Goal: Task Accomplishment & Management: Use online tool/utility

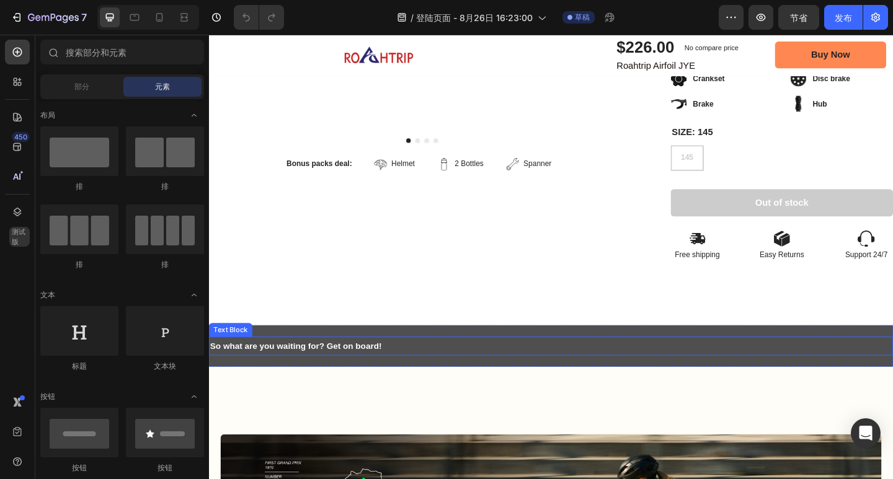
scroll to position [434, 0]
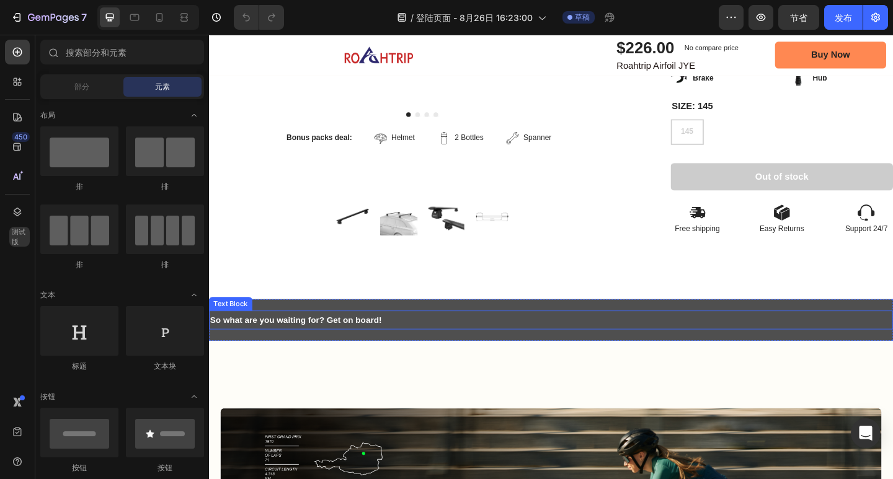
click at [412, 337] on p "So what are you waiting for? Get on board!" at bounding box center [581, 346] width 742 height 18
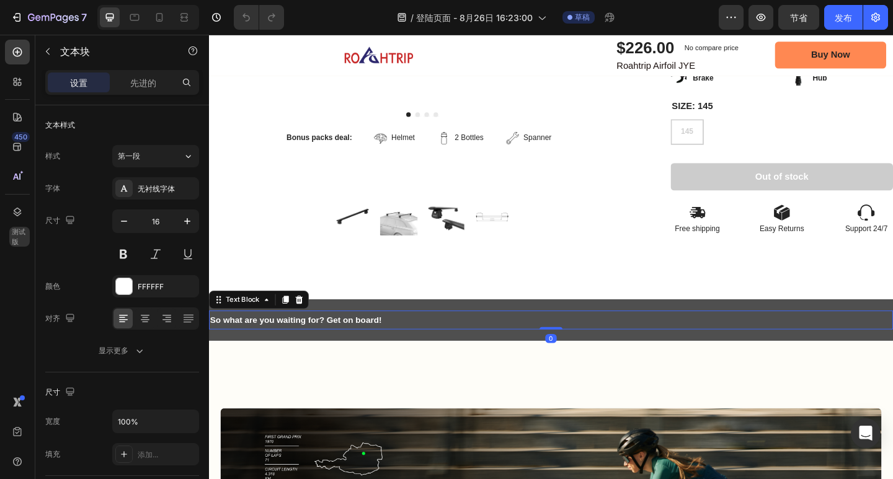
click at [387, 340] on strong "So what are you waiting for? Get on board!" at bounding box center [303, 345] width 187 height 10
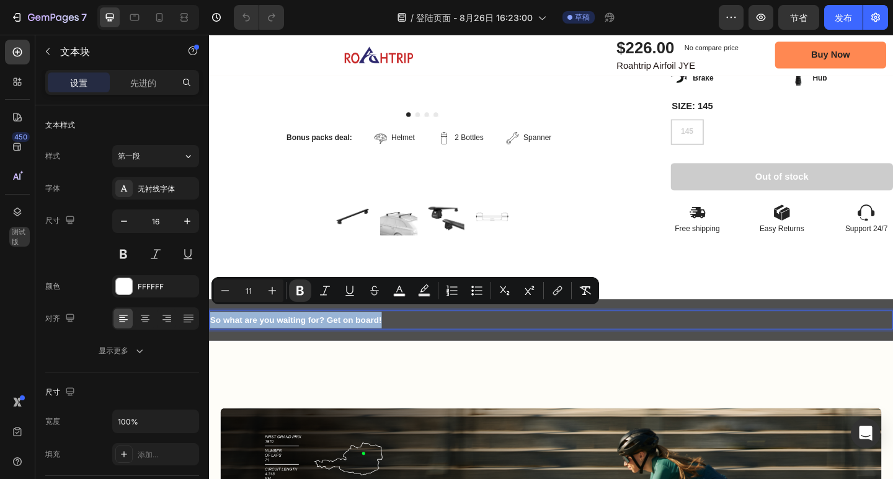
click at [387, 340] on strong "So what are you waiting for? Get on board!" at bounding box center [303, 345] width 187 height 10
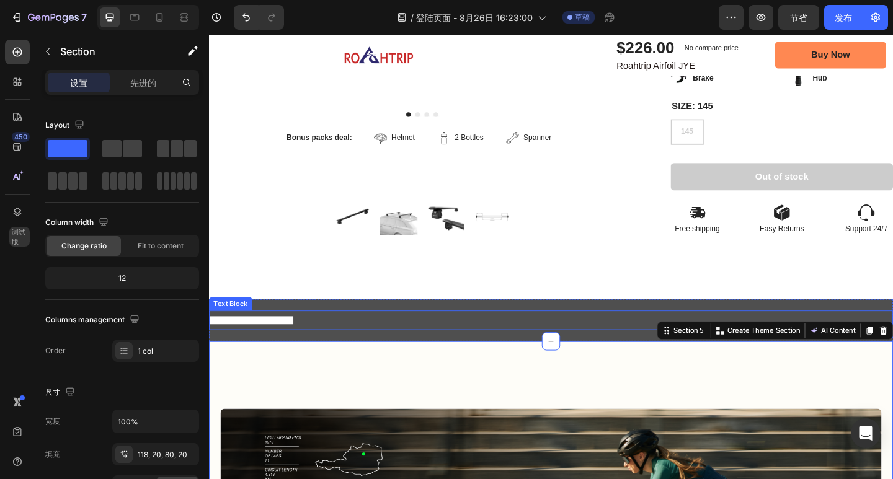
click at [298, 342] on strong "Explore With ROAHTRIP !" at bounding box center [255, 346] width 91 height 9
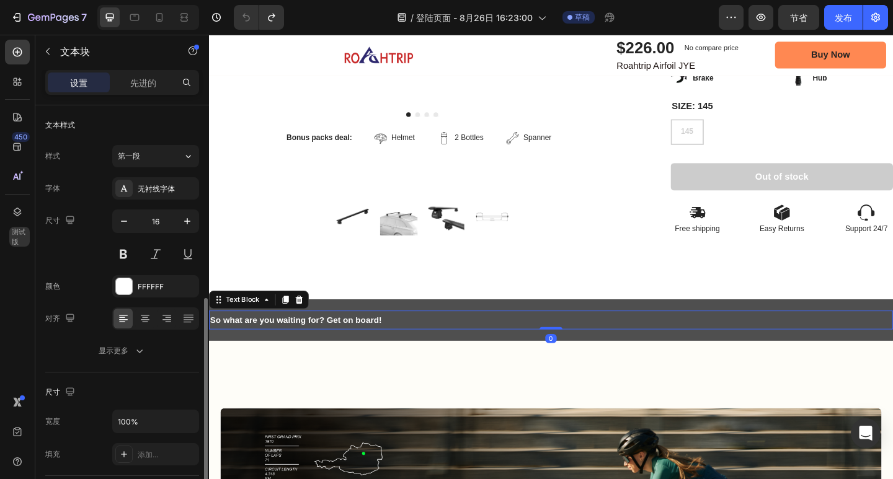
scroll to position [124, 0]
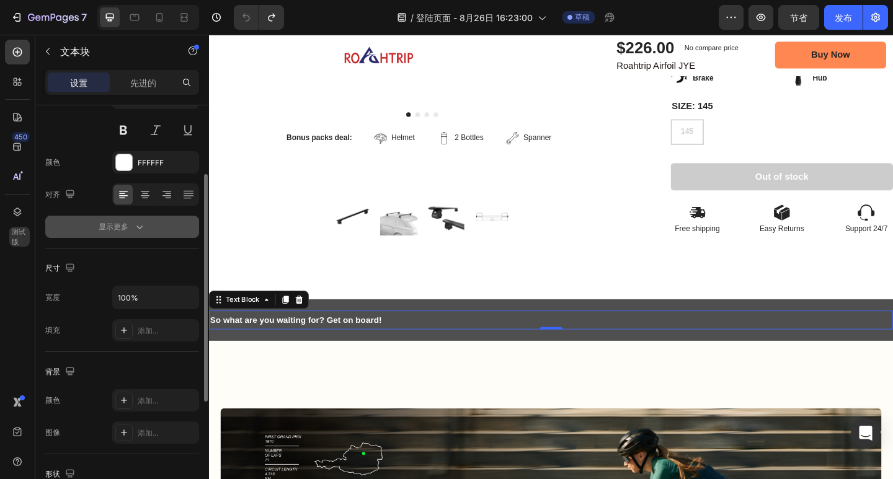
click at [125, 226] on font "显示更多" at bounding box center [114, 226] width 30 height 9
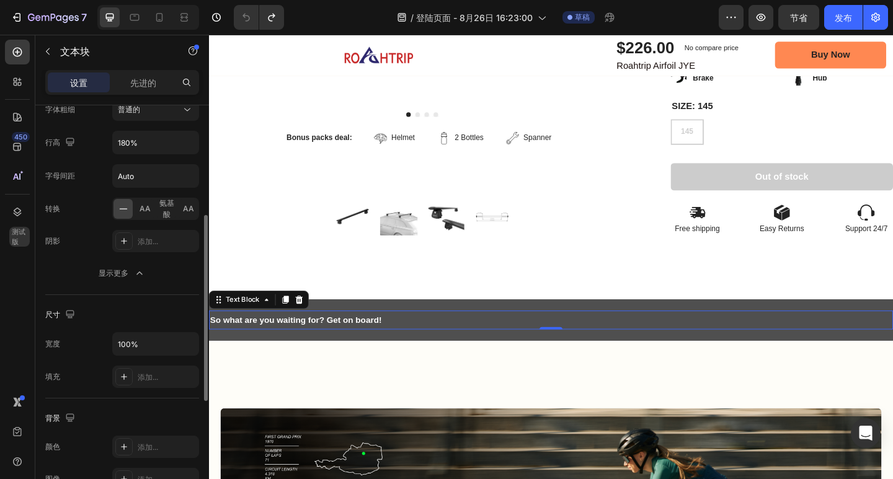
scroll to position [0, 0]
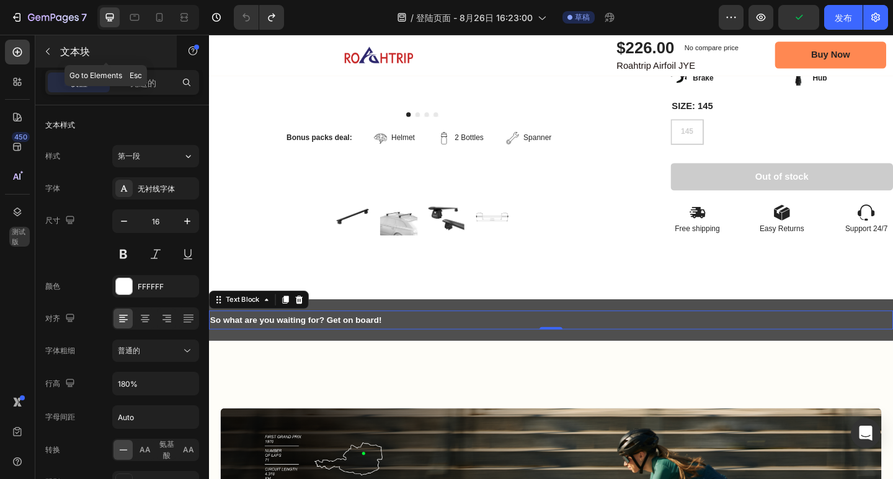
click at [43, 51] on icon "button" at bounding box center [48, 52] width 10 height 10
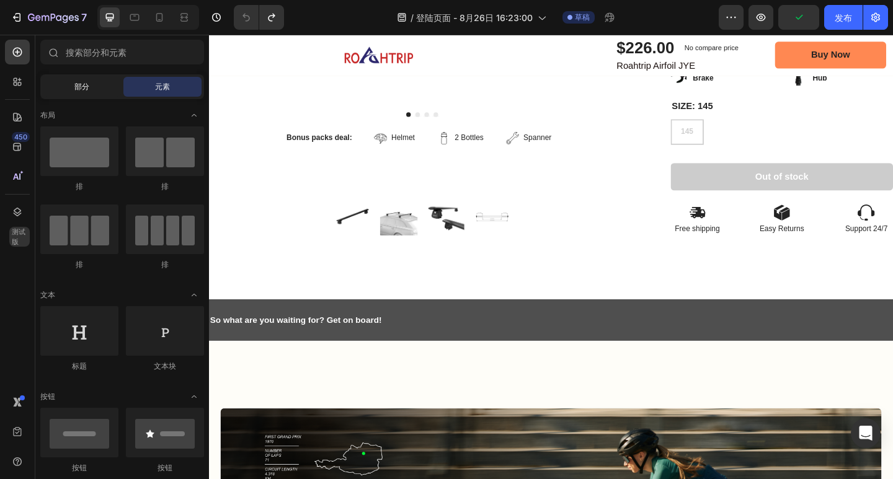
click at [83, 84] on font "部分" at bounding box center [81, 86] width 15 height 9
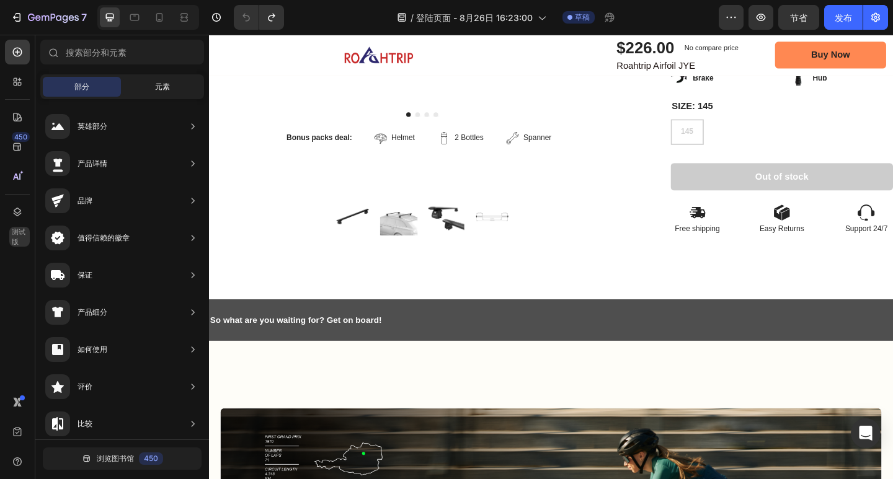
click at [135, 87] on div "元素" at bounding box center [162, 87] width 78 height 20
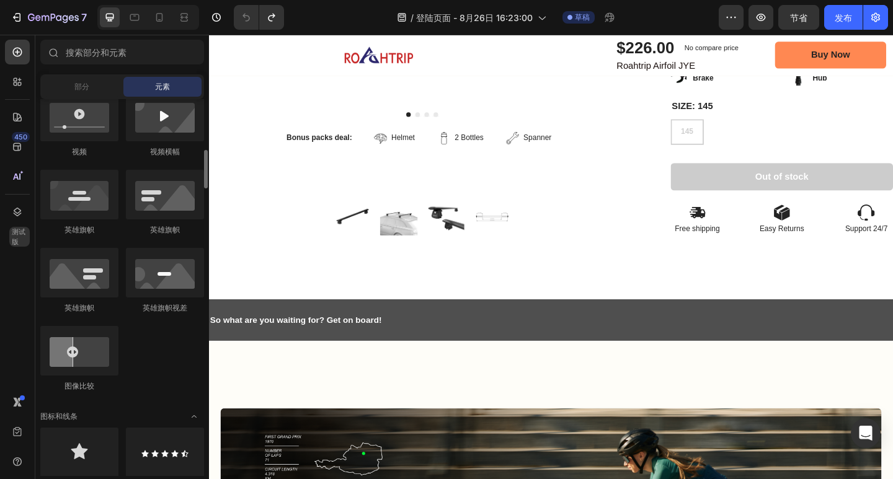
scroll to position [558, 0]
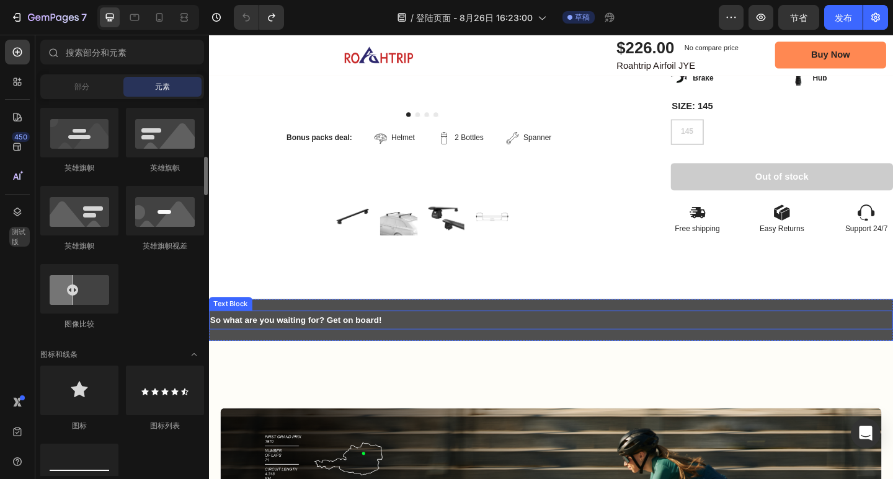
click at [367, 340] on strong "So what are you waiting for? Get on board!" at bounding box center [303, 345] width 187 height 10
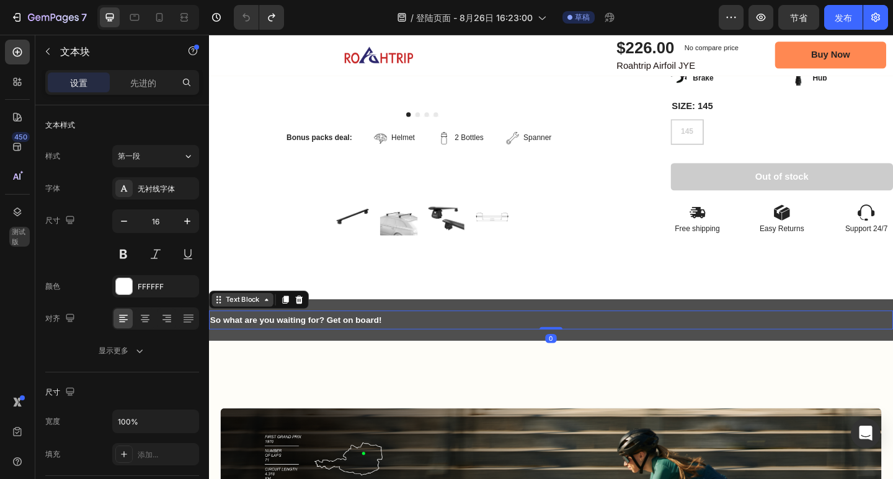
click at [270, 322] on icon at bounding box center [272, 323] width 4 height 2
click at [241, 319] on div "Text Block" at bounding box center [245, 323] width 42 height 11
click at [234, 320] on div "Text Block" at bounding box center [245, 323] width 42 height 11
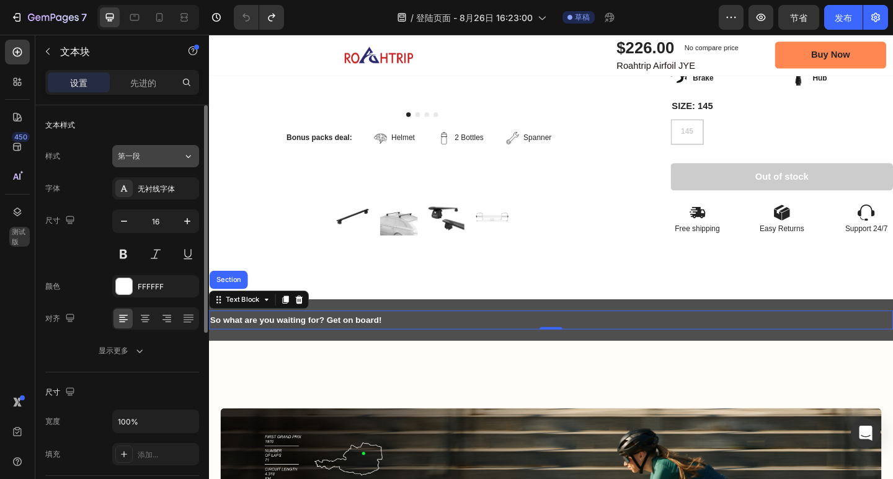
click at [164, 157] on div "第一段" at bounding box center [143, 156] width 50 height 11
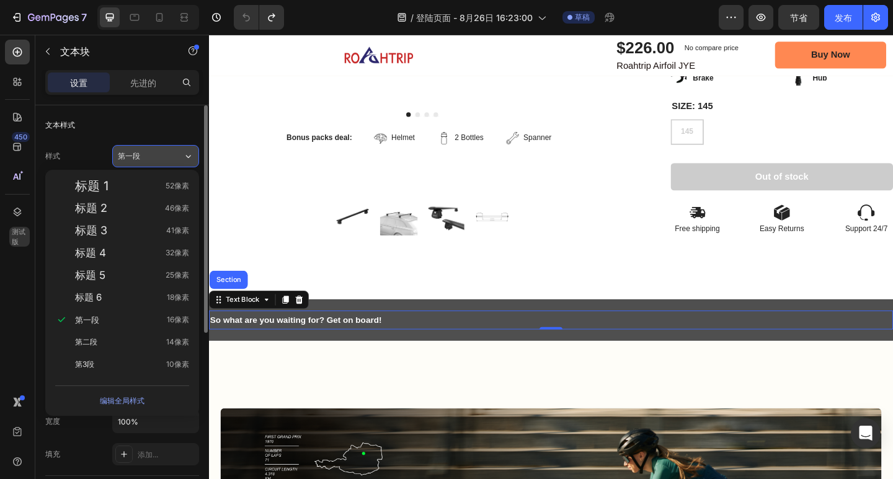
click at [164, 156] on div "第一段" at bounding box center [143, 156] width 50 height 11
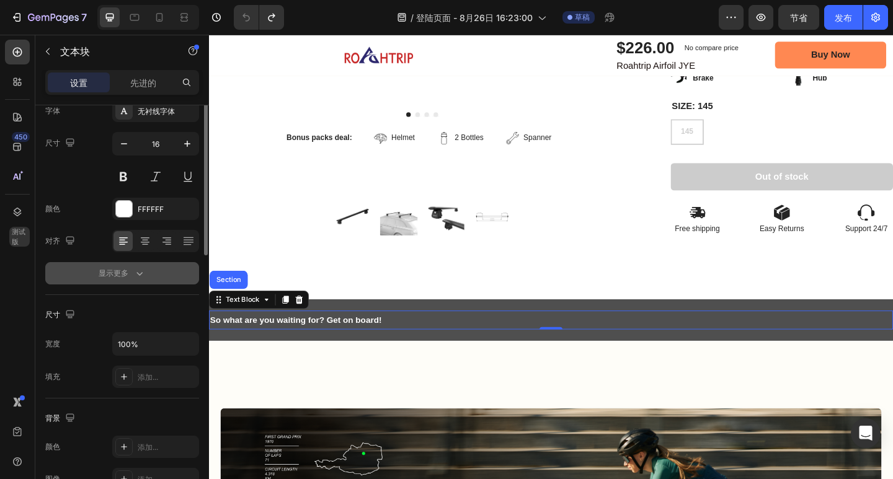
scroll to position [0, 0]
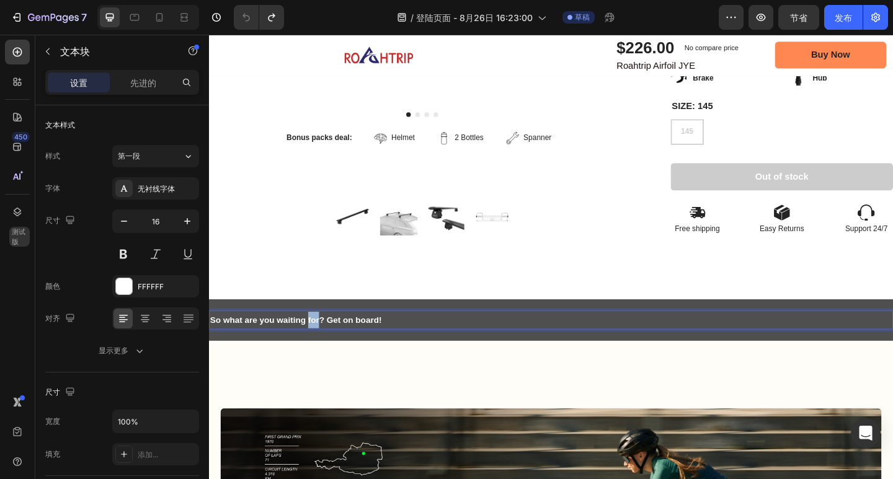
click at [322, 340] on strong "So what are you waiting for? Get on board!" at bounding box center [303, 345] width 187 height 10
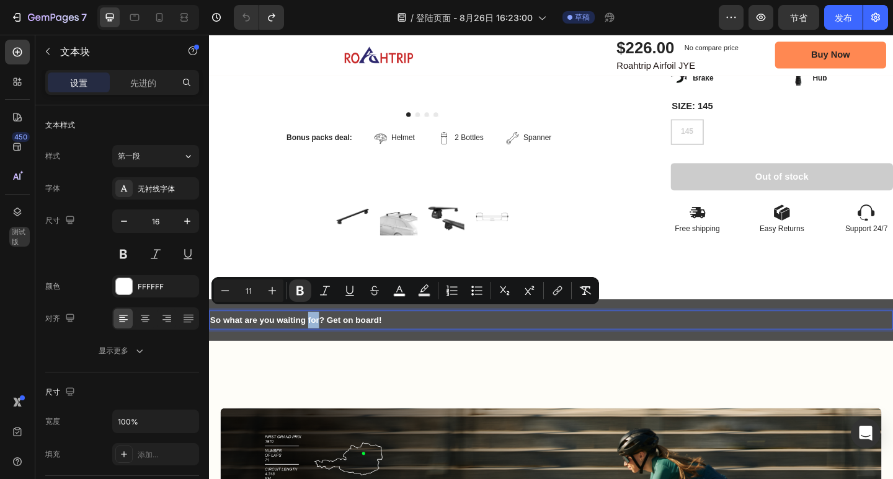
click at [321, 340] on strong "So what are you waiting for? Get on board!" at bounding box center [303, 345] width 187 height 10
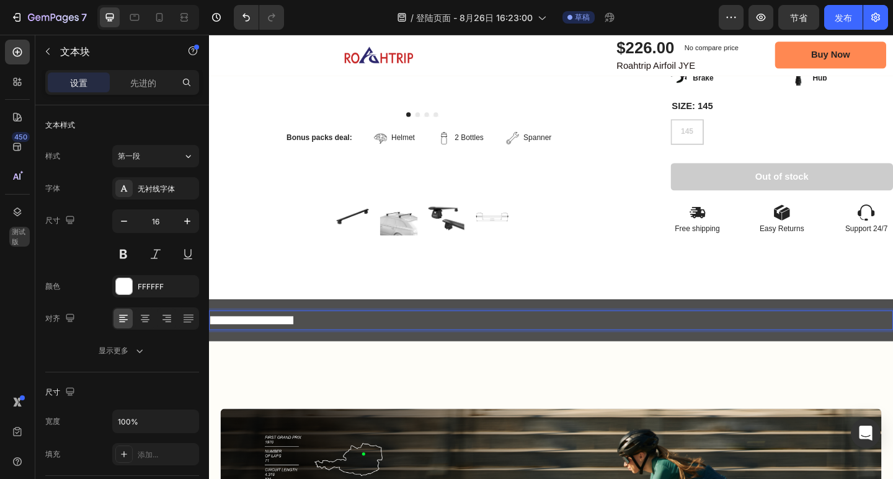
click at [287, 342] on strong "Explore With ROAHTRIP !" at bounding box center [255, 346] width 91 height 9
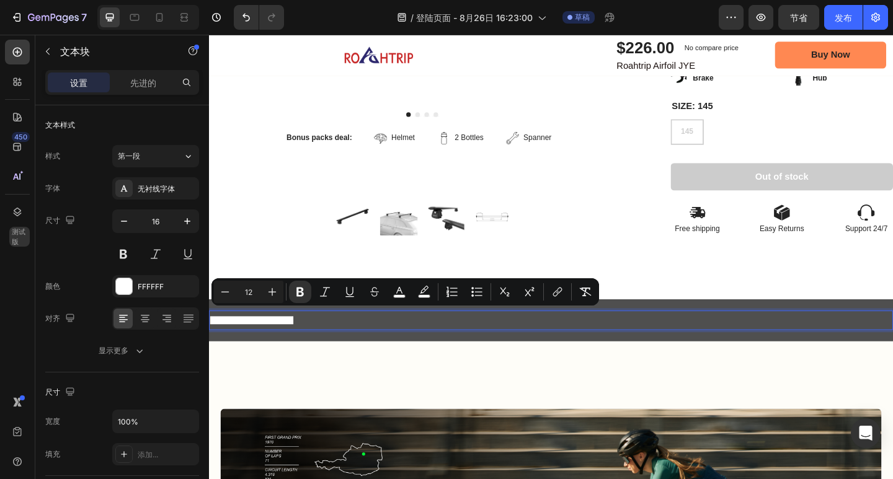
click at [300, 342] on strong "Explore With ROAHTRIP !" at bounding box center [255, 346] width 91 height 9
drag, startPoint x: 302, startPoint y: 340, endPoint x: 218, endPoint y: 342, distance: 84.4
click at [209, 344] on div "Explore With ROAHTRIP !" at bounding box center [581, 345] width 744 height 21
click at [402, 291] on icon "编辑器上下文工具栏" at bounding box center [399, 292] width 12 height 12
type input "FFFFFF"
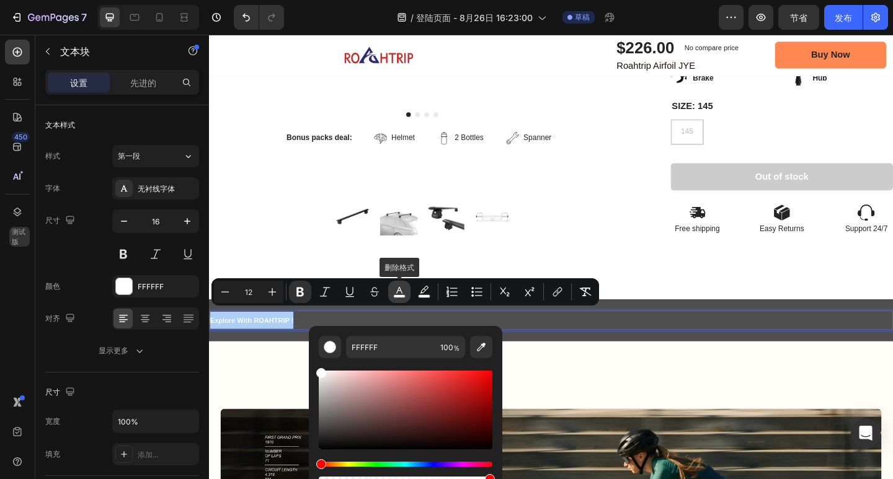
click at [402, 291] on icon "编辑器上下文工具栏" at bounding box center [399, 292] width 12 height 12
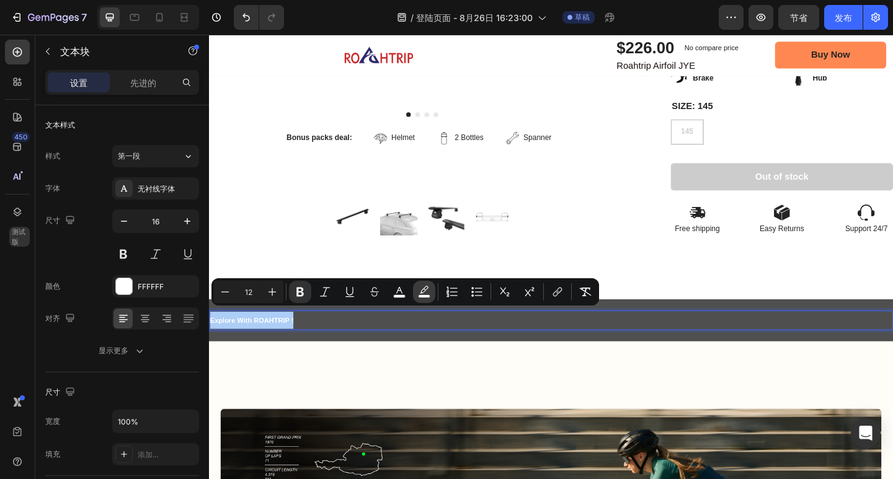
click at [421, 290] on icon "编辑器上下文工具栏" at bounding box center [424, 292] width 12 height 12
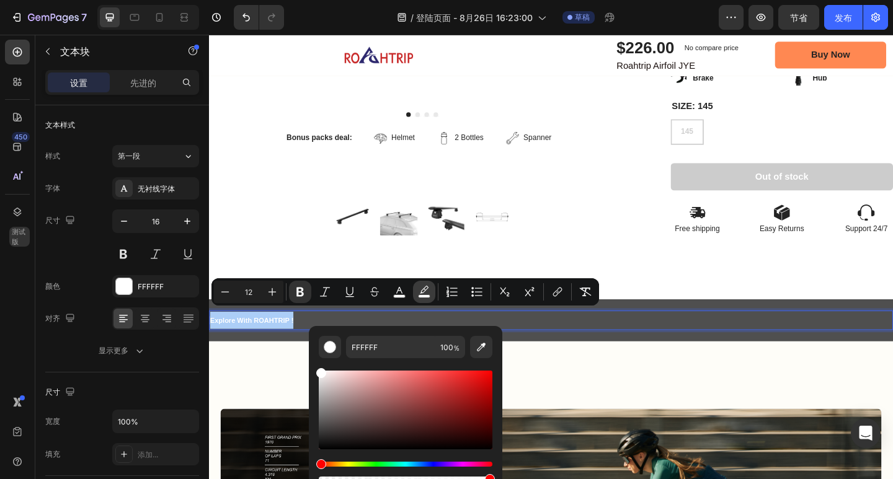
click at [422, 290] on icon "编辑器上下文工具栏" at bounding box center [424, 292] width 12 height 12
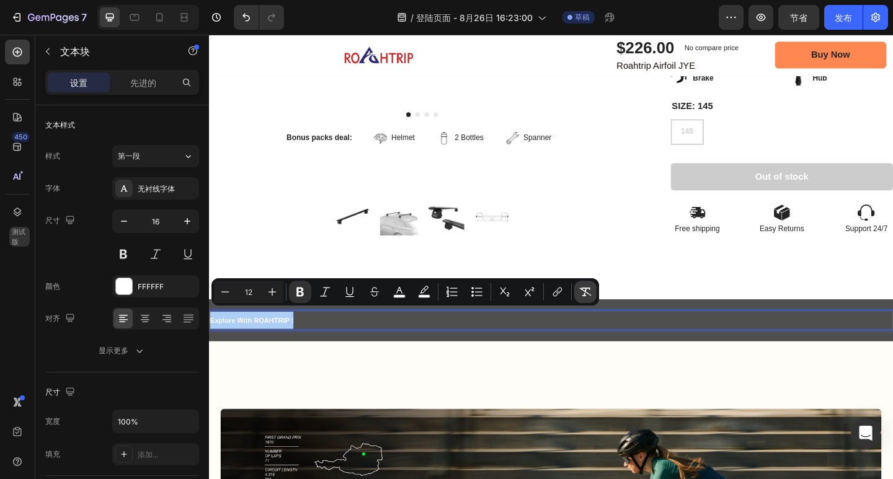
click at [593, 290] on button "删除格式" at bounding box center [585, 292] width 22 height 22
type input "16"
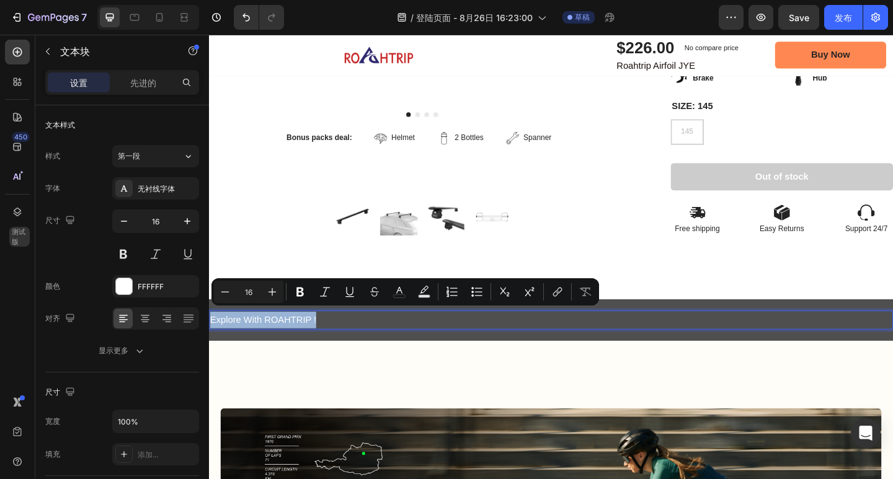
click at [336, 339] on p "Explore With ROAHTRIP !" at bounding box center [581, 346] width 742 height 18
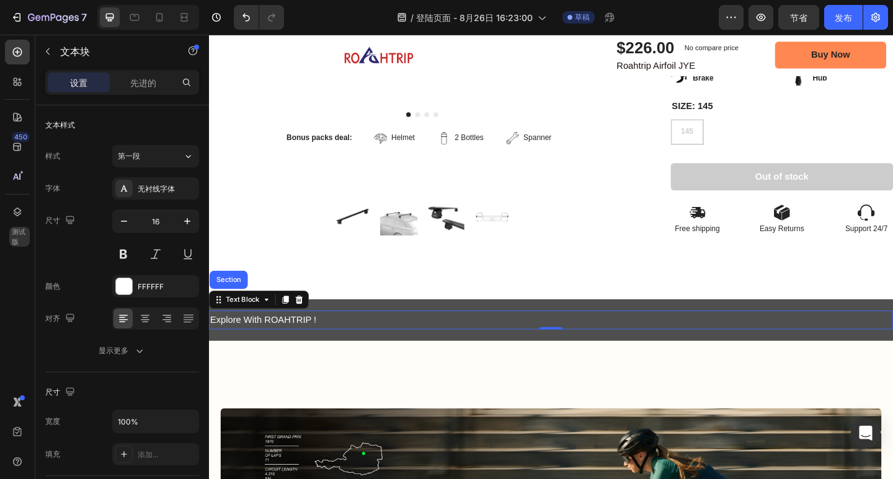
click at [322, 340] on p "Explore With ROAHTRIP !" at bounding box center [581, 346] width 742 height 18
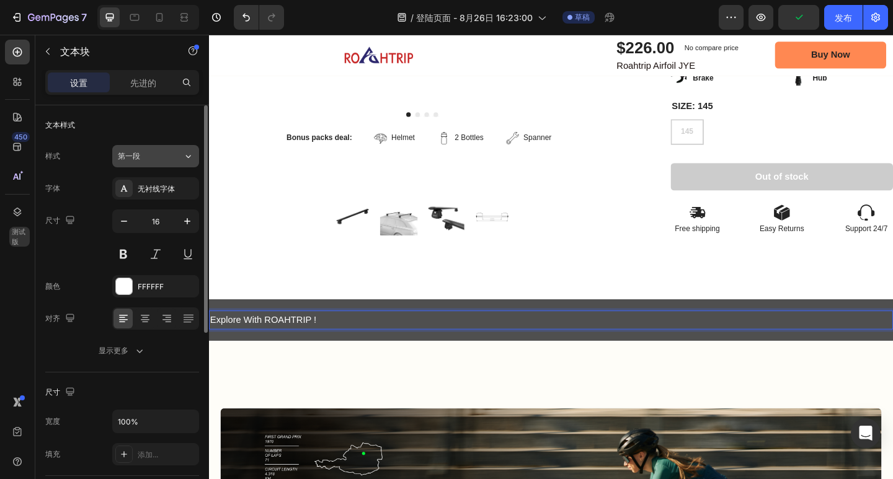
click at [165, 156] on div "第一段" at bounding box center [143, 156] width 50 height 11
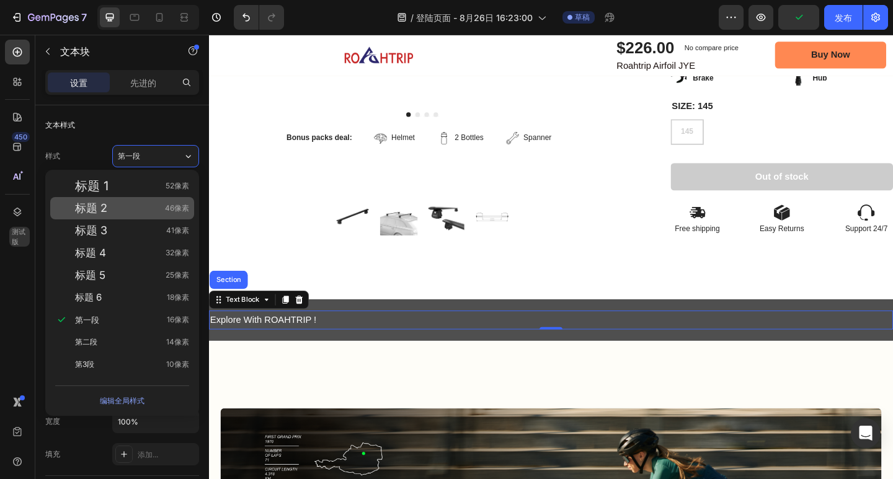
click at [138, 203] on div "标题 2 46像素" at bounding box center [132, 208] width 114 height 12
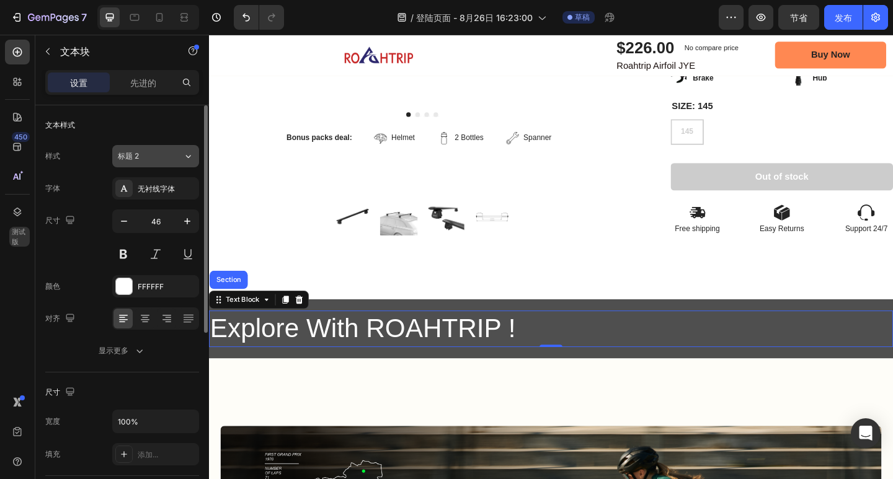
click at [157, 157] on div "标题 2" at bounding box center [143, 156] width 50 height 11
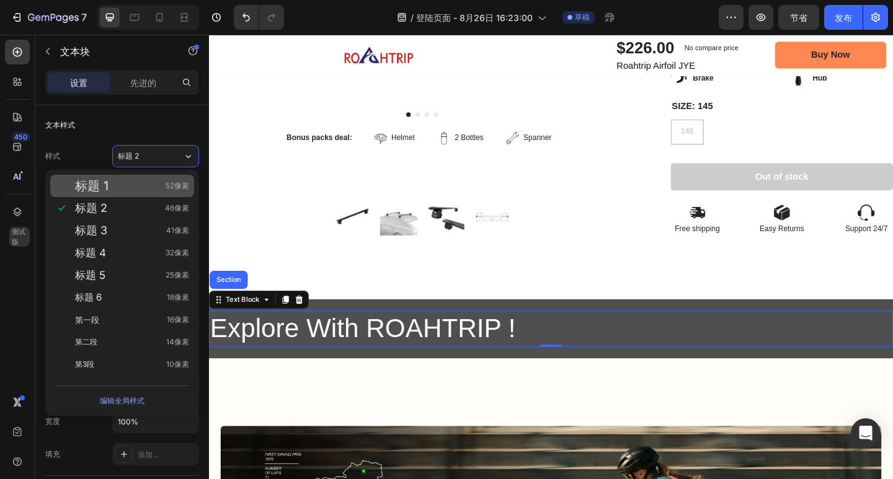
click at [143, 180] on div "标题 1 52像素" at bounding box center [132, 186] width 114 height 12
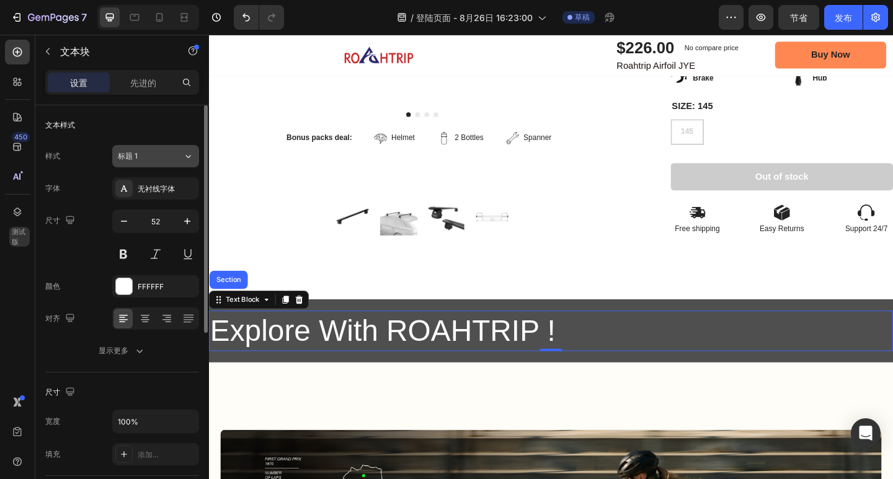
click at [141, 151] on div "标题 1" at bounding box center [143, 156] width 50 height 11
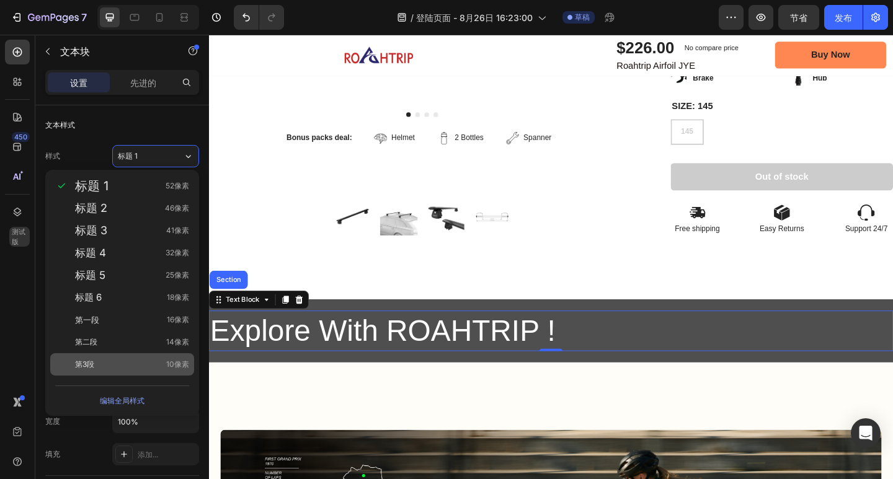
click at [138, 355] on div "第3段 10像素" at bounding box center [122, 364] width 144 height 22
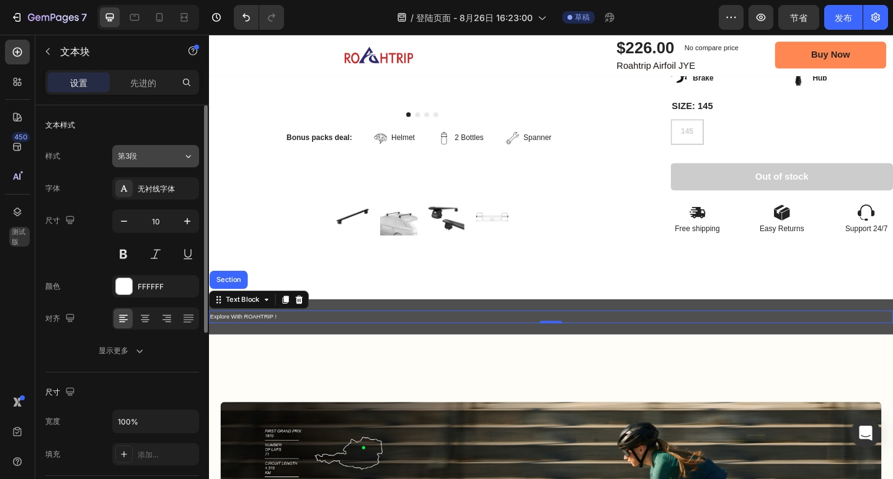
click at [163, 146] on button "第3段" at bounding box center [155, 156] width 87 height 22
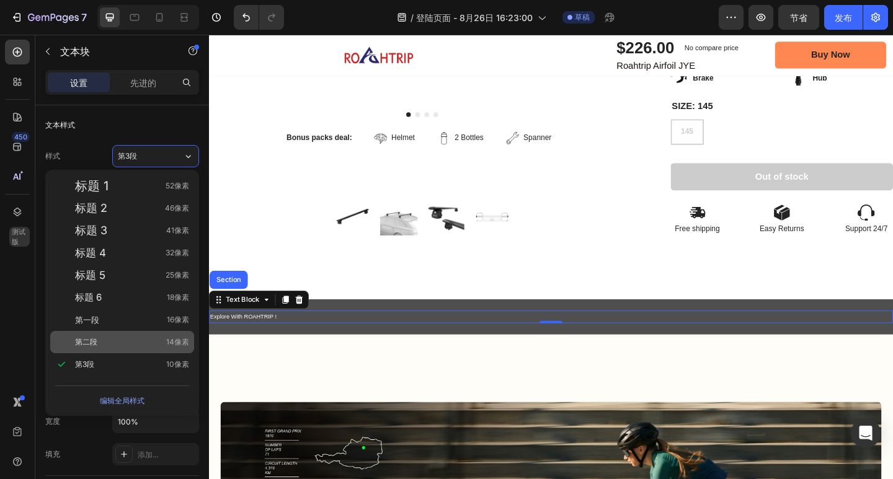
click at [126, 338] on div "第二段 14像素" at bounding box center [132, 342] width 114 height 12
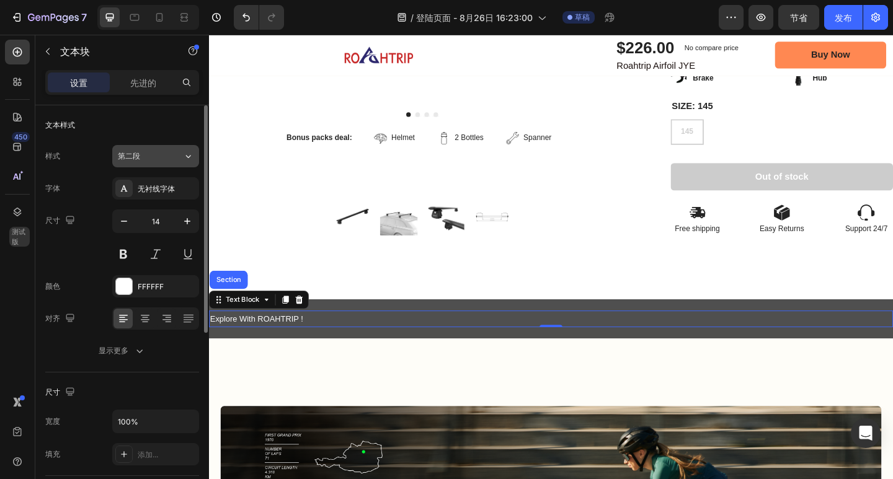
click at [154, 160] on div "第二段" at bounding box center [143, 156] width 50 height 11
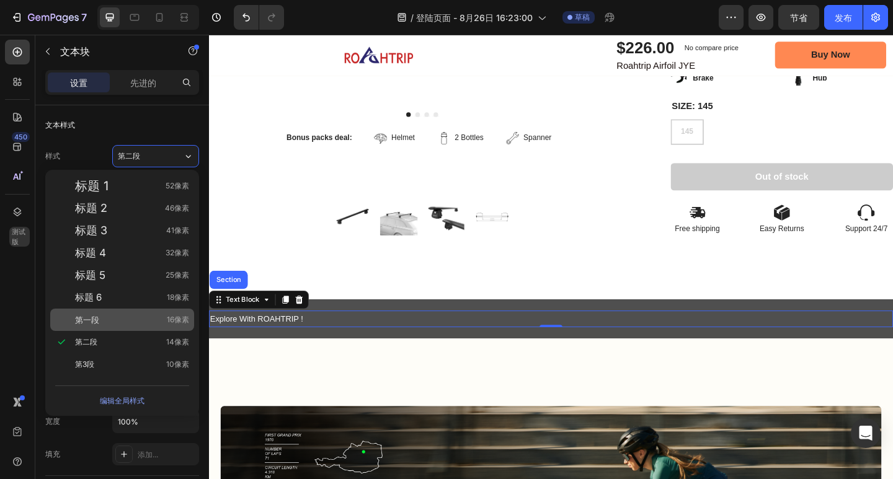
click at [136, 322] on div "第一段 16像素" at bounding box center [132, 320] width 114 height 12
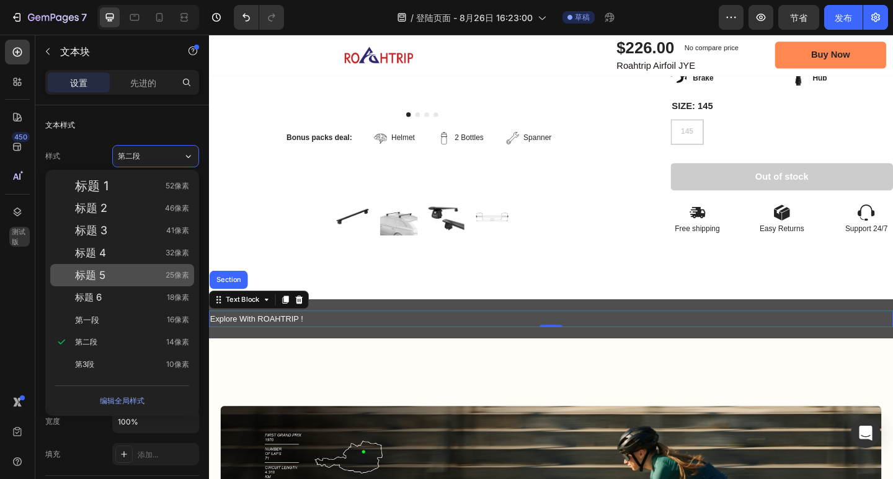
type input "16"
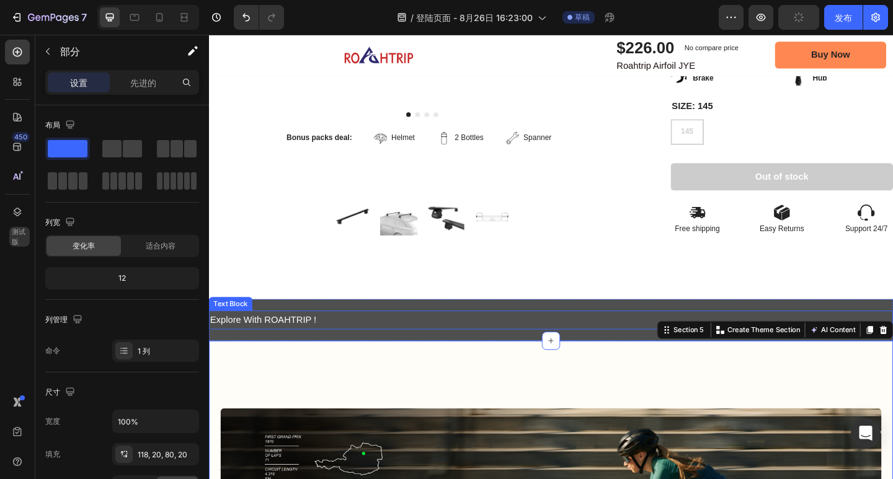
click at [339, 337] on p "Explore With ROAHTRIP !" at bounding box center [581, 346] width 742 height 18
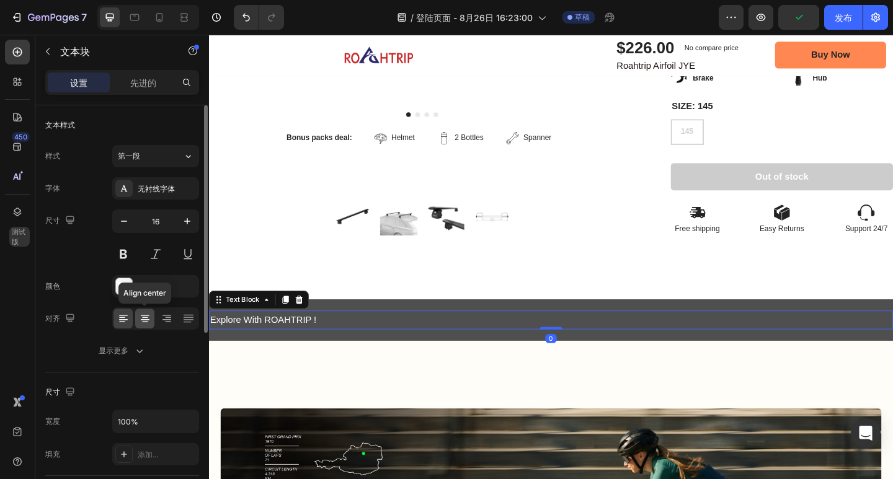
click at [146, 319] on icon at bounding box center [145, 319] width 12 height 12
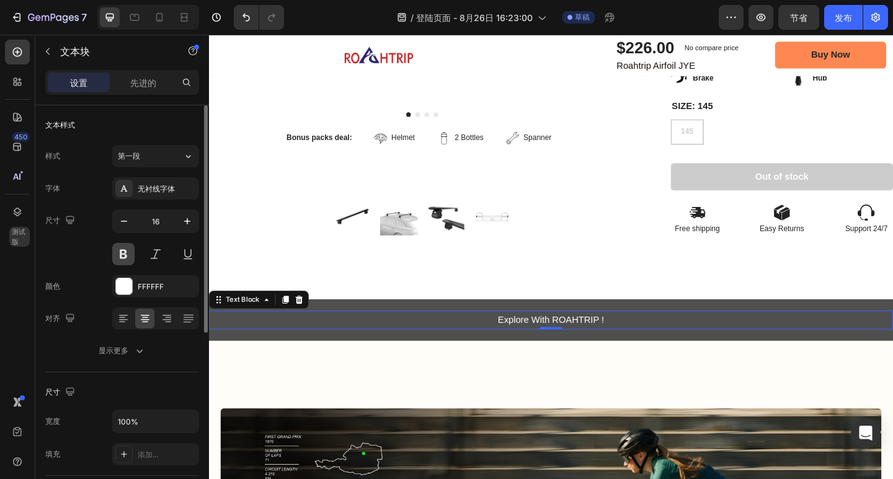
click at [126, 251] on button at bounding box center [123, 254] width 22 height 22
click at [157, 180] on div "无衬线字体" at bounding box center [155, 188] width 87 height 22
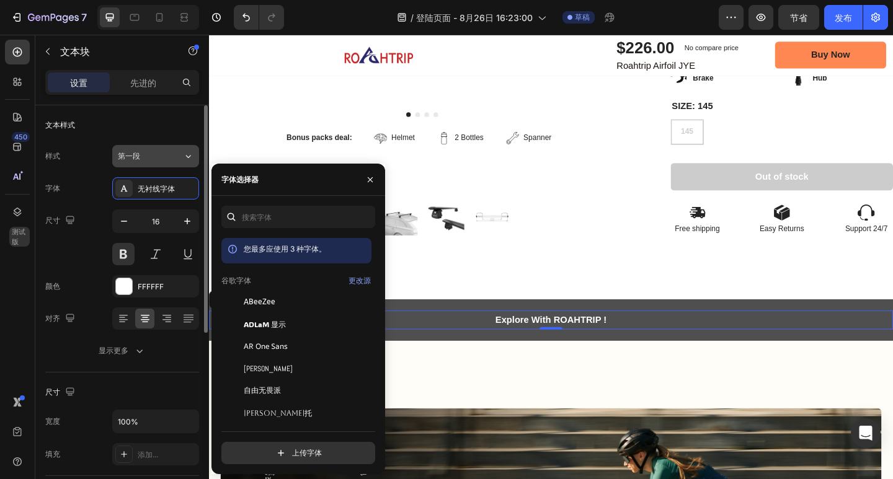
click at [140, 161] on button "第一段" at bounding box center [155, 156] width 87 height 22
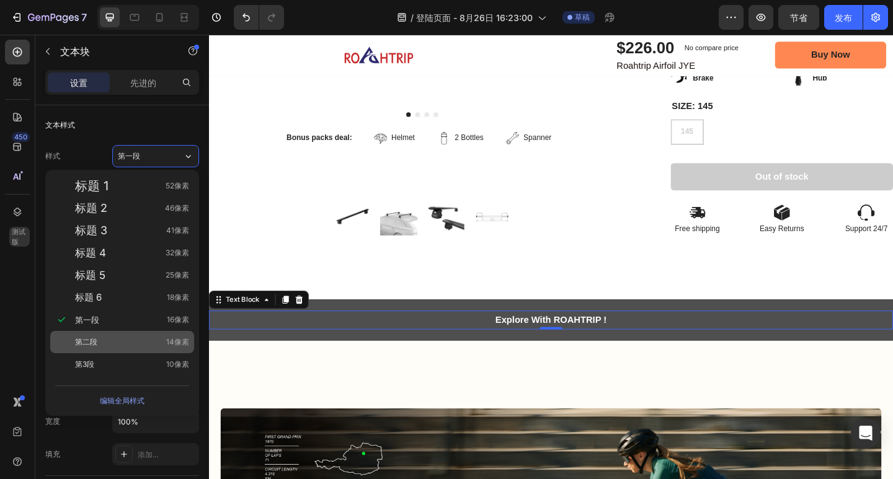
click at [126, 339] on div "第二段 14像素" at bounding box center [132, 342] width 114 height 12
type input "14"
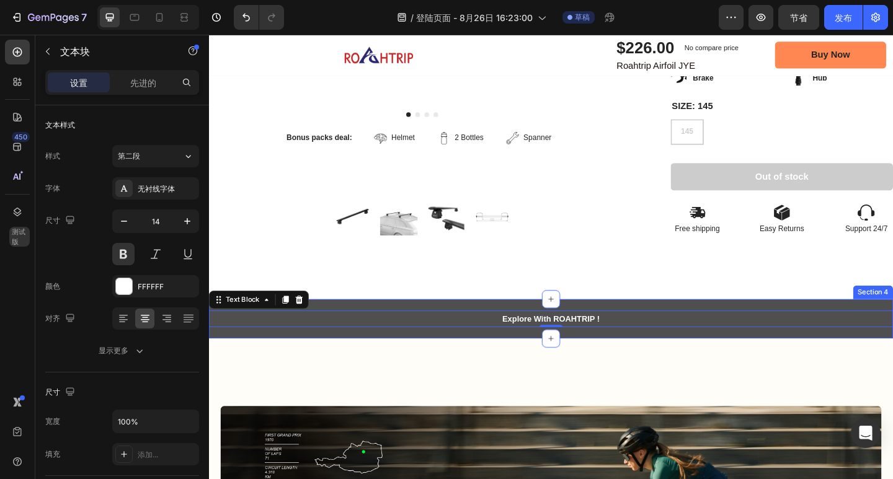
click at [435, 348] on div "Explore With ROAHTRIP ! Text Block 0 Section 4" at bounding box center [581, 344] width 744 height 43
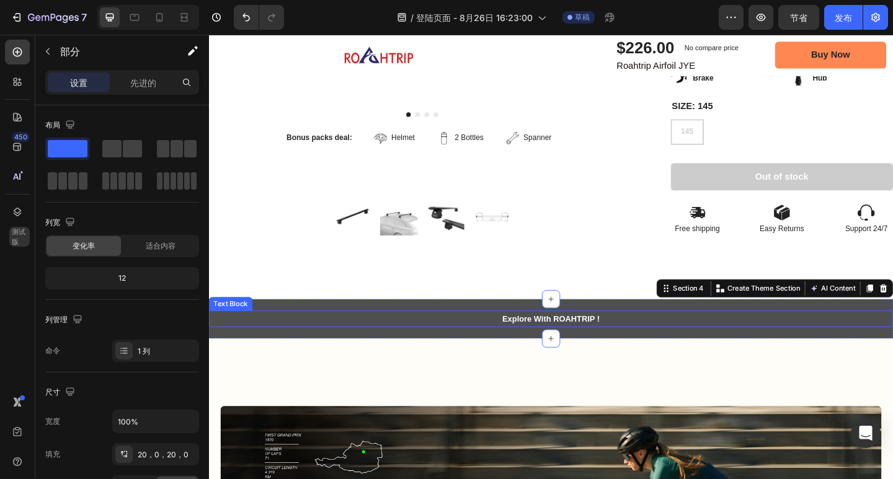
click at [535, 342] on p "Explore With ROAHTRIP !" at bounding box center [581, 345] width 742 height 16
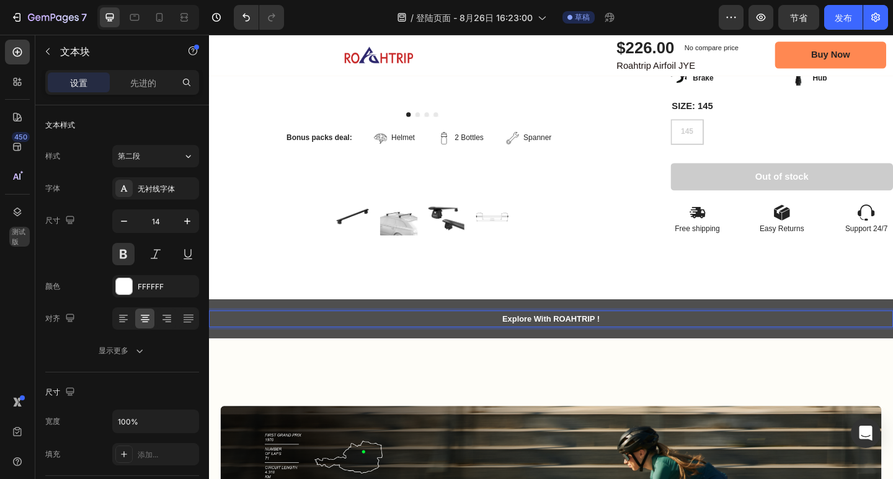
click at [524, 337] on p "Explore With ROAHTRIP !" at bounding box center [581, 345] width 742 height 16
click at [520, 337] on p "Explore With ROAHTRIP !" at bounding box center [581, 345] width 742 height 16
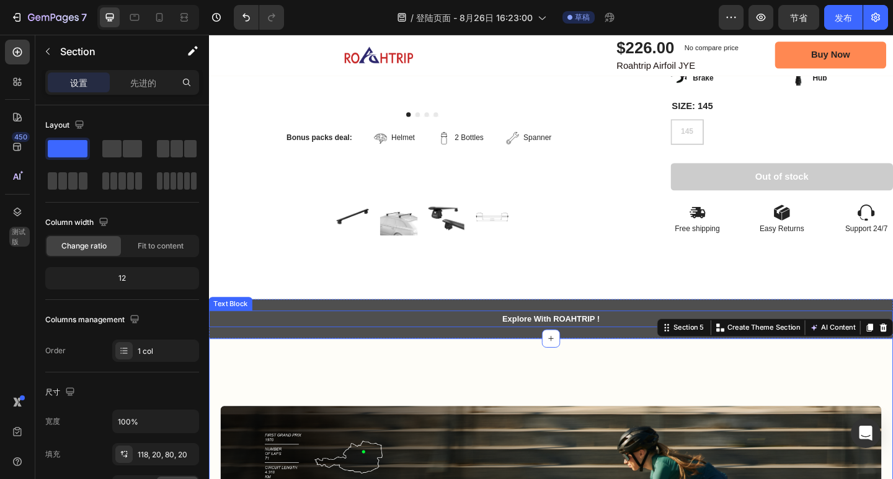
click at [516, 337] on p "Explore With ROAHTRIP !" at bounding box center [581, 345] width 742 height 16
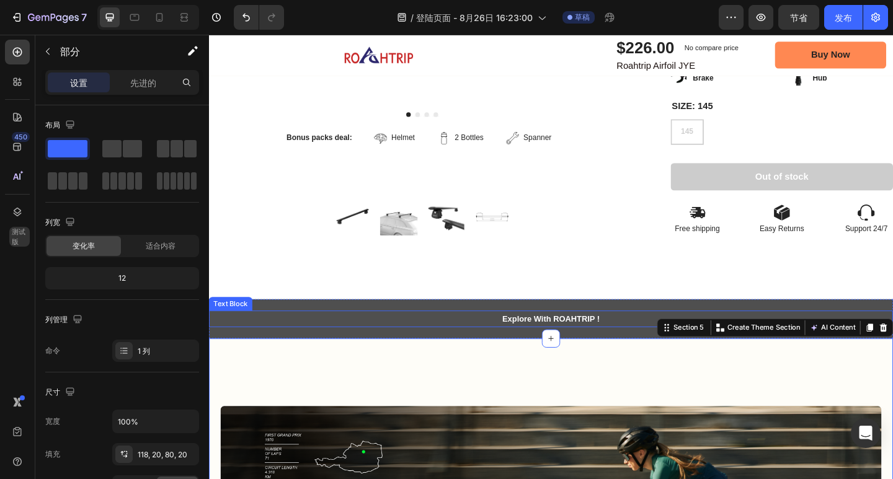
click at [653, 342] on p "Explore With ROAHTRIP !" at bounding box center [581, 345] width 742 height 16
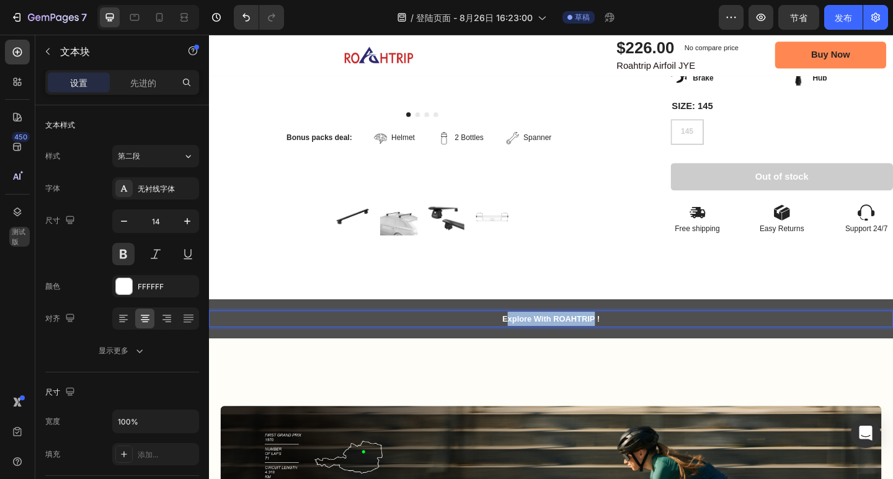
drag, startPoint x: 624, startPoint y: 336, endPoint x: 528, endPoint y: 342, distance: 96.3
click at [652, 337] on p "Explore With ROAHTRIP !" at bounding box center [581, 345] width 742 height 16
drag, startPoint x: 633, startPoint y: 335, endPoint x: 480, endPoint y: 337, distance: 153.2
click at [480, 337] on p "Explore With ROAHTRIP !" at bounding box center [581, 345] width 742 height 16
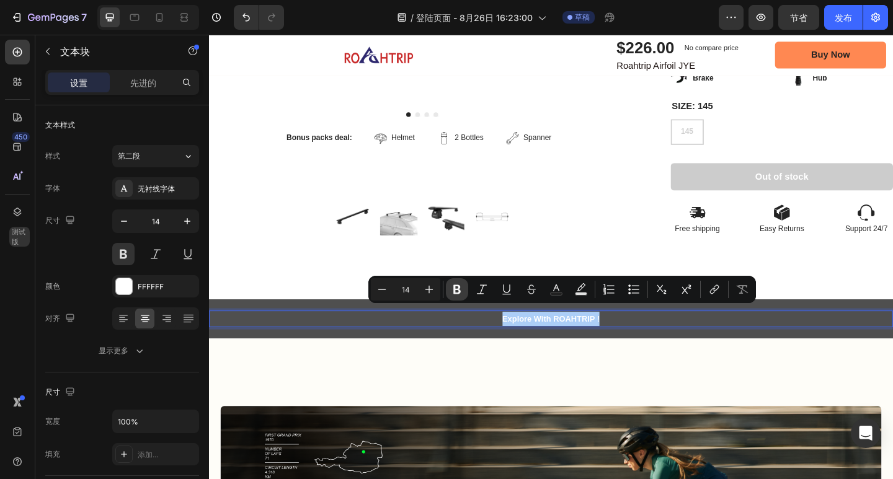
click at [464, 293] on button "Bold" at bounding box center [457, 289] width 22 height 22
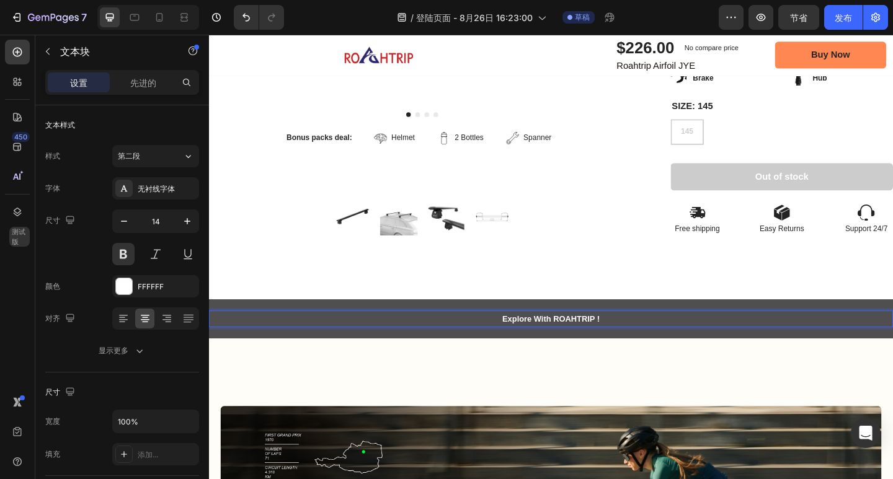
click at [619, 339] on strong "Explore With ROAHTRIP !" at bounding box center [581, 344] width 106 height 10
drag, startPoint x: 639, startPoint y: 337, endPoint x: 541, endPoint y: 337, distance: 98.0
click at [541, 337] on p "Explore With ROAHTRIP !" at bounding box center [581, 345] width 742 height 16
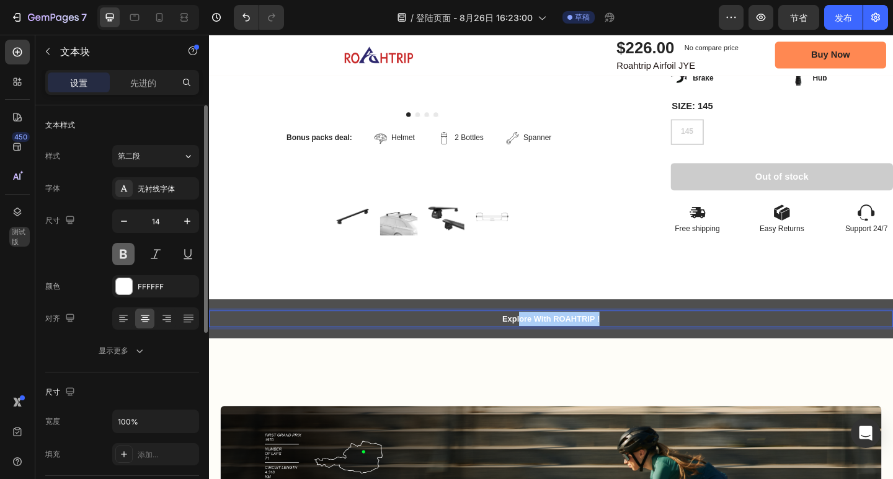
click at [124, 261] on button at bounding box center [123, 254] width 22 height 22
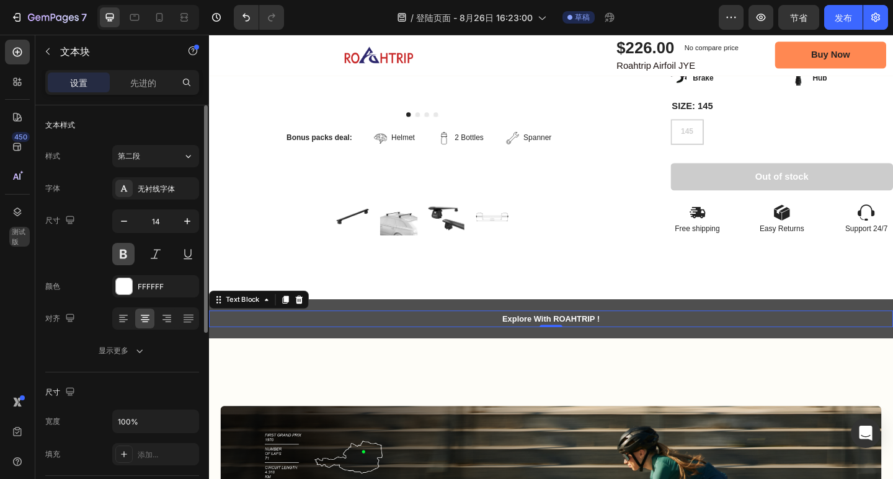
click at [115, 257] on button at bounding box center [123, 254] width 22 height 22
click at [120, 255] on button at bounding box center [123, 254] width 22 height 22
click at [528, 339] on strong "Explore With ROAHTRIP !" at bounding box center [581, 344] width 106 height 10
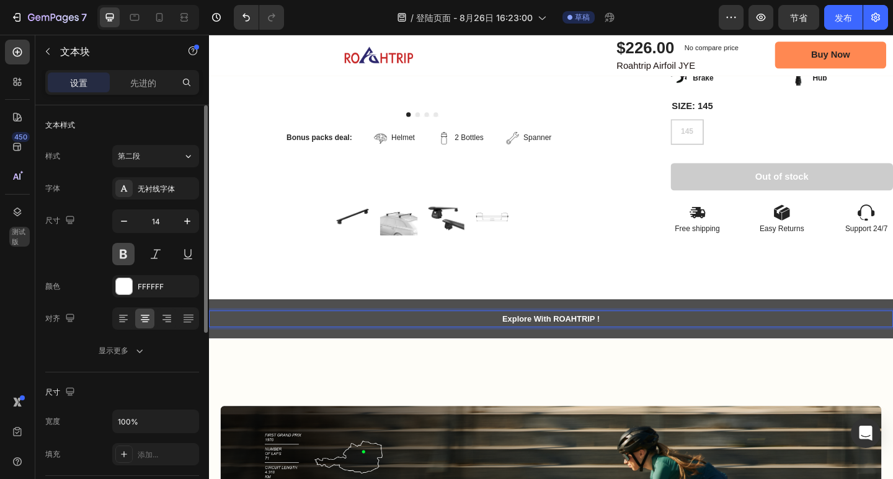
click at [125, 257] on button at bounding box center [123, 254] width 22 height 22
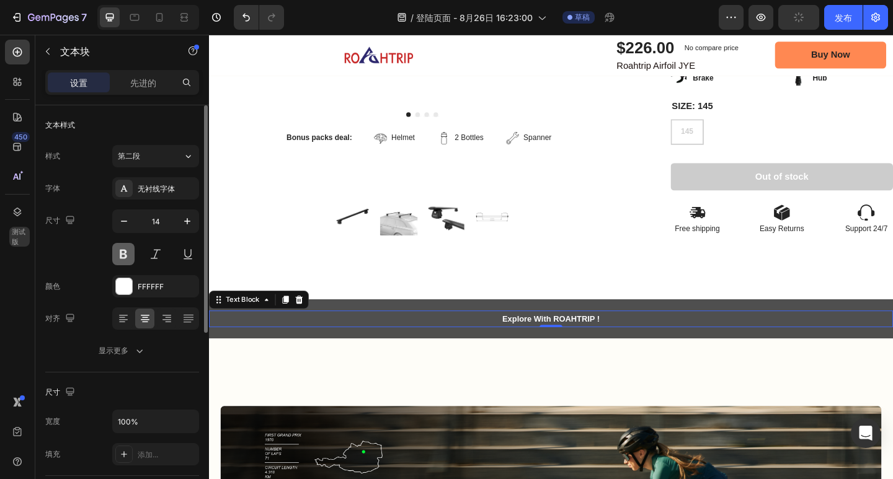
click at [125, 257] on button at bounding box center [123, 254] width 22 height 22
click at [579, 339] on strong "Explore With ROAHTRIP !" at bounding box center [581, 344] width 106 height 10
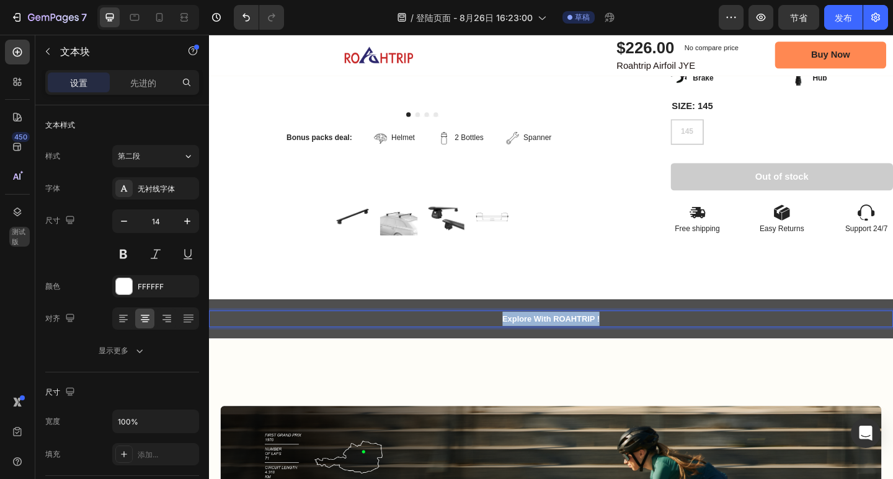
drag, startPoint x: 505, startPoint y: 337, endPoint x: 703, endPoint y: 340, distance: 198.5
click at [703, 340] on p "Explore With ROAHTRIP !" at bounding box center [581, 345] width 742 height 16
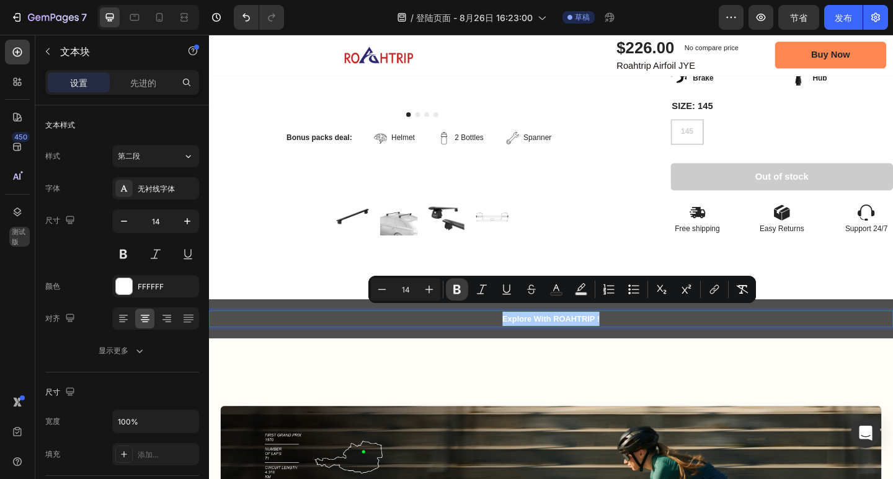
click at [448, 289] on button "Bold" at bounding box center [457, 289] width 22 height 22
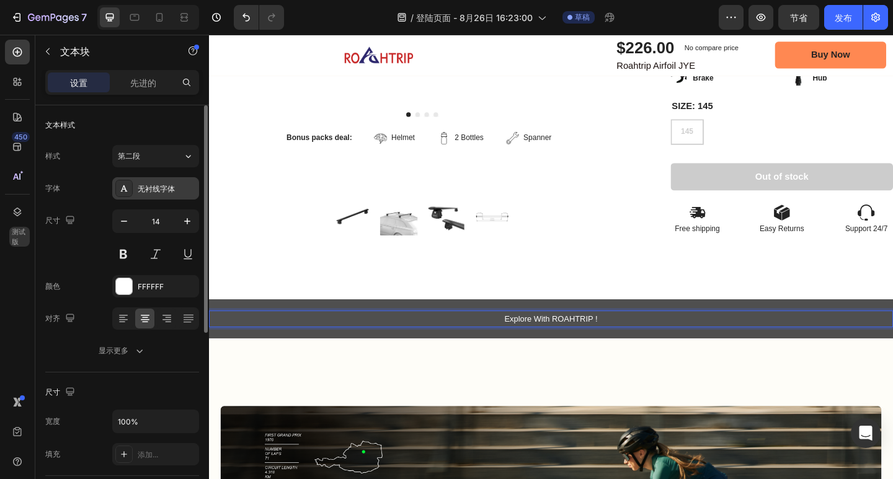
click at [173, 191] on font "无衬线字体" at bounding box center [156, 189] width 37 height 9
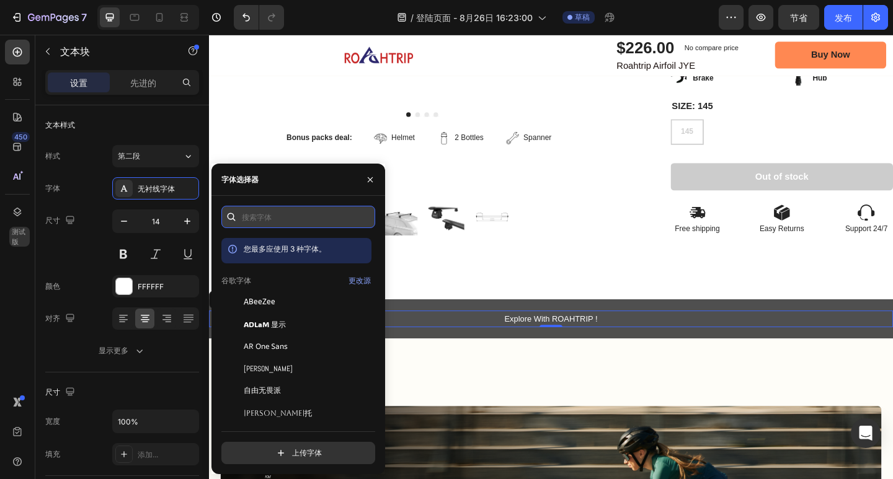
click at [272, 220] on input "text" at bounding box center [298, 217] width 154 height 22
paste input "geist semi bold"
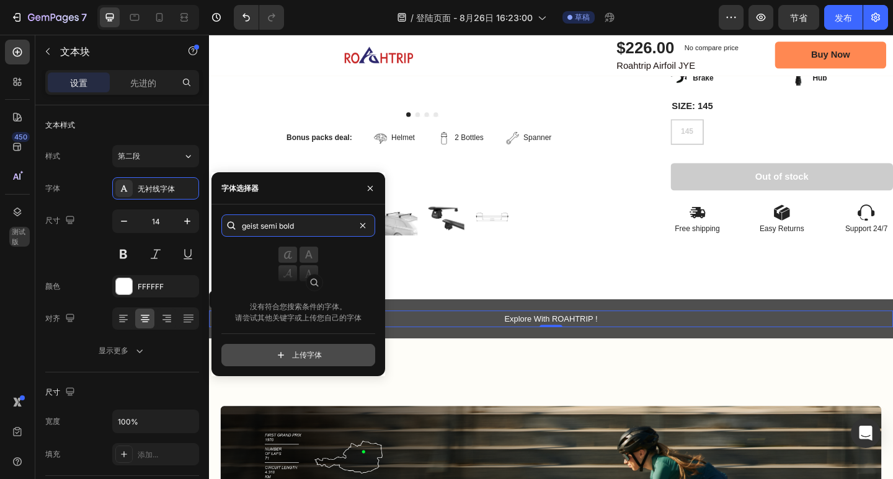
type input "geist semi bold"
click at [321, 356] on input "file" at bounding box center [325, 355] width 310 height 21
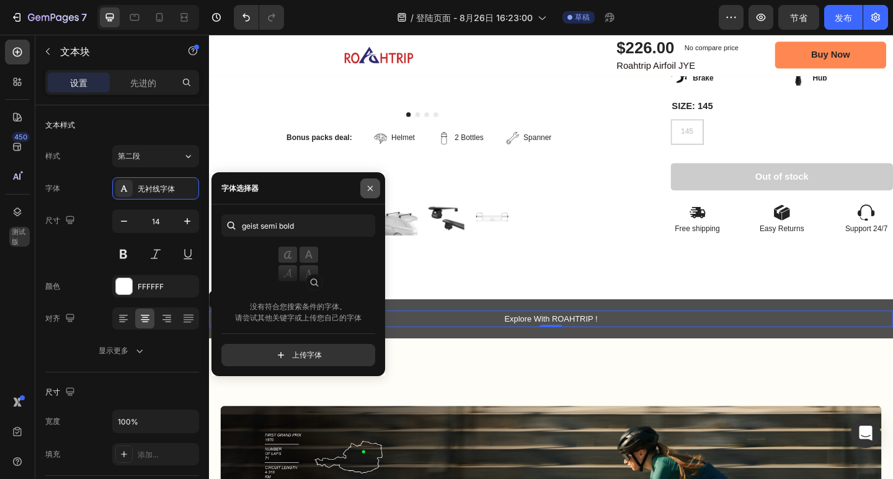
click at [374, 189] on icon "button" at bounding box center [370, 189] width 10 height 10
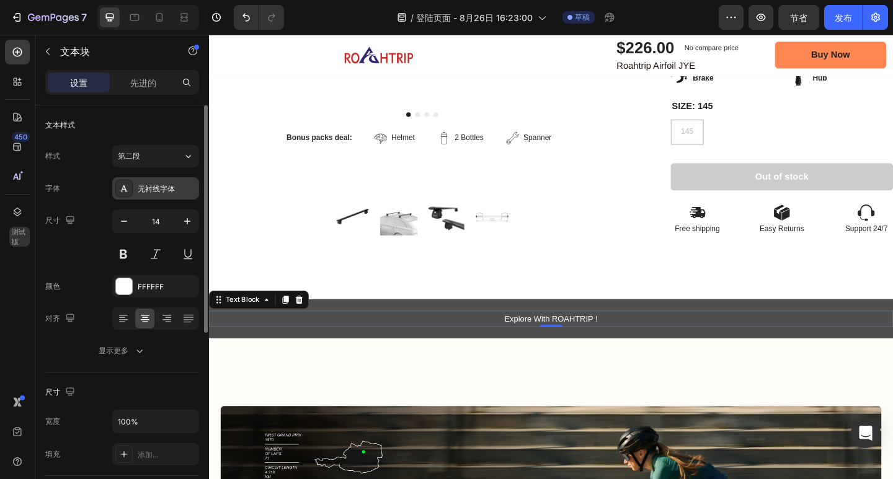
click at [150, 192] on font "无衬线字体" at bounding box center [156, 189] width 37 height 9
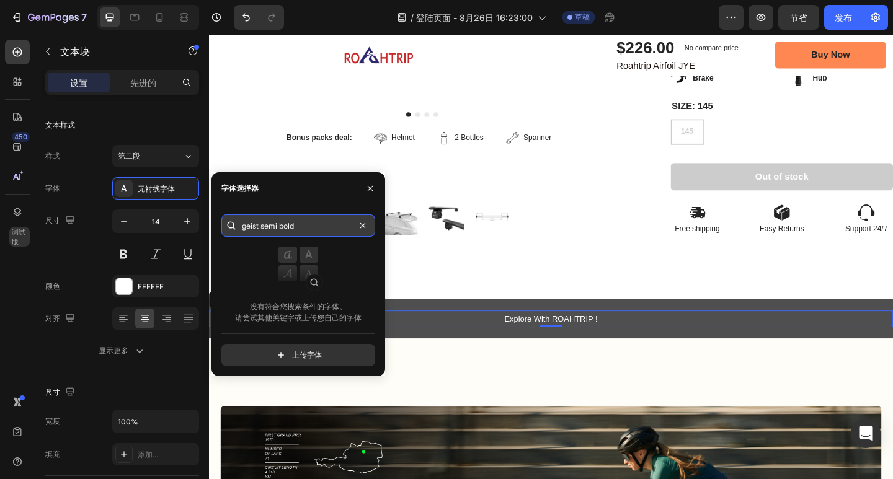
click at [342, 223] on input "geist semi bold" at bounding box center [298, 226] width 154 height 22
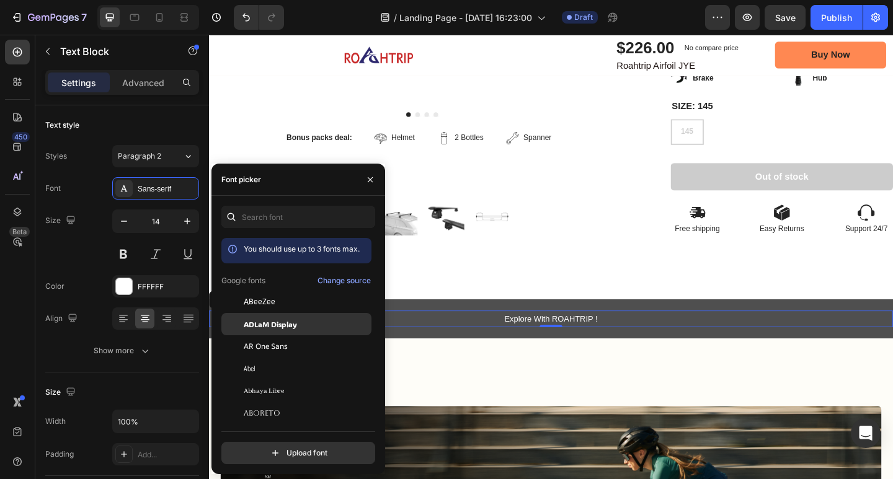
click at [325, 323] on div "ADLaM Display" at bounding box center [306, 324] width 125 height 11
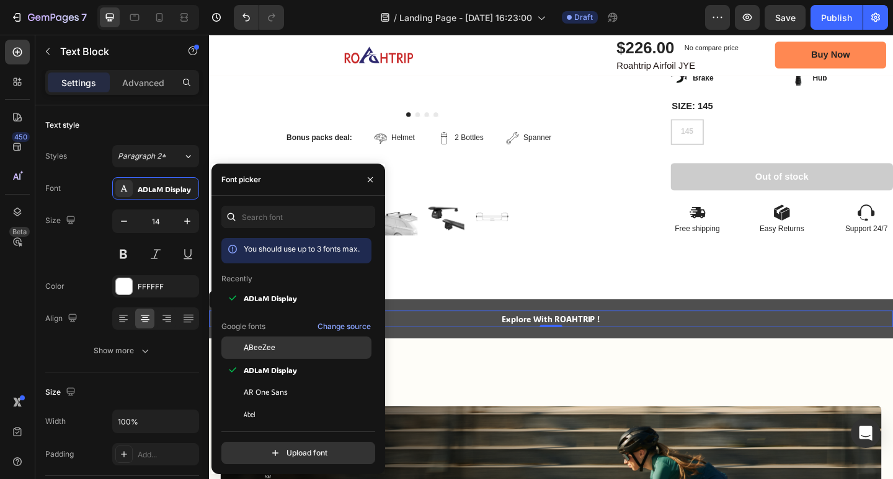
click at [297, 351] on div "ABeeZee" at bounding box center [306, 347] width 125 height 11
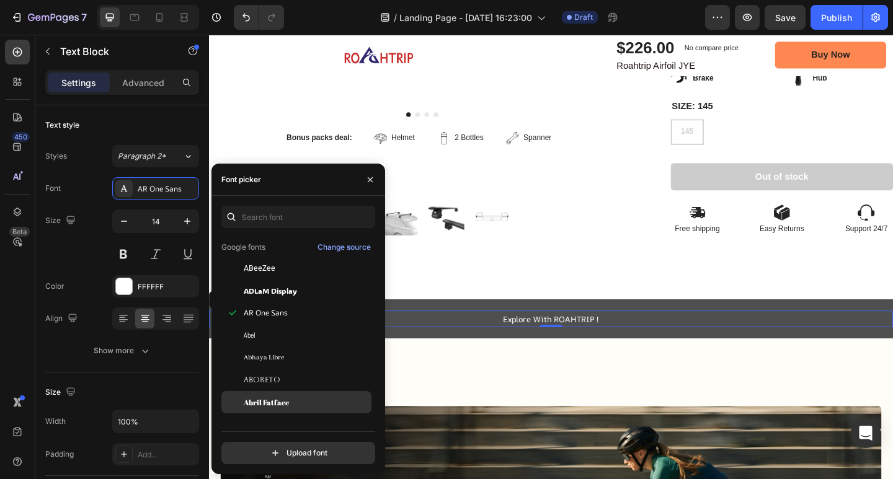
click at [301, 401] on div "Abril Fatface" at bounding box center [306, 402] width 125 height 11
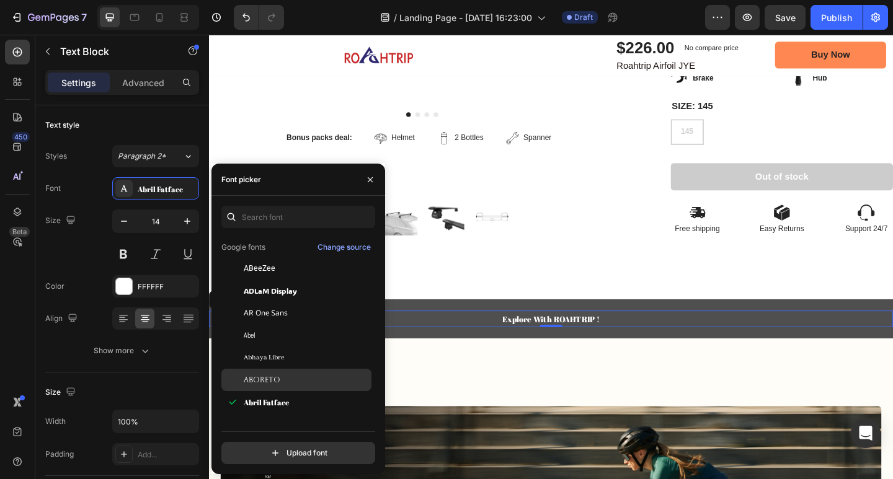
click at [306, 375] on div "Aboreto" at bounding box center [306, 380] width 125 height 11
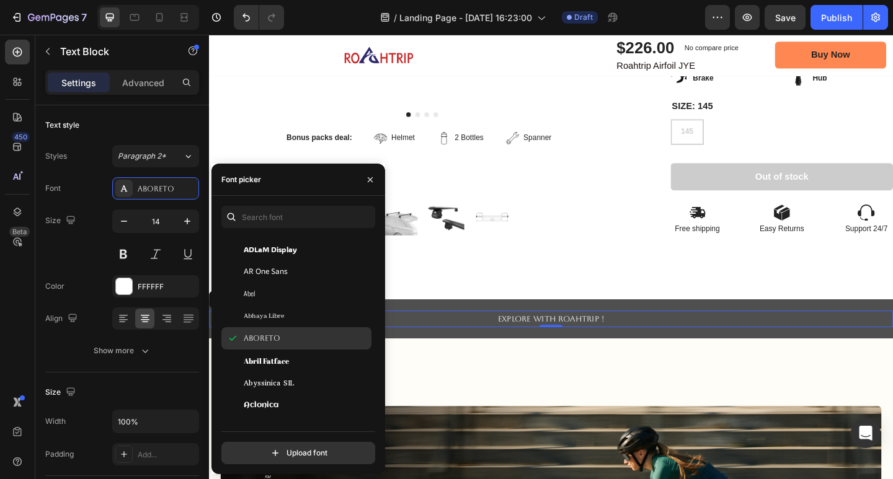
scroll to position [186, 0]
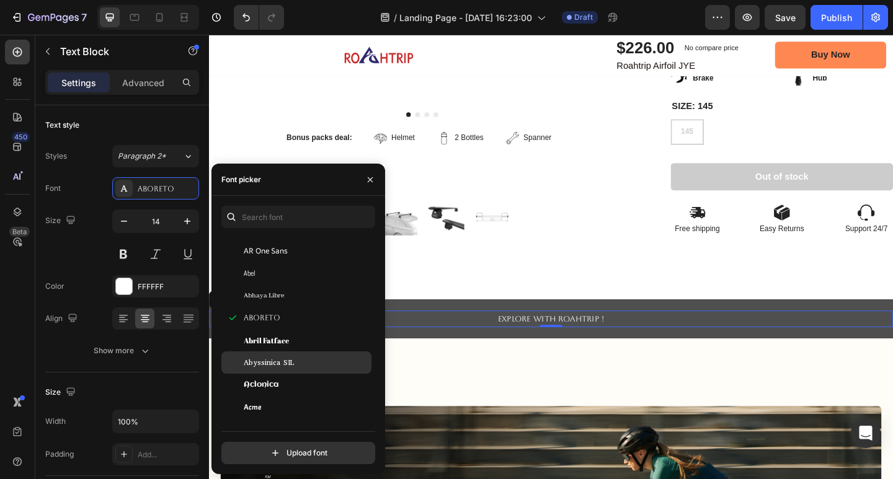
click at [304, 365] on div "Abyssinica SIL" at bounding box center [306, 362] width 125 height 11
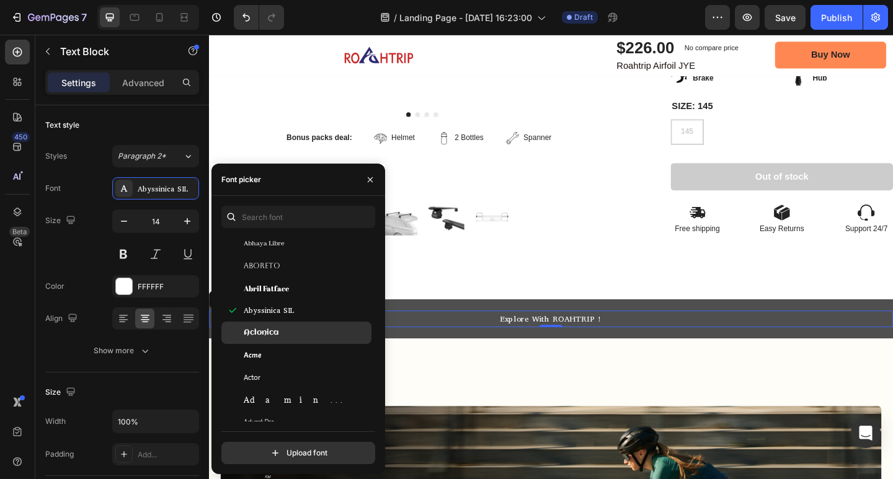
scroll to position [248, 0]
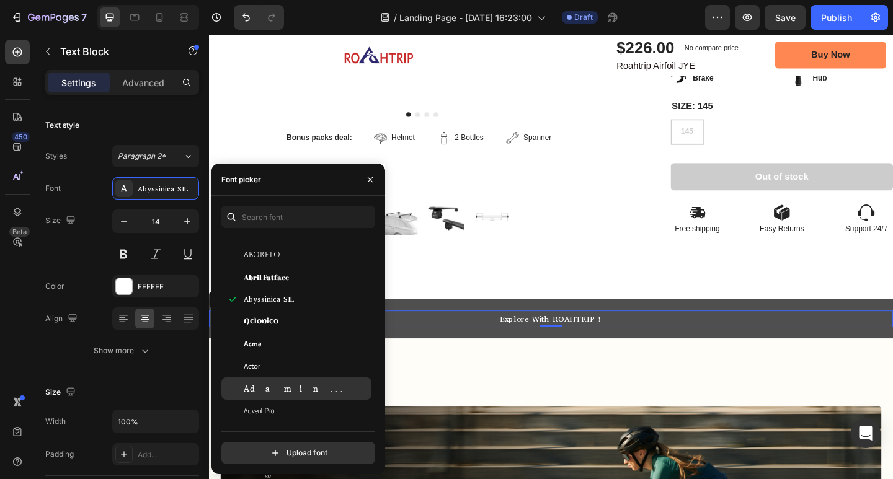
click at [301, 381] on div "Adamina" at bounding box center [296, 389] width 150 height 22
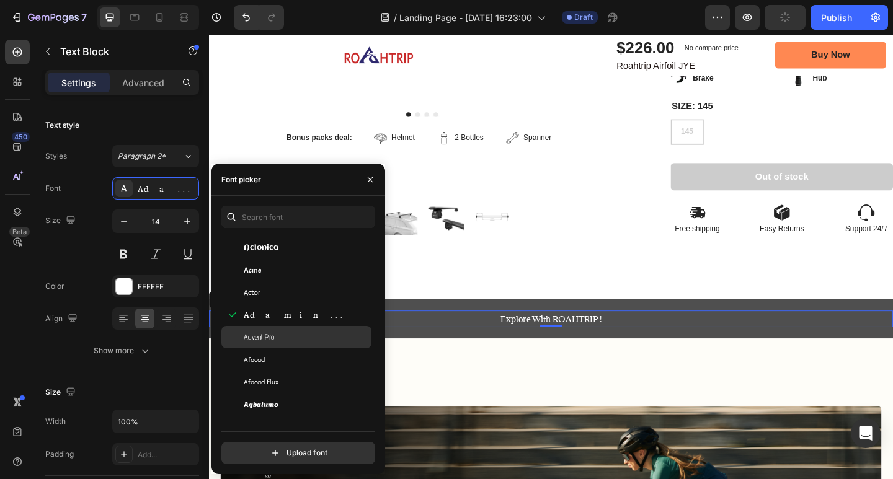
scroll to position [372, 0]
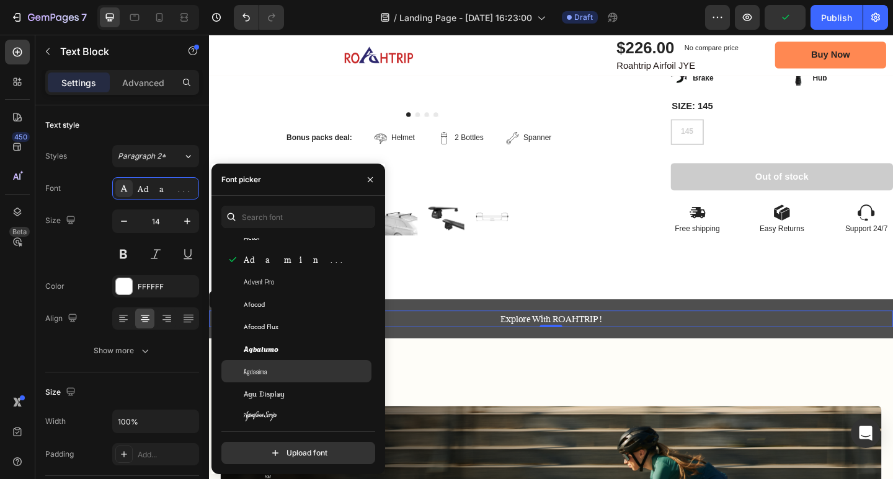
click at [302, 377] on div "Agdasima" at bounding box center [296, 371] width 150 height 22
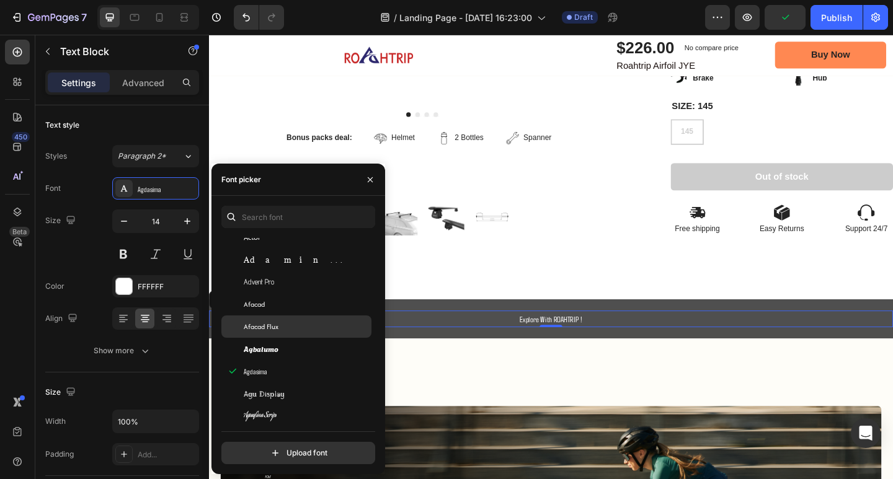
click at [298, 331] on div "Afacad Flux" at bounding box center [306, 326] width 125 height 11
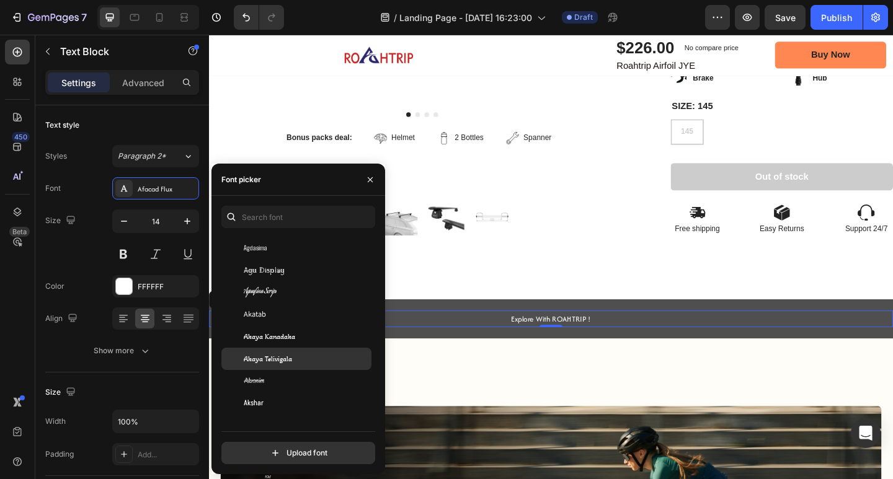
scroll to position [620, 0]
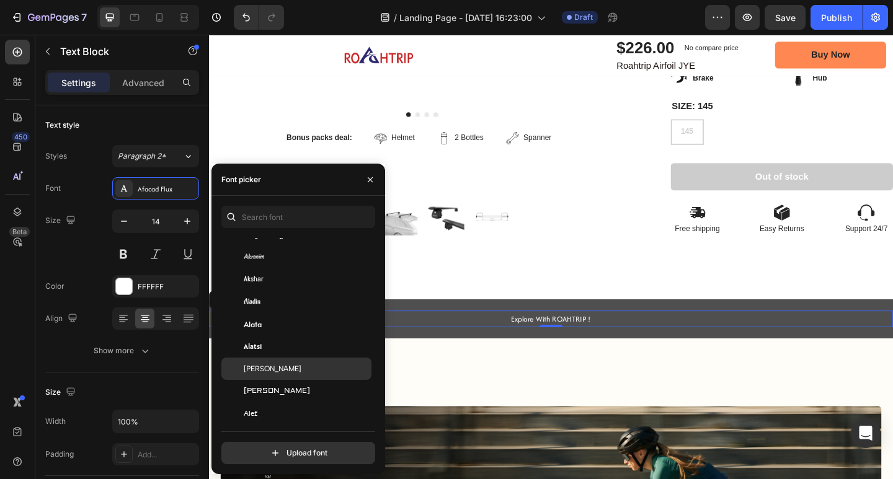
click at [299, 377] on div "Albert Sans" at bounding box center [296, 369] width 150 height 22
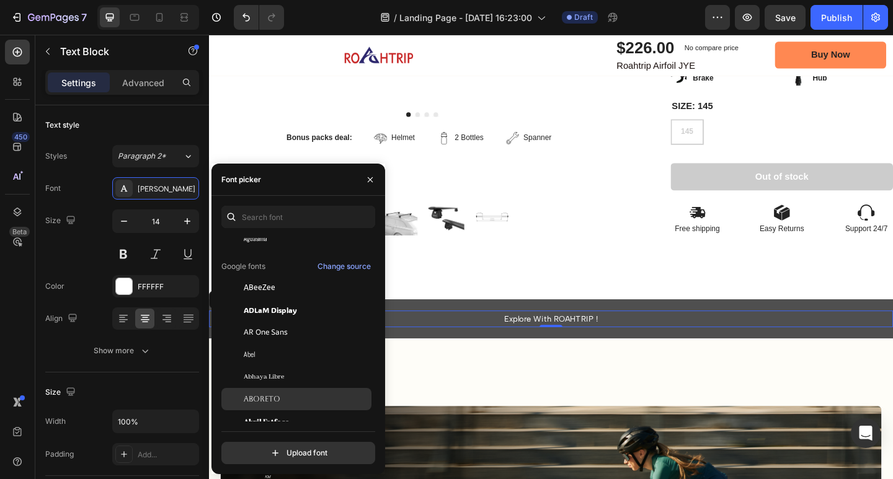
scroll to position [0, 0]
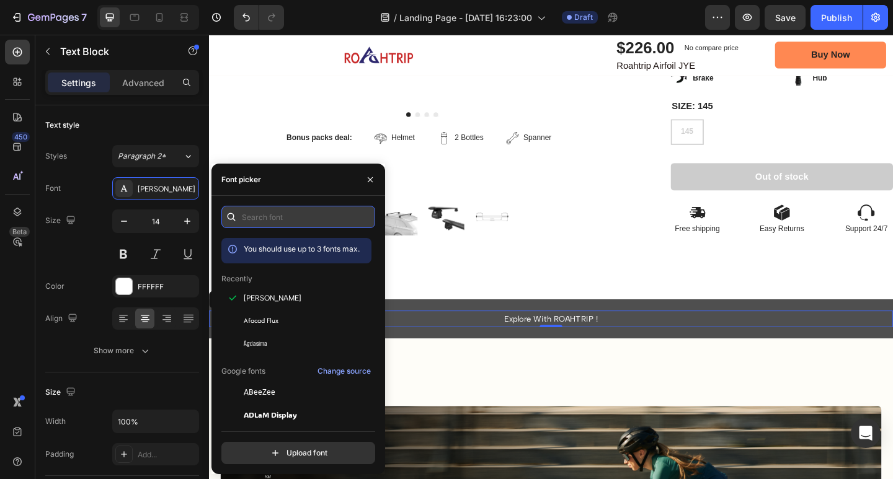
click at [296, 219] on input "text" at bounding box center [298, 217] width 154 height 22
paste input "geist semi bold"
type input "geist semi bold"
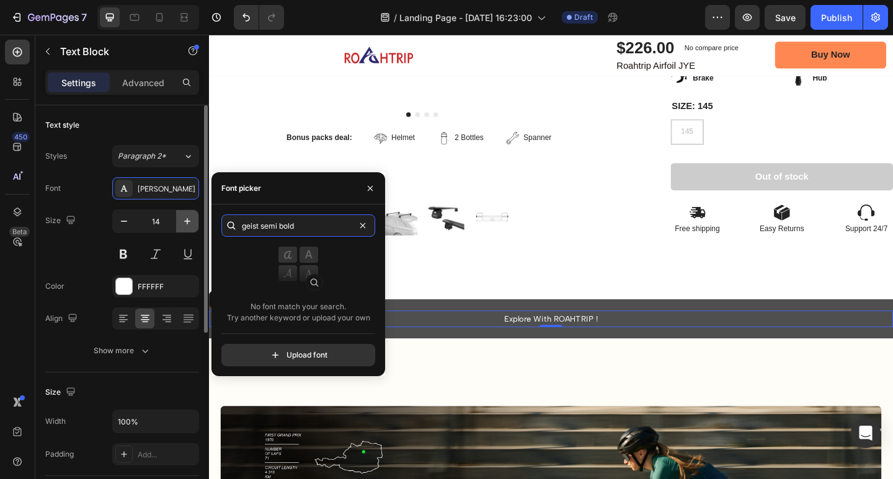
drag, startPoint x: 315, startPoint y: 224, endPoint x: 176, endPoint y: 224, distance: 138.9
click at [176, 224] on div "450 Beta Sections(18) Elements(83) Section Element Hero Section Product Detail …" at bounding box center [104, 257] width 209 height 445
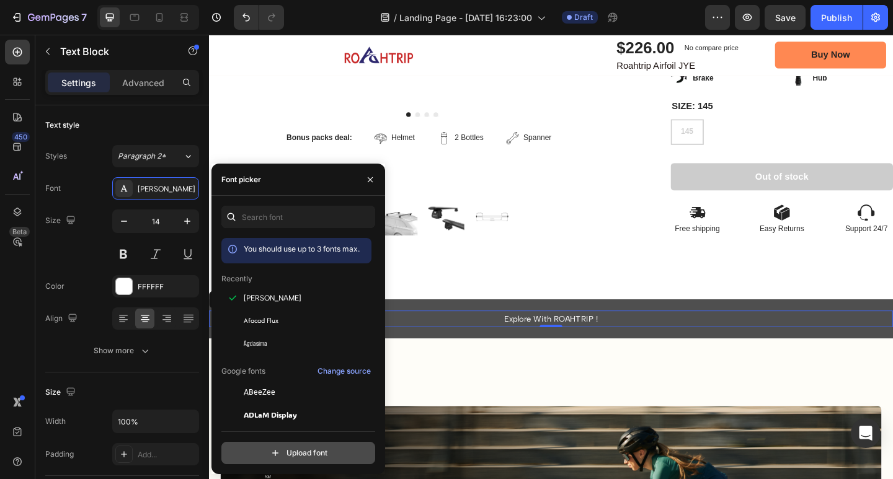
click at [283, 453] on input "file" at bounding box center [325, 453] width 310 height 21
type input "C:\fakepath\geistbold.otf"
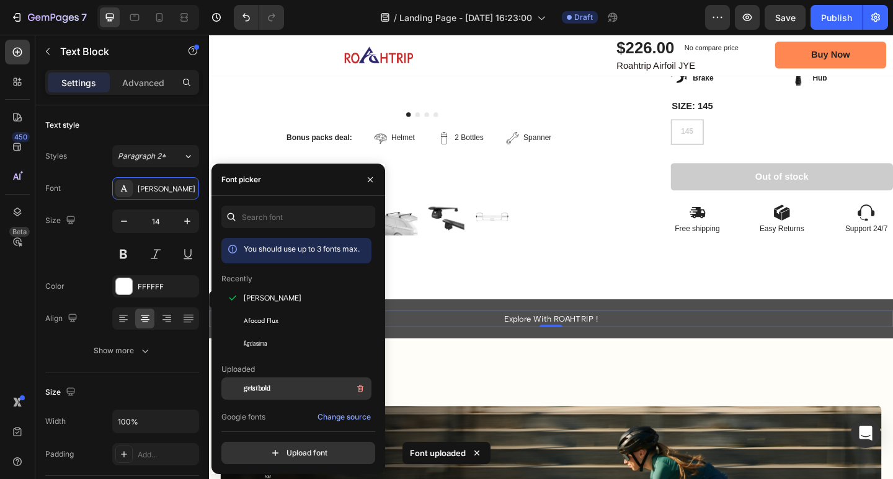
click at [288, 389] on div "geistbold" at bounding box center [306, 388] width 125 height 15
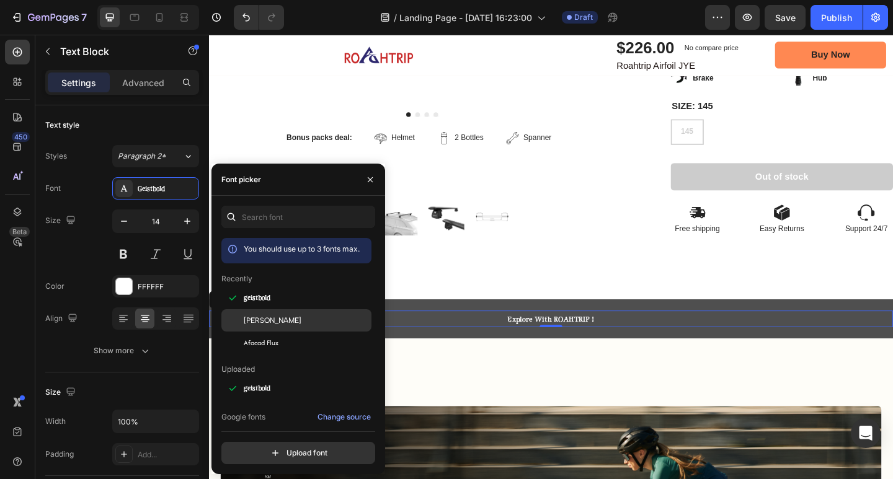
click at [312, 316] on div "Albert Sans" at bounding box center [306, 320] width 125 height 11
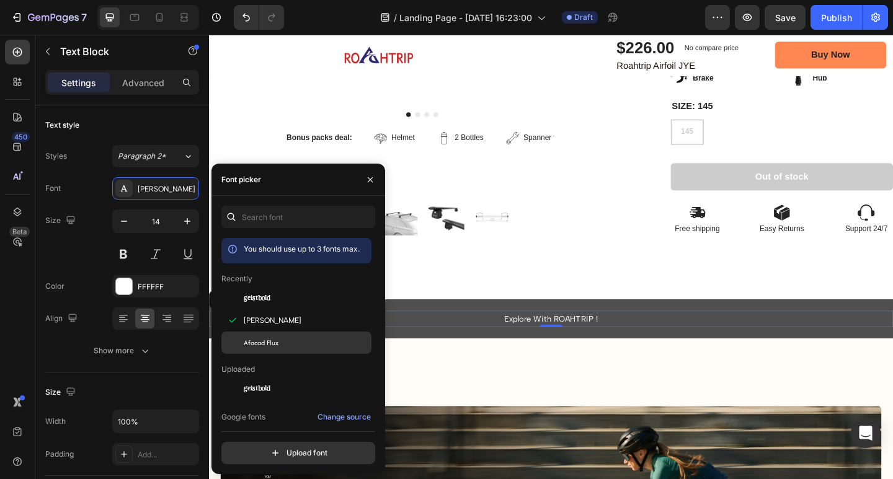
click at [293, 342] on div "Afacad Flux" at bounding box center [306, 342] width 125 height 11
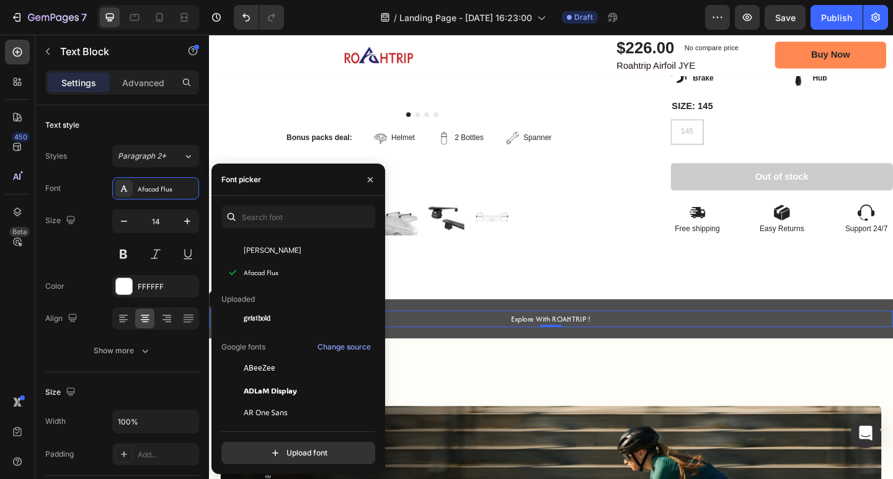
scroll to position [124, 0]
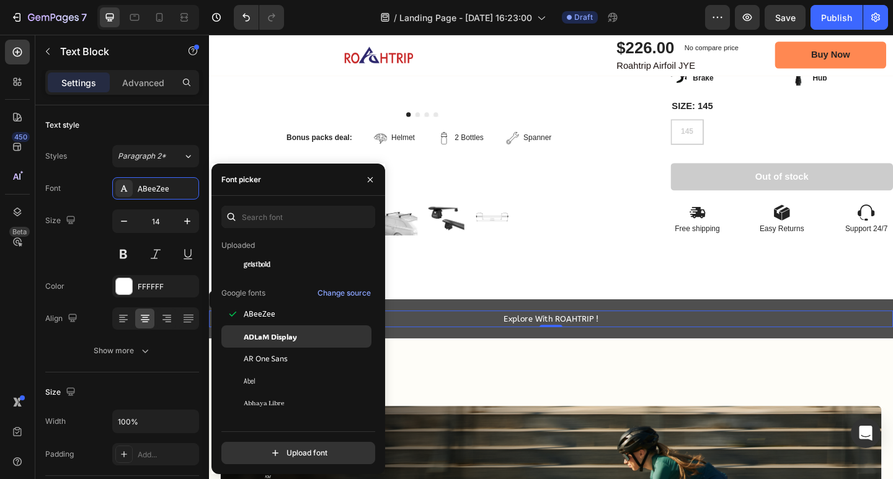
click at [296, 331] on span "ADLaM Display" at bounding box center [270, 336] width 53 height 11
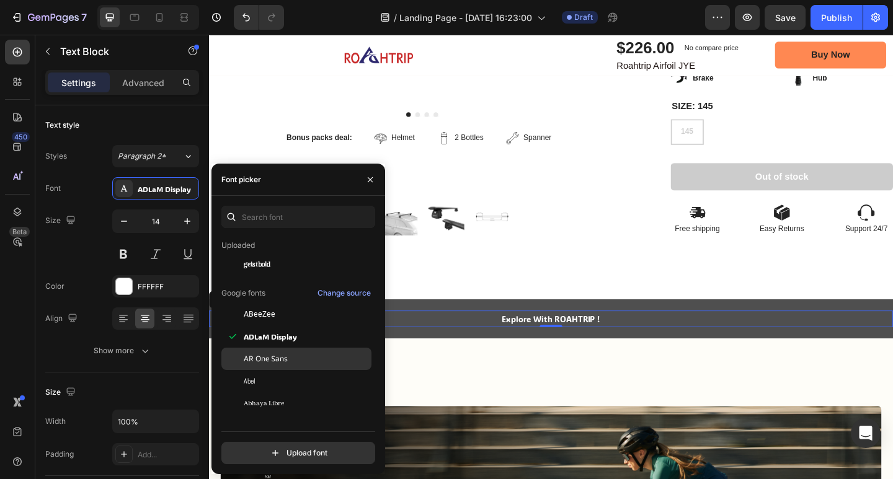
click at [303, 355] on div "AR One Sans" at bounding box center [306, 358] width 125 height 11
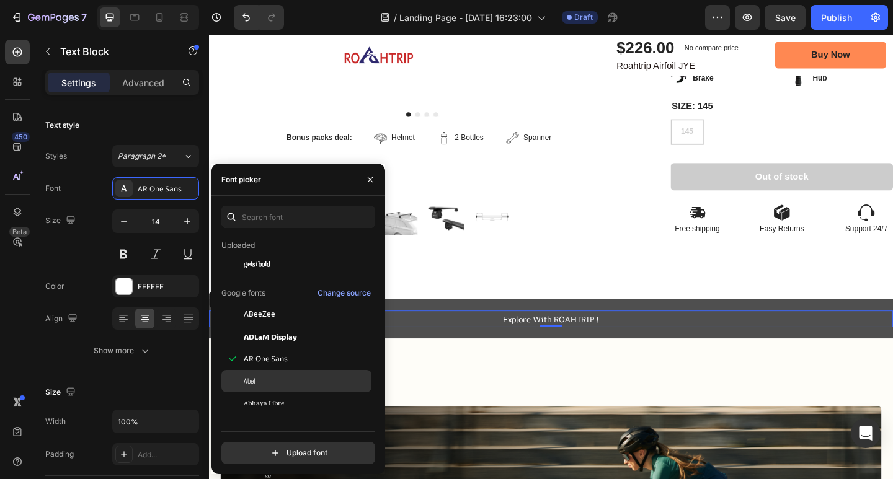
click at [302, 392] on div "Abel" at bounding box center [296, 381] width 150 height 22
click at [300, 405] on div "Abhaya Libre" at bounding box center [306, 403] width 125 height 11
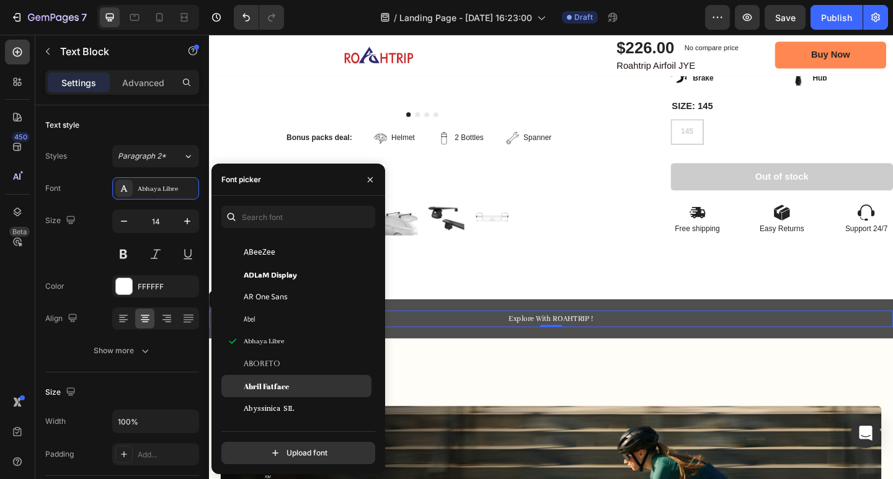
click at [300, 389] on div "Abril Fatface" at bounding box center [306, 386] width 125 height 11
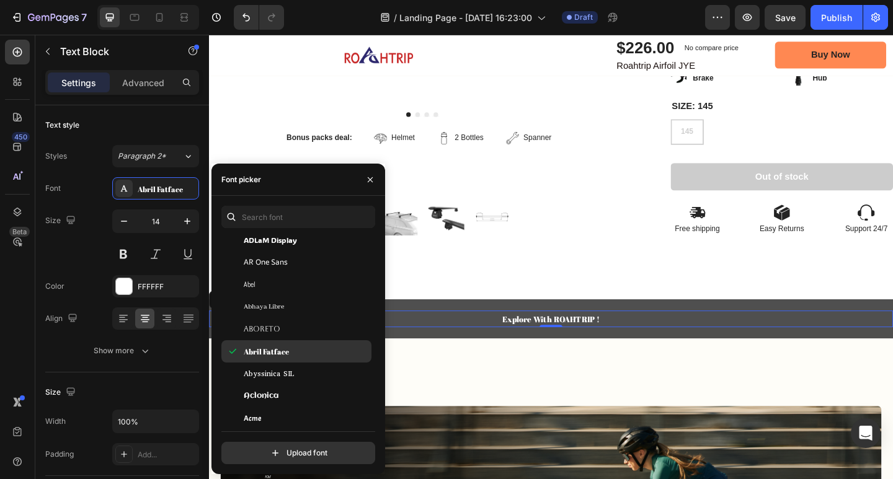
scroll to position [310, 0]
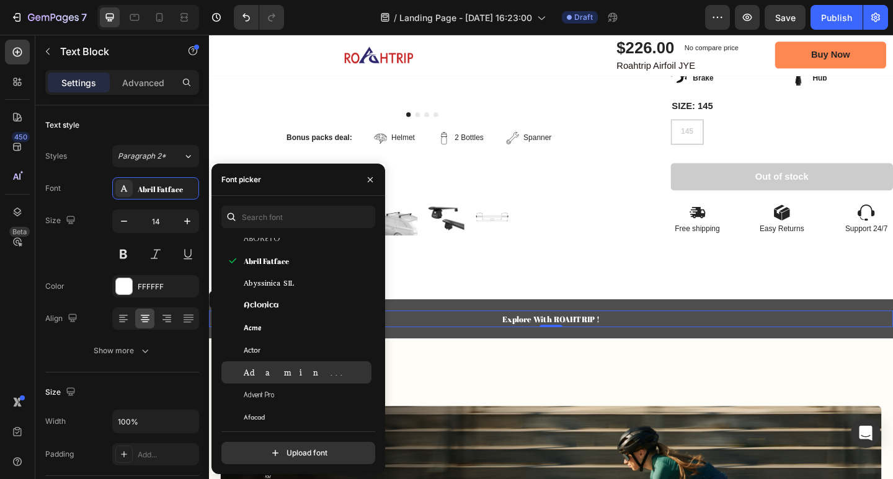
click at [300, 371] on div "Adamina" at bounding box center [306, 372] width 125 height 11
click at [296, 370] on div "Afacad Flux" at bounding box center [306, 371] width 125 height 11
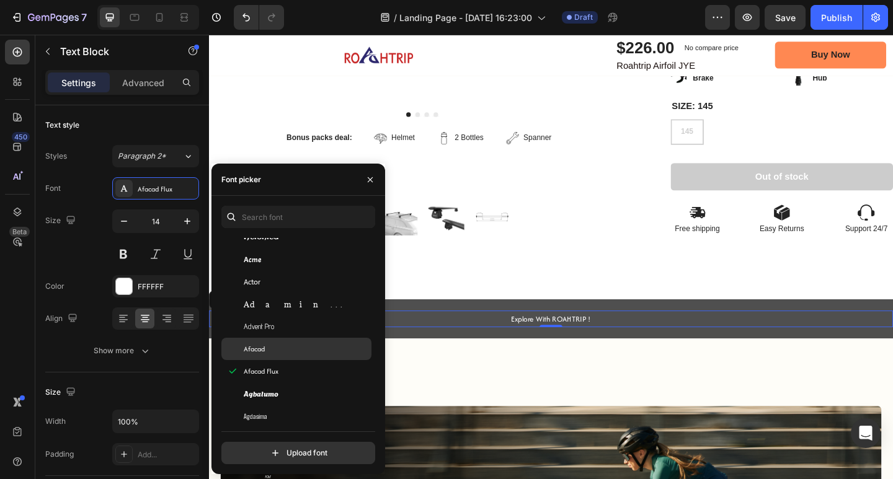
click at [301, 353] on div "Afacad" at bounding box center [306, 349] width 125 height 11
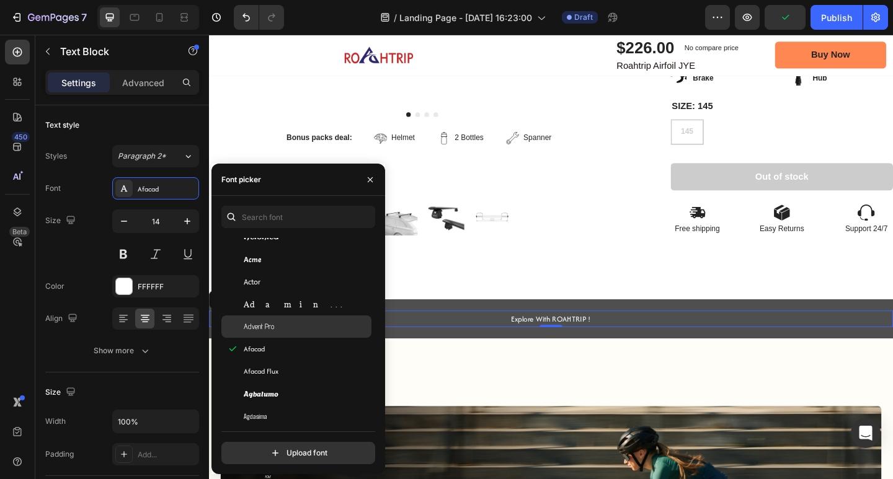
click at [303, 316] on div "Advent Pro" at bounding box center [296, 327] width 150 height 22
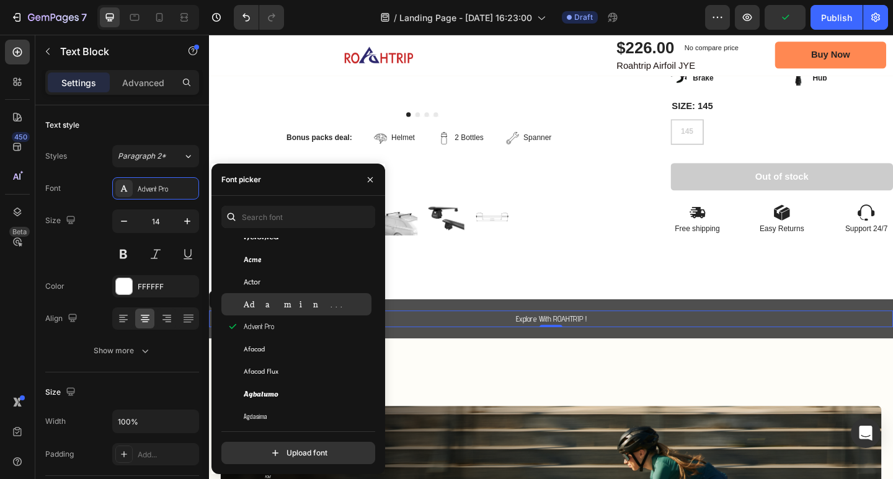
click at [302, 301] on div "Adamina" at bounding box center [306, 304] width 125 height 11
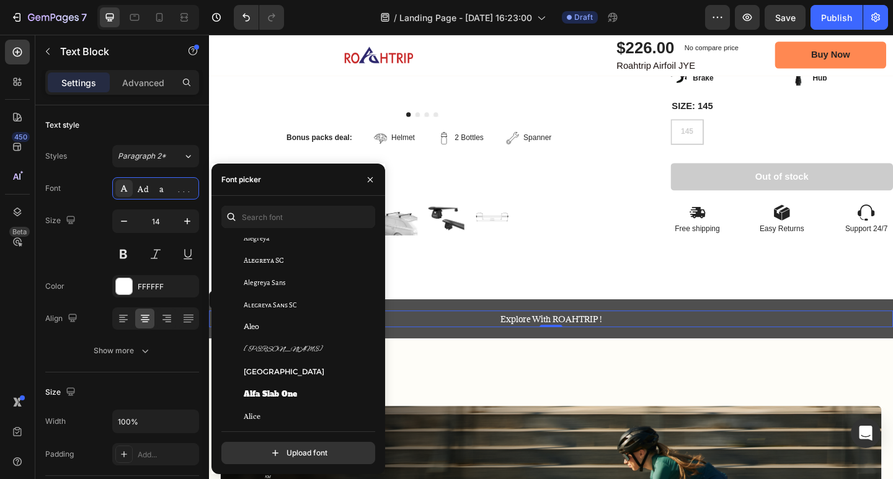
scroll to position [930, 0]
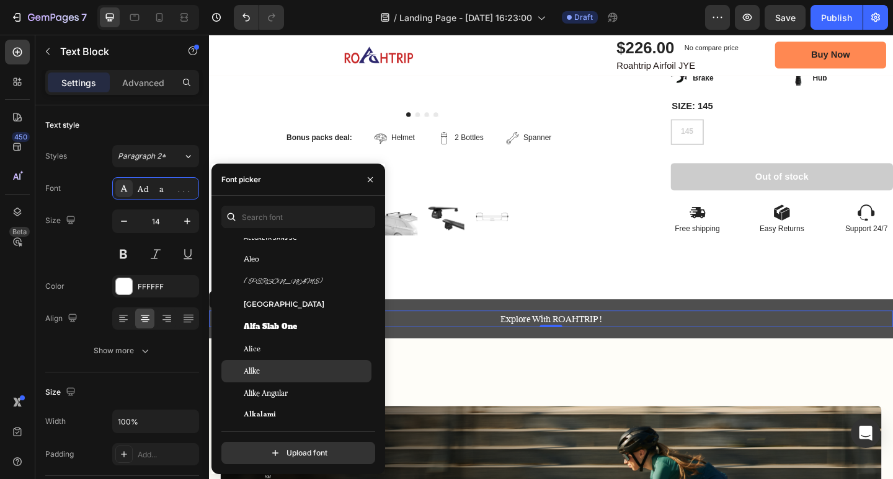
click at [298, 366] on div "Alike" at bounding box center [306, 371] width 125 height 11
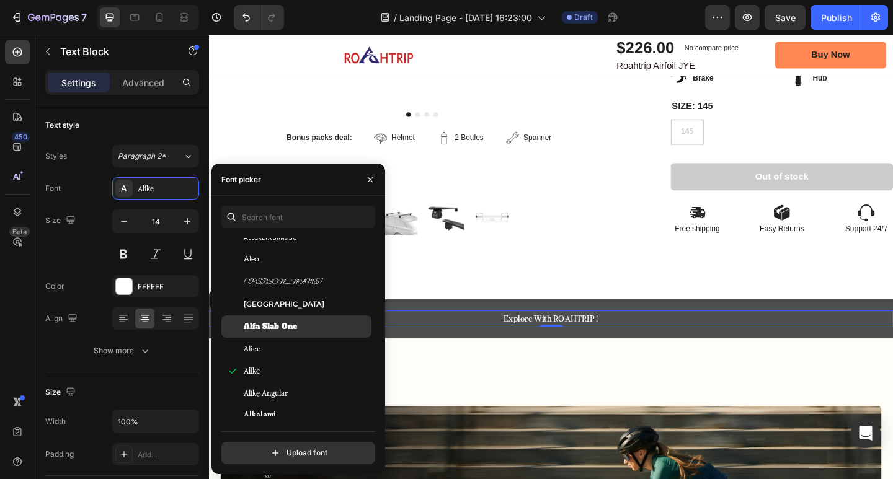
scroll to position [868, 0]
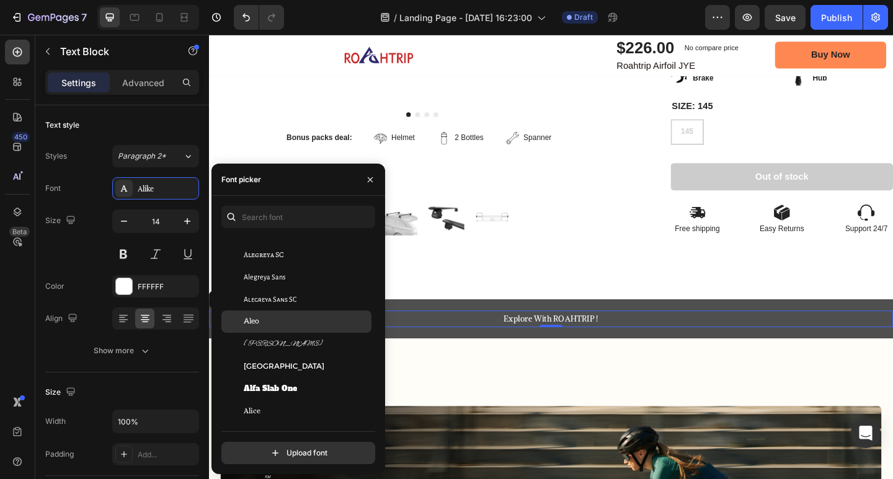
click at [296, 313] on div "Aleo" at bounding box center [296, 322] width 150 height 22
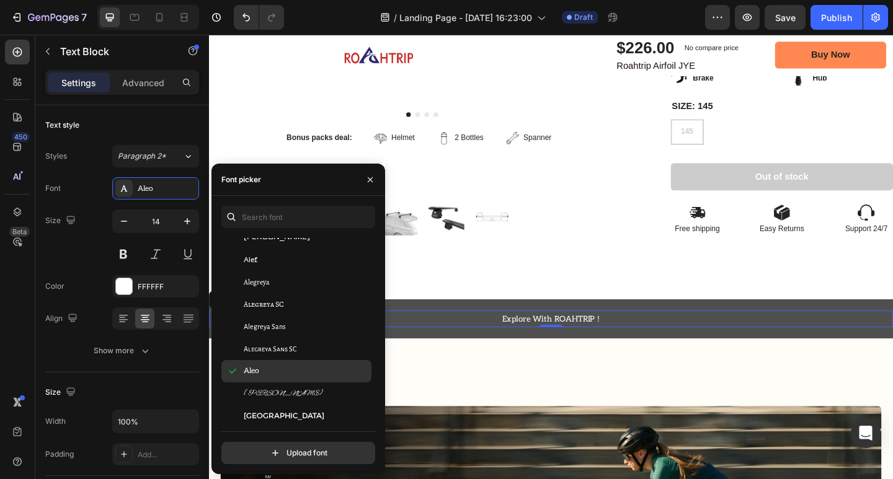
scroll to position [806, 0]
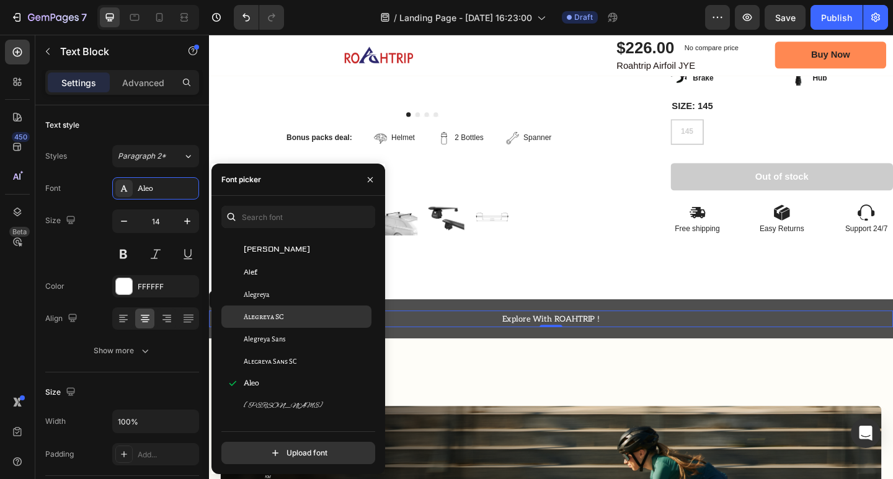
click at [295, 307] on div "Alegreya SC" at bounding box center [296, 317] width 150 height 22
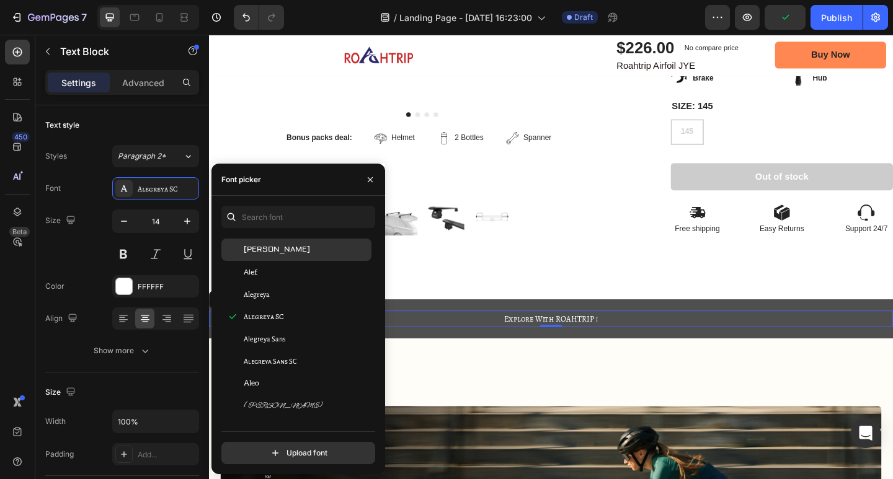
click at [299, 254] on div "Aldrich" at bounding box center [306, 249] width 125 height 11
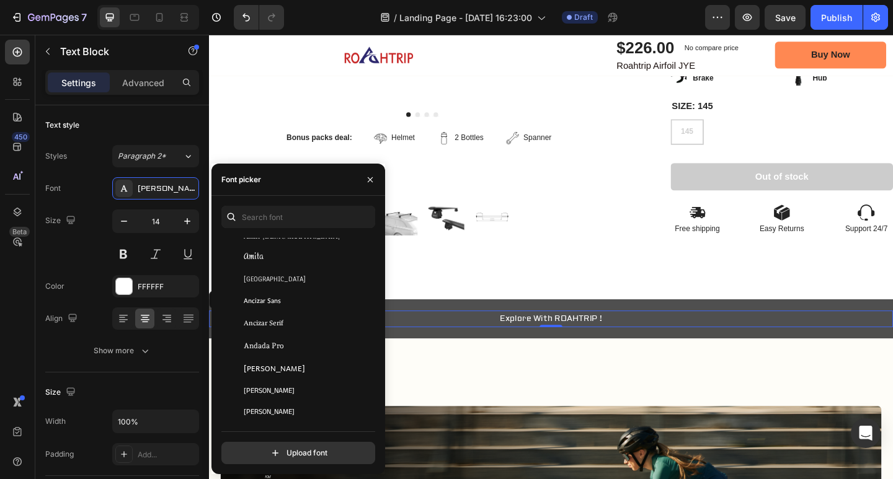
scroll to position [1674, 0]
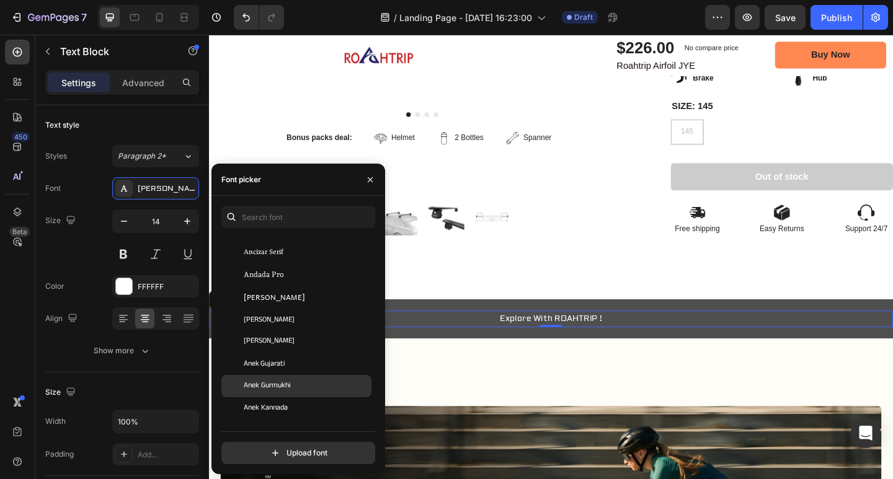
click at [298, 385] on div "Anek Gurmukhi" at bounding box center [306, 386] width 125 height 11
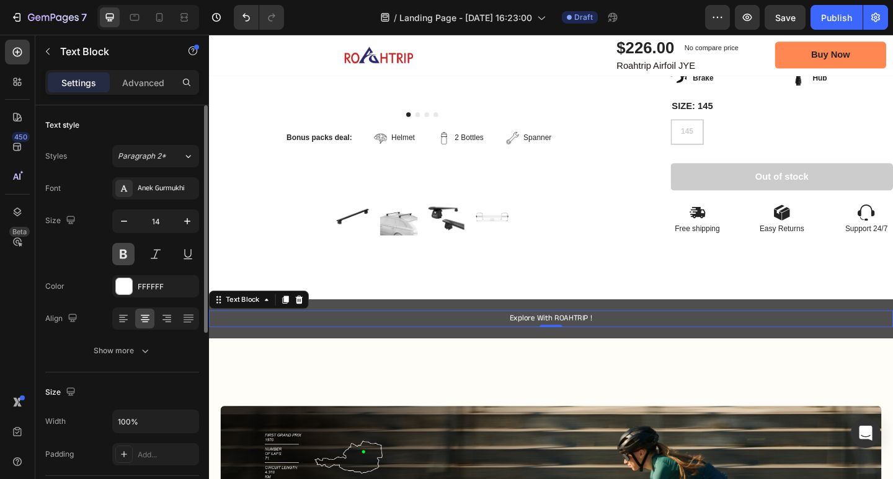
click at [124, 255] on button at bounding box center [123, 254] width 22 height 22
click at [184, 221] on icon "button" at bounding box center [187, 221] width 12 height 12
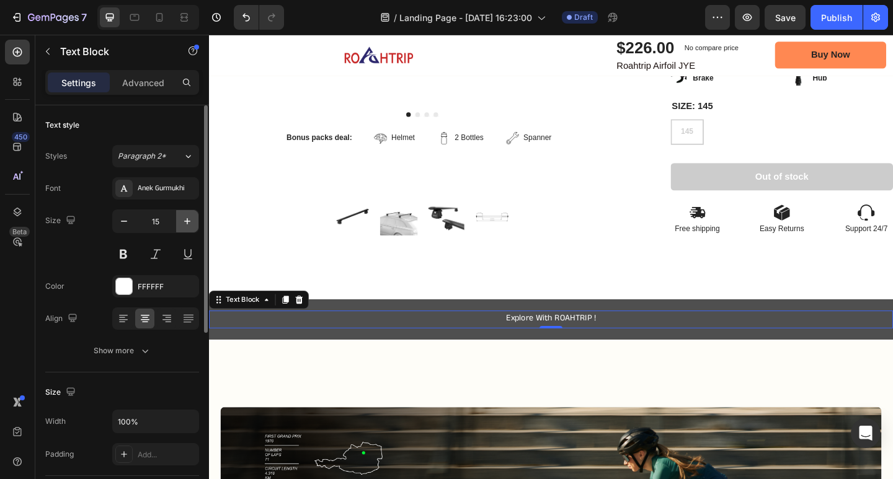
click at [184, 221] on icon "button" at bounding box center [187, 221] width 12 height 12
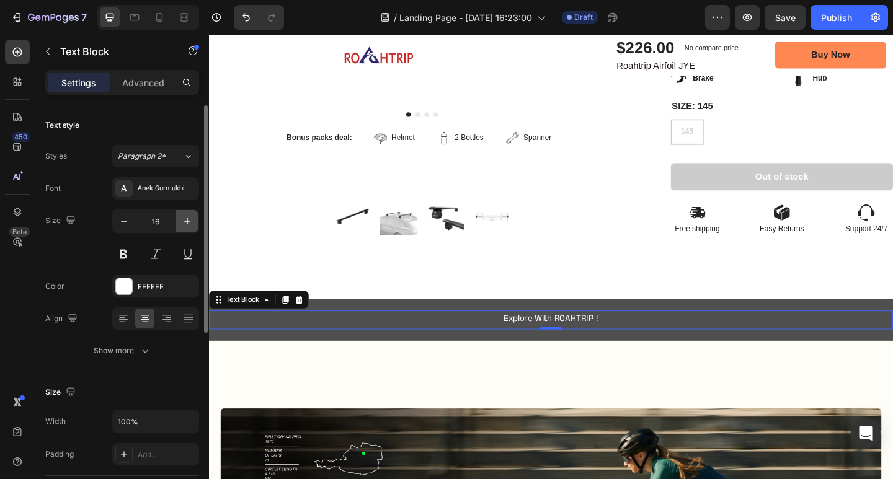
click at [184, 221] on icon "button" at bounding box center [187, 221] width 12 height 12
click at [128, 223] on icon "button" at bounding box center [124, 221] width 12 height 12
type input "16"
click at [125, 254] on button at bounding box center [123, 254] width 22 height 22
click at [125, 255] on button at bounding box center [123, 254] width 22 height 22
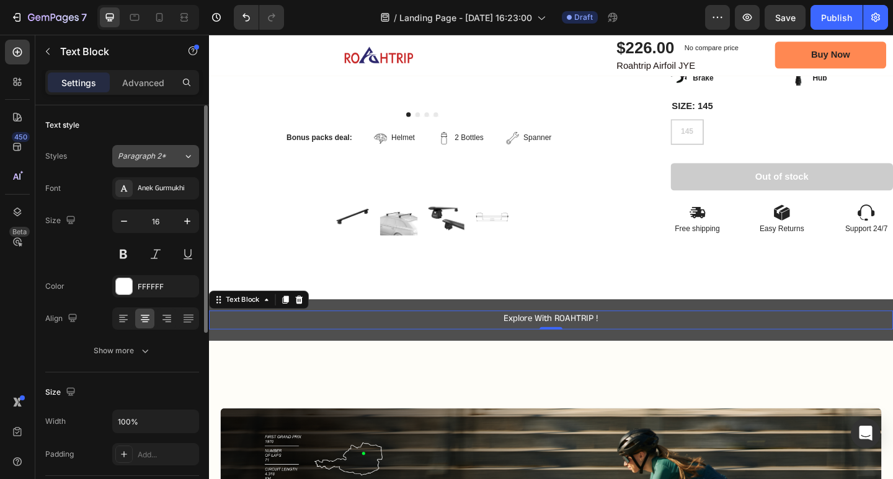
click at [174, 154] on div "Paragraph 2*" at bounding box center [150, 156] width 65 height 11
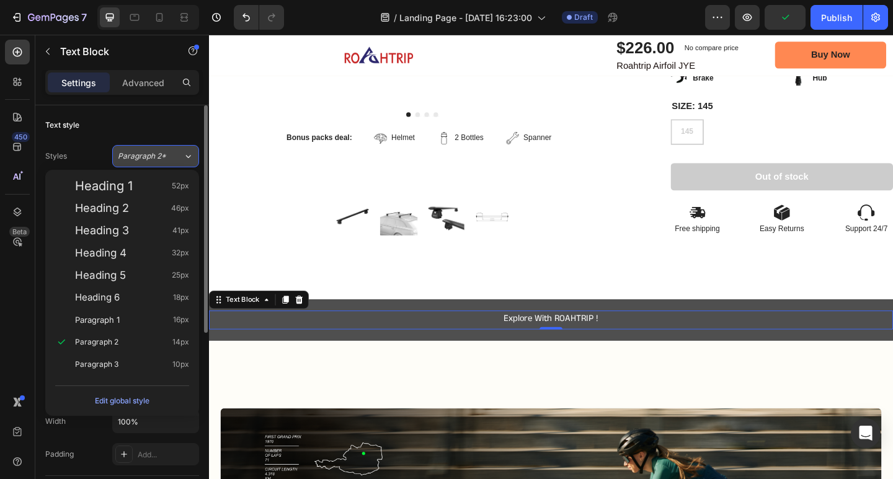
click at [162, 153] on span "Paragraph 2*" at bounding box center [142, 156] width 48 height 11
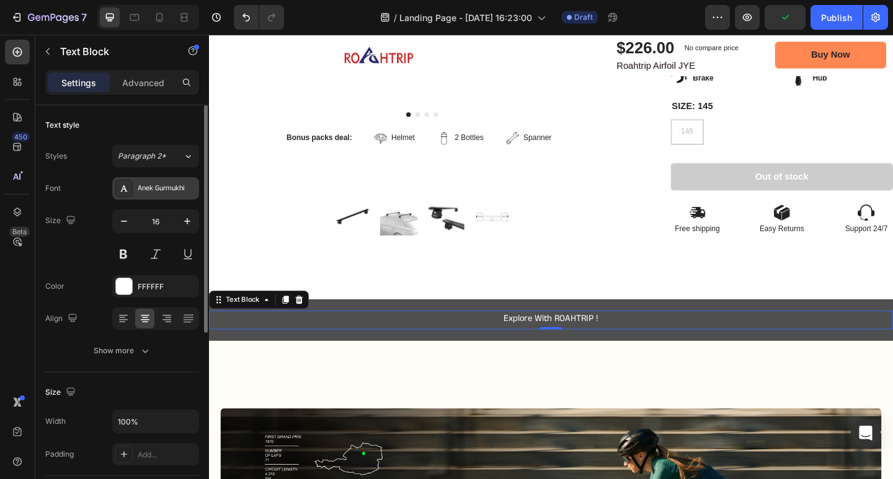
click at [159, 186] on div "Anek Gurmukhi" at bounding box center [167, 189] width 58 height 11
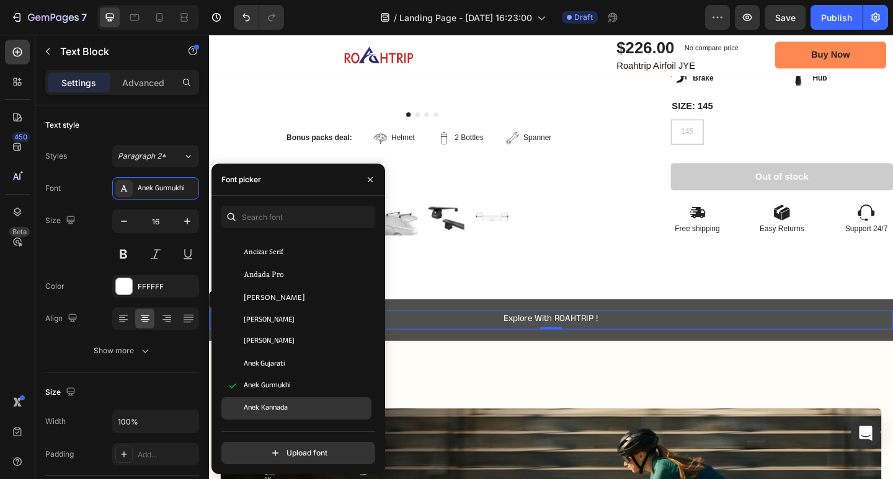
click at [317, 406] on div "Anek Kannada" at bounding box center [306, 408] width 125 height 11
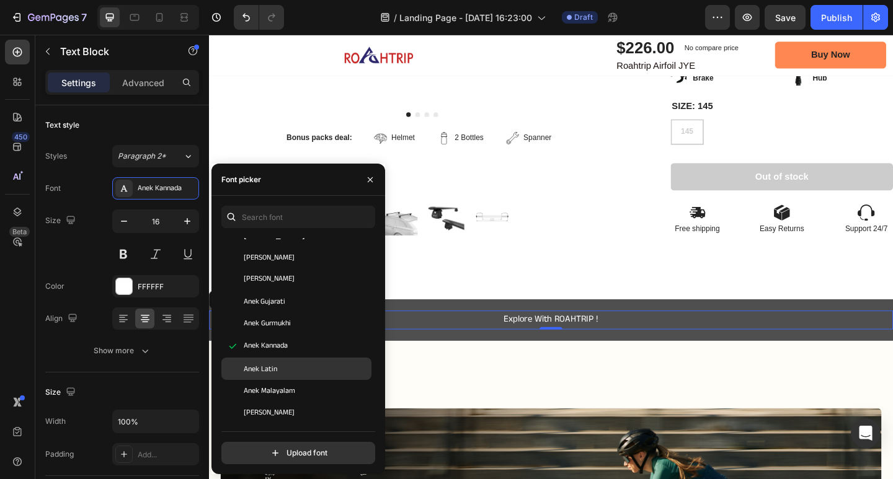
click at [299, 370] on div "Anek Latin" at bounding box center [306, 368] width 125 height 11
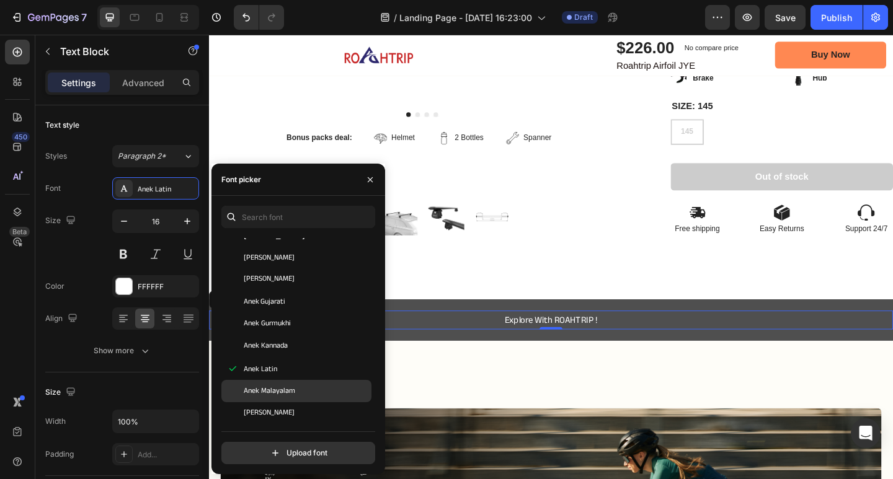
click at [304, 386] on div "Anek Malayalam" at bounding box center [306, 391] width 125 height 11
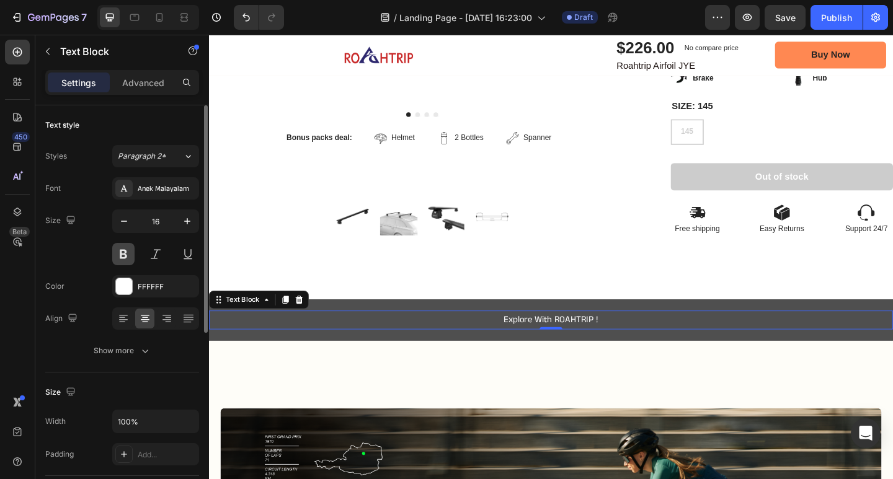
click at [128, 255] on button at bounding box center [123, 254] width 22 height 22
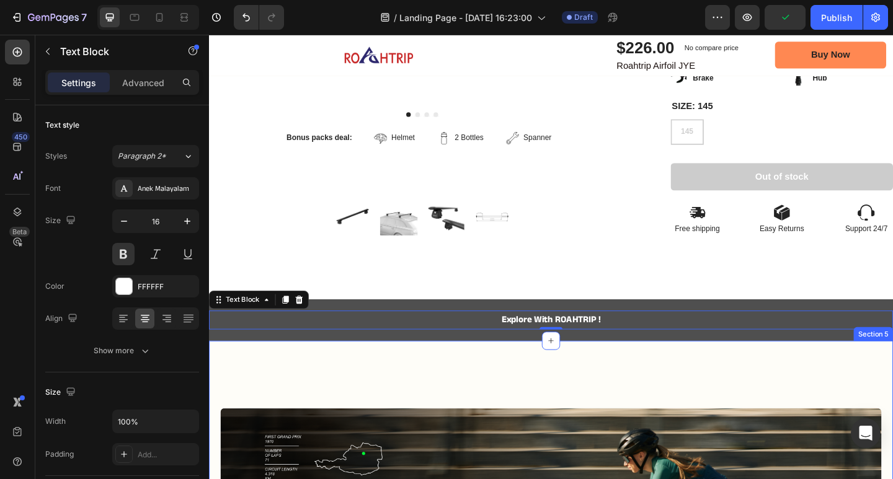
scroll to position [496, 0]
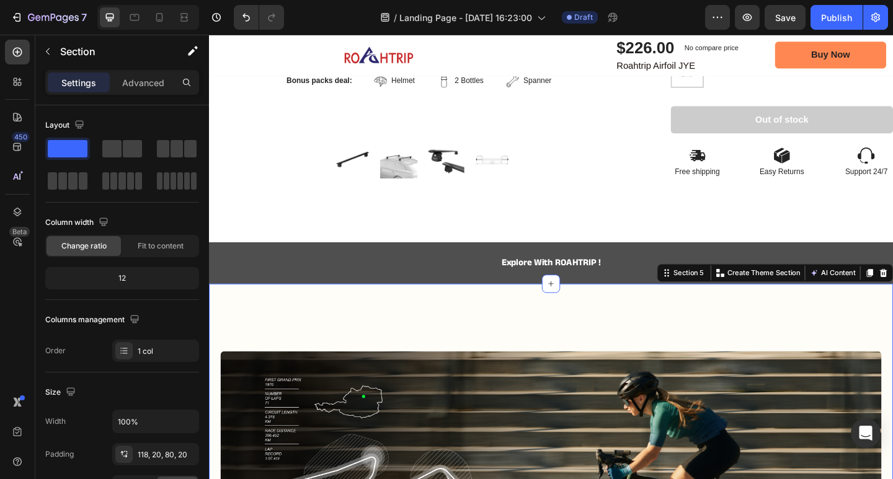
click at [613, 275] on p "Explore With ROAHTRIP !" at bounding box center [581, 284] width 742 height 18
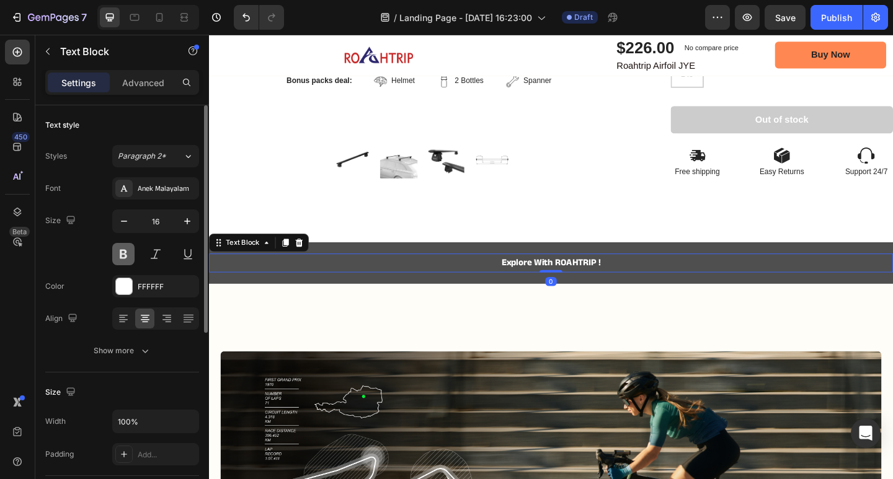
click at [134, 246] on button at bounding box center [123, 254] width 22 height 22
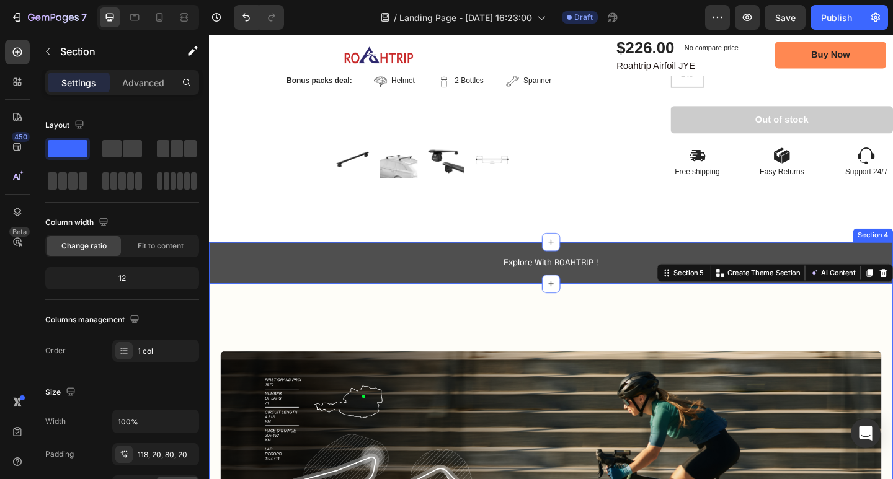
click at [673, 273] on div "Explore With ROAHTRIP !" at bounding box center [581, 283] width 744 height 20
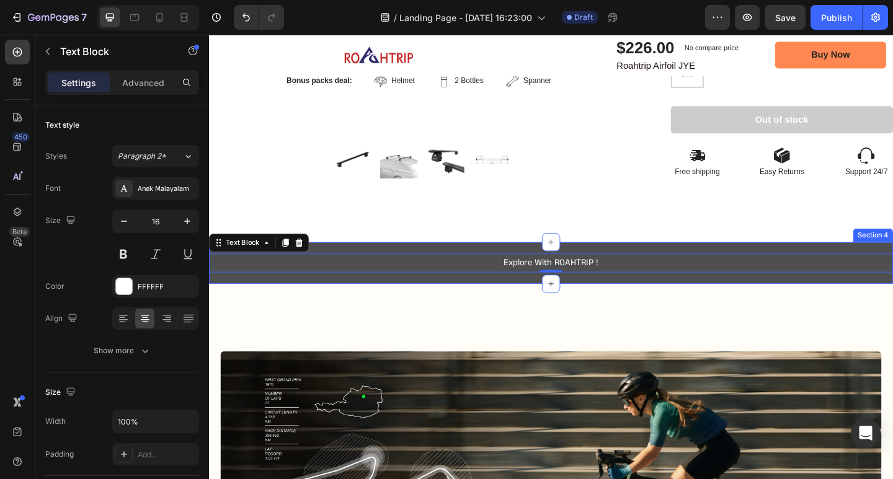
click at [682, 261] on div "Explore With ROAHTRIP ! Text Block 0 Section 4" at bounding box center [581, 283] width 744 height 45
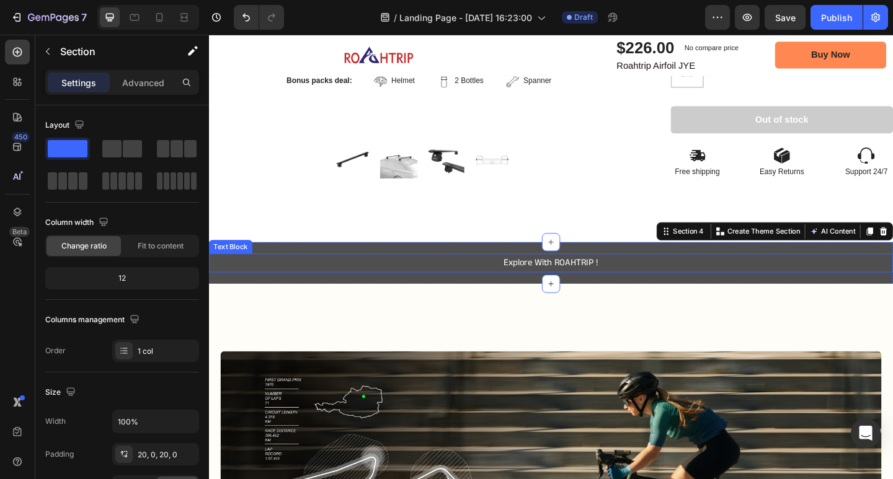
drag, startPoint x: 575, startPoint y: 297, endPoint x: 597, endPoint y: 278, distance: 29.1
click at [597, 278] on div "Explore With ROAHTRIP ! Text Block Section 4 You can create reusable sections C…" at bounding box center [581, 283] width 744 height 45
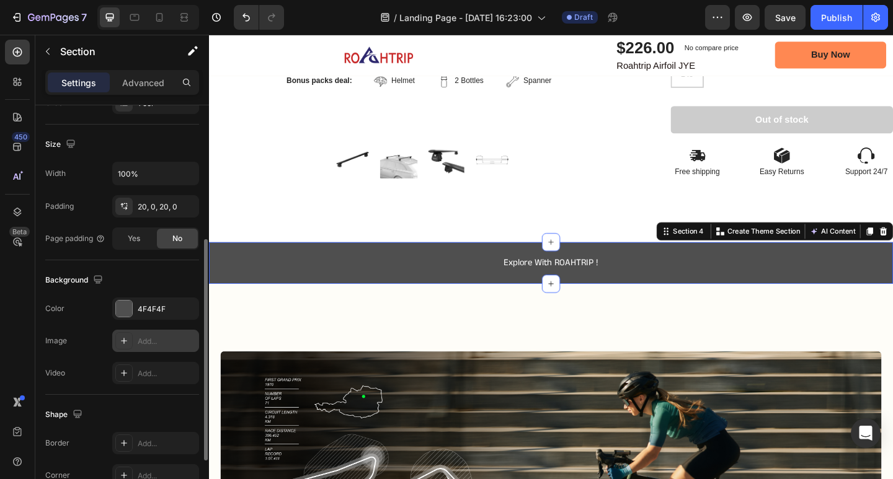
scroll to position [310, 0]
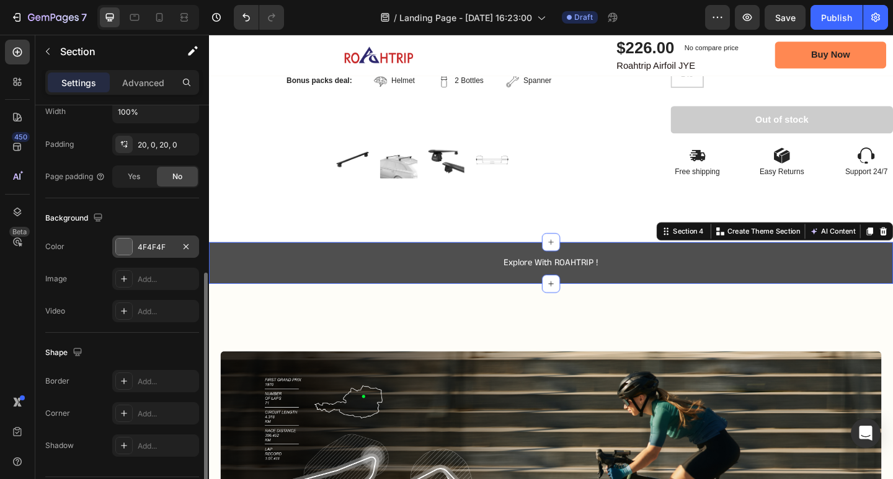
click at [161, 255] on div "4F4F4F" at bounding box center [155, 247] width 87 height 22
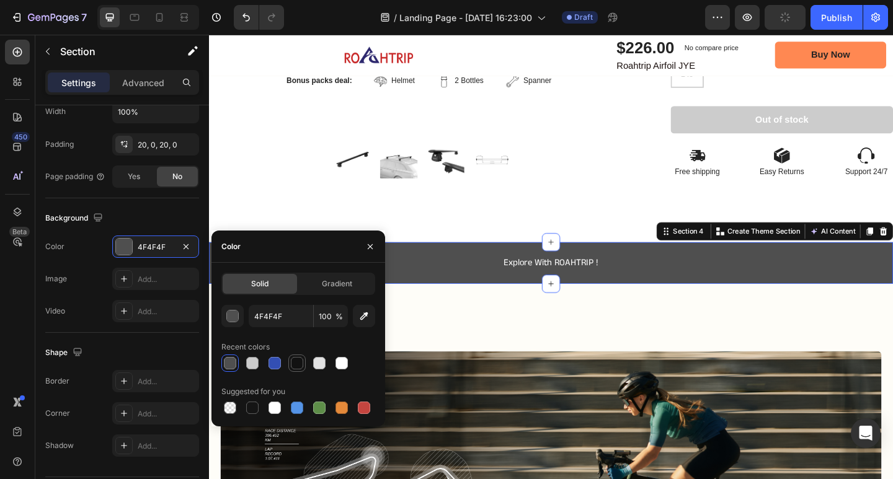
drag, startPoint x: 298, startPoint y: 365, endPoint x: 396, endPoint y: 348, distance: 98.9
click at [298, 365] on div at bounding box center [297, 363] width 12 height 12
type input "121212"
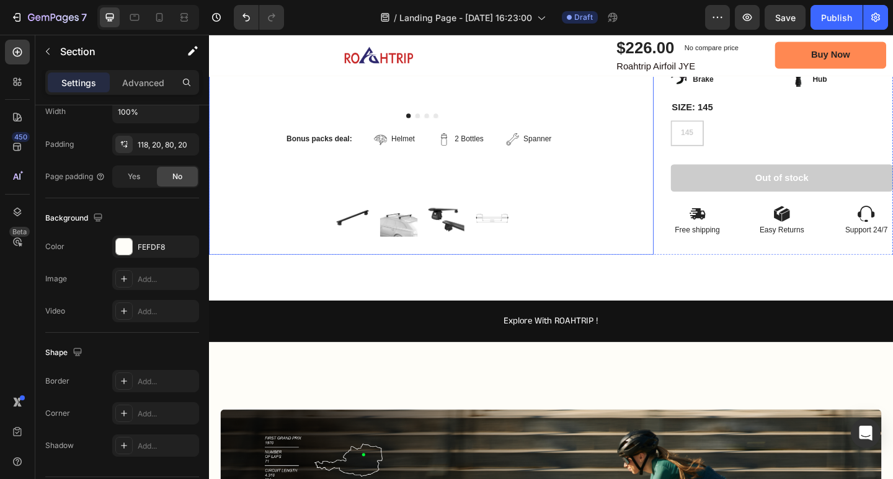
scroll to position [434, 0]
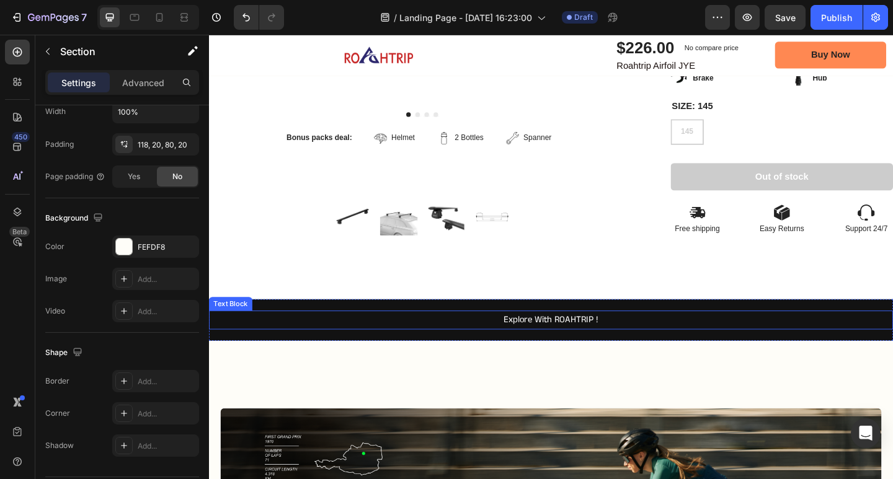
click at [607, 338] on p "Explore With ROAHTRIP !" at bounding box center [581, 346] width 742 height 18
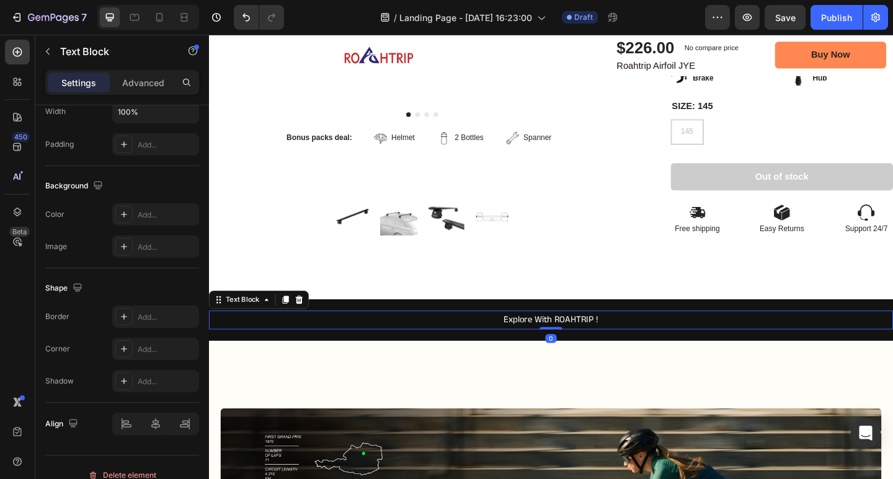
scroll to position [0, 0]
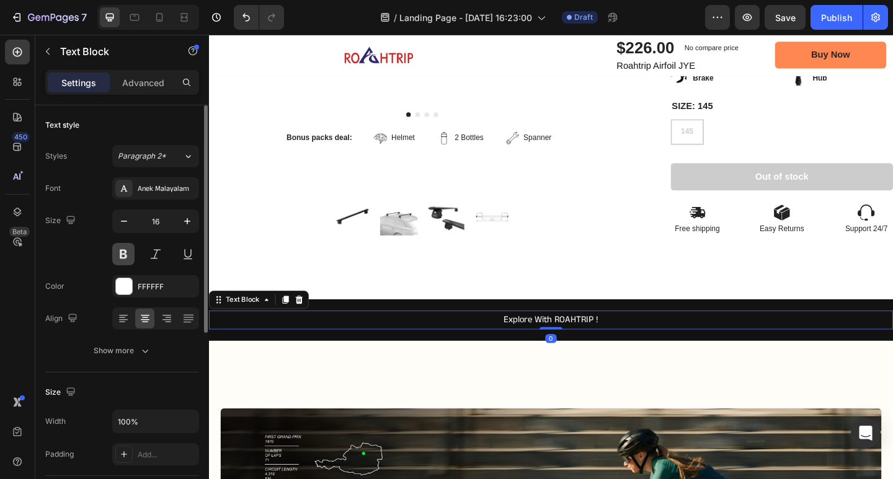
click at [123, 257] on button at bounding box center [123, 254] width 22 height 22
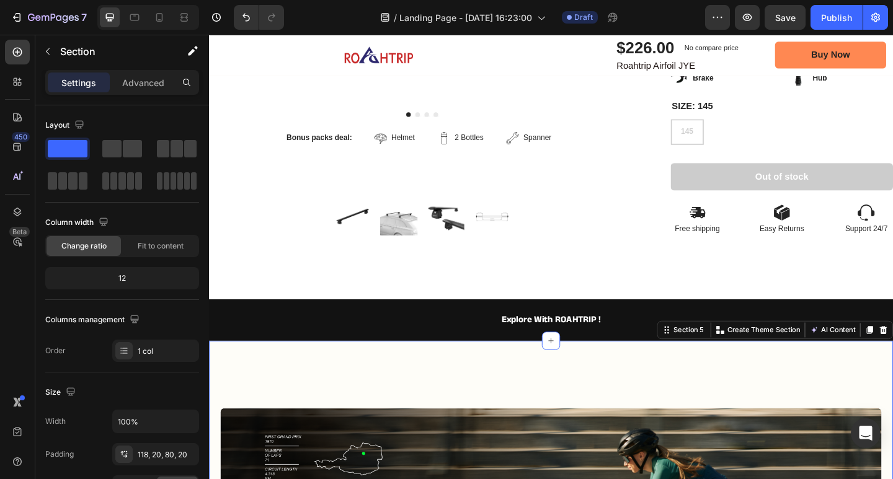
click at [620, 338] on p "Explore With ROAHTRIP !" at bounding box center [581, 346] width 742 height 18
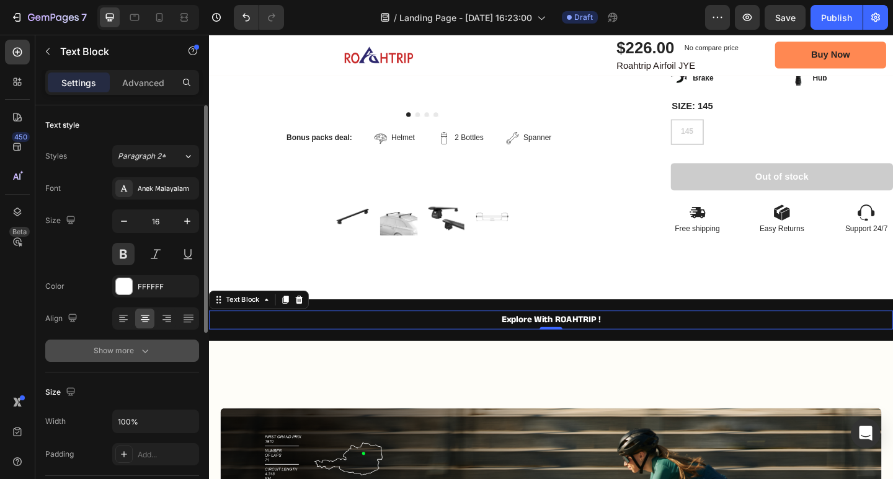
click at [144, 346] on icon "button" at bounding box center [145, 351] width 12 height 12
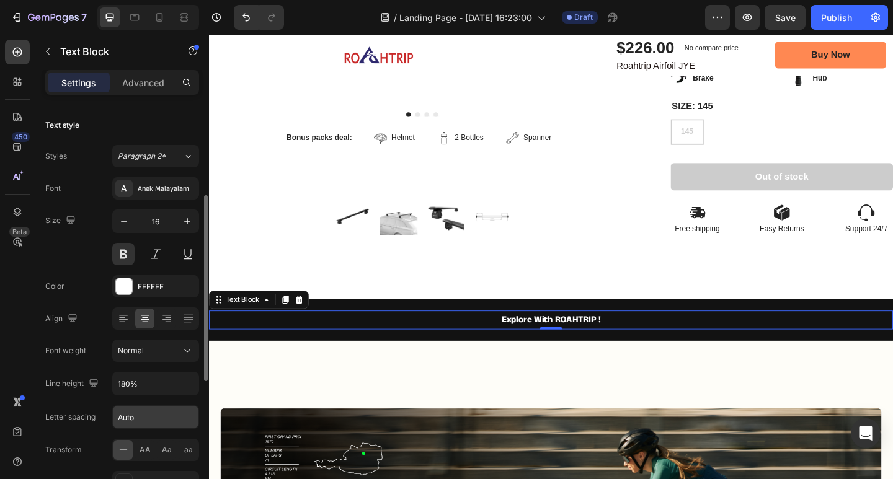
scroll to position [62, 0]
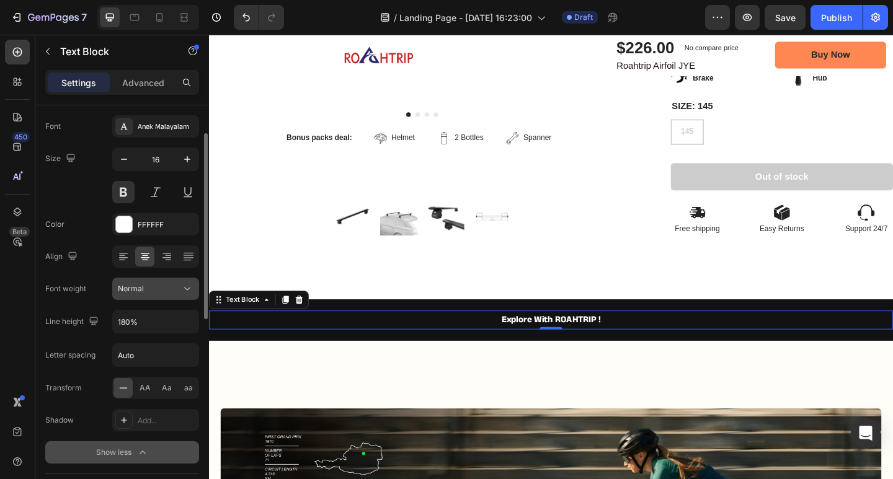
click at [156, 291] on div "Normal" at bounding box center [149, 288] width 63 height 11
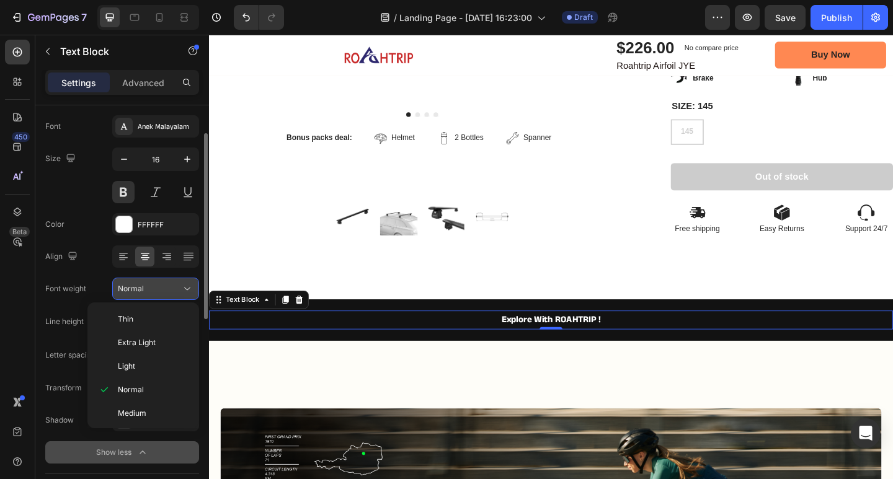
click at [156, 291] on div "Normal" at bounding box center [149, 288] width 63 height 11
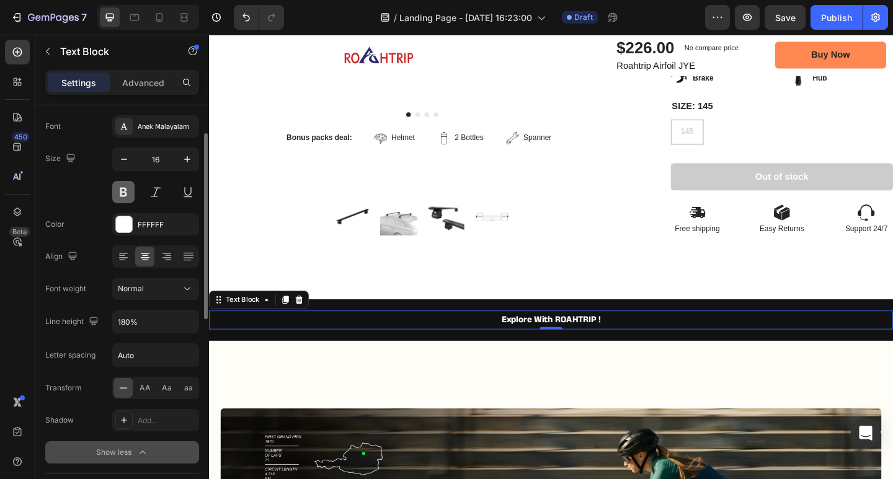
click at [118, 192] on button at bounding box center [123, 192] width 22 height 22
click at [156, 288] on div "Normal" at bounding box center [149, 288] width 63 height 11
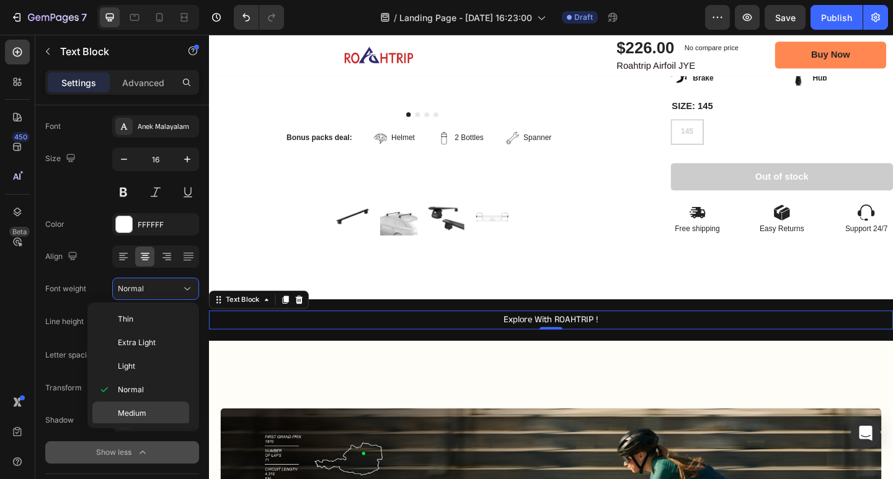
click at [163, 415] on p "Medium" at bounding box center [151, 413] width 66 height 11
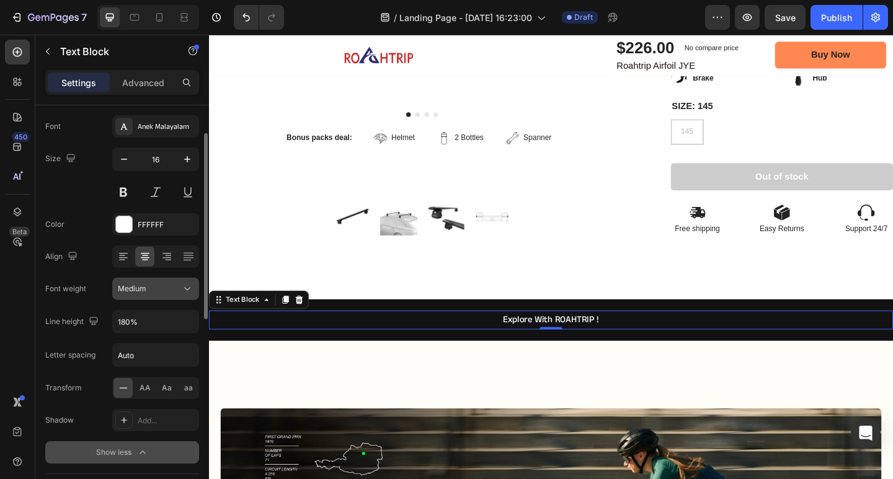
click at [166, 296] on button "Medium" at bounding box center [155, 289] width 87 height 22
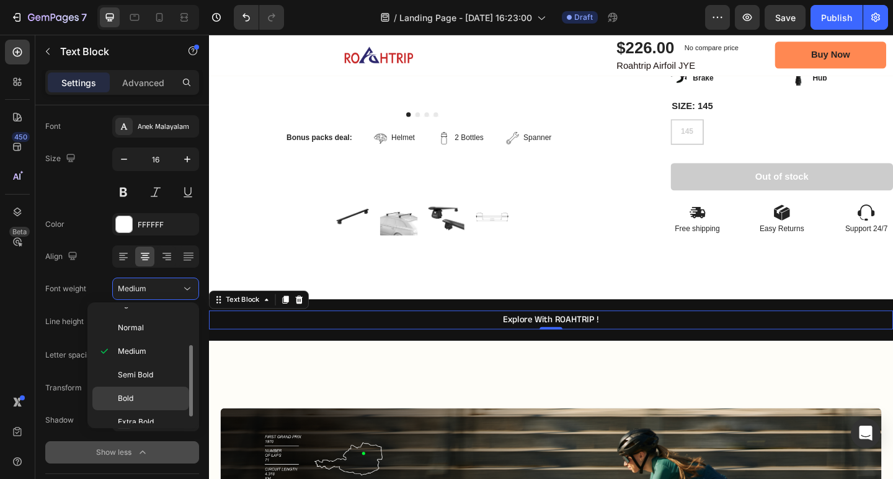
scroll to position [73, 0]
click at [143, 400] on div "Bold" at bounding box center [140, 412] width 97 height 24
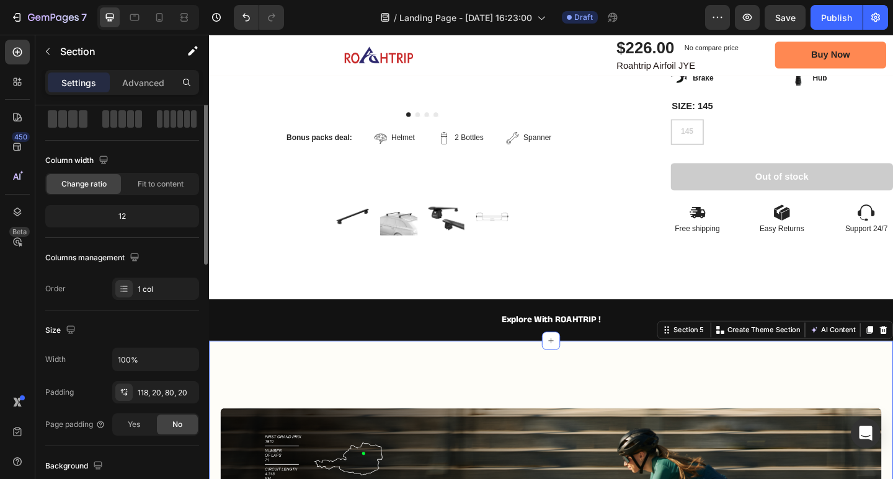
scroll to position [0, 0]
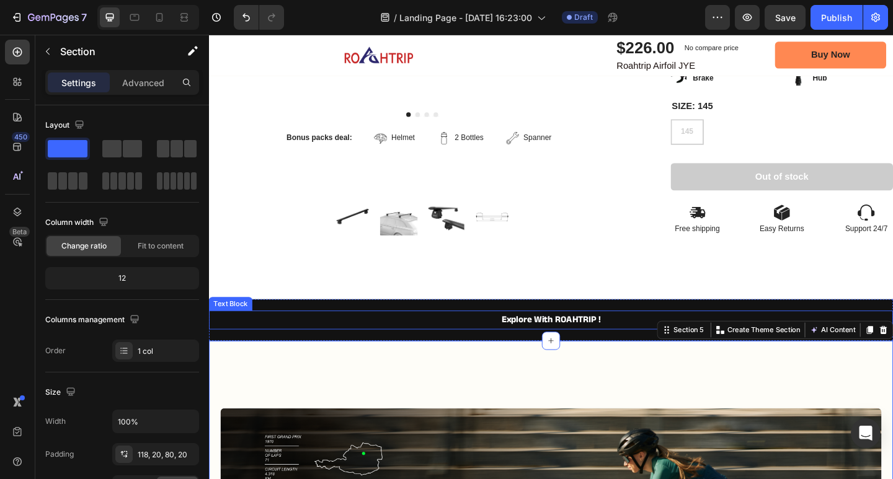
click at [618, 342] on p "Explore With ROAHTRIP !" at bounding box center [581, 346] width 742 height 18
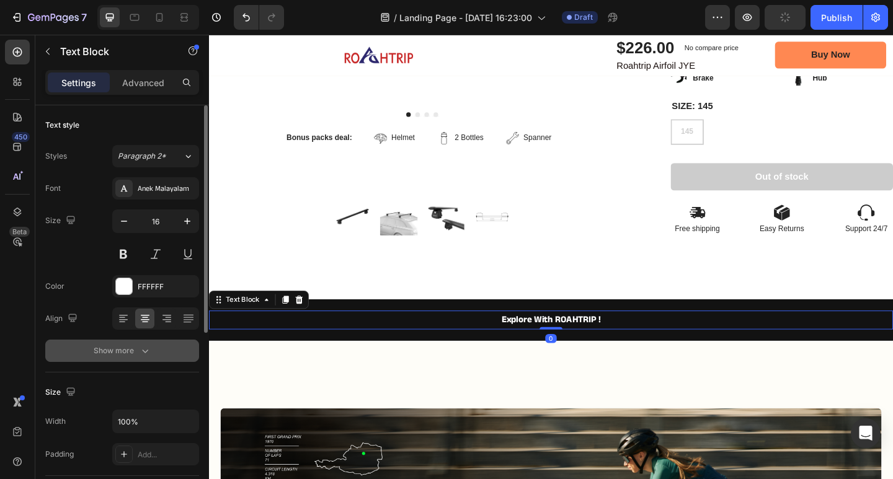
click at [164, 347] on button "Show more" at bounding box center [122, 351] width 154 height 22
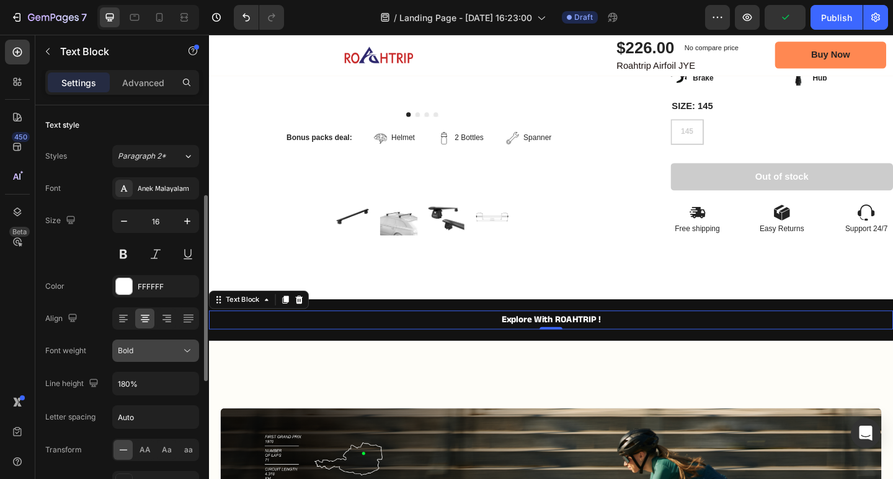
scroll to position [62, 0]
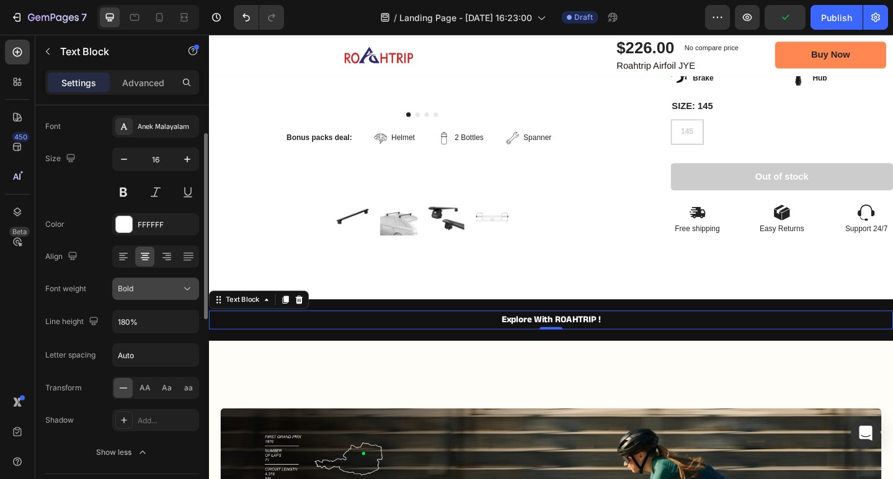
click at [158, 289] on div "Bold" at bounding box center [149, 288] width 63 height 11
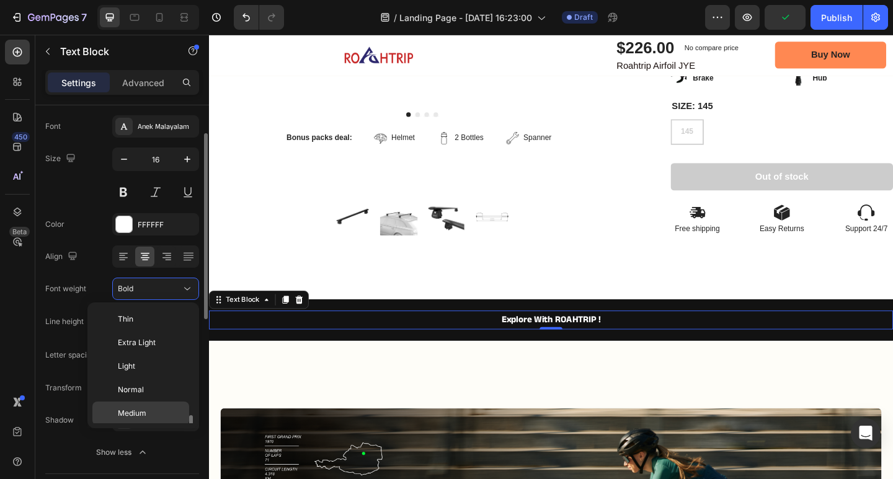
scroll to position [67, 0]
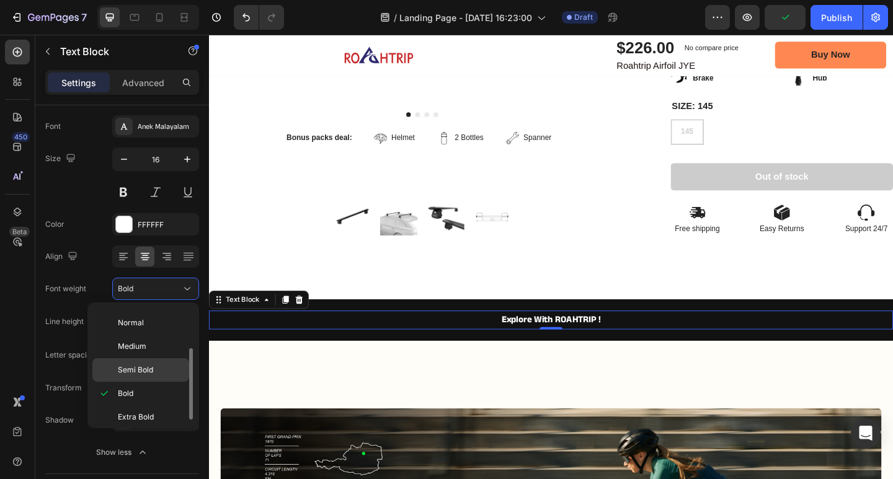
click at [161, 372] on p "Semi Bold" at bounding box center [151, 370] width 66 height 11
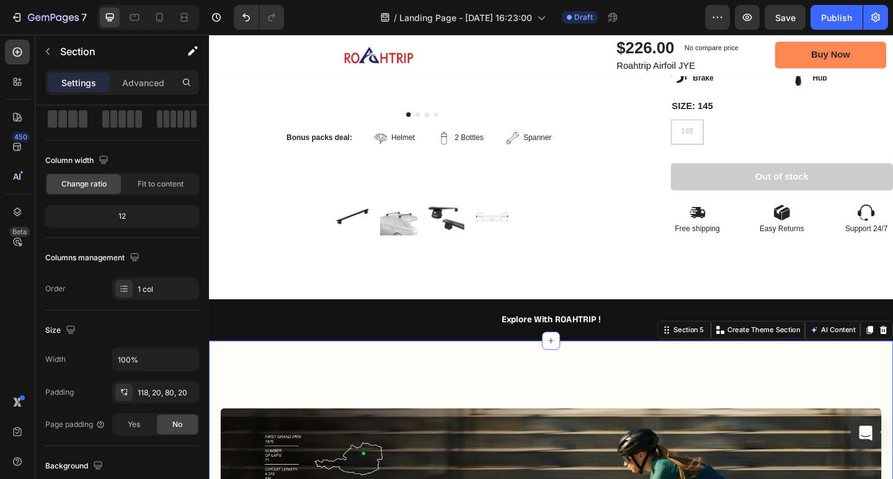
scroll to position [0, 0]
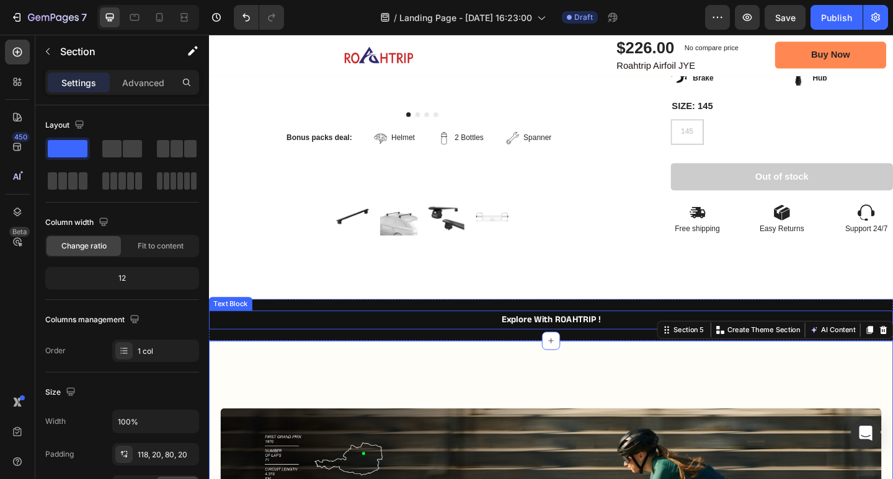
click at [691, 337] on p "Explore With ROAHTRIP !" at bounding box center [581, 346] width 742 height 18
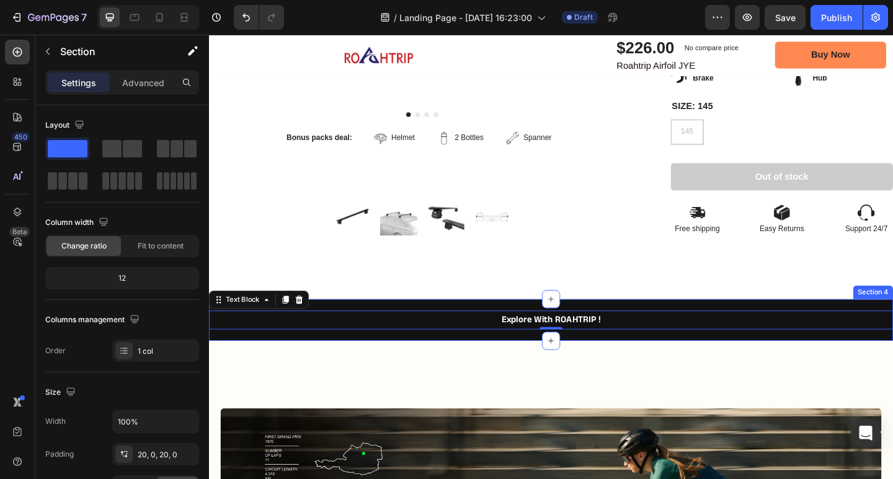
click at [693, 324] on div "Explore With ROAHTRIP ! Text Block 0 Section 4" at bounding box center [581, 345] width 744 height 45
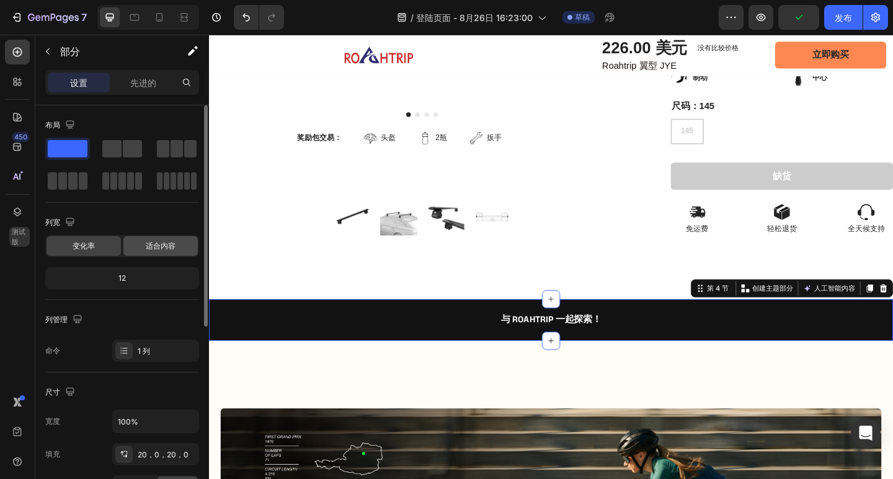
click at [162, 249] on font "适合内容" at bounding box center [161, 245] width 30 height 9
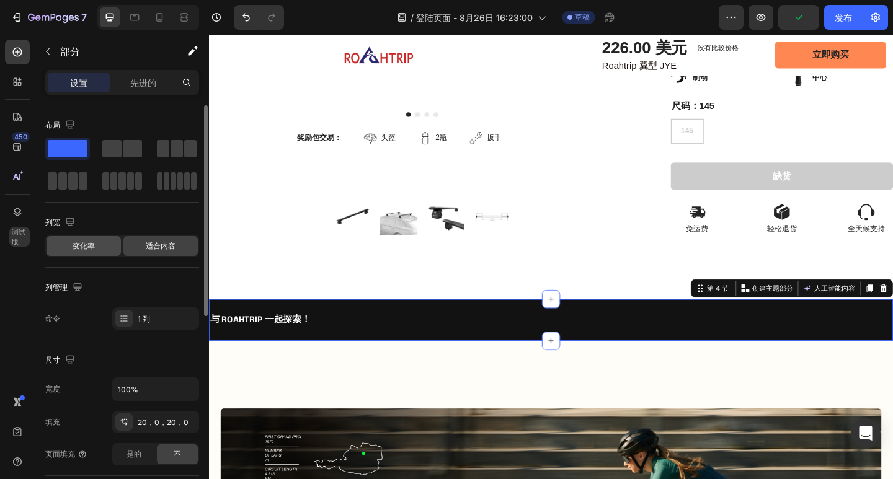
click at [103, 244] on div "变化率" at bounding box center [84, 246] width 74 height 20
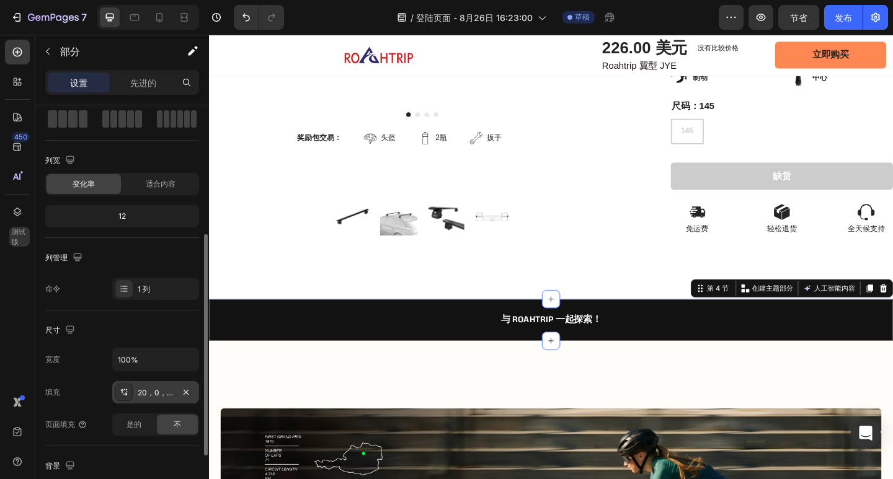
scroll to position [124, 0]
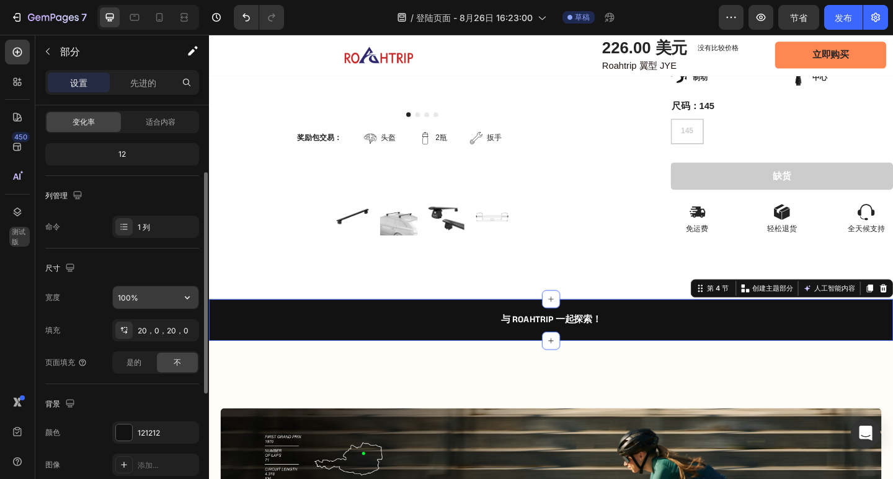
click at [151, 295] on input "100%" at bounding box center [156, 297] width 86 height 22
click at [175, 300] on input "100%" at bounding box center [156, 297] width 86 height 22
click at [188, 298] on icon "button" at bounding box center [187, 297] width 12 height 12
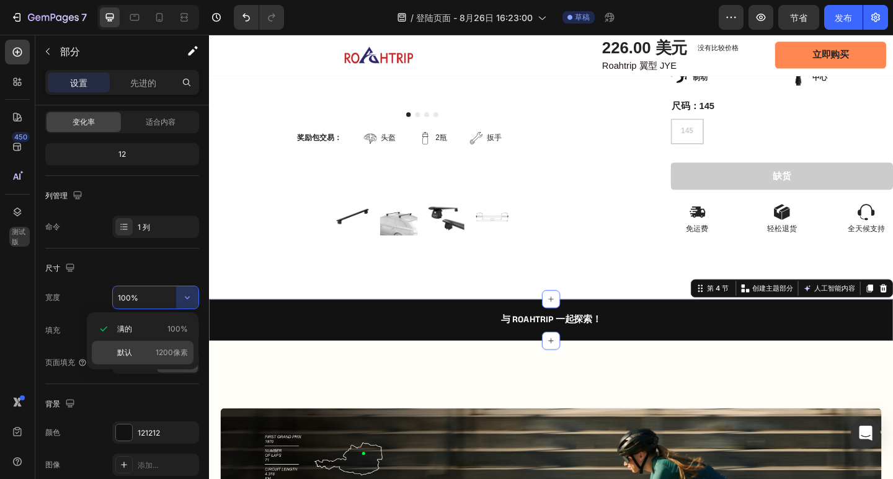
click at [172, 345] on div "默认 1200像素" at bounding box center [143, 353] width 102 height 24
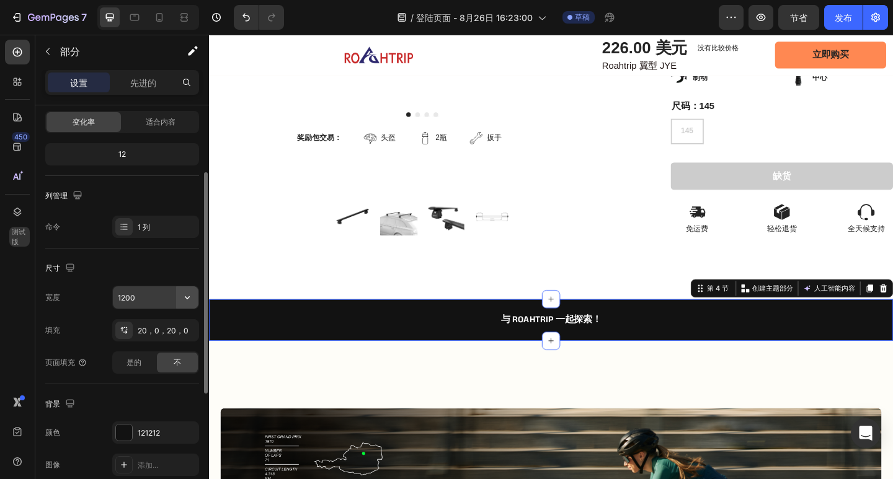
click at [185, 295] on icon "button" at bounding box center [187, 297] width 12 height 12
click at [181, 304] on button "button" at bounding box center [187, 297] width 22 height 22
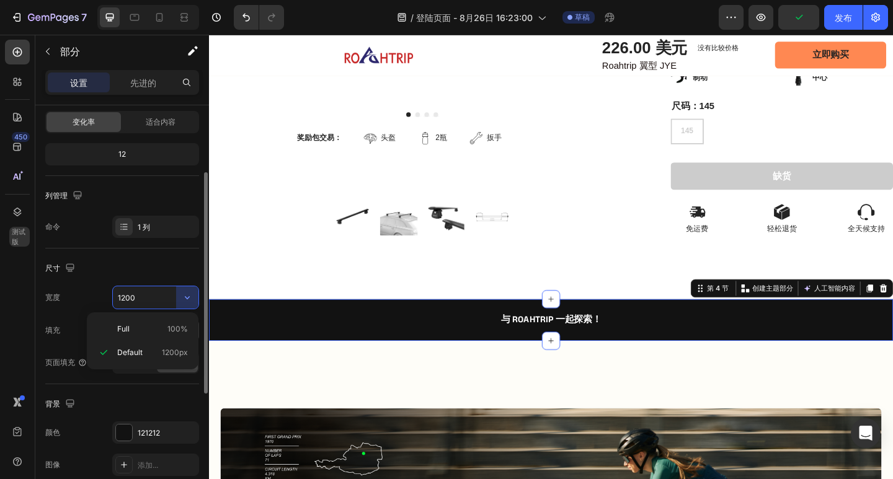
click at [161, 325] on p "Full 100%" at bounding box center [152, 329] width 71 height 11
type input "100%"
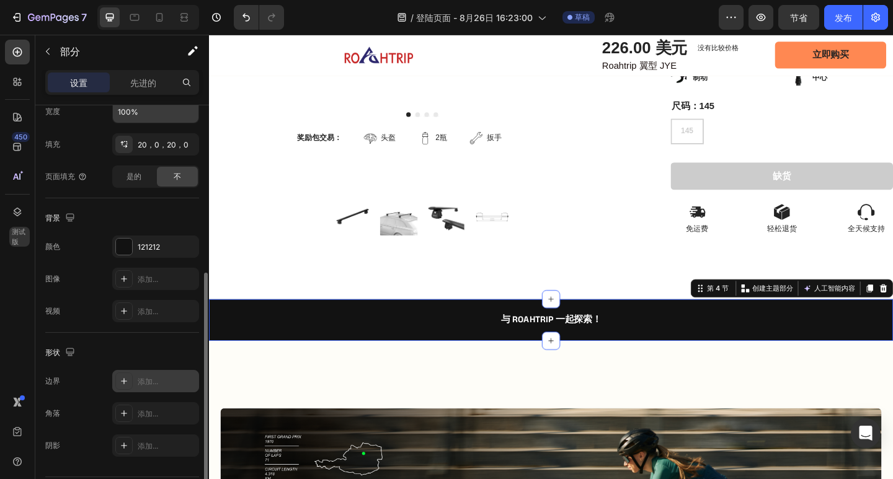
scroll to position [347, 0]
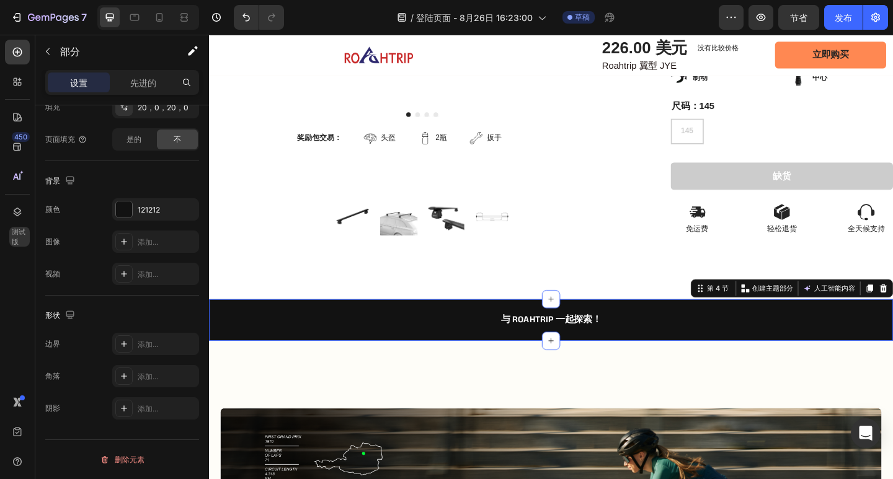
click at [368, 323] on div "与 ROAHTRIP 一起探索！ 文本块 第 4 节 您可以创建可重复使用的部分 创建主题部分 人工智能内容 使用 GemAI 进行写作 您想在这里描述什么？…" at bounding box center [581, 345] width 744 height 45
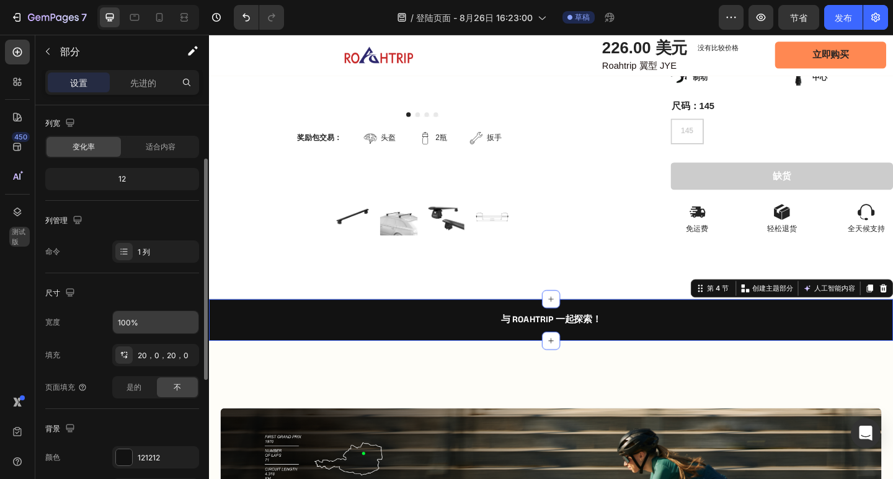
scroll to position [0, 0]
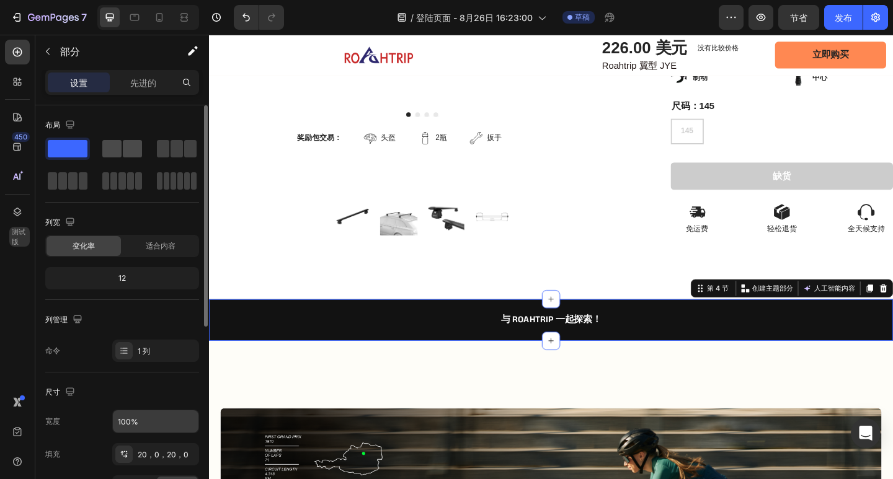
click at [120, 153] on span at bounding box center [111, 148] width 19 height 17
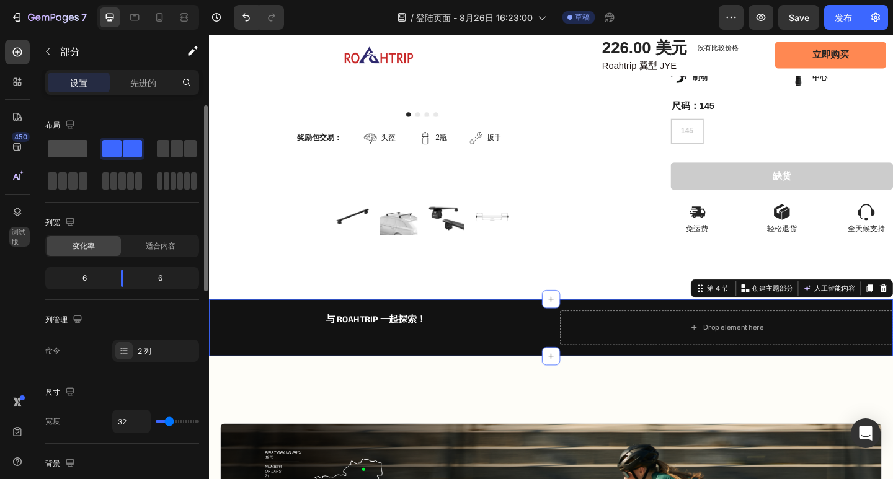
click at [58, 151] on span at bounding box center [68, 148] width 40 height 17
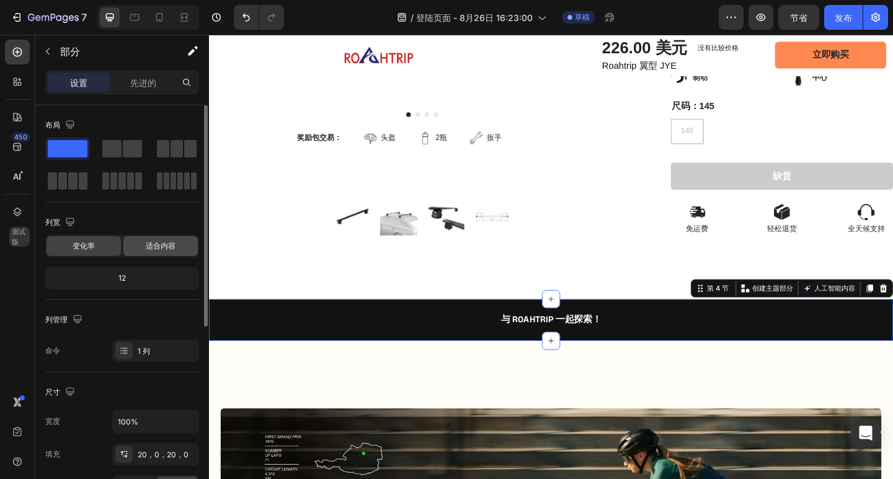
click at [180, 241] on div "适合内容" at bounding box center [160, 246] width 74 height 20
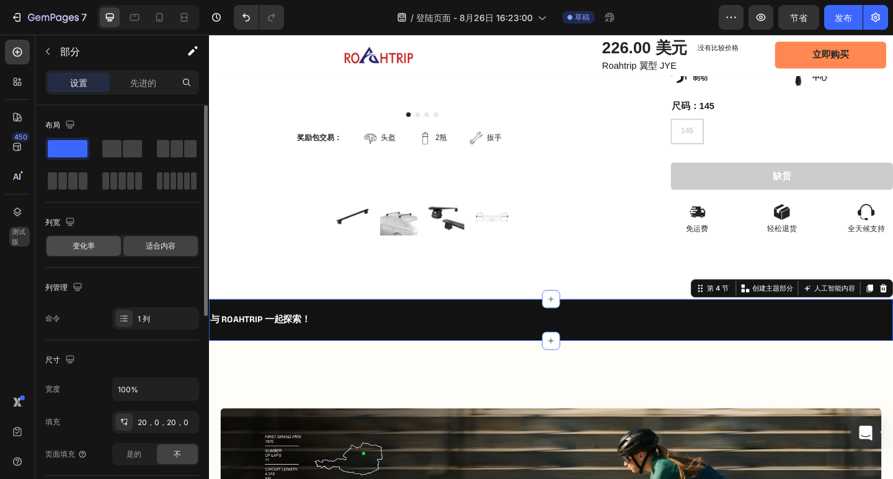
click at [97, 245] on div "变化率" at bounding box center [84, 246] width 74 height 20
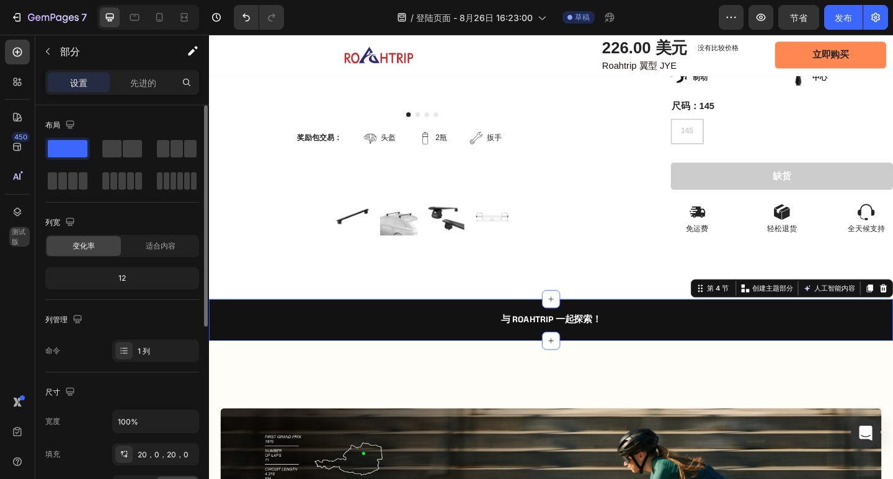
click at [130, 275] on div "12" at bounding box center [122, 278] width 149 height 17
drag, startPoint x: 123, startPoint y: 278, endPoint x: 105, endPoint y: 278, distance: 17.4
click at [105, 278] on div "12" at bounding box center [122, 278] width 149 height 17
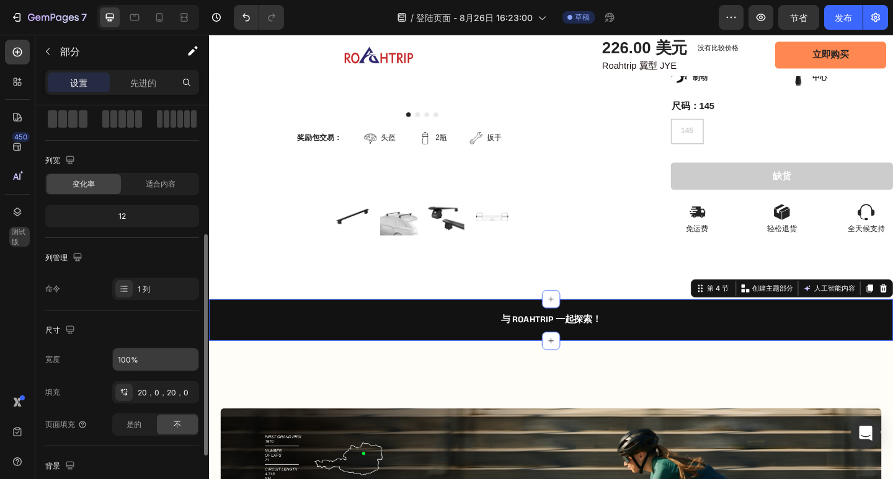
scroll to position [124, 0]
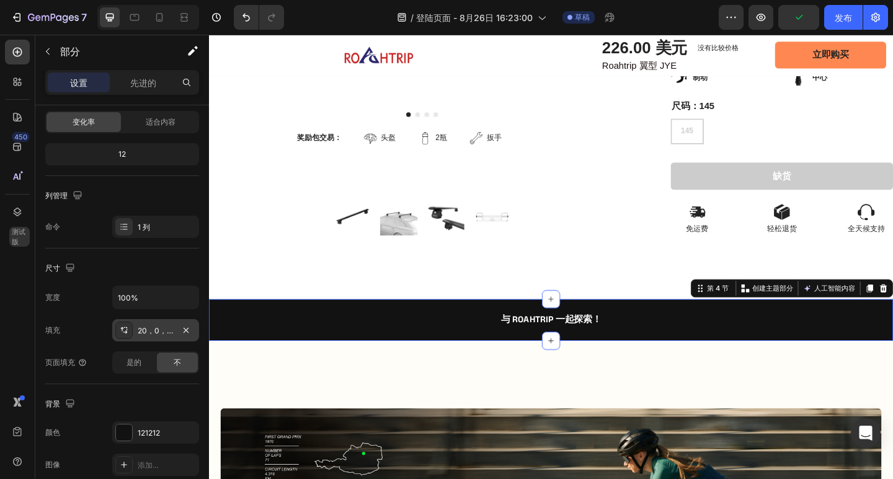
click at [136, 336] on div "20，0，20，0" at bounding box center [155, 330] width 87 height 22
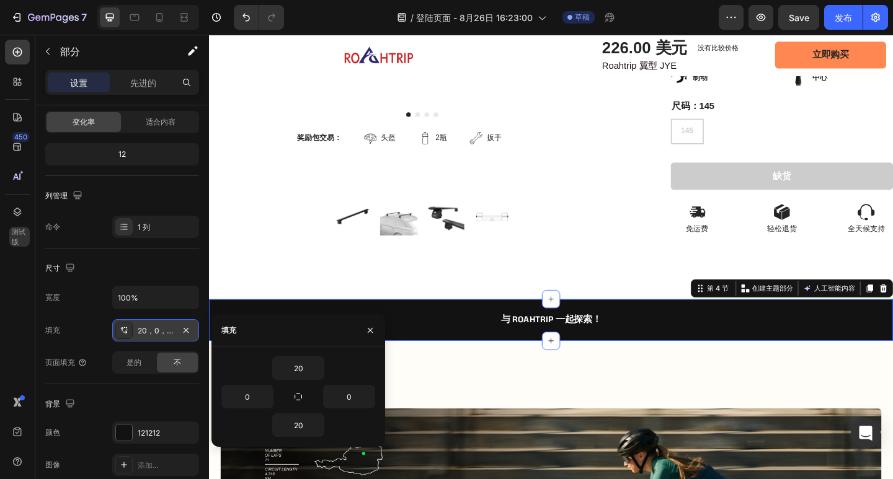
click at [136, 336] on div "20，0，20，0" at bounding box center [155, 330] width 87 height 22
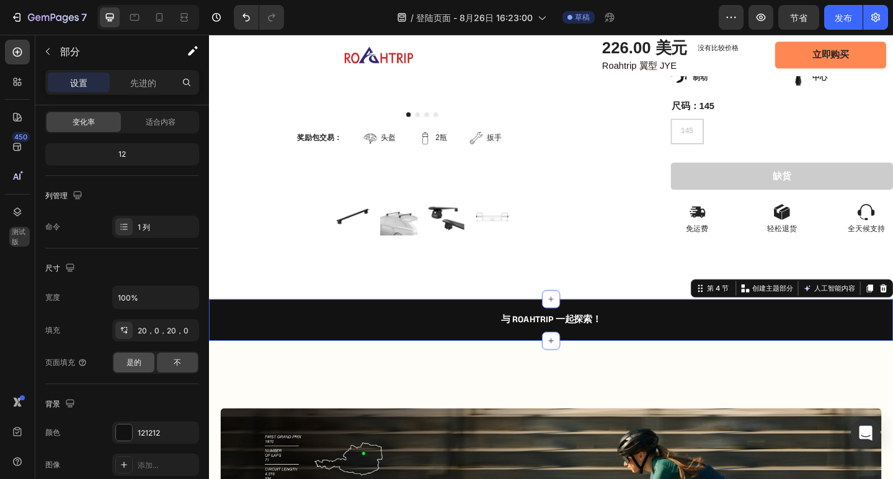
click at [142, 368] on div "是的" at bounding box center [133, 363] width 41 height 20
click at [168, 363] on div "不" at bounding box center [177, 363] width 41 height 20
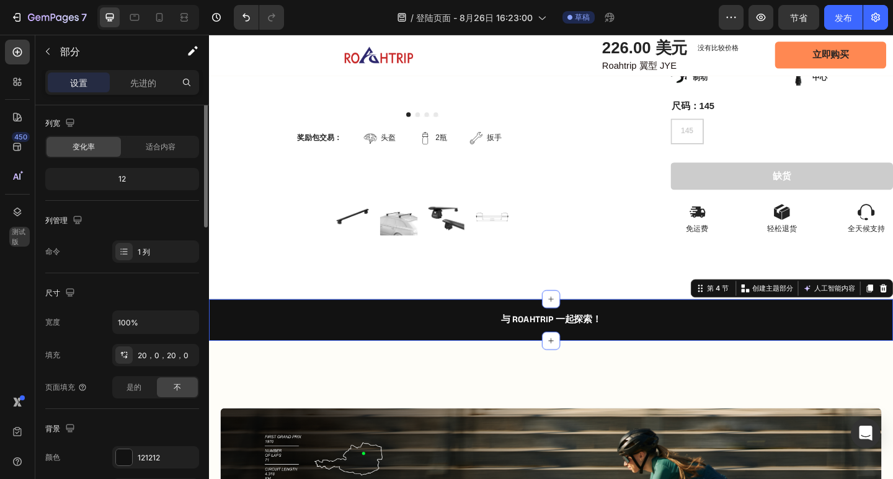
scroll to position [0, 0]
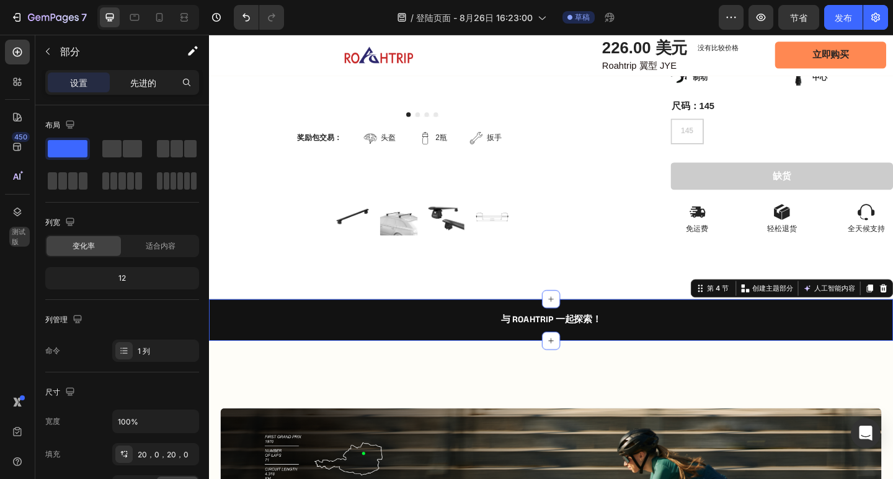
click at [145, 87] on font "先进的" at bounding box center [143, 83] width 26 height 11
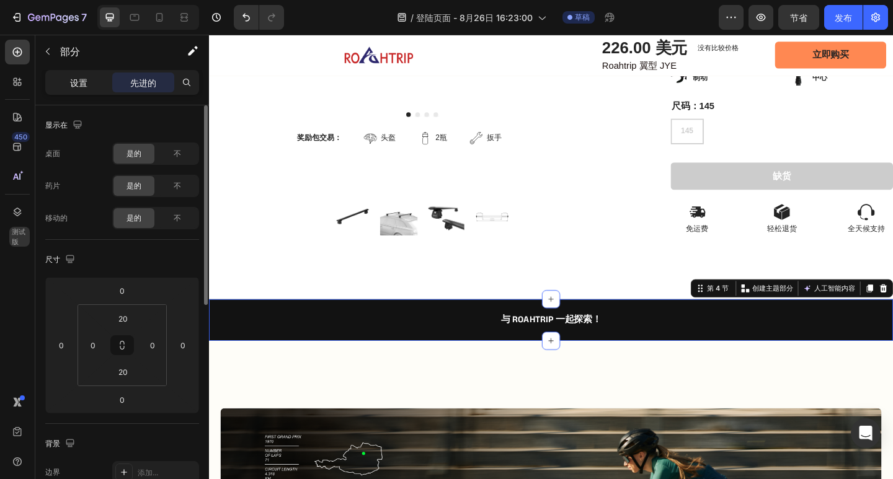
click at [88, 81] on div "设置" at bounding box center [79, 83] width 62 height 20
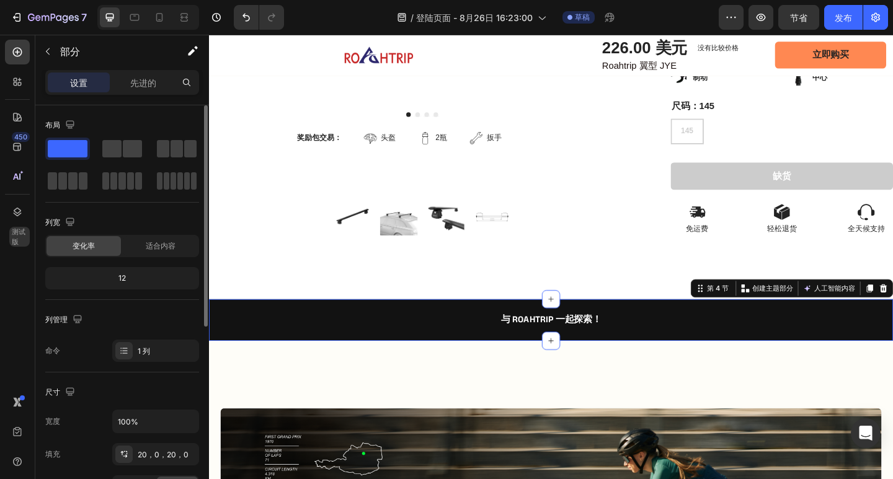
scroll to position [62, 0]
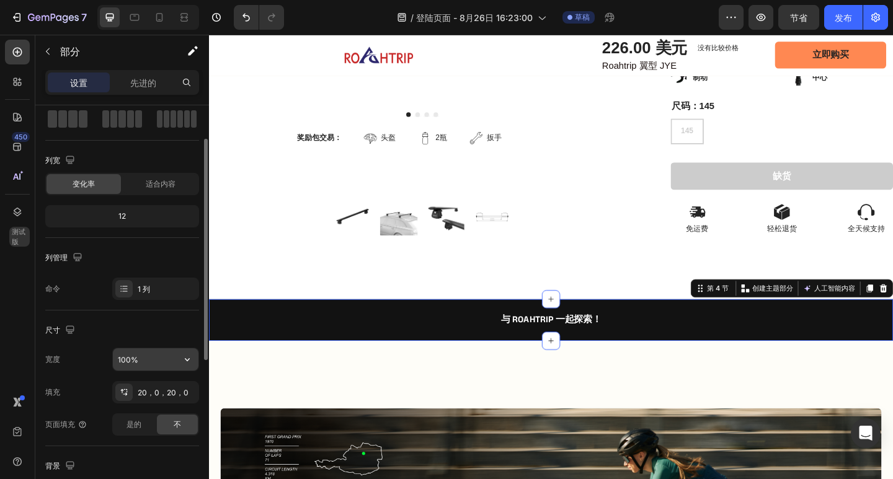
click at [158, 357] on input "100%" at bounding box center [156, 359] width 86 height 22
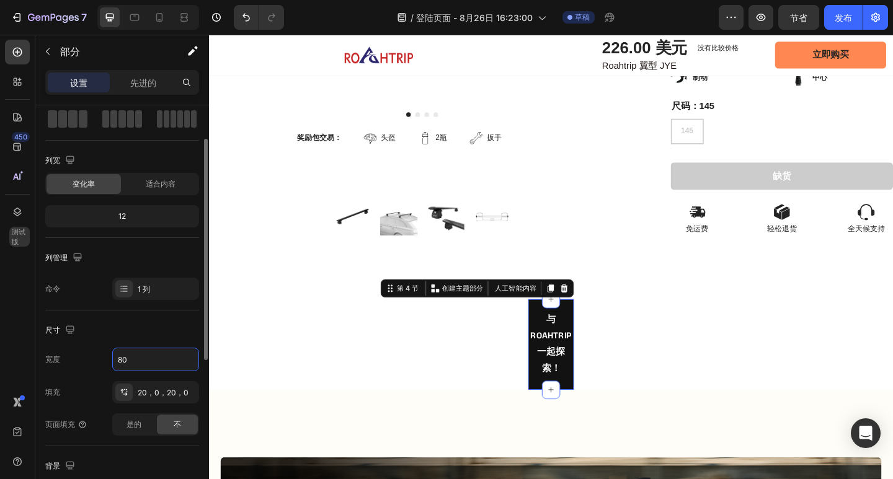
drag, startPoint x: 162, startPoint y: 363, endPoint x: 87, endPoint y: 366, distance: 75.1
click at [87, 366] on div "宽度 80" at bounding box center [122, 360] width 154 height 24
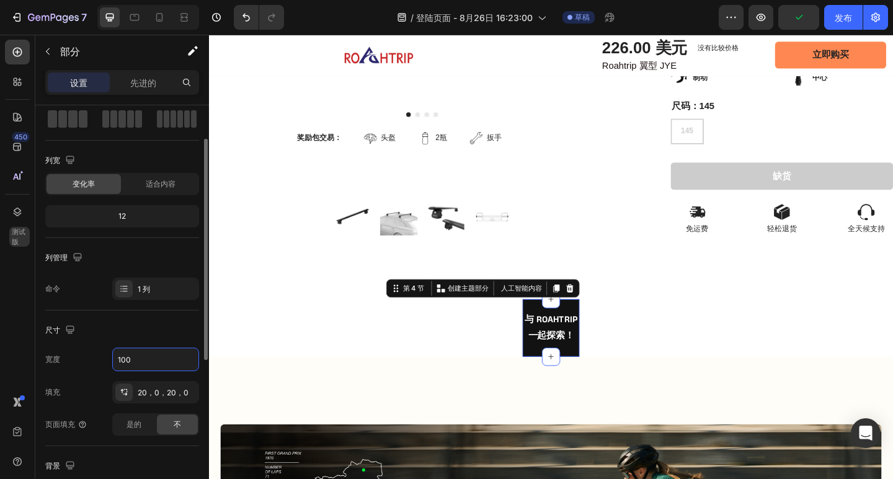
click at [171, 313] on div "尺寸 宽度 100 填充 20，0，20，0 页面填充 是的 不" at bounding box center [122, 379] width 154 height 136
click at [185, 355] on icon "button" at bounding box center [187, 359] width 12 height 12
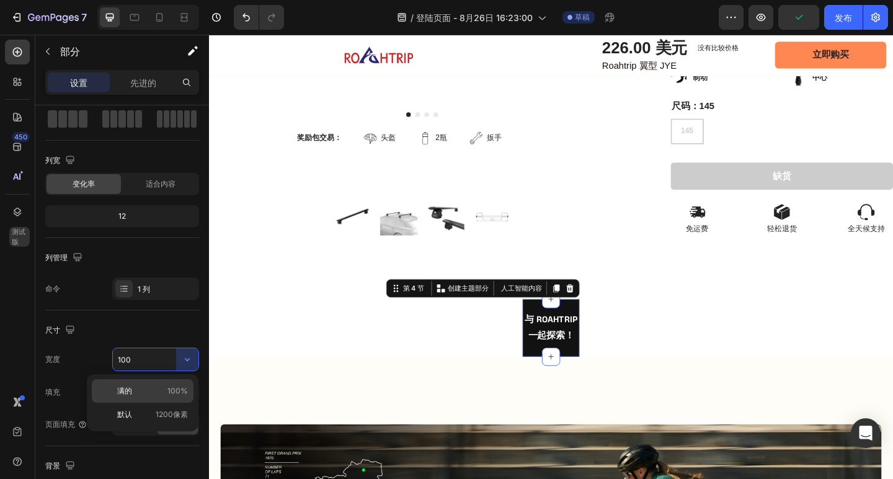
click at [164, 390] on p "满的 100%" at bounding box center [152, 391] width 71 height 11
type input "100%"
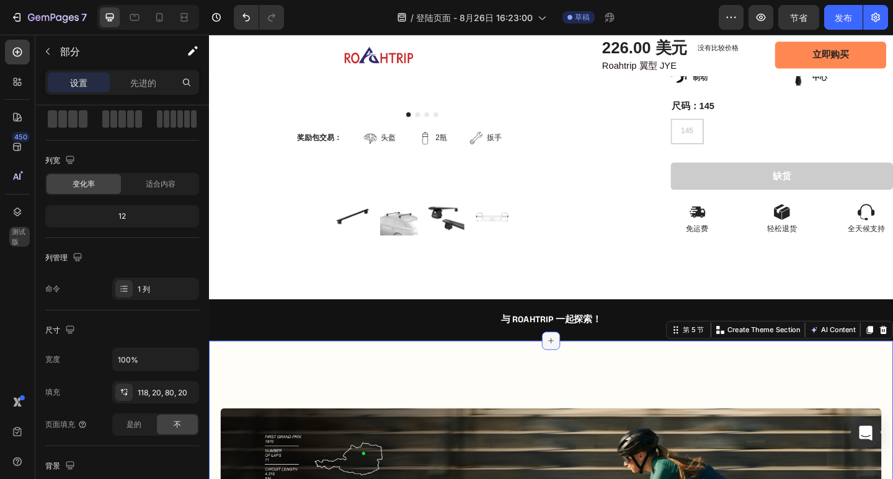
click at [578, 363] on icon at bounding box center [581, 368] width 10 height 10
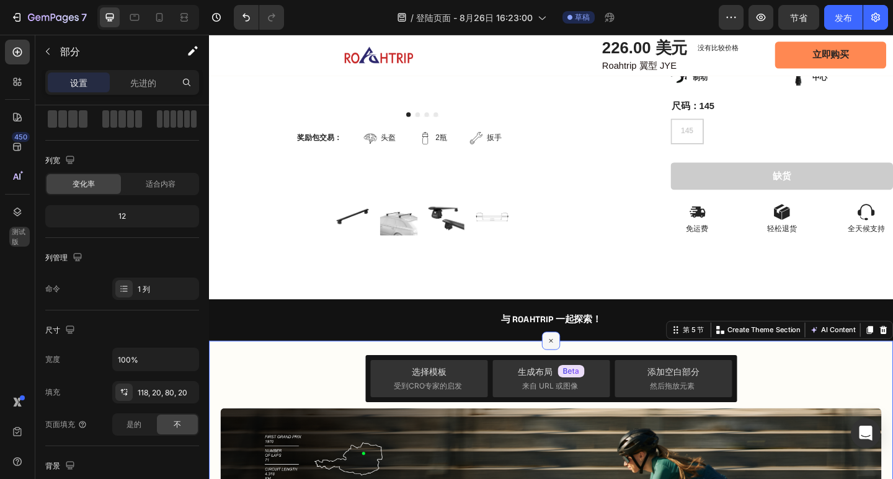
click at [578, 361] on icon at bounding box center [581, 368] width 14 height 14
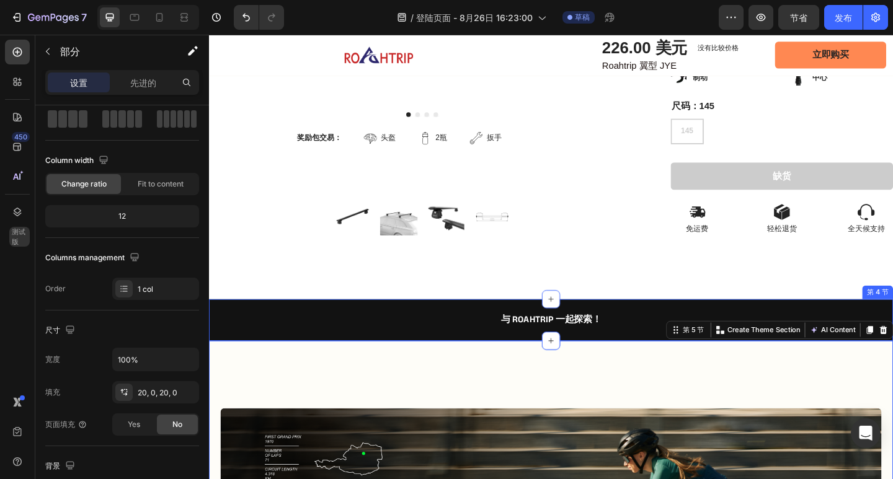
click at [652, 323] on div "与 ROAHTRIP 一起探索！ 文本块 第 4 节" at bounding box center [581, 345] width 744 height 45
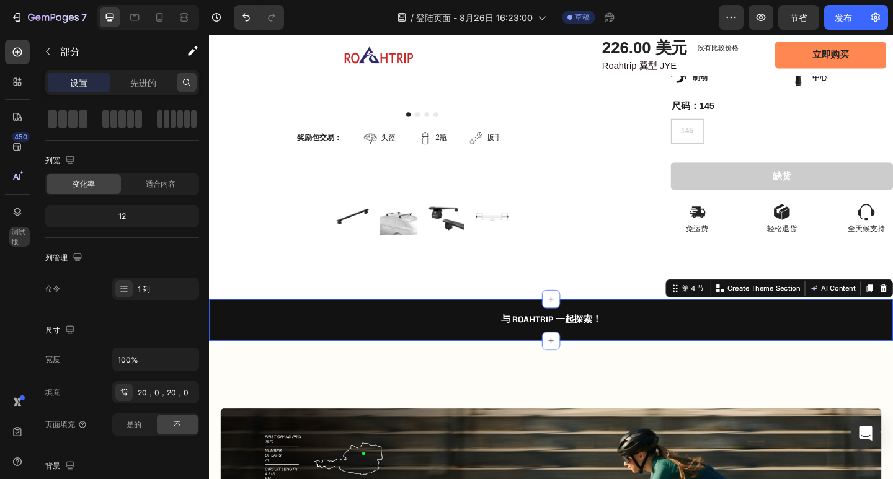
click at [182, 86] on icon at bounding box center [187, 83] width 10 height 10
click at [48, 50] on icon "button" at bounding box center [48, 51] width 4 height 7
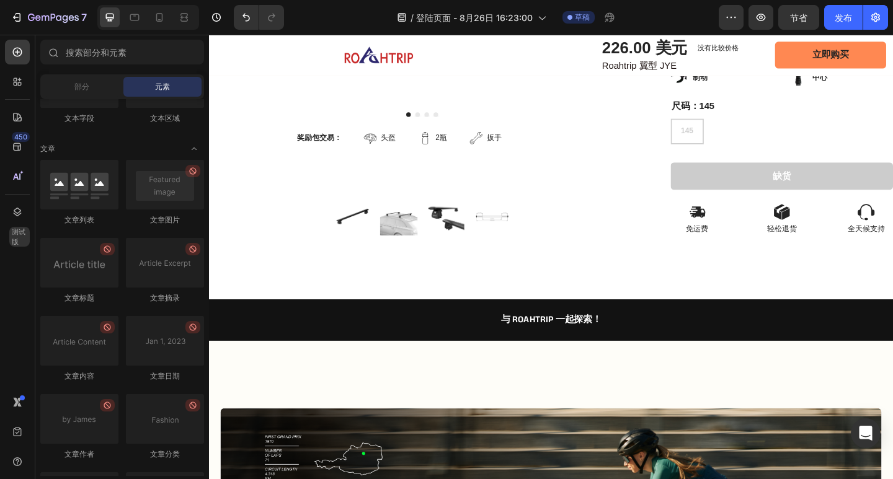
scroll to position [3275, 0]
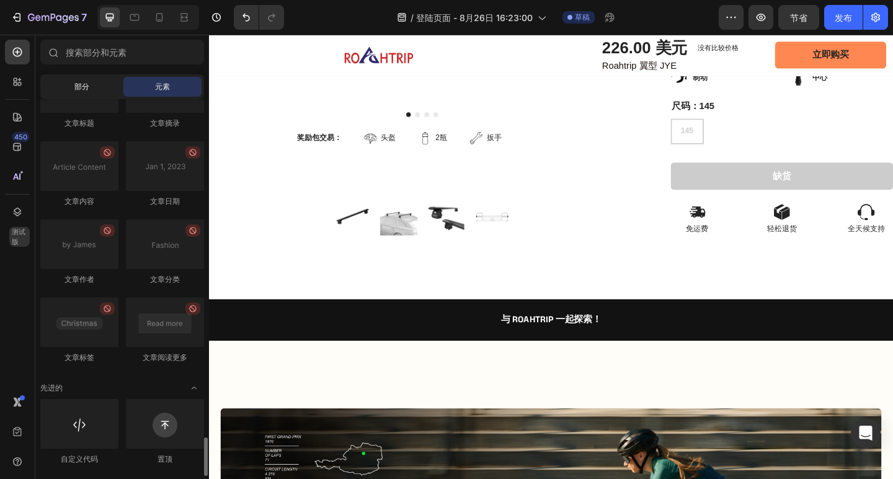
click at [87, 82] on font "部分" at bounding box center [81, 86] width 15 height 9
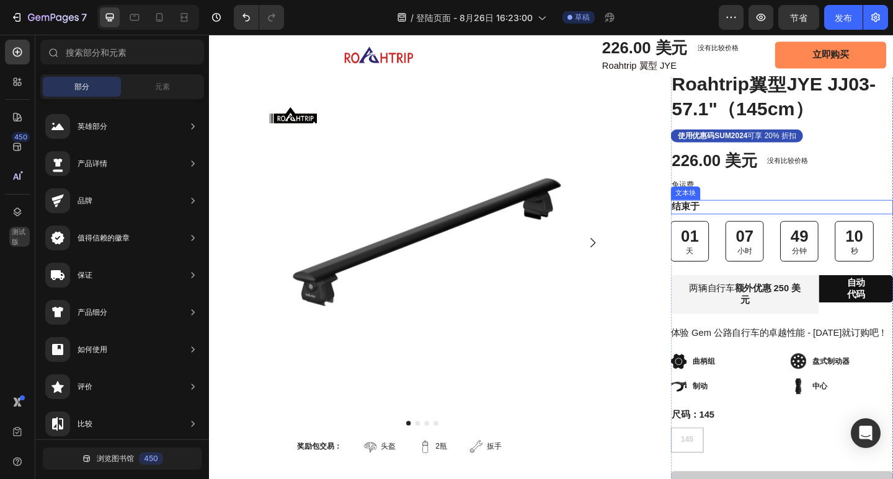
scroll to position [0, 0]
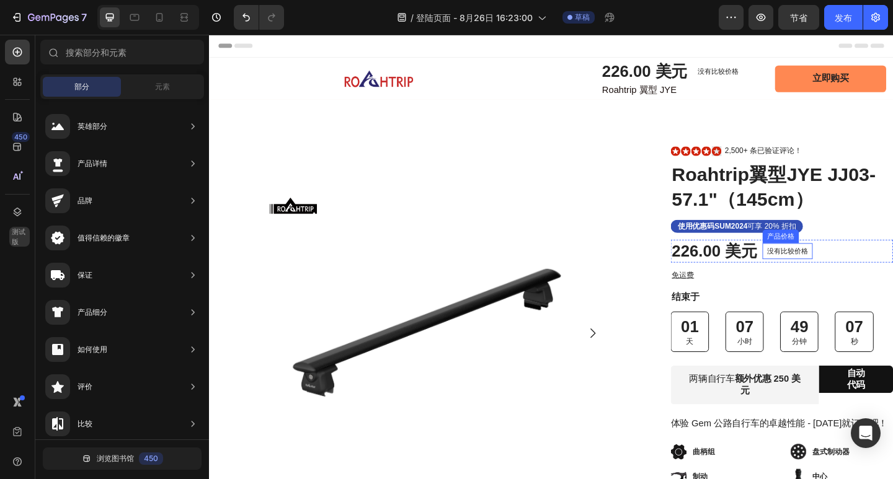
click at [848, 268] on font "没有比较价格" at bounding box center [838, 270] width 45 height 9
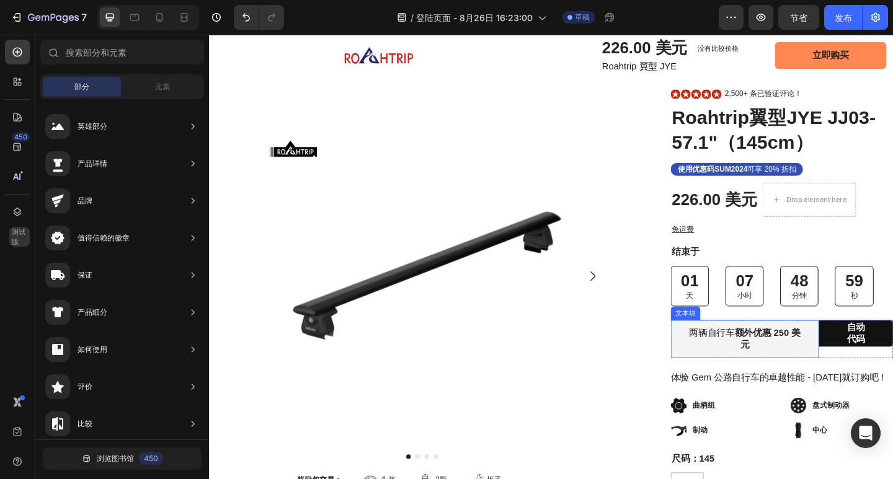
scroll to position [124, 0]
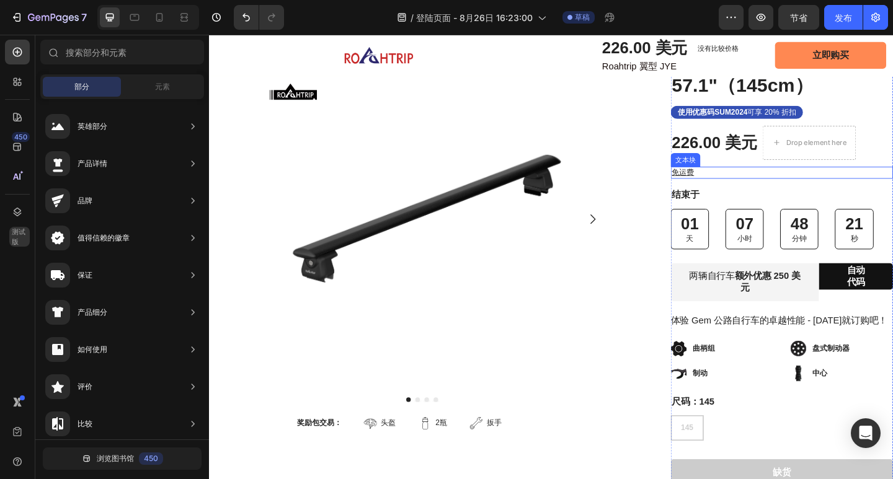
click at [727, 187] on font "免运费" at bounding box center [724, 184] width 24 height 9
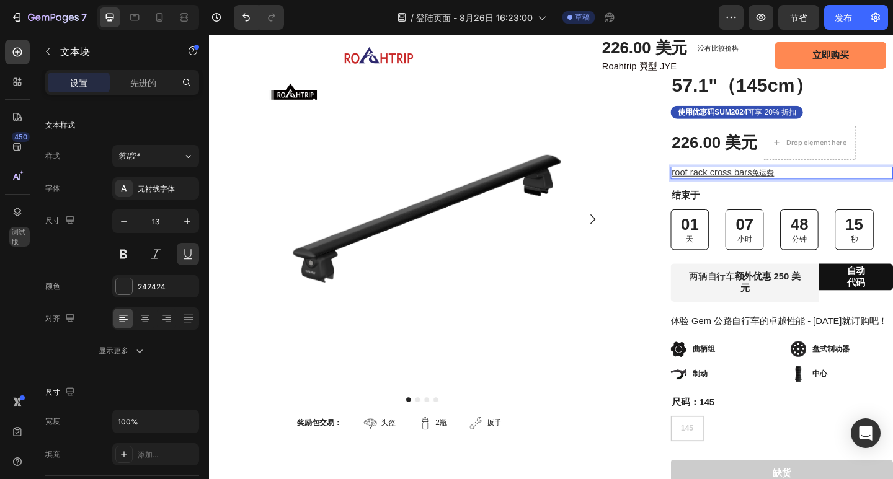
click at [822, 185] on p "roof rack cross bars 免运费" at bounding box center [831, 185] width 239 height 11
click at [768, 208] on p "结束于" at bounding box center [831, 209] width 239 height 13
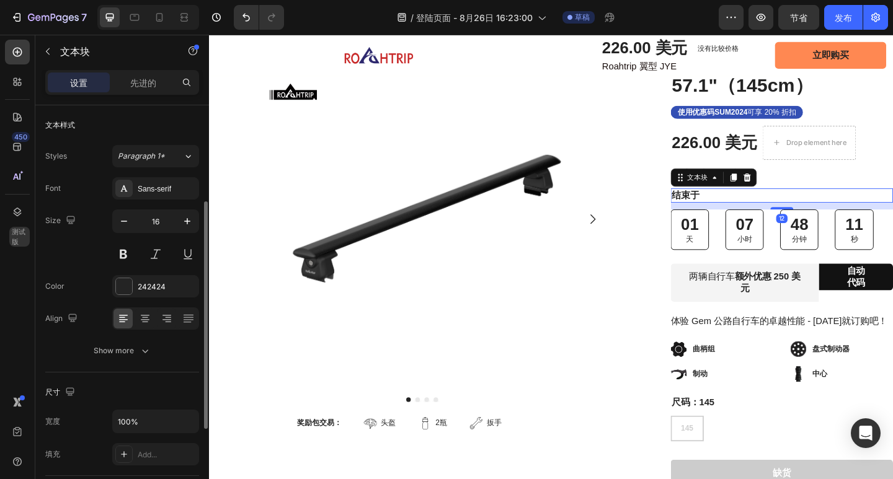
scroll to position [62, 0]
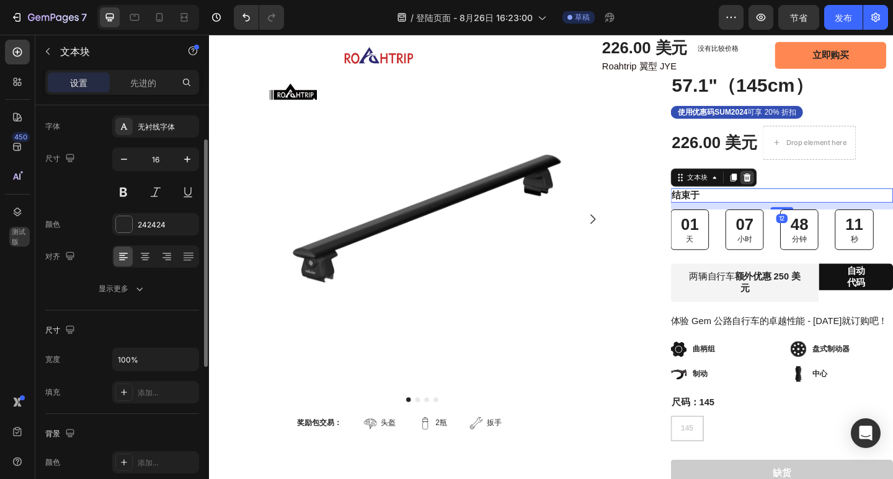
click at [789, 192] on icon at bounding box center [794, 190] width 10 height 10
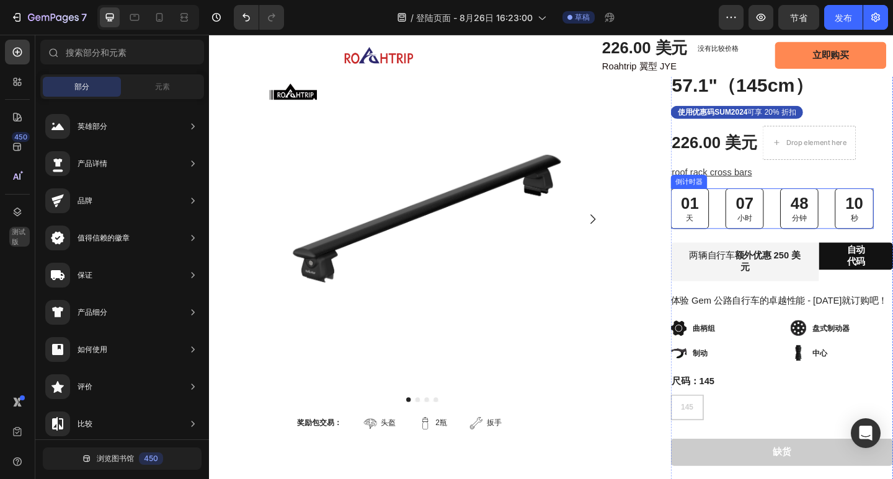
click at [761, 213] on div "01 天 07 小时 48 分钟 10 秒" at bounding box center [821, 224] width 221 height 44
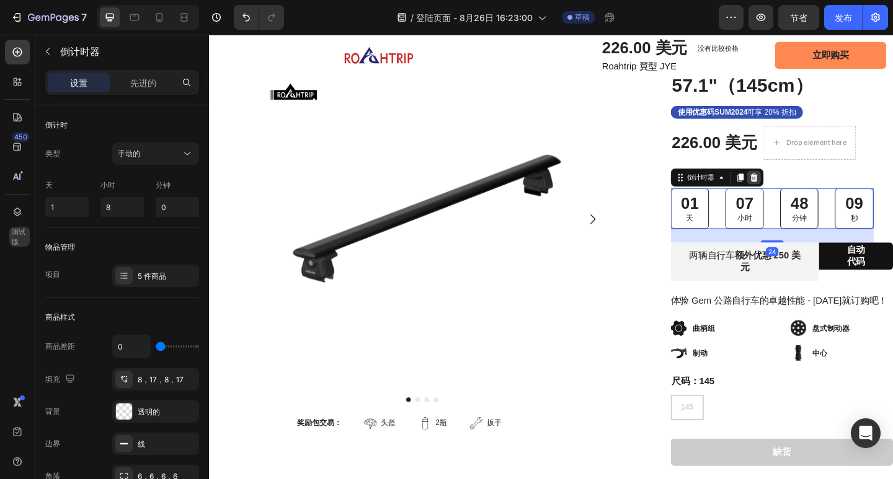
click at [798, 191] on icon at bounding box center [802, 190] width 8 height 9
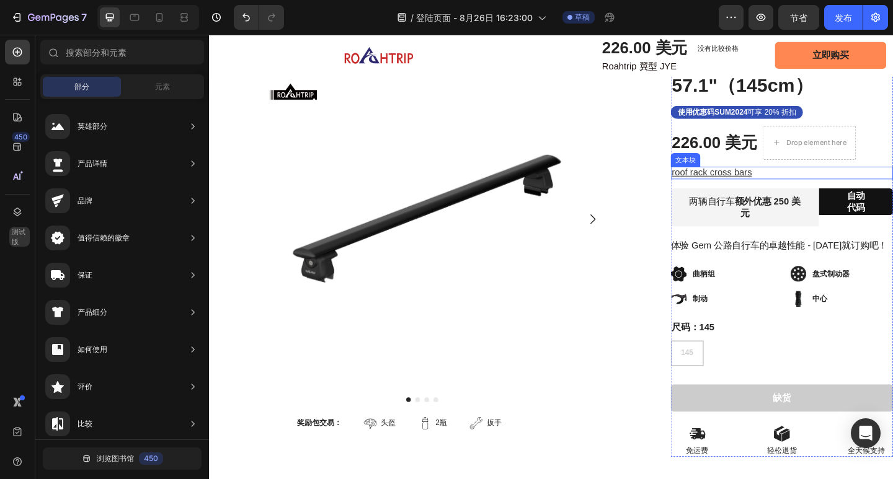
click at [780, 185] on span "roof rack cross bars" at bounding box center [755, 184] width 87 height 11
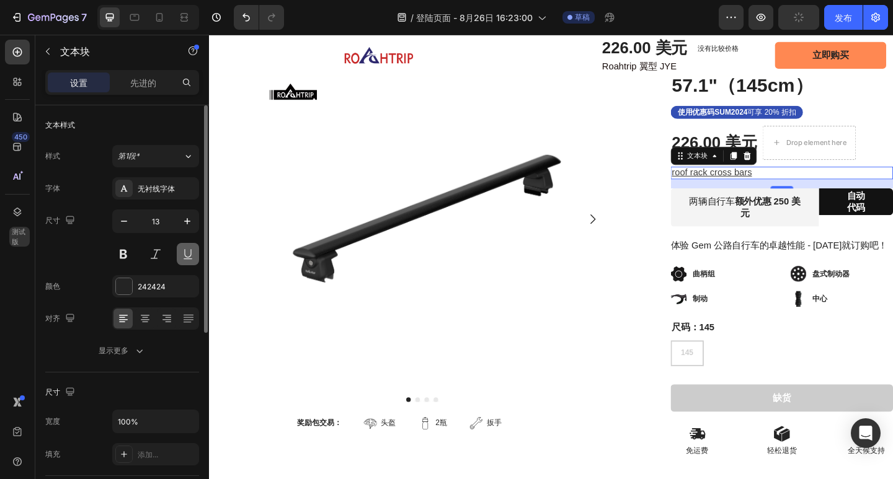
click at [184, 254] on button at bounding box center [188, 254] width 22 height 22
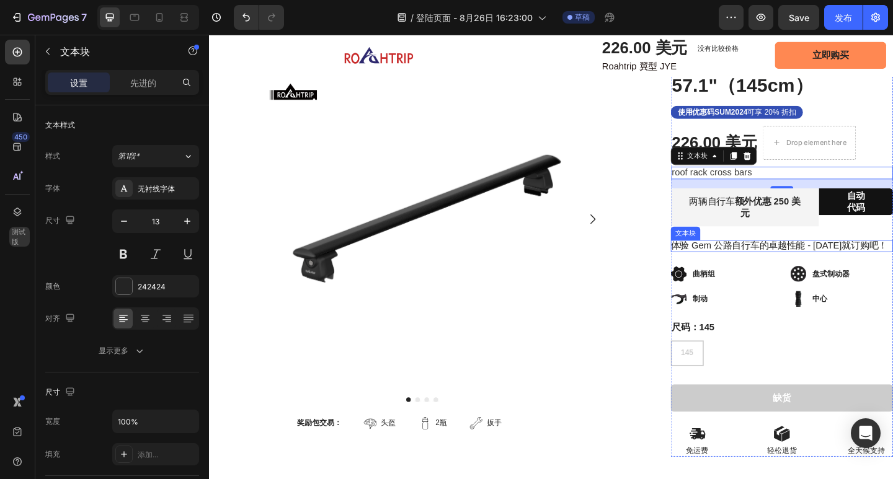
click at [851, 268] on font "体验 Gem 公路自行车的卓越性能 - 今天就订购吧！" at bounding box center [829, 264] width 236 height 11
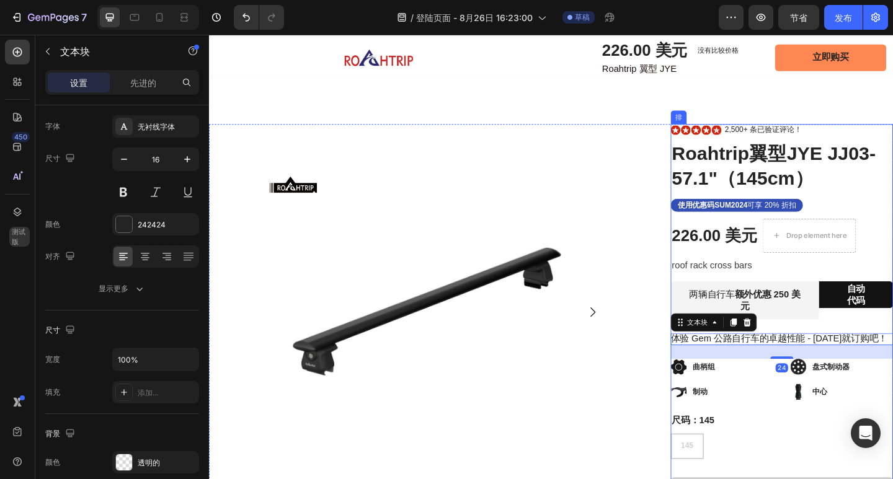
scroll to position [0, 0]
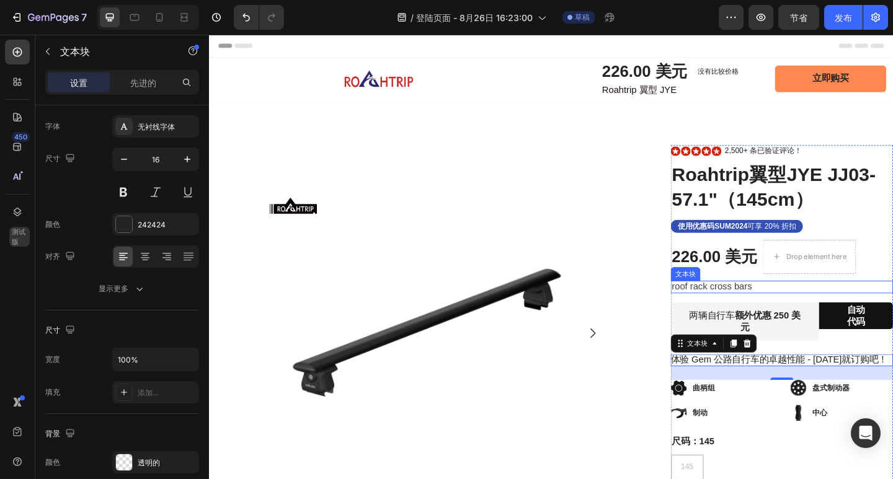
click at [820, 308] on p "roof rack cross bars" at bounding box center [831, 309] width 239 height 11
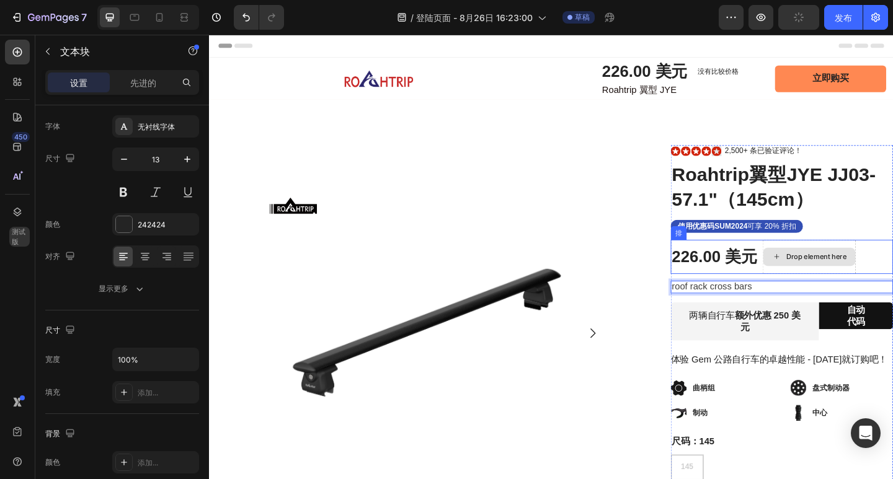
drag, startPoint x: 780, startPoint y: 246, endPoint x: 827, endPoint y: 303, distance: 73.6
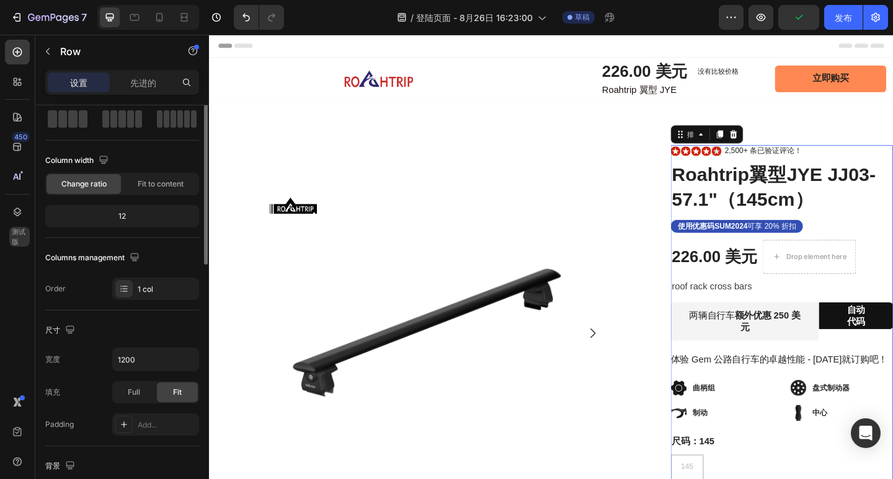
click at [814, 313] on p "roof rack cross bars" at bounding box center [831, 309] width 239 height 11
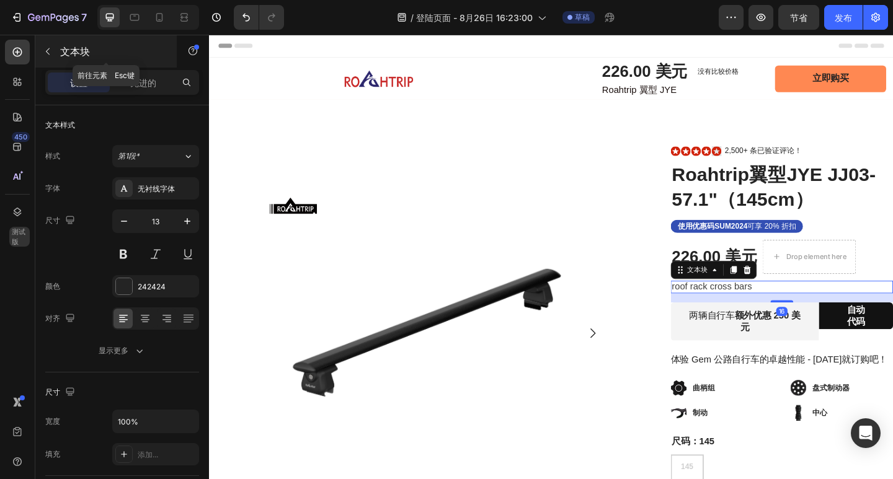
click at [50, 54] on icon "button" at bounding box center [48, 52] width 10 height 10
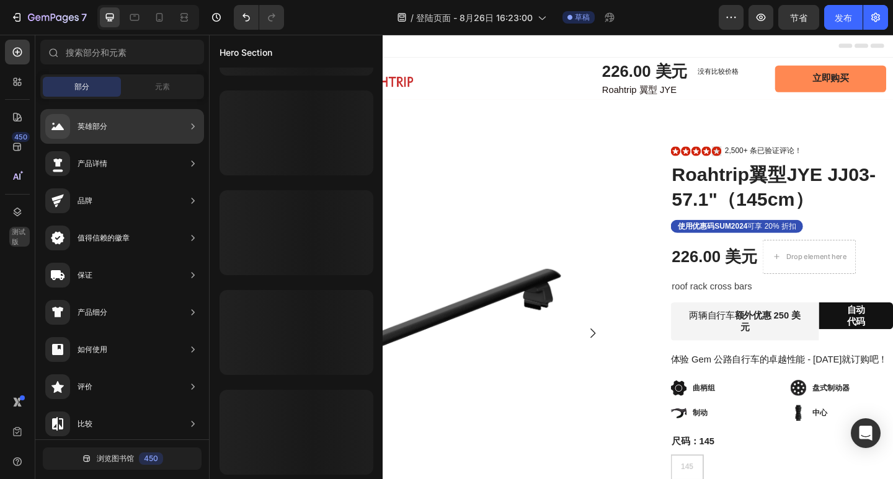
scroll to position [580, 0]
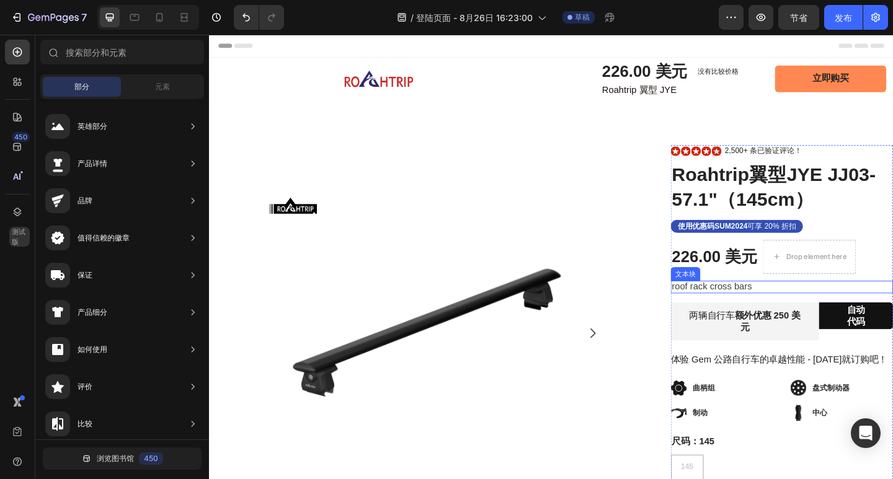
click at [823, 308] on p "roof rack cross bars" at bounding box center [831, 309] width 239 height 11
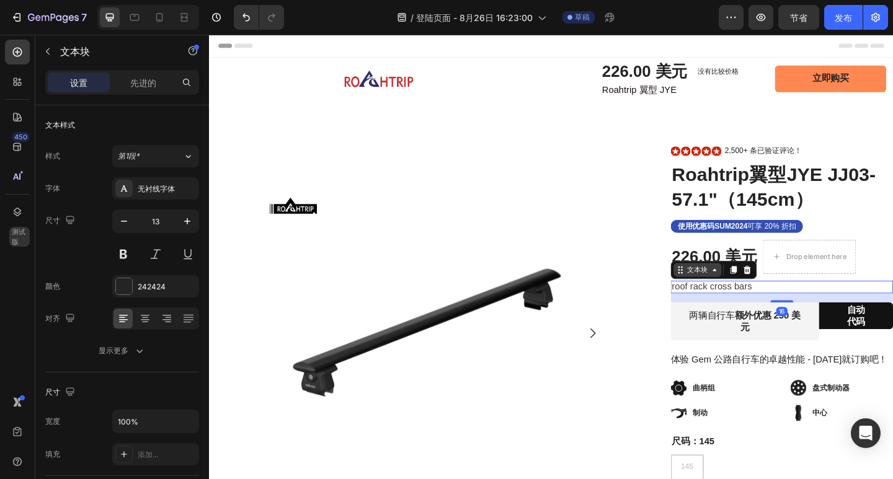
click at [754, 292] on icon at bounding box center [759, 291] width 10 height 10
click at [717, 293] on icon at bounding box center [722, 291] width 10 height 10
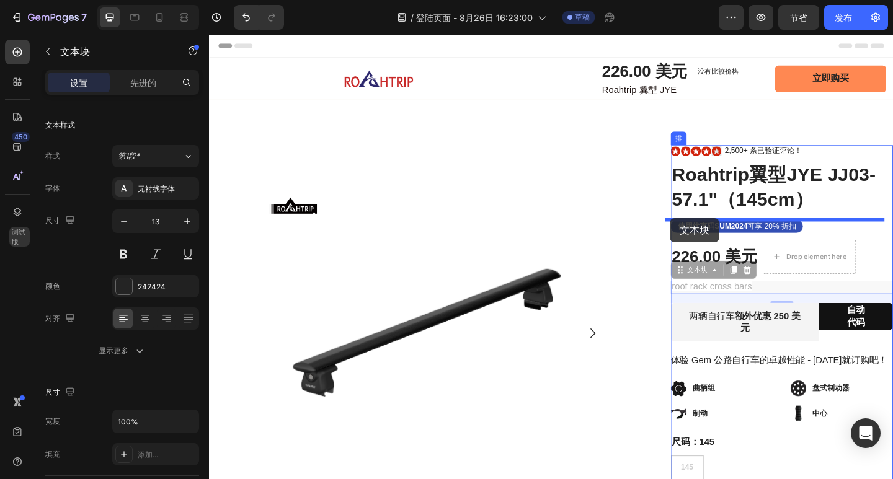
drag, startPoint x: 719, startPoint y: 294, endPoint x: 710, endPoint y: 234, distance: 60.2
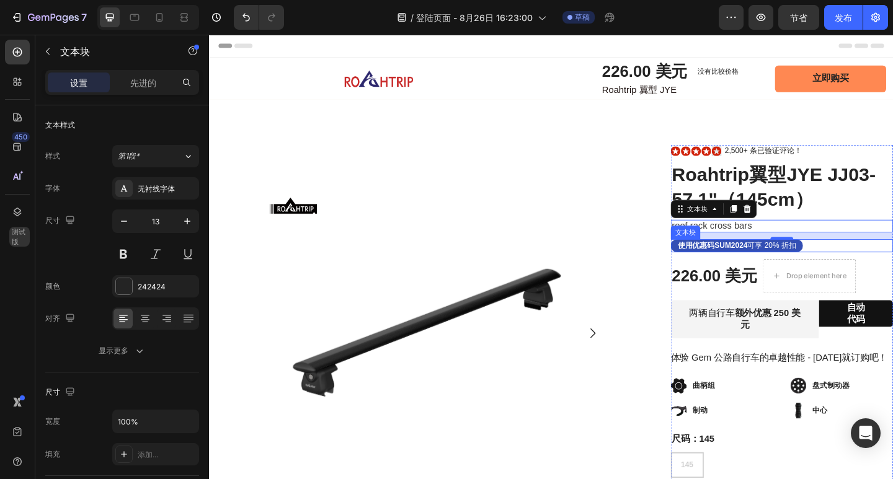
click at [864, 267] on div "使用优惠码SUM2024 可享 20% 折扣" at bounding box center [832, 264] width 242 height 14
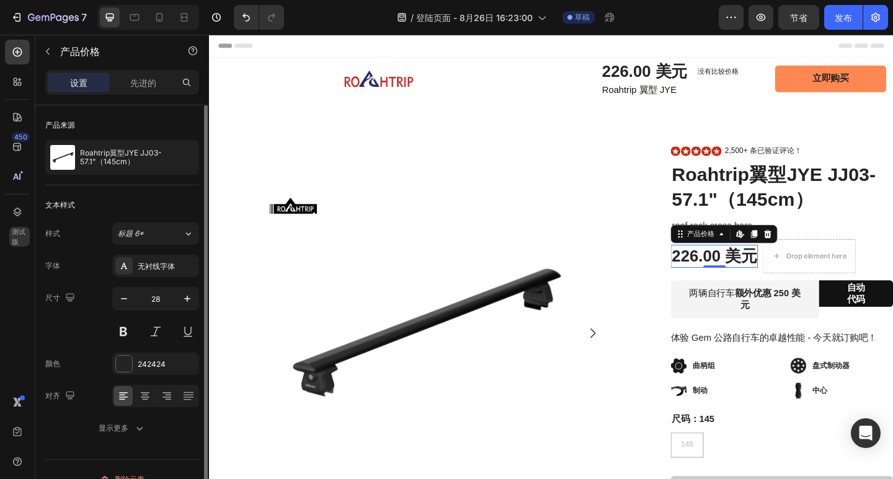
scroll to position [20, 0]
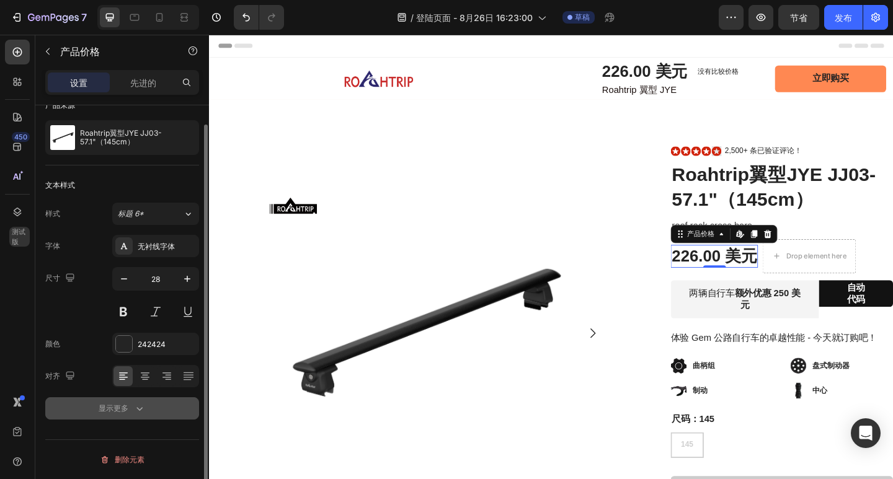
click at [140, 405] on icon "button" at bounding box center [139, 408] width 12 height 12
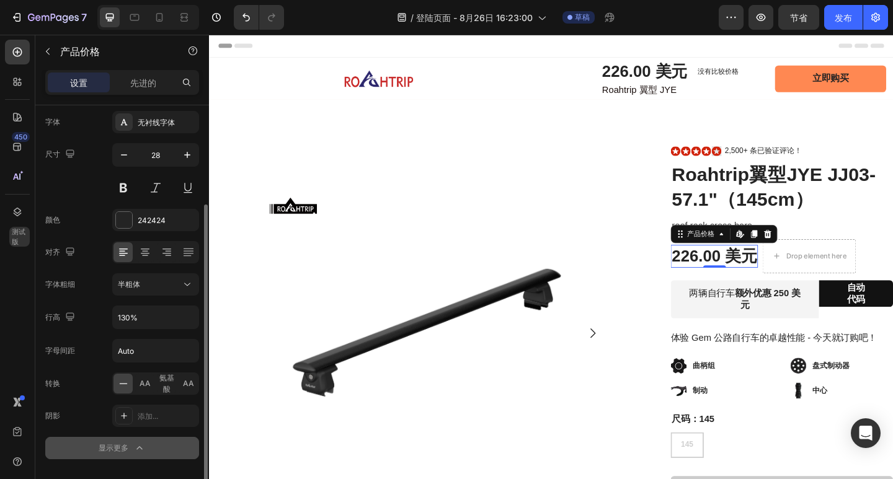
scroll to position [184, 0]
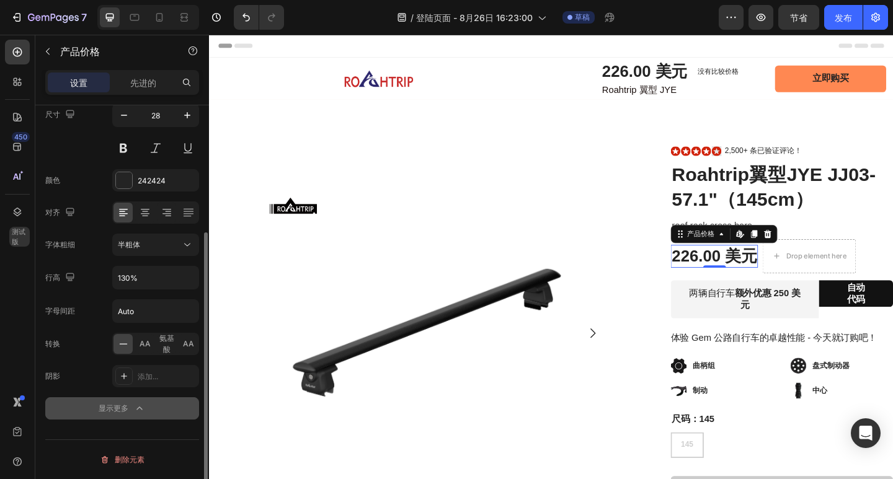
click at [161, 410] on button "显示更多" at bounding box center [122, 408] width 154 height 22
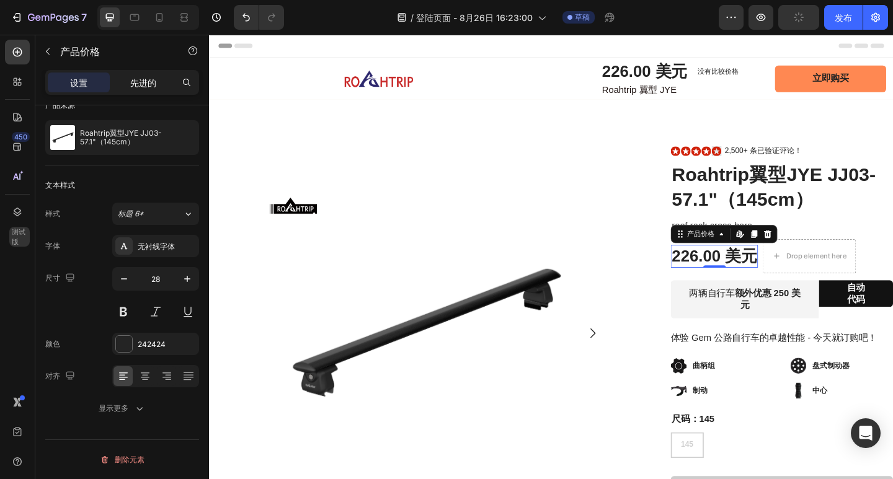
click at [140, 86] on font "先进的" at bounding box center [143, 83] width 26 height 11
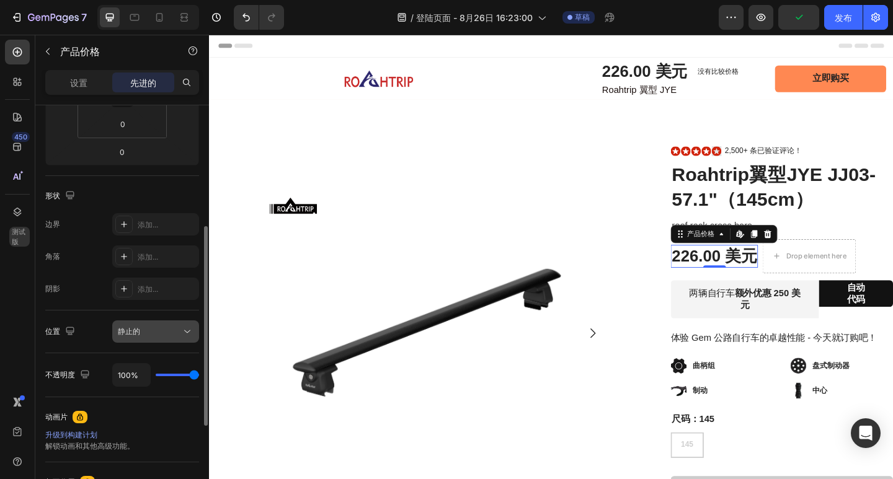
scroll to position [429, 0]
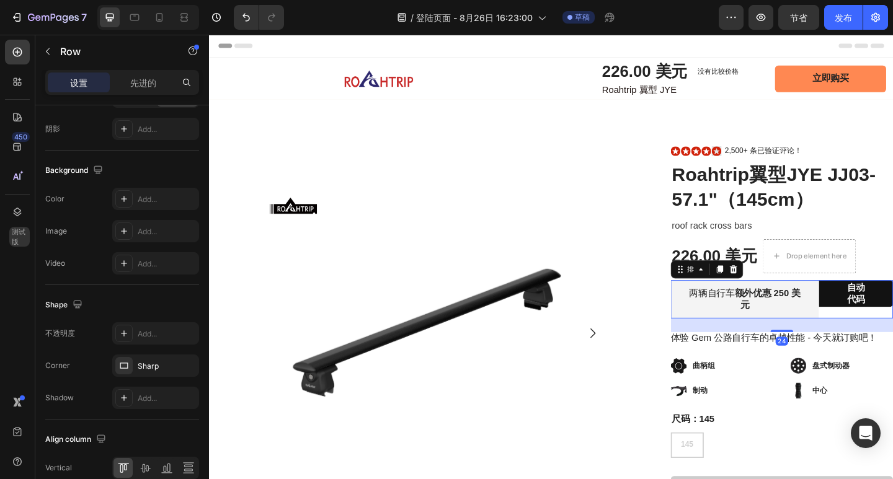
scroll to position [0, 0]
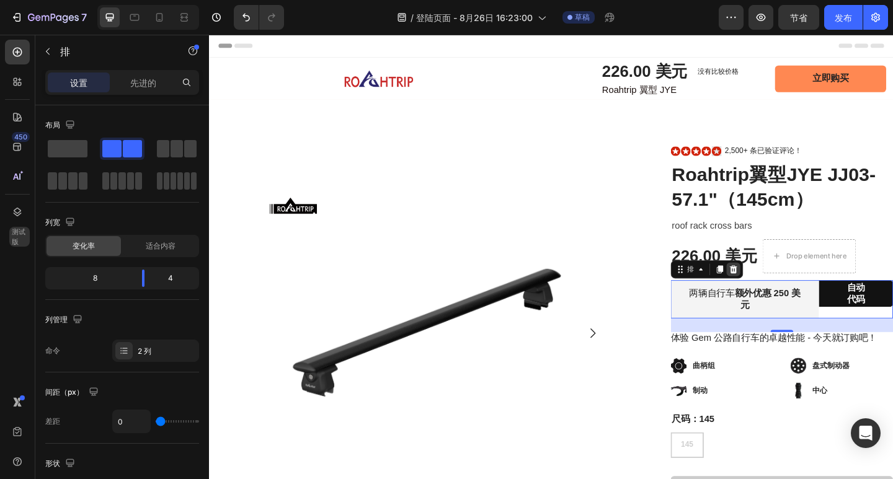
click at [776, 293] on icon at bounding box center [780, 290] width 8 height 9
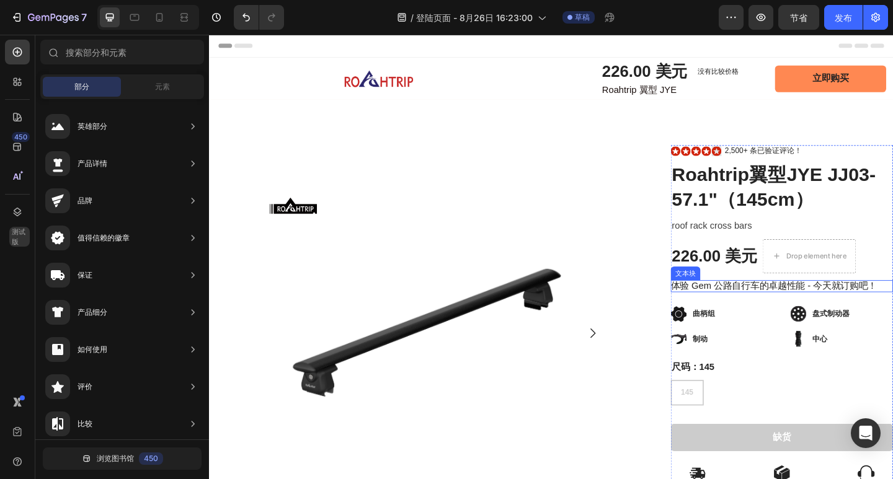
click at [776, 308] on font "体验 Gem 公路自行车的卓越性能 - 今天就订购吧！" at bounding box center [823, 308] width 224 height 11
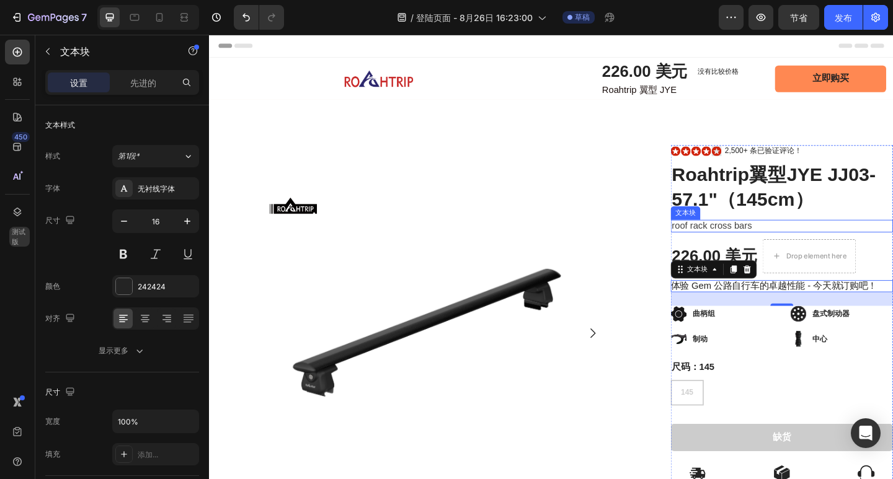
click at [885, 242] on p "roof rack cross bars" at bounding box center [831, 242] width 239 height 11
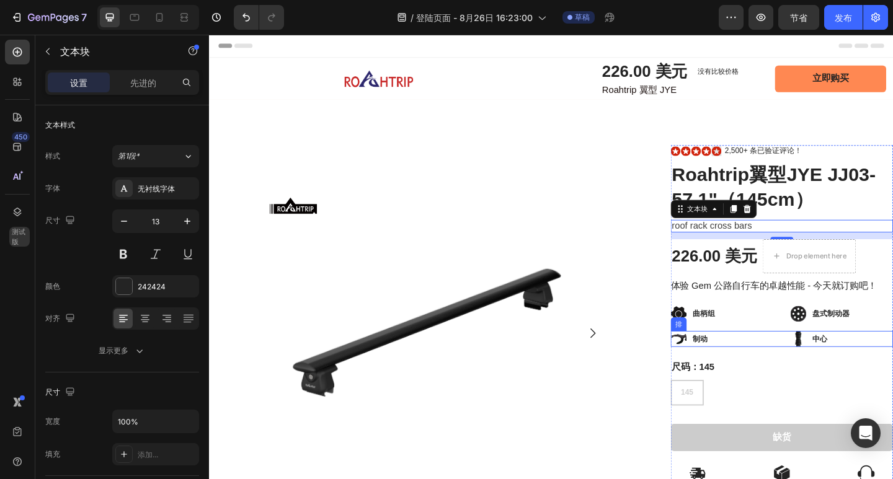
click at [817, 360] on div "制动 项目列表 中心 项目列表 排" at bounding box center [832, 365] width 242 height 17
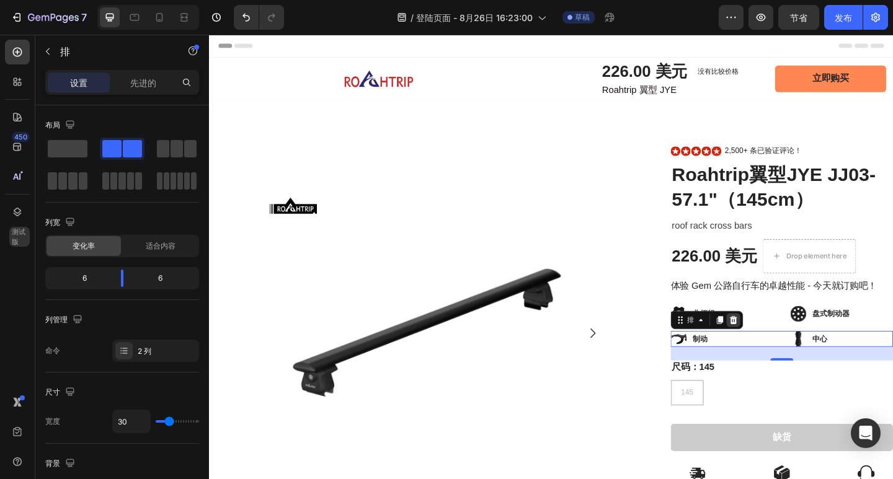
click at [780, 346] on div at bounding box center [779, 345] width 15 height 15
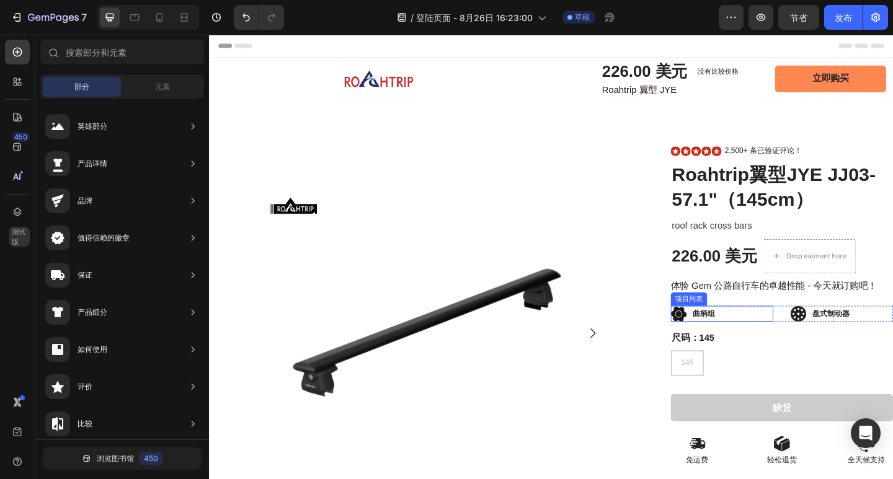
click at [800, 337] on div "曲柄组" at bounding box center [767, 338] width 112 height 17
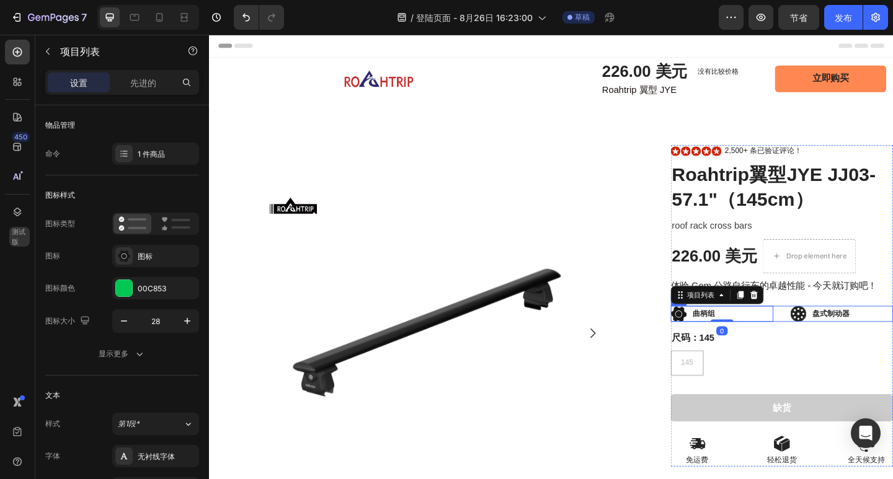
click at [827, 343] on div "曲柄组 项目列表 0 盘式制动器 项目列表 排" at bounding box center [832, 338] width 242 height 17
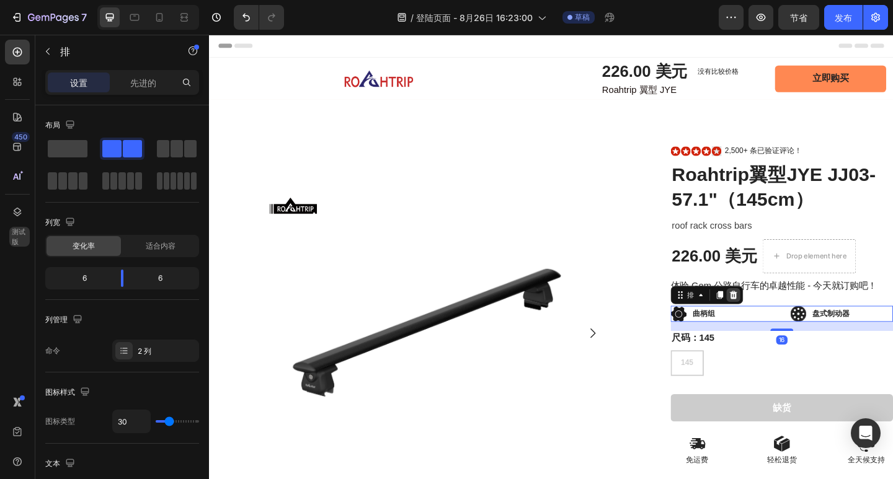
click at [778, 322] on div at bounding box center [779, 318] width 15 height 15
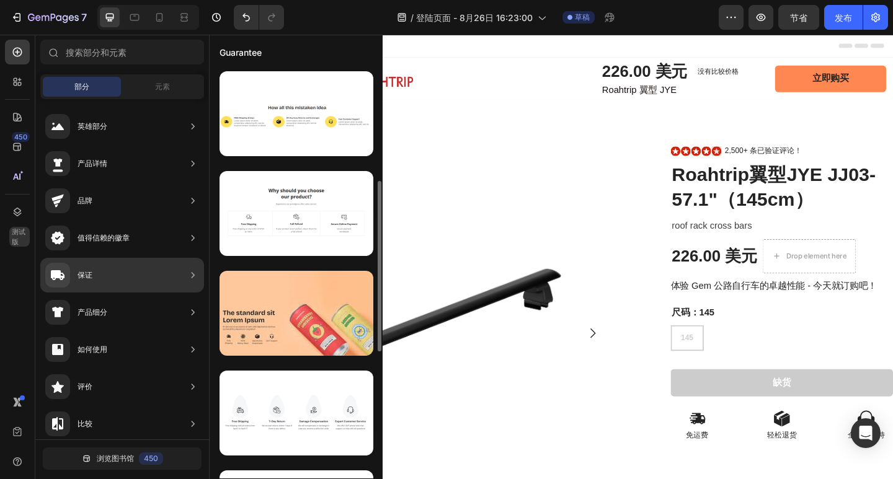
scroll to position [81, 0]
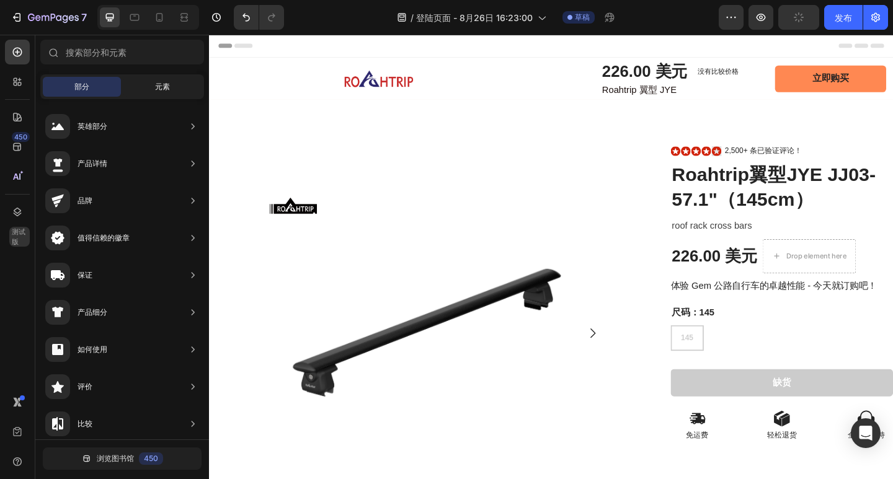
click at [150, 83] on div "元素" at bounding box center [162, 87] width 78 height 20
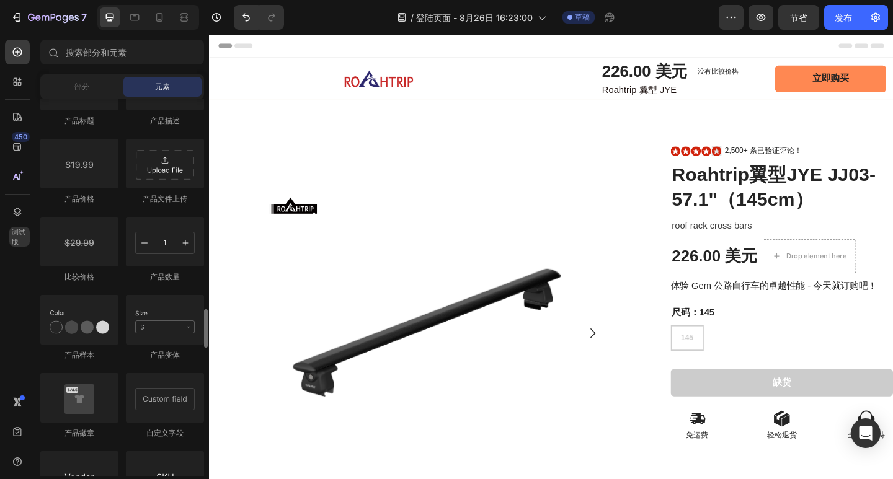
scroll to position [1973, 0]
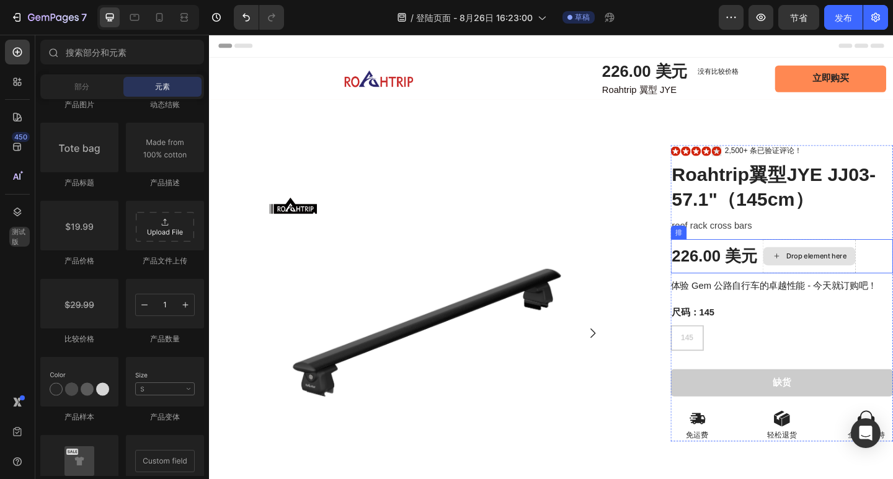
click at [892, 264] on div "Drop element here" at bounding box center [862, 275] width 102 height 37
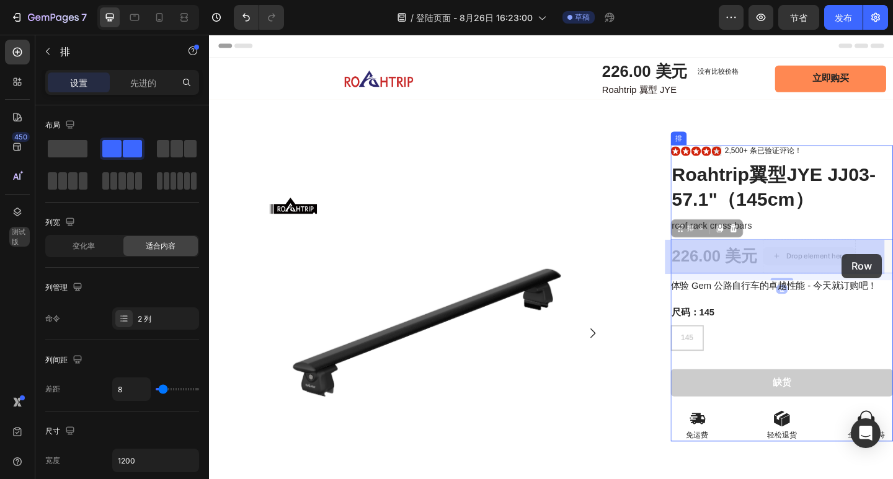
drag, startPoint x: 906, startPoint y: 260, endPoint x: 897, endPoint y: 273, distance: 15.7
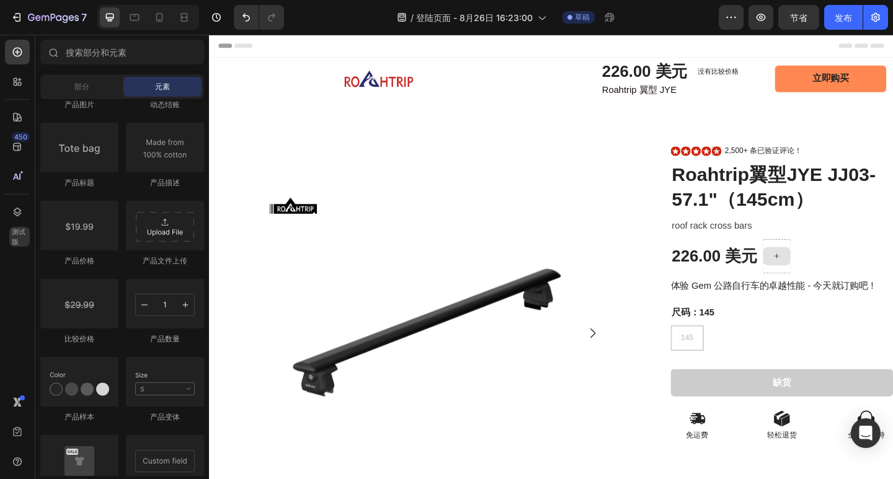
click at [827, 272] on icon at bounding box center [827, 275] width 10 height 11
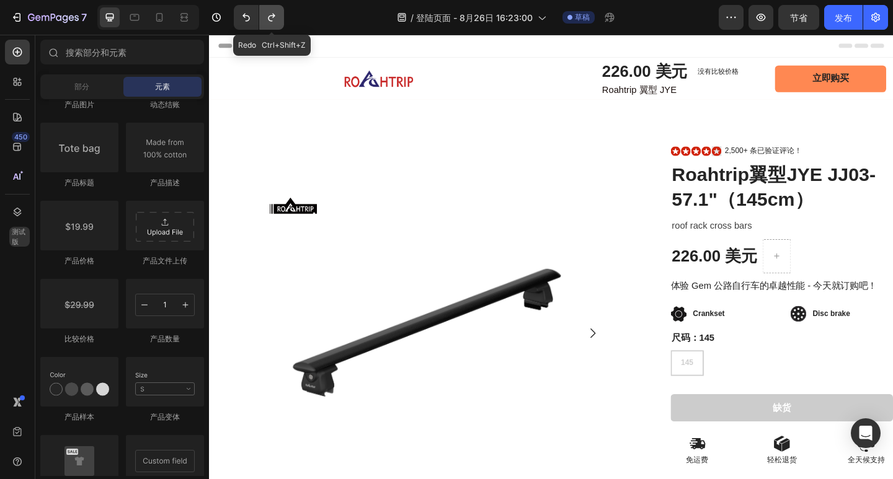
click at [280, 16] on button "撤消/重做" at bounding box center [271, 17] width 25 height 25
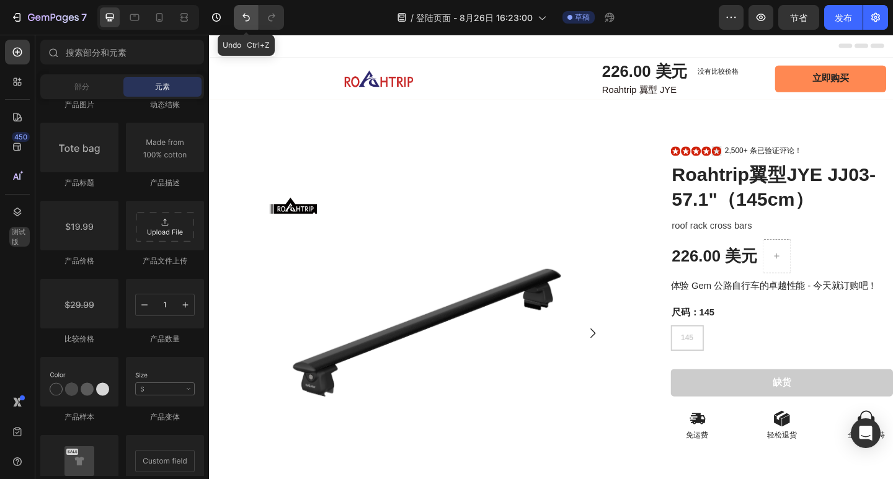
click at [251, 16] on icon "撤消/重做" at bounding box center [246, 17] width 12 height 12
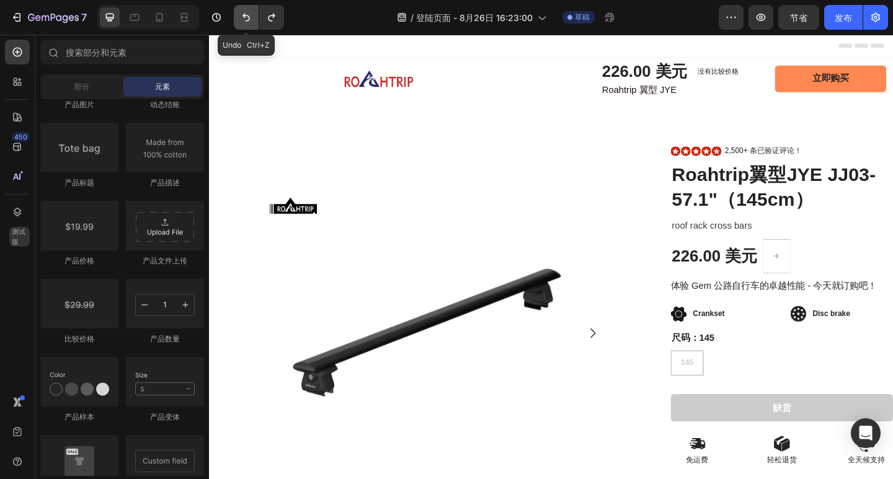
click at [248, 17] on icon "撤消/重做" at bounding box center [246, 17] width 12 height 12
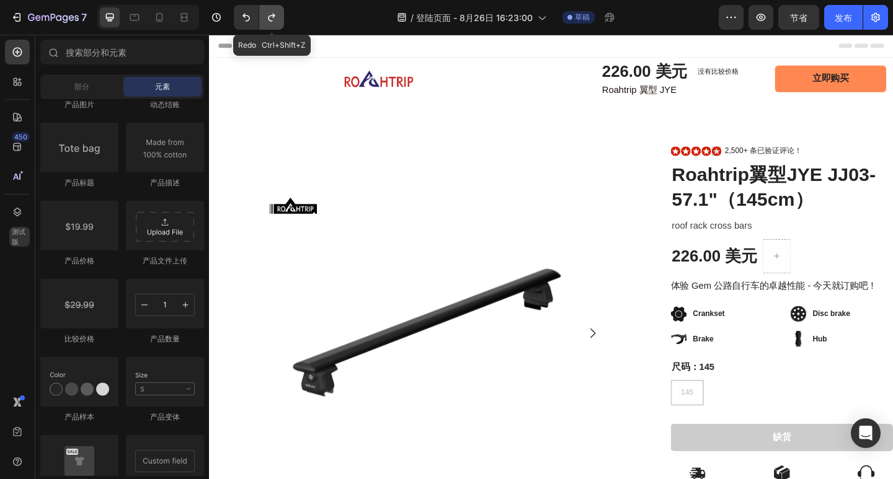
click at [272, 17] on icon "撤消/重做" at bounding box center [271, 17] width 12 height 12
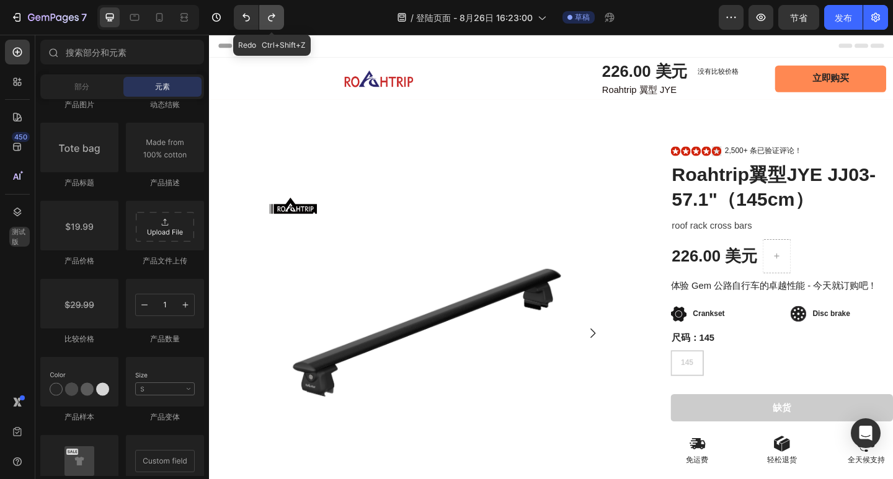
click at [272, 17] on icon "撤消/重做" at bounding box center [271, 17] width 12 height 12
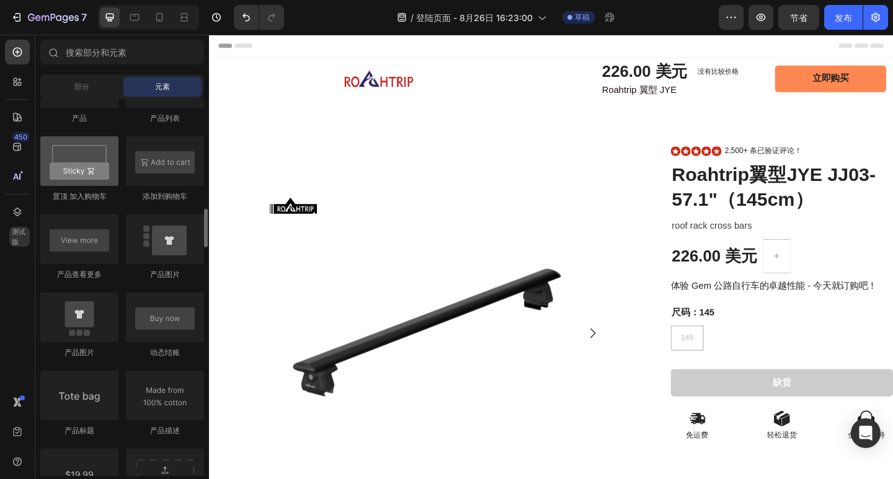
scroll to position [1663, 0]
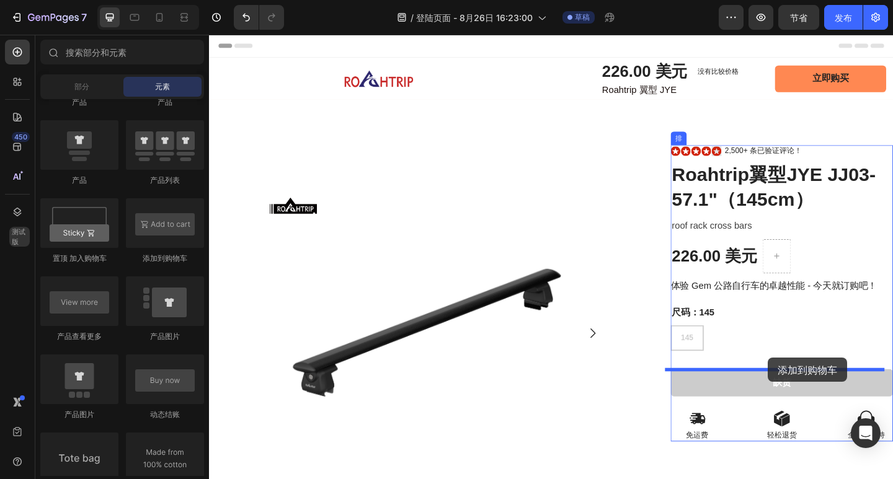
drag, startPoint x: 388, startPoint y: 264, endPoint x: 817, endPoint y: 386, distance: 446.3
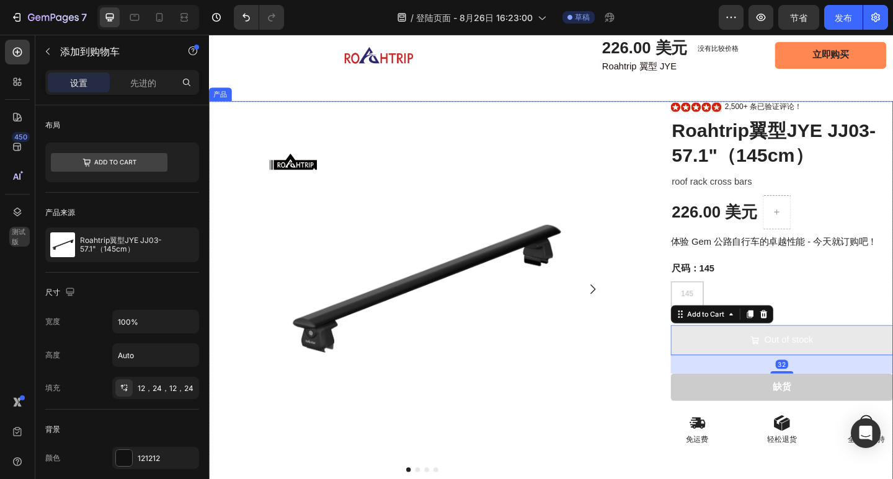
scroll to position [62, 0]
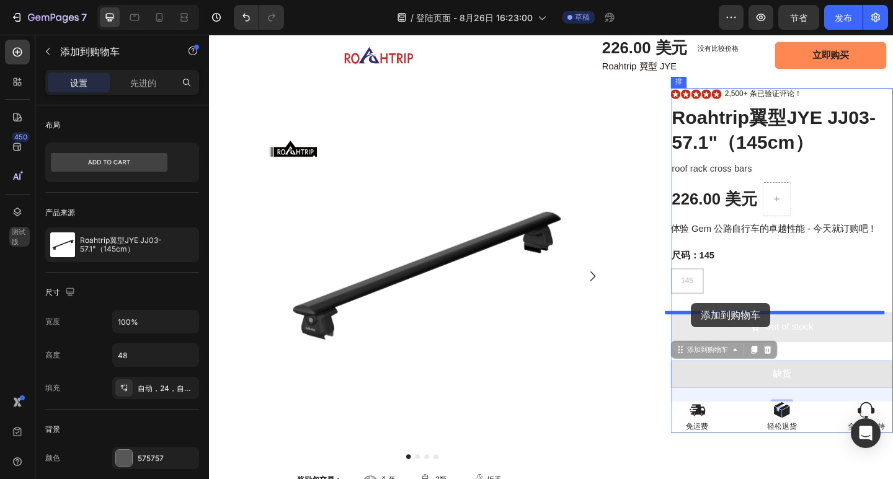
drag, startPoint x: 748, startPoint y: 406, endPoint x: 733, endPoint y: 327, distance: 80.8
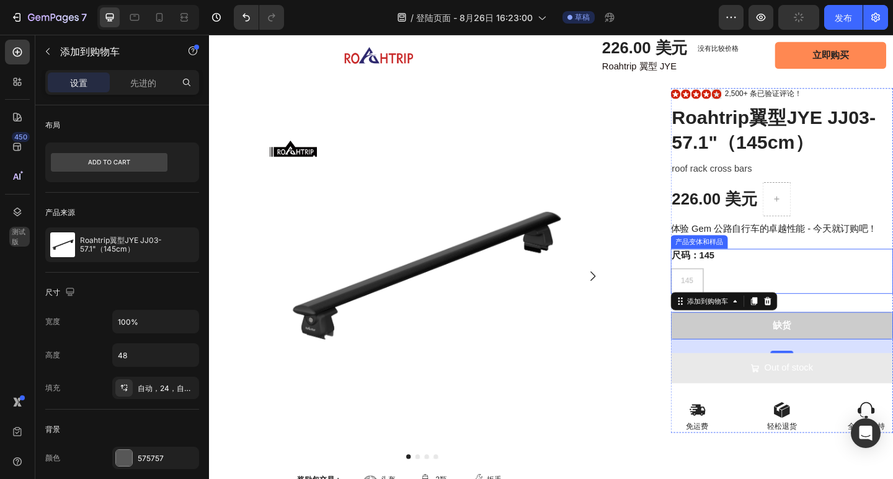
click at [727, 298] on div "145 145 145" at bounding box center [832, 303] width 242 height 28
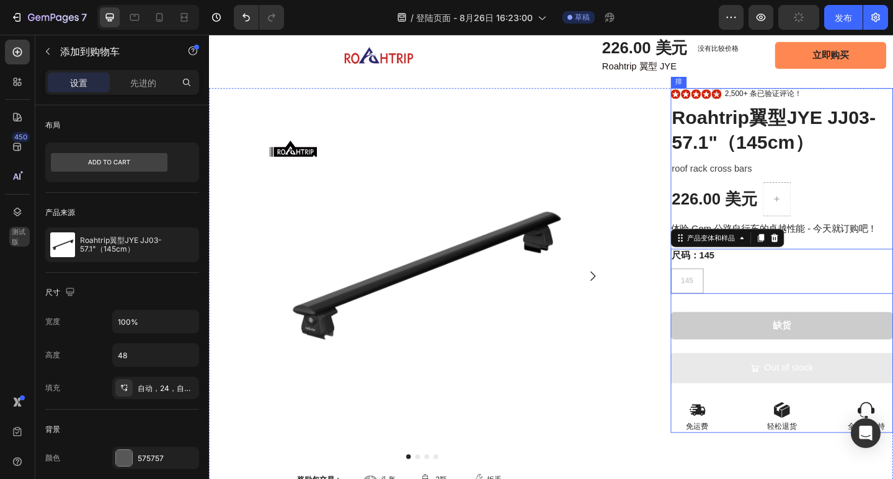
radio input "true"
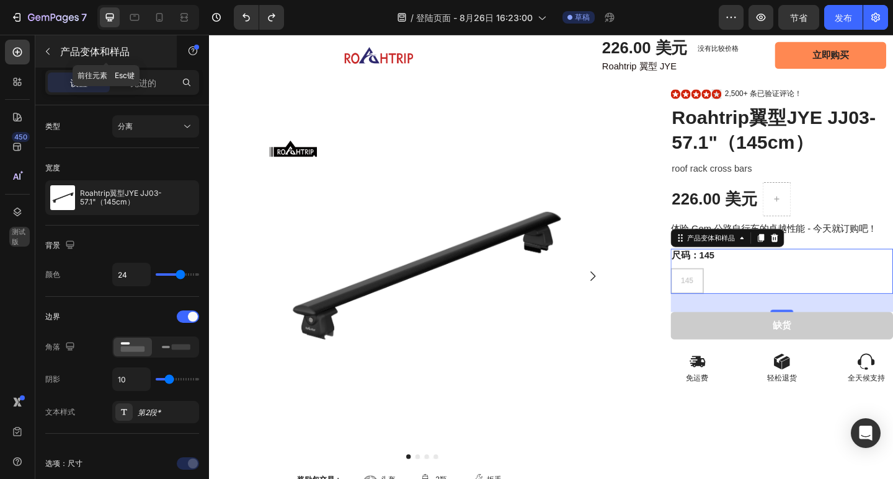
click at [53, 46] on button "button" at bounding box center [48, 52] width 20 height 20
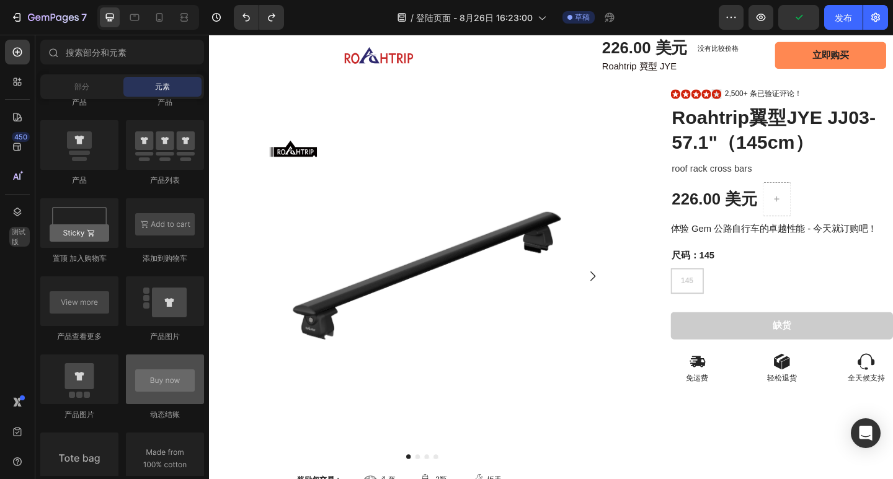
scroll to position [1725, 0]
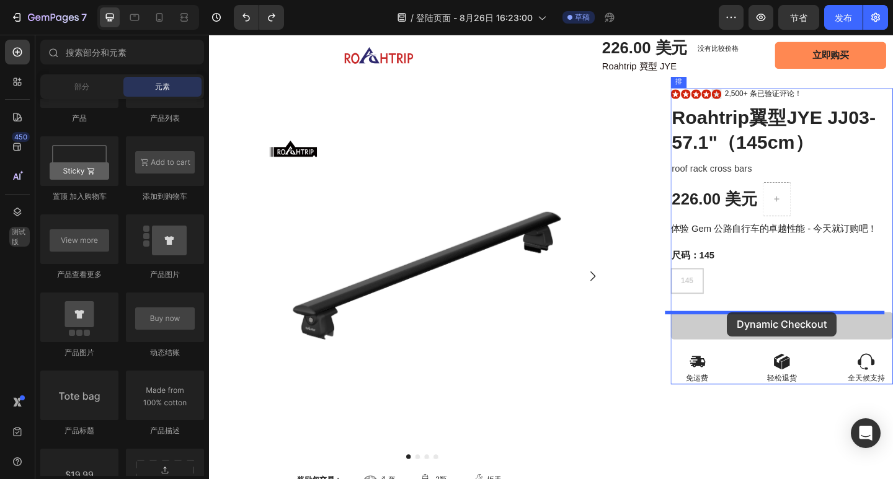
drag, startPoint x: 380, startPoint y: 365, endPoint x: 772, endPoint y: 337, distance: 392.9
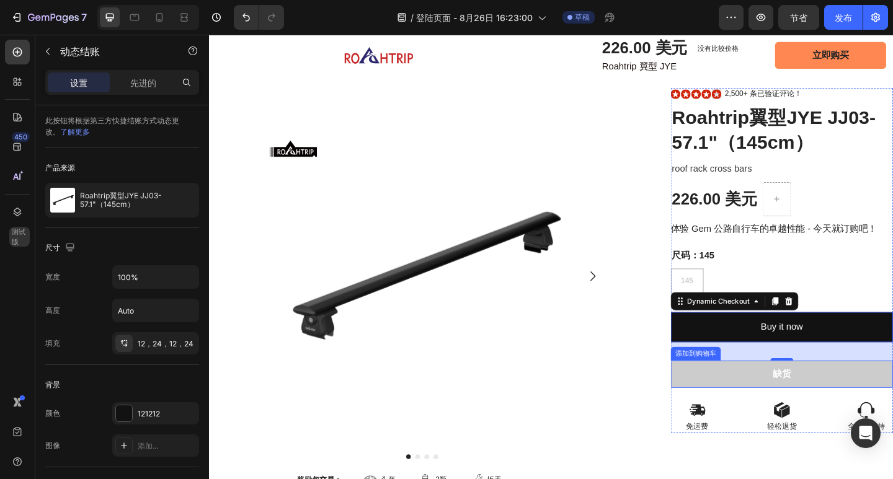
click at [871, 396] on button "缺货" at bounding box center [832, 404] width 242 height 30
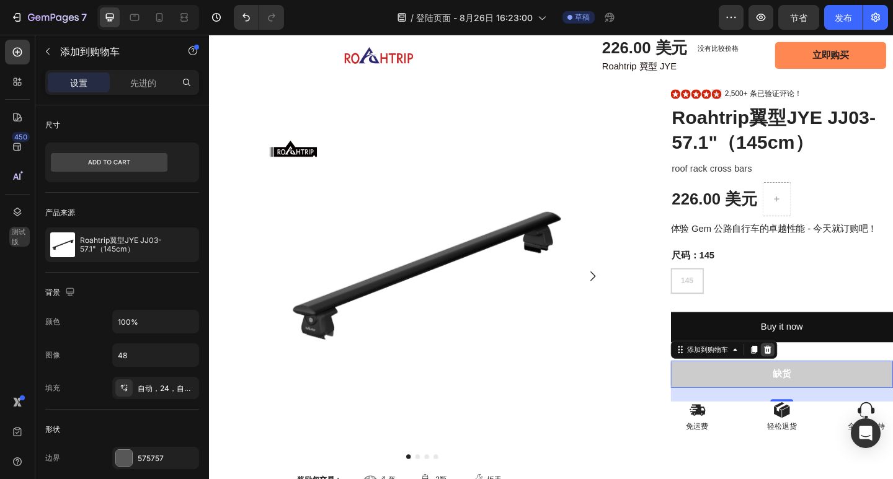
click at [813, 384] on div at bounding box center [816, 377] width 15 height 15
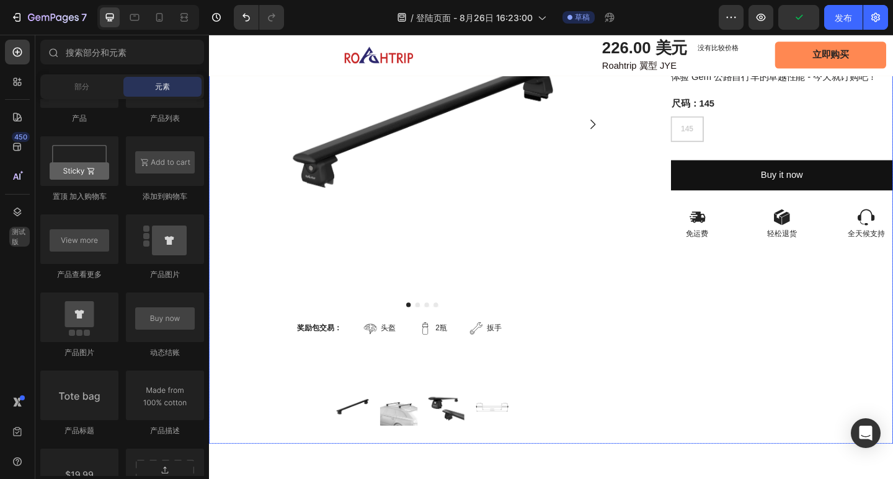
scroll to position [248, 0]
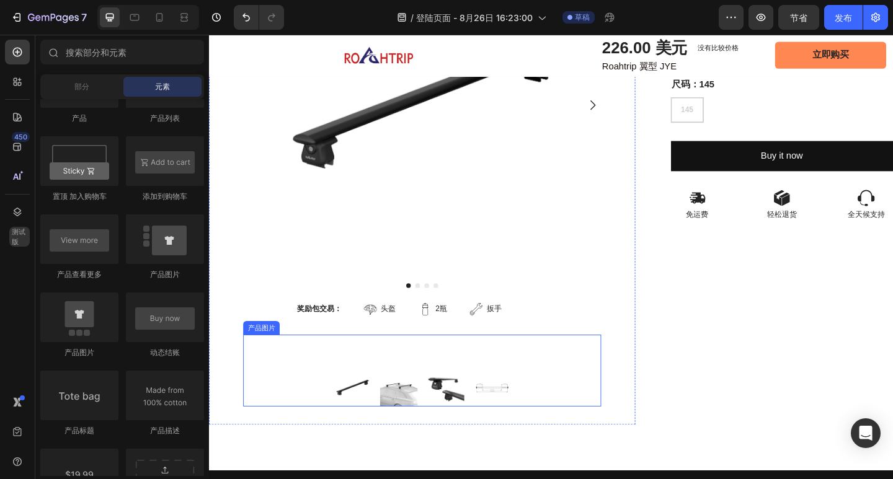
click at [353, 381] on div at bounding box center [440, 380] width 389 height 37
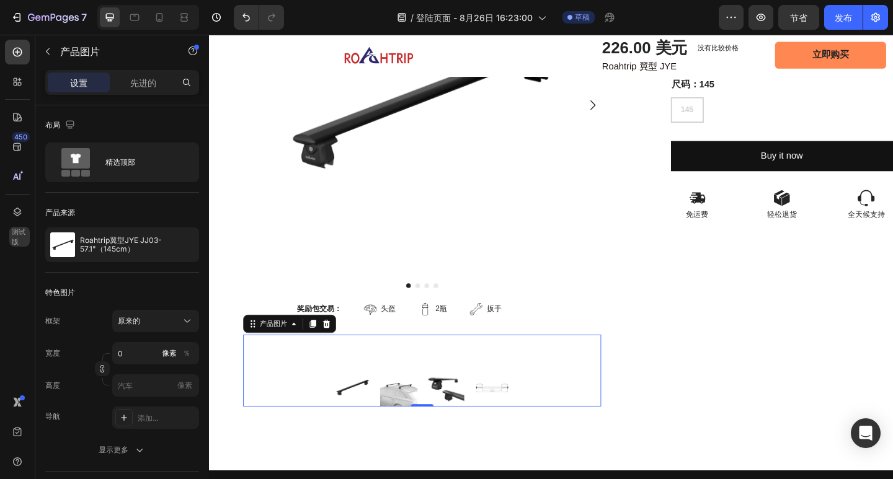
click at [461, 381] on div at bounding box center [440, 380] width 389 height 37
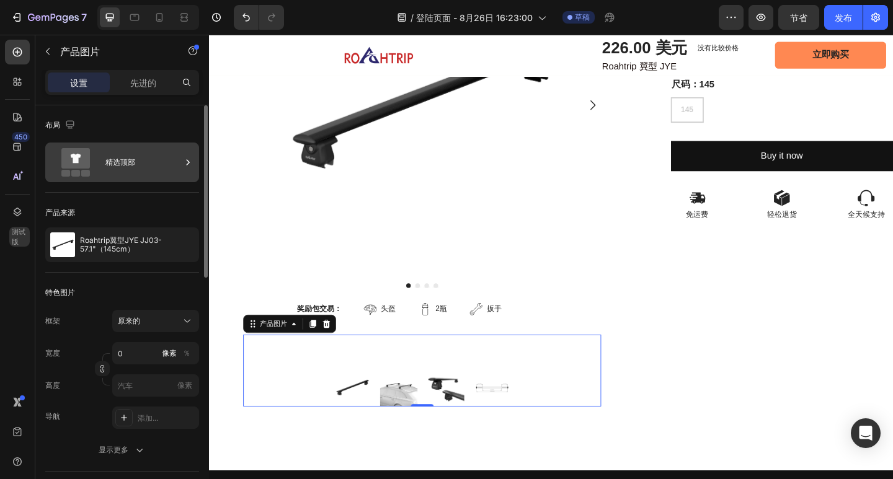
click at [161, 156] on div "精选顶部" at bounding box center [143, 162] width 76 height 29
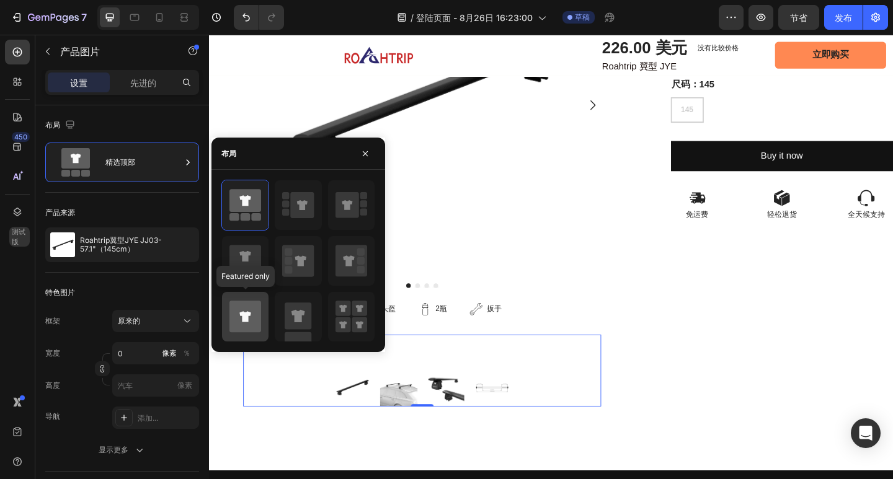
click at [245, 316] on icon at bounding box center [244, 316] width 11 height 11
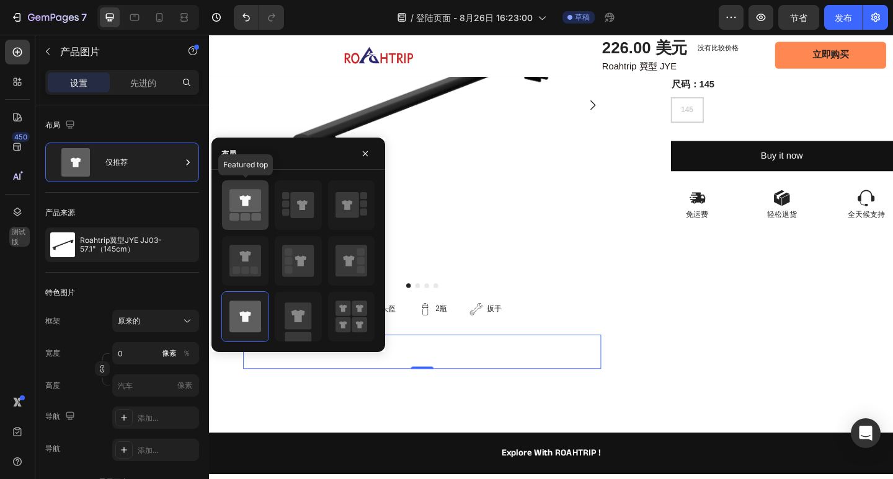
click at [249, 202] on icon at bounding box center [245, 200] width 32 height 23
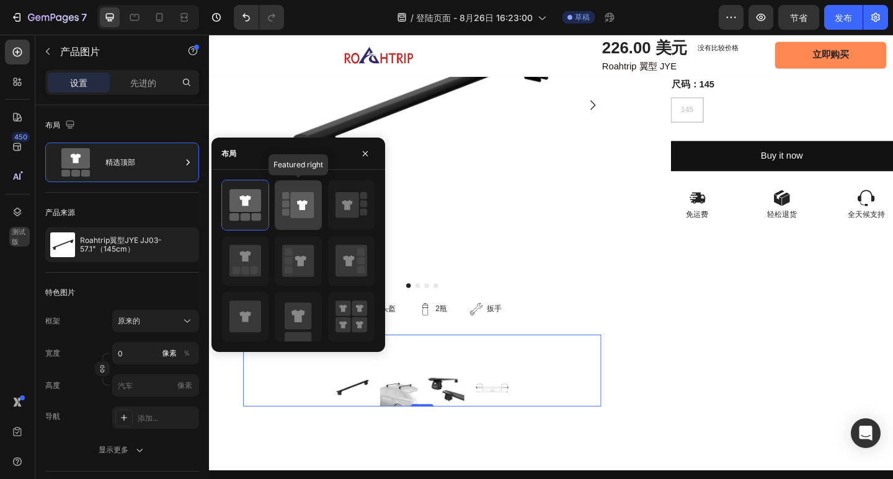
click at [301, 200] on icon at bounding box center [303, 205] width 24 height 26
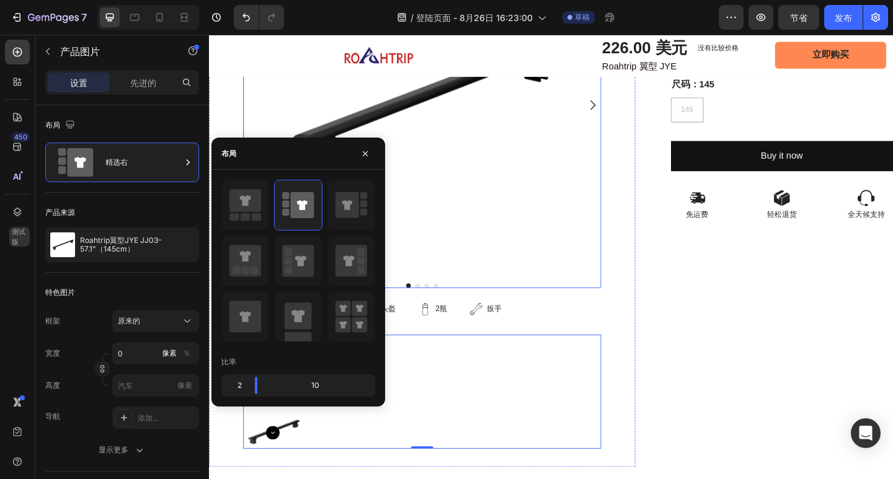
drag, startPoint x: 315, startPoint y: 151, endPoint x: 378, endPoint y: 204, distance: 82.3
click at [381, 204] on div "布局 比率 2 10" at bounding box center [298, 272] width 174 height 269
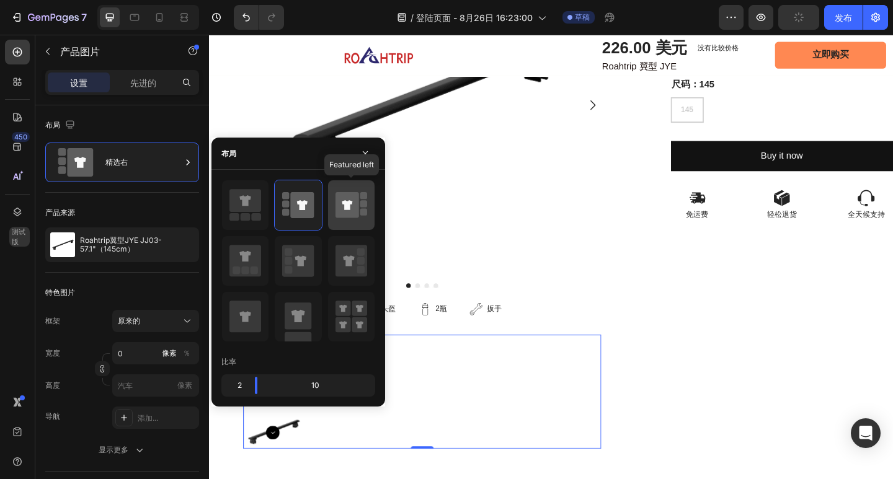
click at [344, 218] on icon at bounding box center [347, 205] width 24 height 26
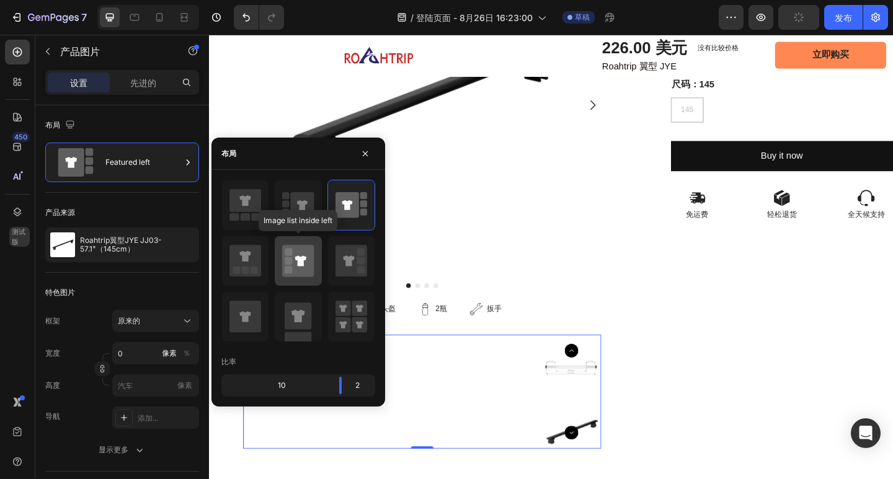
click at [309, 254] on icon at bounding box center [298, 261] width 32 height 32
type input "20"
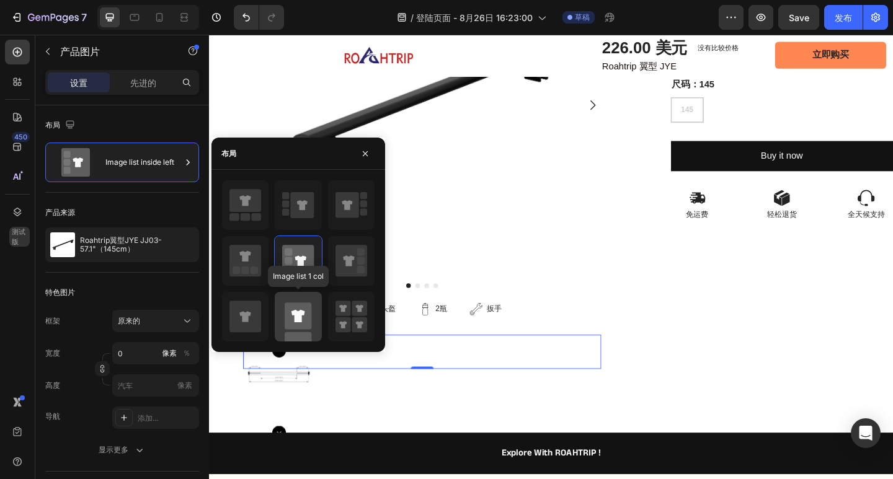
click at [300, 310] on rect at bounding box center [298, 316] width 27 height 27
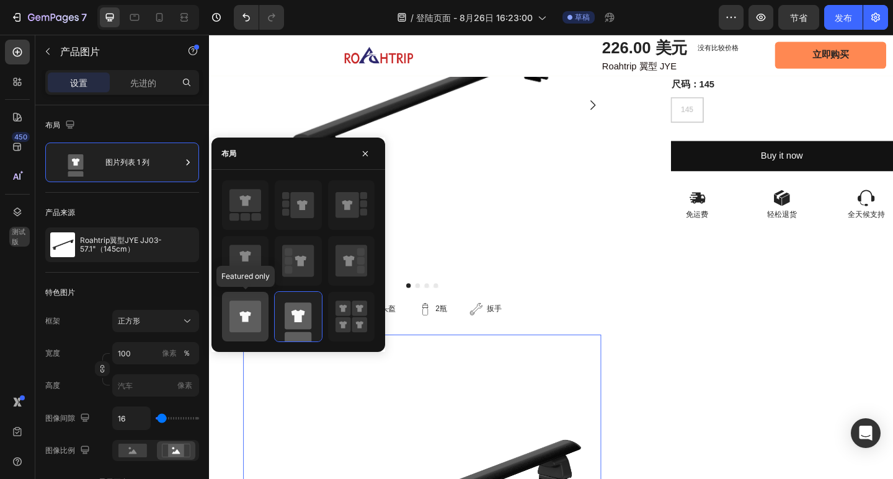
click at [251, 312] on icon at bounding box center [245, 317] width 32 height 32
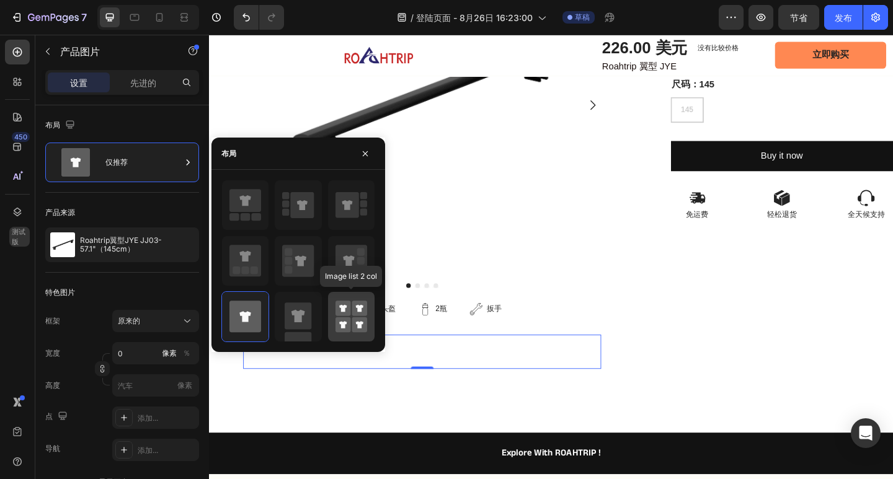
click at [337, 314] on rect at bounding box center [343, 309] width 16 height 16
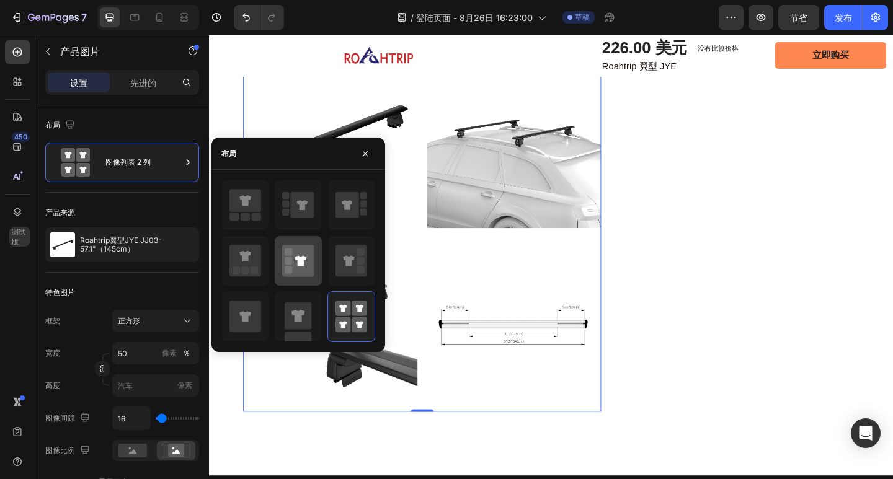
scroll to position [620, 0]
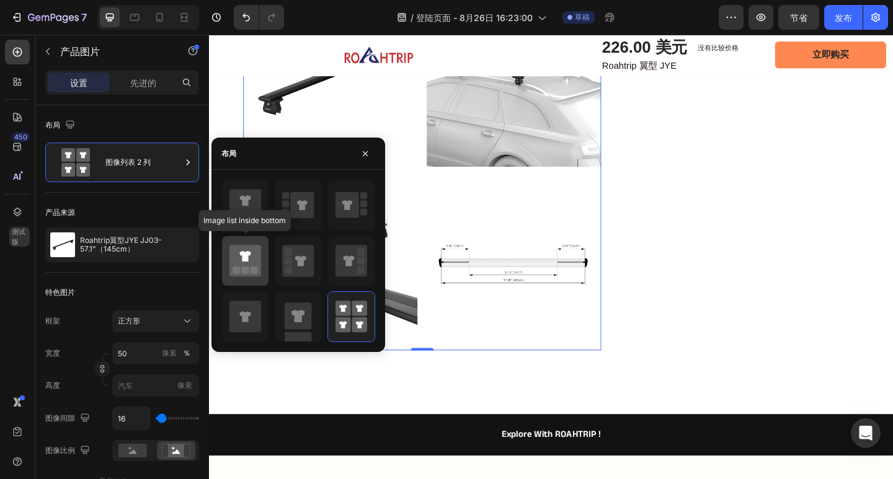
click at [251, 251] on icon at bounding box center [245, 261] width 32 height 32
type input "0"
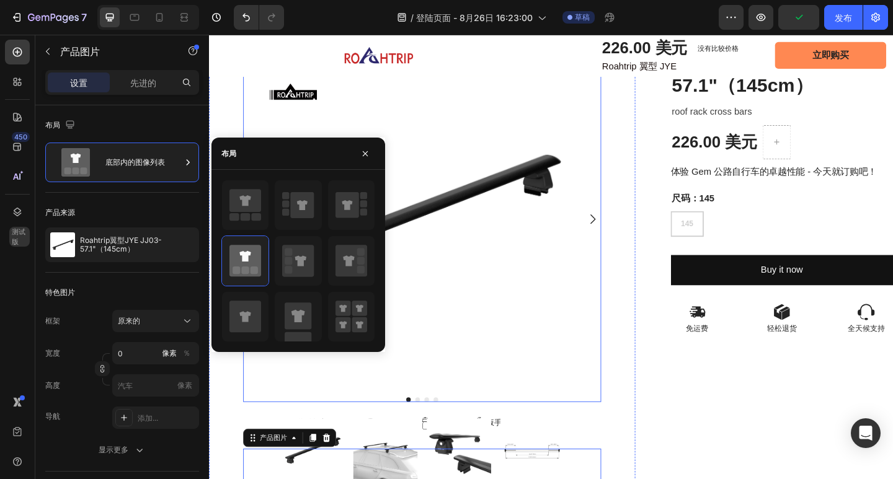
scroll to position [186, 0]
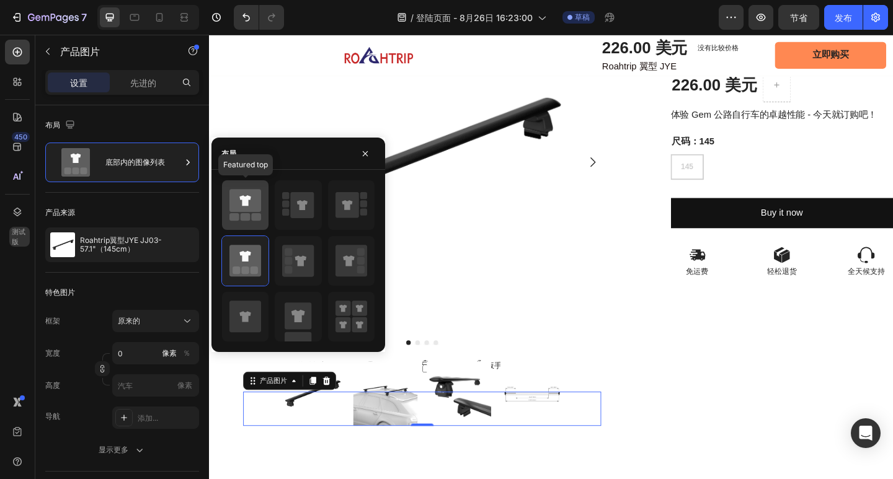
click at [251, 218] on icon at bounding box center [245, 205] width 32 height 35
type input "66"
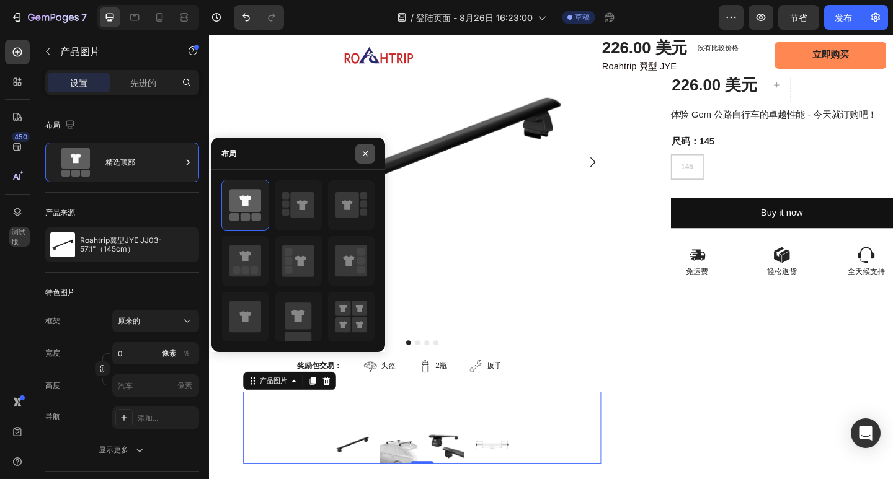
click at [368, 157] on icon "button" at bounding box center [365, 154] width 10 height 10
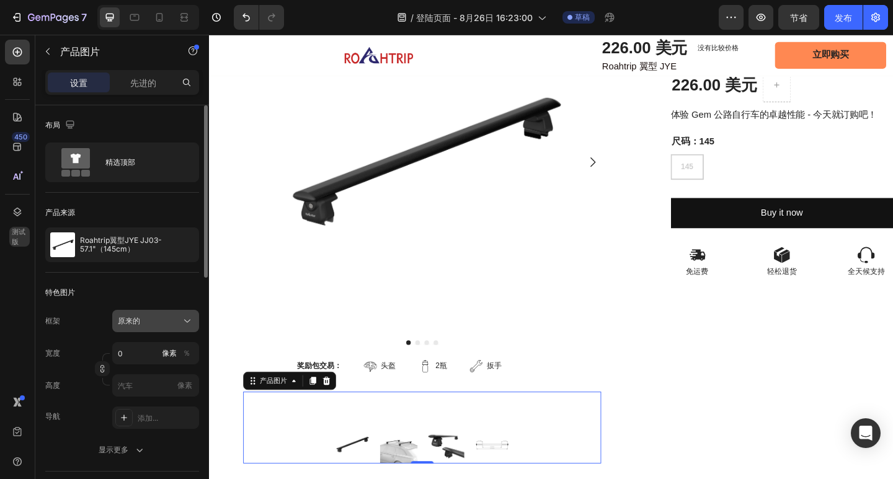
click at [173, 325] on div "原来的" at bounding box center [148, 321] width 61 height 11
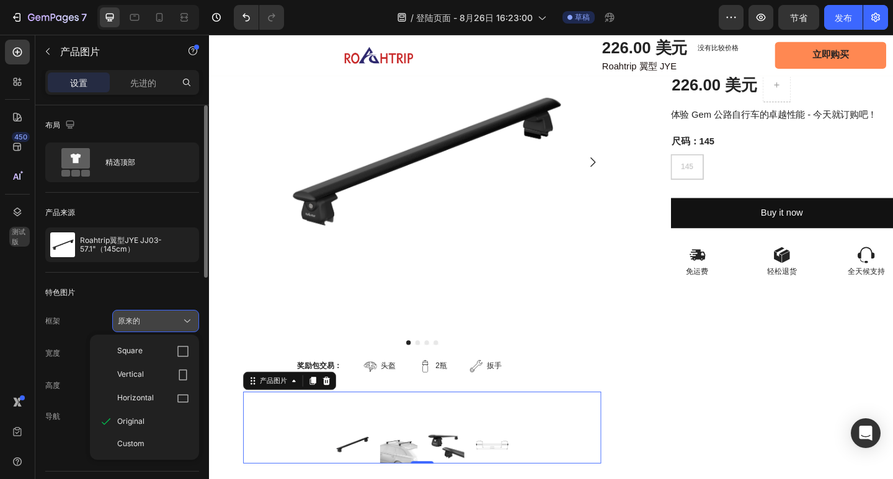
click at [173, 322] on div "原来的" at bounding box center [148, 321] width 61 height 11
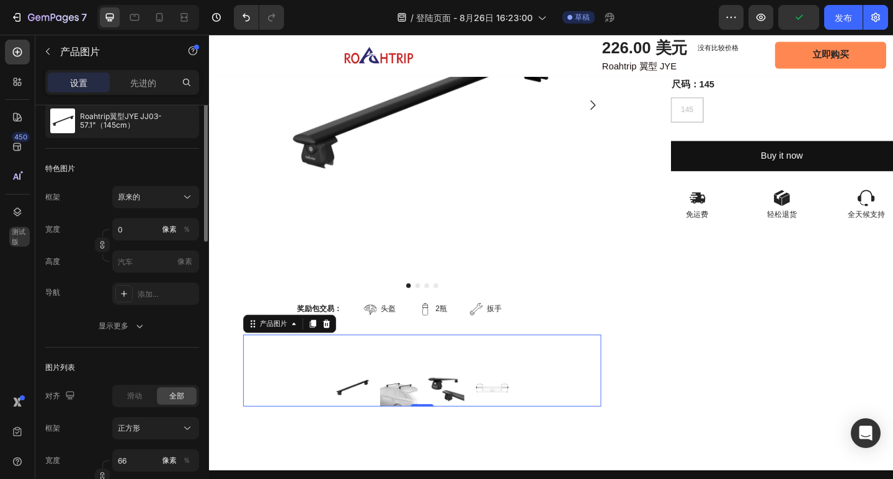
scroll to position [62, 0]
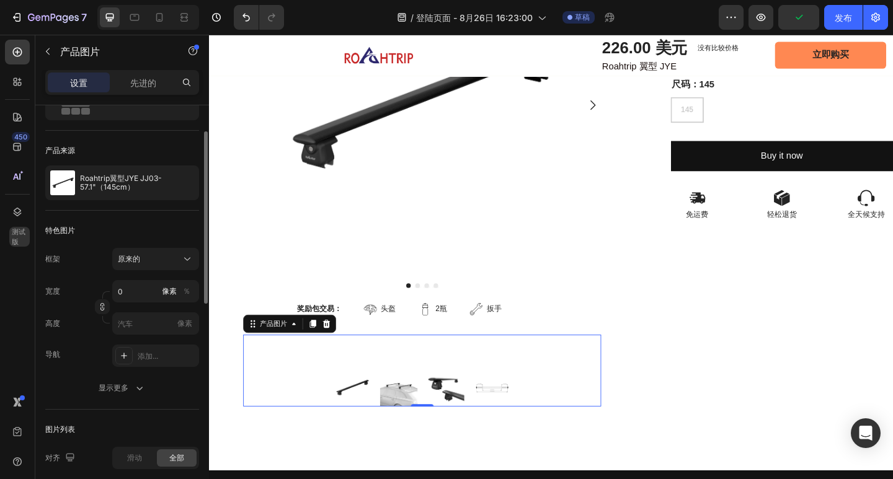
click at [72, 229] on font "特色图片" at bounding box center [60, 230] width 30 height 9
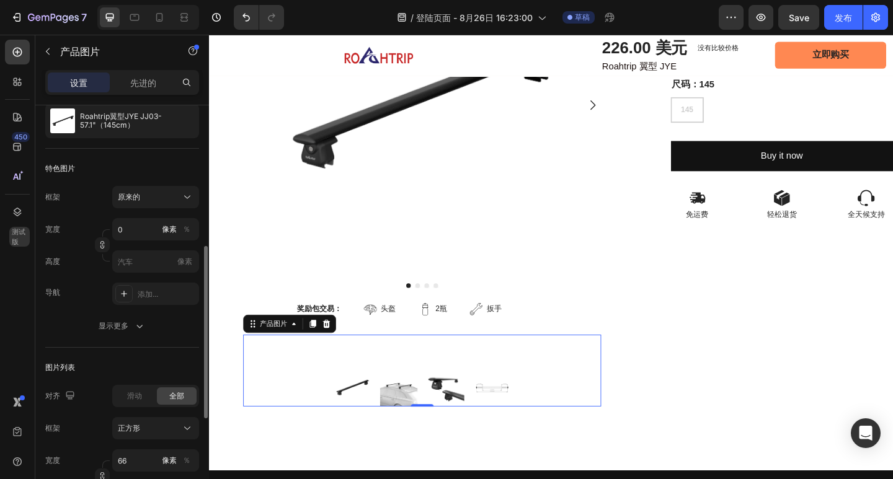
scroll to position [186, 0]
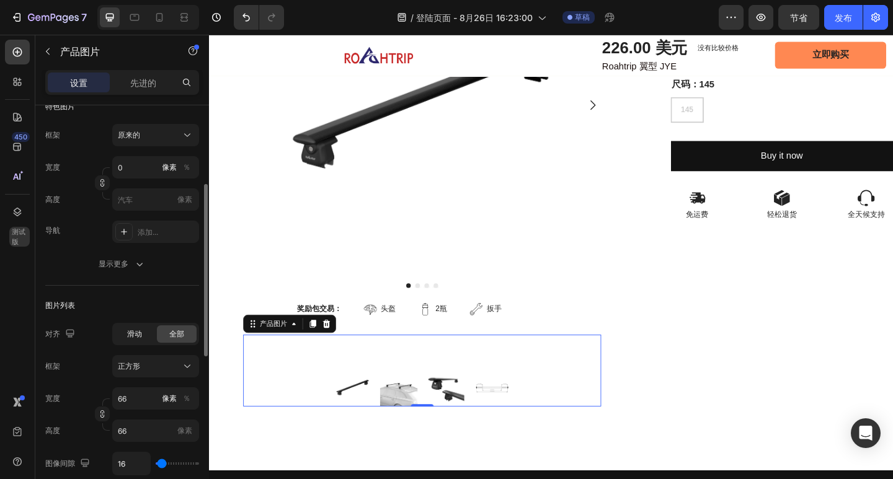
click at [138, 329] on span "滑动" at bounding box center [134, 334] width 15 height 11
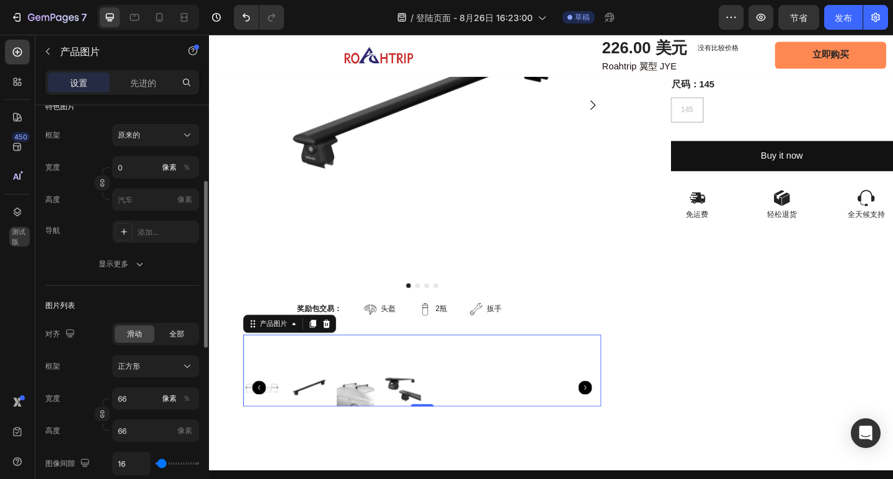
click at [163, 332] on div "全部" at bounding box center [177, 334] width 40 height 17
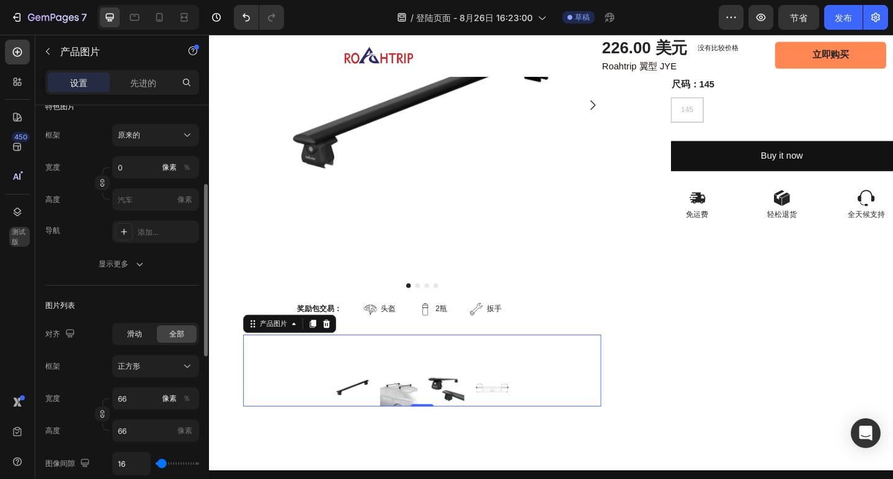
click at [145, 332] on div "滑动" at bounding box center [135, 334] width 40 height 17
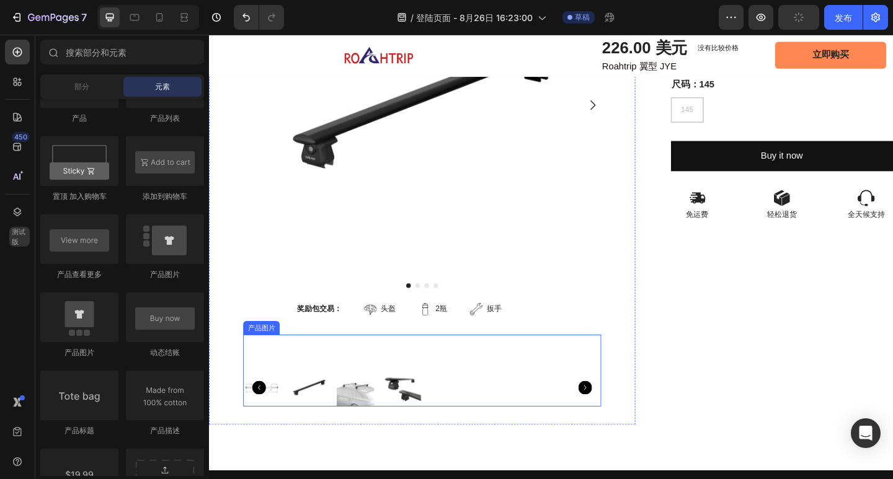
click at [338, 402] on div at bounding box center [440, 419] width 389 height 41
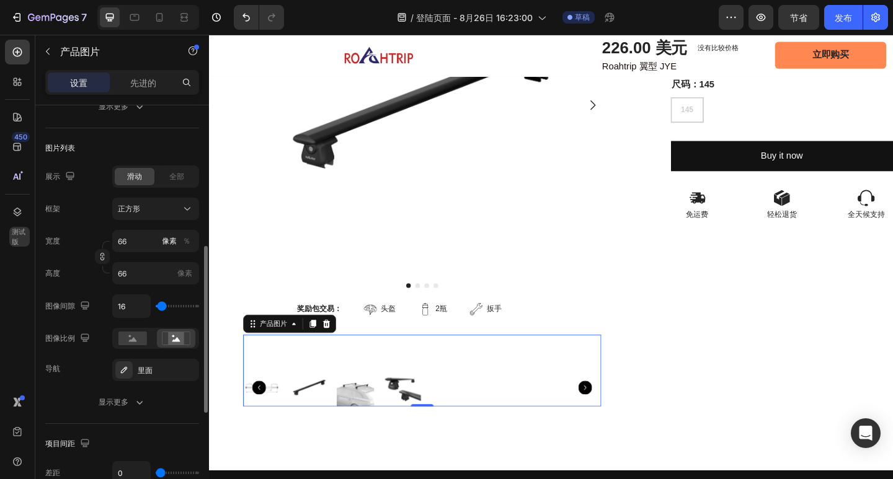
scroll to position [282, 0]
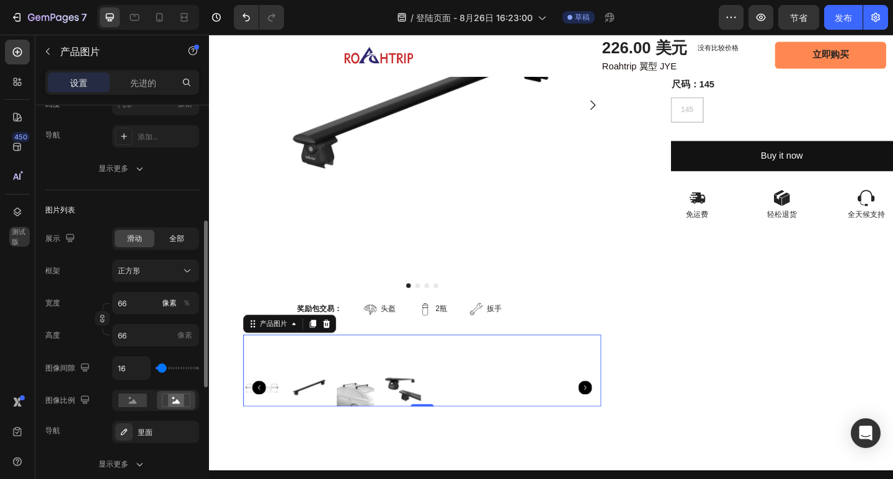
click at [166, 239] on div "全部" at bounding box center [177, 238] width 40 height 17
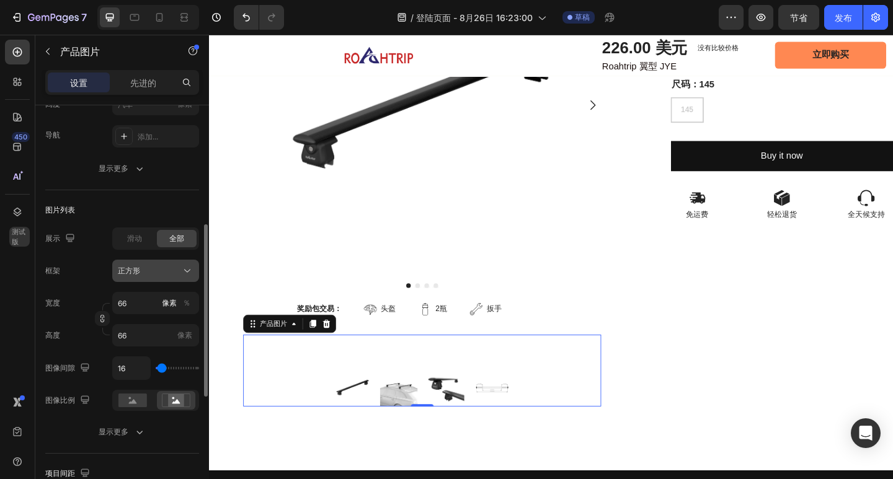
click at [175, 268] on div "正方形" at bounding box center [148, 270] width 61 height 11
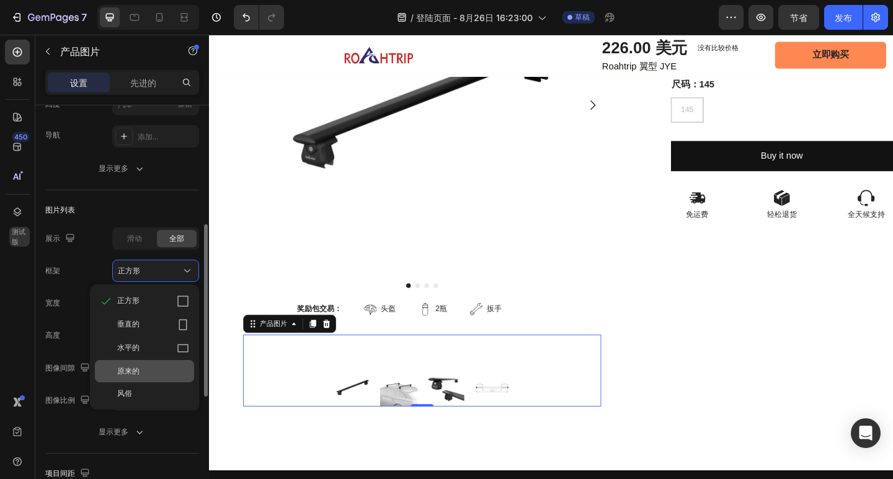
click at [164, 367] on div "原来的" at bounding box center [153, 371] width 72 height 11
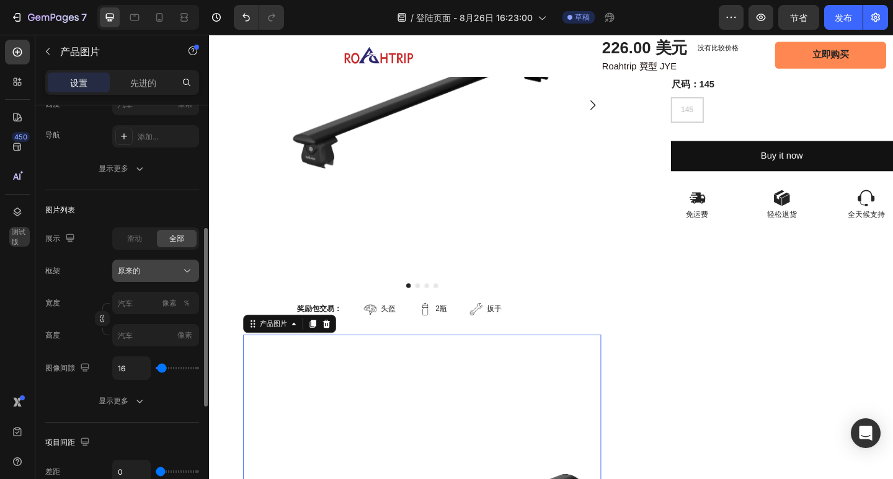
click at [147, 272] on div "原来的" at bounding box center [148, 270] width 61 height 11
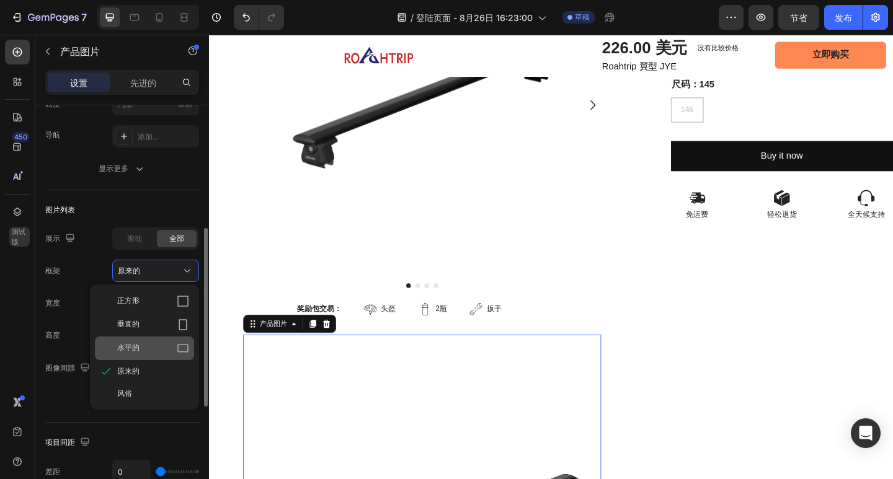
click at [151, 342] on div "水平的" at bounding box center [144, 349] width 99 height 24
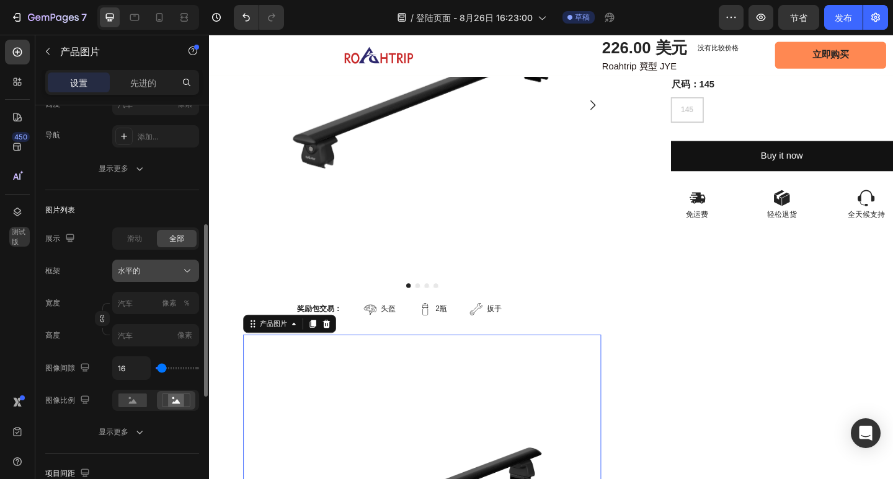
click at [151, 270] on div "水平的" at bounding box center [148, 270] width 61 height 11
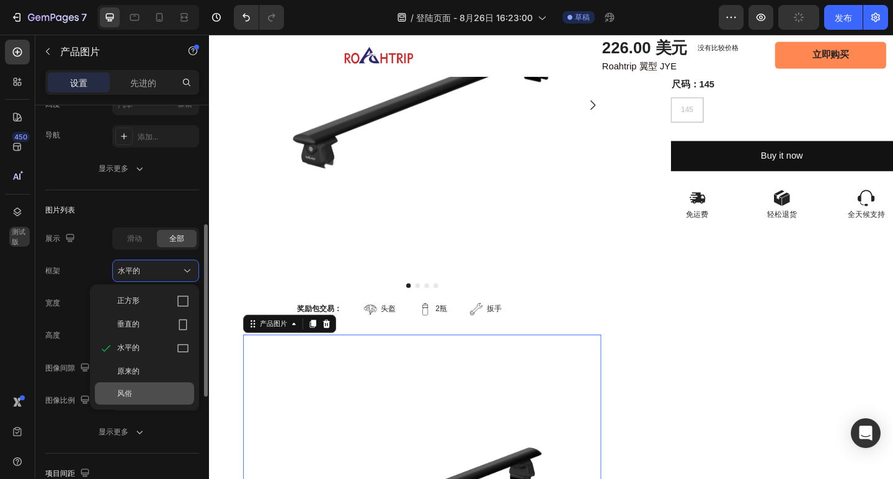
click at [149, 384] on div "风俗" at bounding box center [144, 394] width 99 height 22
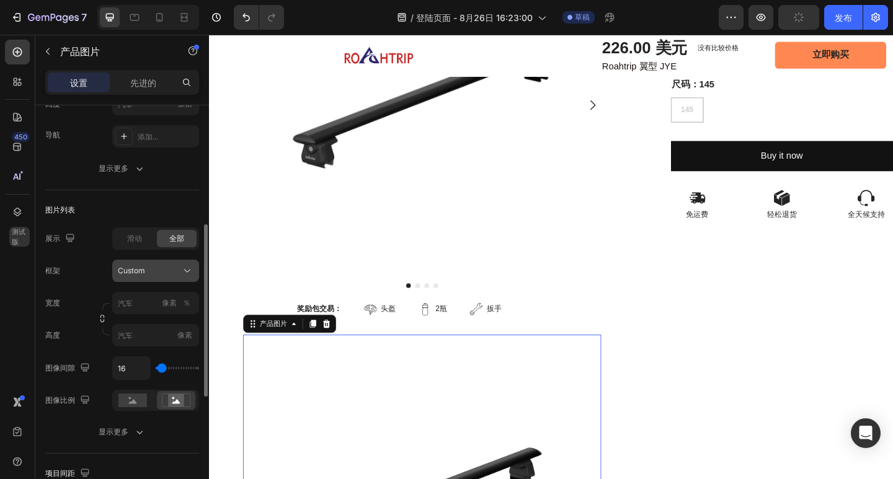
click at [149, 269] on div "Custom" at bounding box center [148, 270] width 61 height 11
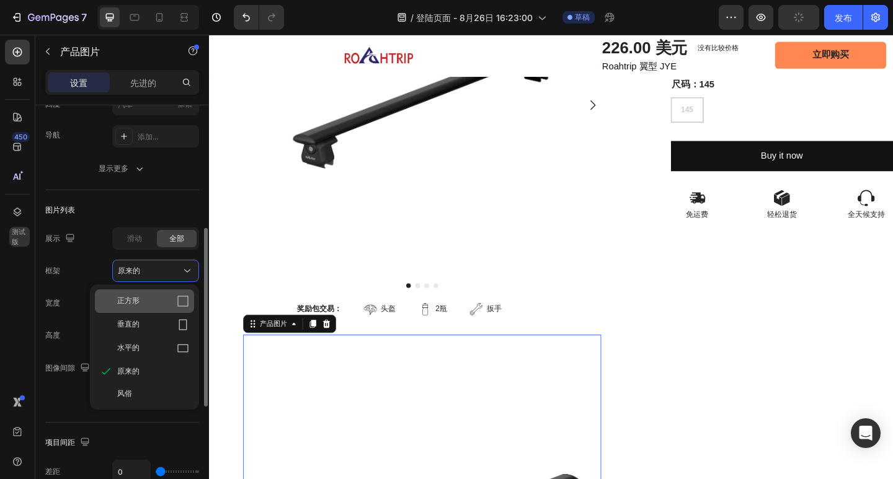
click at [147, 301] on div "正方形" at bounding box center [153, 301] width 72 height 12
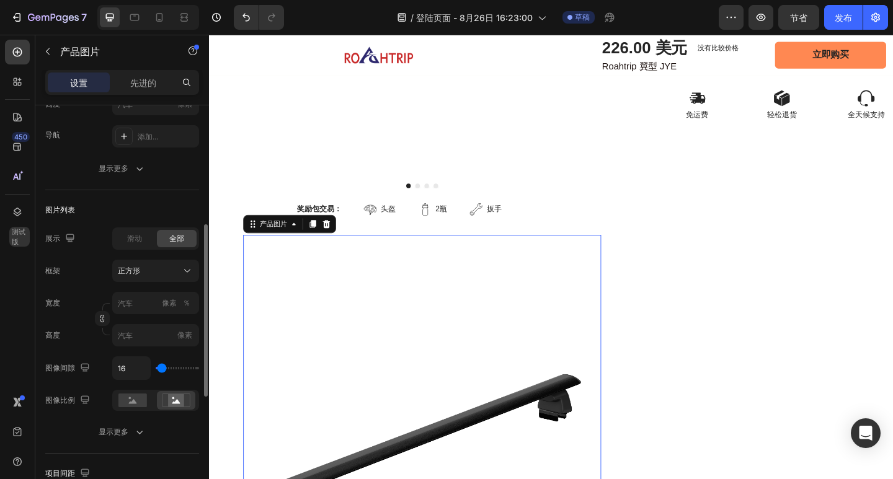
scroll to position [248, 0]
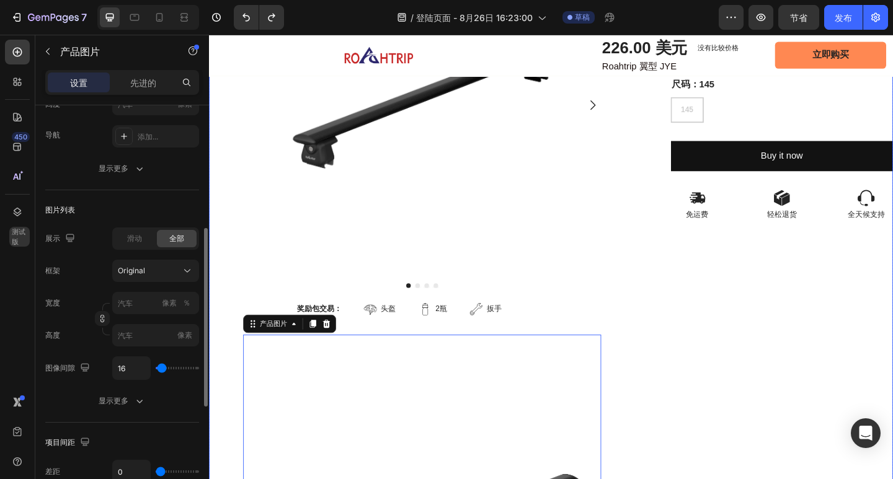
type input "66"
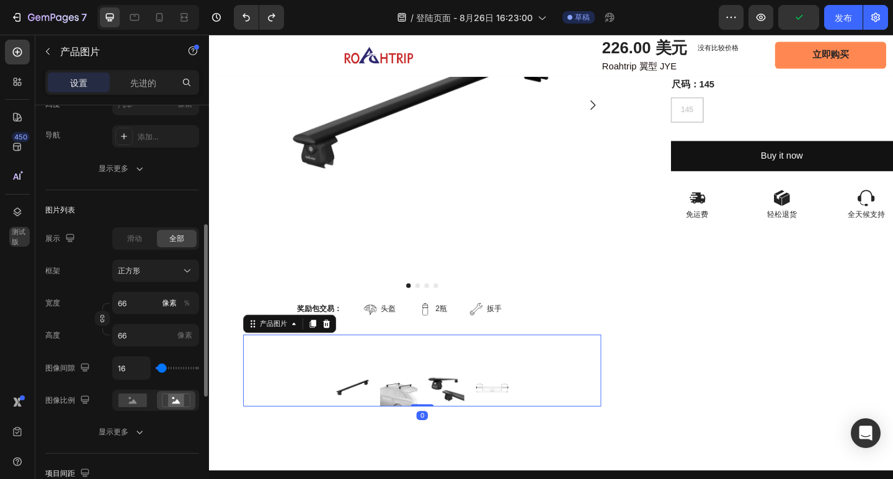
drag, startPoint x: 442, startPoint y: 430, endPoint x: 443, endPoint y: 396, distance: 33.5
click at [443, 396] on div "产品图片 0" at bounding box center [440, 401] width 389 height 78
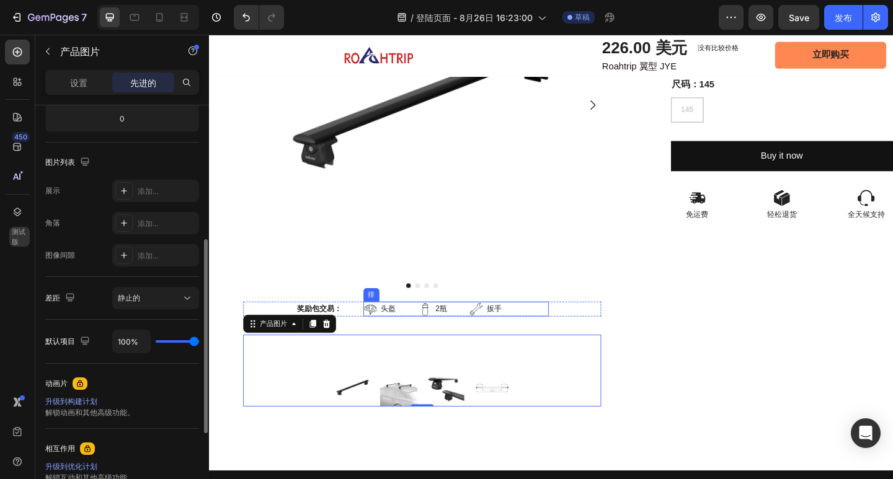
click at [553, 326] on div "头盔 项目列表 2瓶 项目列表 扳手 项目列表 排" at bounding box center [478, 334] width 202 height 16
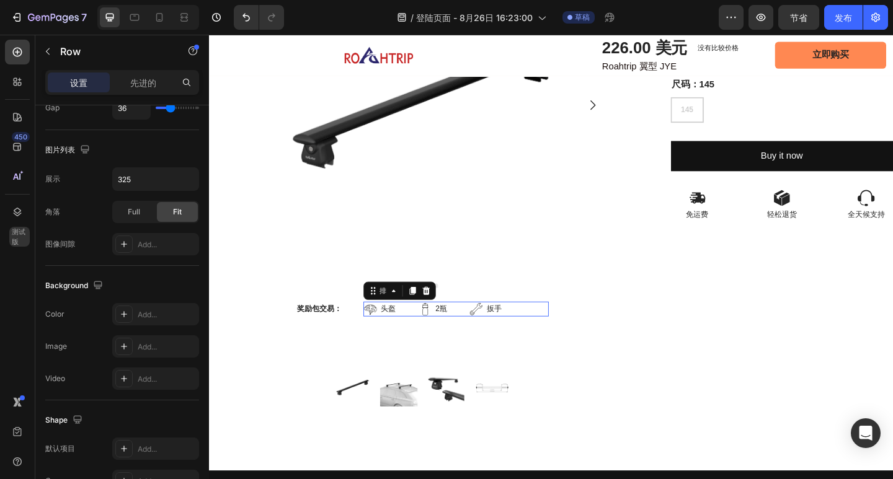
scroll to position [0, 0]
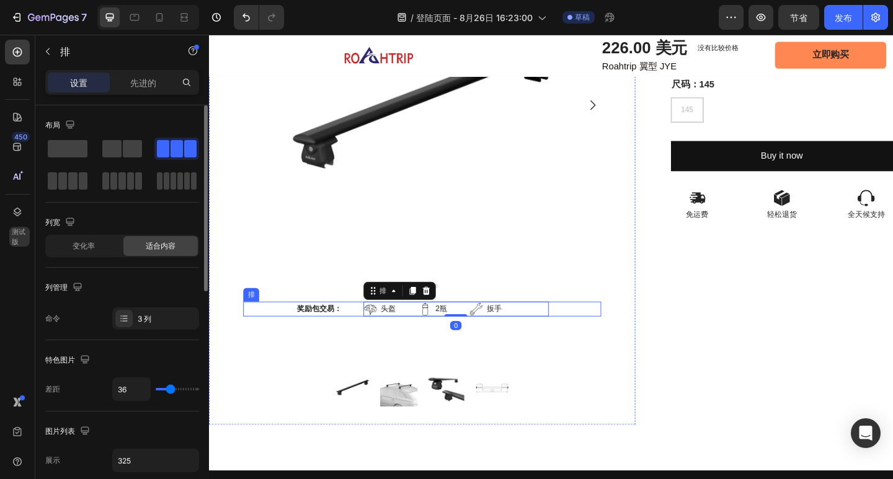
click at [280, 326] on div "奖励包交易： 文本块 头盔 项目列表 2瓶 项目列表 扳手 项目列表 排 0 排" at bounding box center [440, 334] width 389 height 16
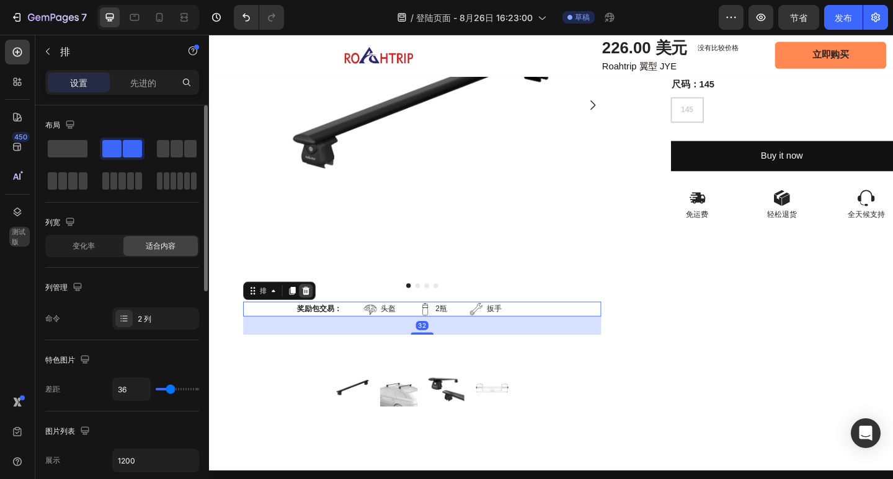
click at [311, 309] on icon at bounding box center [315, 313] width 8 height 9
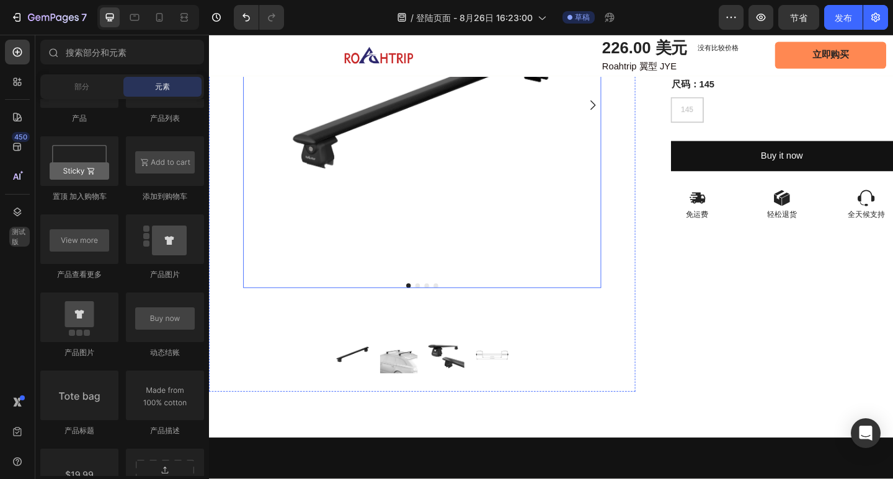
scroll to position [124, 0]
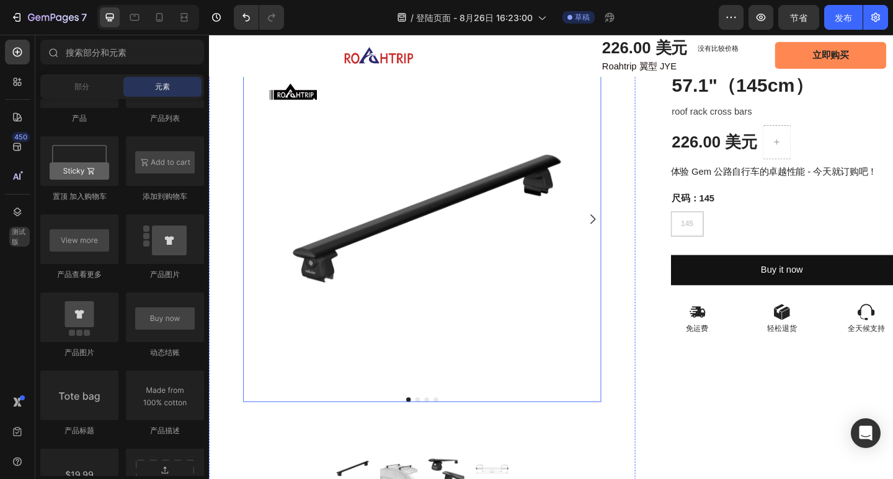
click at [620, 231] on icon "旋转木马下一个箭头" at bounding box center [626, 235] width 15 height 15
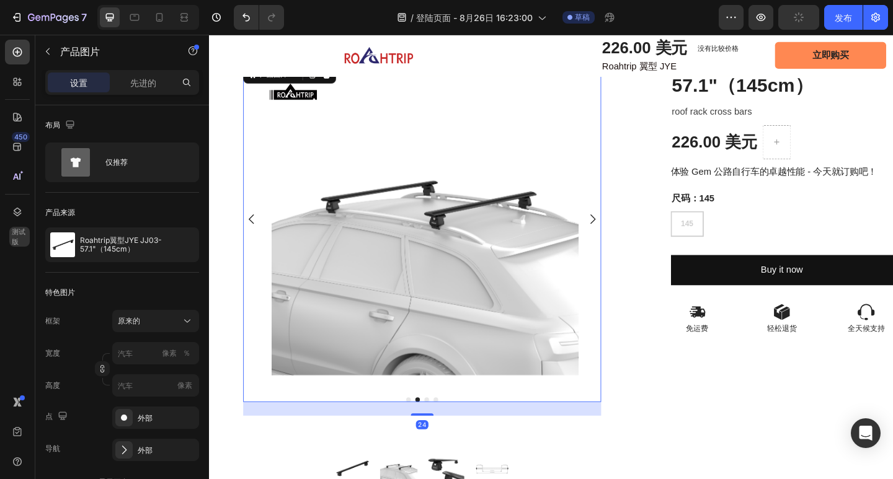
click at [620, 231] on icon "旋转木马下一个箭头" at bounding box center [626, 235] width 15 height 15
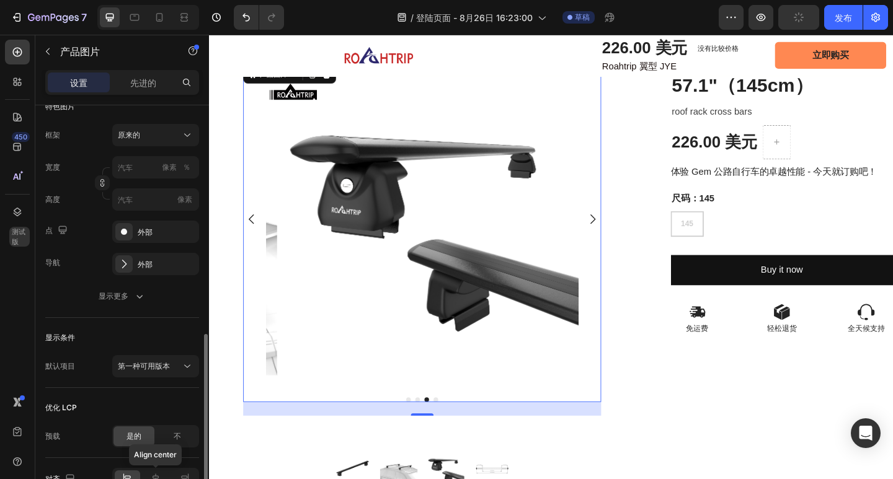
scroll to position [257, 0]
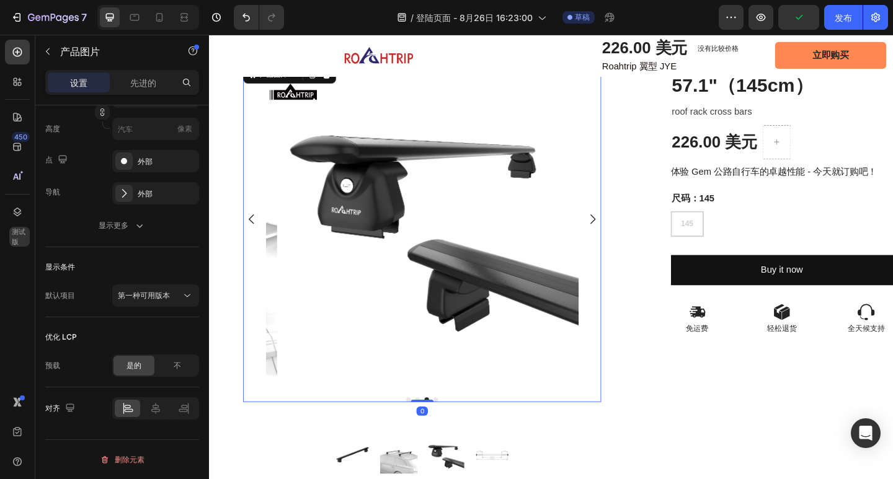
drag, startPoint x: 437, startPoint y: 442, endPoint x: 450, endPoint y: 409, distance: 34.5
click at [450, 409] on div "产品图片 0" at bounding box center [440, 250] width 389 height 369
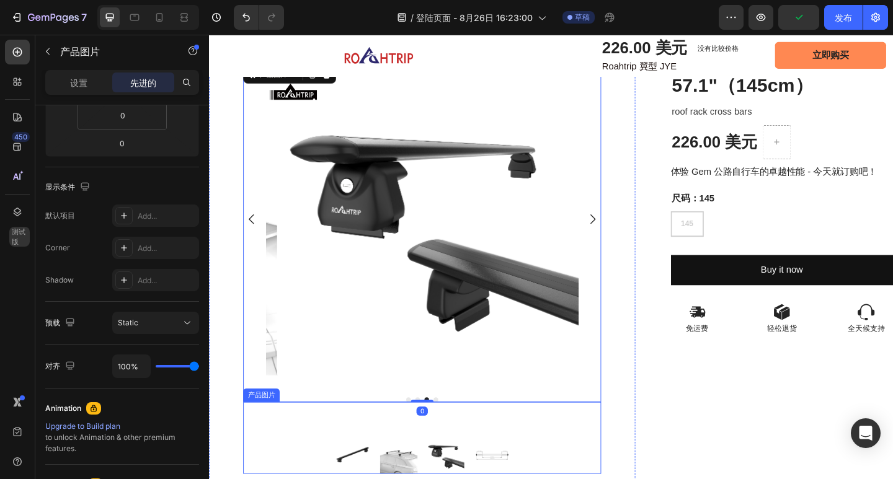
click at [415, 453] on div at bounding box center [440, 453] width 389 height 37
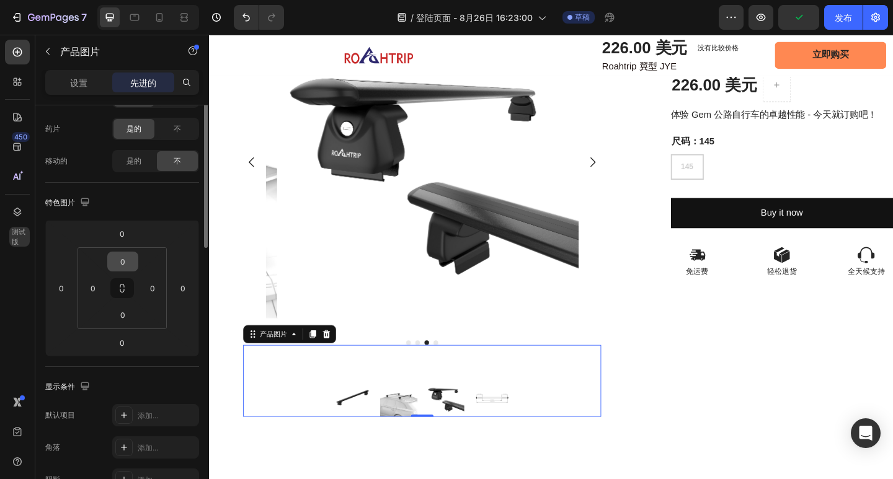
scroll to position [0, 0]
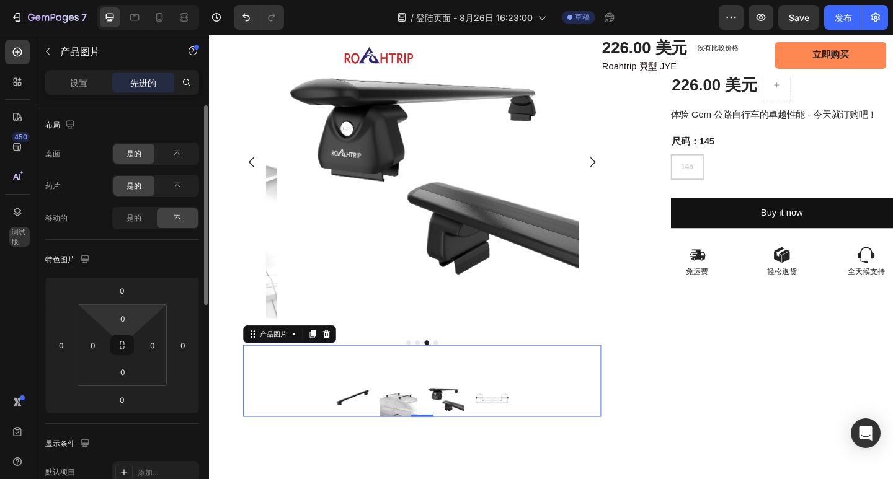
drag, startPoint x: 130, startPoint y: 340, endPoint x: 134, endPoint y: 308, distance: 32.5
click at [134, 308] on div "0 0 0 0" at bounding box center [122, 345] width 89 height 82
click at [120, 317] on input "0" at bounding box center [122, 318] width 25 height 19
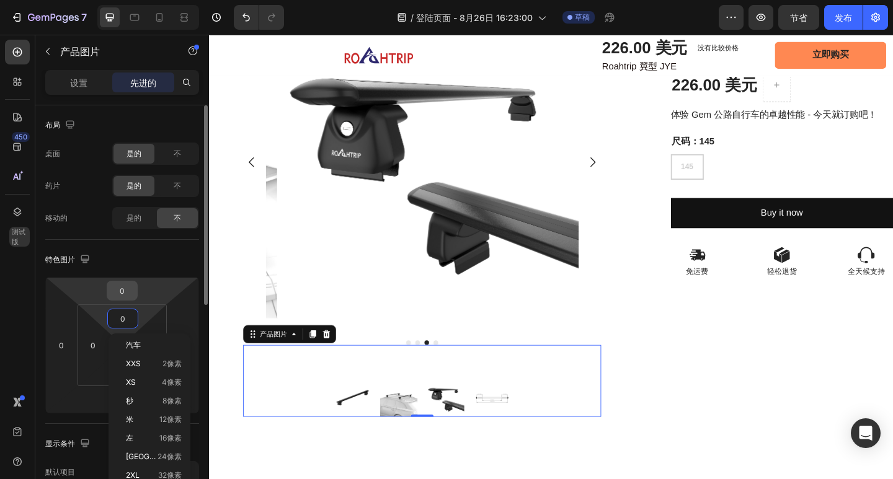
click at [126, 293] on input "0" at bounding box center [122, 291] width 25 height 19
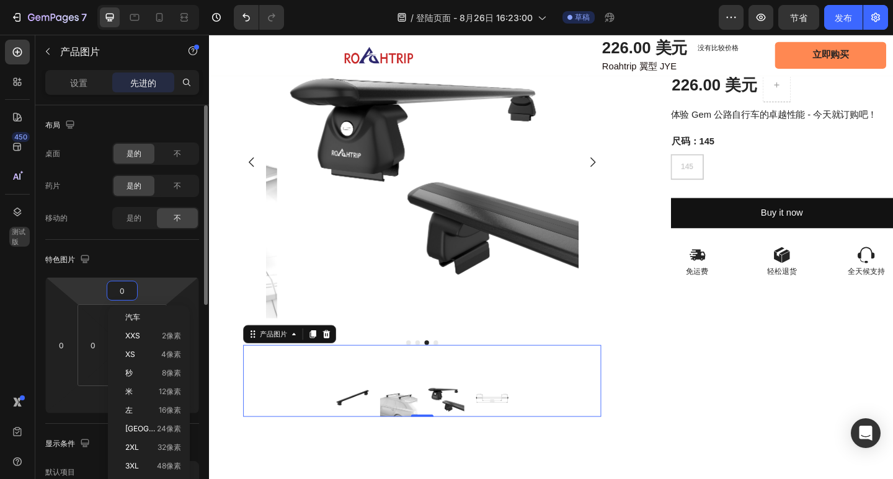
click at [118, 260] on div "特色图片" at bounding box center [122, 260] width 154 height 20
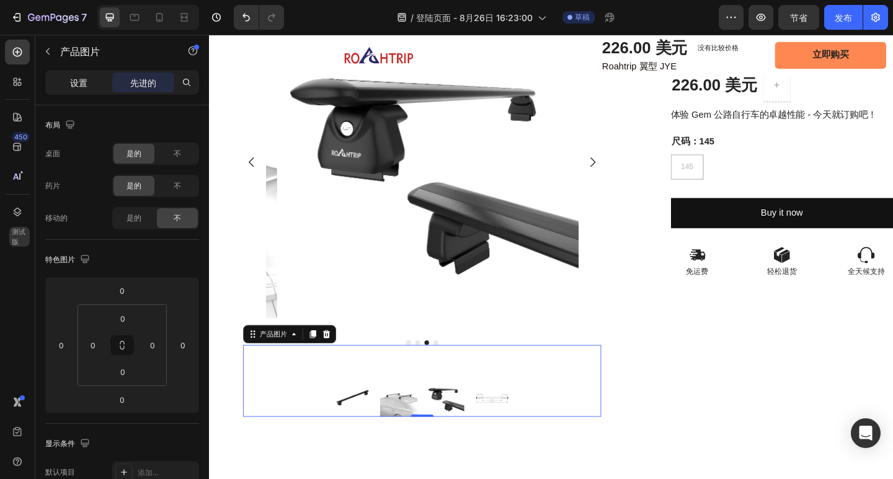
click at [83, 84] on font "设置" at bounding box center [78, 83] width 17 height 11
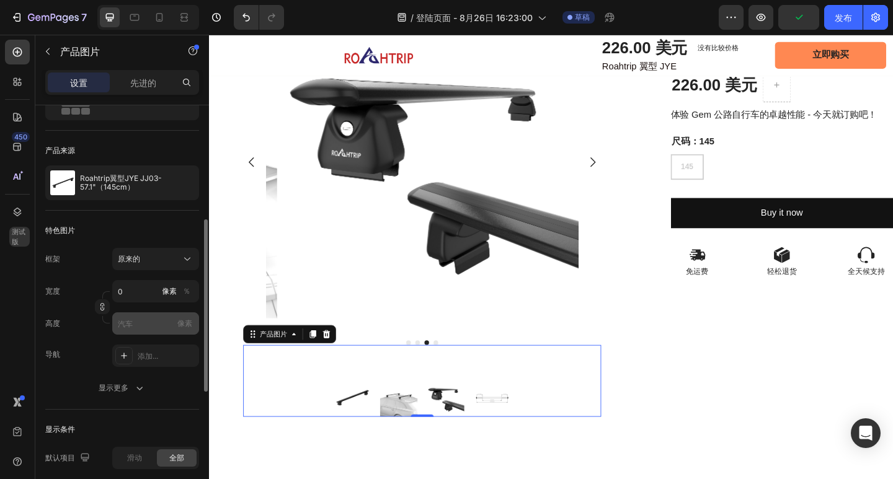
scroll to position [124, 0]
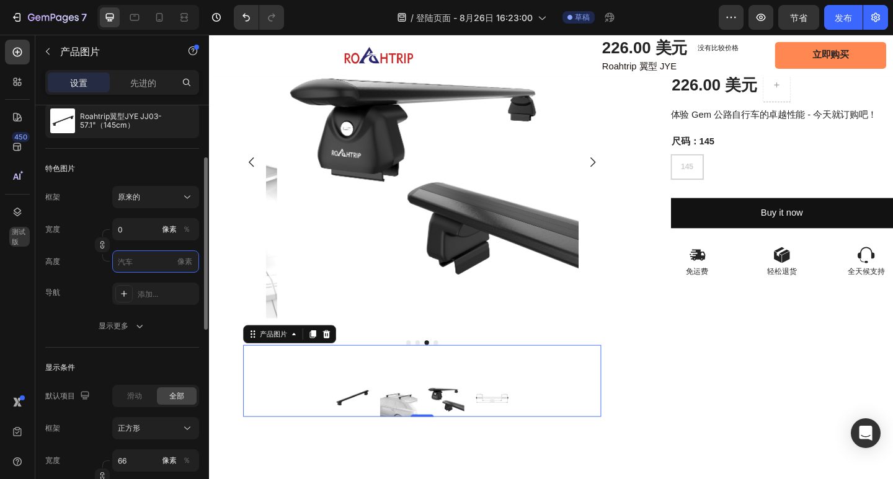
click at [137, 268] on input "像素" at bounding box center [155, 262] width 87 height 22
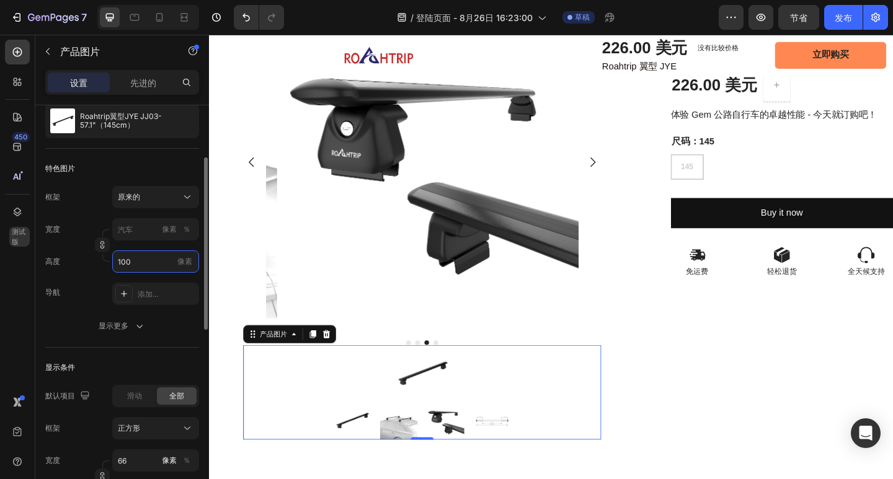
drag, startPoint x: 143, startPoint y: 264, endPoint x: 115, endPoint y: 261, distance: 28.7
click at [115, 261] on input "100" at bounding box center [155, 262] width 87 height 22
type input "0"
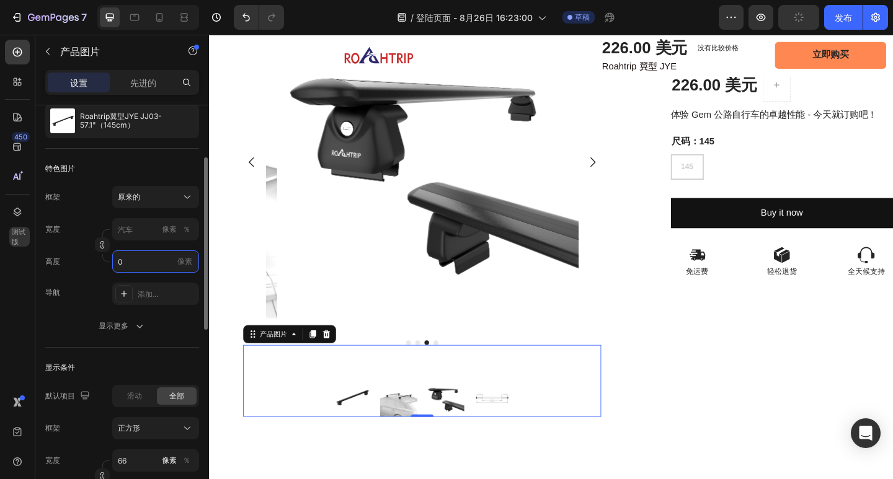
drag, startPoint x: 145, startPoint y: 264, endPoint x: 115, endPoint y: 263, distance: 30.4
click at [115, 263] on input "0" at bounding box center [155, 262] width 87 height 22
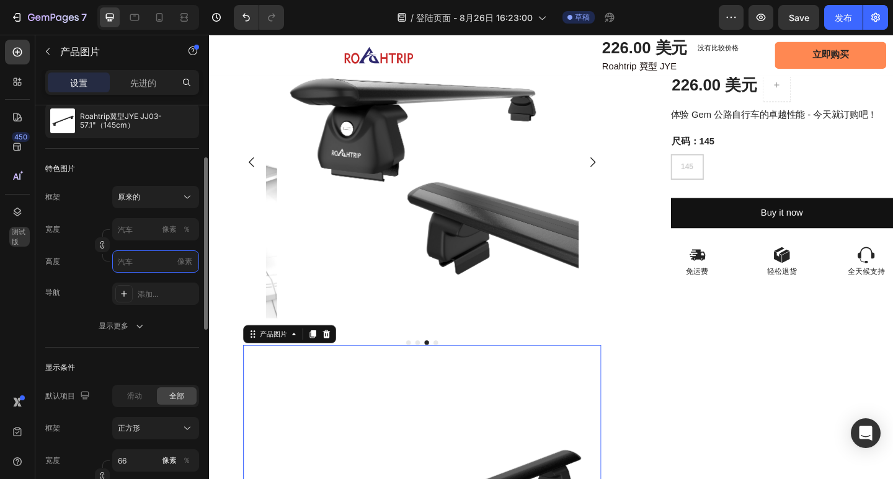
type input "1"
click at [152, 229] on input "像素 ％" at bounding box center [155, 229] width 87 height 22
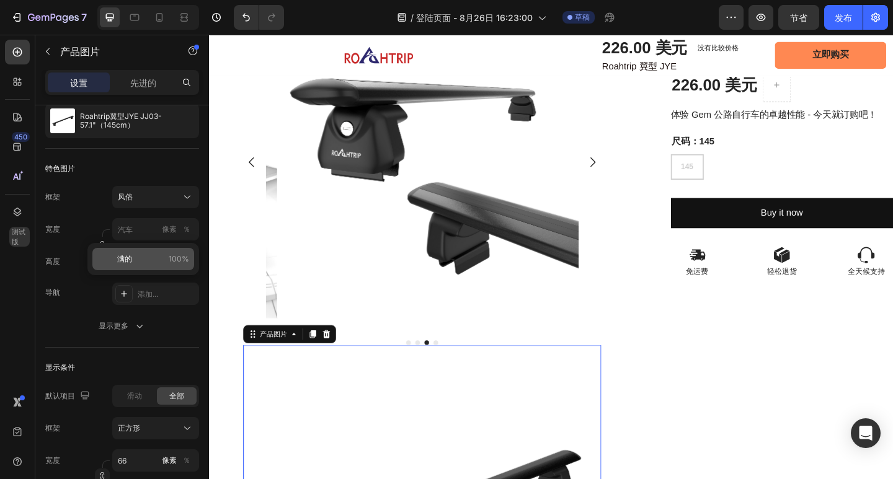
click at [151, 264] on p "满的 100%" at bounding box center [153, 259] width 72 height 11
type input "100"
click at [140, 260] on p "满的 100%" at bounding box center [153, 259] width 72 height 11
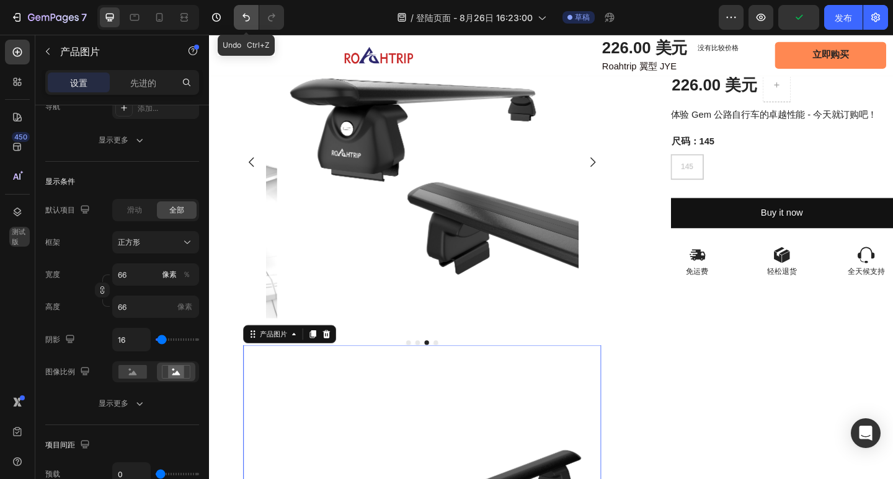
click at [254, 19] on button "撤消/重做" at bounding box center [246, 17] width 25 height 25
click at [249, 19] on icon "撤消/重做" at bounding box center [245, 18] width 7 height 8
click at [248, 18] on icon "撤消/重做" at bounding box center [246, 17] width 12 height 12
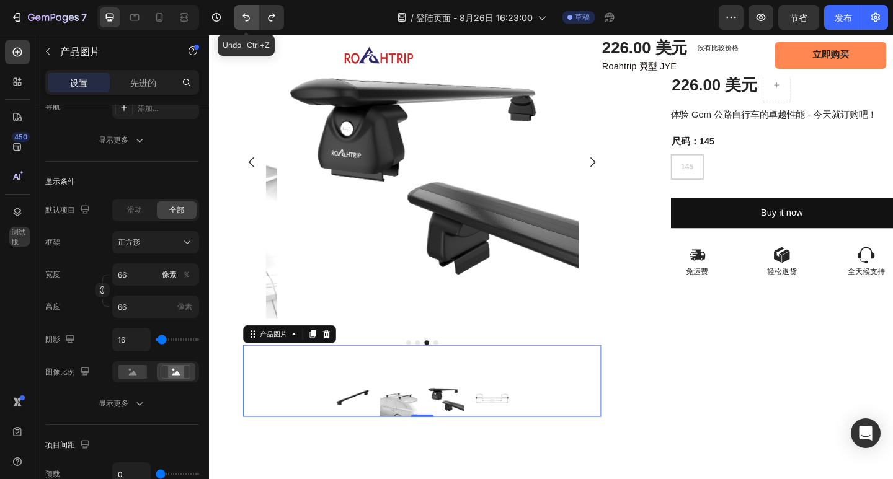
click at [249, 18] on icon "撤消/重做" at bounding box center [246, 17] width 12 height 12
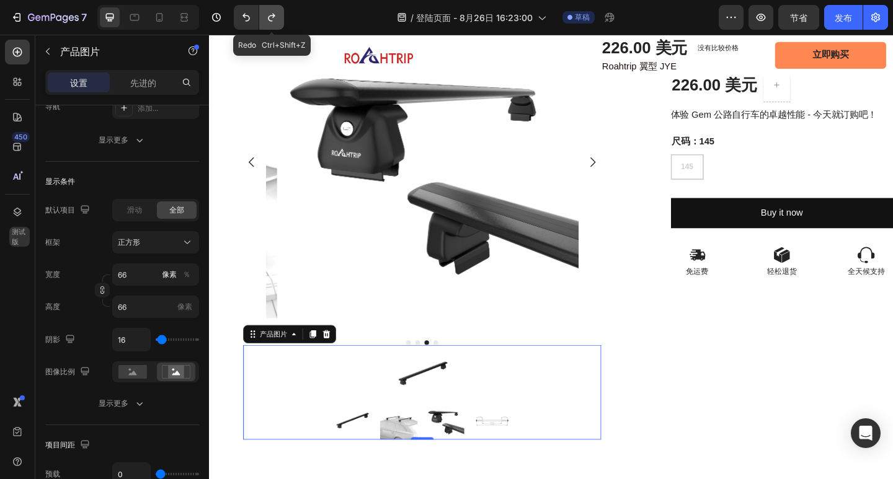
click at [278, 22] on icon "撤消/重做" at bounding box center [271, 17] width 12 height 12
type input "0"
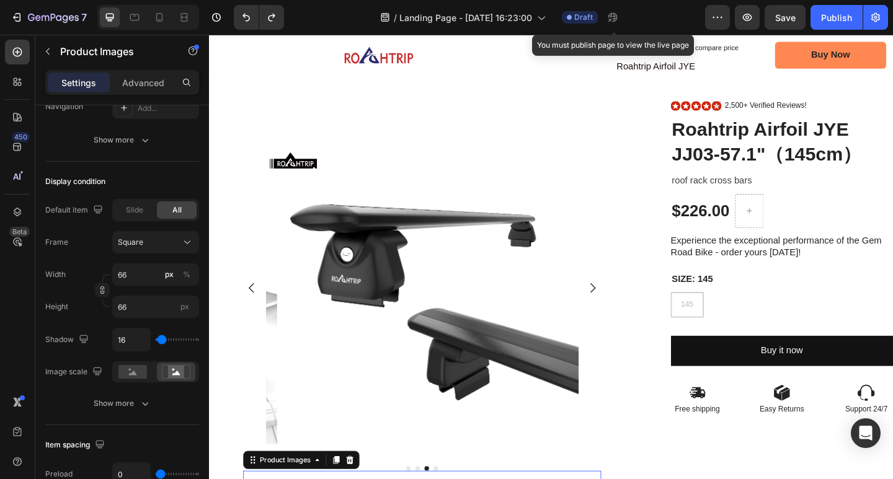
scroll to position [62, 0]
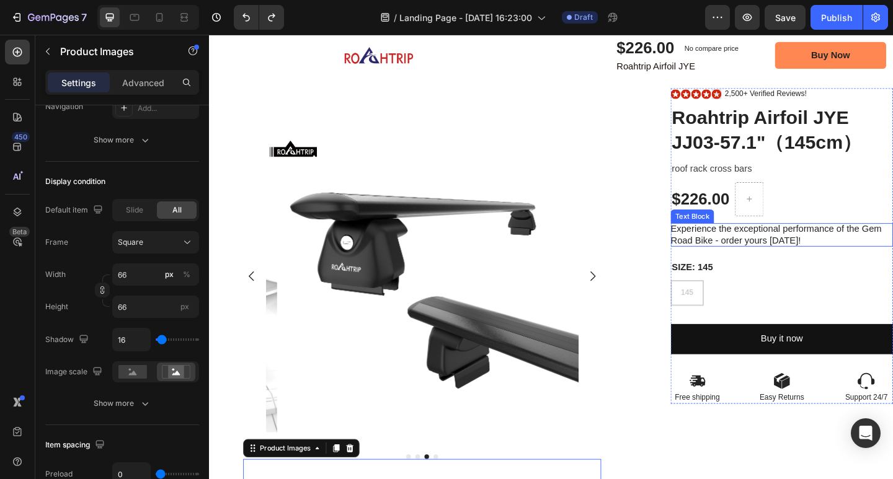
click at [813, 247] on p "Experience the exceptional performance of the Gem Road Bike - order yours [DATE…" at bounding box center [832, 253] width 242 height 26
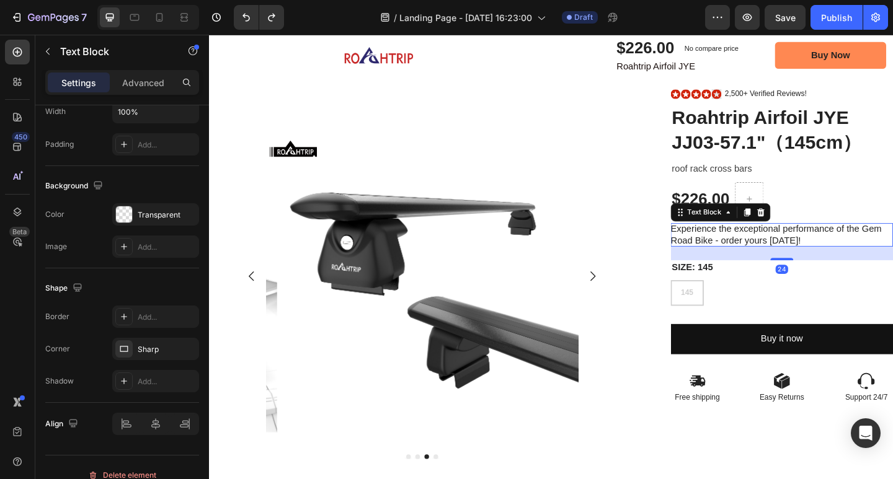
scroll to position [0, 0]
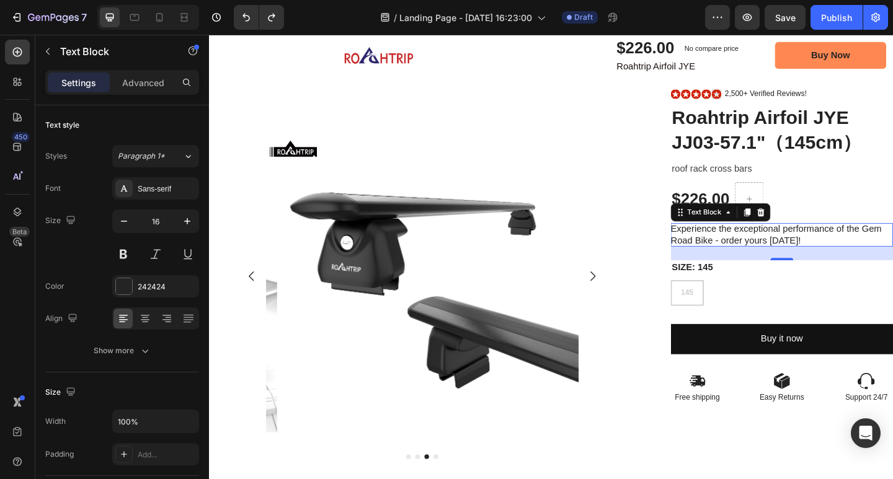
click at [805, 259] on p "Experience the exceptional performance of the Gem Road Bike - order yours [DATE…" at bounding box center [832, 253] width 242 height 26
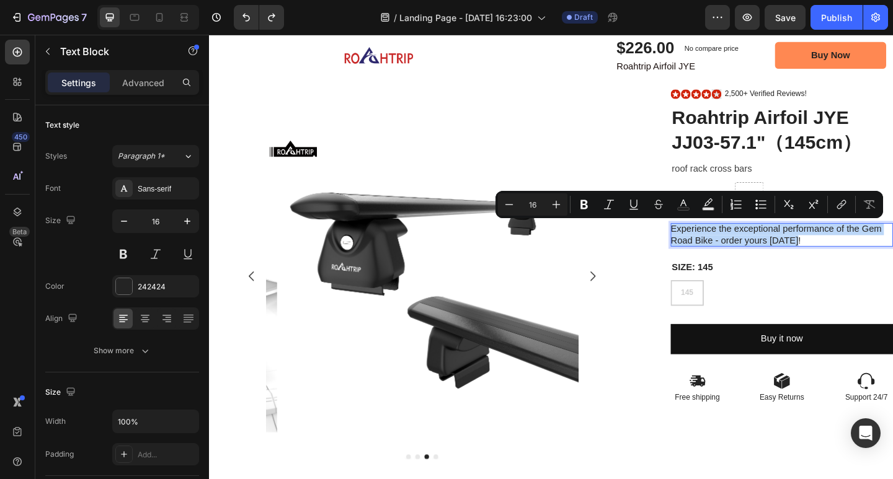
drag, startPoint x: 848, startPoint y: 259, endPoint x: 707, endPoint y: 250, distance: 141.7
click at [711, 250] on p "Experience the exceptional performance of the Gem Road Bike - order yours [DATE…" at bounding box center [832, 253] width 242 height 26
copy p "Experience the exceptional performance of the Gem Road Bike - order yours [DATE…"
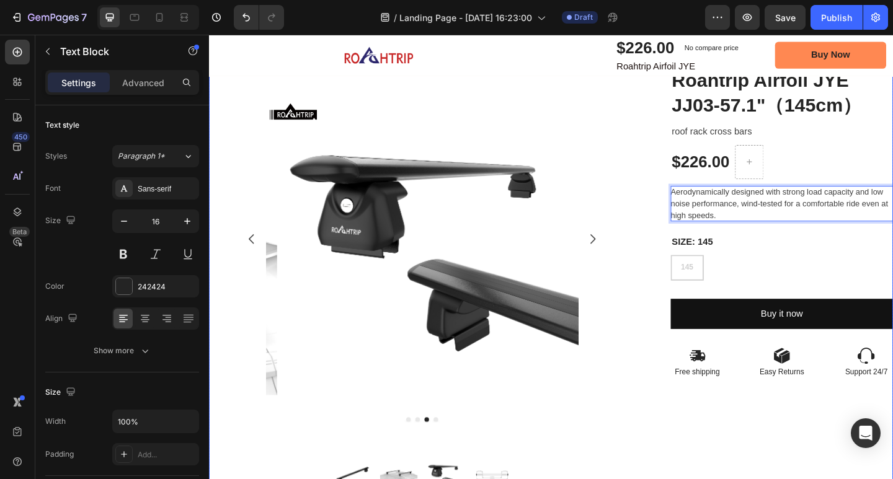
scroll to position [124, 0]
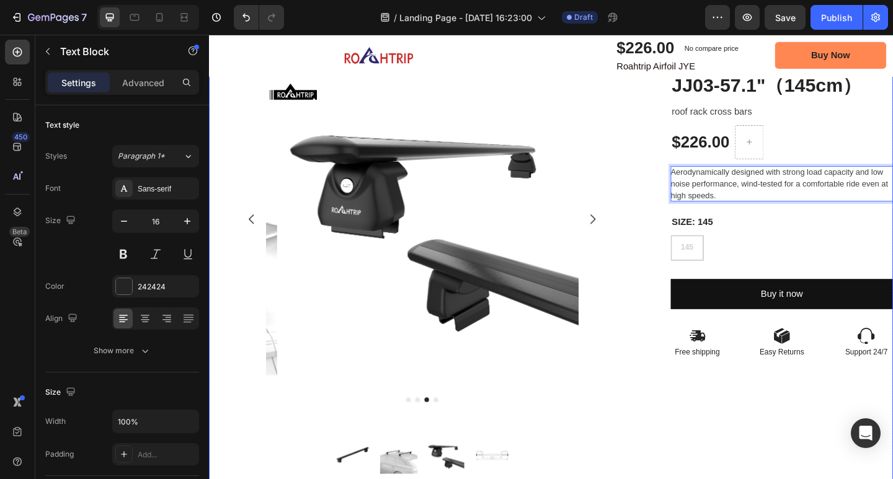
click at [819, 432] on div "Icon Icon Icon Icon Icon Icon List 2,500+ Verified Reviews! Text Block Row Roah…" at bounding box center [832, 282] width 242 height 502
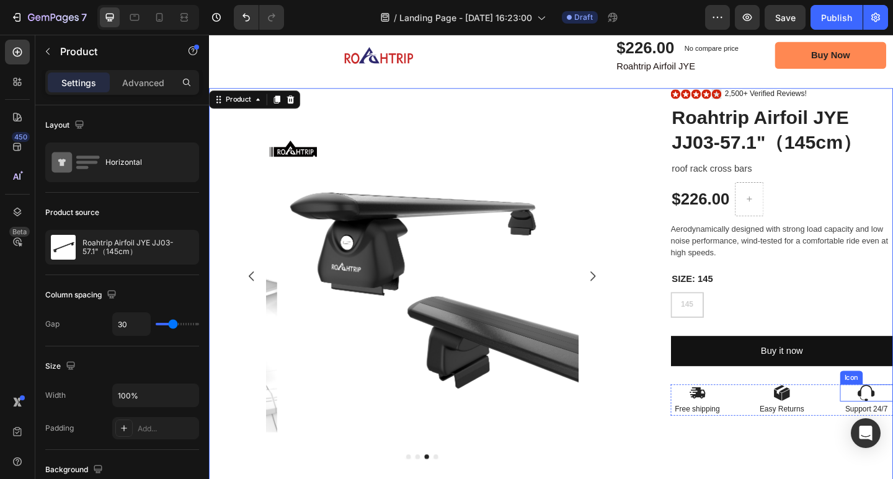
scroll to position [0, 0]
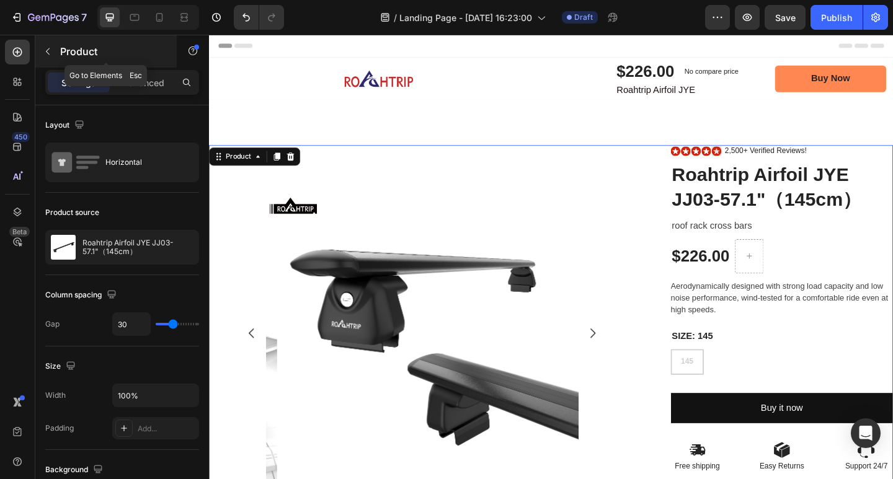
click at [49, 50] on icon "button" at bounding box center [48, 52] width 10 height 10
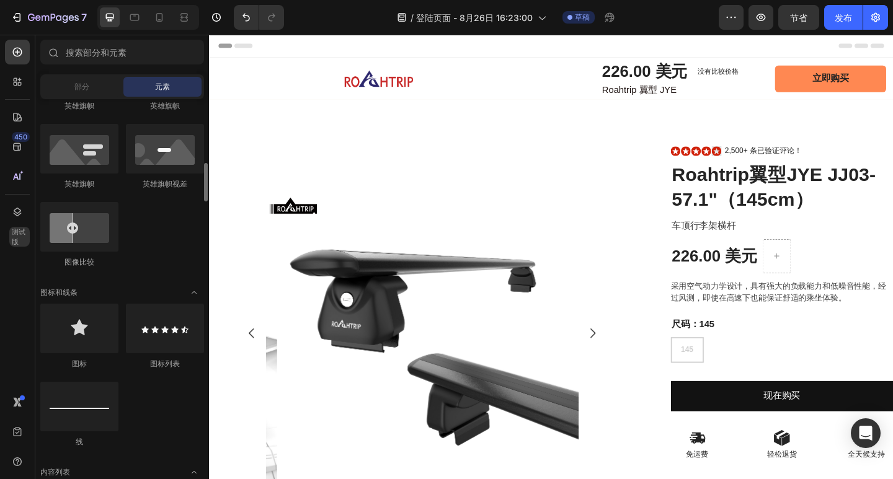
scroll to position [744, 0]
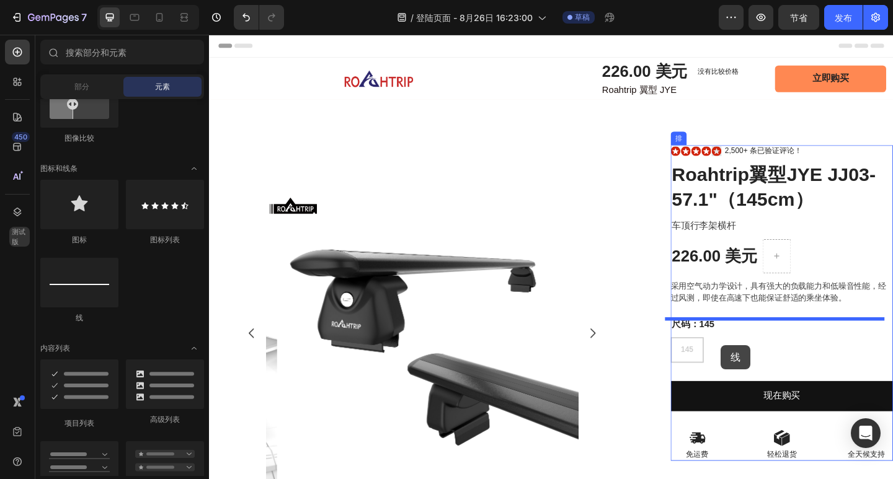
drag, startPoint x: 293, startPoint y: 322, endPoint x: 766, endPoint y: 373, distance: 475.2
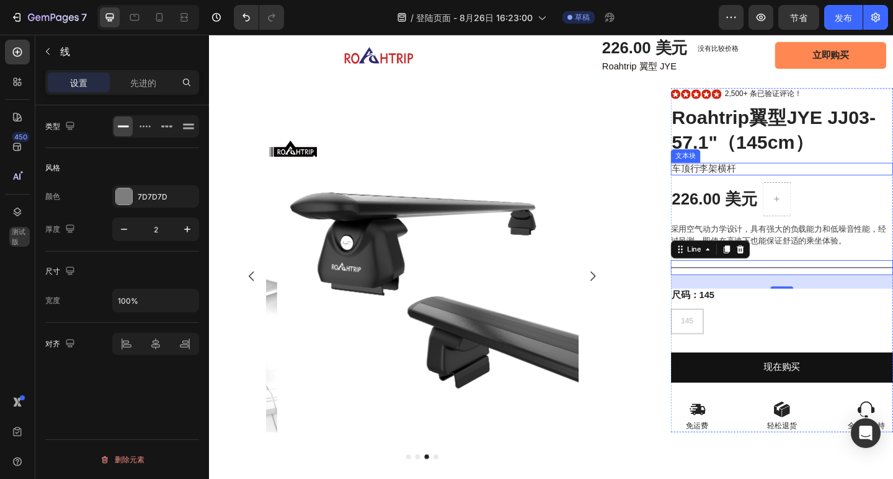
scroll to position [0, 0]
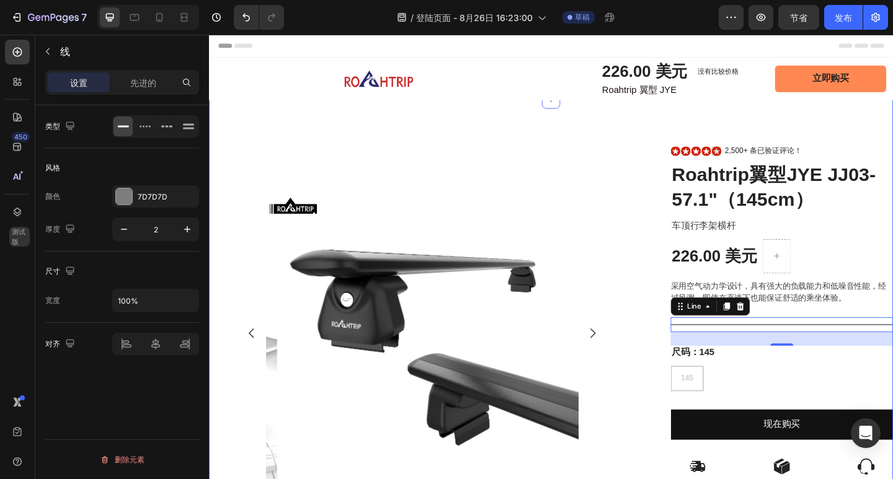
click at [858, 130] on div "图像 排 产品图片 产品图片 图像 排 排 图标 图标 图标 图标 图标 图标列表 2,500+ 条已验证评论！ 文本块 排 Roahtrip翼型JYE JJ…" at bounding box center [581, 405] width 744 height 601
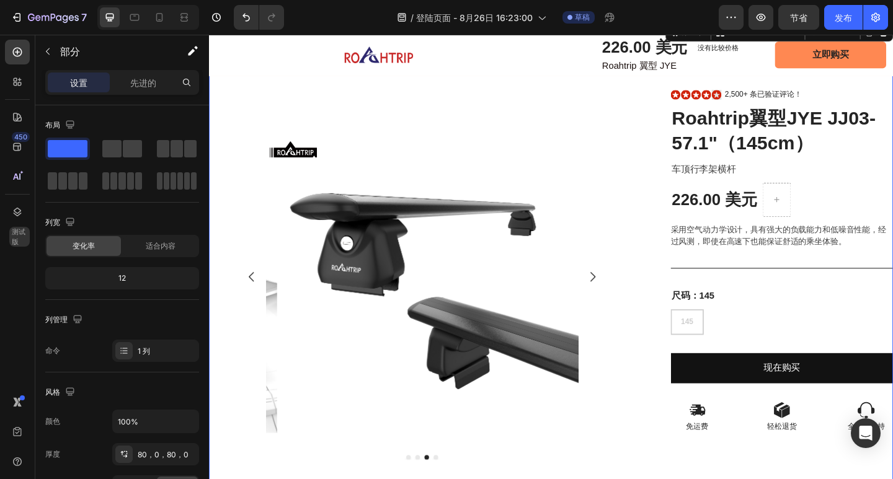
scroll to position [62, 0]
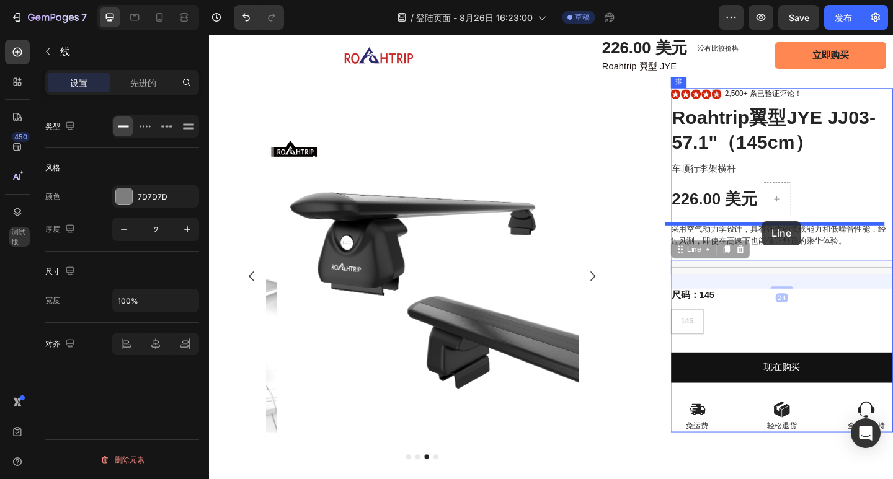
drag, startPoint x: 812, startPoint y: 287, endPoint x: 810, endPoint y: 237, distance: 49.6
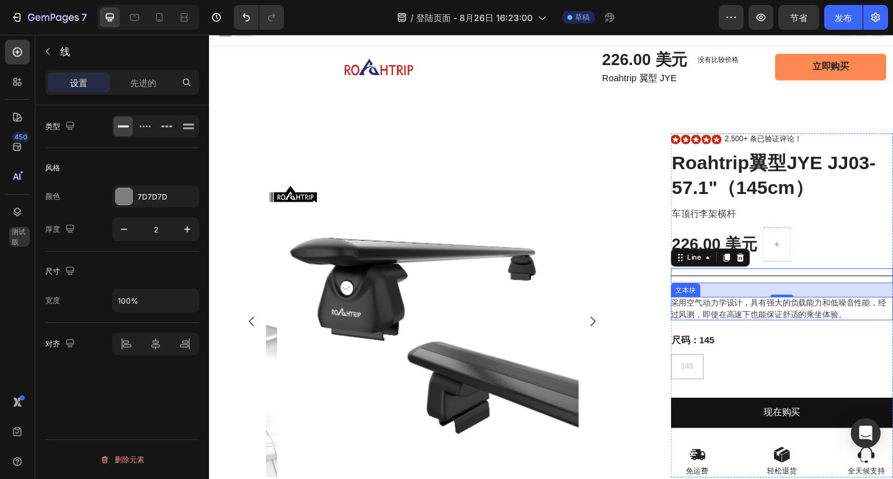
scroll to position [0, 0]
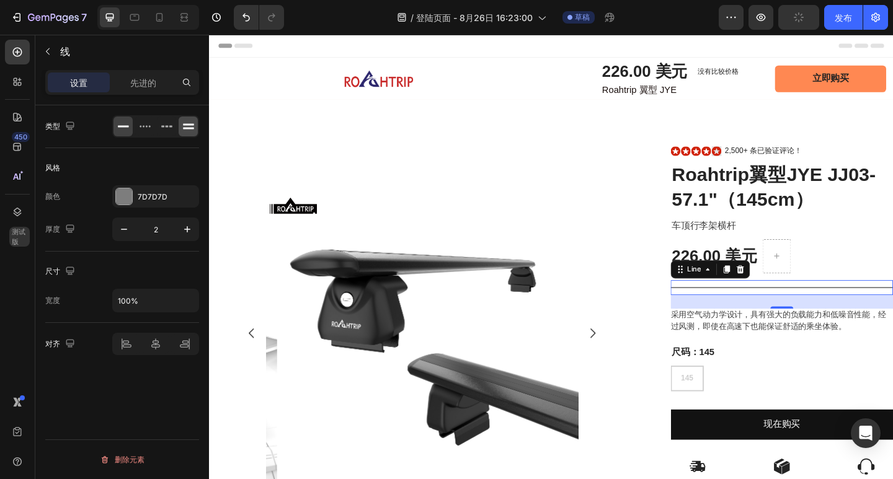
click at [182, 130] on icon at bounding box center [188, 126] width 12 height 12
click at [159, 126] on div at bounding box center [166, 127] width 19 height 20
click at [145, 126] on icon at bounding box center [145, 126] width 12 height 12
click at [123, 126] on icon at bounding box center [123, 127] width 11 height 2
click at [123, 232] on icon "button" at bounding box center [124, 229] width 12 height 12
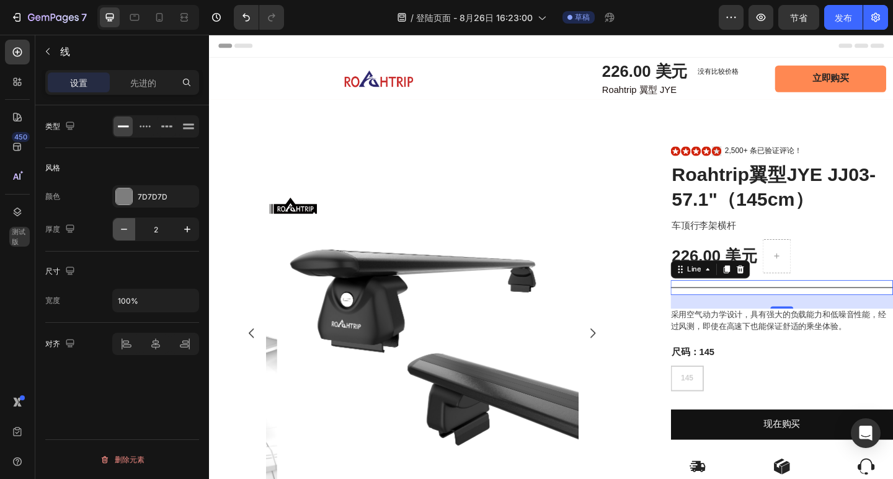
type input "1"
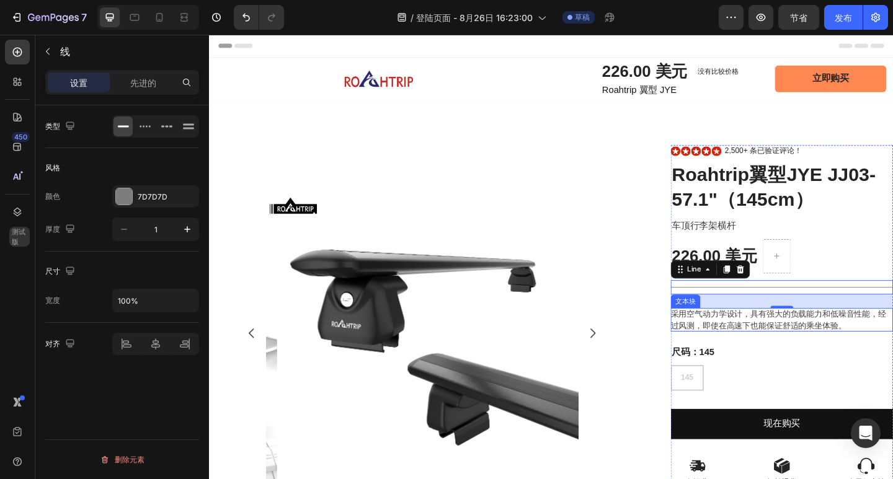
click at [877, 379] on div "尺码：145 145 145 145" at bounding box center [832, 398] width 242 height 50
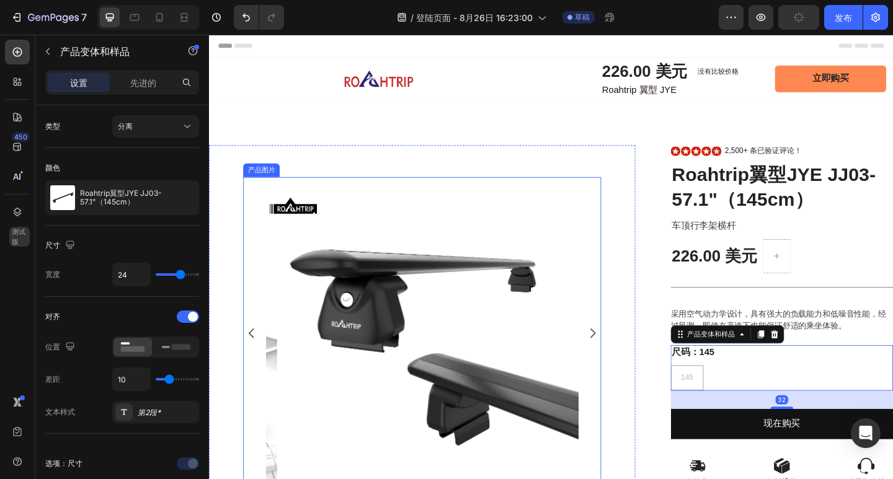
scroll to position [124, 0]
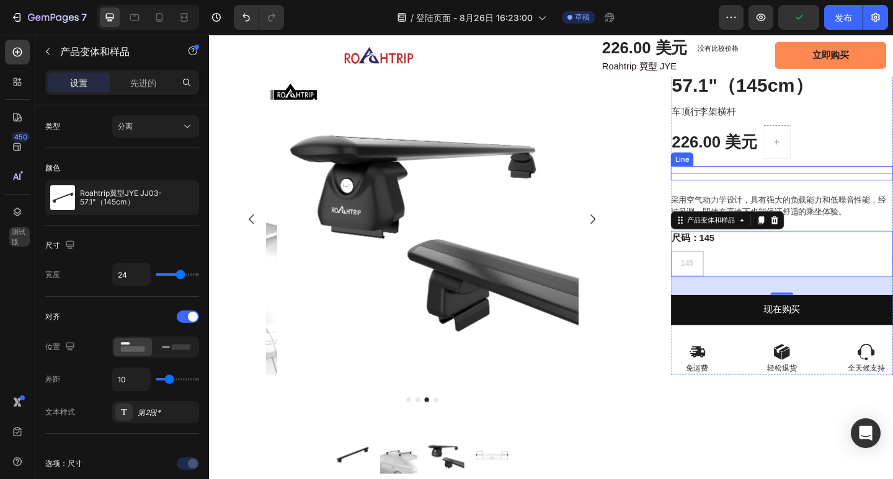
click at [869, 187] on div "Title Line" at bounding box center [832, 186] width 242 height 16
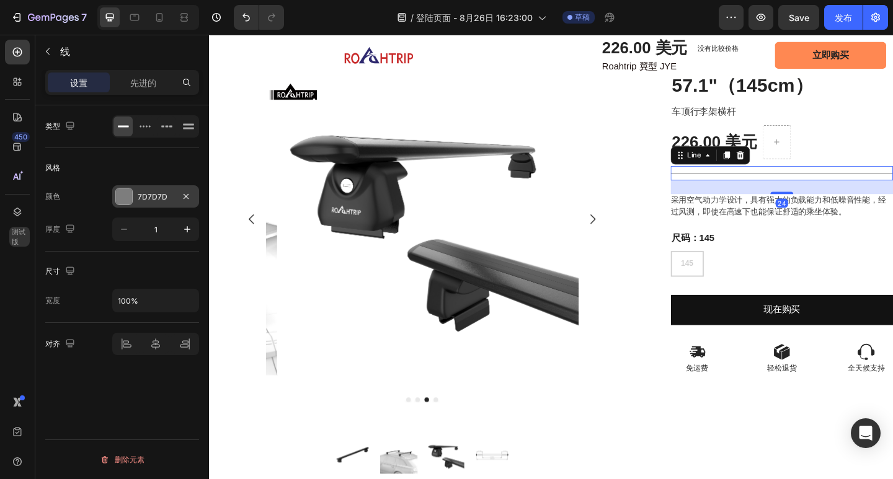
click at [146, 197] on font "7D7D7D" at bounding box center [153, 196] width 30 height 9
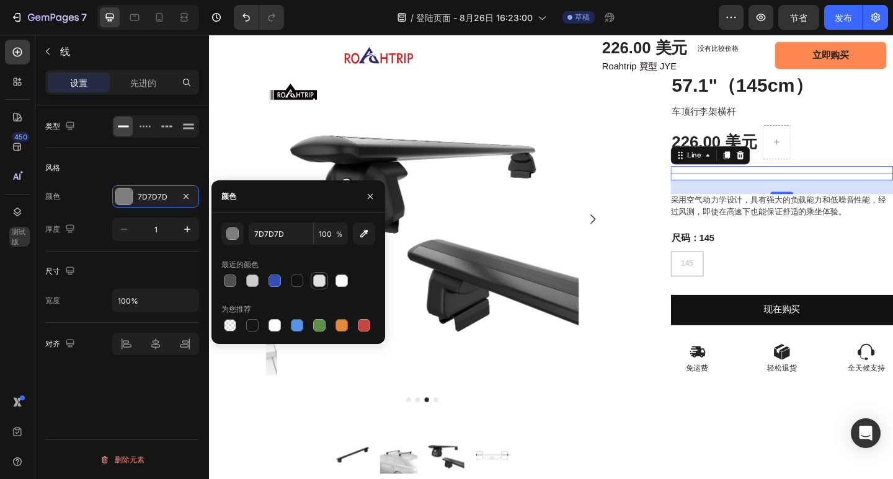
click at [321, 285] on div at bounding box center [319, 281] width 12 height 12
type input "E2E2E2"
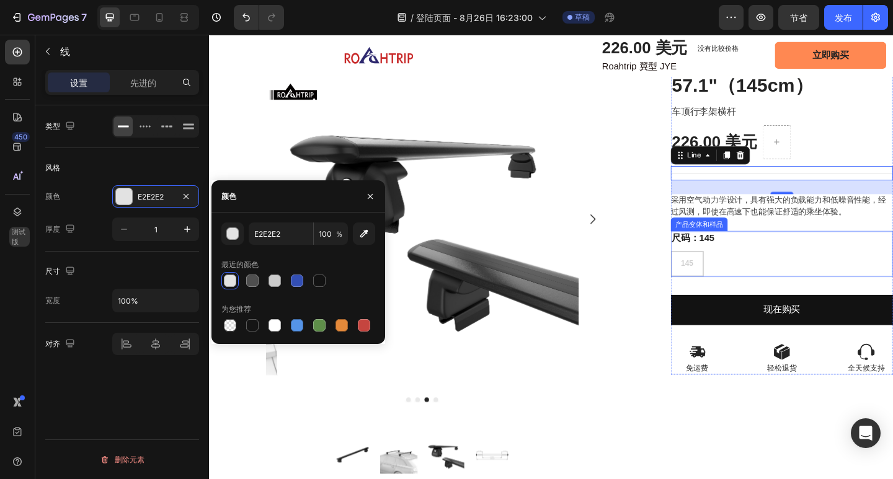
click at [849, 290] on div "145 145 145" at bounding box center [832, 284] width 242 height 28
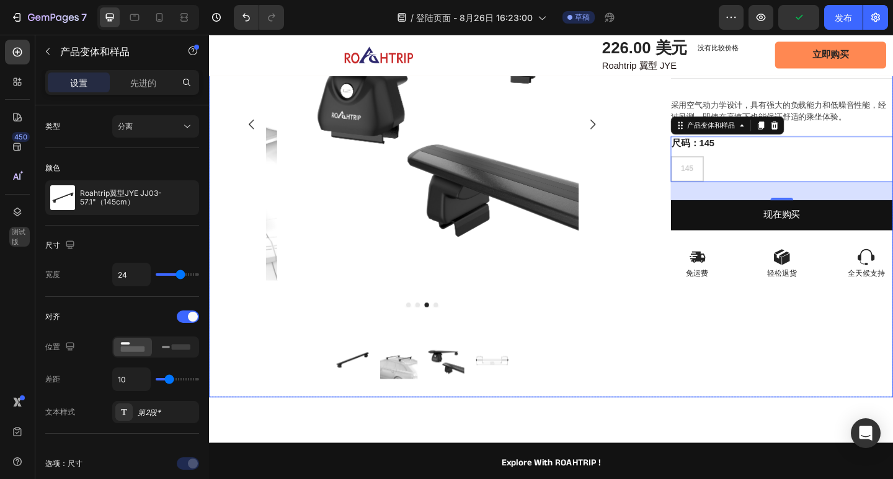
scroll to position [248, 0]
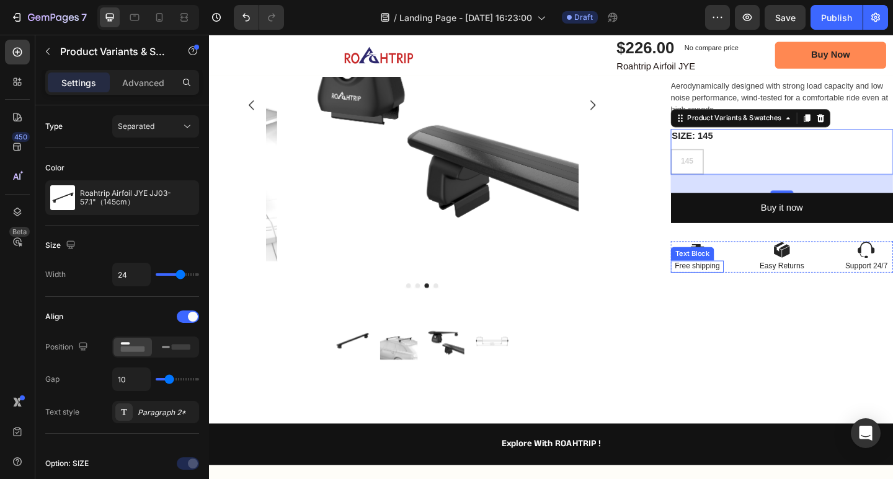
click at [739, 290] on p "Free shipping" at bounding box center [739, 287] width 55 height 11
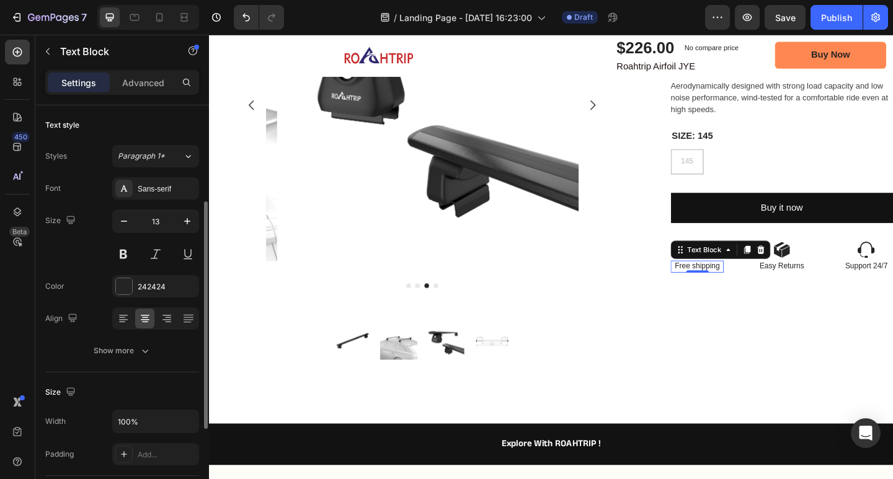
scroll to position [124, 0]
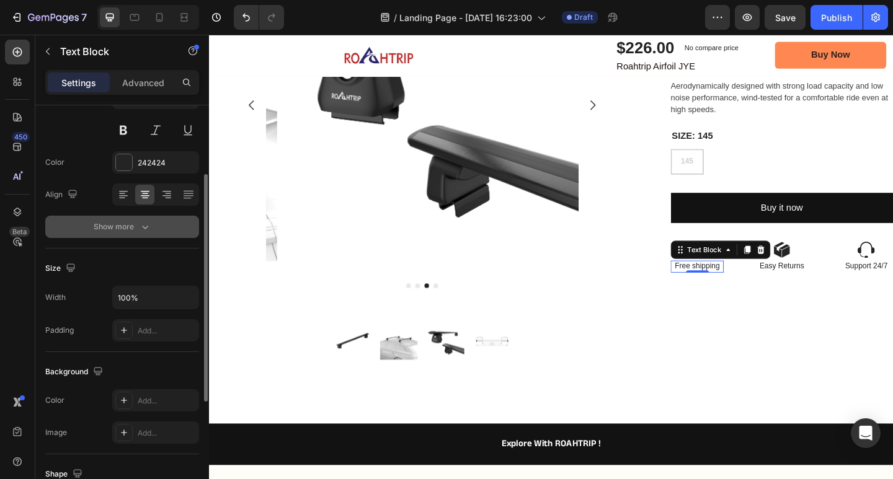
click at [132, 229] on div "Show more" at bounding box center [123, 227] width 58 height 12
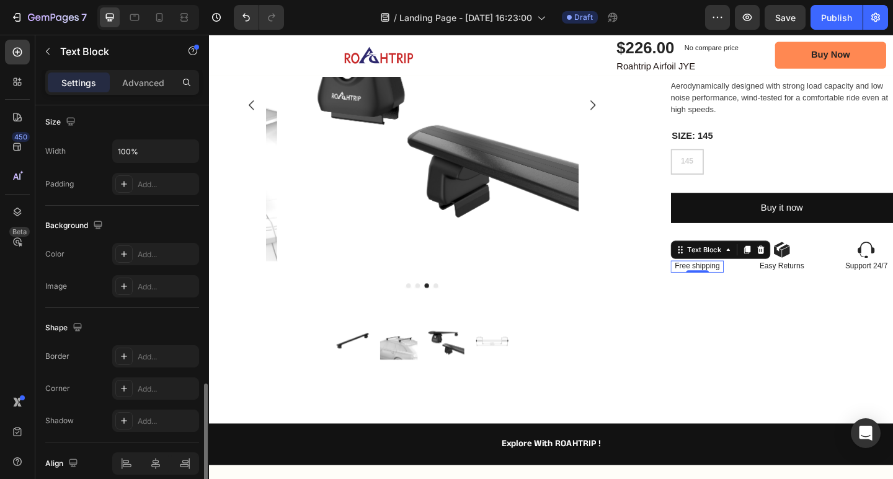
scroll to position [489, 0]
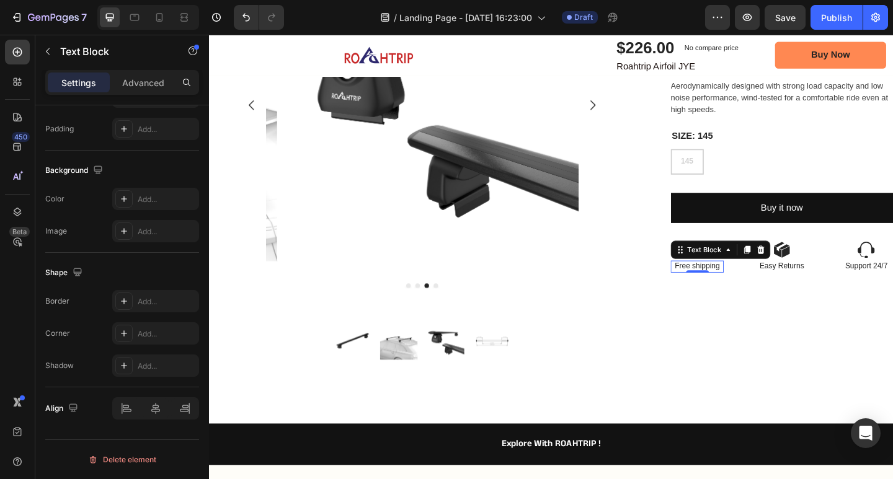
click at [760, 289] on p "Free shipping" at bounding box center [739, 287] width 55 height 11
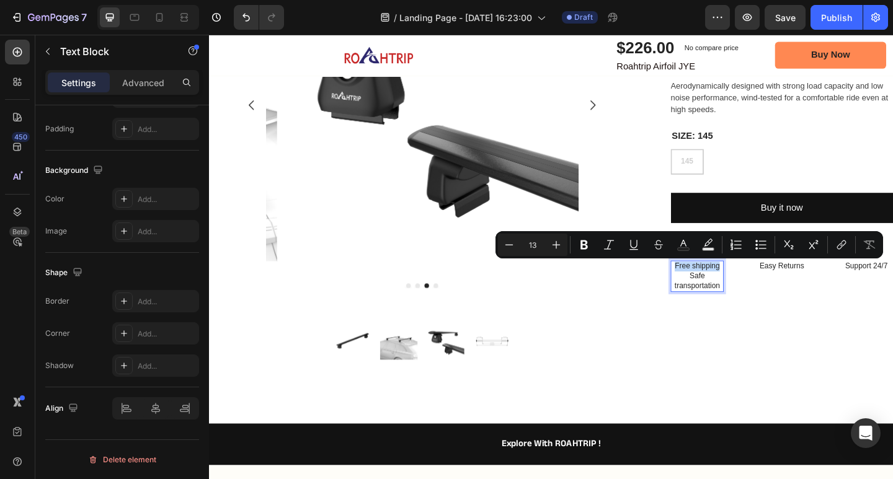
drag, startPoint x: 758, startPoint y: 292, endPoint x: 710, endPoint y: 292, distance: 47.7
click at [712, 292] on p "Free shipping Safe transportation" at bounding box center [739, 298] width 55 height 32
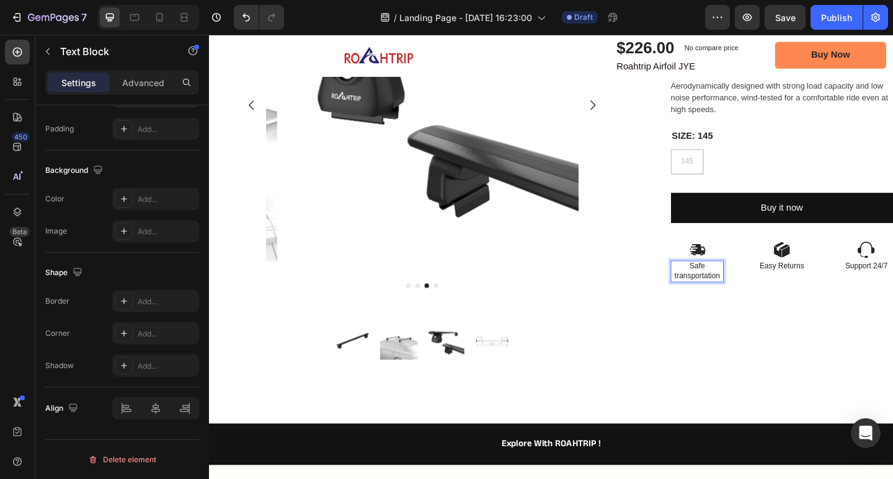
click at [758, 288] on p "Safe transportation" at bounding box center [739, 292] width 55 height 21
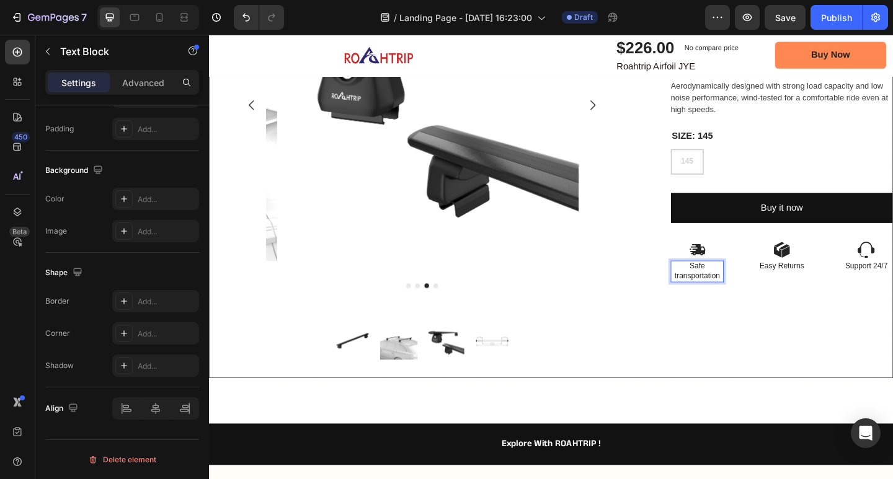
click at [716, 365] on div "Icon Icon Icon Icon Icon Icon List 2,500+ Verified Reviews! Text Block Row Roah…" at bounding box center [832, 158] width 242 height 502
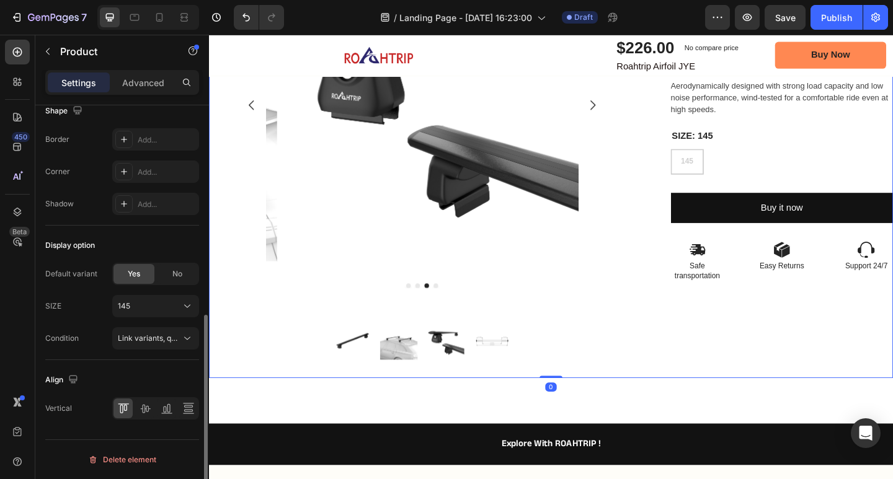
scroll to position [0, 0]
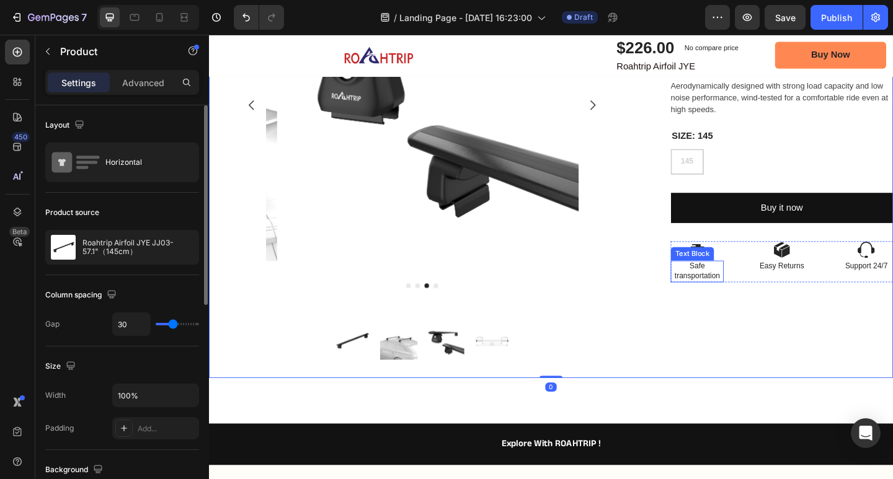
click at [744, 302] on p "Safe transportation" at bounding box center [739, 292] width 55 height 21
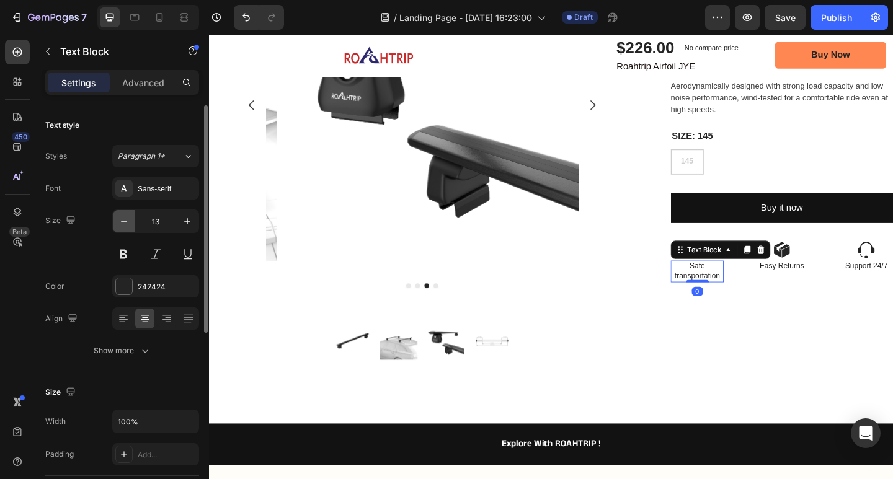
click at [126, 224] on icon "button" at bounding box center [124, 221] width 12 height 12
click at [181, 222] on icon "button" at bounding box center [187, 221] width 12 height 12
type input "12"
type input "13"
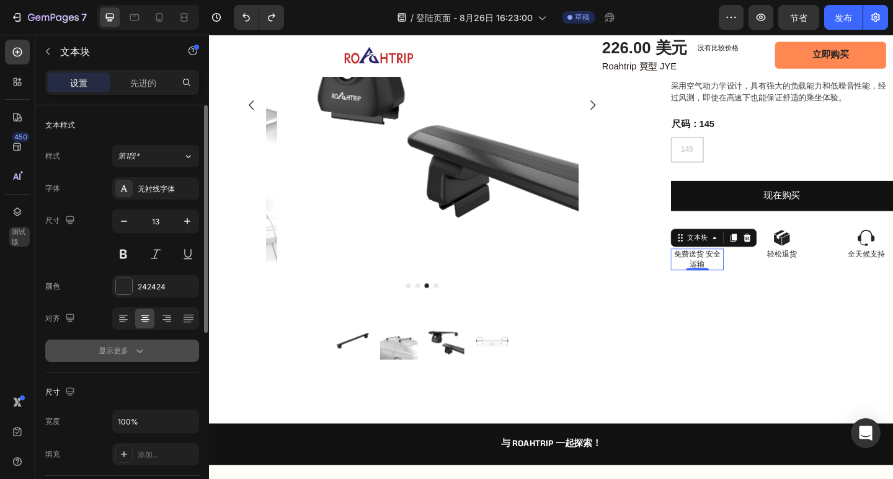
click at [146, 355] on button "显示更多" at bounding box center [122, 351] width 154 height 22
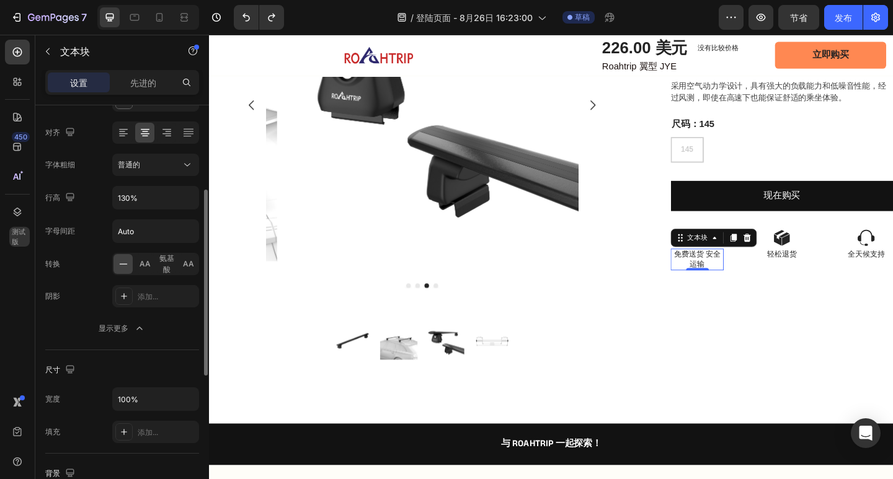
scroll to position [248, 0]
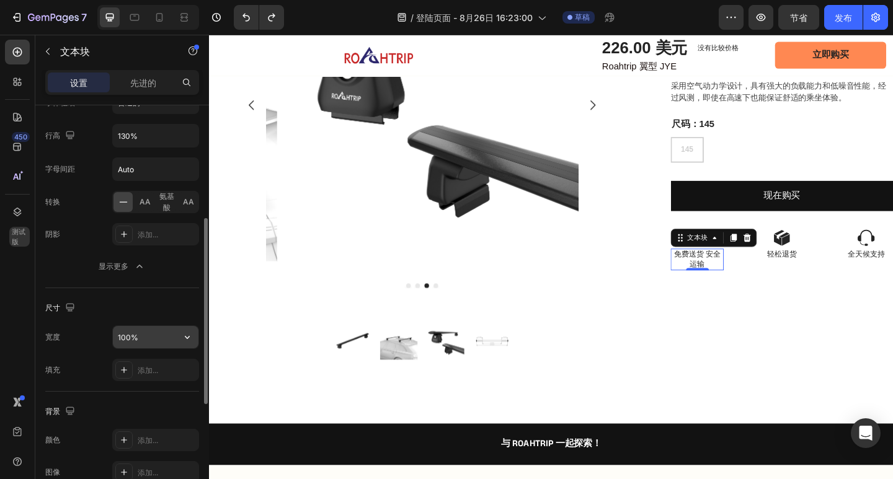
click at [167, 340] on input "100%" at bounding box center [156, 337] width 86 height 22
click at [190, 336] on icon "button" at bounding box center [187, 337] width 12 height 12
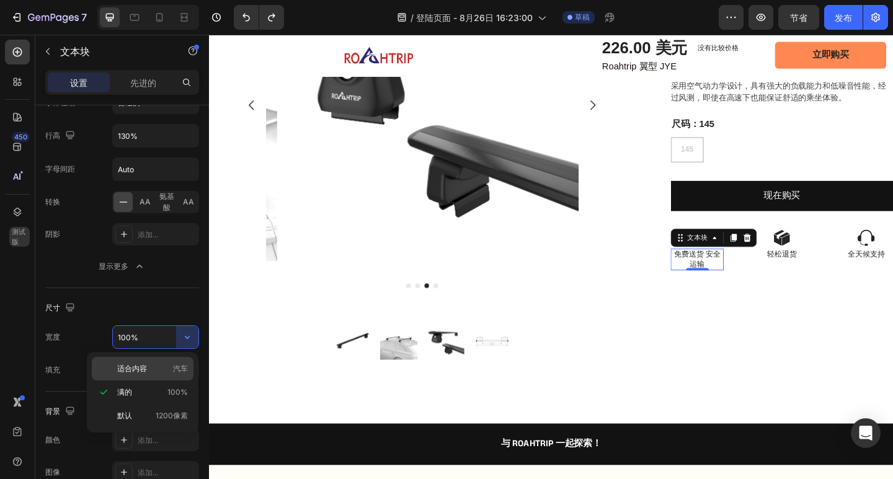
click at [178, 367] on font "汽车" at bounding box center [180, 368] width 15 height 9
type input "Auto"
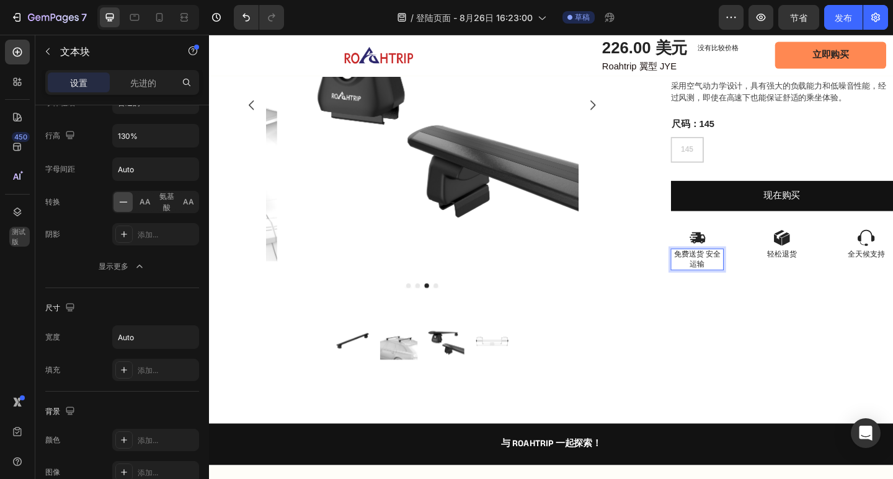
click at [740, 275] on p "免费送货 安全运输" at bounding box center [739, 279] width 55 height 21
click at [747, 275] on p "免费送货 安全运输" at bounding box center [739, 279] width 55 height 21
click at [743, 275] on p "免费送货 安全运输" at bounding box center [739, 279] width 55 height 21
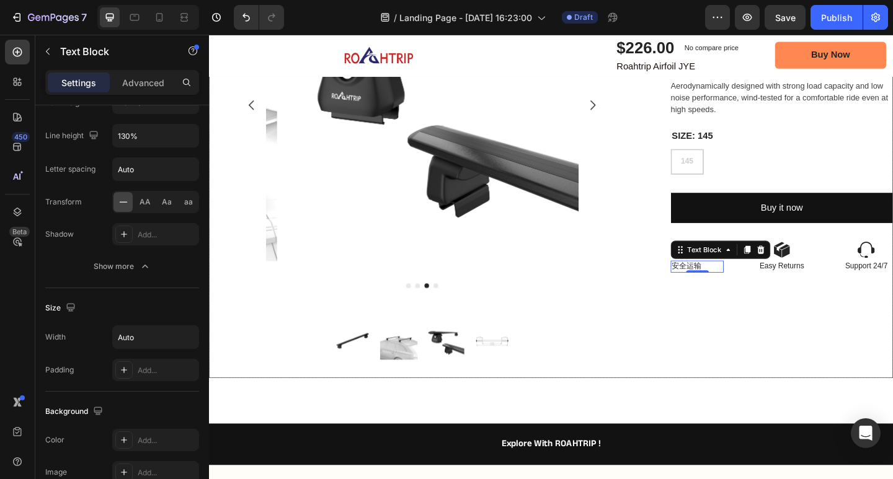
click at [801, 352] on div "Icon Icon Icon Icon Icon Icon List 2,500+ Verified Reviews! Text Block Row Roah…" at bounding box center [832, 158] width 242 height 502
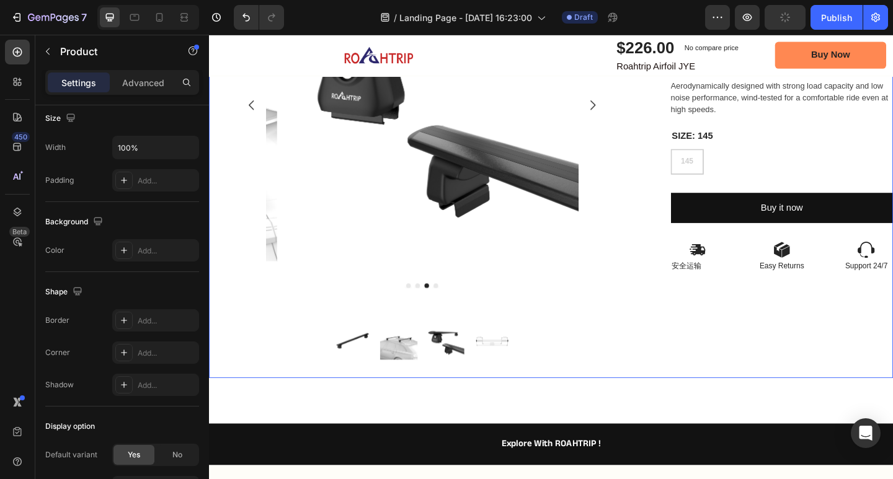
scroll to position [0, 0]
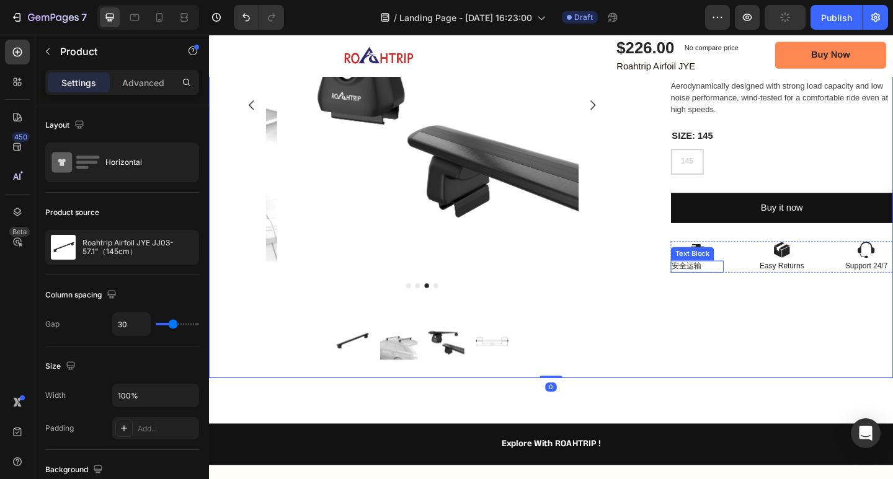
click at [729, 290] on p "安全运输" at bounding box center [728, 287] width 32 height 11
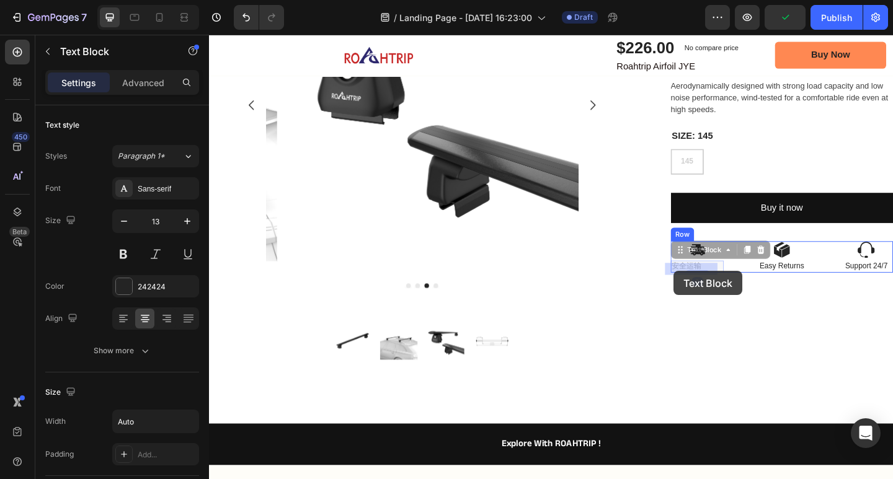
drag, startPoint x: 746, startPoint y: 287, endPoint x: 735, endPoint y: 288, distance: 11.2
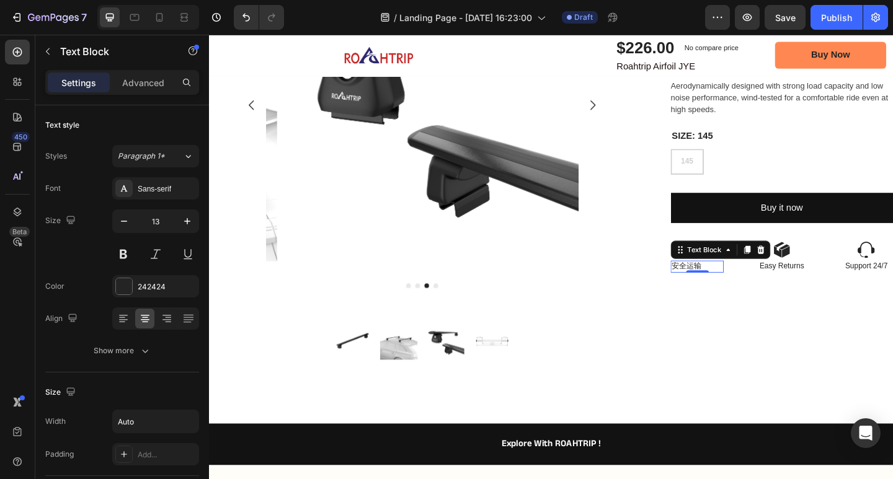
drag, startPoint x: 735, startPoint y: 293, endPoint x: 741, endPoint y: 290, distance: 6.9
click at [735, 292] on div at bounding box center [740, 292] width 25 height 2
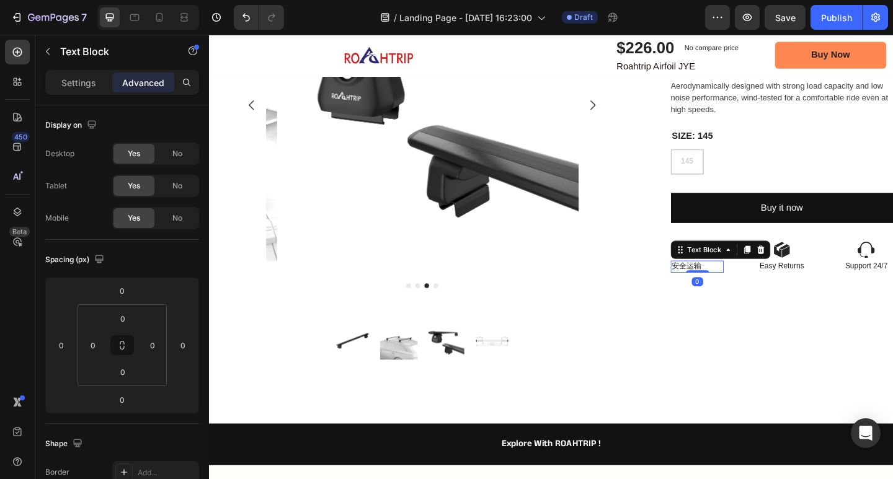
click at [741, 290] on div "安全运输" at bounding box center [740, 287] width 58 height 13
drag, startPoint x: 739, startPoint y: 289, endPoint x: 707, endPoint y: 296, distance: 33.0
click at [711, 294] on div "安全运输" at bounding box center [728, 287] width 35 height 13
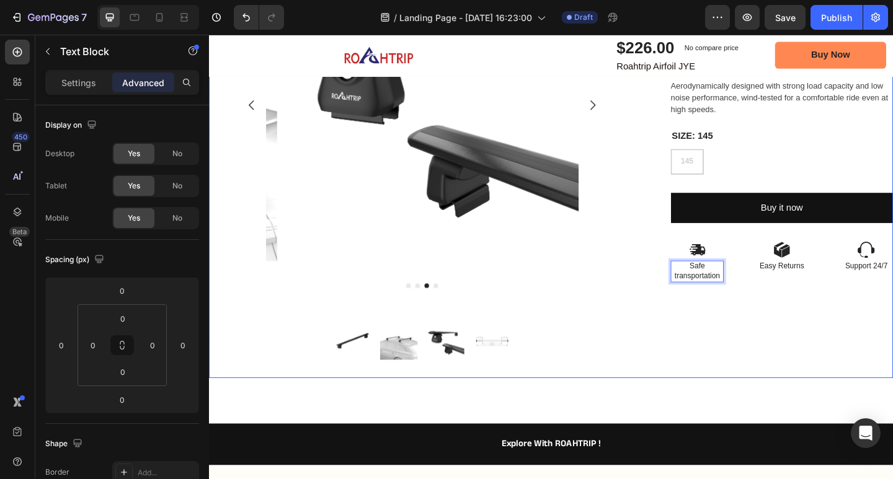
click at [810, 360] on div "Icon Icon Icon Icon Icon Icon List 2,500+ Verified Reviews! Text Block Row Roah…" at bounding box center [832, 158] width 242 height 502
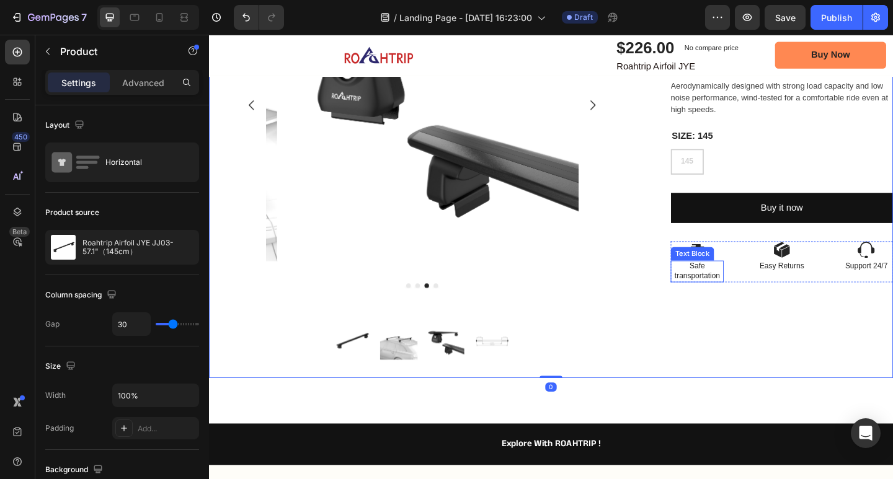
click at [748, 301] on p "Safe transportation" at bounding box center [739, 292] width 55 height 21
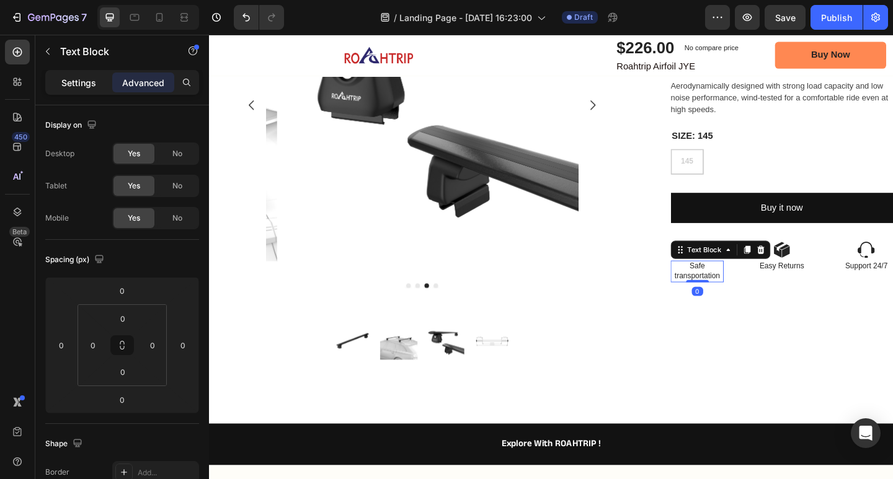
click at [82, 81] on p "Settings" at bounding box center [78, 82] width 35 height 13
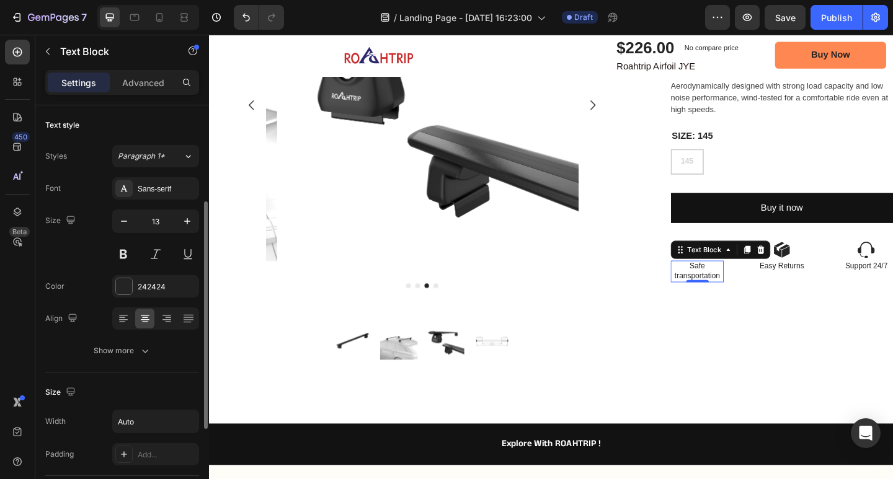
scroll to position [62, 0]
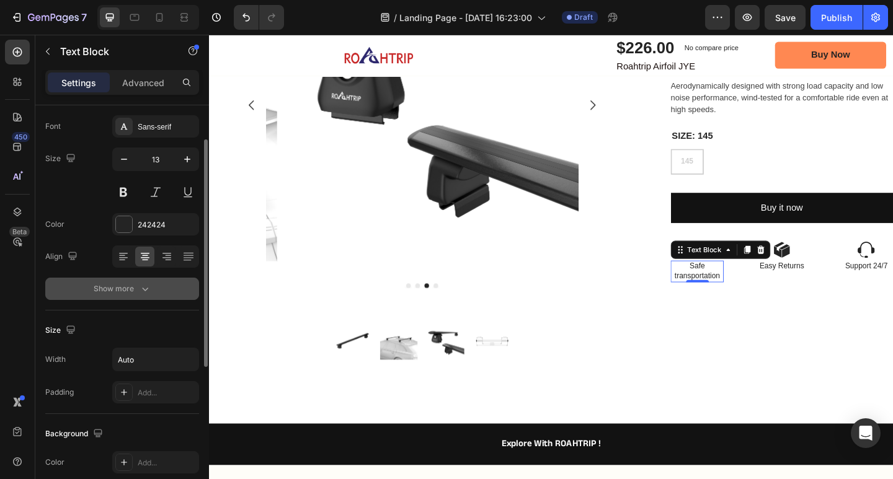
click at [139, 286] on icon "button" at bounding box center [145, 289] width 12 height 12
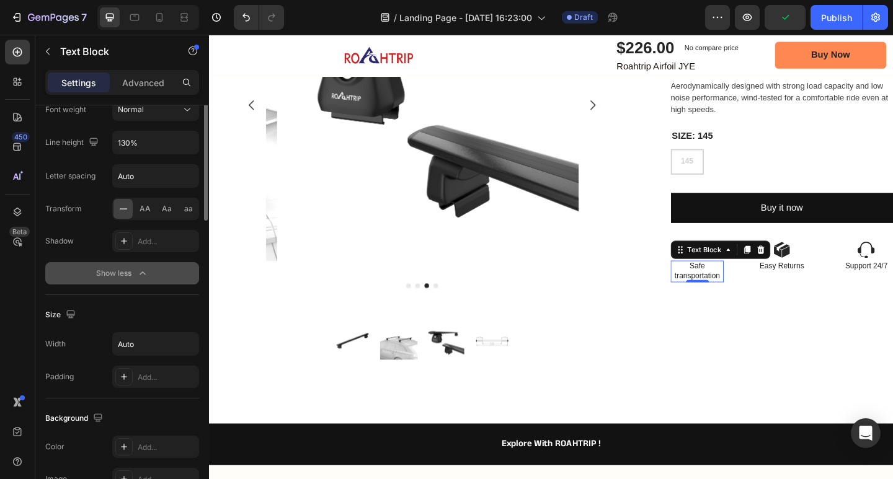
scroll to position [117, 0]
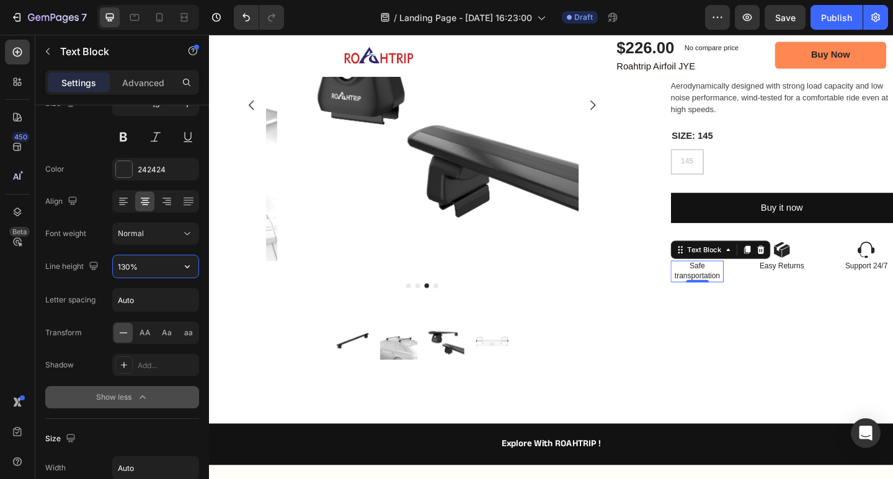
click at [164, 264] on input "130%" at bounding box center [156, 266] width 86 height 22
click at [183, 262] on icon "button" at bounding box center [187, 266] width 12 height 12
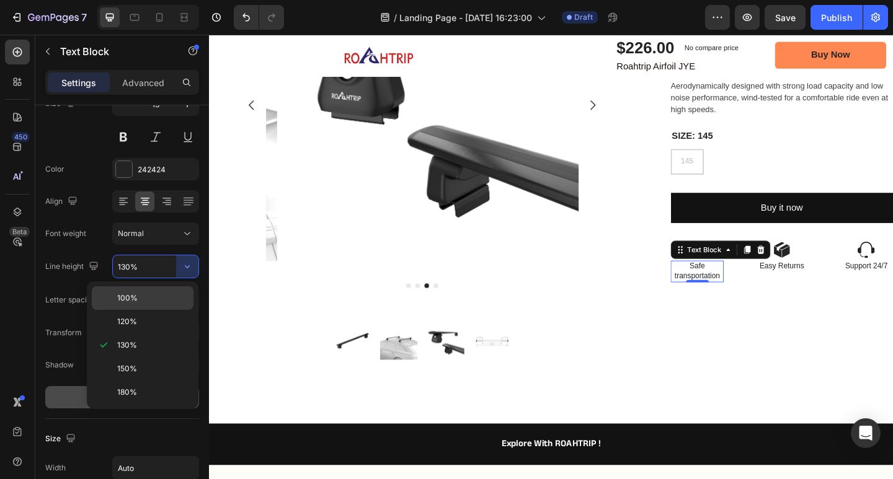
click at [162, 310] on div "100%" at bounding box center [143, 322] width 102 height 24
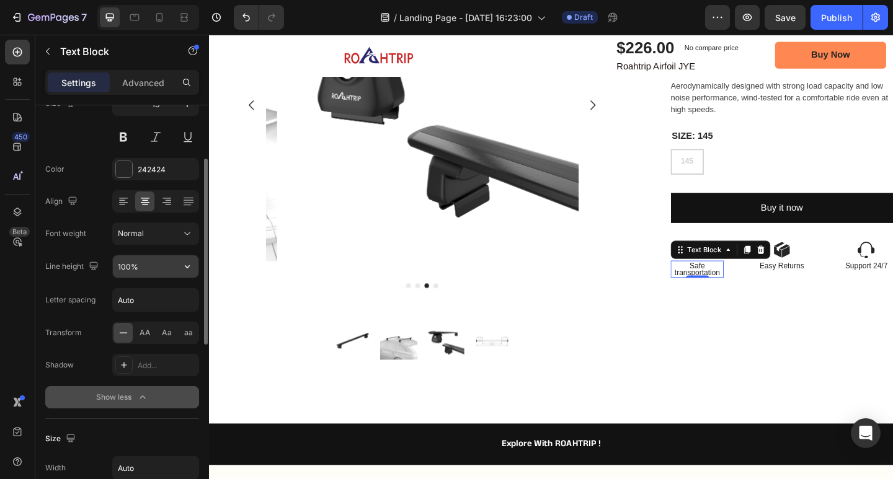
click at [174, 265] on input "100%" at bounding box center [156, 266] width 86 height 22
click at [186, 268] on icon "button" at bounding box center [187, 266] width 12 height 12
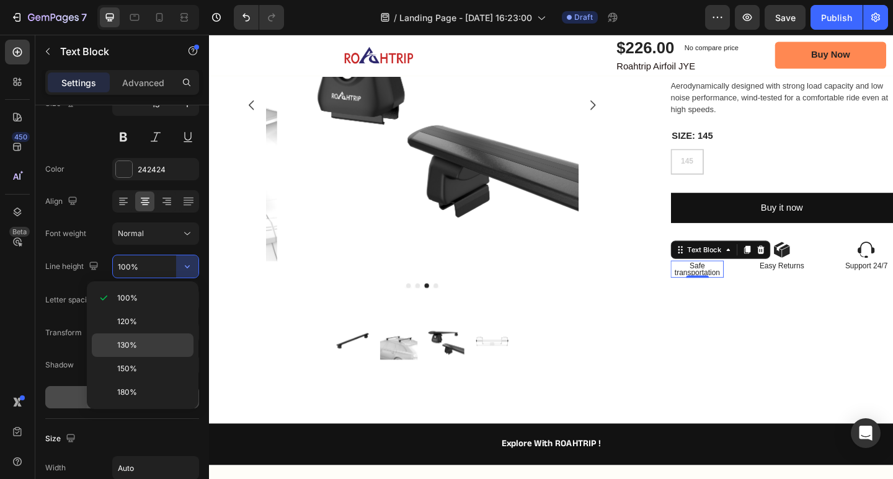
click at [154, 345] on p "130%" at bounding box center [152, 345] width 71 height 11
type input "130%"
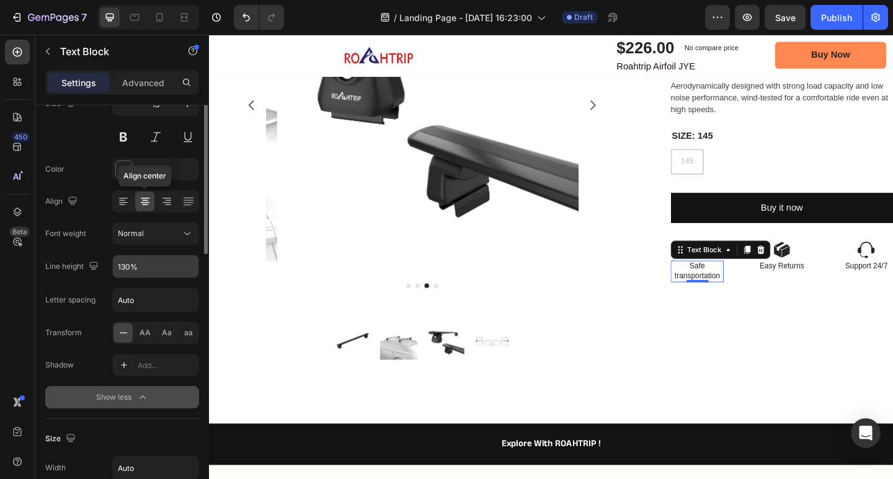
scroll to position [55, 0]
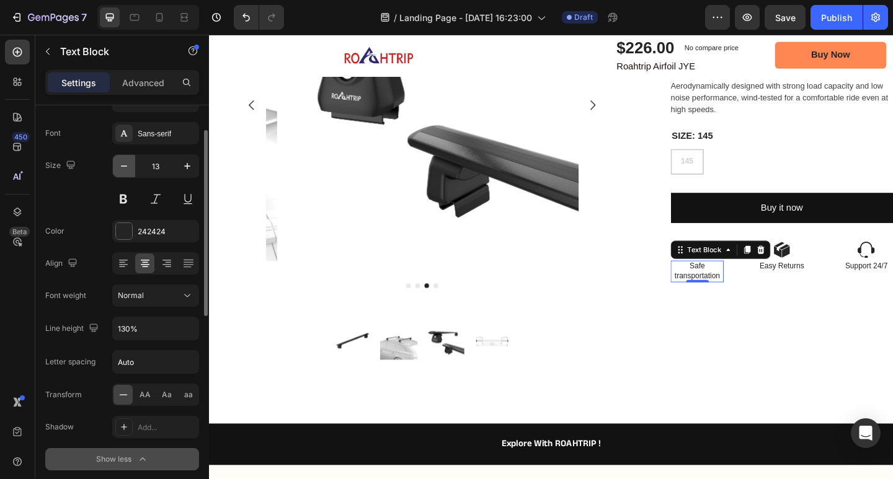
click at [126, 172] on button "button" at bounding box center [124, 166] width 22 height 22
click at [179, 163] on button "button" at bounding box center [187, 166] width 22 height 22
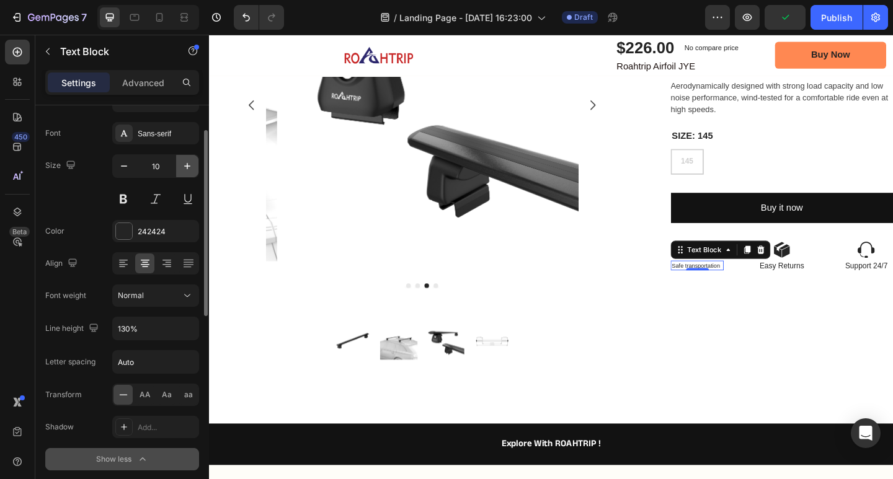
click at [179, 163] on button "button" at bounding box center [187, 166] width 22 height 22
type input "13"
click at [164, 300] on div "Normal" at bounding box center [149, 295] width 63 height 11
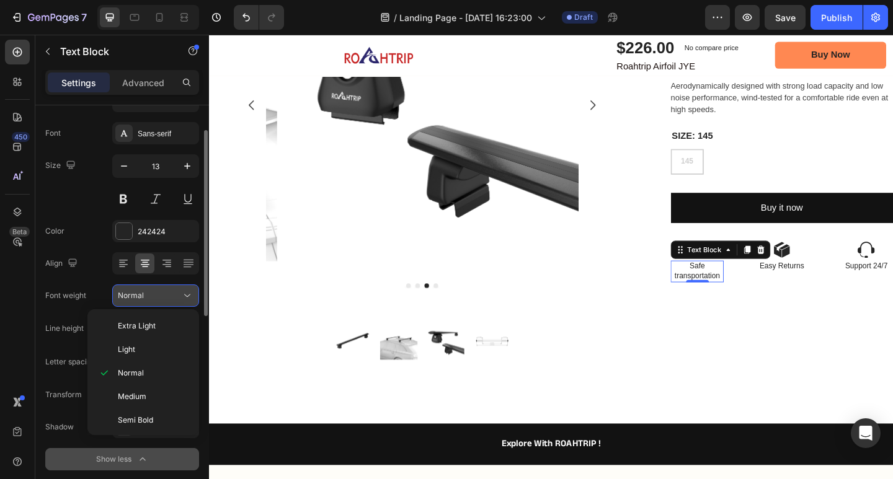
click at [162, 304] on button "Normal" at bounding box center [155, 296] width 87 height 22
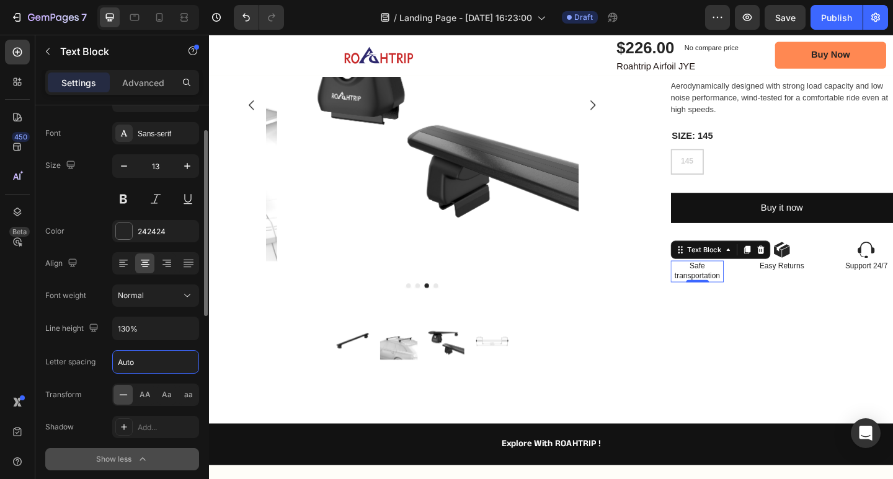
click at [174, 363] on input "Auto" at bounding box center [156, 362] width 86 height 22
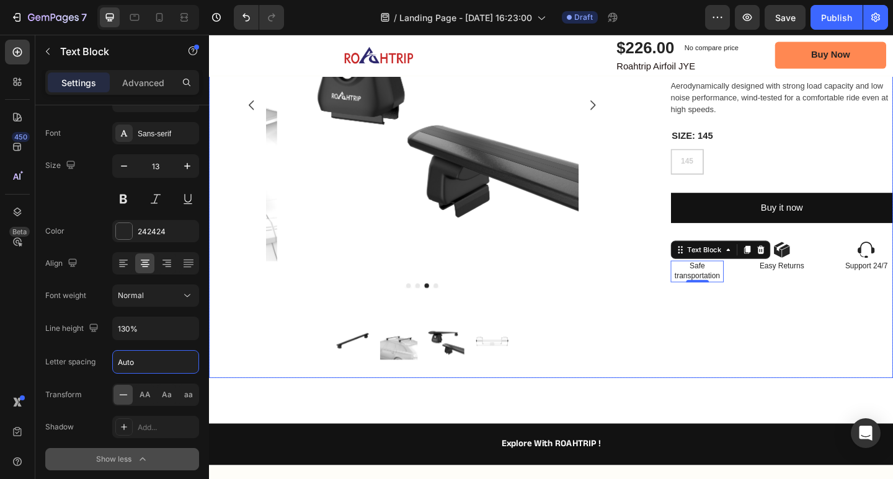
click at [806, 332] on div "Icon Icon Icon Icon Icon Icon List 2,500+ Verified Reviews! Text Block Row Roah…" at bounding box center [832, 158] width 242 height 502
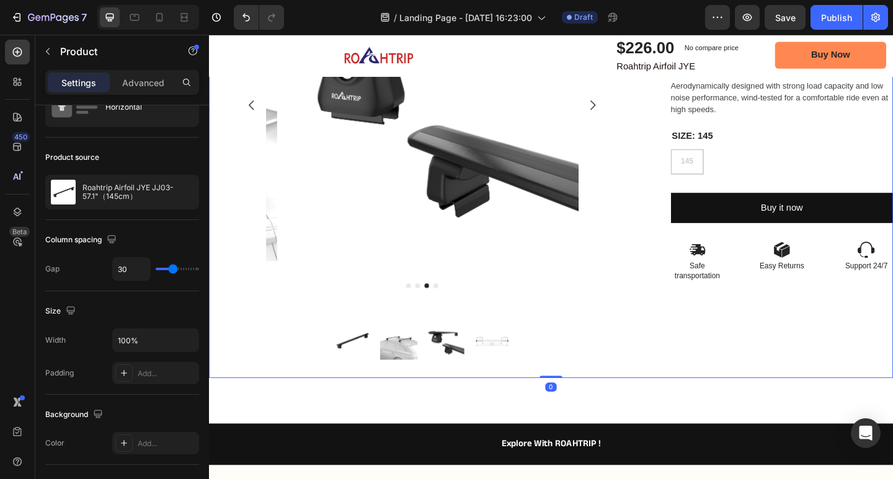
scroll to position [0, 0]
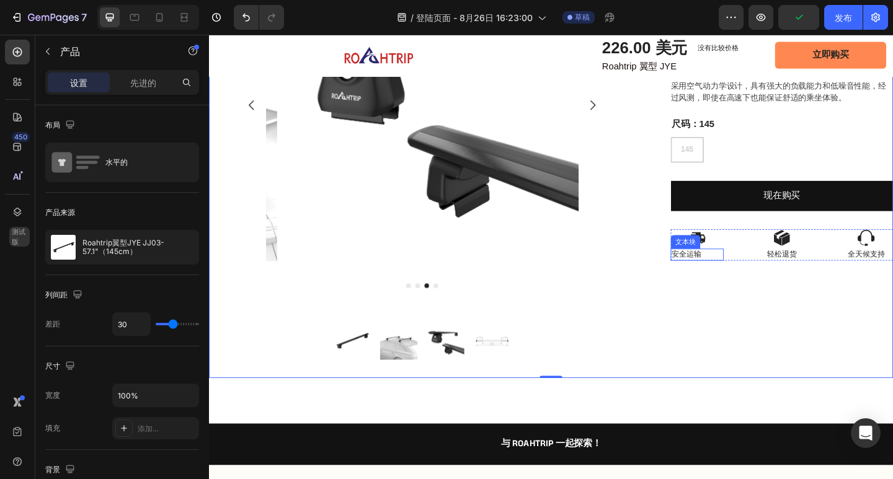
click at [743, 275] on div "安全运输" at bounding box center [740, 274] width 58 height 13
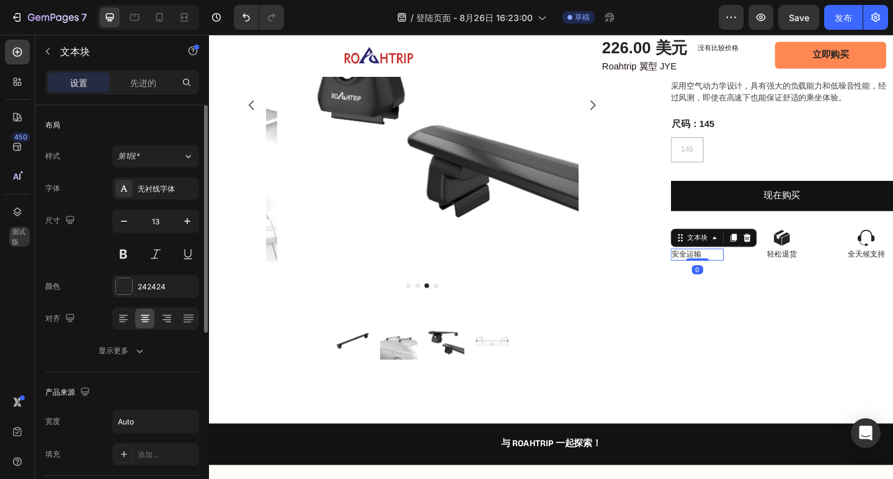
scroll to position [124, 0]
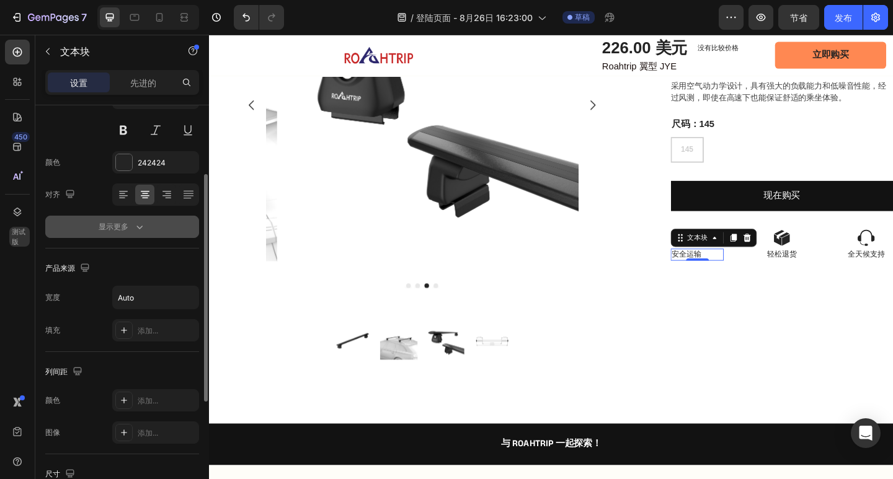
click at [140, 224] on icon "button" at bounding box center [139, 227] width 12 height 12
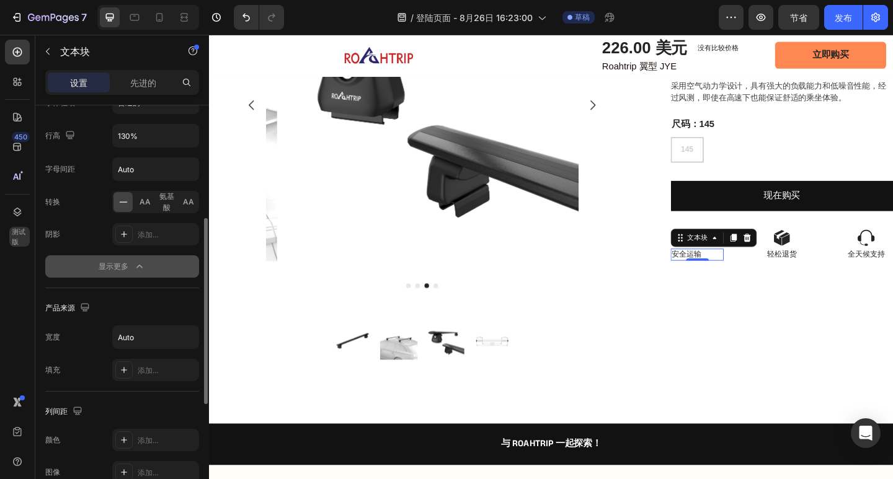
scroll to position [310, 0]
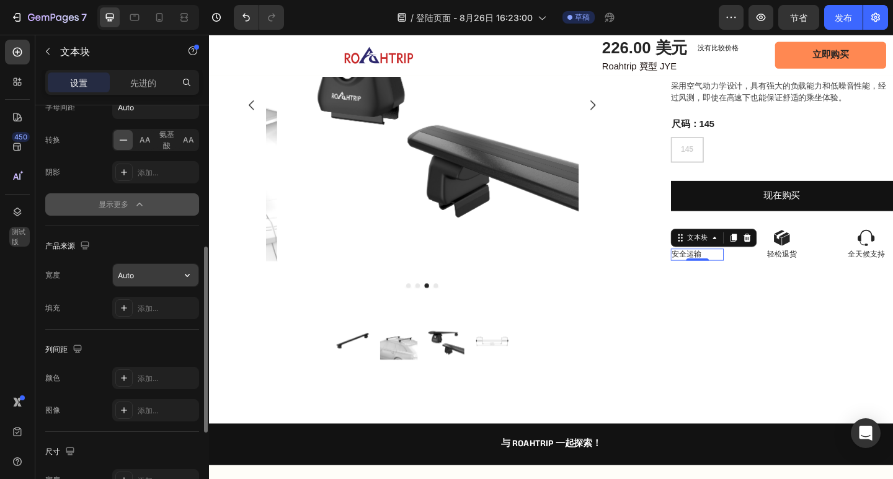
click at [149, 276] on input "Auto" at bounding box center [156, 275] width 86 height 22
click at [187, 275] on icon "button" at bounding box center [187, 275] width 12 height 12
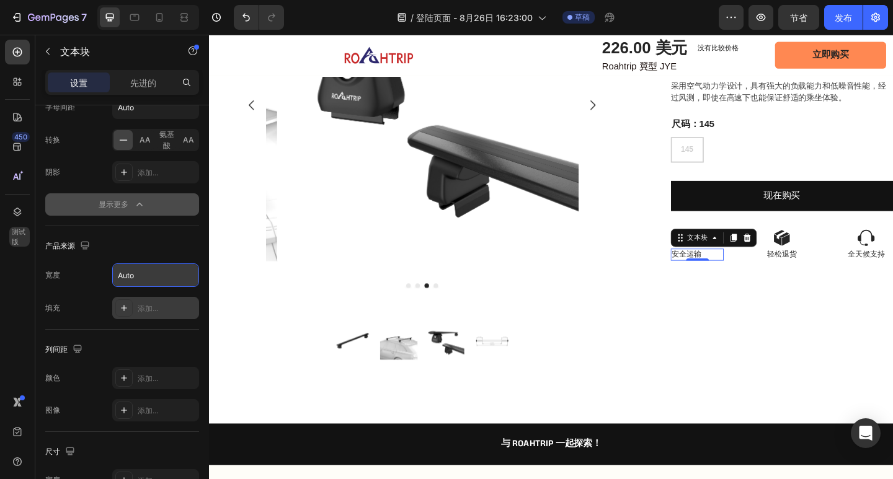
scroll to position [489, 0]
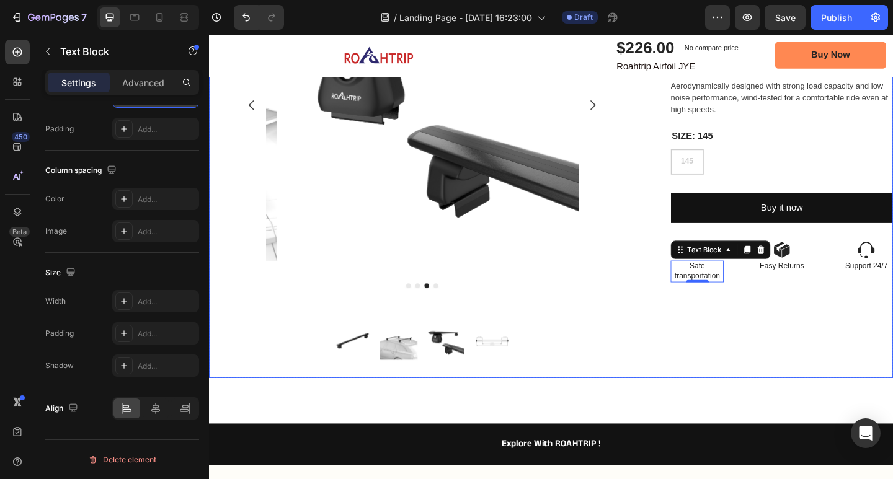
drag, startPoint x: 743, startPoint y: 362, endPoint x: 743, endPoint y: 321, distance: 40.3
click at [743, 362] on div "Icon Icon Icon Icon Icon Icon List 2,500+ Verified Reviews! Text Block Row Roah…" at bounding box center [832, 158] width 242 height 502
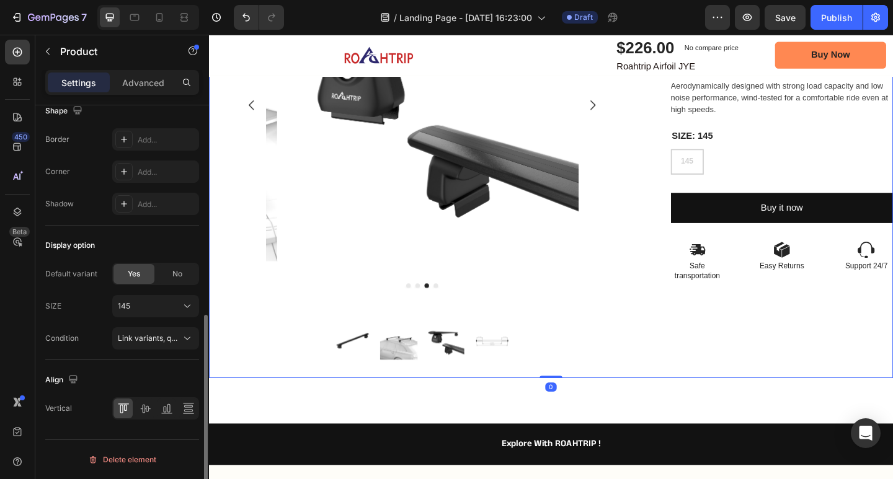
scroll to position [0, 0]
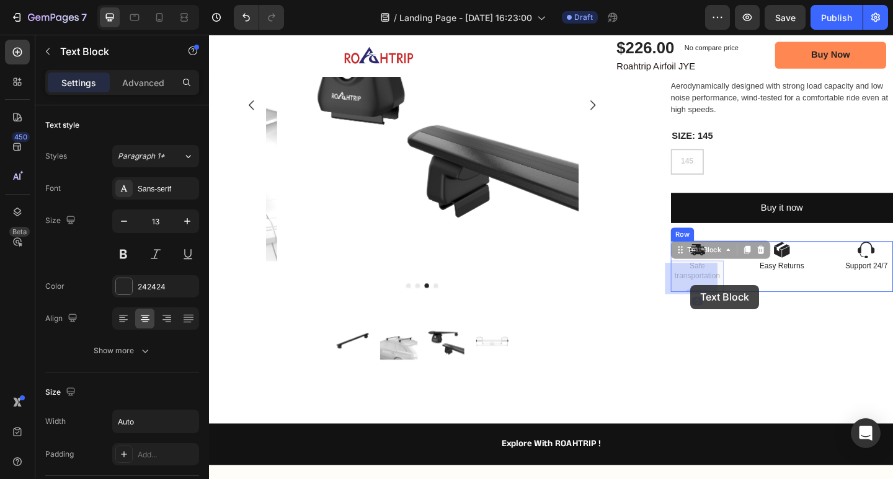
drag, startPoint x: 743, startPoint y: 307, endPoint x: 732, endPoint y: 307, distance: 11.2
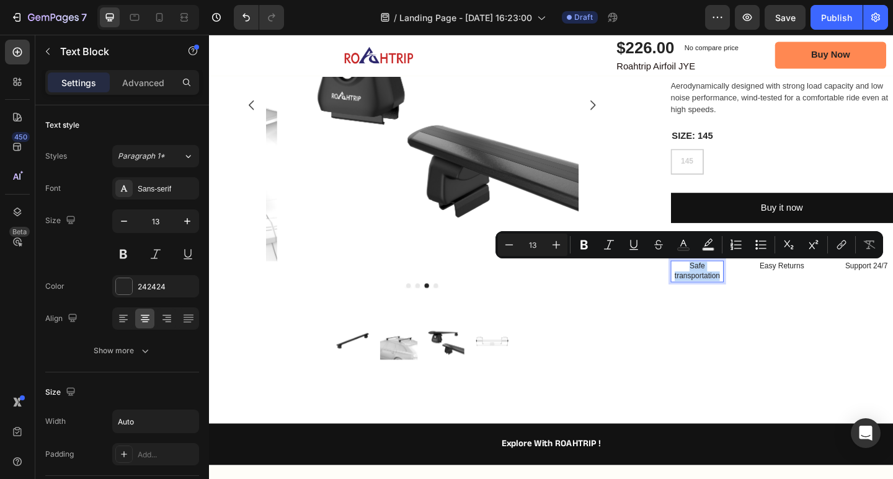
drag, startPoint x: 737, startPoint y: 306, endPoint x: 721, endPoint y: 290, distance: 23.2
click at [721, 290] on p "Safe transportation" at bounding box center [739, 292] width 55 height 21
click at [806, 289] on p "Easy Returns" at bounding box center [831, 287] width 55 height 11
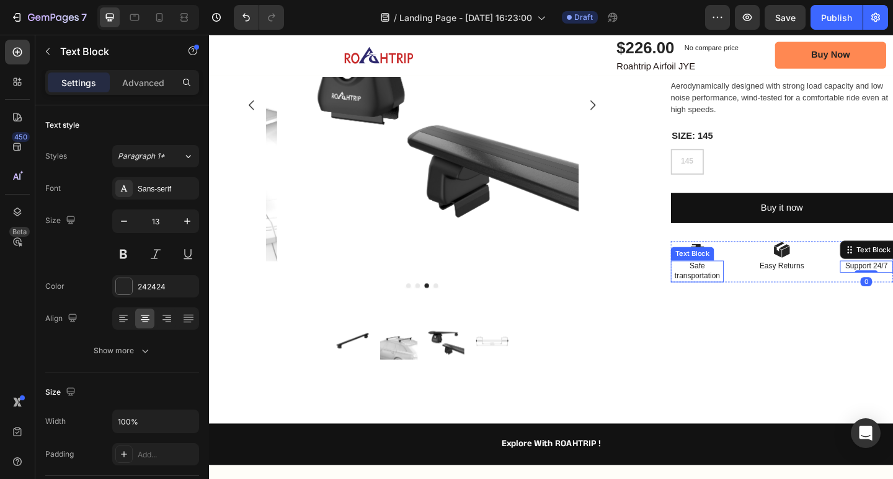
click at [743, 300] on p "Safe transportation" at bounding box center [739, 292] width 55 height 21
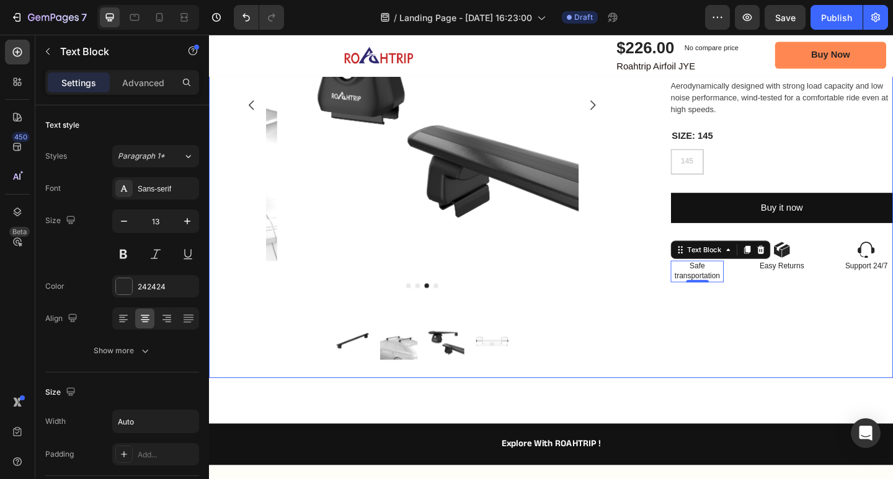
click at [835, 357] on div "Icon Icon Icon Icon Icon Icon List 2,500+ Verified Reviews! Text Block Row Roah…" at bounding box center [832, 158] width 242 height 502
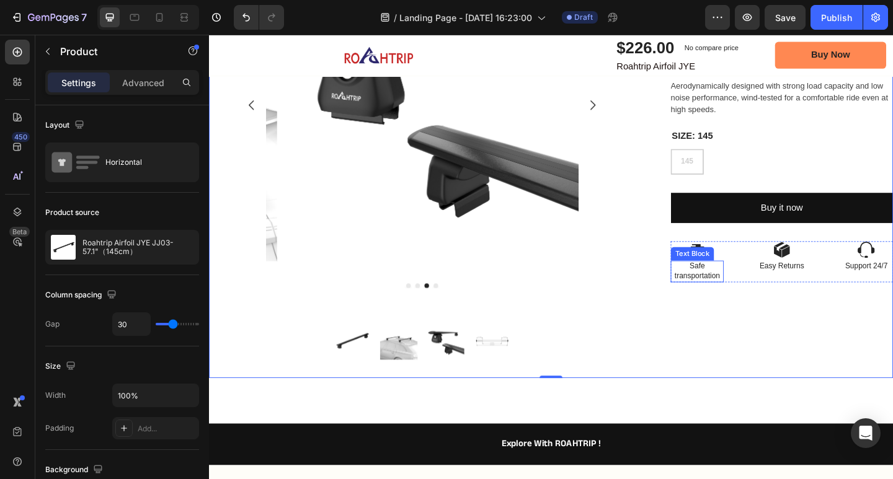
click at [743, 301] on p "Safe transportation" at bounding box center [739, 292] width 55 height 21
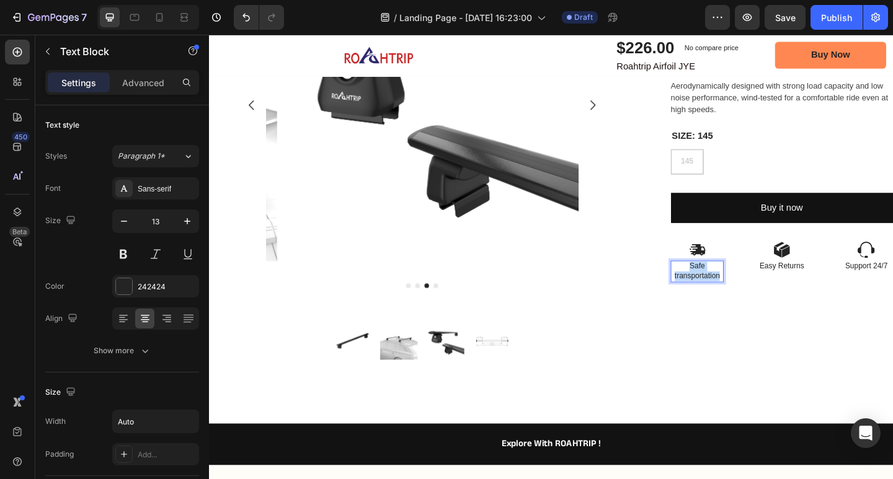
drag, startPoint x: 739, startPoint y: 307, endPoint x: 721, endPoint y: 286, distance: 26.8
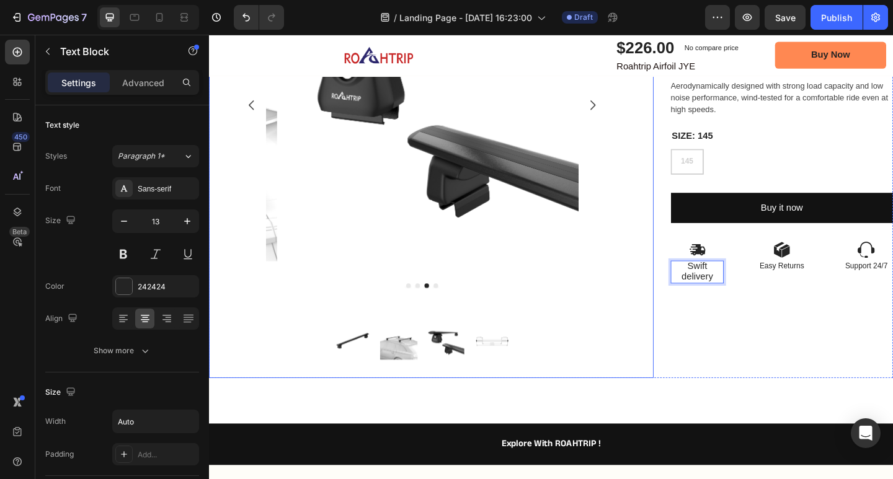
drag, startPoint x: 679, startPoint y: 370, endPoint x: 706, endPoint y: 339, distance: 41.3
click at [679, 370] on div "Product Images Product Images Image Row Row" at bounding box center [451, 158] width 484 height 502
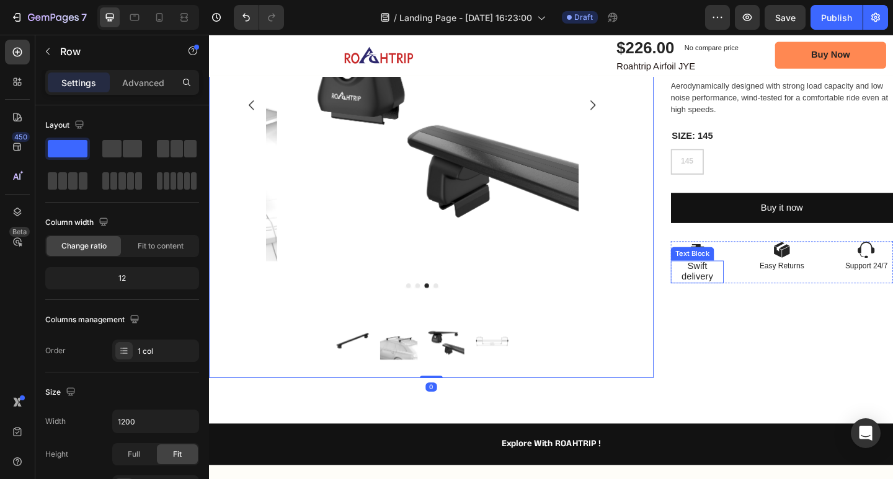
click at [742, 300] on span "Swift delivery" at bounding box center [740, 293] width 34 height 22
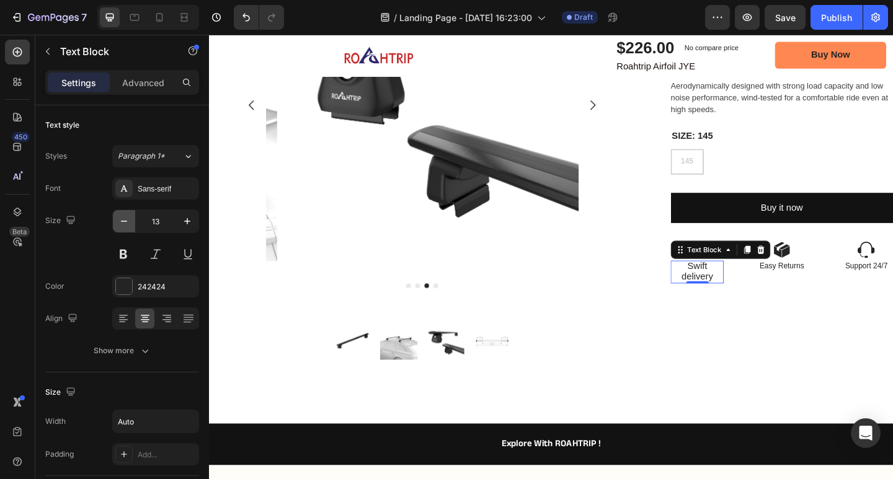
click at [125, 223] on icon "button" at bounding box center [124, 221] width 12 height 12
type input "12"
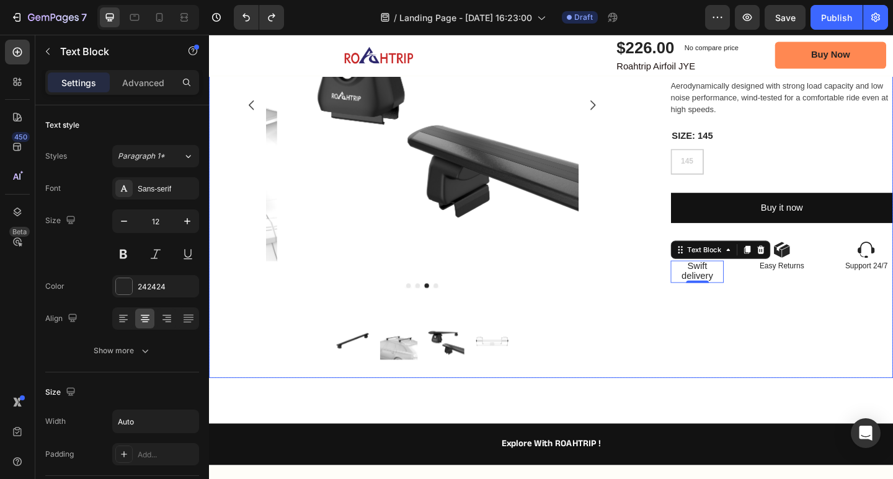
type input "13"
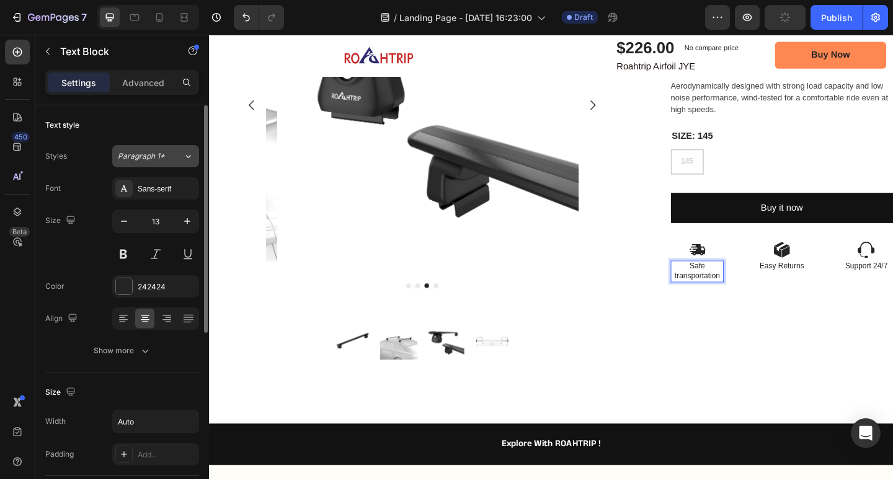
click at [164, 165] on button "Paragraph 1*" at bounding box center [155, 156] width 87 height 22
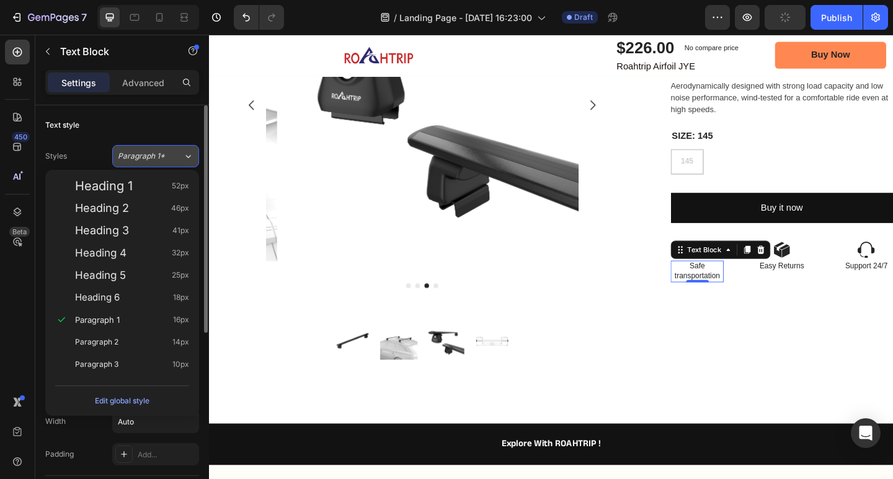
click at [164, 165] on button "Paragraph 1*" at bounding box center [155, 156] width 87 height 22
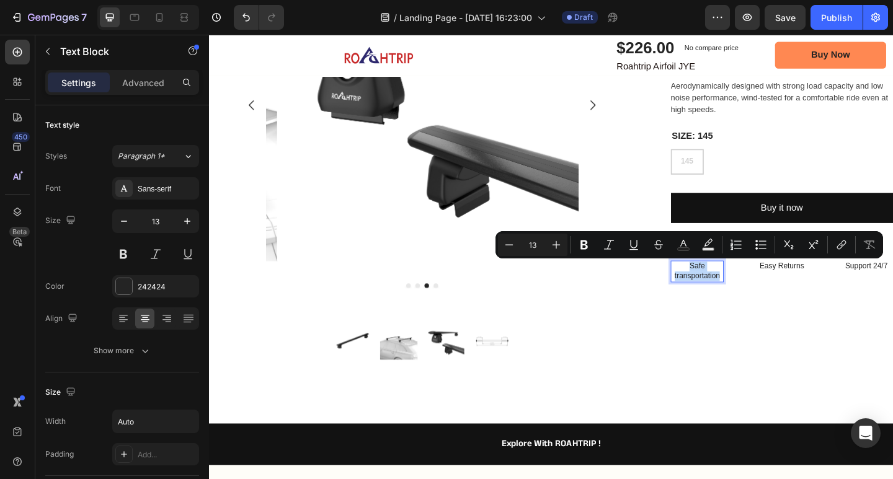
drag, startPoint x: 743, startPoint y: 309, endPoint x: 726, endPoint y: 290, distance: 26.3
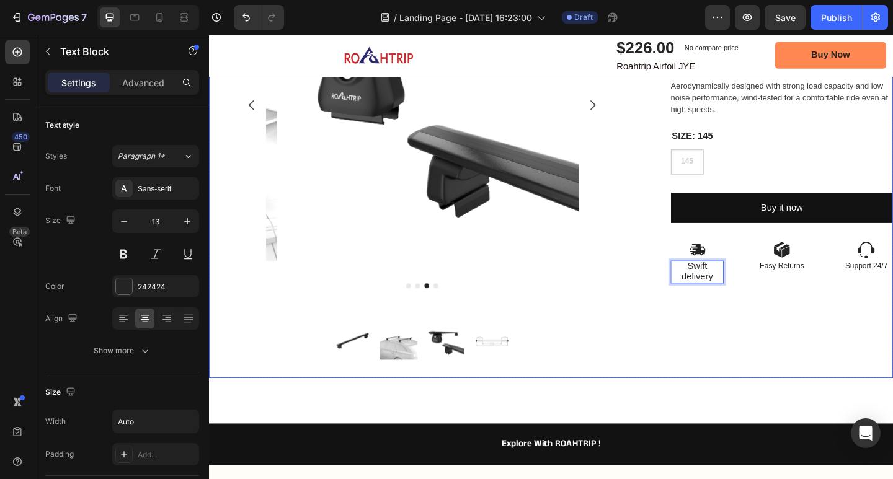
click at [735, 375] on div "Icon Icon Icon Icon Icon Icon List 2,500+ Verified Reviews! Text Block Row Roah…" at bounding box center [832, 158] width 242 height 502
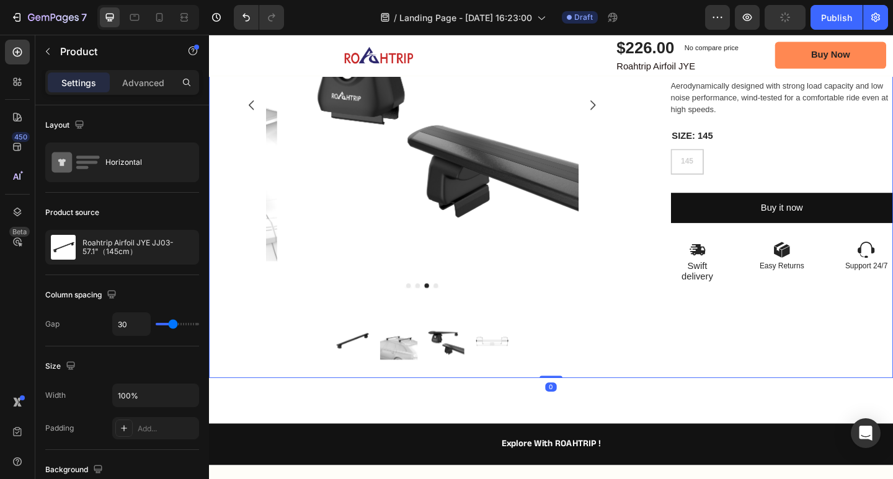
click at [744, 303] on span "Swift delivery" at bounding box center [740, 293] width 34 height 22
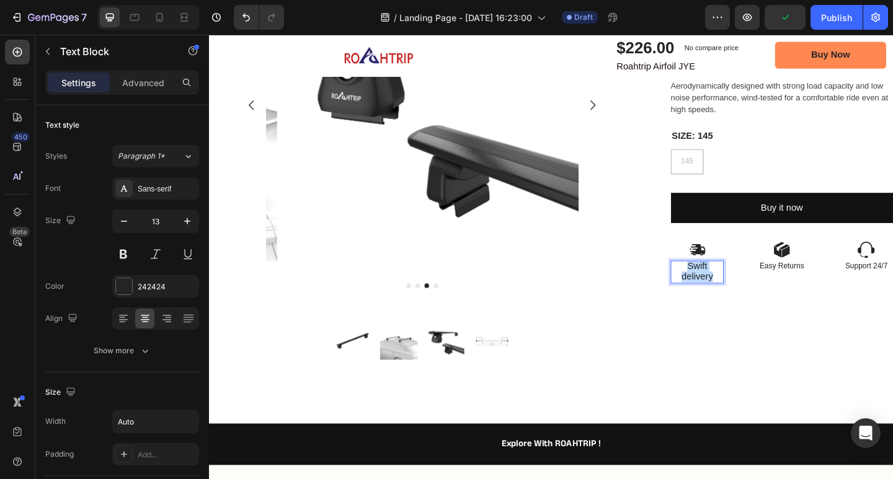
drag, startPoint x: 721, startPoint y: 288, endPoint x: 755, endPoint y: 298, distance: 34.9
click at [755, 298] on p "Swift delivery" at bounding box center [739, 293] width 55 height 22
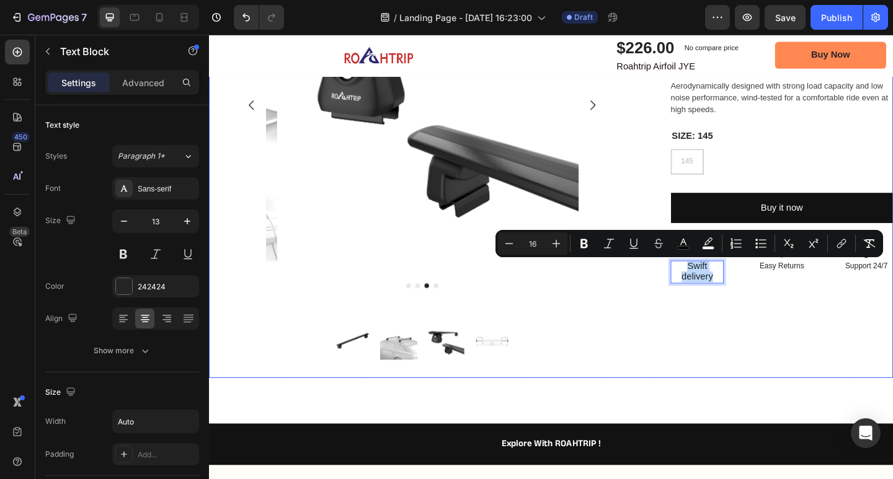
click at [757, 351] on div "Icon Icon Icon Icon Icon Icon List 2,500+ Verified Reviews! Text Block Row Roah…" at bounding box center [832, 158] width 242 height 502
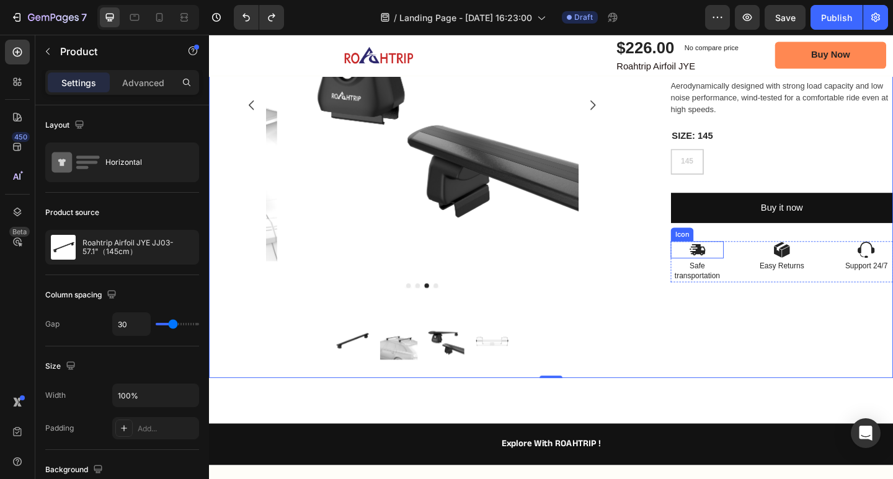
click at [742, 300] on p "Safe transportation" at bounding box center [739, 292] width 55 height 21
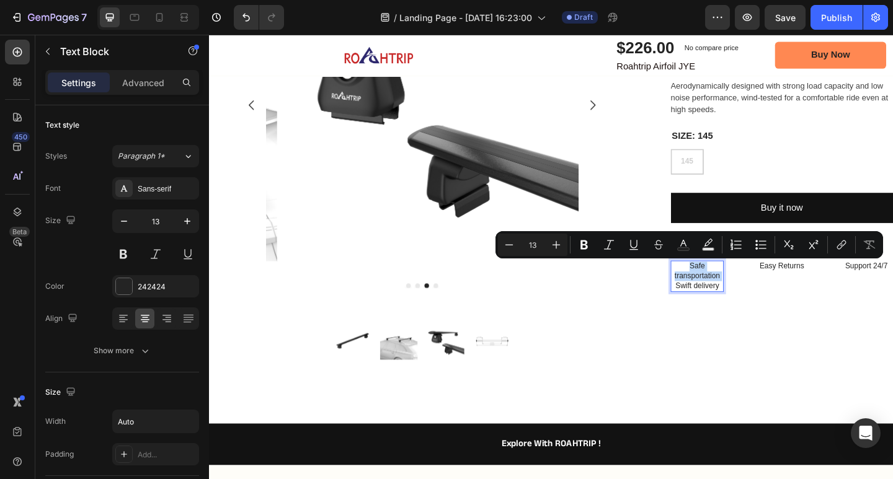
drag, startPoint x: 728, startPoint y: 310, endPoint x: 713, endPoint y: 290, distance: 25.3
click at [713, 290] on p "Safe transportation Swift delivery" at bounding box center [739, 298] width 55 height 32
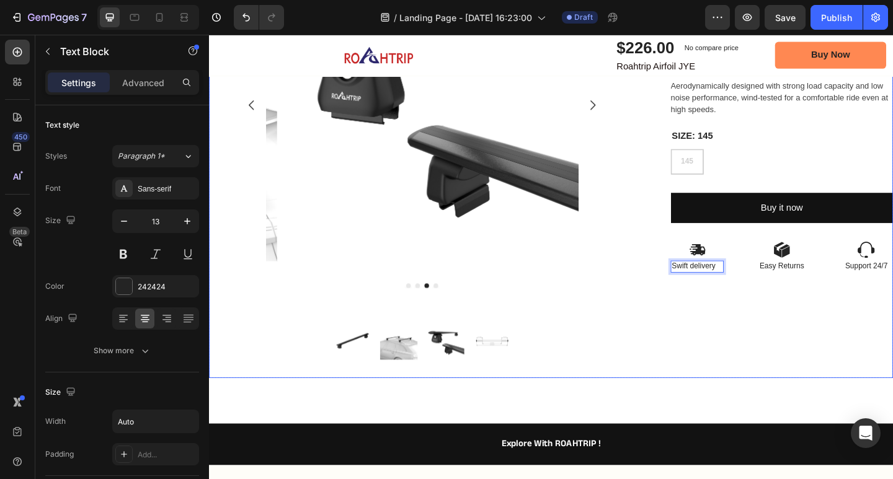
click at [783, 351] on div "Icon Icon Icon Icon Icon Icon List 2,500+ Verified Reviews! Text Block Row Roah…" at bounding box center [832, 158] width 242 height 502
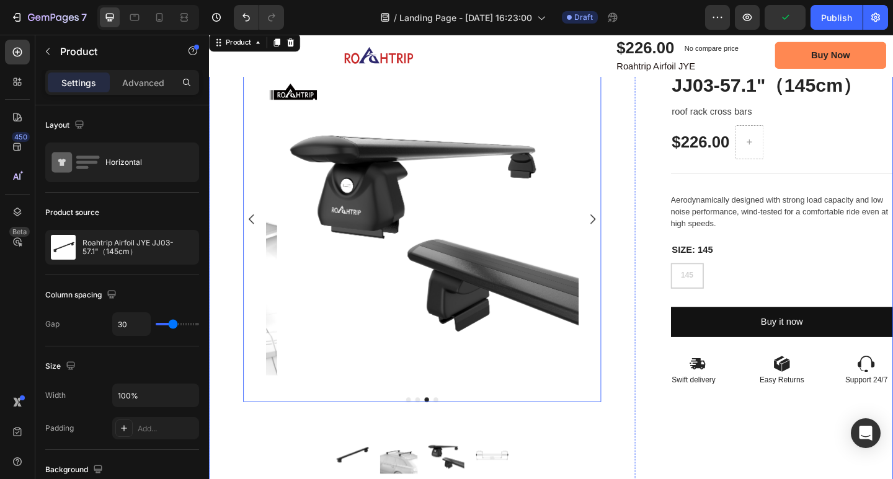
scroll to position [62, 0]
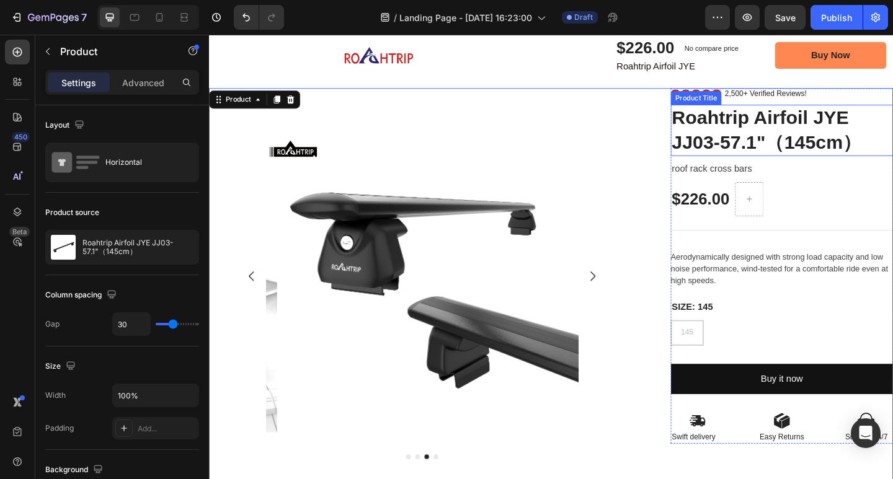
click at [711, 125] on h1 "Roahtrip Airfoil JYE JJ03-57.1"（145cm）" at bounding box center [832, 139] width 242 height 56
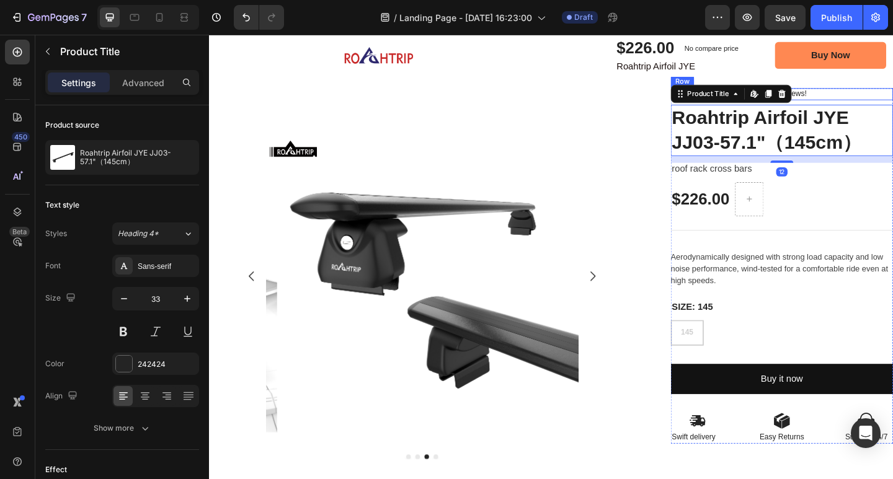
click at [892, 101] on div "Icon Icon Icon Icon Icon Icon List 2,500+ Verified Reviews! Text Block Row" at bounding box center [832, 99] width 242 height 13
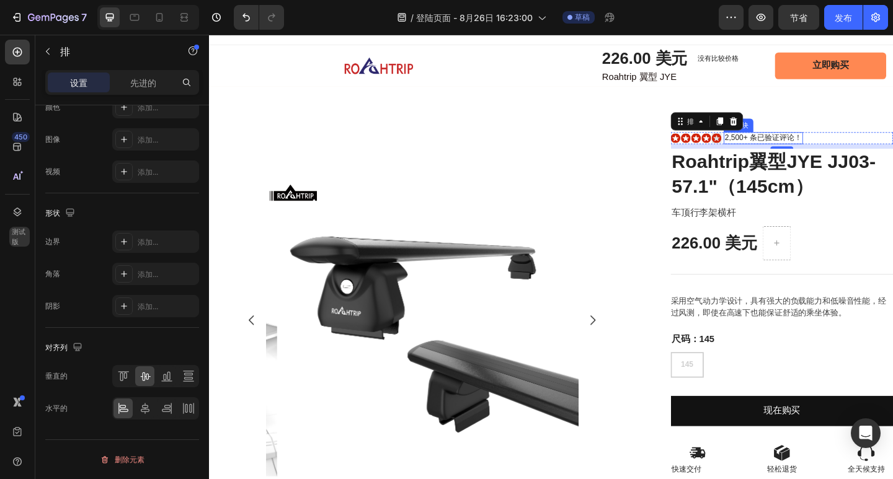
scroll to position [0, 0]
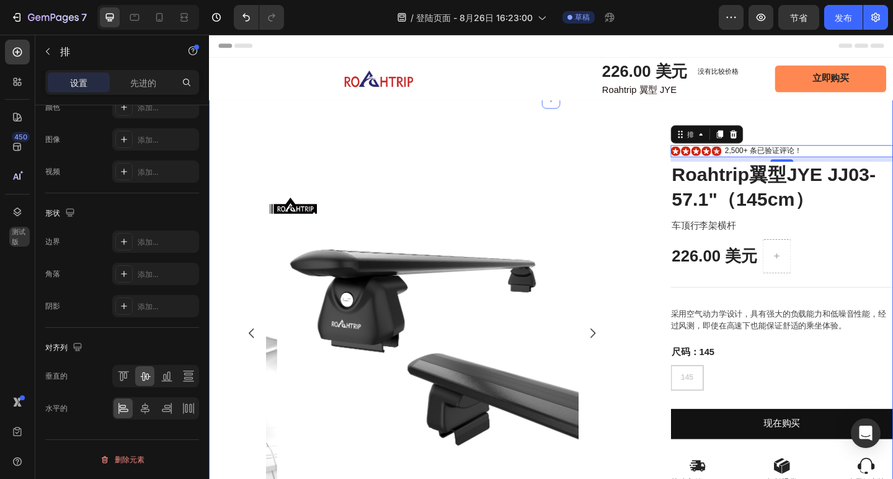
click at [704, 125] on div "图像 排 产品图片 产品图片 图像 排 排 图标 图标 图标 图标 图标 图标列表 2,500+ 条已验证评论！ 文本块 排 8 Roahtrip翼型JYE …" at bounding box center [581, 405] width 744 height 601
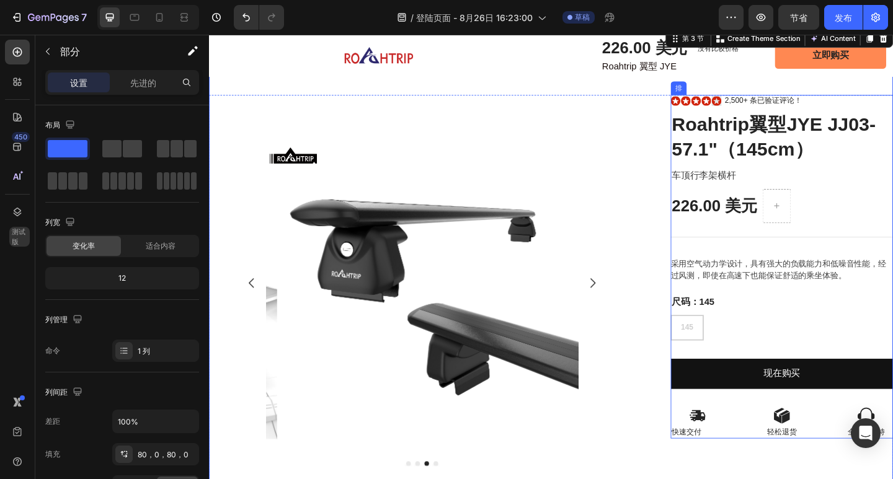
scroll to position [62, 0]
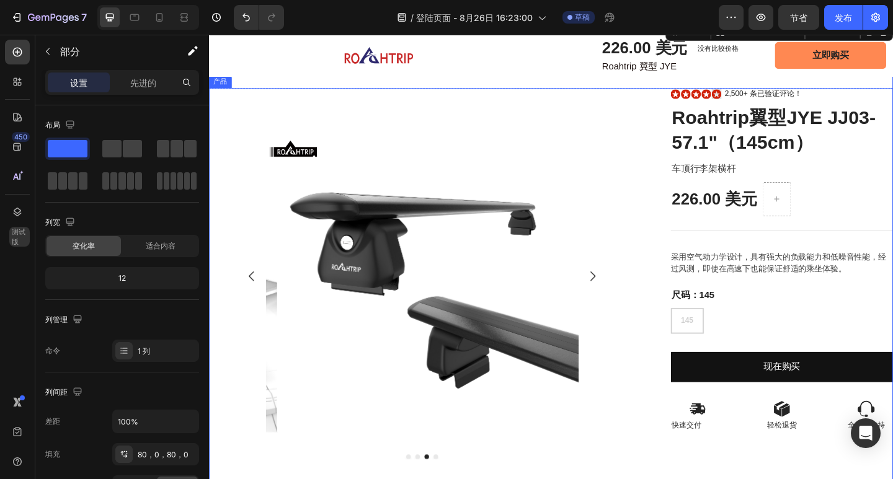
click at [695, 113] on div "产品图片 产品图片 图像 排 排 图标 图标 图标 图标 图标 图标列表 2,500+ 条已验证评论！ 文本块 排 Roahtrip翼型JYE JJ03-57…" at bounding box center [581, 344] width 744 height 502
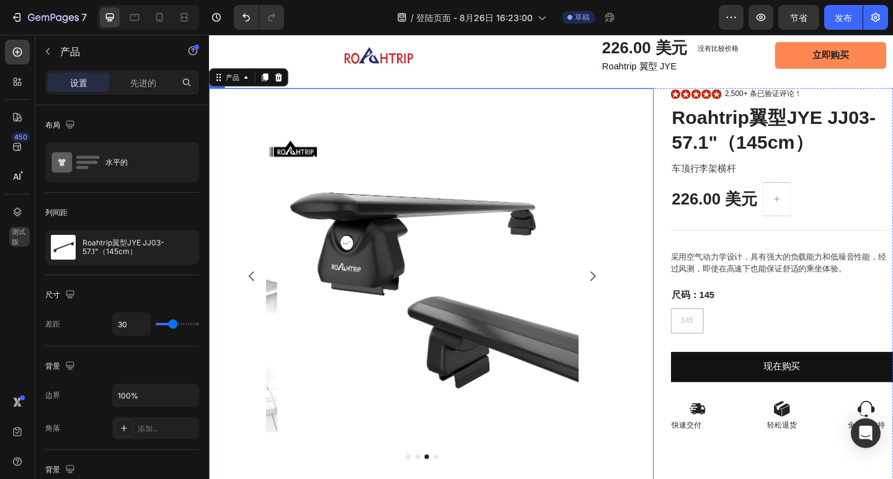
click at [682, 200] on div "产品图片 产品图片 图像 排 排" at bounding box center [451, 344] width 484 height 502
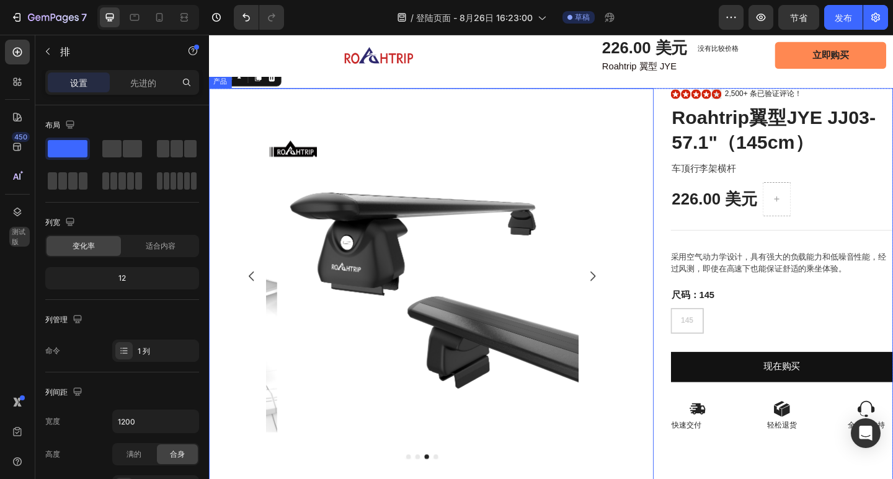
click at [690, 200] on div "产品图片 产品图片 图像 排 排 0 图标 图标 图标 图标 图标 图标列表 2,500+ 条已验证评论！ 文本块 排 Roahtrip翼型JYE JJ03-…" at bounding box center [581, 344] width 744 height 502
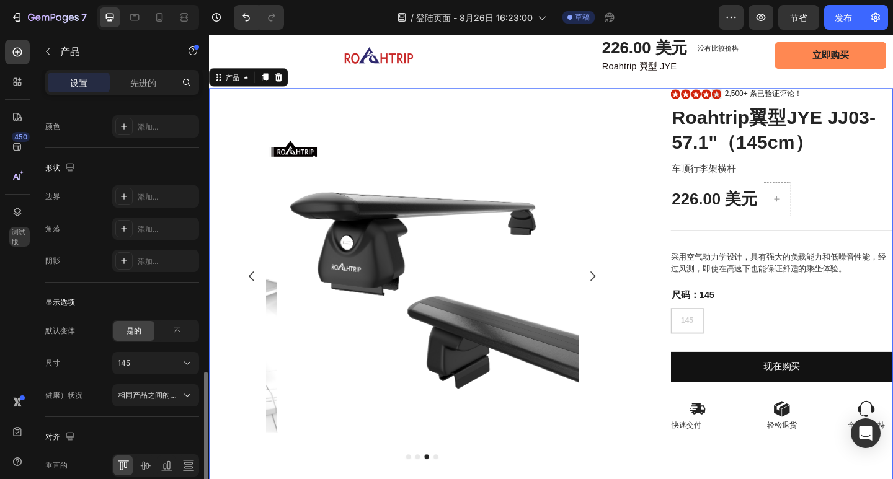
scroll to position [429, 0]
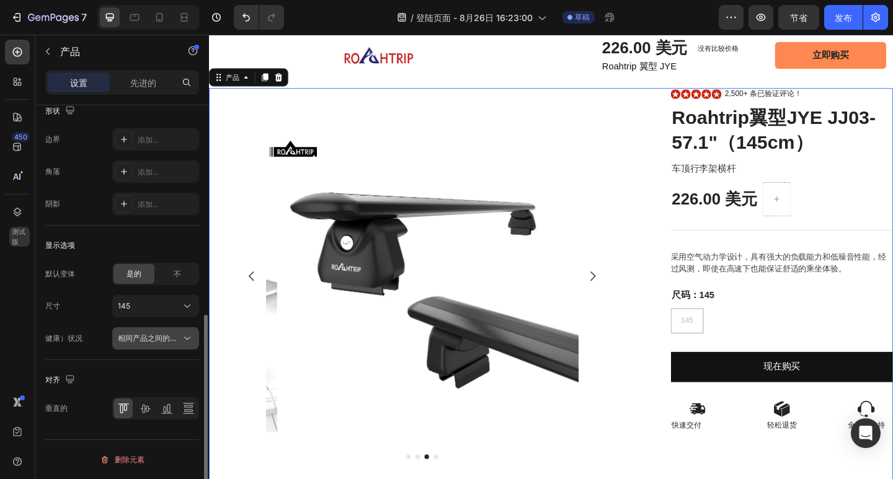
click at [179, 333] on span "相同产品之间的链接变体、数量<br>" at bounding box center [149, 338] width 63 height 11
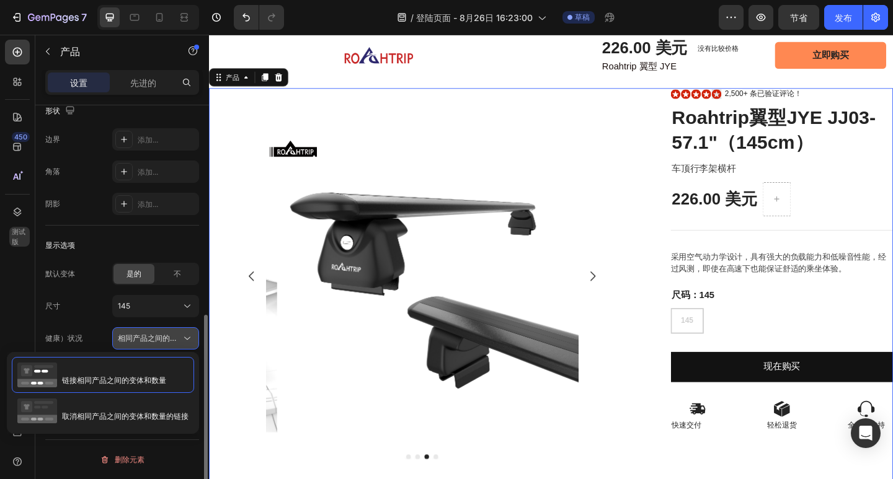
click at [179, 333] on span "相同产品之间的链接变体、数量<br>" at bounding box center [149, 338] width 63 height 11
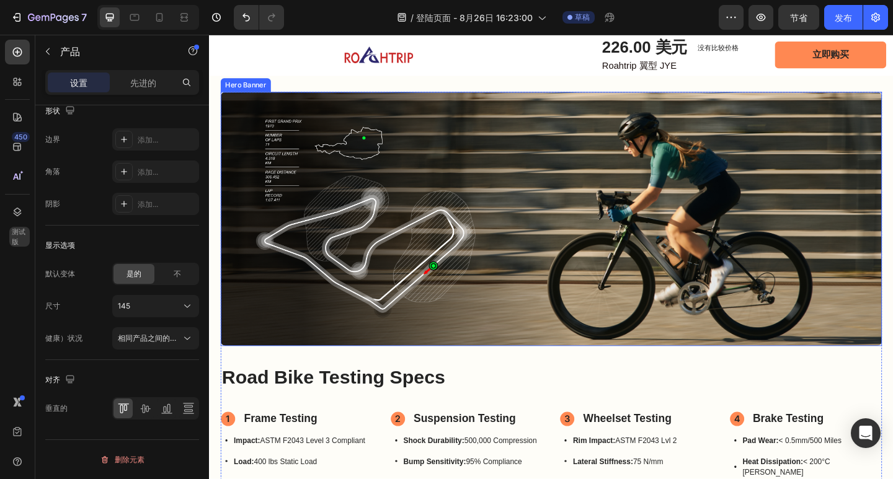
scroll to position [682, 0]
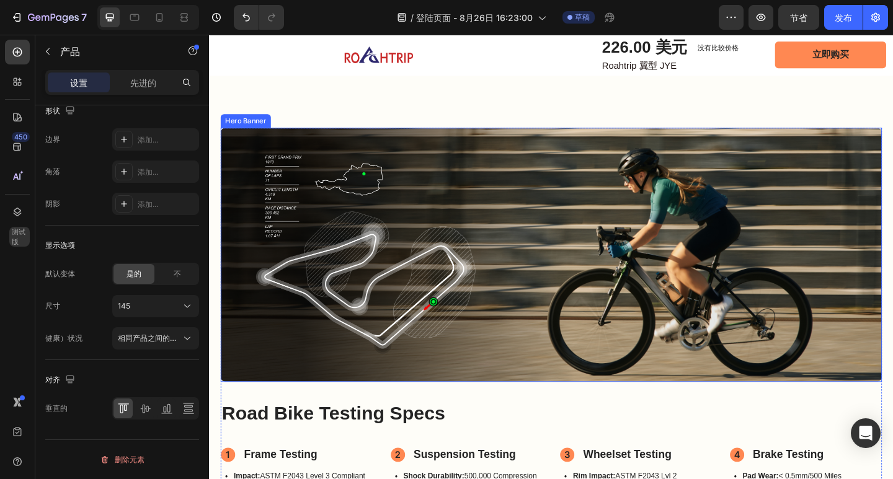
click at [627, 162] on div "Image Image" at bounding box center [580, 274] width 719 height 255
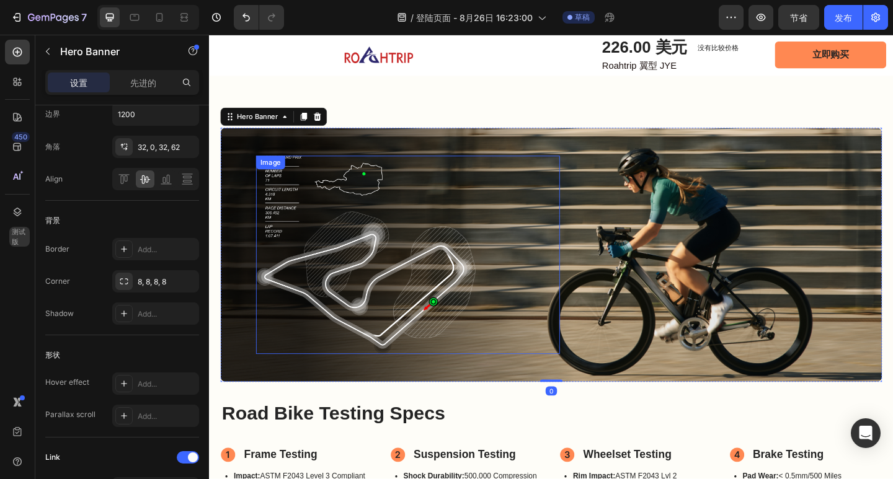
scroll to position [0, 0]
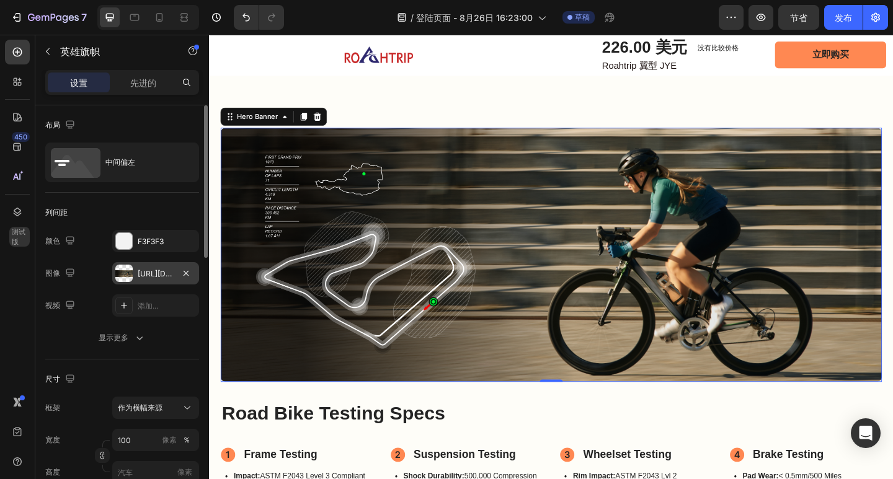
click at [149, 279] on div "[URL][DOMAIN_NAME]" at bounding box center [156, 273] width 36 height 11
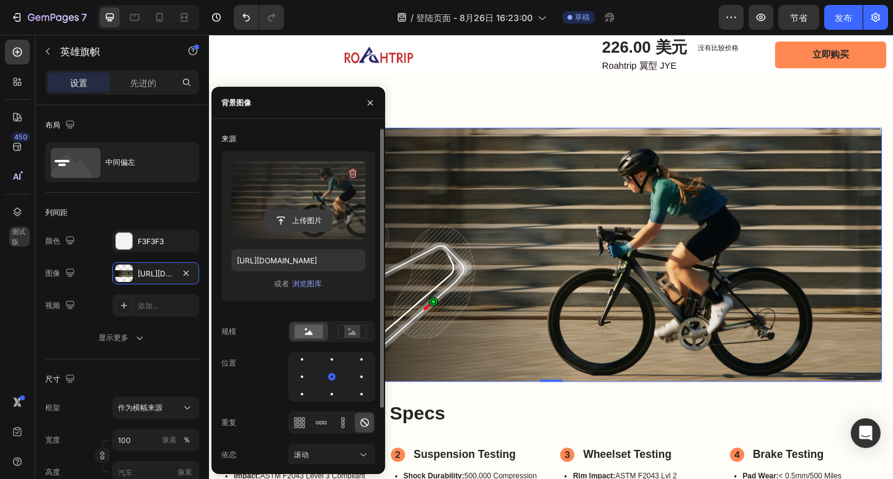
click at [291, 219] on input "file" at bounding box center [298, 220] width 67 height 21
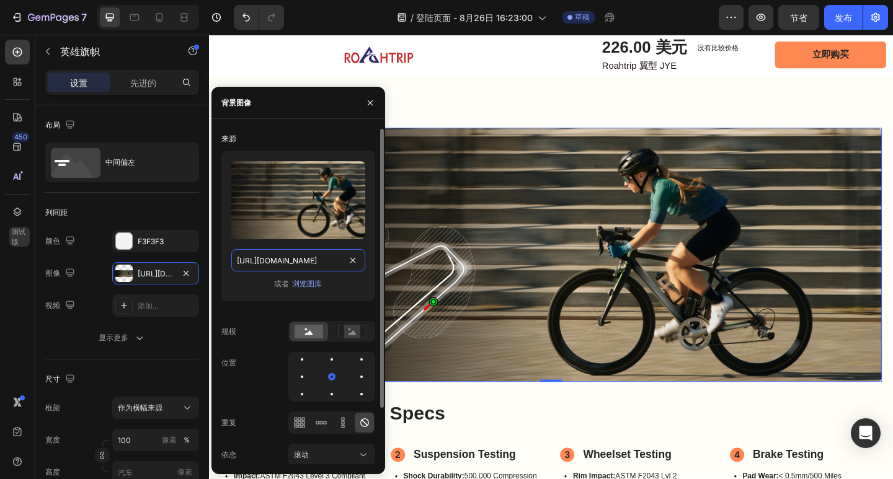
click at [308, 264] on input "[URL][DOMAIN_NAME]" at bounding box center [298, 260] width 134 height 22
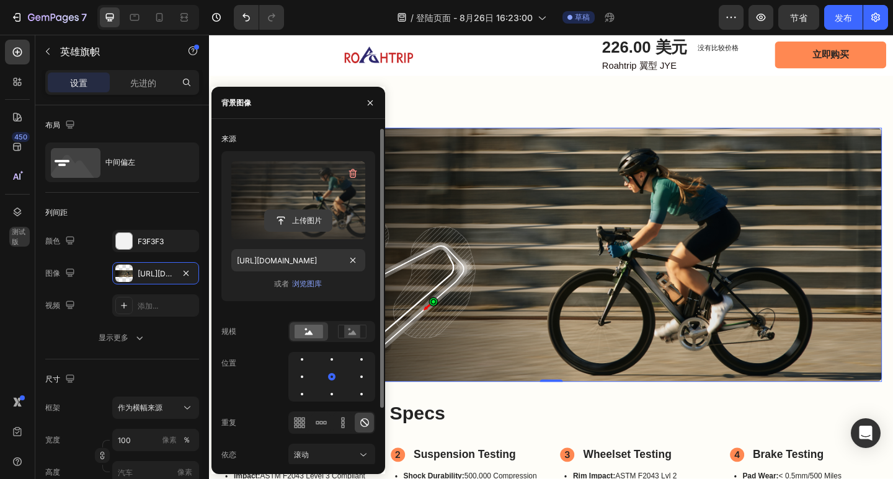
click at [301, 219] on input "file" at bounding box center [298, 220] width 67 height 21
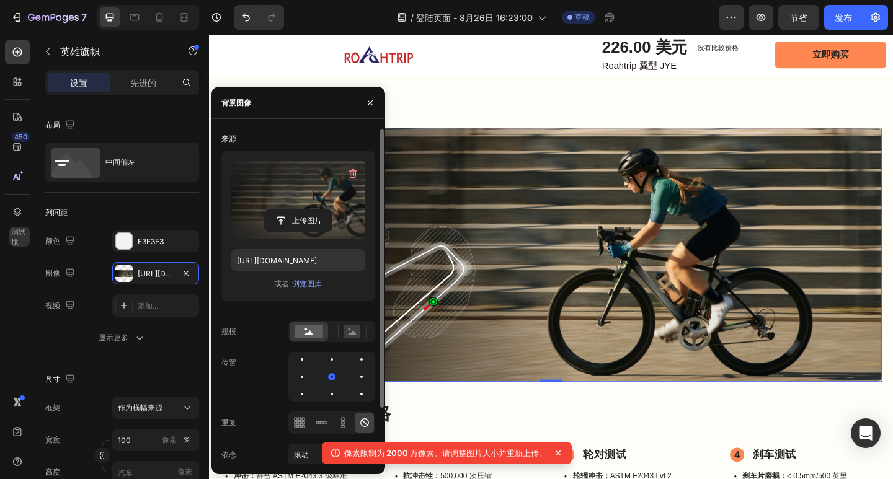
click at [311, 195] on label at bounding box center [298, 200] width 134 height 78
click at [311, 210] on input "file" at bounding box center [298, 220] width 67 height 21
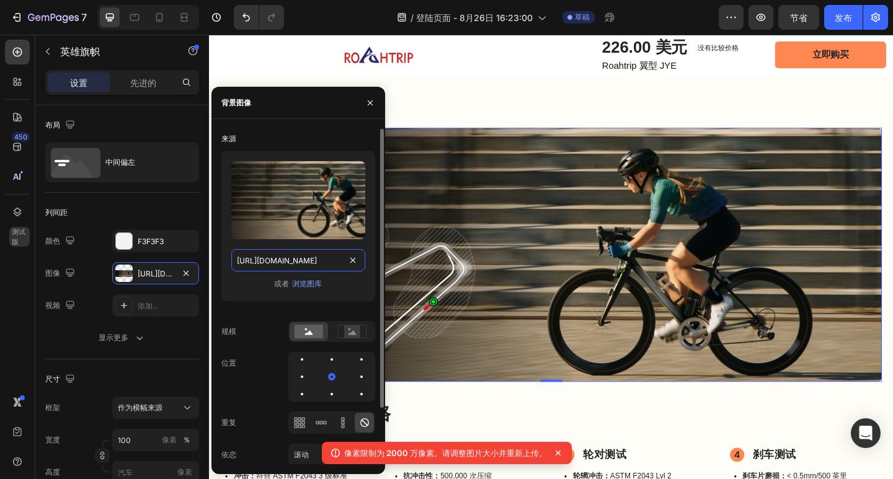
click at [316, 264] on input "[URL][DOMAIN_NAME]" at bounding box center [298, 260] width 134 height 22
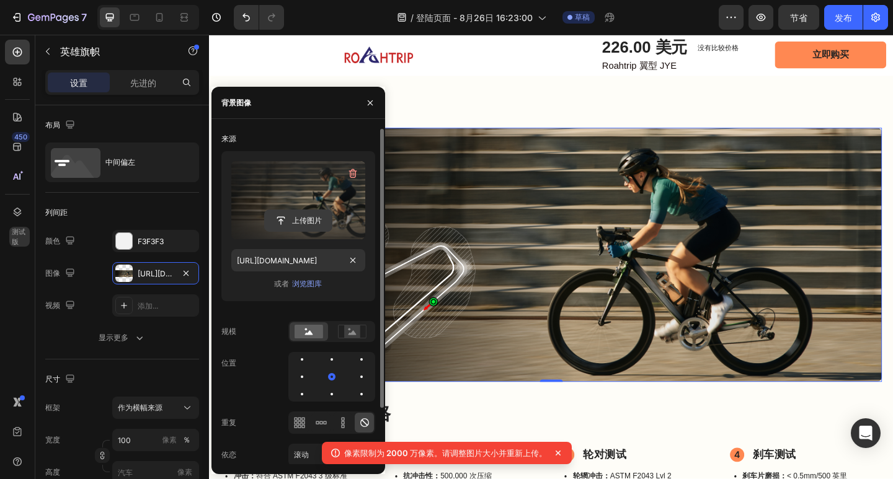
click at [306, 218] on input "file" at bounding box center [298, 220] width 67 height 21
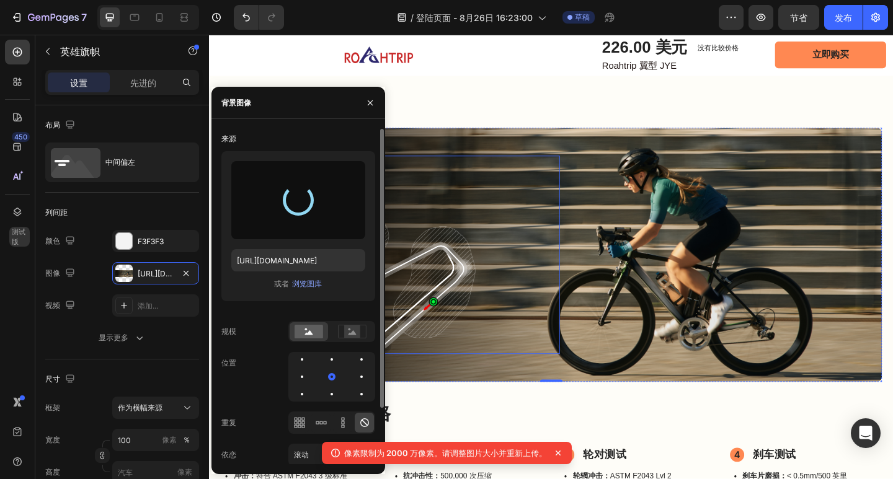
type input "[URL][DOMAIN_NAME]"
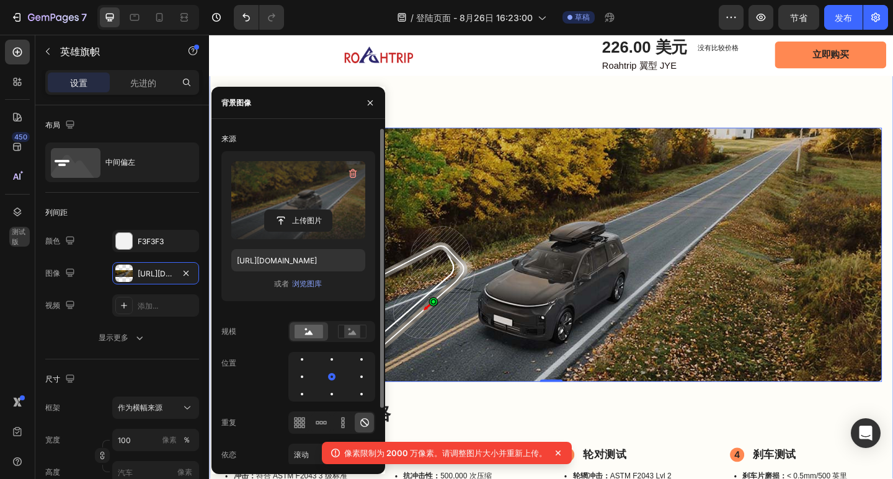
click at [709, 117] on div "图像 图像 英雄旗帜 0 公路自行车测试规格 标题 框架测试 项目列表 冲击： 符合 ASTM F2043 3 级标准 负载： 400磅静态负载 项目列表 悬…" at bounding box center [581, 329] width 744 height 533
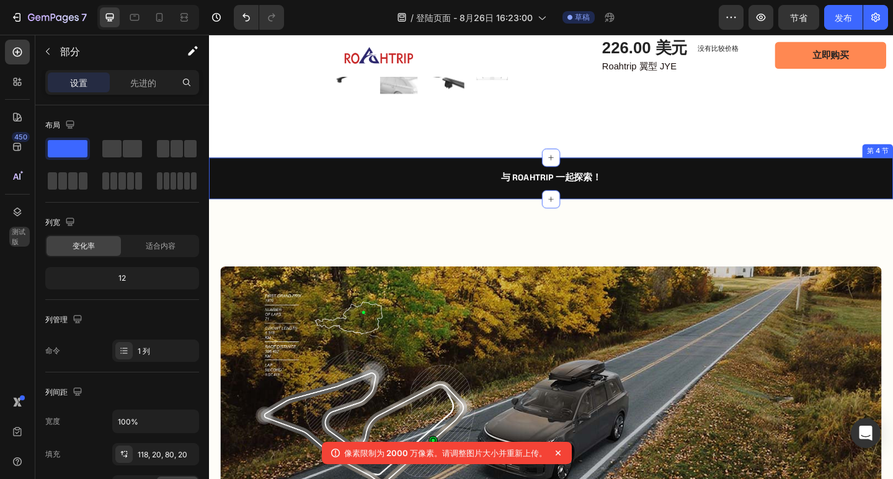
scroll to position [558, 0]
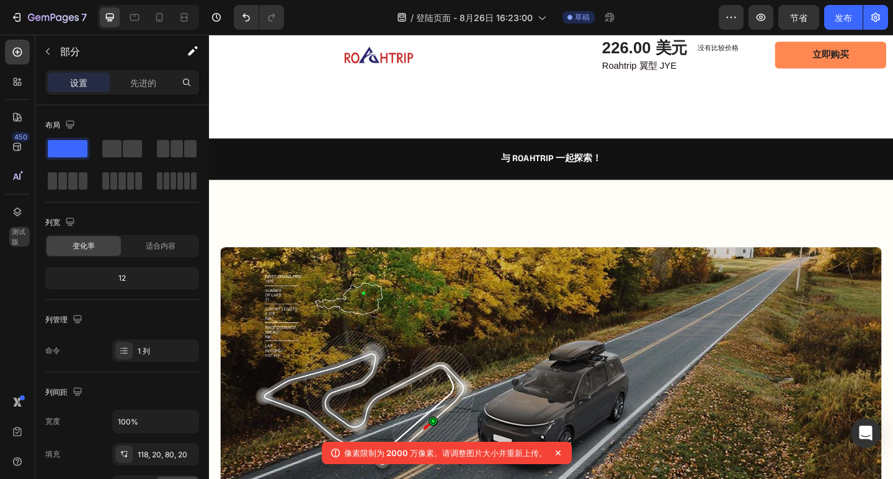
click at [712, 210] on div "Image Image Hero Banner Road Bike Testing Specs Heading Frame Testing Item List…" at bounding box center [581, 465] width 744 height 545
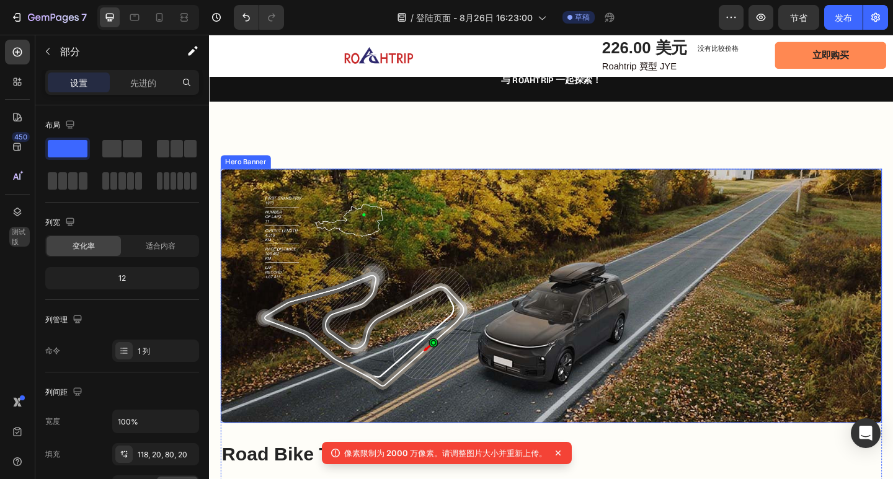
scroll to position [682, 0]
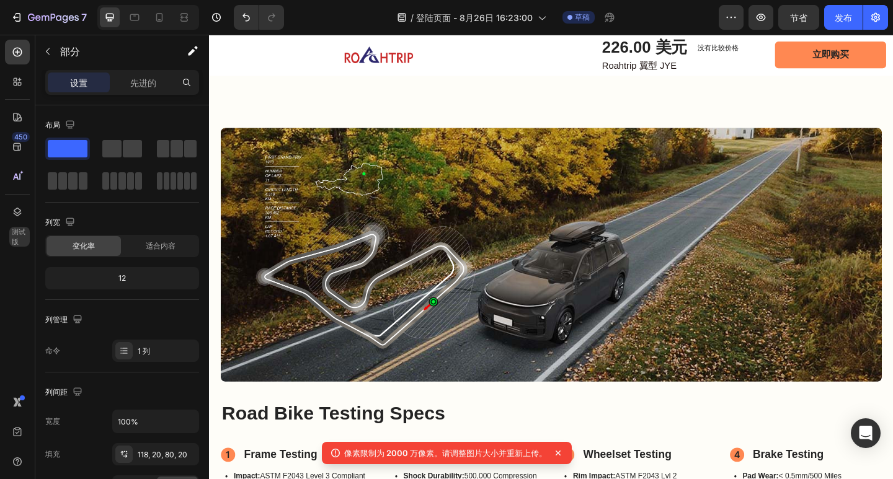
click at [892, 102] on div "Image Image Hero Banner Road Bike Testing Specs Heading Frame Testing Item List…" at bounding box center [581, 335] width 744 height 545
click at [866, 102] on div "Image Image Hero Banner Road Bike Testing Specs Heading Frame Testing Item List…" at bounding box center [581, 335] width 744 height 545
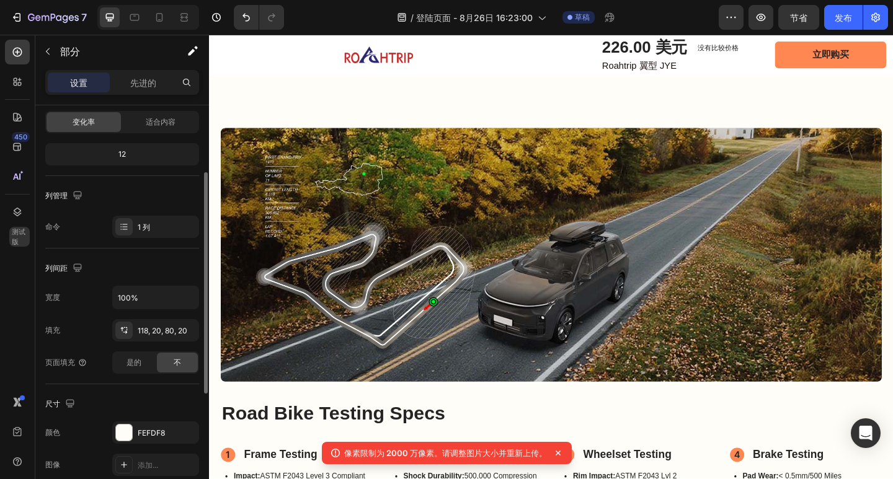
scroll to position [248, 0]
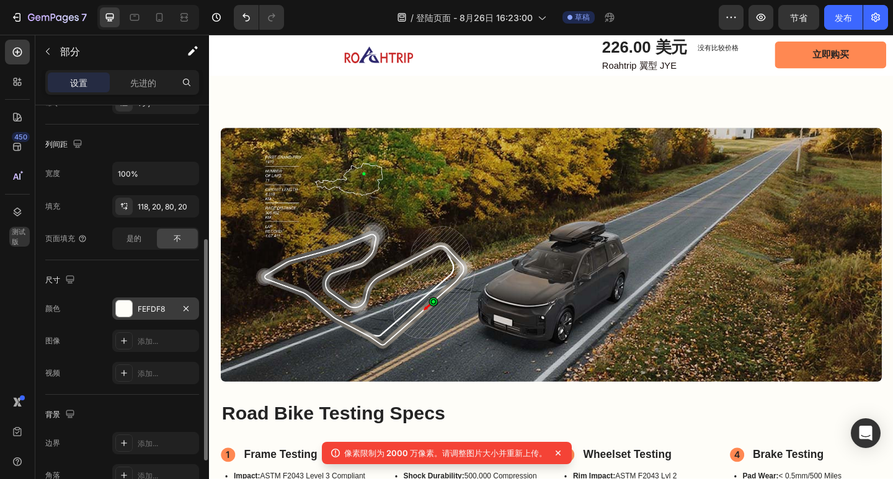
click at [148, 313] on font "FEFDF8" at bounding box center [151, 308] width 27 height 9
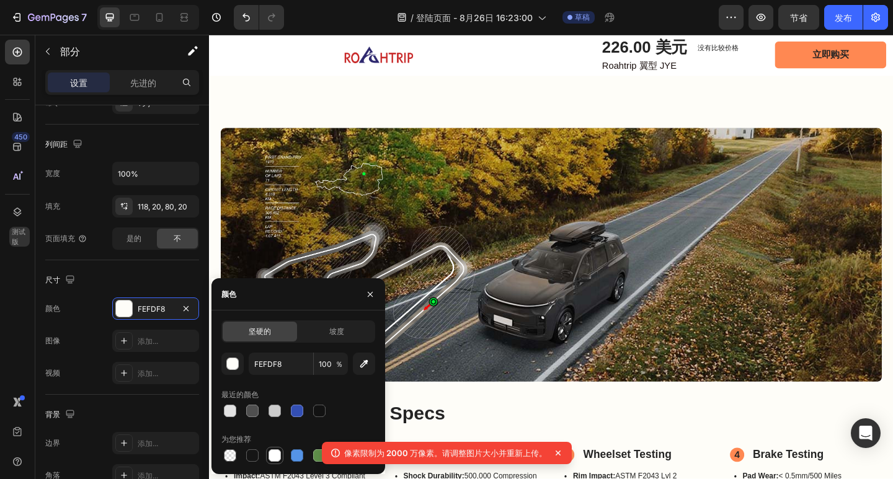
click at [274, 451] on div at bounding box center [274, 456] width 12 height 12
type input "FFFFFF"
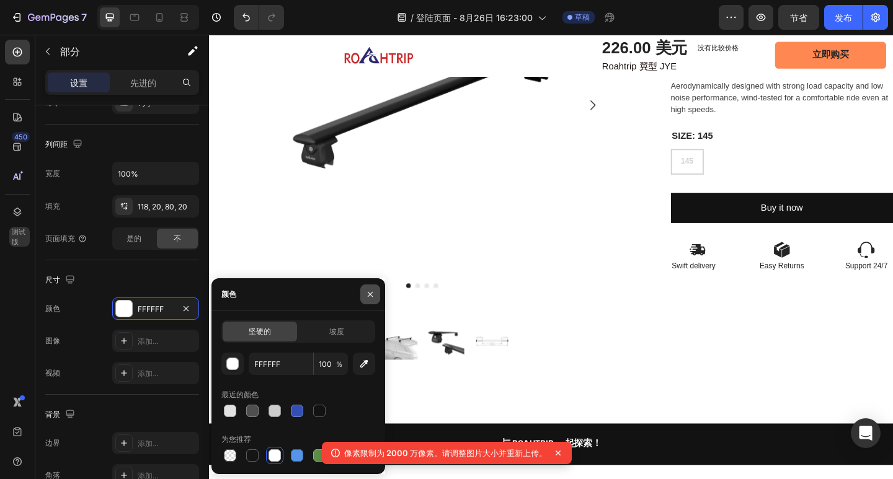
click at [368, 296] on icon "button" at bounding box center [370, 293] width 5 height 5
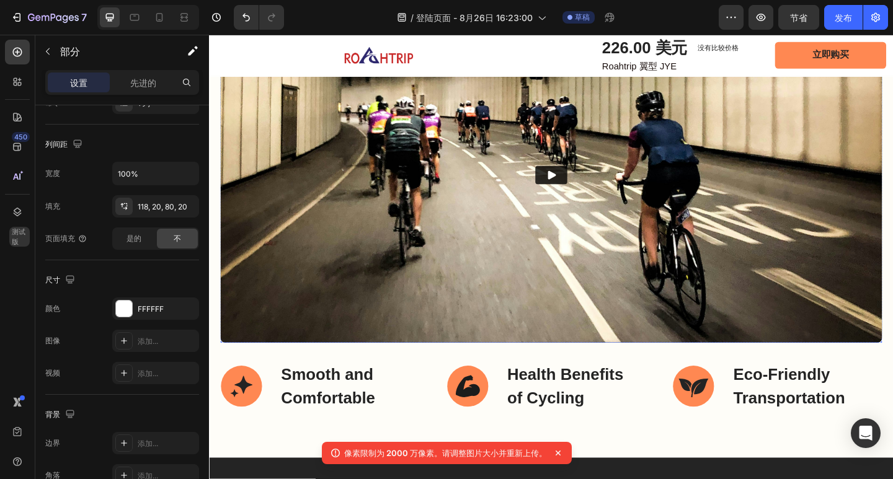
scroll to position [3162, 0]
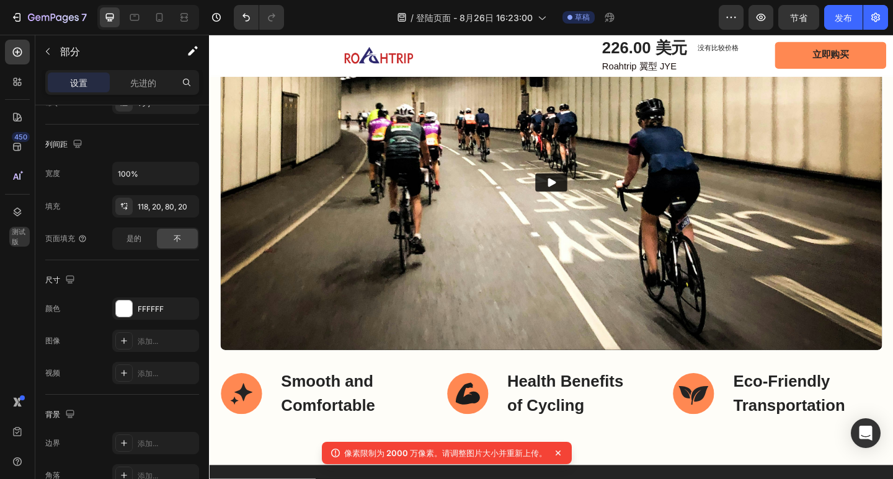
click at [557, 453] on icon at bounding box center [558, 453] width 5 height 5
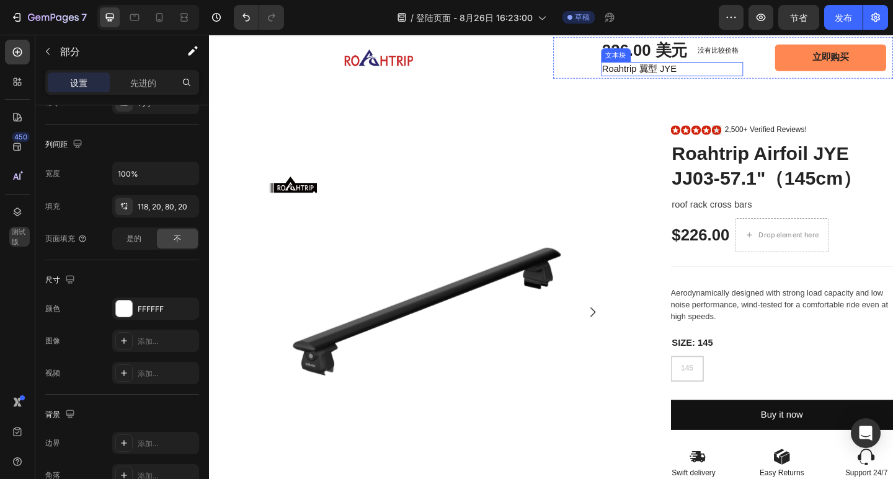
scroll to position [0, 0]
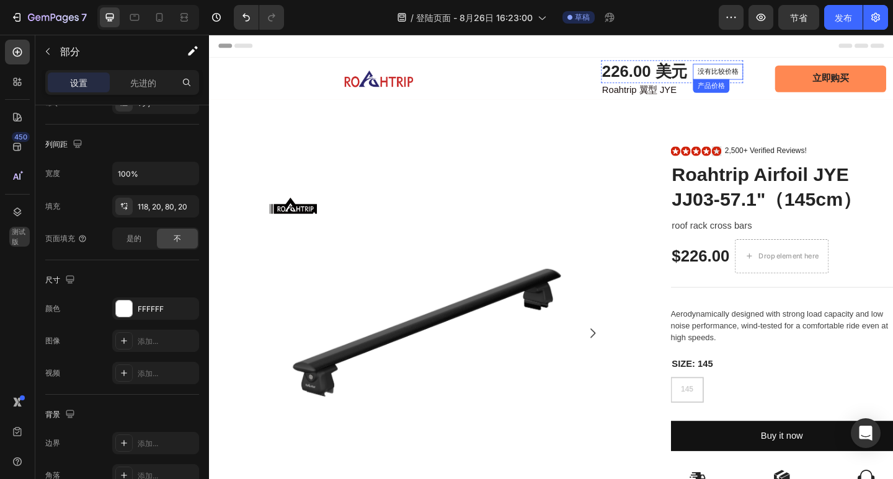
click at [766, 78] on font "没有比较价格" at bounding box center [762, 75] width 45 height 9
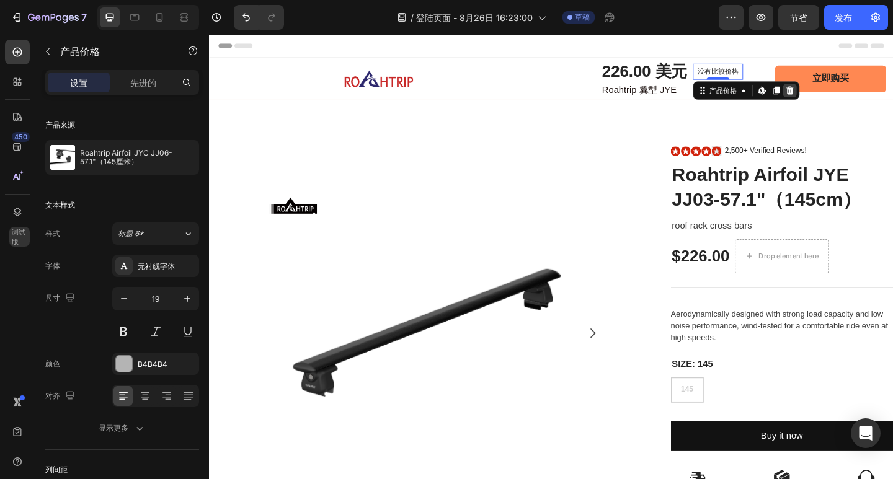
click at [837, 95] on icon at bounding box center [841, 95] width 8 height 9
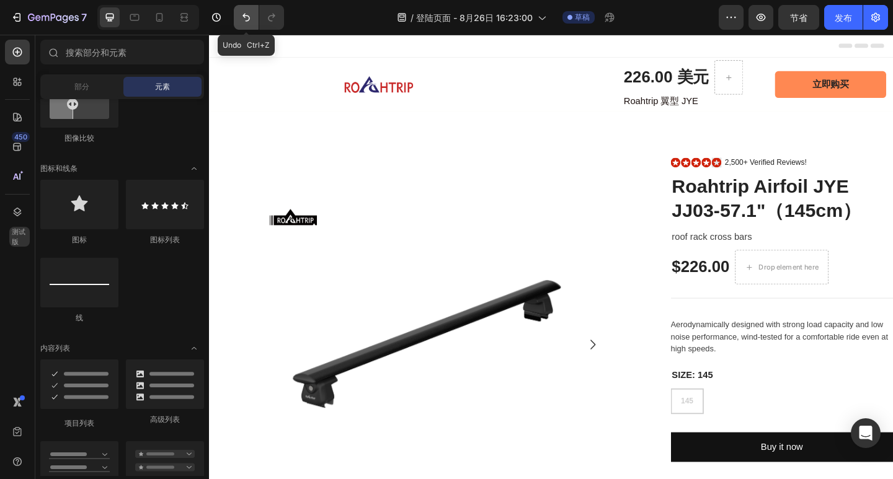
click at [247, 19] on icon "撤消/重做" at bounding box center [246, 17] width 12 height 12
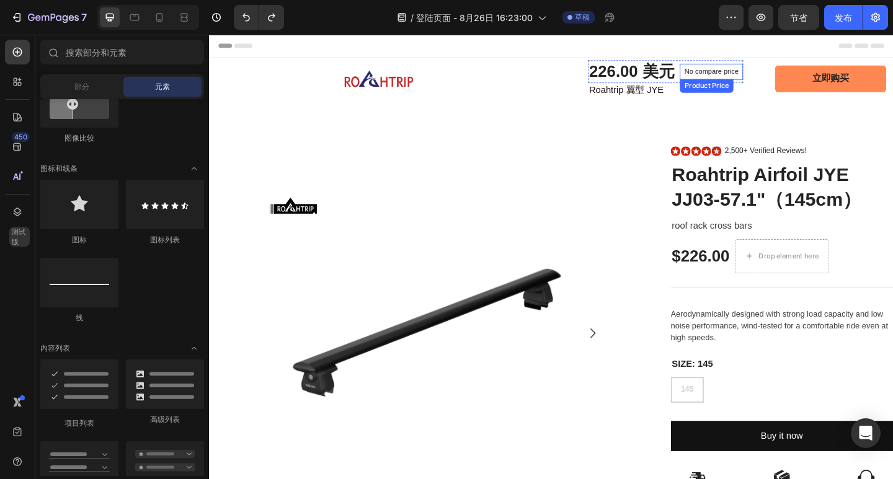
click at [740, 77] on p "No compare price" at bounding box center [755, 74] width 59 height 7
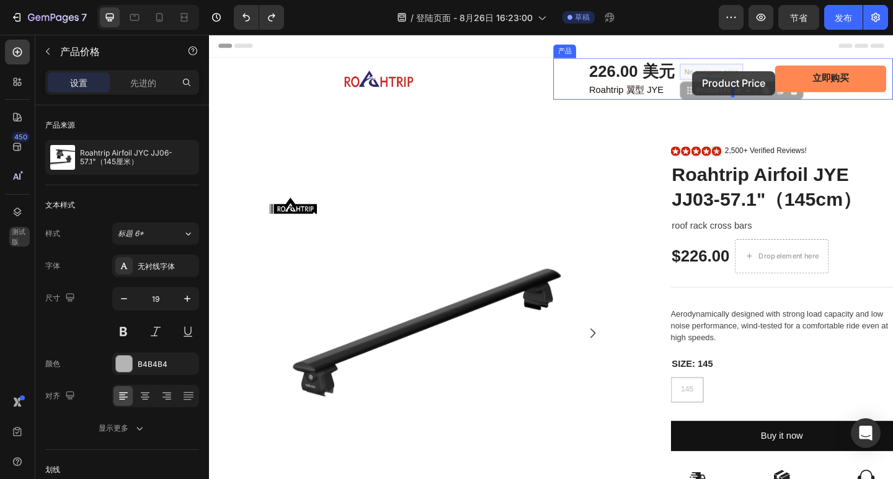
drag, startPoint x: 712, startPoint y: 74, endPoint x: 735, endPoint y: 74, distance: 22.3
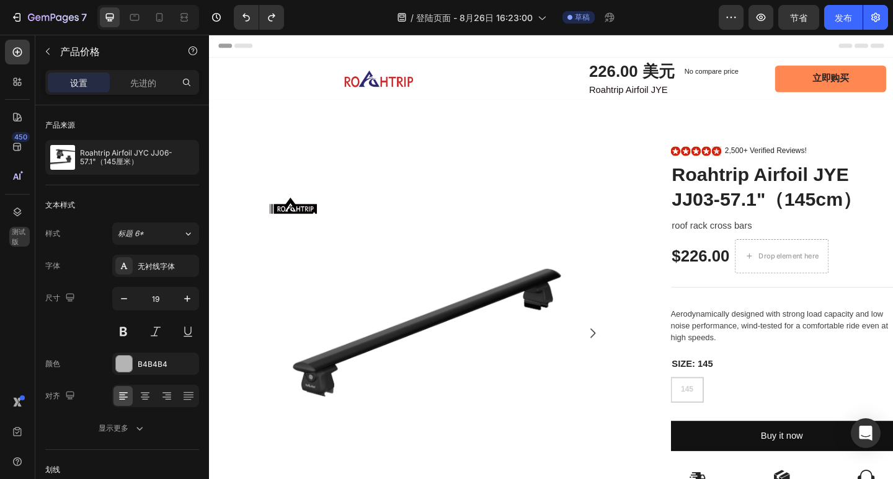
click at [758, 74] on p "No compare price" at bounding box center [755, 74] width 59 height 7
click at [768, 74] on p "No compare price" at bounding box center [755, 74] width 59 height 7
click at [759, 78] on p "No compare price" at bounding box center [755, 74] width 59 height 7
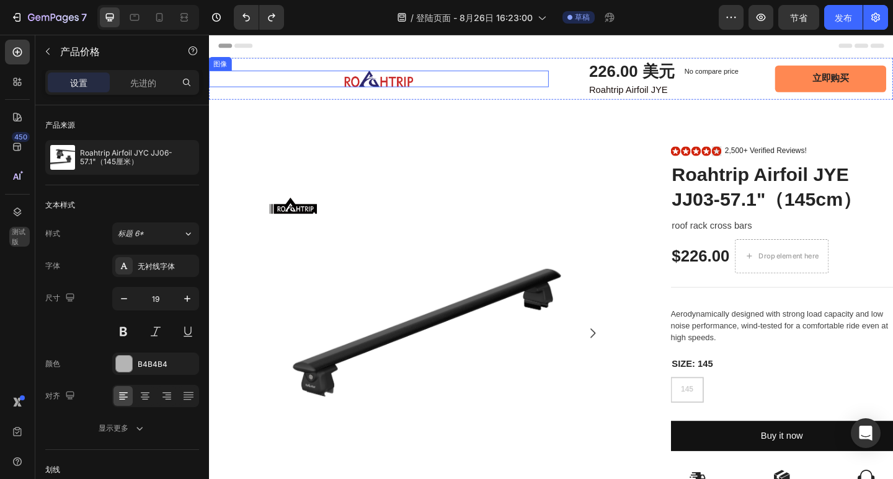
click at [530, 78] on div at bounding box center [394, 82] width 370 height 17
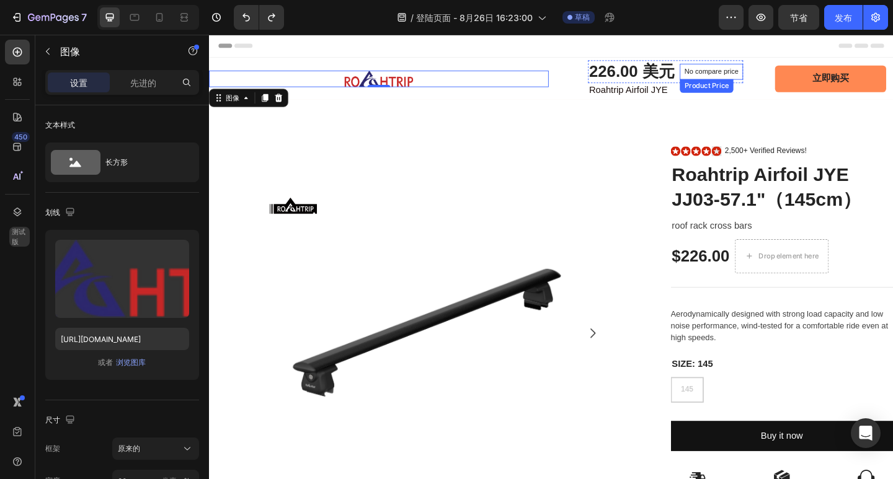
click at [726, 78] on p "No compare price" at bounding box center [755, 74] width 59 height 7
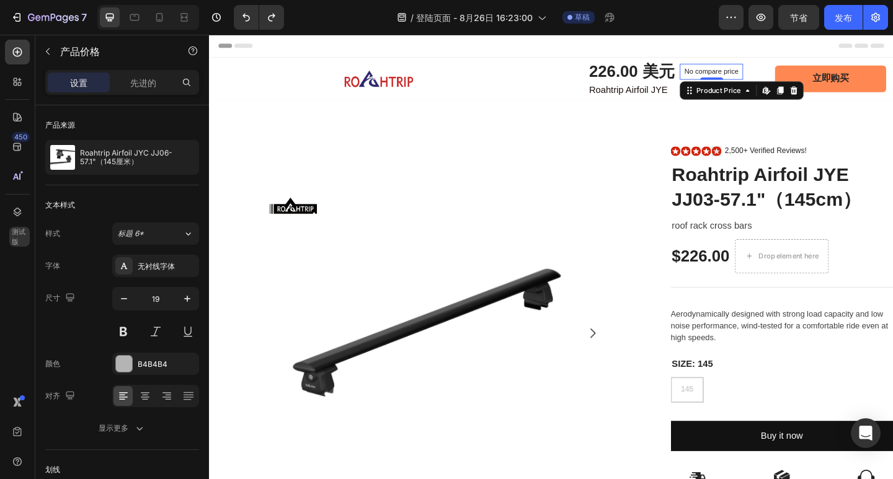
click at [756, 75] on p "No compare price" at bounding box center [755, 74] width 59 height 7
click at [774, 74] on p "No compare price" at bounding box center [755, 74] width 59 height 7
click at [758, 77] on p "No compare price" at bounding box center [755, 74] width 59 height 7
click at [750, 74] on p "No compare price" at bounding box center [755, 74] width 59 height 7
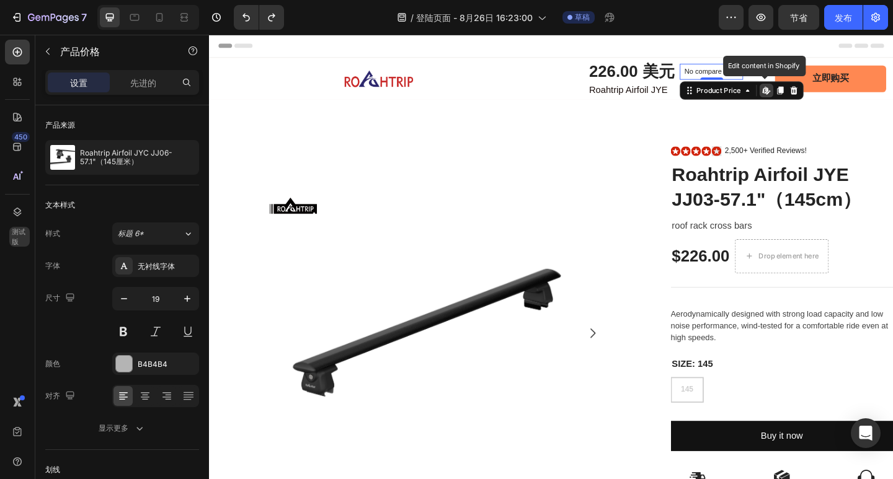
click at [750, 74] on p "No compare price" at bounding box center [755, 74] width 59 height 7
click at [739, 74] on p "No compare price" at bounding box center [755, 74] width 59 height 7
click at [745, 75] on p "No compare price" at bounding box center [755, 74] width 59 height 7
click at [758, 75] on p "No compare price" at bounding box center [755, 74] width 59 height 7
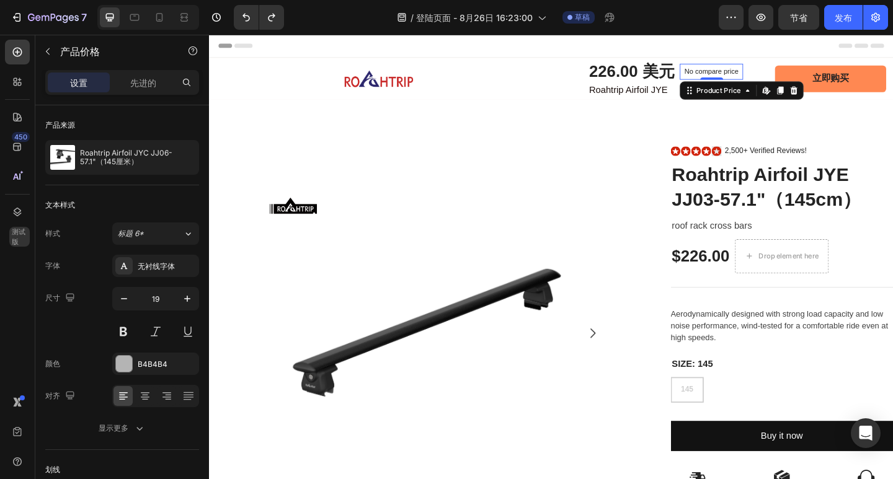
click at [758, 75] on p "No compare price" at bounding box center [755, 74] width 59 height 7
click at [760, 75] on p "No compare price" at bounding box center [755, 74] width 59 height 7
drag, startPoint x: 732, startPoint y: 73, endPoint x: 749, endPoint y: 74, distance: 16.8
click at [740, 74] on p "No compare price" at bounding box center [755, 74] width 59 height 7
click at [744, 74] on p "No compare price" at bounding box center [755, 74] width 59 height 7
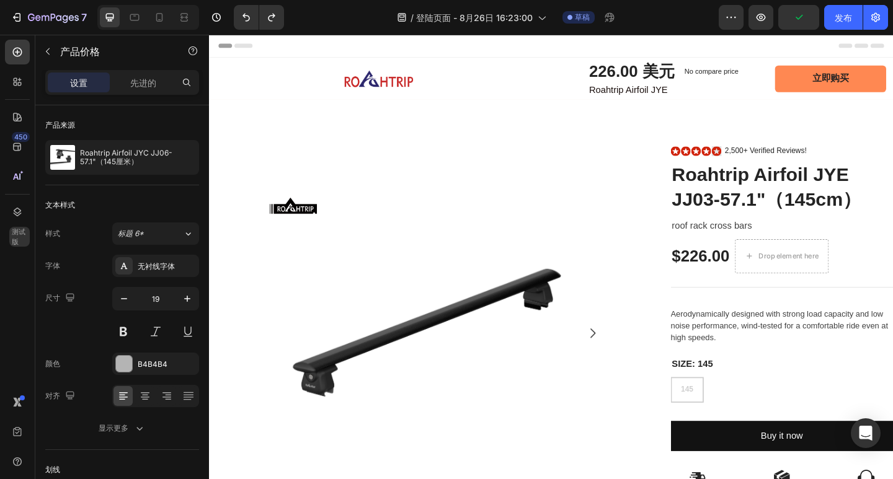
click at [731, 76] on p "No compare price" at bounding box center [755, 74] width 59 height 7
click at [726, 73] on p "No compare price" at bounding box center [755, 74] width 59 height 7
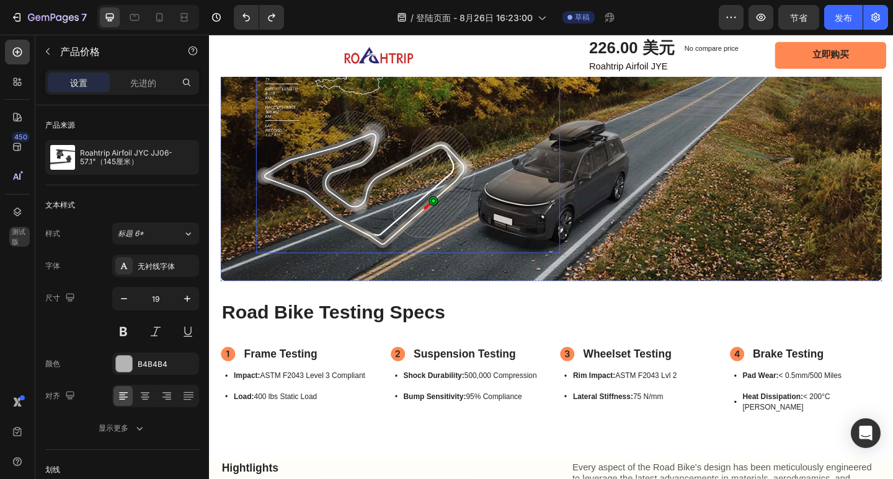
scroll to position [806, 0]
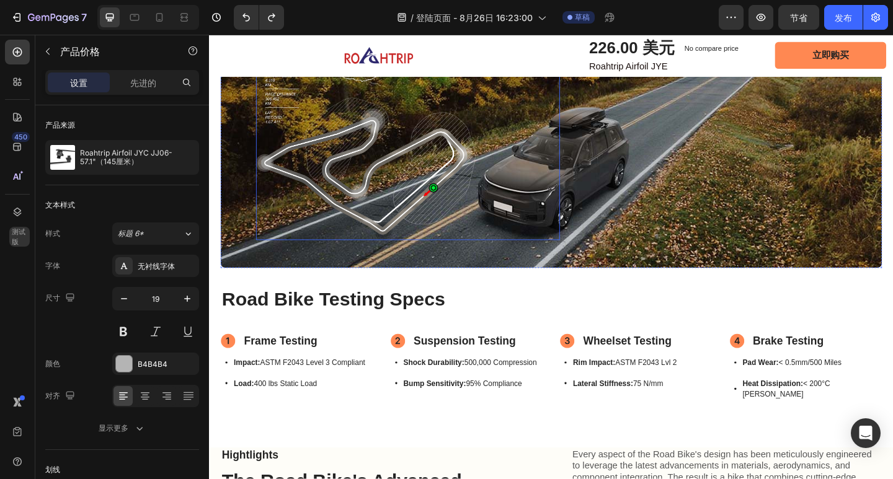
click at [404, 170] on img at bounding box center [379, 151] width 239 height 216
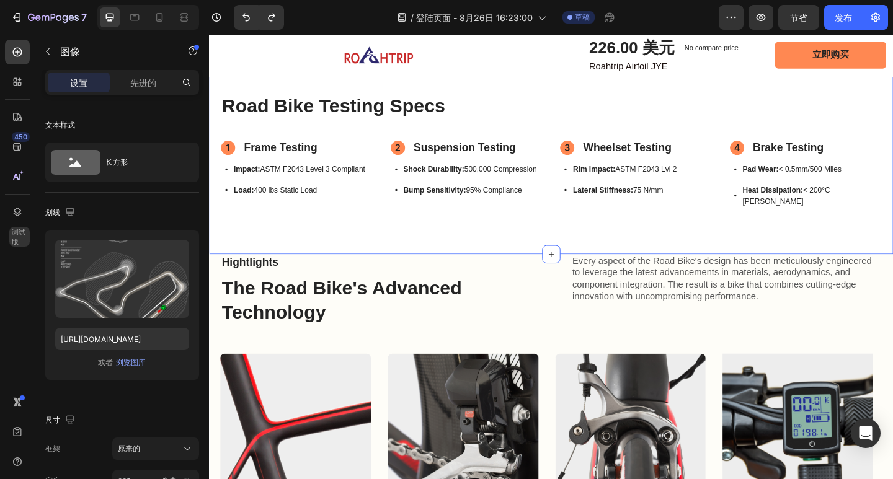
scroll to position [1054, 0]
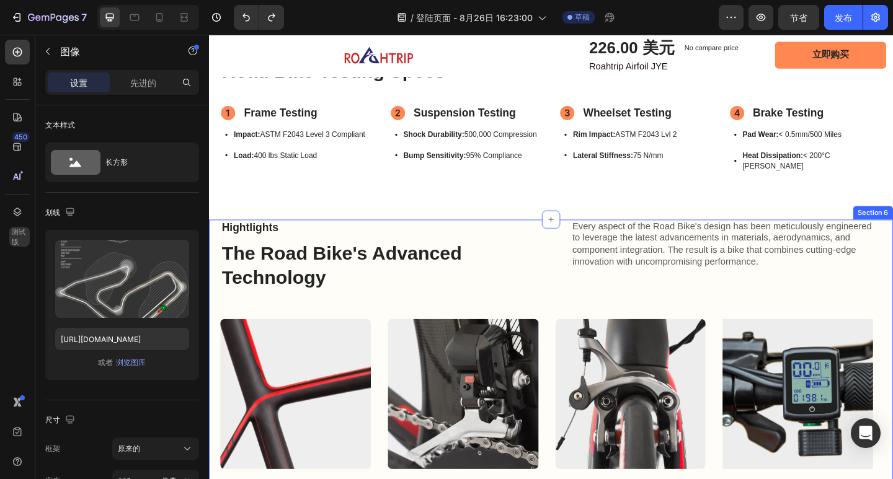
click at [214, 277] on div "Hightlights Text Block The Road Bike's Advanced Technology Heading Every aspect…" at bounding box center [581, 443] width 744 height 414
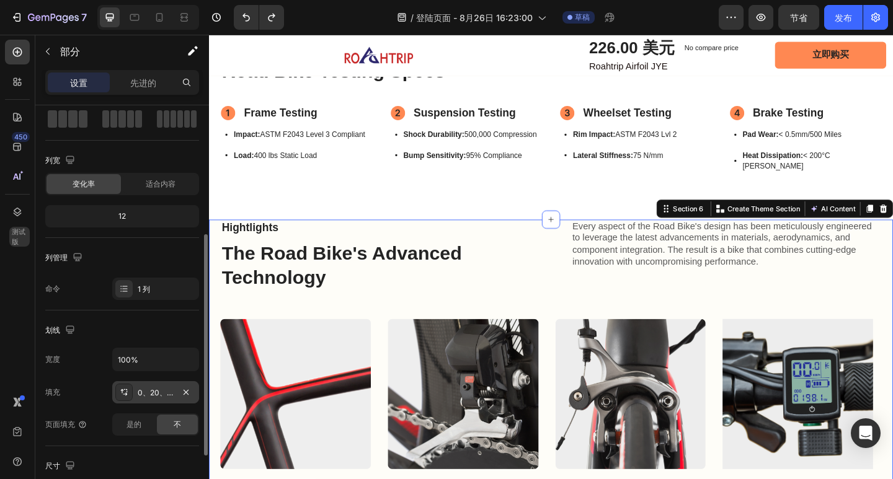
scroll to position [124, 0]
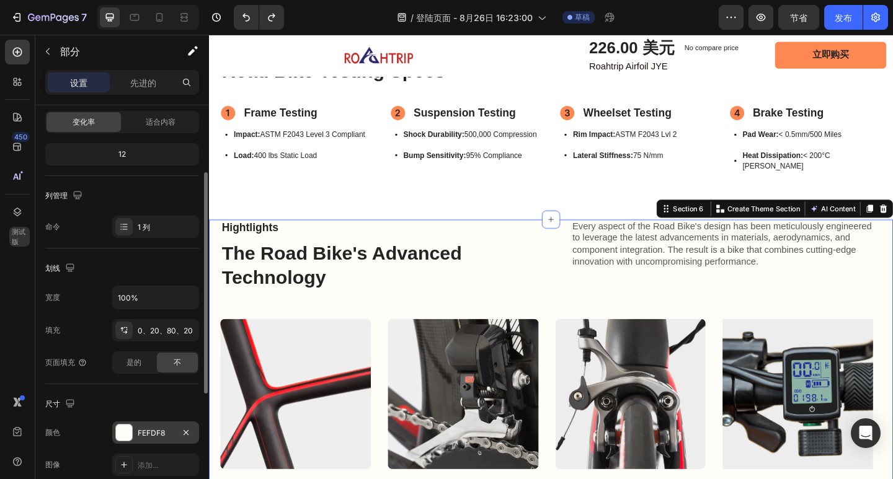
click at [157, 432] on font "FEFDF8" at bounding box center [151, 432] width 27 height 9
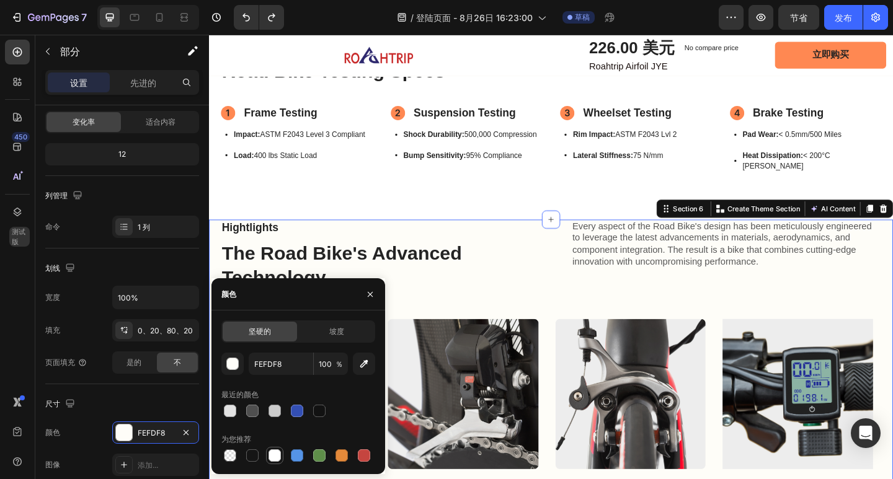
click at [274, 451] on div at bounding box center [274, 456] width 12 height 12
type input "FFFFFF"
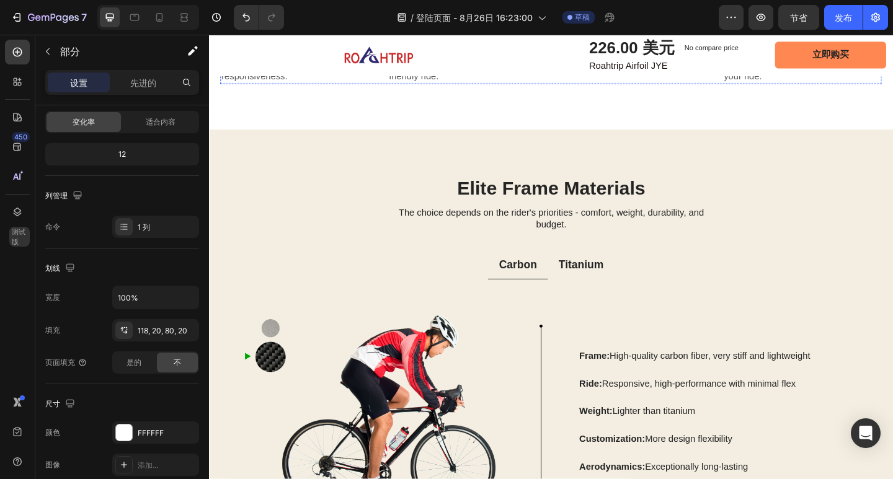
scroll to position [1612, 0]
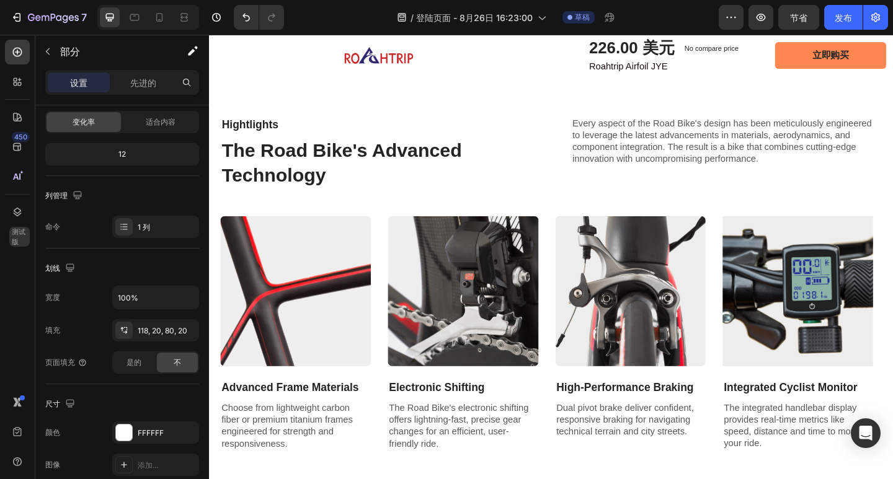
scroll to position [1137, 0]
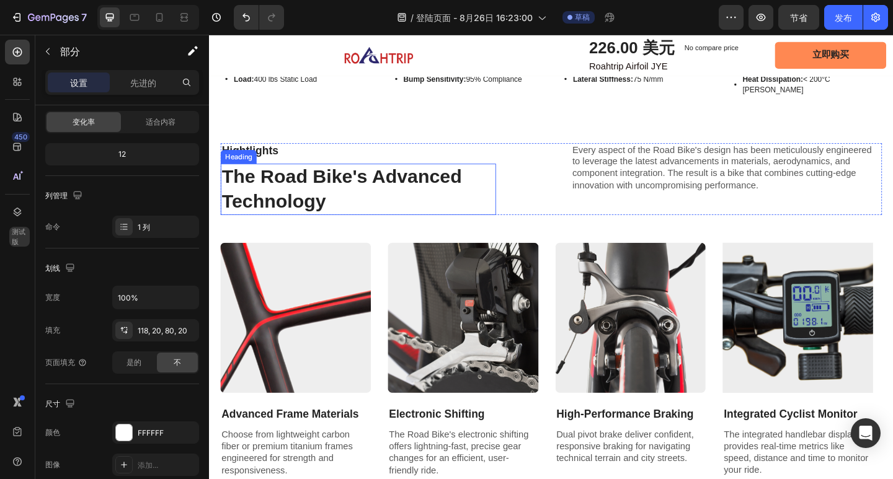
click at [342, 204] on h2 "The Road Bike's Advanced Technology" at bounding box center [371, 203] width 300 height 56
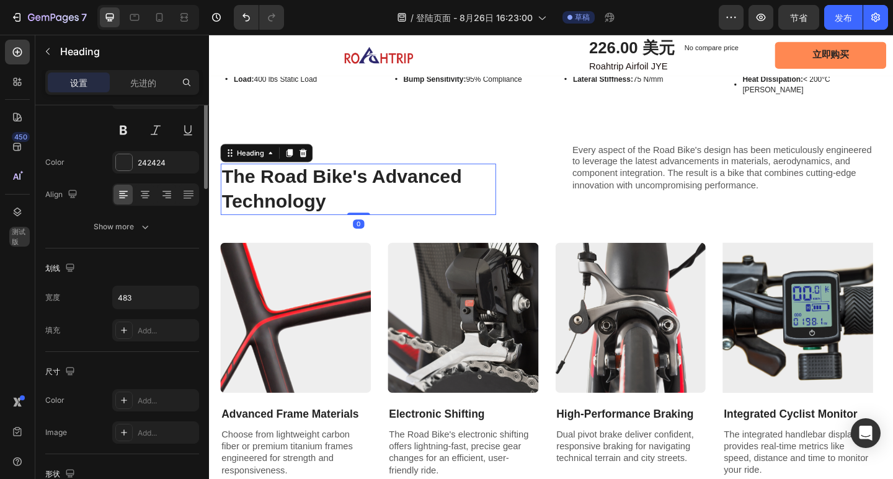
scroll to position [0, 0]
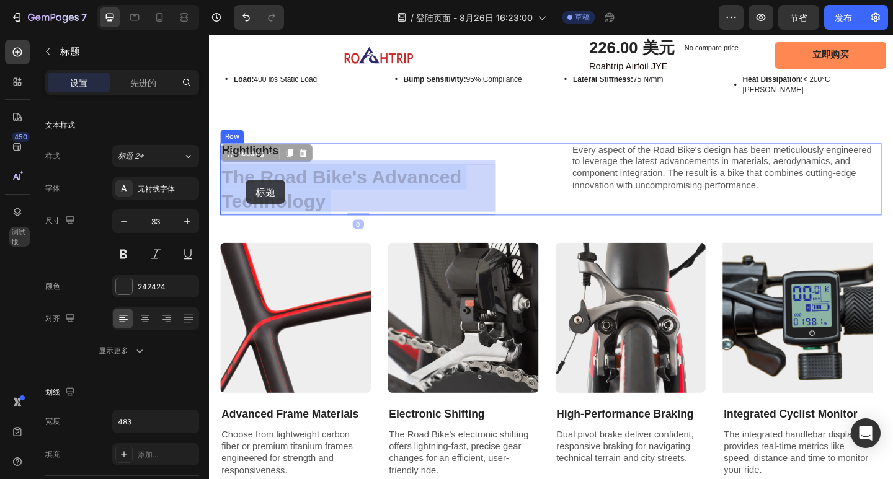
drag, startPoint x: 346, startPoint y: 216, endPoint x: 228, endPoint y: 182, distance: 122.8
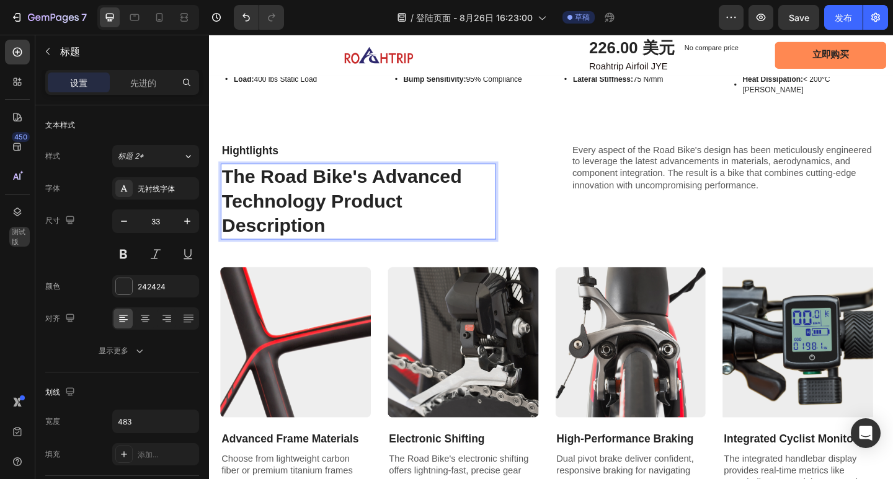
click at [344, 211] on p "The Road Bike's Advanced Technology Product Description" at bounding box center [371, 217] width 297 height 80
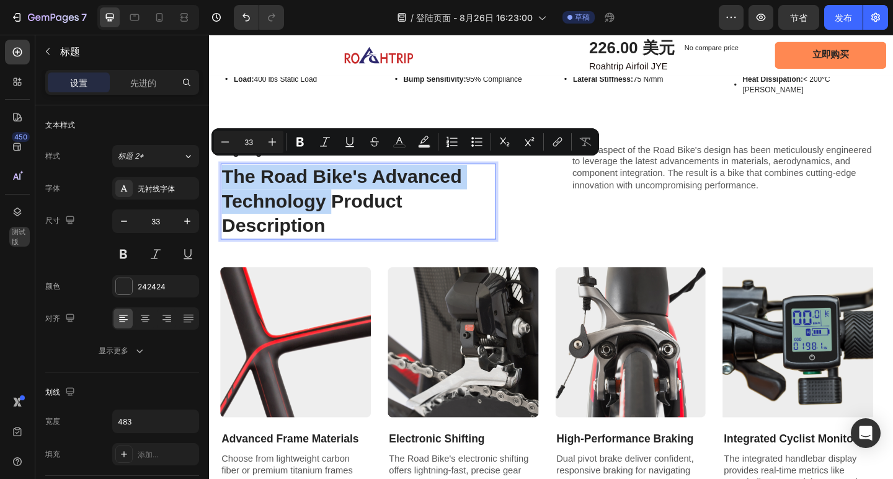
drag, startPoint x: 344, startPoint y: 211, endPoint x: 226, endPoint y: 184, distance: 120.9
click at [226, 184] on p "The Road Bike's Advanced Technology Product Description" at bounding box center [371, 217] width 297 height 80
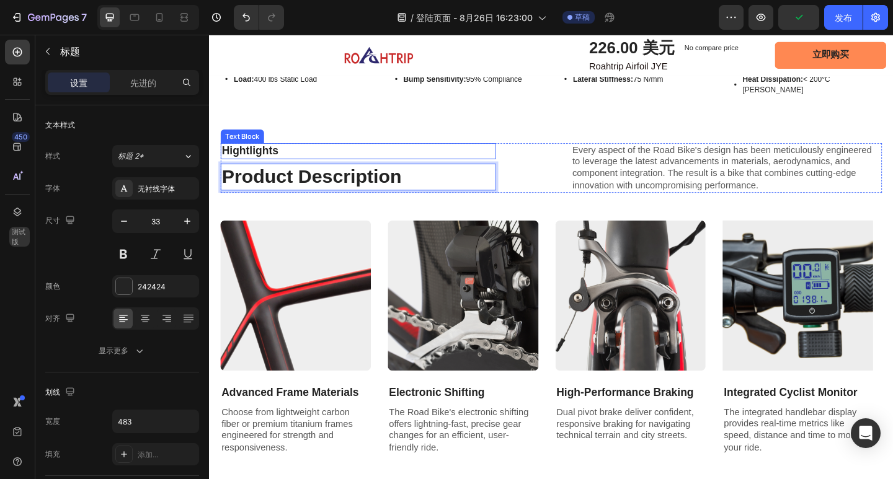
click at [336, 158] on p "Hightlights" at bounding box center [371, 162] width 297 height 16
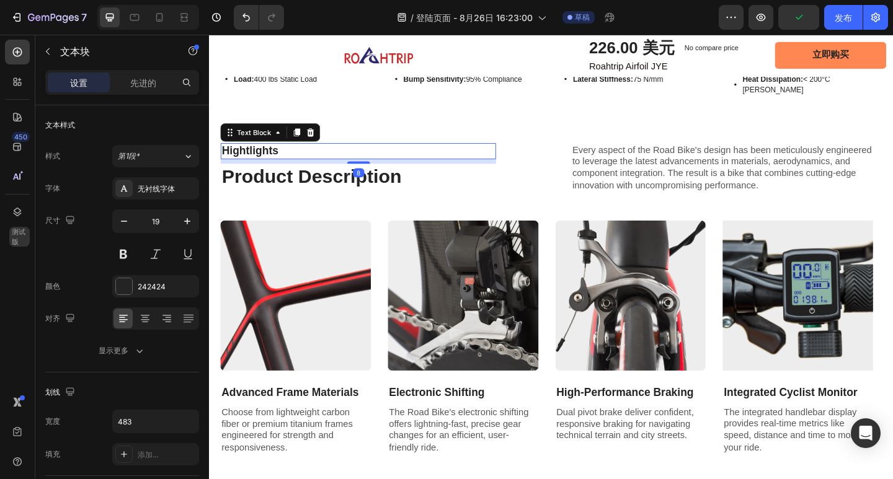
click at [287, 155] on p "Hightlights" at bounding box center [371, 162] width 297 height 16
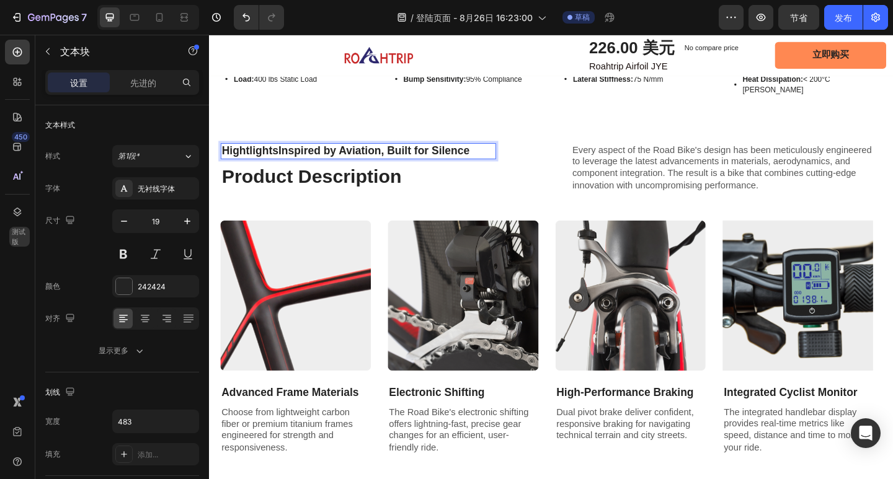
click at [283, 156] on p "HightlightsInspired by Aviation, Built for Silence" at bounding box center [371, 162] width 297 height 16
click at [288, 156] on p "HightlightsInspired by Aviation, Built for Silence" at bounding box center [371, 162] width 297 height 16
click at [718, 162] on p "Every aspect of the Road Bike's design has been meticulously engineered to leve…" at bounding box center [771, 179] width 335 height 51
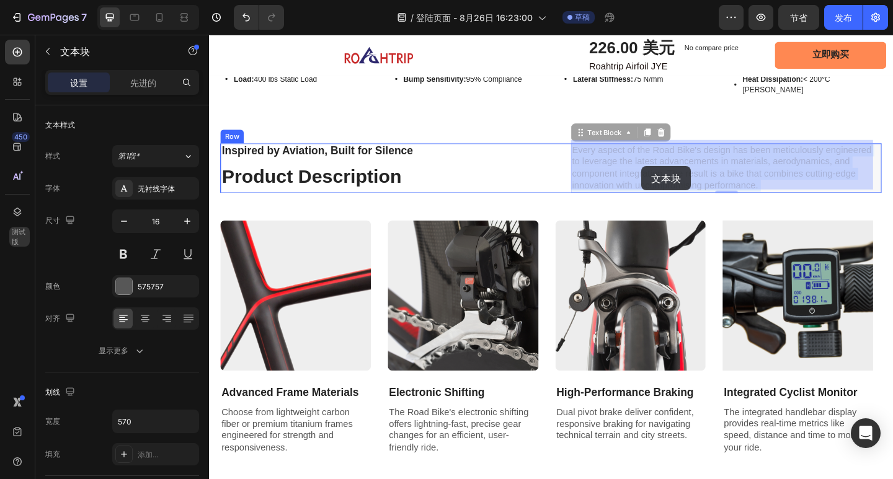
drag, startPoint x: 606, startPoint y: 155, endPoint x: 678, endPoint y: 178, distance: 76.1
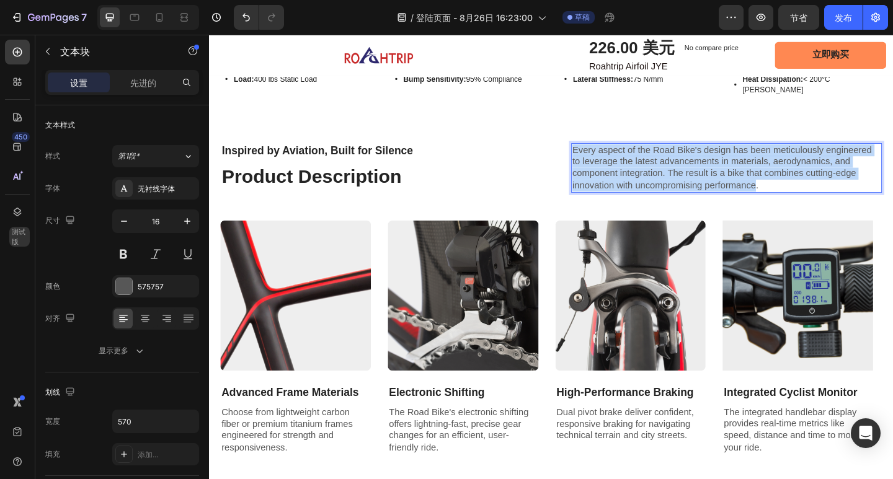
drag, startPoint x: 927, startPoint y: 195, endPoint x: 606, endPoint y: 158, distance: 323.3
click at [606, 158] on p "Every aspect of the Road Bike's design has been meticulously engineered to leve…" at bounding box center [771, 179] width 335 height 51
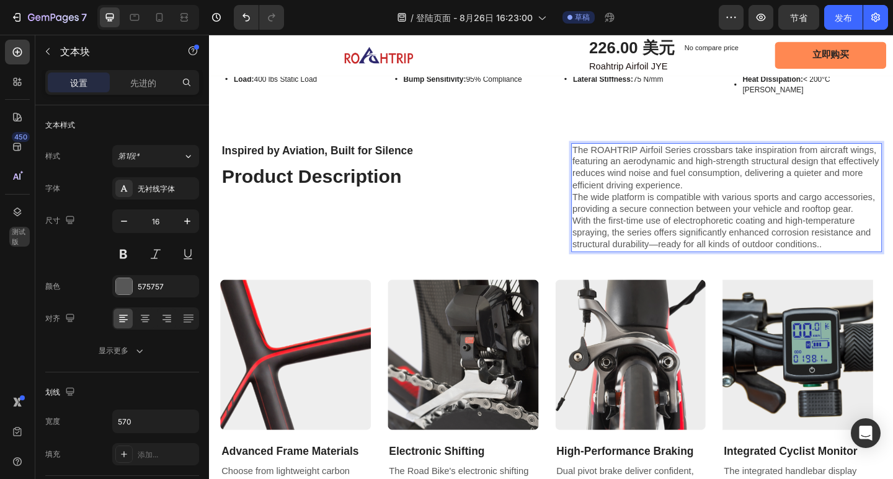
click at [892, 270] on p "With the first-time use of electrophoretic coating and high-temperature sprayin…" at bounding box center [771, 250] width 335 height 38
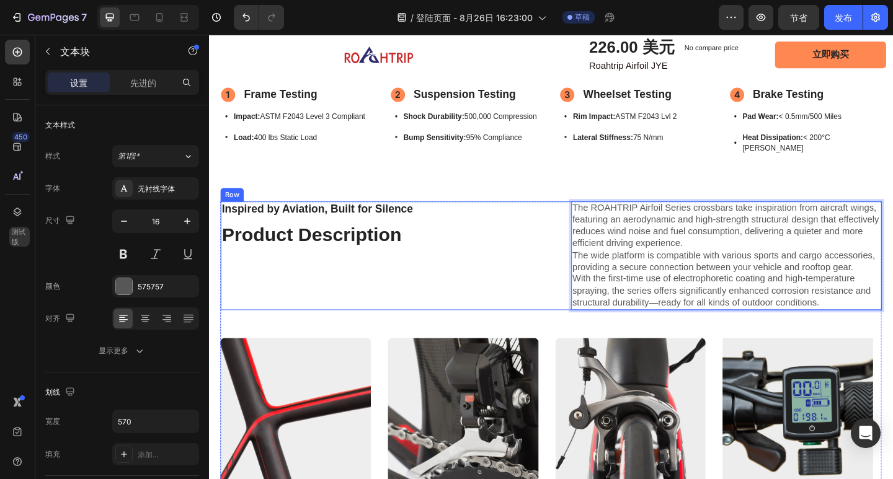
scroll to position [1013, 0]
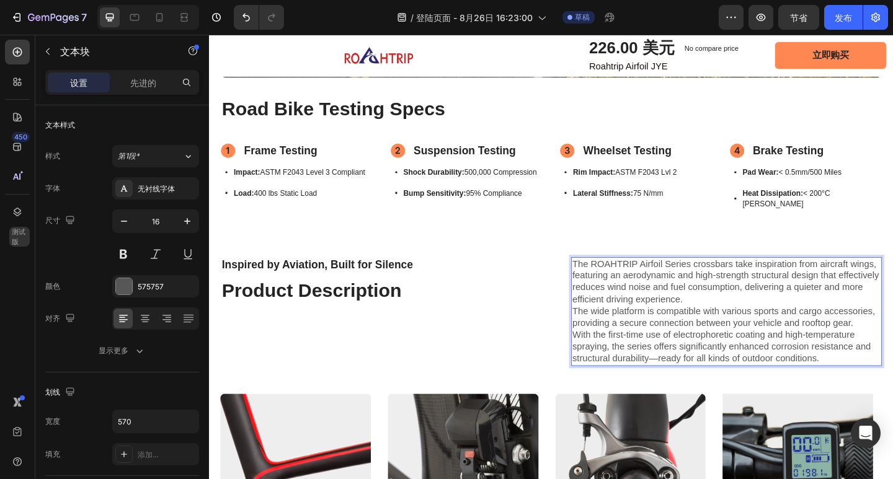
click at [604, 344] on p "The wide platform is compatible with various sports and cargo accessories, prov…" at bounding box center [771, 343] width 335 height 26
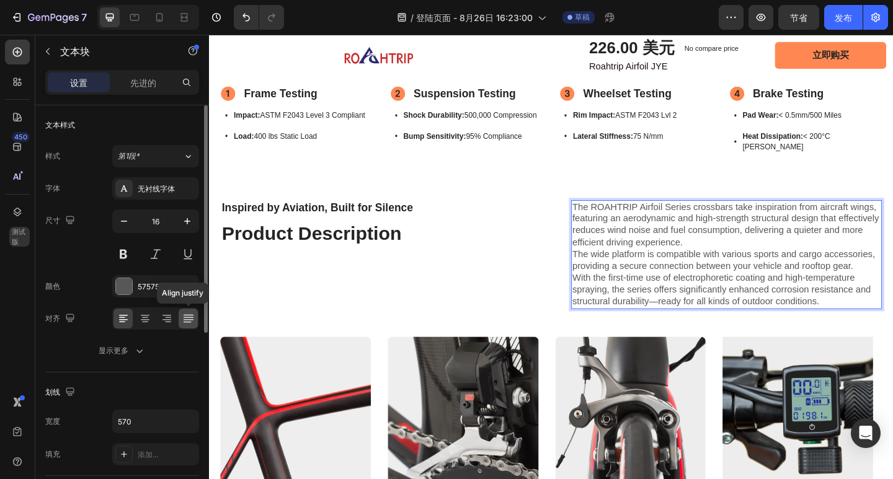
click at [189, 321] on icon at bounding box center [188, 319] width 12 height 12
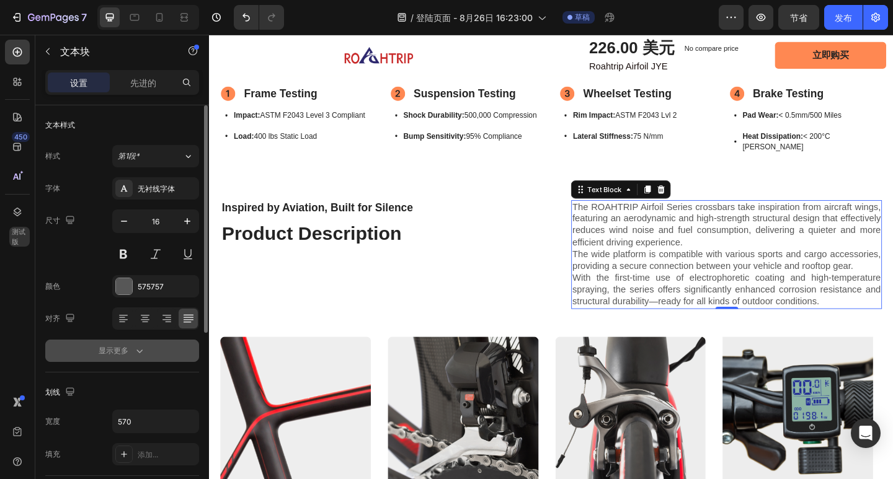
click at [129, 348] on div "显示更多" at bounding box center [122, 351] width 47 height 12
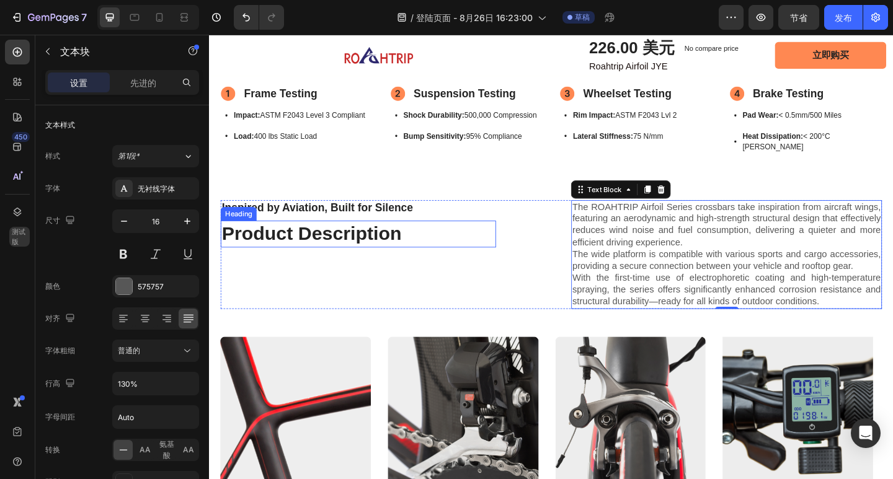
click at [410, 254] on p "Product Description" at bounding box center [371, 252] width 297 height 27
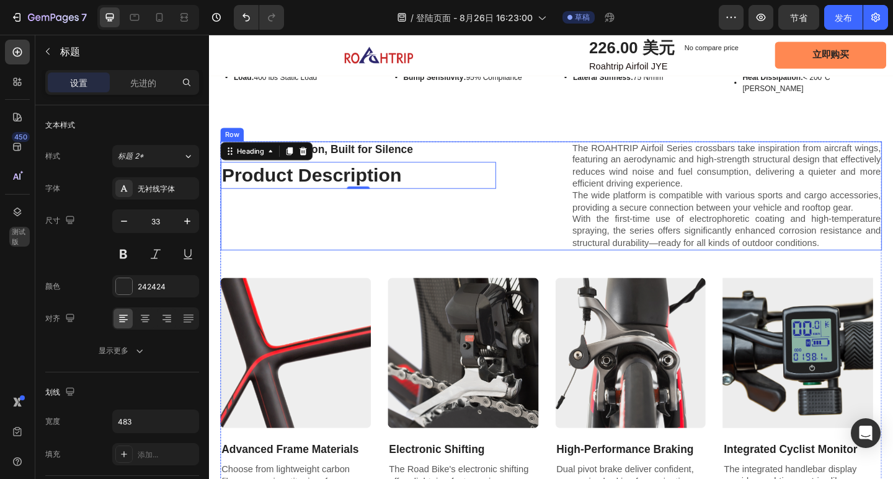
scroll to position [1199, 0]
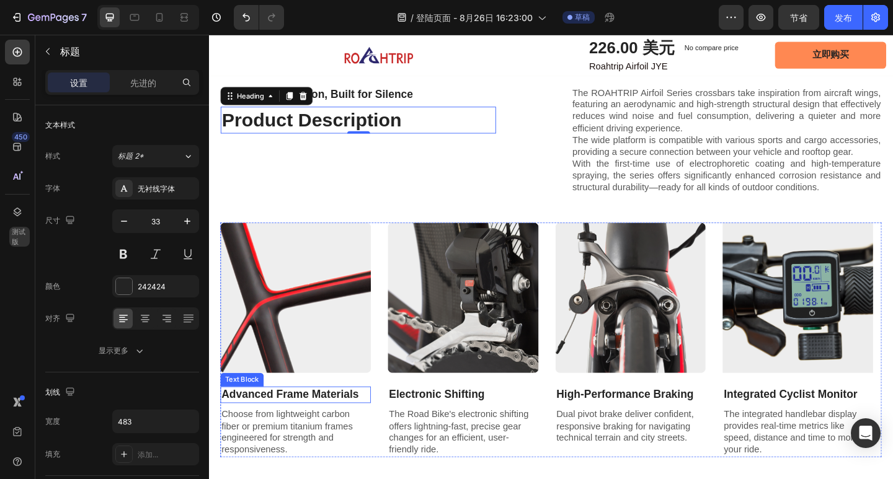
click at [340, 435] on p "Advanced Frame Materials" at bounding box center [303, 427] width 161 height 16
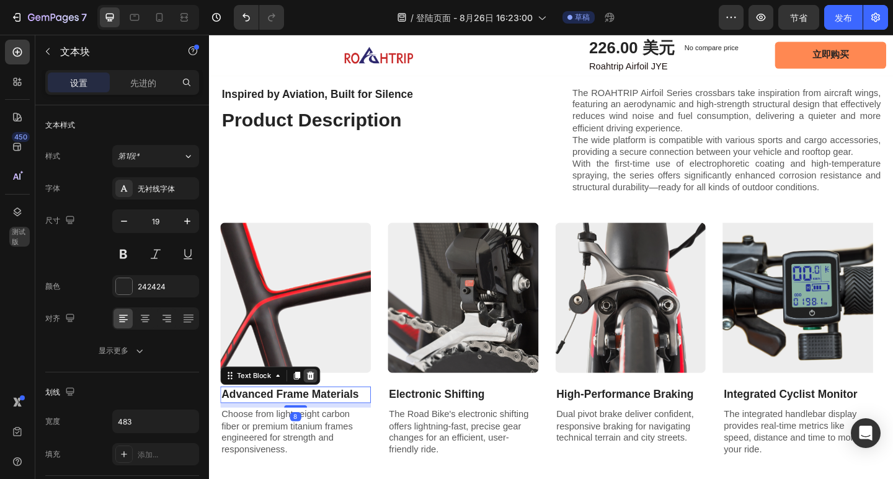
click at [322, 414] on div at bounding box center [319, 406] width 15 height 15
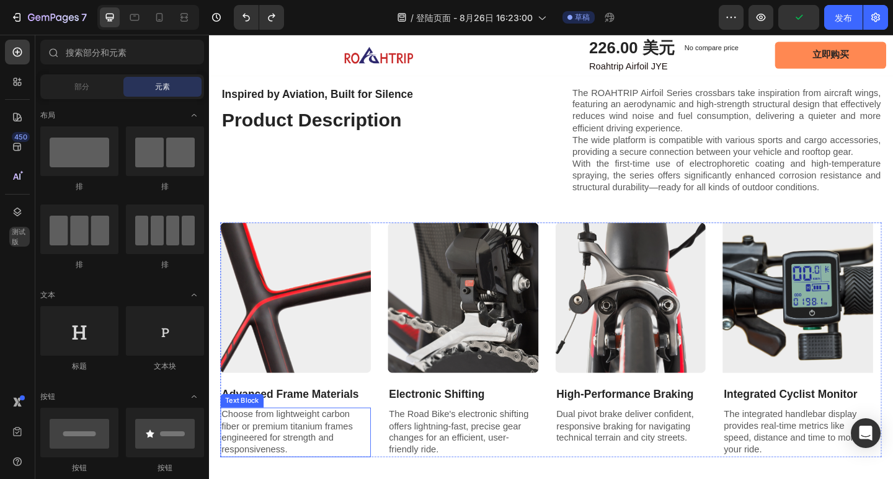
click at [281, 464] on p "Choose from lightweight carbon fiber or premium titanium frames engineered for …" at bounding box center [303, 467] width 161 height 51
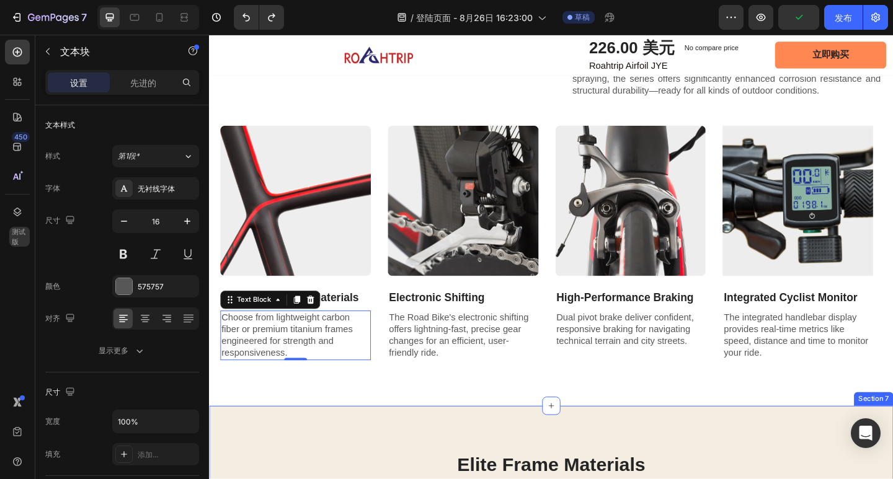
scroll to position [1323, 0]
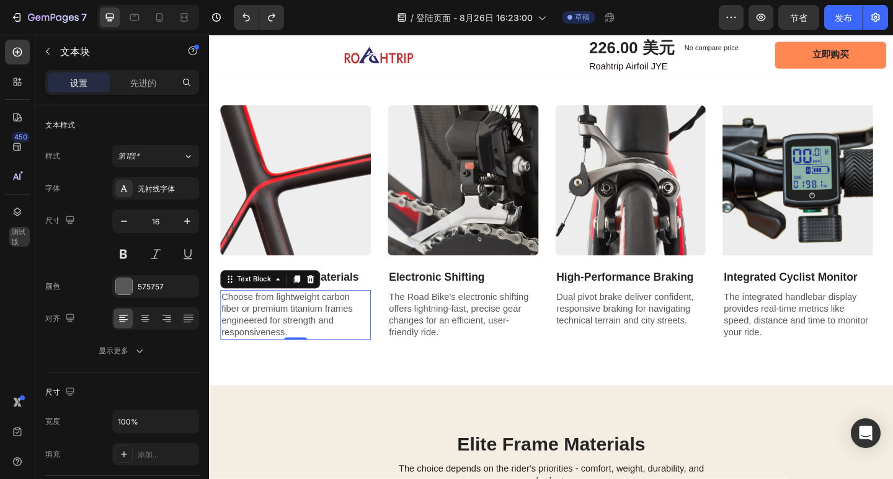
click at [304, 366] on p "Choose from lightweight carbon fiber or premium titanium frames engineered for …" at bounding box center [303, 339] width 161 height 51
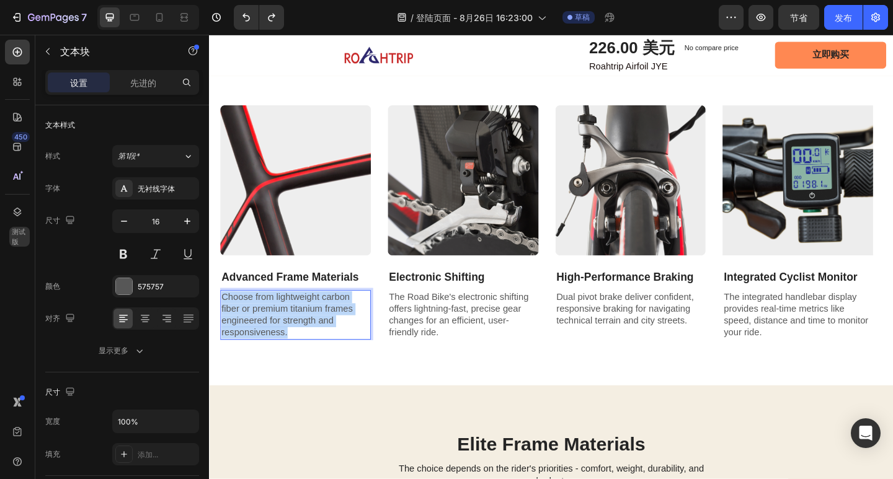
drag, startPoint x: 302, startPoint y: 369, endPoint x: 224, endPoint y: 336, distance: 84.2
click at [224, 336] on p "Choose from lightweight carbon fiber or premium titanium frames engineered for …" at bounding box center [303, 339] width 161 height 51
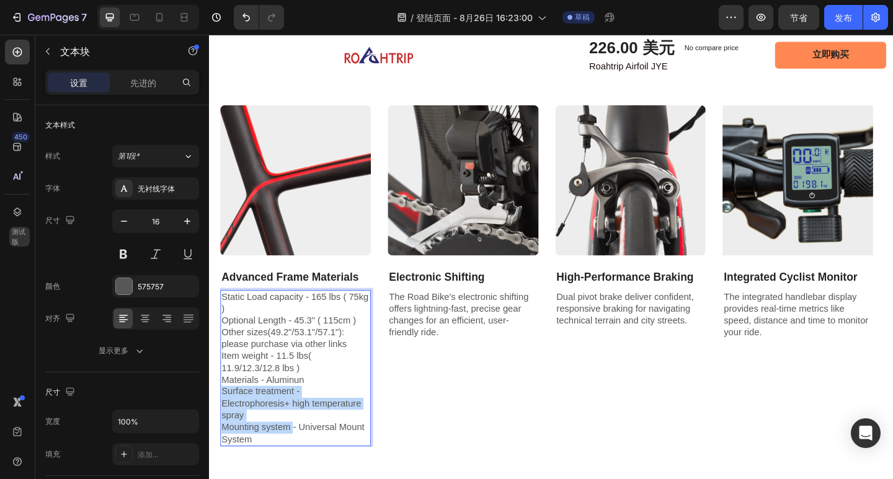
drag, startPoint x: 304, startPoint y: 482, endPoint x: 302, endPoint y: 463, distance: 19.9
click at [296, 457] on p "Static Load capacity - 165 lbs ( 75kg ) Optional Length - 45.3" ( 115cm ) Other…" at bounding box center [303, 397] width 161 height 167
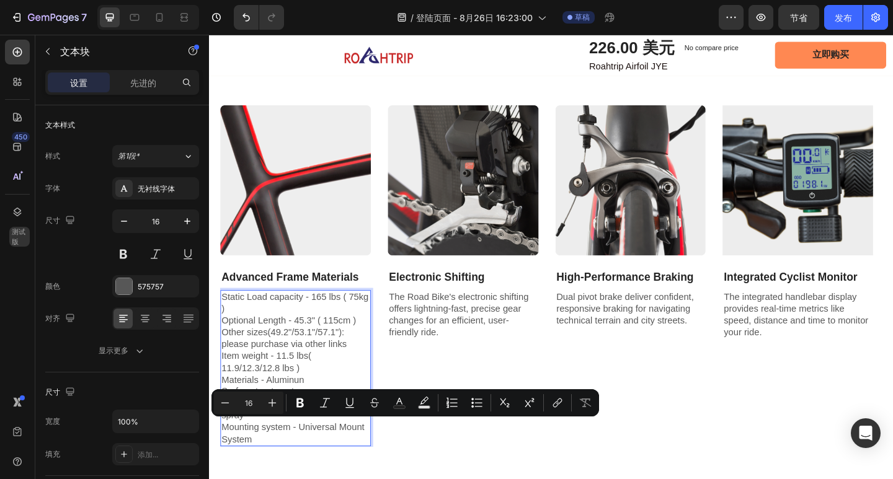
click at [325, 358] on p "Static Load capacity - 165 lbs ( 75kg ) Optional Length - 45.3" ( 115cm ) Other…" at bounding box center [303, 397] width 161 height 167
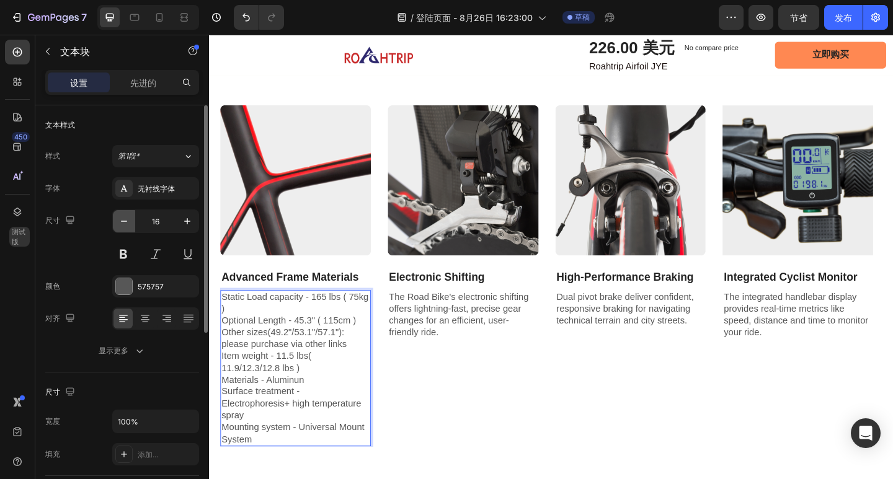
click at [126, 221] on icon "button" at bounding box center [124, 221] width 12 height 12
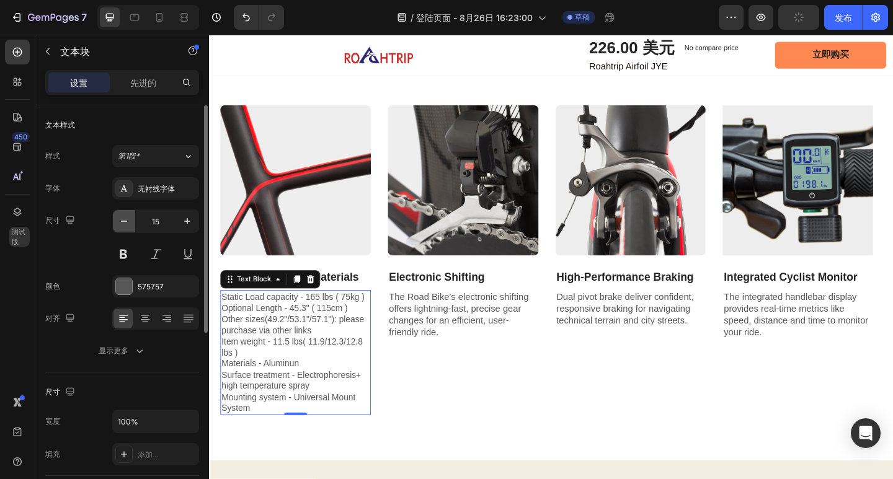
click at [126, 221] on icon "button" at bounding box center [124, 221] width 12 height 12
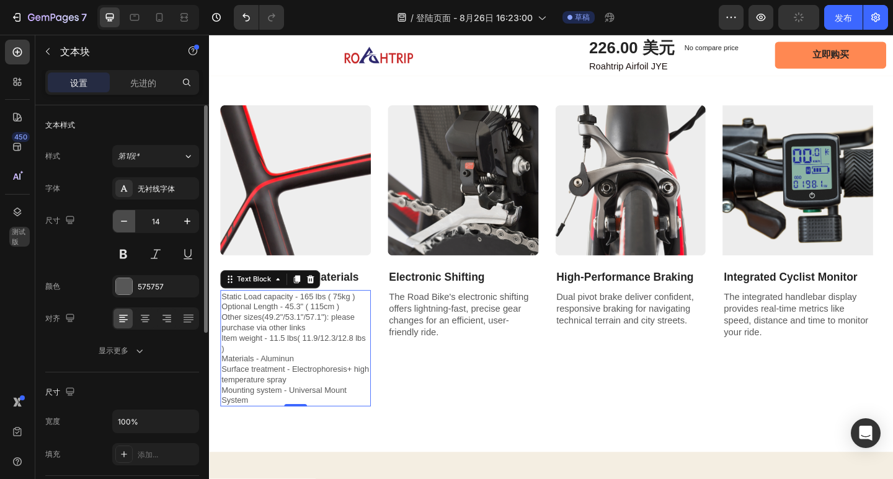
click at [126, 221] on icon "button" at bounding box center [124, 221] width 12 height 12
type input "13"
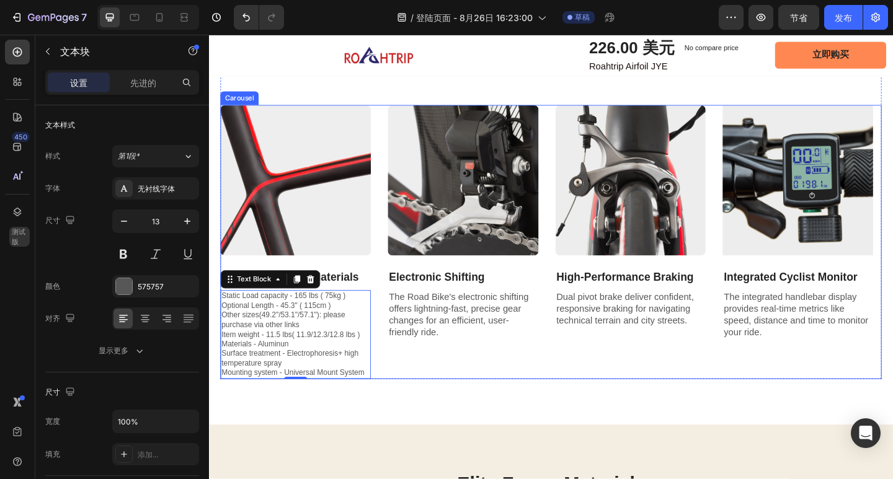
click at [510, 366] on p "The Road Bike's electronic shifting offers lightning-fast, precise gear changes…" at bounding box center [485, 339] width 161 height 51
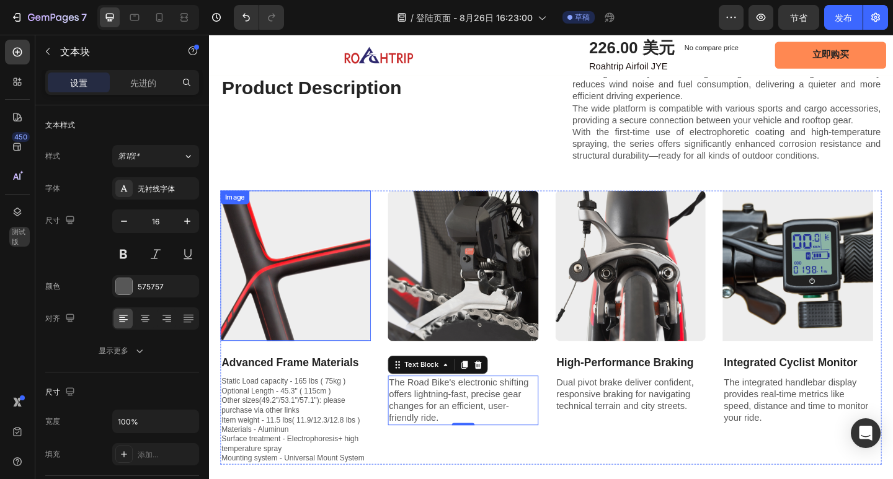
scroll to position [1261, 0]
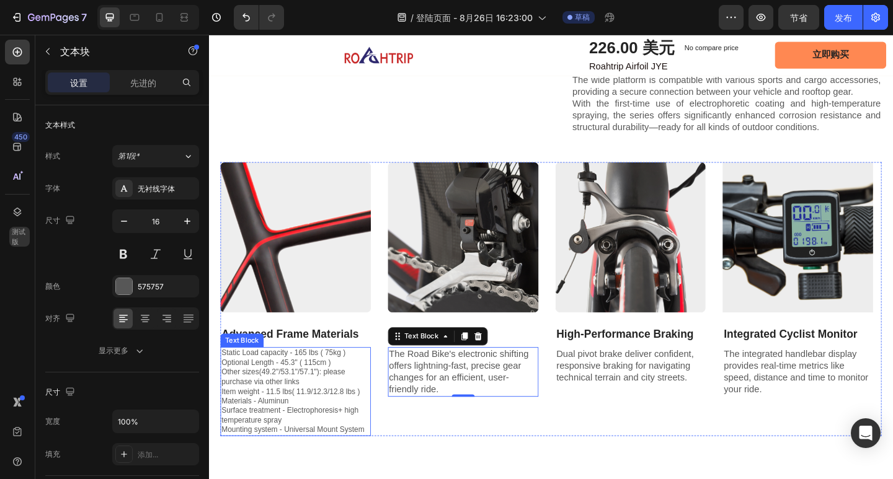
click at [343, 421] on p "Static Load capacity - 165 lbs ( 75kg ) Optional Length - 45.3" ( 115cm ) Other…" at bounding box center [303, 423] width 161 height 94
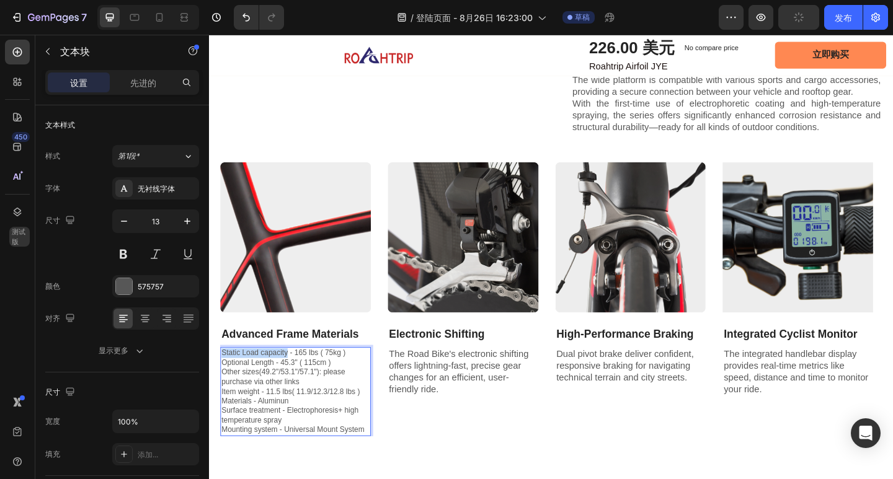
drag, startPoint x: 297, startPoint y: 394, endPoint x: 223, endPoint y: 396, distance: 73.8
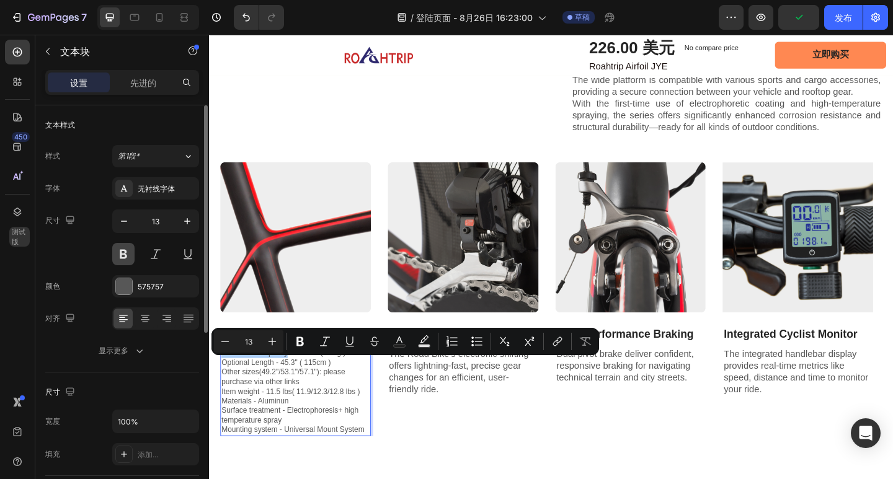
click at [123, 260] on button at bounding box center [123, 254] width 22 height 22
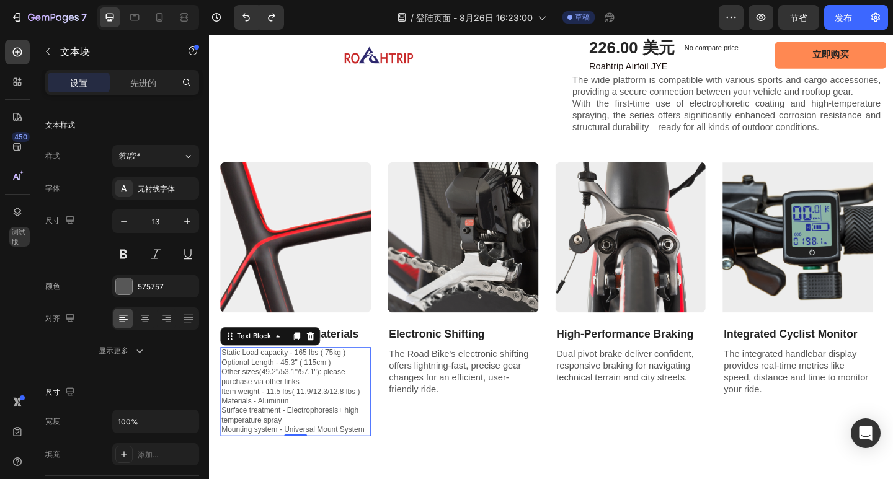
click at [314, 436] on p "Static Load capacity - 165 lbs ( 75kg ) Optional Length - 45.3" ( 115cm ) Other…" at bounding box center [303, 423] width 161 height 94
drag, startPoint x: 296, startPoint y: 396, endPoint x: 223, endPoint y: 394, distance: 73.8
click at [223, 394] on p "Static Load capacity - 165 lbs ( 75kg ) Optional Length - 45.3" ( 115cm ) Other…" at bounding box center [303, 423] width 161 height 94
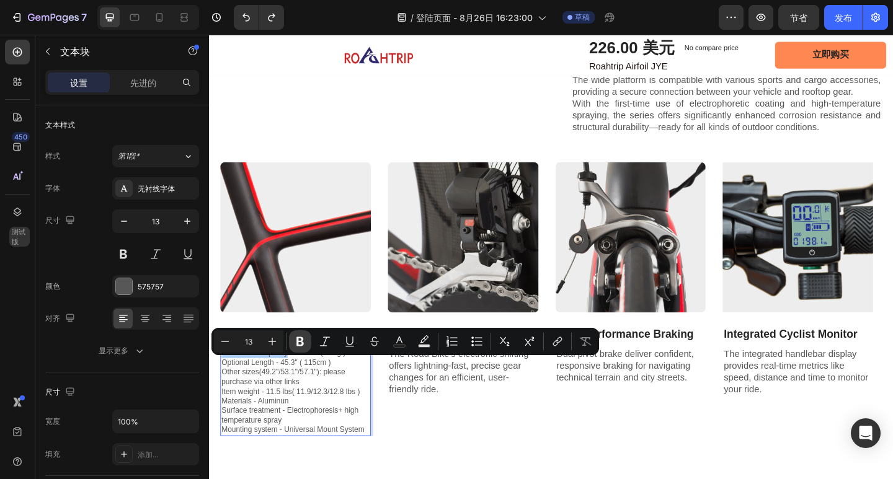
click at [304, 339] on icon "Editor contextual toolbar" at bounding box center [300, 341] width 12 height 12
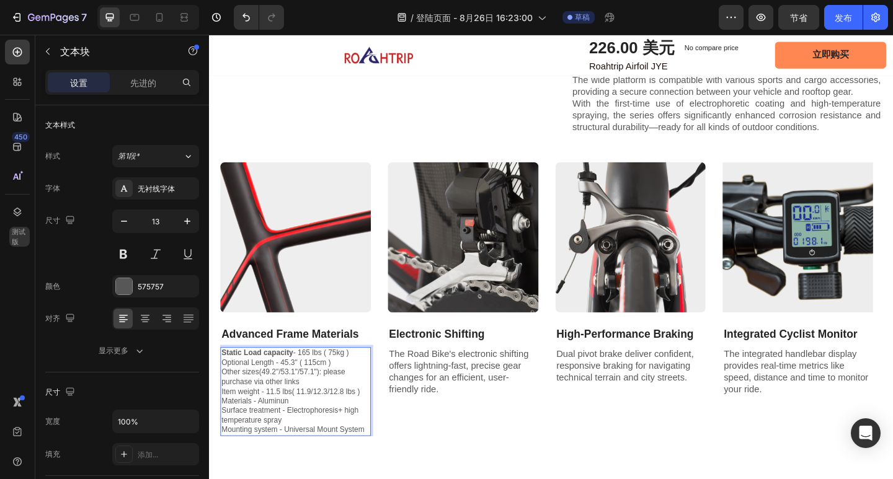
click at [353, 422] on p "Static Load capacity - 165 lbs ( 75kg ) Optional Length - 45.3" ( 115cm ) Other…" at bounding box center [303, 423] width 161 height 94
click at [350, 459] on p "Static Load capacity - 165 lbs ( 75kg ) Optional Length - 45.3" ( 115cm ) Other…" at bounding box center [303, 423] width 161 height 94
click at [458, 394] on p "The Road Bike's electronic shifting offers lightning-fast, precise gear changes…" at bounding box center [485, 401] width 161 height 51
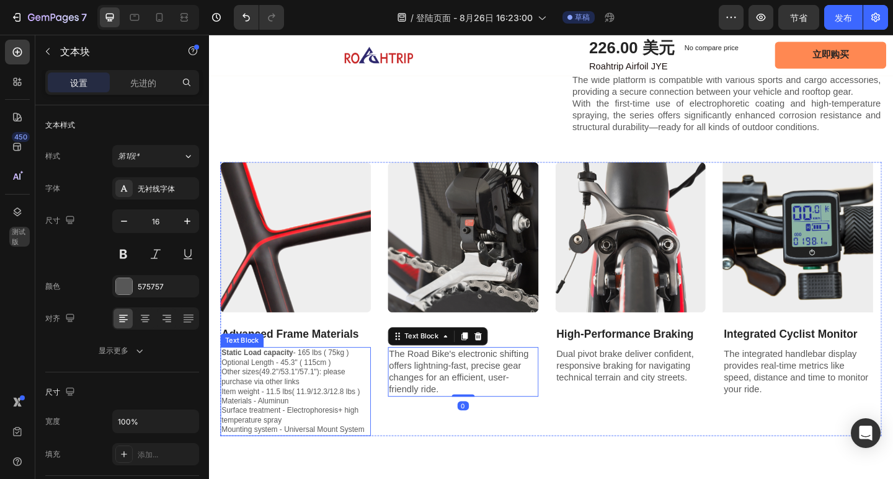
click at [332, 411] on p "Static Load capacity - 165 lbs ( 75kg ) Optional Length - 45.3" ( 115cm ) Other…" at bounding box center [303, 423] width 161 height 94
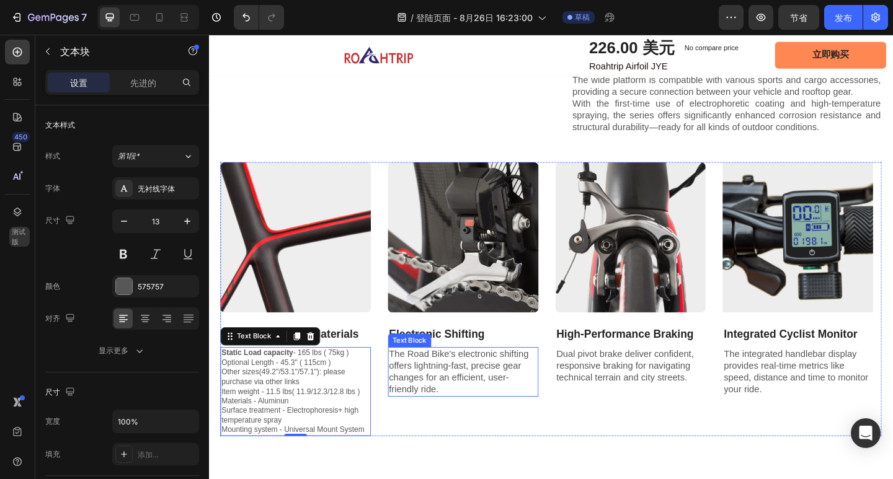
click at [511, 406] on p "The Road Bike's electronic shifting offers lightning-fast, precise gear changes…" at bounding box center [485, 401] width 161 height 51
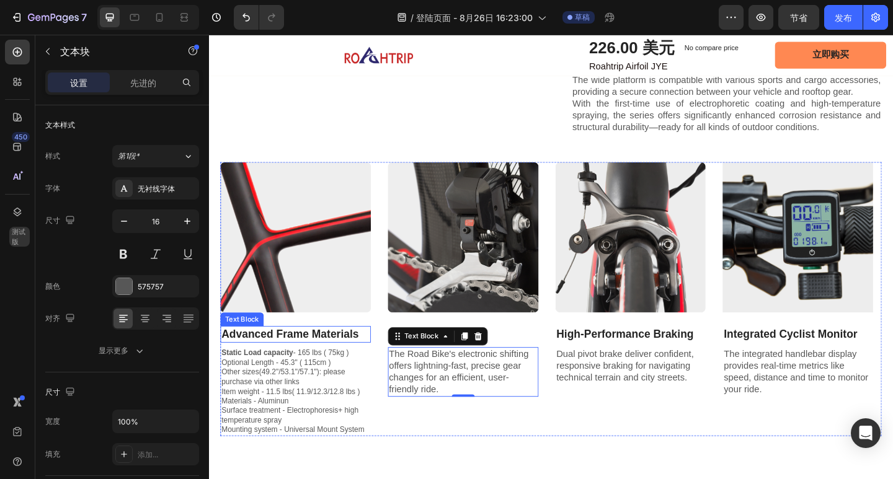
click at [309, 369] on p "Advanced Frame Materials" at bounding box center [303, 361] width 161 height 16
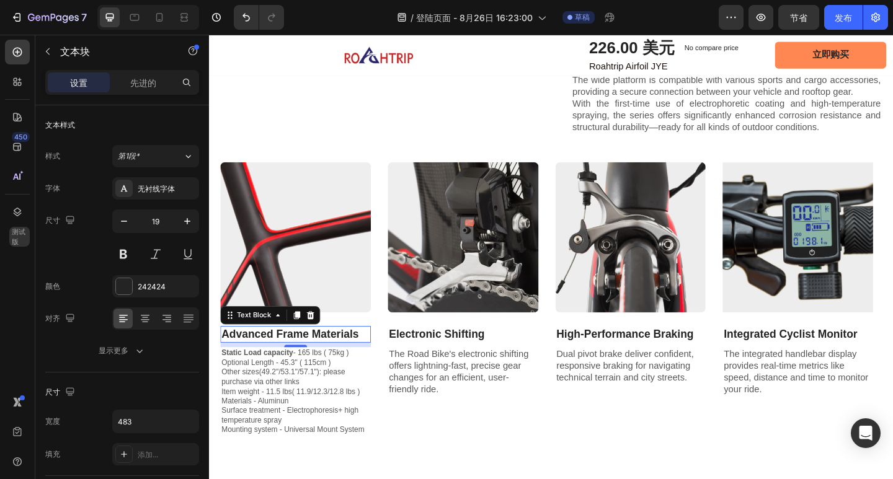
click at [327, 350] on div "Text Block" at bounding box center [275, 341] width 109 height 20
click at [319, 345] on icon at bounding box center [320, 340] width 8 height 9
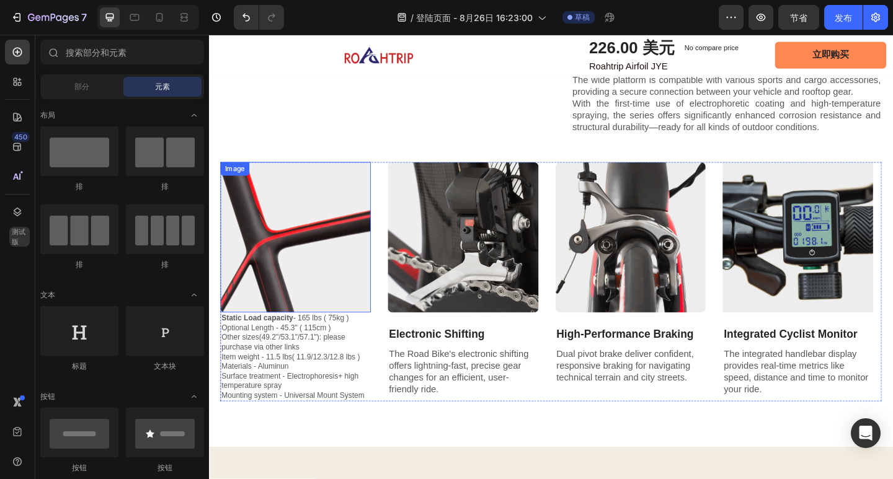
click at [335, 313] on img at bounding box center [303, 256] width 164 height 164
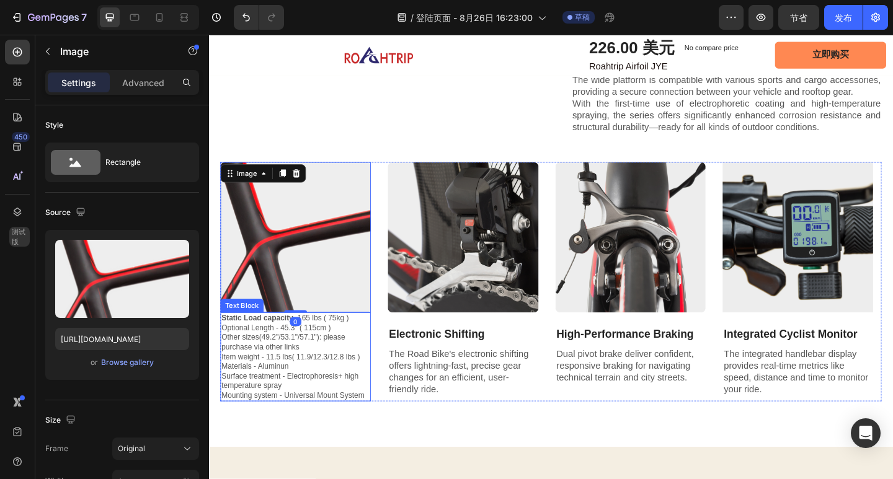
click at [350, 383] on p "Static Load capacity - 165 lbs ( 75kg ) Optional Length - 45.3" ( 115cm ) Other…" at bounding box center [303, 386] width 161 height 94
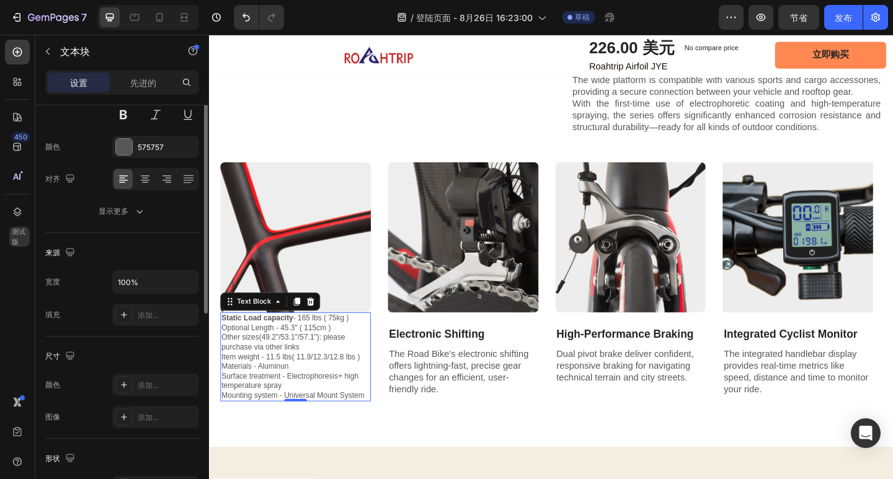
scroll to position [0, 0]
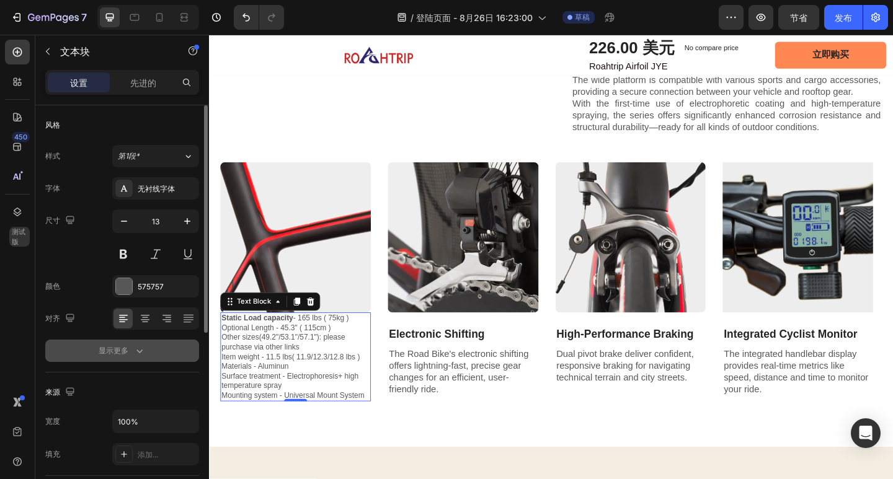
click at [141, 346] on icon "button" at bounding box center [139, 351] width 12 height 12
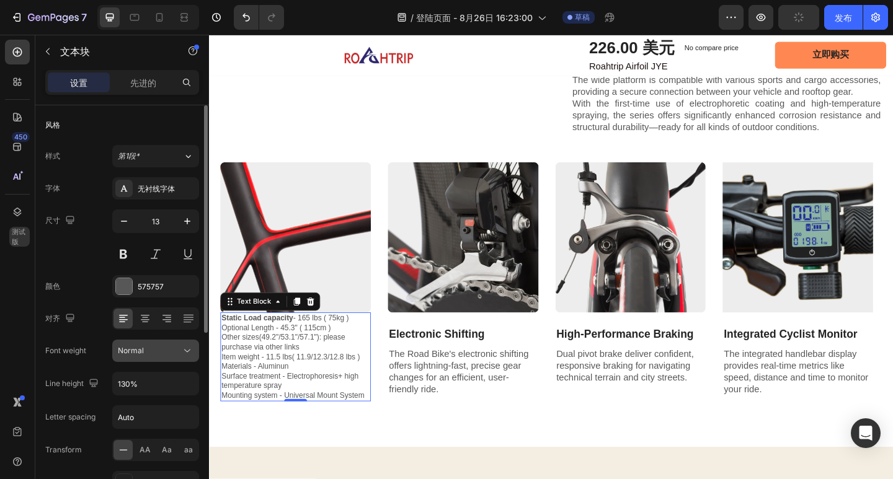
scroll to position [124, 0]
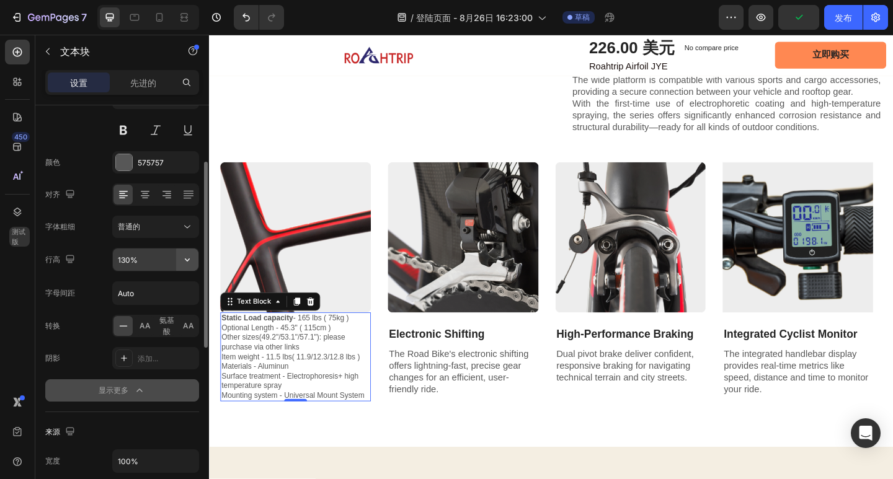
click at [184, 257] on icon "button" at bounding box center [187, 260] width 12 height 12
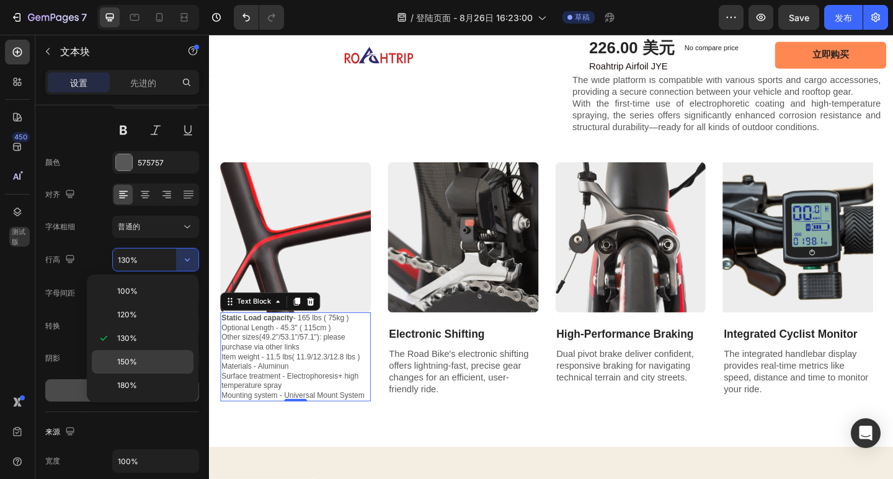
click at [164, 374] on div "150%" at bounding box center [143, 386] width 102 height 24
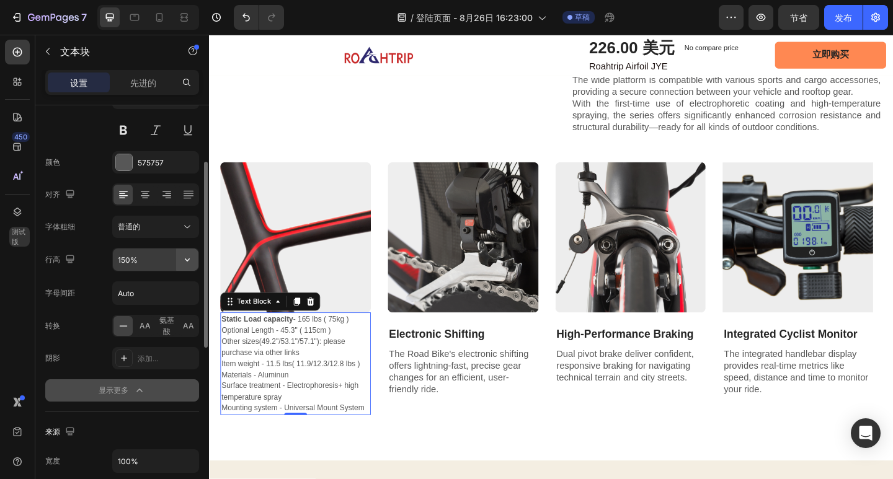
click at [185, 256] on icon "button" at bounding box center [187, 260] width 12 height 12
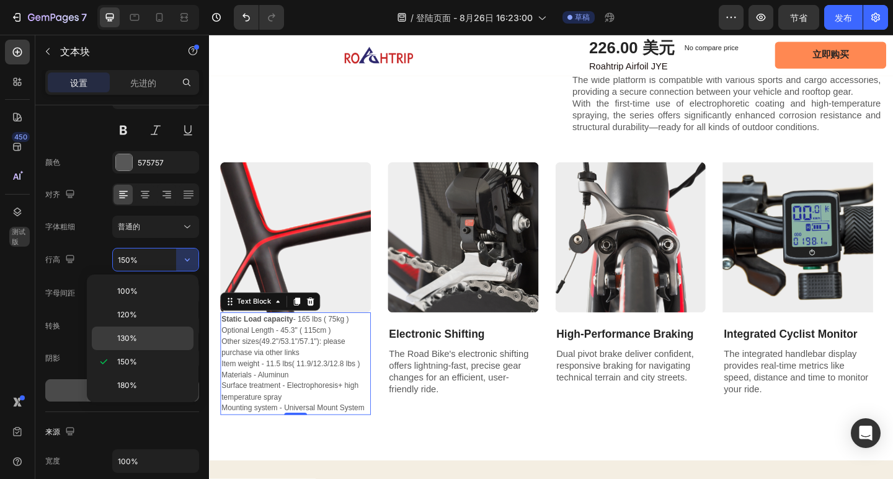
click at [153, 334] on p "130%" at bounding box center [152, 338] width 71 height 11
type input "130%"
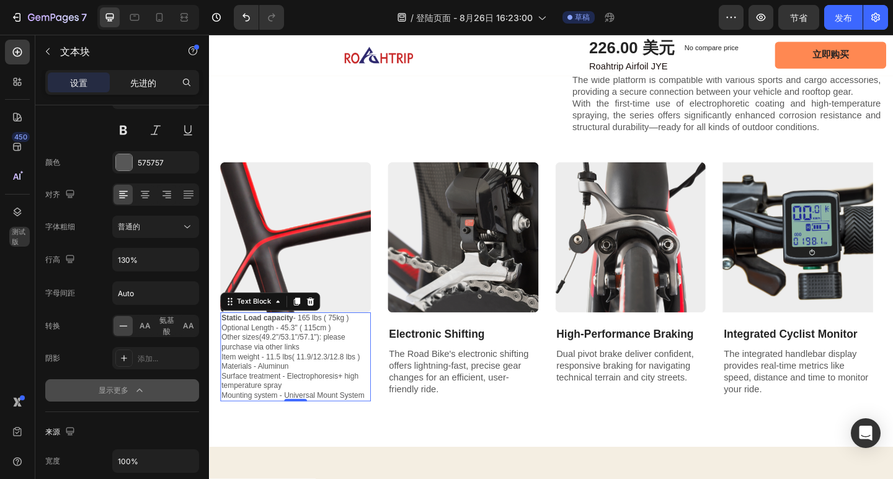
click at [143, 90] on div "先进的" at bounding box center [143, 83] width 62 height 20
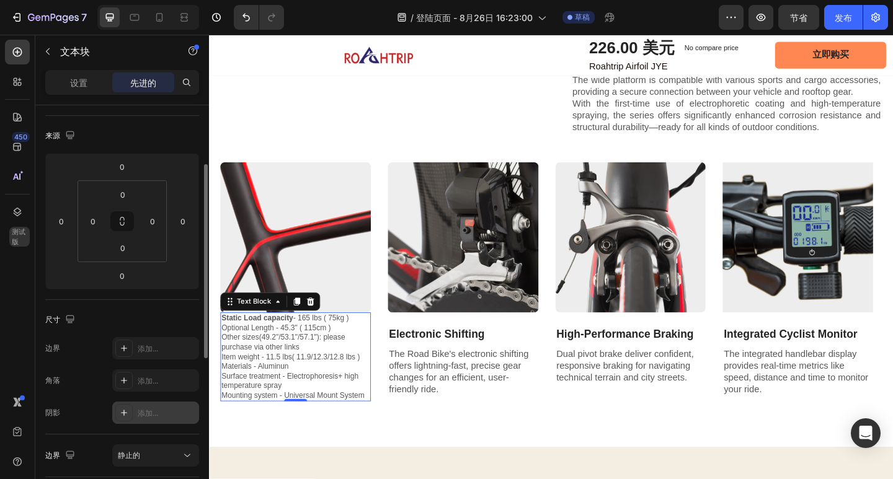
scroll to position [186, 0]
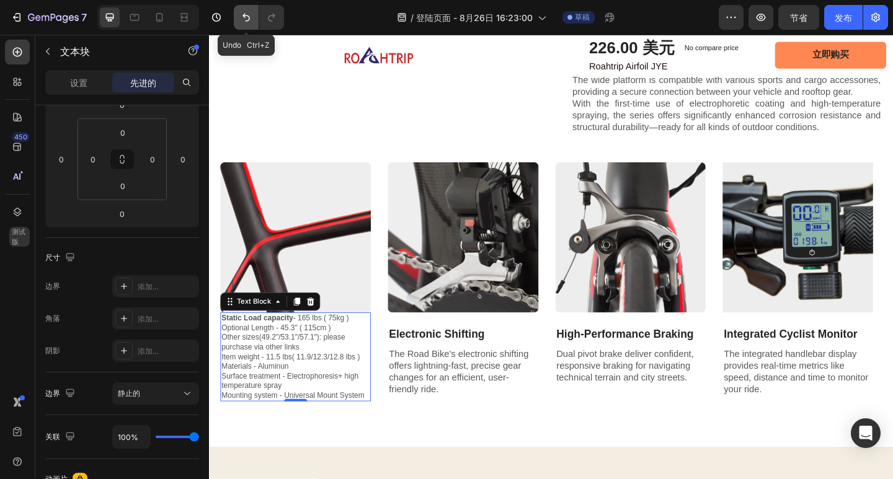
click at [251, 25] on button "撤消/重做" at bounding box center [246, 17] width 25 height 25
click at [247, 25] on button "撤消/重做" at bounding box center [246, 17] width 25 height 25
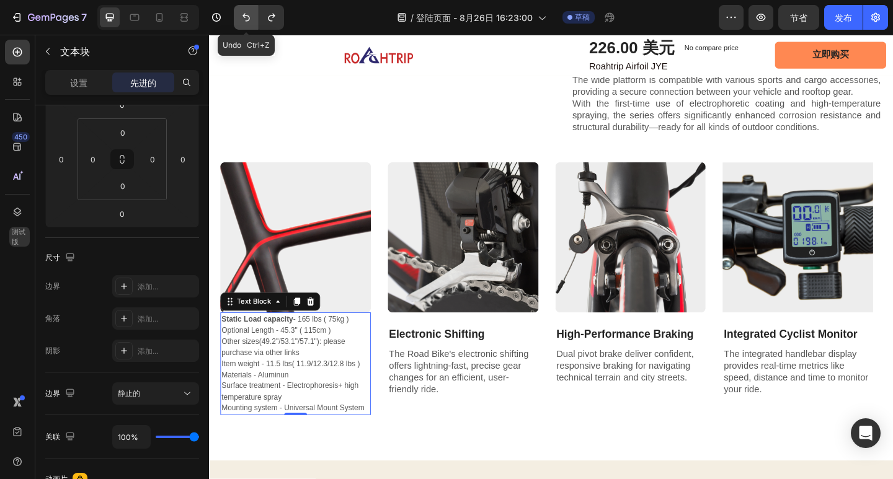
click at [247, 25] on button "撤消/重做" at bounding box center [246, 17] width 25 height 25
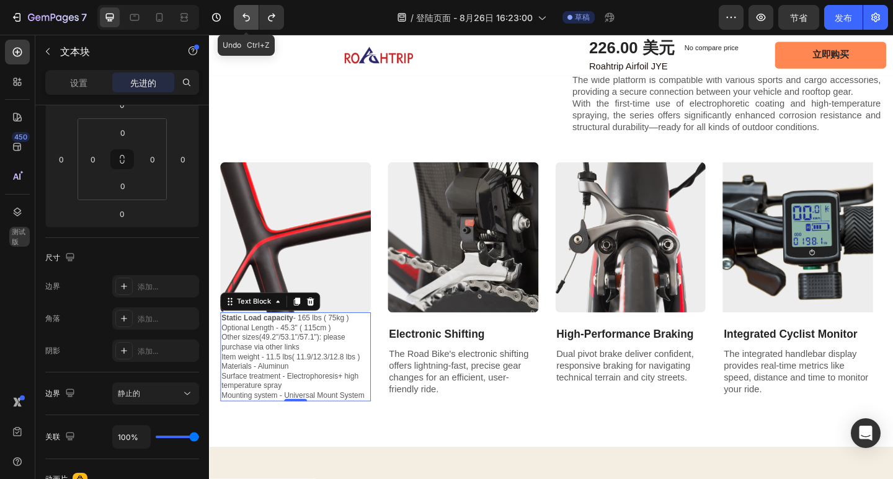
click at [247, 25] on button "撤消/重做" at bounding box center [246, 17] width 25 height 25
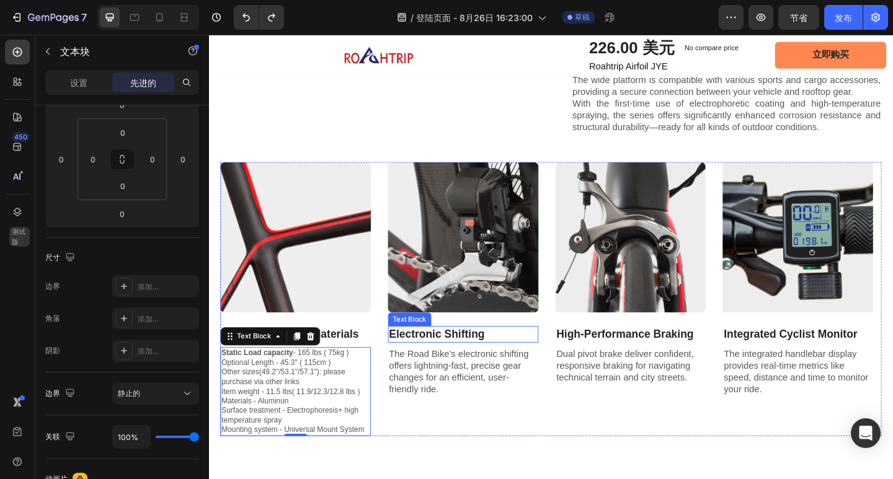
click at [464, 369] on p "Electronic Shifting" at bounding box center [485, 361] width 161 height 16
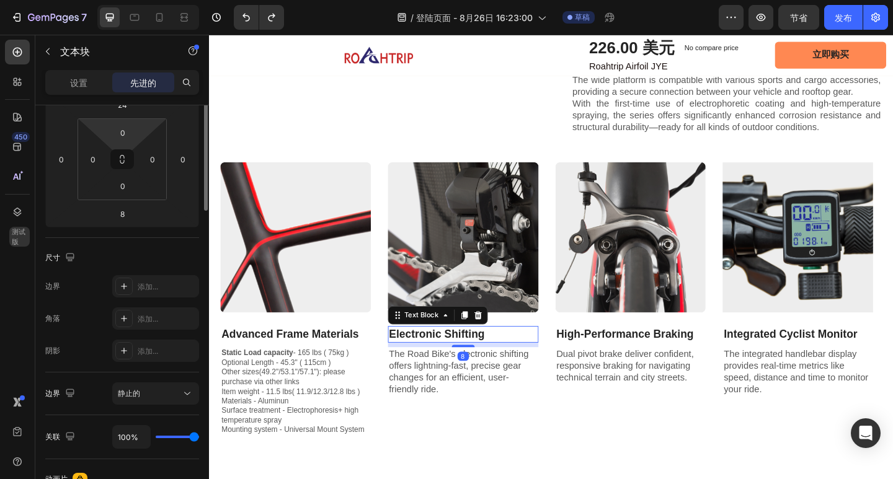
scroll to position [62, 0]
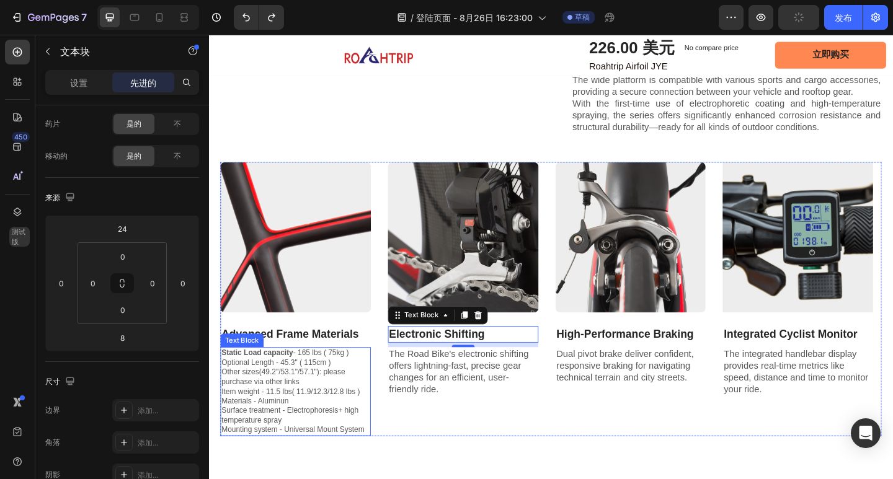
click at [337, 407] on p "Static Load capacity - 165 lbs ( 75kg ) Optional Length - 45.3" ( 115cm ) Other…" at bounding box center [303, 423] width 161 height 94
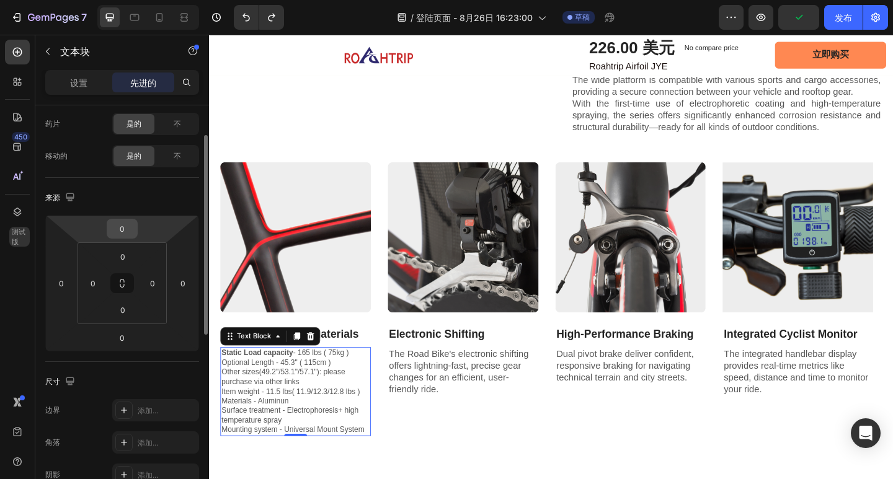
click at [126, 237] on input "0" at bounding box center [122, 229] width 25 height 19
type input "24"
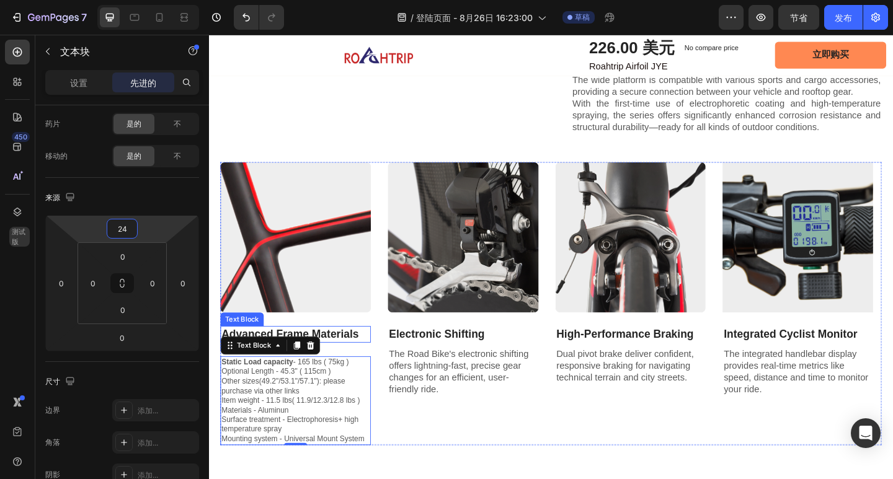
click at [371, 369] on p "Advanced Frame Materials" at bounding box center [303, 361] width 161 height 16
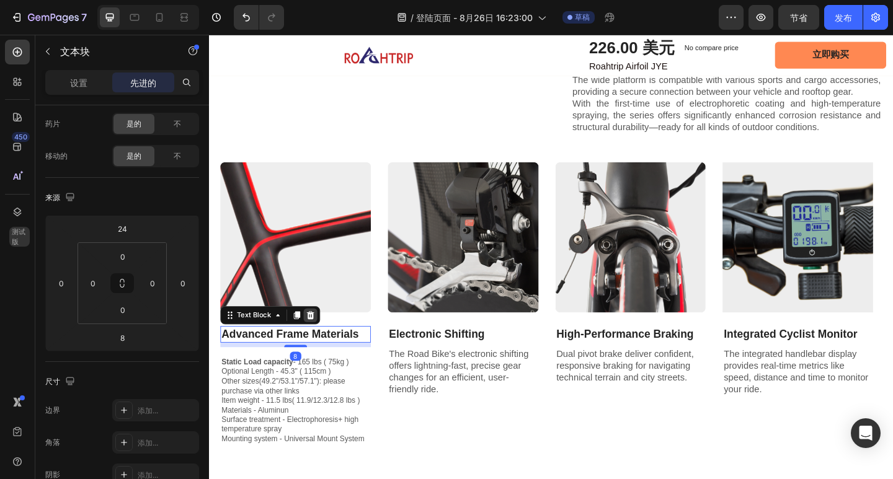
click at [317, 345] on icon at bounding box center [319, 340] width 10 height 10
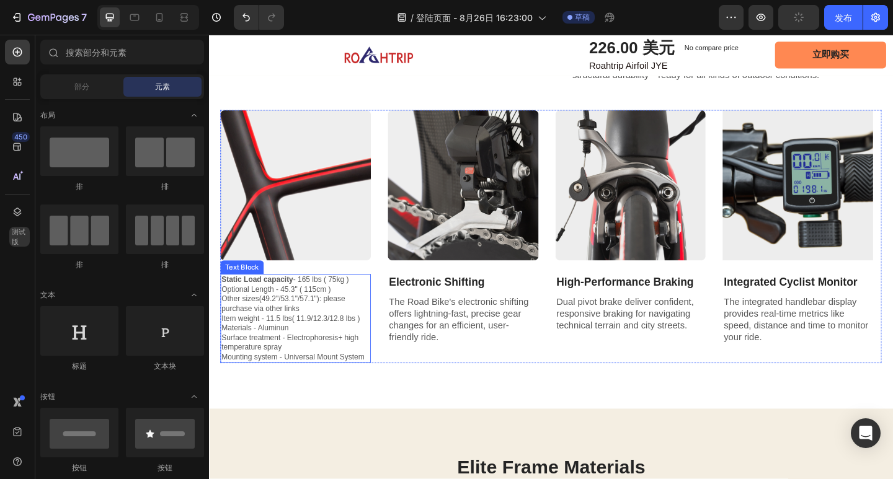
scroll to position [1323, 0]
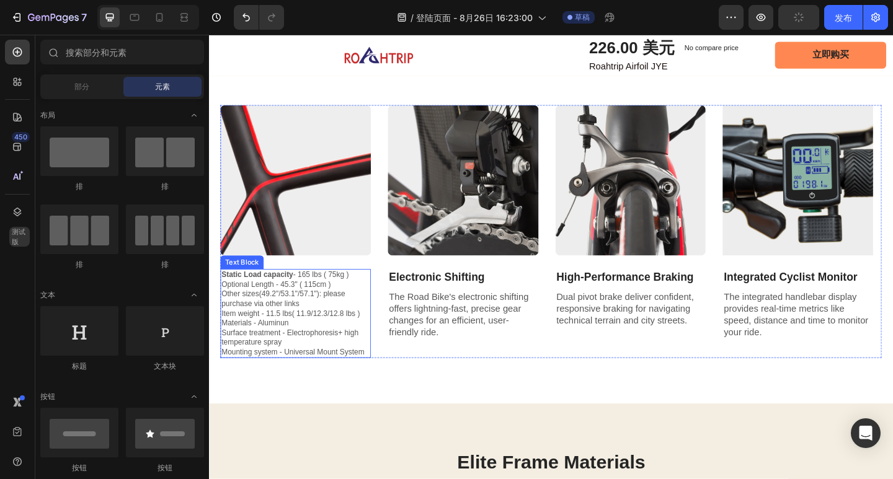
click at [337, 366] on p "Static Load capacity - 165 lbs ( 75kg ) Optional Length - 45.3" ( 115cm ) Other…" at bounding box center [303, 338] width 161 height 94
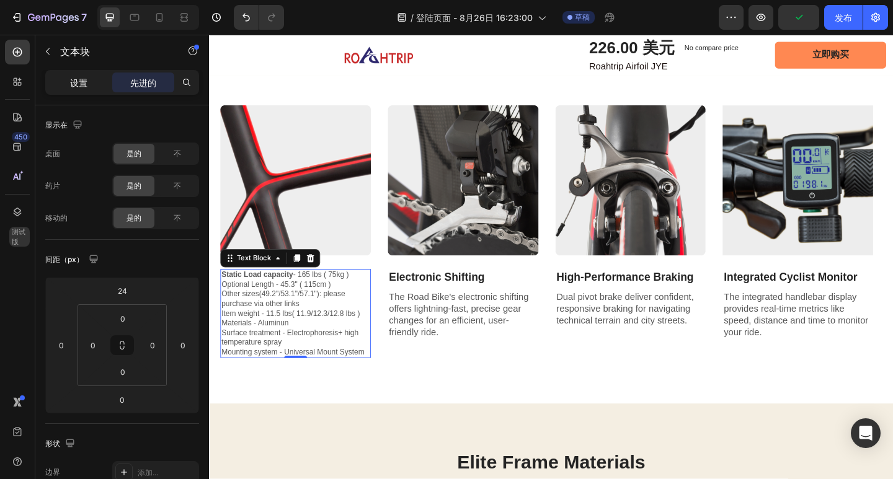
click at [73, 81] on font "设置" at bounding box center [78, 83] width 17 height 11
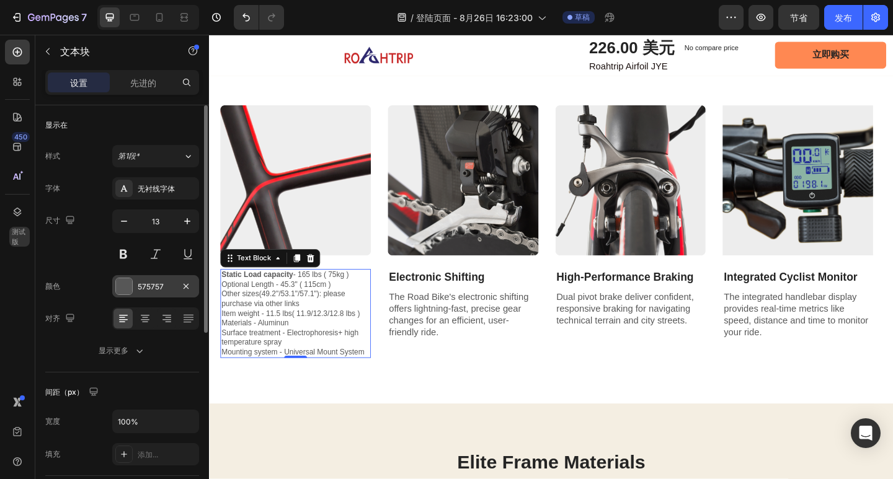
click at [161, 285] on font "575757" at bounding box center [151, 286] width 26 height 9
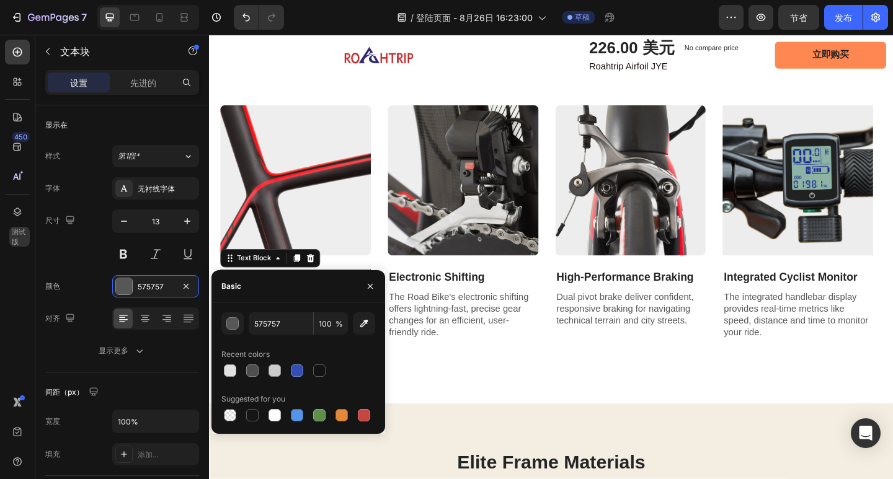
drag, startPoint x: 257, startPoint y: 411, endPoint x: 384, endPoint y: 344, distance: 144.2
click at [257, 412] on div at bounding box center [252, 415] width 12 height 12
type input "151515"
click at [450, 360] on p "The Road Bike's electronic shifting offers lightning-fast, precise gear changes…" at bounding box center [485, 339] width 161 height 51
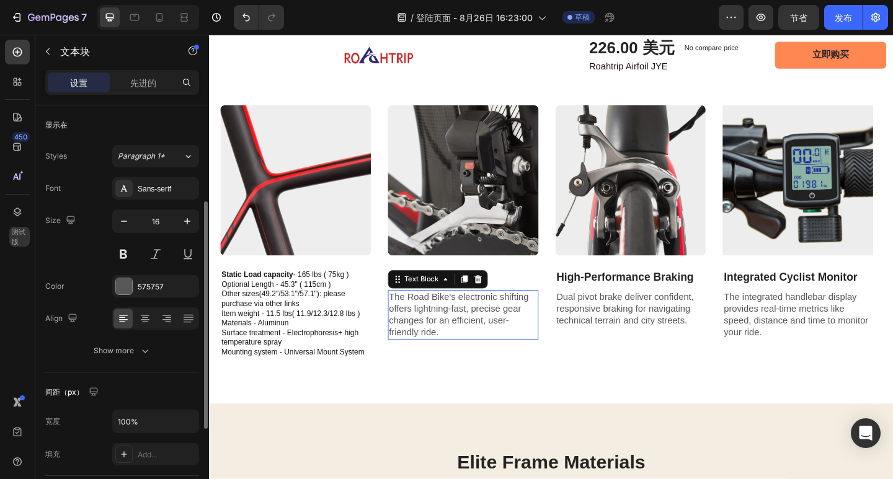
scroll to position [62, 0]
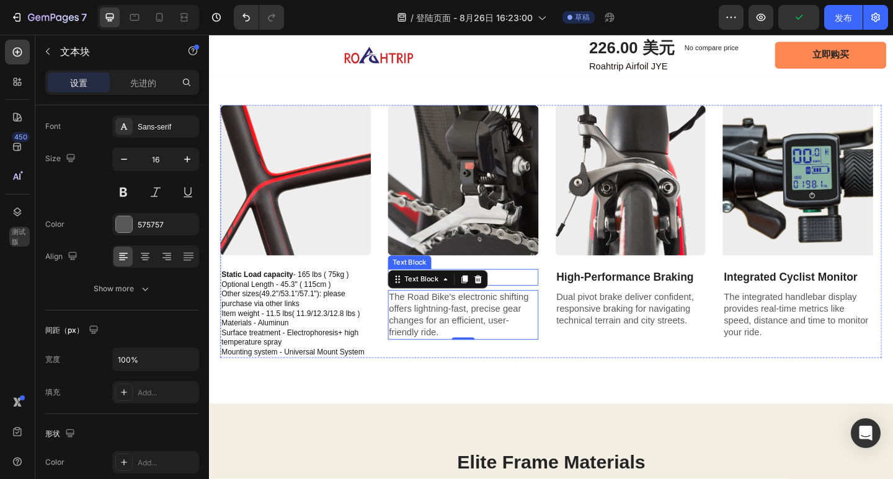
click at [548, 307] on p "Electronic Shifting" at bounding box center [485, 299] width 161 height 16
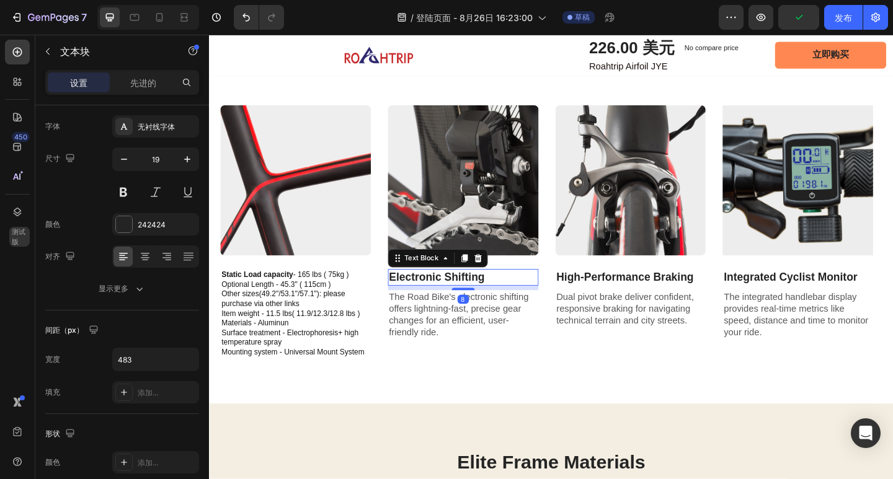
click at [508, 288] on div "Text Block" at bounding box center [458, 278] width 109 height 20
click at [499, 283] on icon at bounding box center [501, 278] width 8 height 9
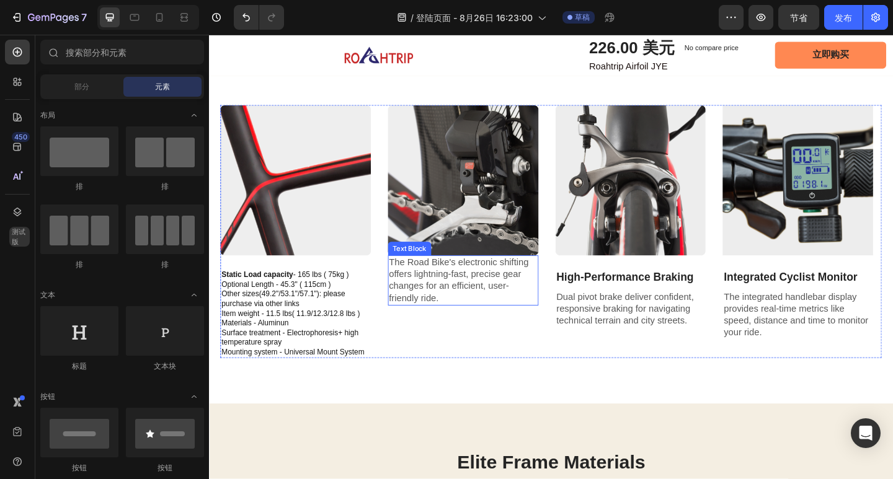
click at [509, 302] on p "The Road Bike's electronic shifting offers lightning-fast, precise gear changes…" at bounding box center [485, 302] width 161 height 51
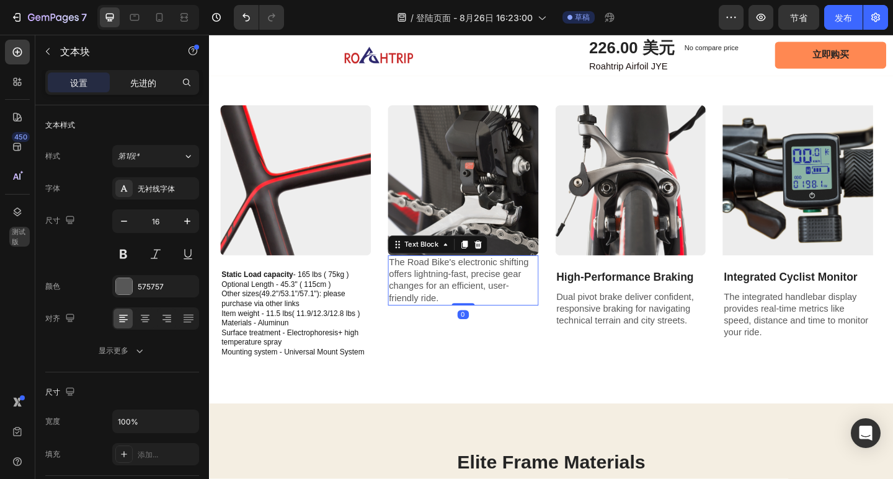
click at [142, 84] on font "先进的" at bounding box center [143, 83] width 26 height 11
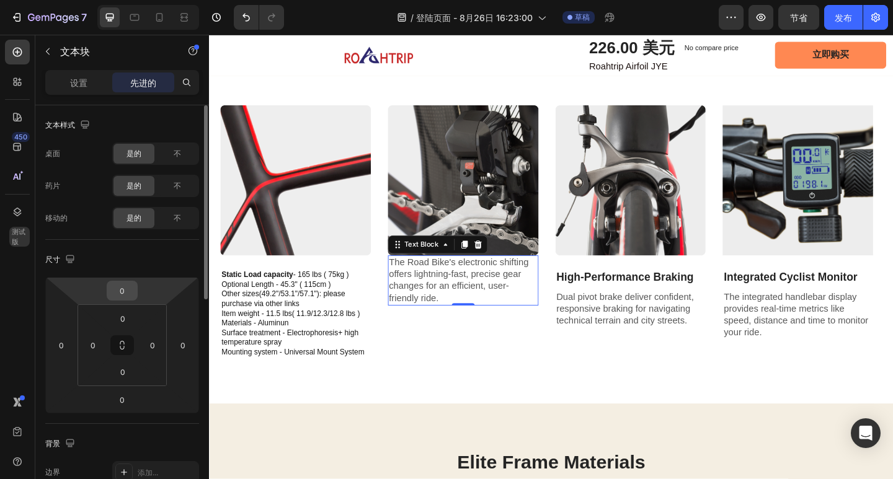
click at [130, 295] on input "0" at bounding box center [122, 291] width 25 height 19
type input "24"
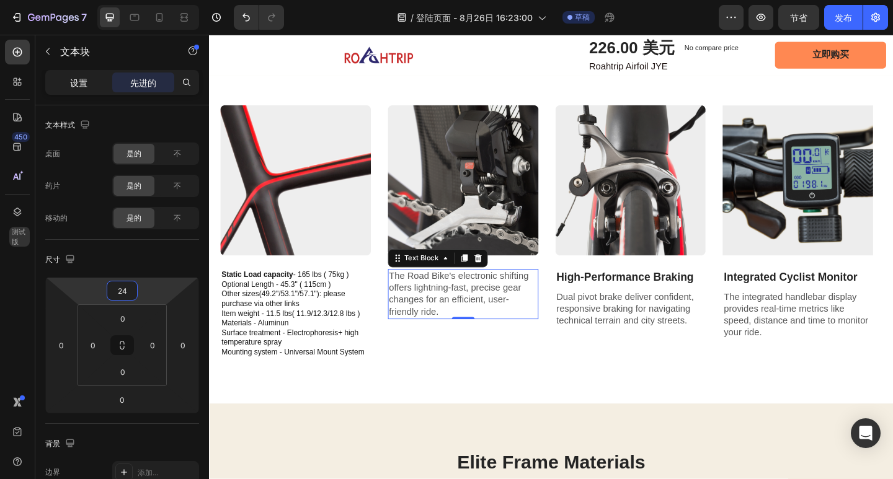
click at [81, 78] on font "设置" at bounding box center [78, 83] width 17 height 11
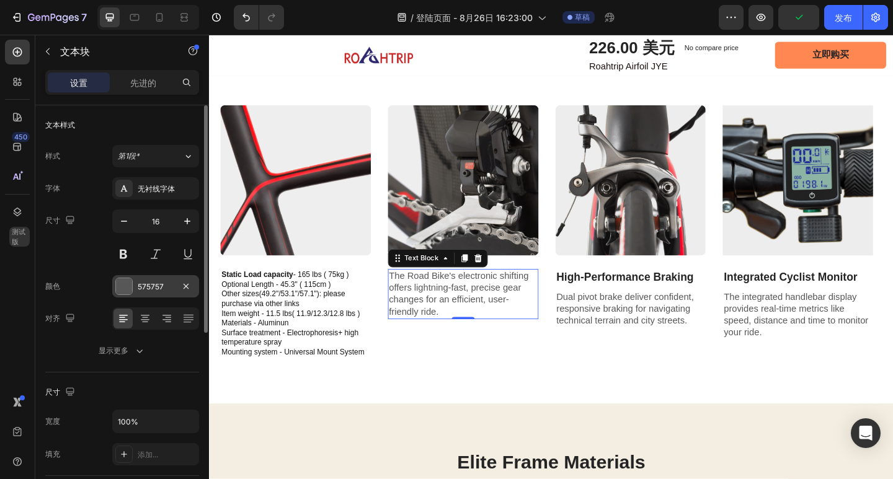
click at [162, 296] on div "575757" at bounding box center [155, 286] width 87 height 22
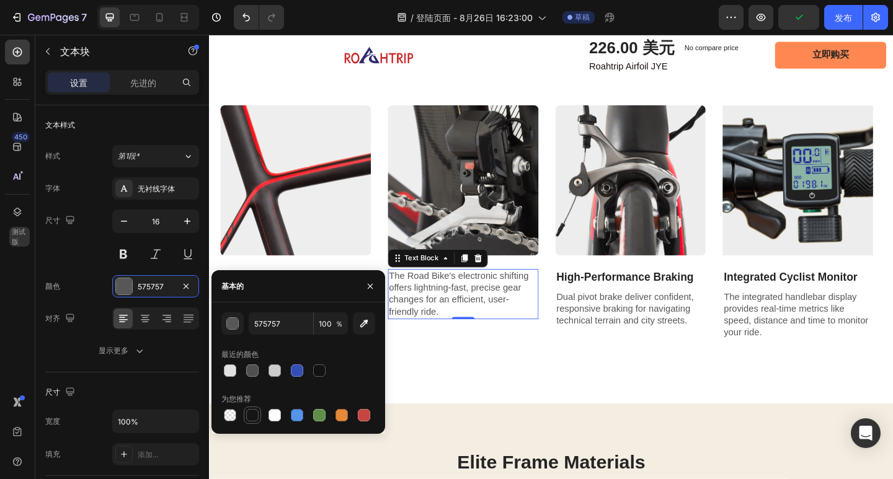
click at [259, 409] on div at bounding box center [252, 415] width 15 height 15
type input "151515"
click at [579, 336] on div "Image Static Load capacity - 165 lbs ( 75kg ) Optional Length - 45.3" ( 115cm )…" at bounding box center [580, 250] width 719 height 276
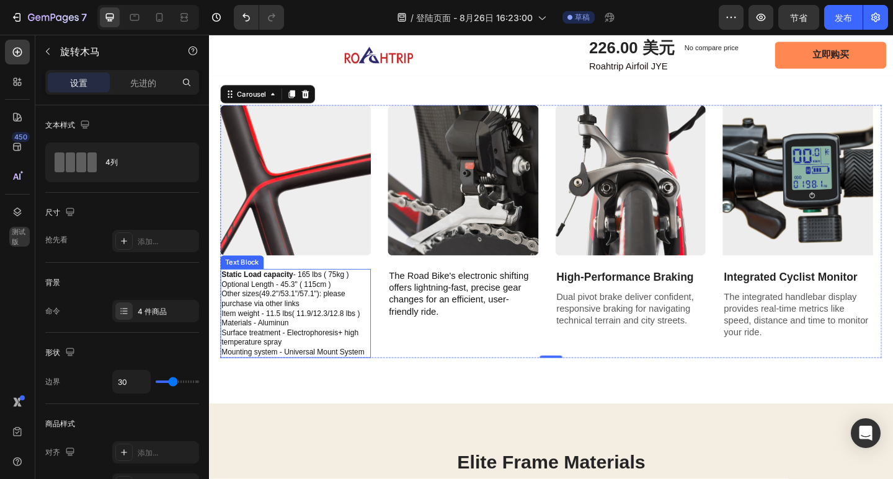
click at [331, 360] on p "Static Load capacity - 165 lbs ( 75kg ) Optional Length - 45.3" ( 115cm ) Other…" at bounding box center [303, 338] width 161 height 94
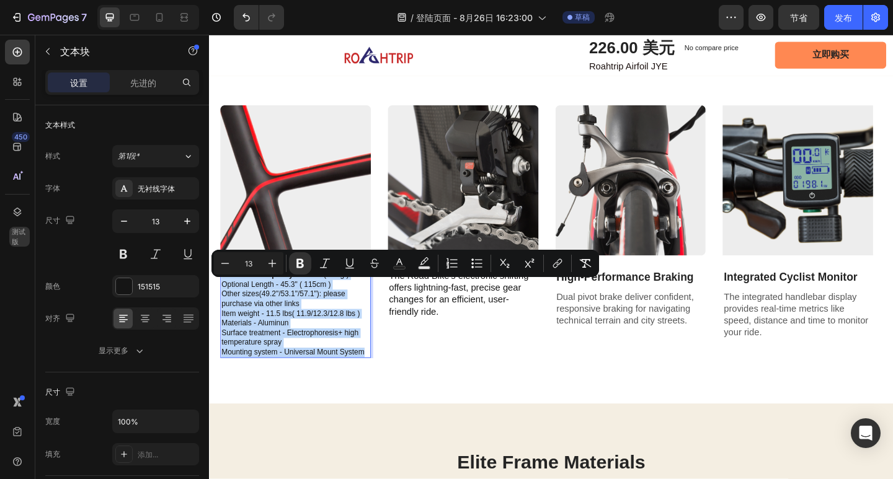
drag, startPoint x: 224, startPoint y: 308, endPoint x: 382, endPoint y: 394, distance: 179.5
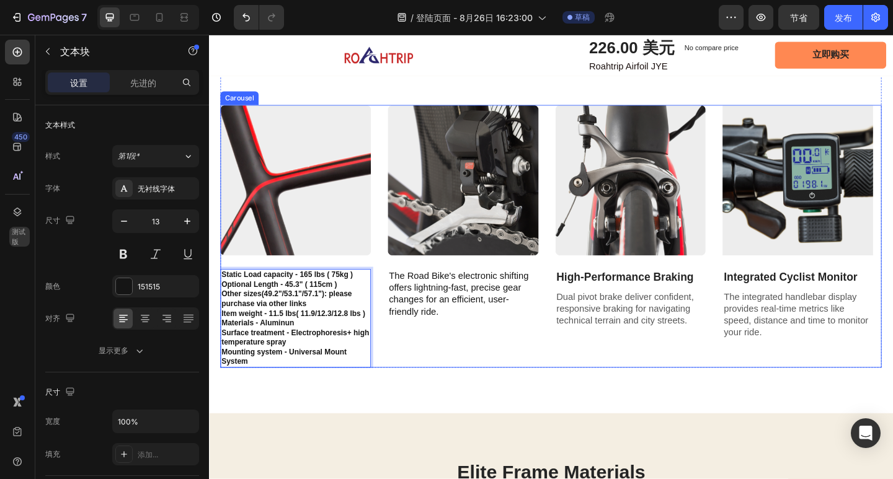
click at [434, 373] on div "Image The Road Bike's electronic shifting offers lightning-fast, precise gear c…" at bounding box center [486, 255] width 164 height 286
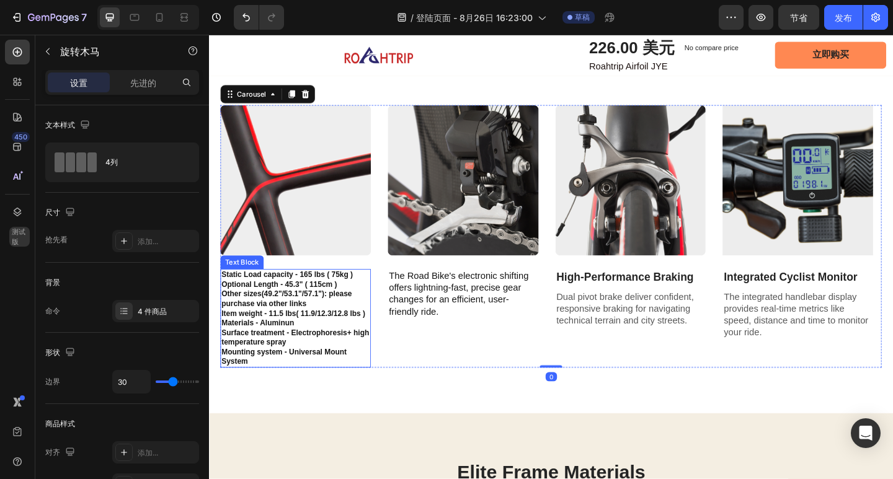
click at [314, 327] on strong "Other sizes(49.2"/53.1"/57.1"): please purchase via other links" at bounding box center [294, 323] width 142 height 20
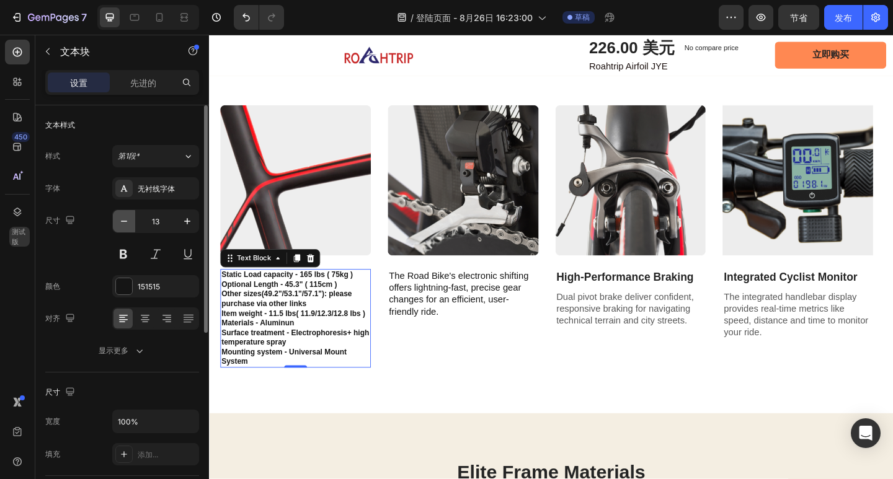
click at [127, 223] on icon "button" at bounding box center [124, 221] width 12 height 12
type input "12"
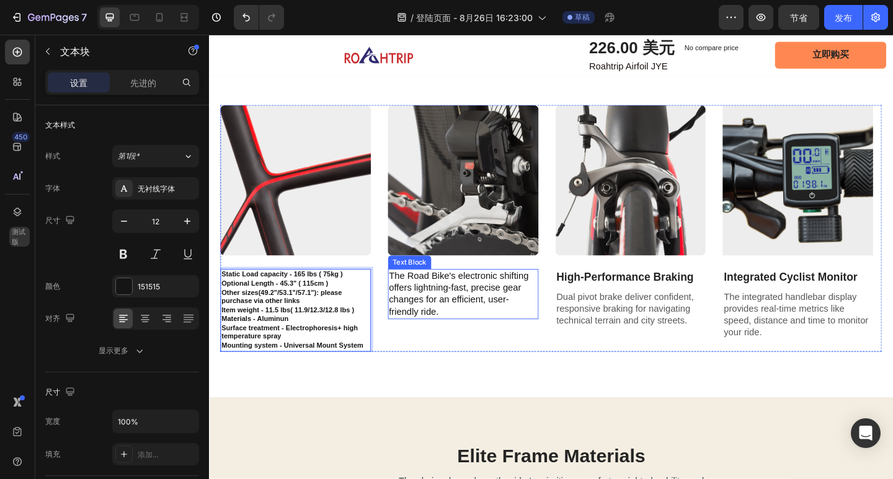
click at [502, 343] on p "The Road Bike's electronic shifting offers lightning-fast, precise gear changes…" at bounding box center [485, 316] width 161 height 51
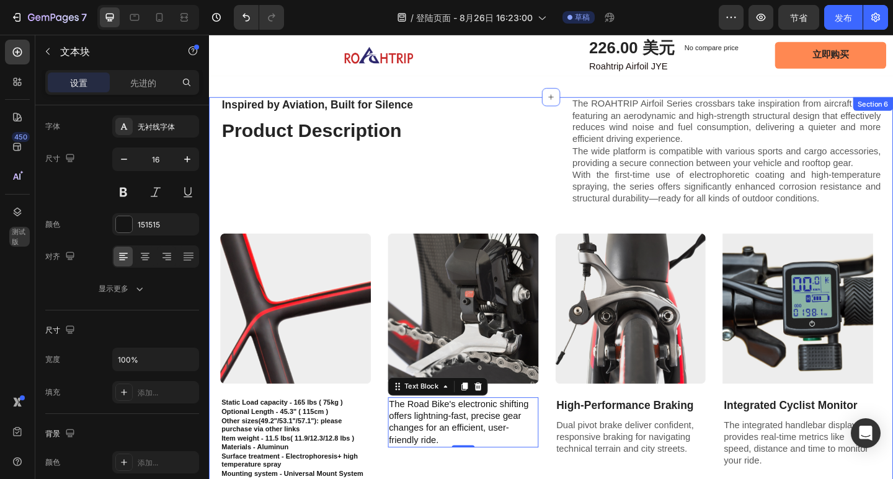
scroll to position [1323, 0]
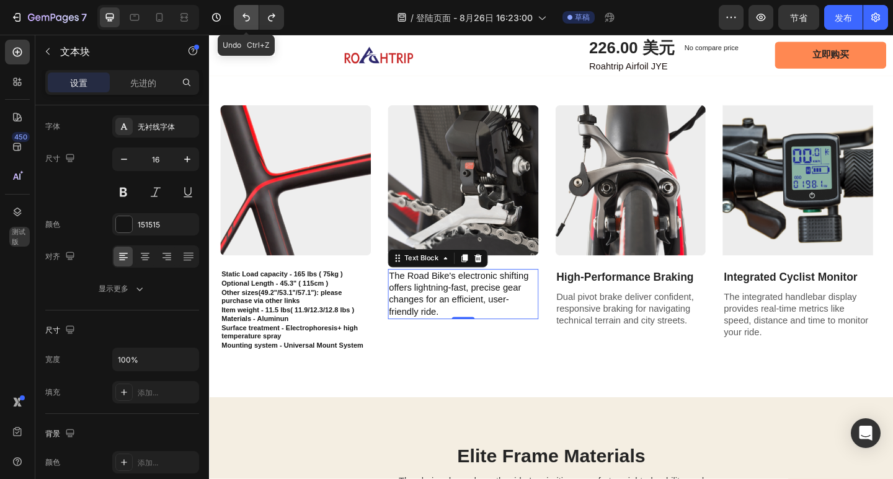
click at [245, 19] on icon "撤消/重做" at bounding box center [246, 17] width 12 height 12
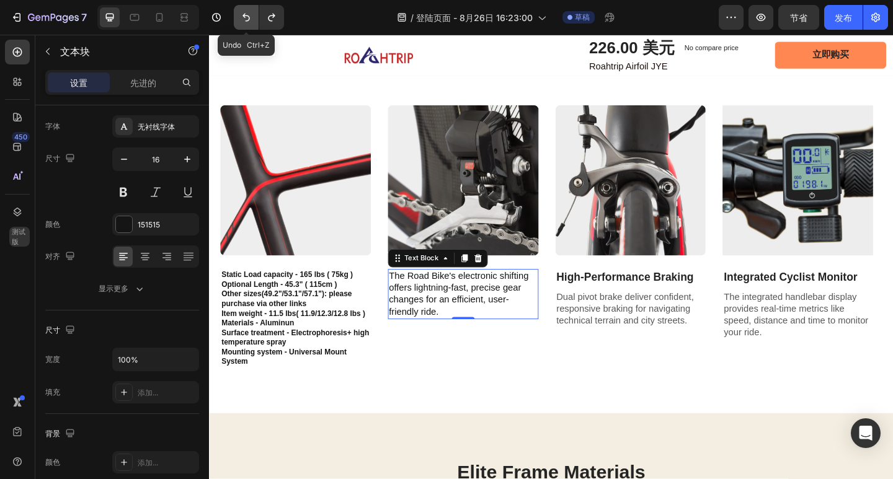
click at [245, 19] on icon "撤消/重做" at bounding box center [246, 17] width 12 height 12
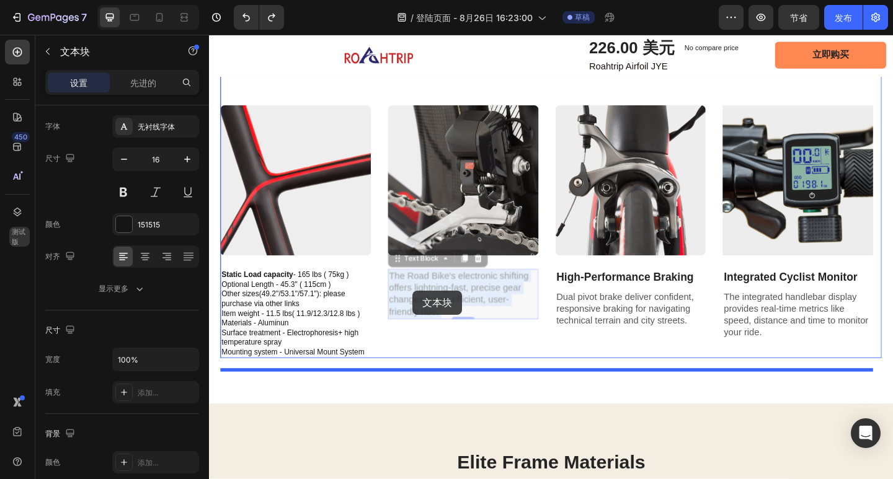
drag, startPoint x: 471, startPoint y: 347, endPoint x: 430, endPoint y: 313, distance: 52.9
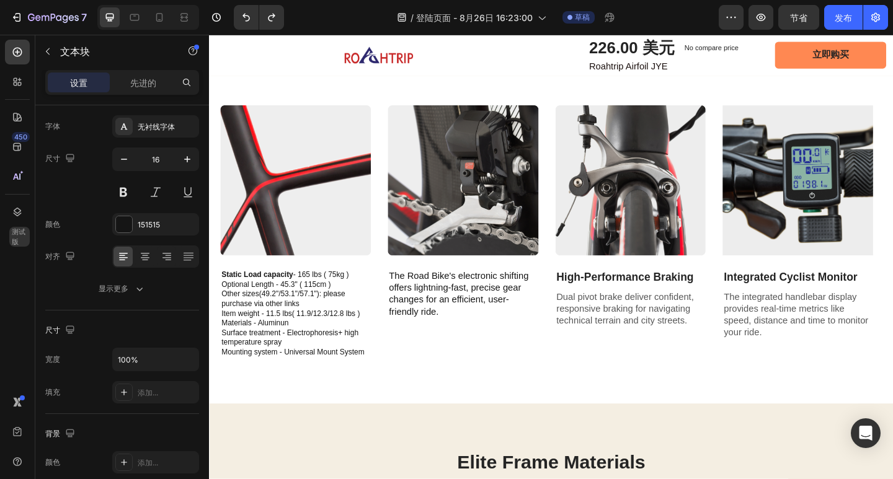
click at [523, 319] on p "The Road Bike's electronic shifting offers lightning-fast, precise gear changes…" at bounding box center [485, 316] width 161 height 51
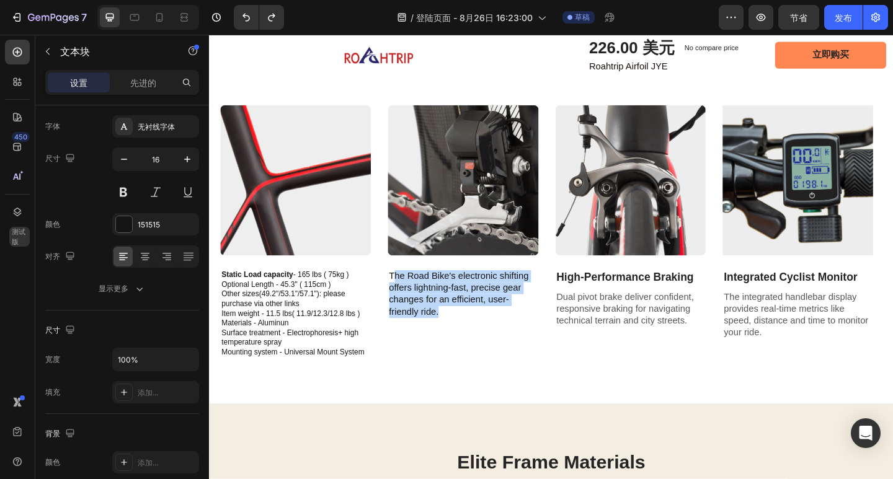
drag, startPoint x: 407, startPoint y: 309, endPoint x: 468, endPoint y: 348, distance: 72.6
click at [468, 343] on p "The Road Bike's electronic shifting offers lightning-fast, precise gear changes…" at bounding box center [485, 316] width 161 height 51
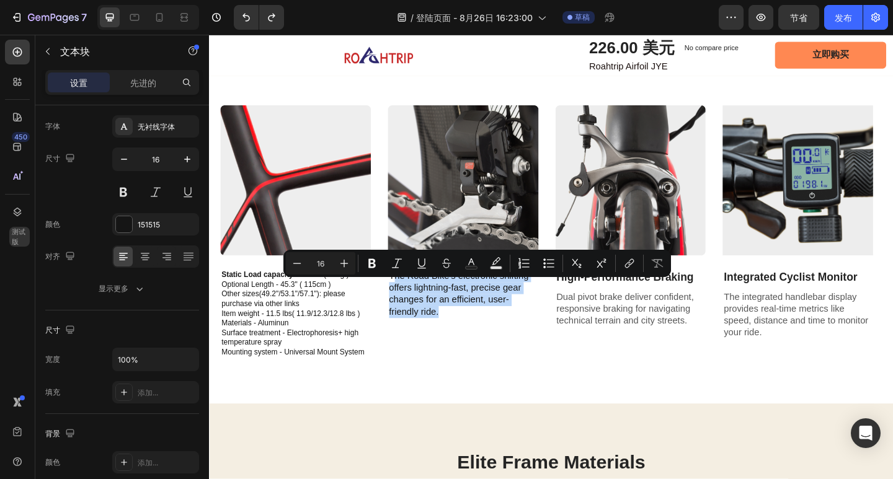
copy p "he Road Bike's electronic shifting offers lightning-fast, precise gear changes …"
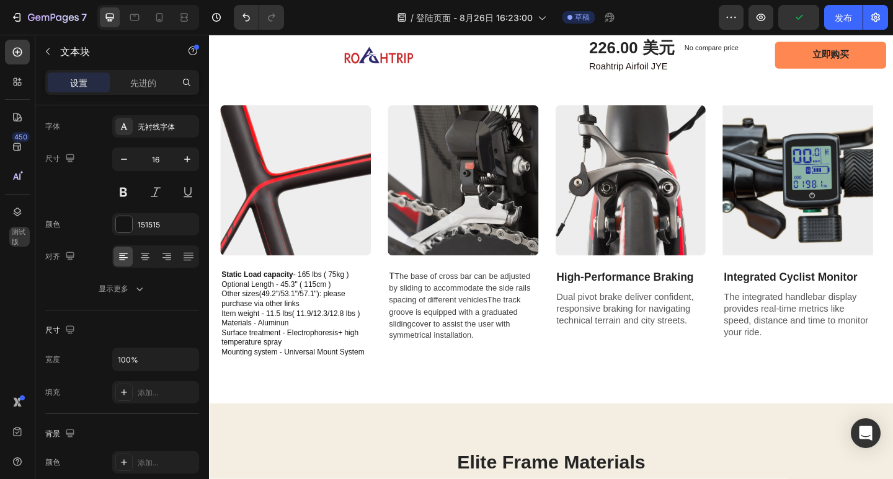
click at [412, 314] on span "The base of cross bar can be adjusted by sliding to accommodate the side rails …" at bounding box center [482, 330] width 154 height 74
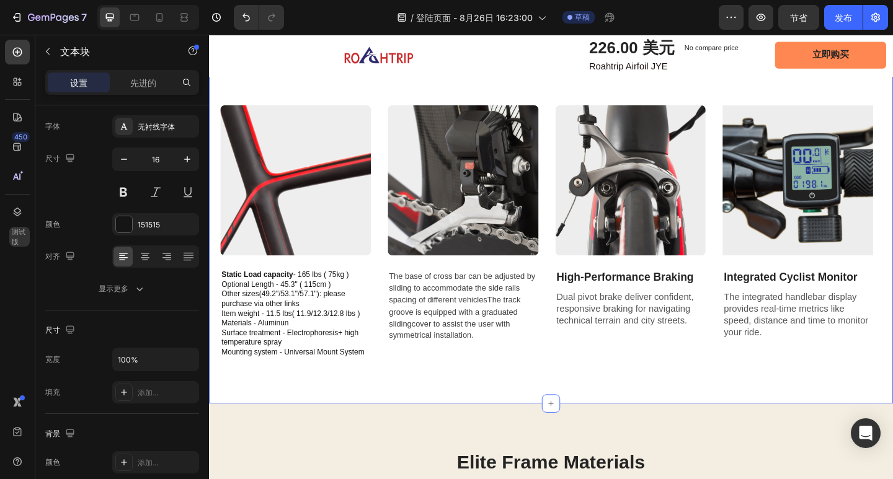
click at [460, 433] on div "Inspired by Aviation, Built for Silence Text Block Product Description Heading …" at bounding box center [581, 200] width 744 height 474
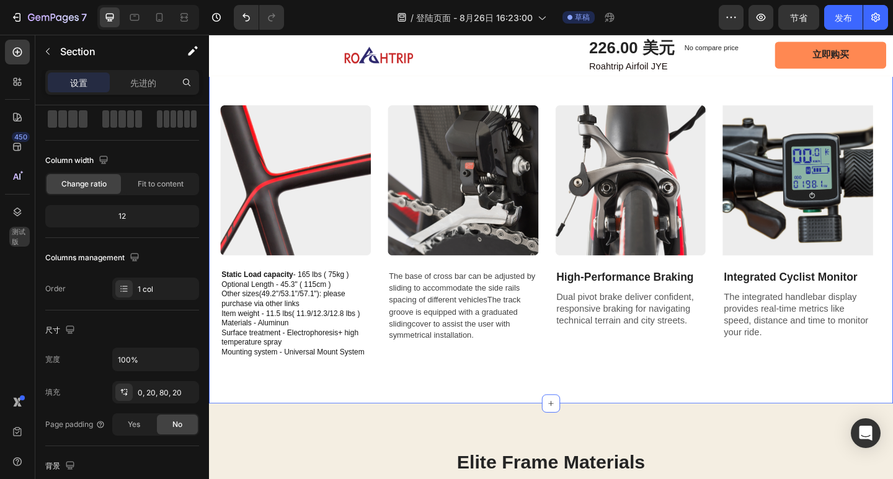
scroll to position [0, 0]
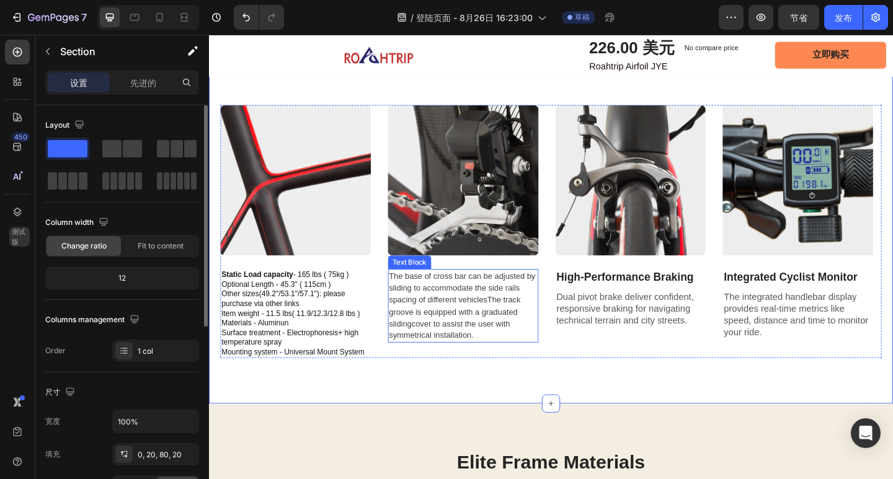
click at [444, 327] on span "The base of cross bar can be adjusted by sliding to accommodate the side rails …" at bounding box center [484, 330] width 159 height 74
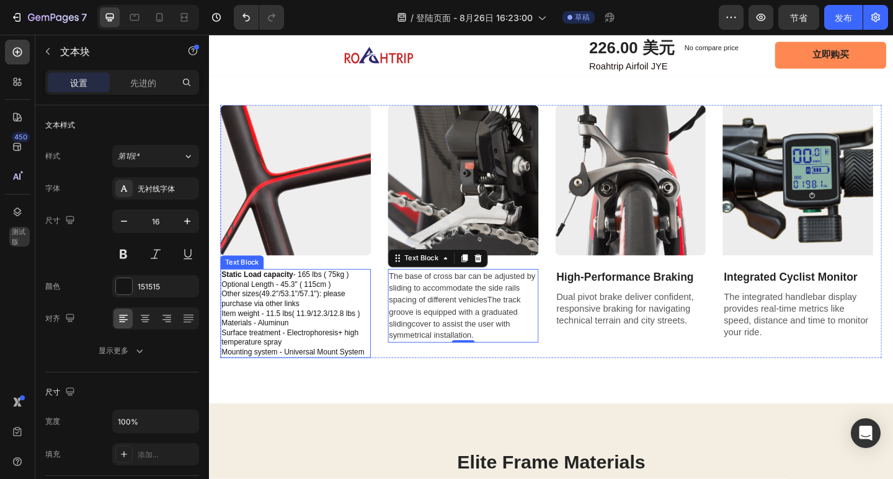
click at [339, 362] on p "Static Load capacity - 165 lbs ( 75kg ) Optional Length - 45.3" ( 115cm ) Other…" at bounding box center [303, 338] width 161 height 94
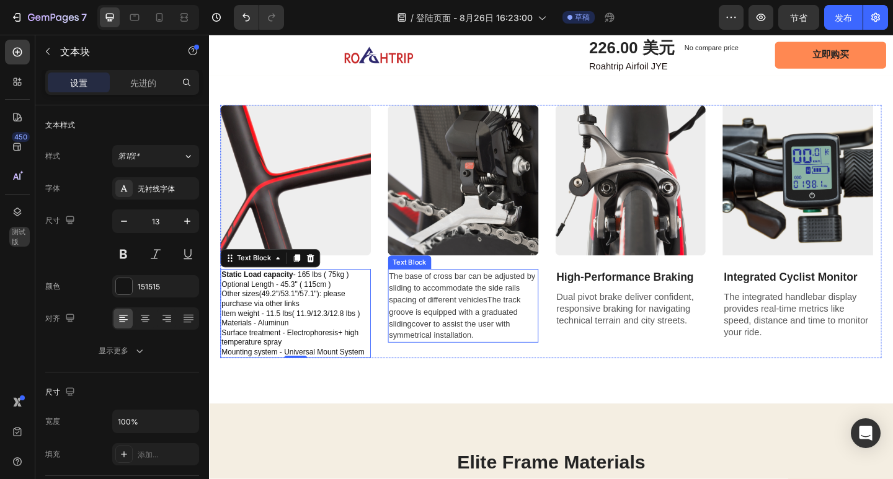
click at [516, 350] on span "The base of cross bar can be adjusted by sliding to accommodate the side rails …" at bounding box center [484, 330] width 159 height 74
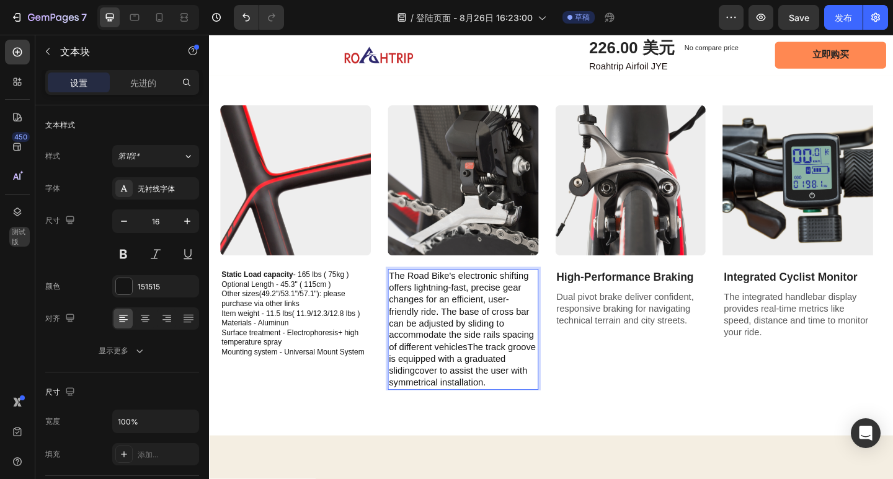
click at [468, 350] on p "The Road Bike's electronic shifting offers lightning-fast, precise gear changes…" at bounding box center [485, 355] width 161 height 129
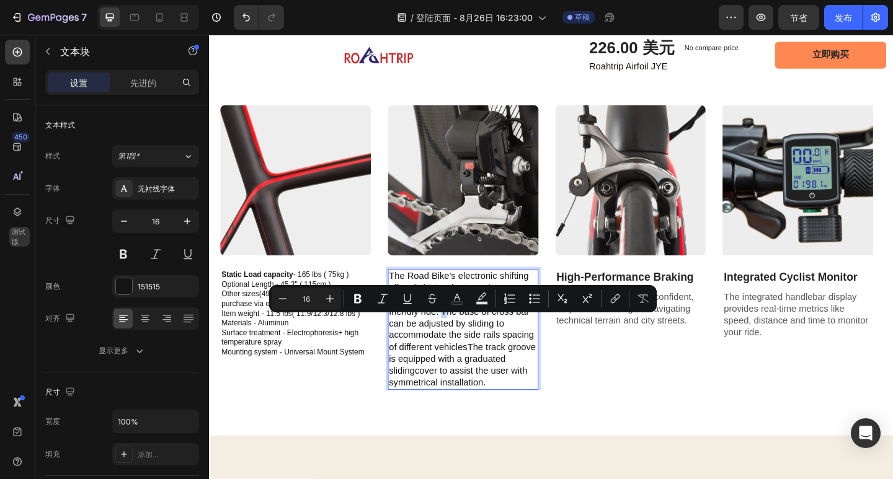
click at [466, 348] on p "The Road Bike's electronic shifting offers lightning-fast, precise gear changes…" at bounding box center [485, 355] width 161 height 129
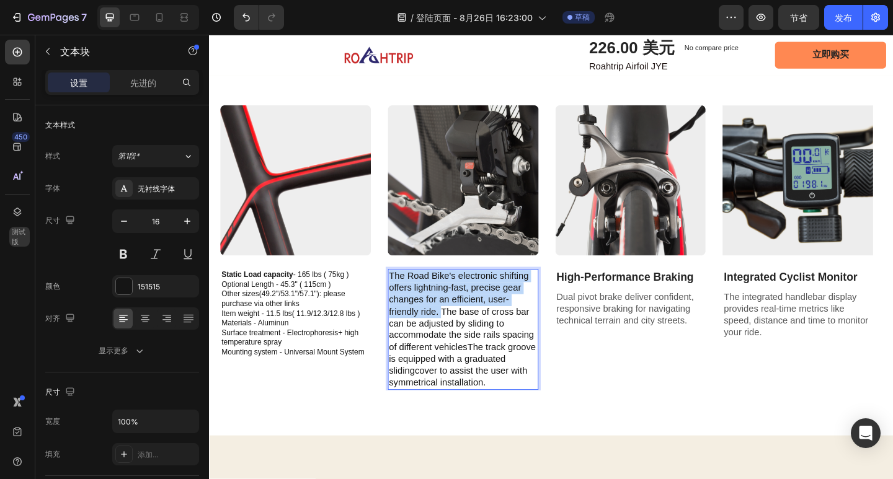
drag, startPoint x: 466, startPoint y: 351, endPoint x: 406, endPoint y: 311, distance: 71.5
click at [406, 311] on p "The Road Bike's electronic shifting offers lightning-fast, precise gear changes…" at bounding box center [485, 355] width 161 height 129
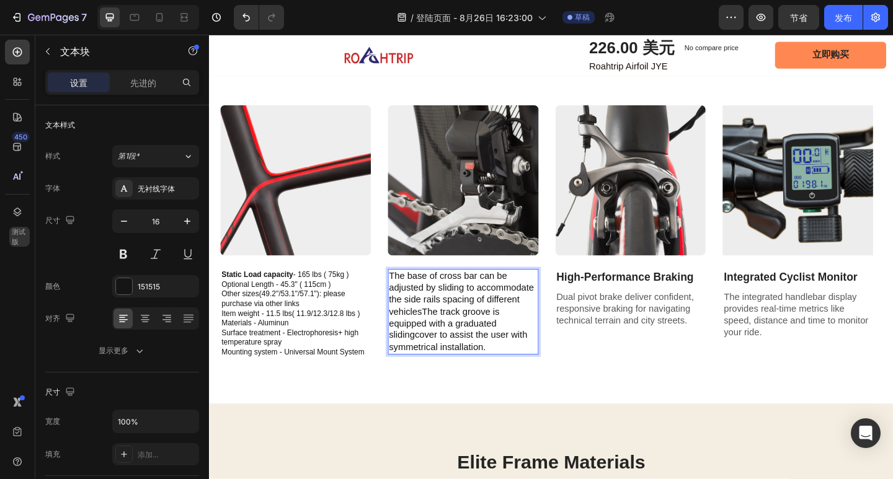
click at [425, 358] on p "The base of cross bar can be adjusted by sliding to accommodate the side rails …" at bounding box center [485, 336] width 161 height 91
click at [406, 339] on p "The base of cross bar can be adjusted by sliding to accommodate the side rails …" at bounding box center [485, 336] width 161 height 91
click at [127, 220] on icon "button" at bounding box center [124, 221] width 12 height 12
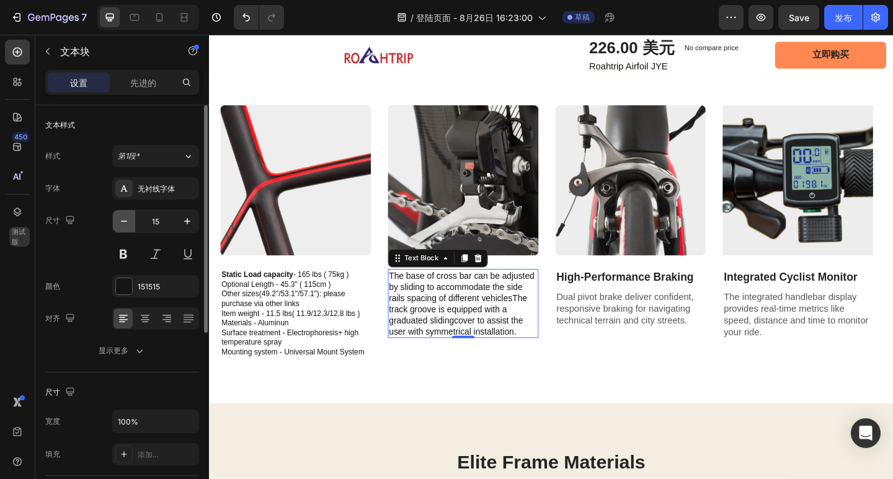
click at [127, 220] on icon "button" at bounding box center [124, 221] width 12 height 12
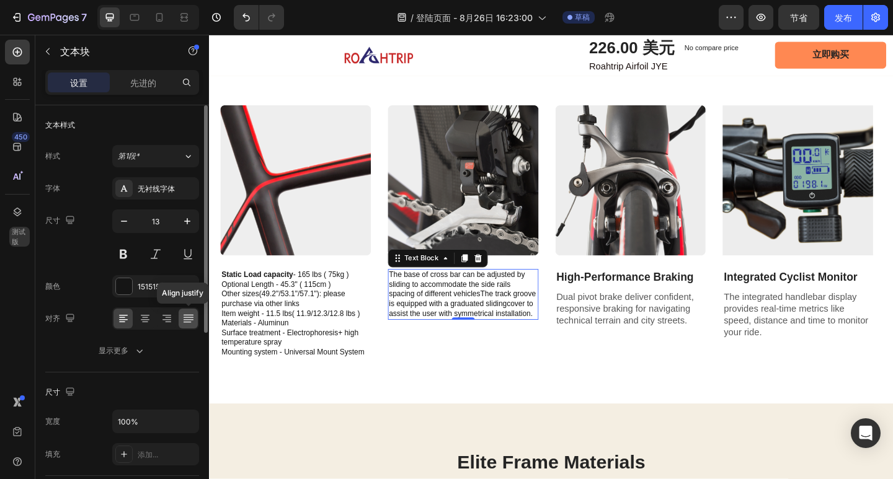
click at [190, 317] on icon at bounding box center [188, 319] width 12 height 12
click at [169, 319] on icon at bounding box center [166, 319] width 9 height 1
click at [144, 319] on icon at bounding box center [145, 319] width 12 height 12
click at [185, 321] on icon at bounding box center [188, 319] width 12 height 12
click at [184, 218] on icon "button" at bounding box center [187, 221] width 12 height 12
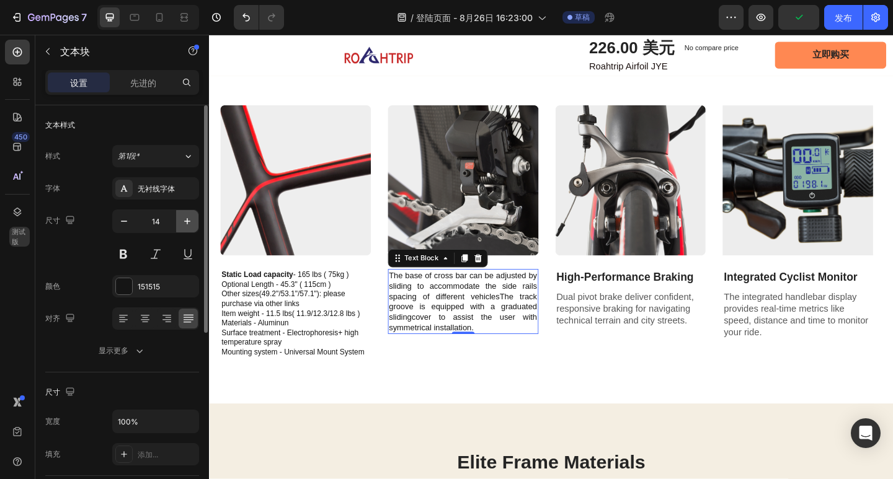
click at [184, 218] on icon "button" at bounding box center [187, 221] width 12 height 12
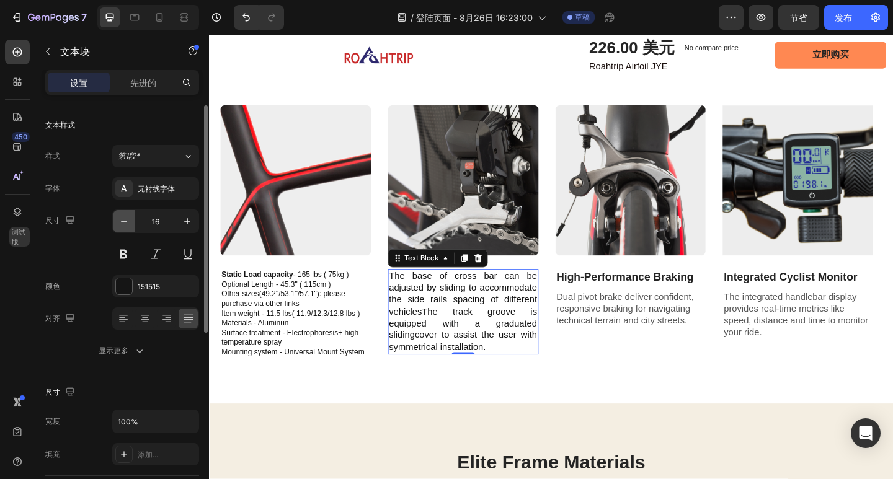
click at [117, 222] on button "button" at bounding box center [124, 221] width 22 height 22
type input "15"
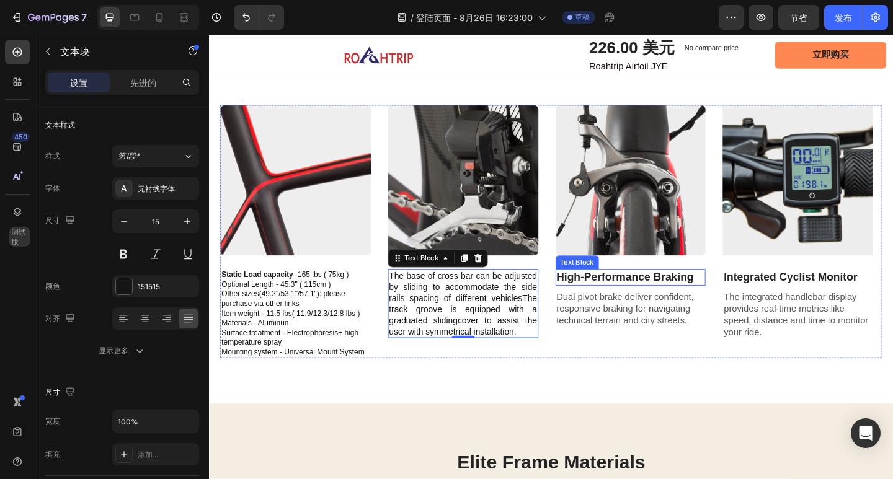
click at [682, 307] on p "High-Performance Braking" at bounding box center [667, 299] width 161 height 16
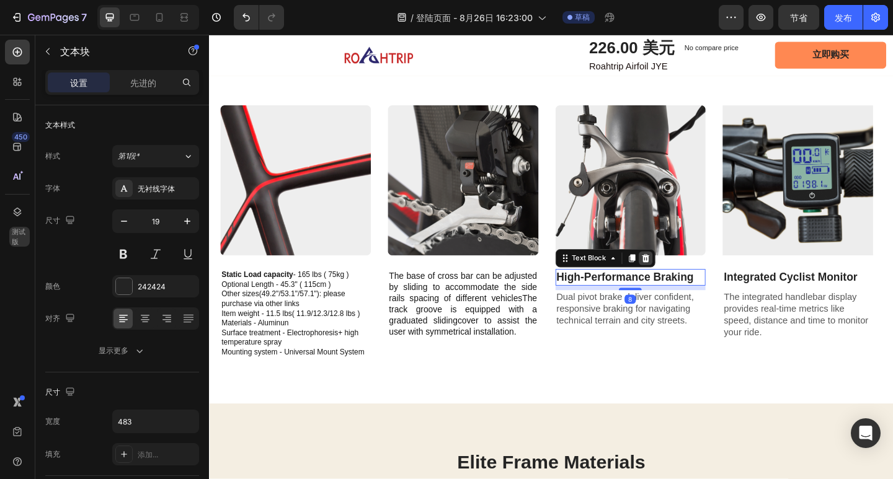
click at [683, 283] on icon at bounding box center [684, 278] width 8 height 9
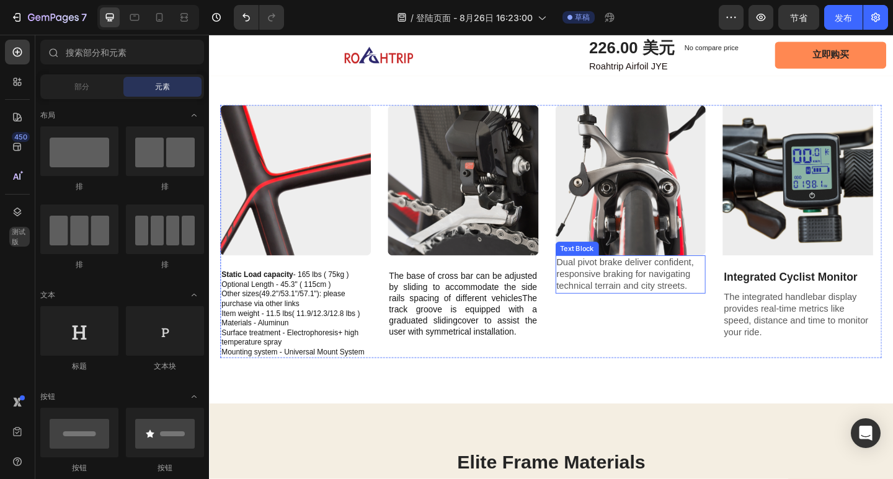
click at [690, 310] on p "Dual pivot brake deliver confident, responsive braking for navigating technical…" at bounding box center [667, 296] width 161 height 38
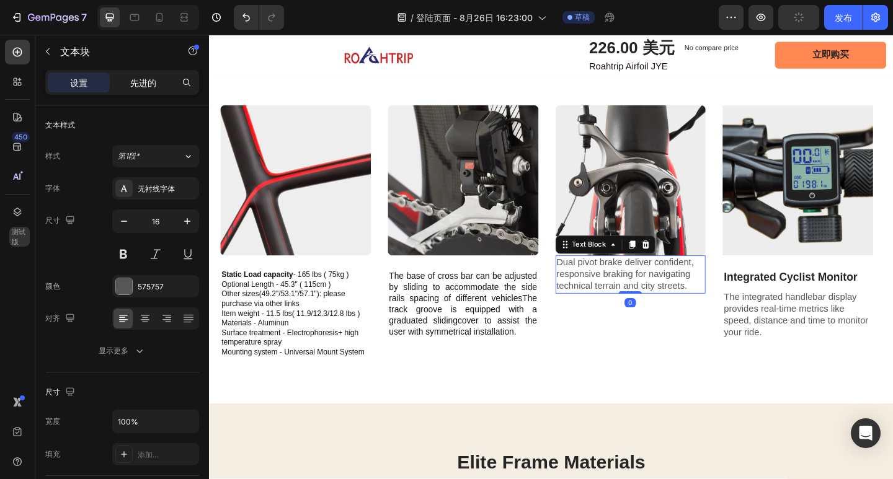
click at [146, 84] on font "先进的" at bounding box center [143, 83] width 26 height 11
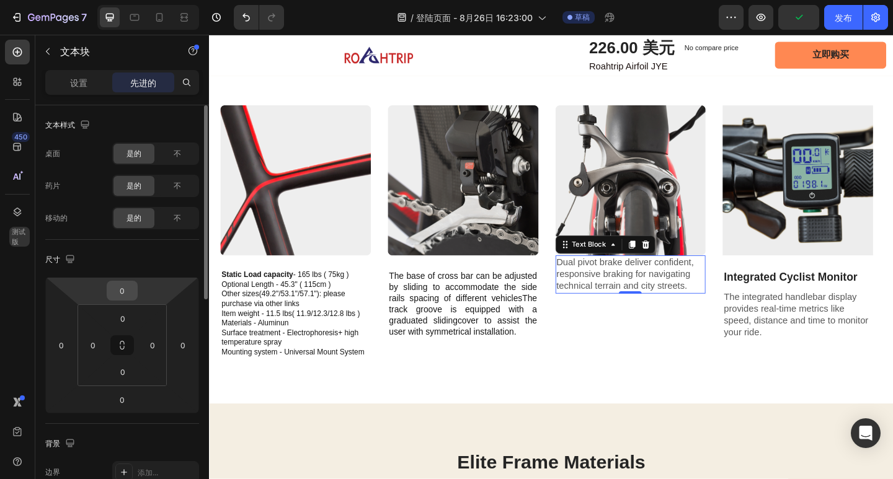
click at [129, 293] on input "0" at bounding box center [122, 291] width 25 height 19
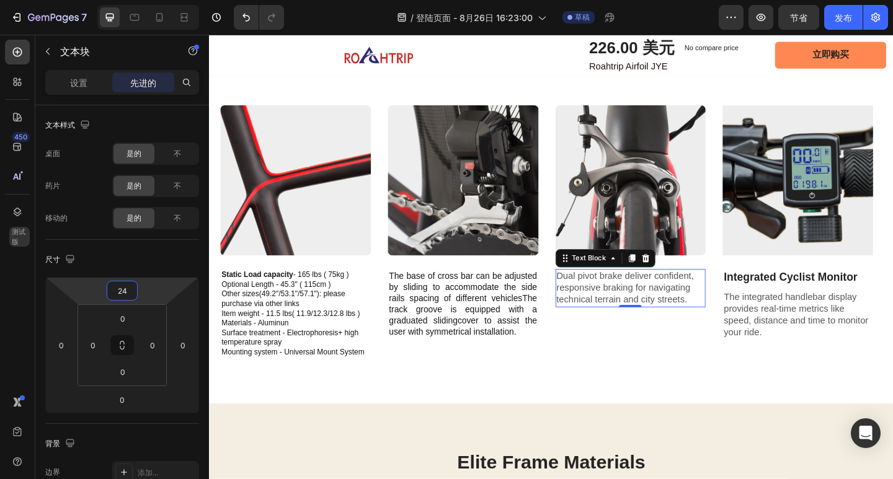
type input "24"
click at [726, 330] on p "Dual pivot brake deliver confident, responsive braking for navigating technical…" at bounding box center [667, 310] width 161 height 38
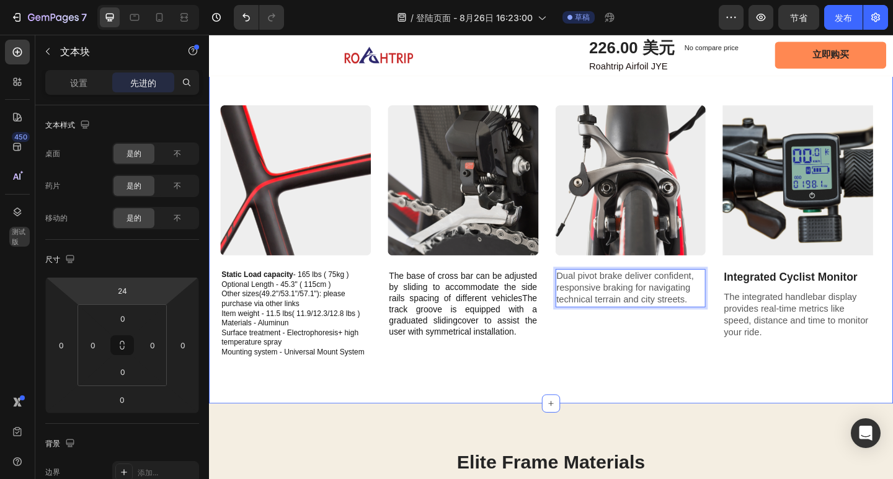
click at [641, 412] on div "Inspired by Aviation, Built for Silence Text Block Product Description Heading …" at bounding box center [581, 200] width 744 height 474
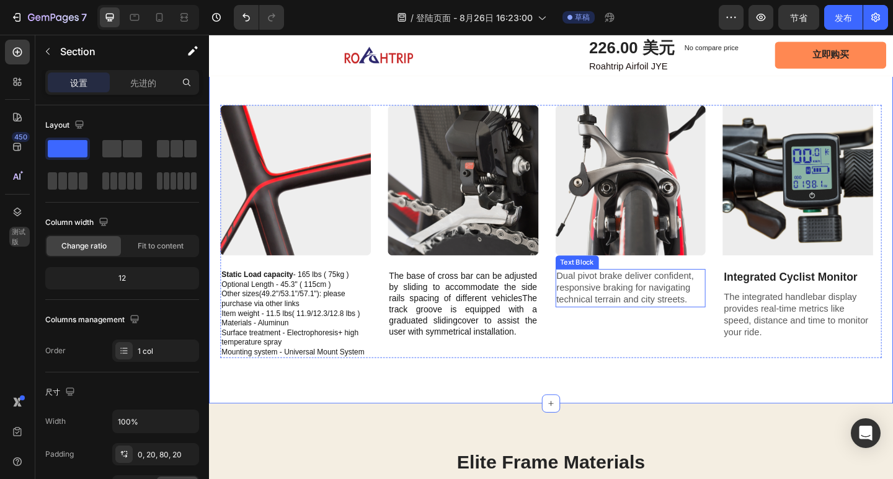
click at [670, 327] on p "Dual pivot brake deliver confident, responsive braking for navigating technical…" at bounding box center [667, 310] width 161 height 38
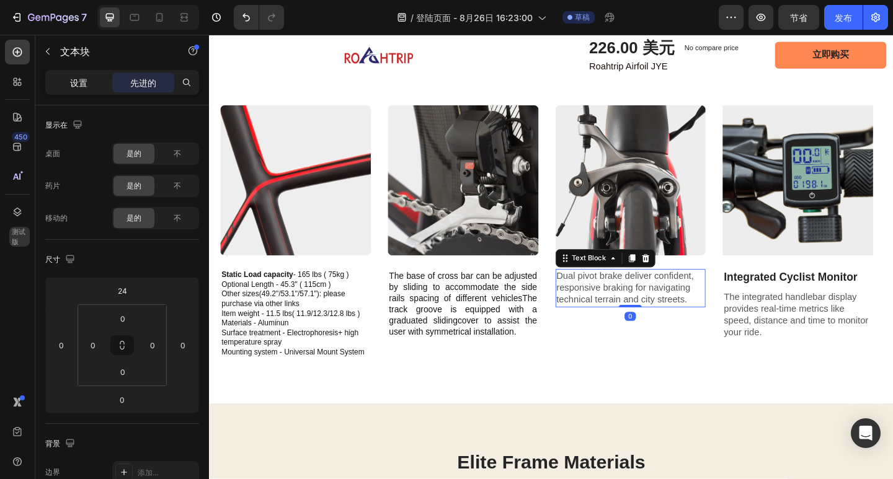
click at [79, 86] on font "设置" at bounding box center [78, 83] width 17 height 11
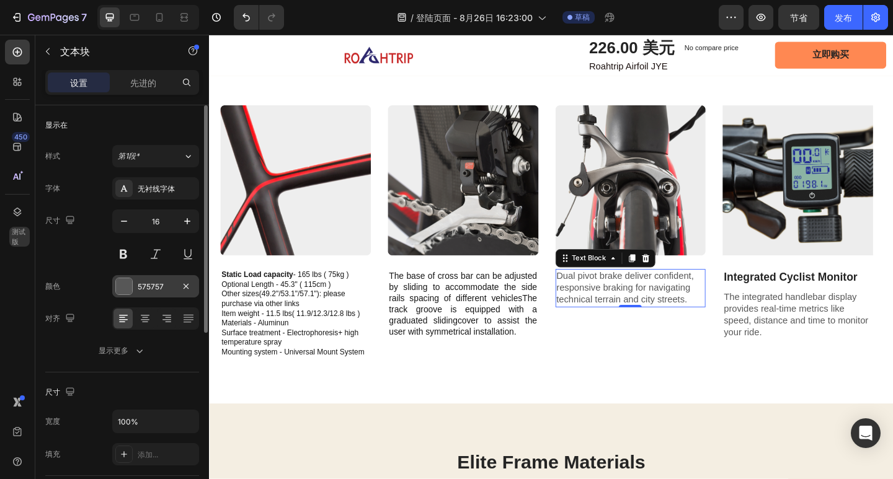
click at [160, 290] on font "575757" at bounding box center [151, 286] width 26 height 9
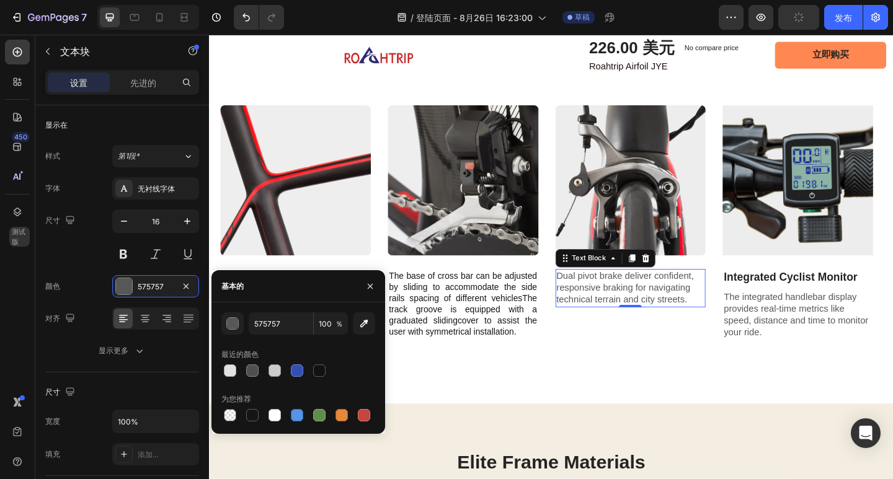
click at [254, 410] on div at bounding box center [252, 415] width 12 height 12
type input "151515"
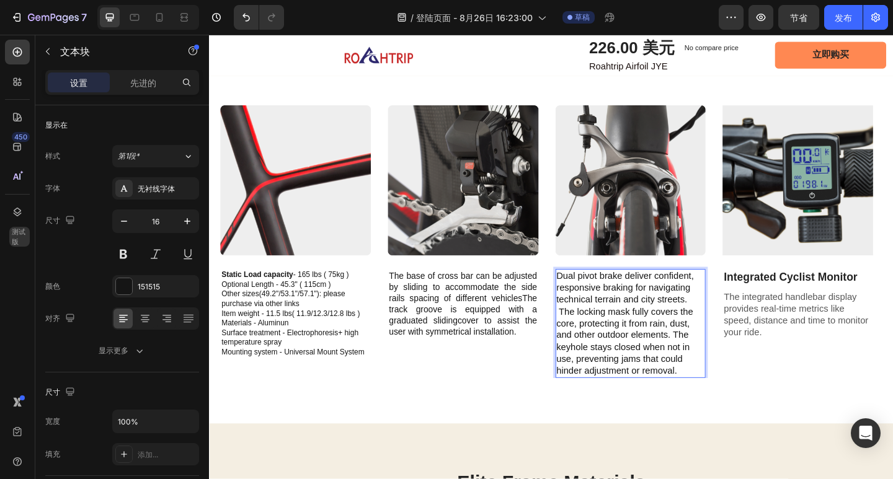
click at [737, 339] on p "Dual pivot brake deliver confident, responsive braking for navigating technical…" at bounding box center [667, 349] width 161 height 116
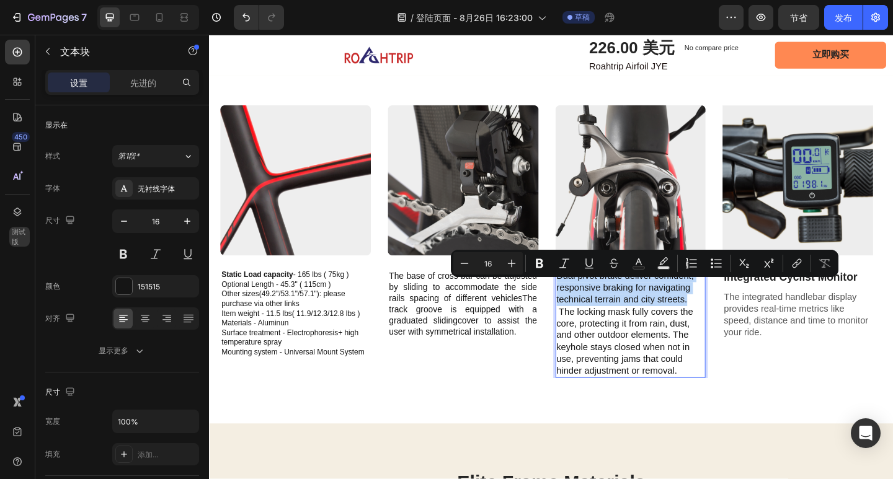
drag, startPoint x: 737, startPoint y: 339, endPoint x: 590, endPoint y: 315, distance: 149.5
click at [590, 315] on p "Dual pivot brake deliver confident, responsive braking for navigating technical…" at bounding box center [667, 349] width 161 height 116
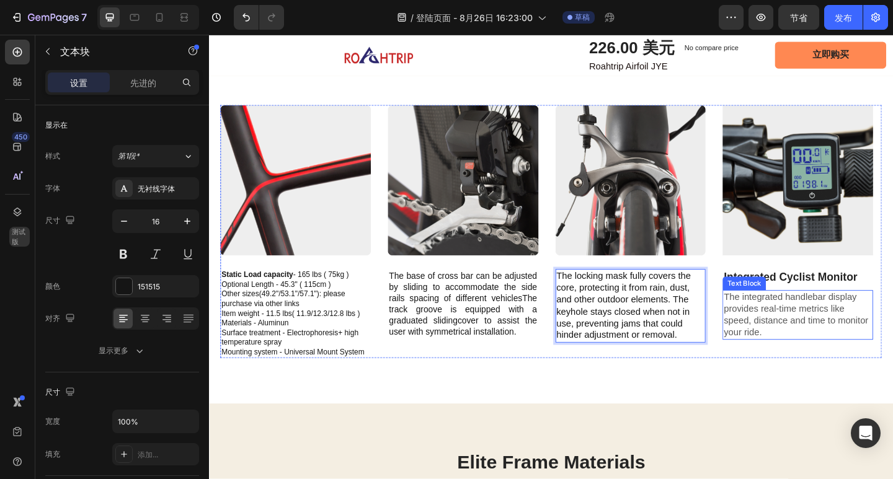
click at [807, 348] on p "The integrated handlebar display provides real-time metrics like speed, distanc…" at bounding box center [849, 339] width 161 height 51
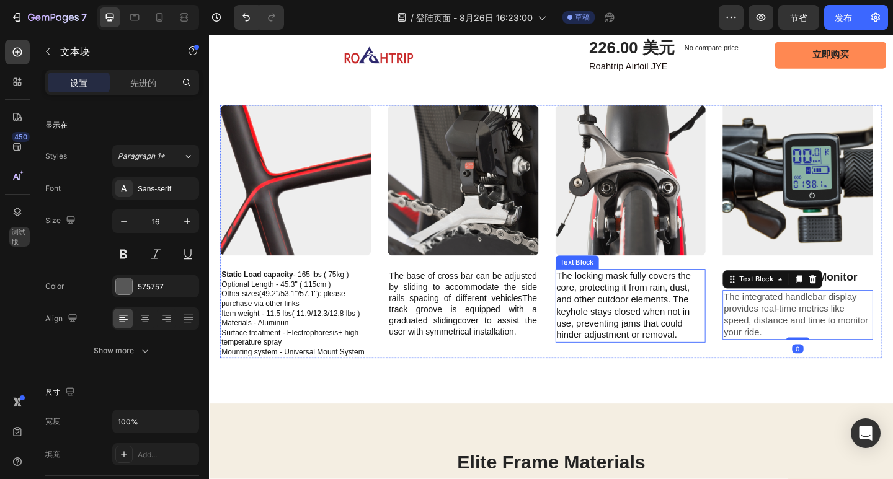
click at [688, 331] on p "The locking mask fully covers the core, protecting it from rain, dust, and othe…" at bounding box center [667, 330] width 161 height 78
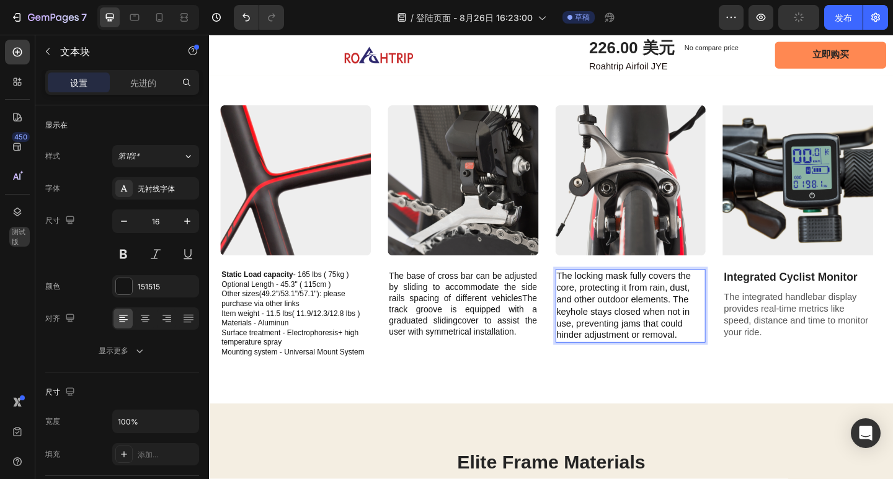
click at [593, 312] on p "The locking mask fully covers the core, protecting it from rain, dust, and othe…" at bounding box center [667, 330] width 161 height 78
click at [839, 345] on p "The integrated handlebar display provides real-time metrics like speed, distanc…" at bounding box center [849, 339] width 161 height 51
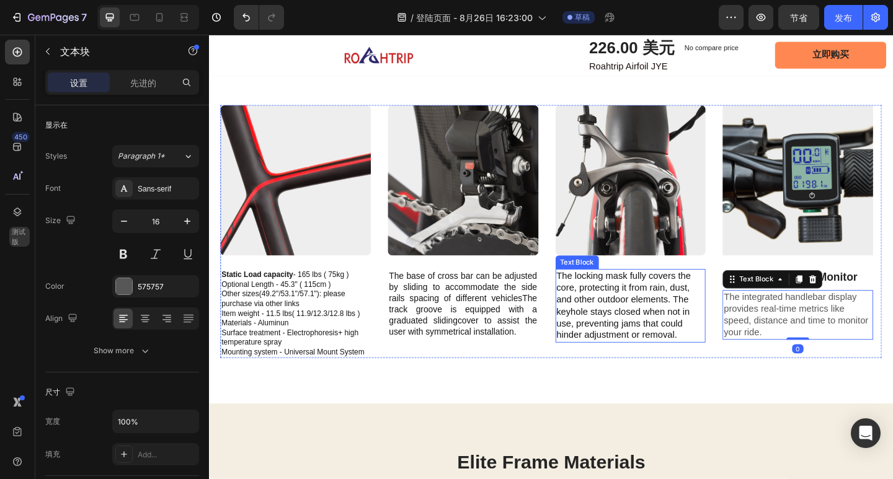
click at [698, 329] on p "The locking mask fully covers the core, protecting it from rain, dust, and othe…" at bounding box center [667, 330] width 161 height 78
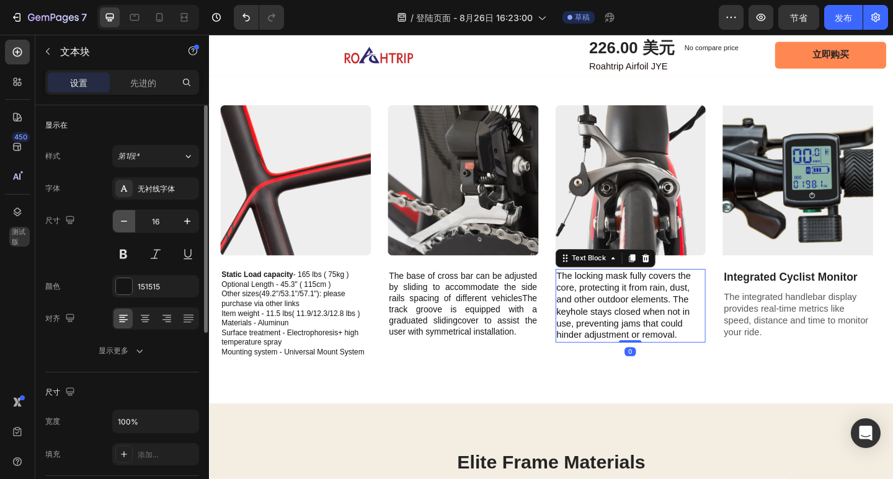
click at [122, 228] on button "button" at bounding box center [124, 221] width 22 height 22
type input "15"
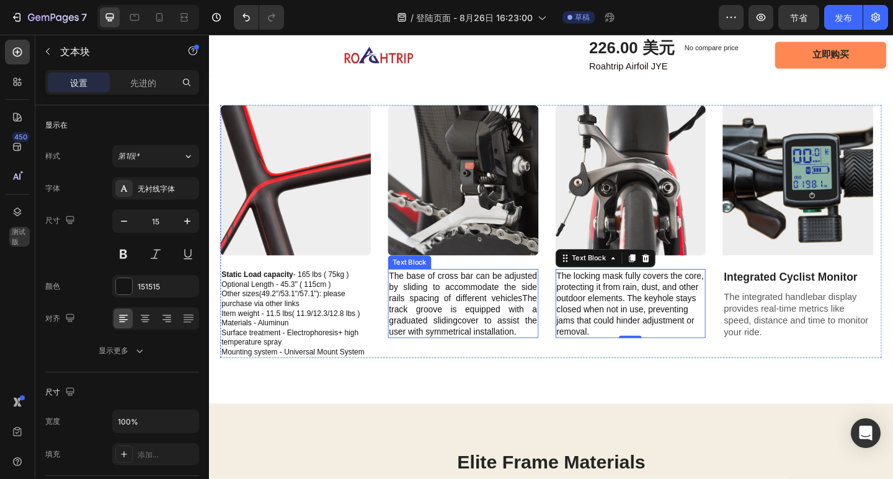
click at [437, 340] on p "The base of cross bar can be adjusted by sliding to accommodate the side rails …" at bounding box center [485, 327] width 161 height 73
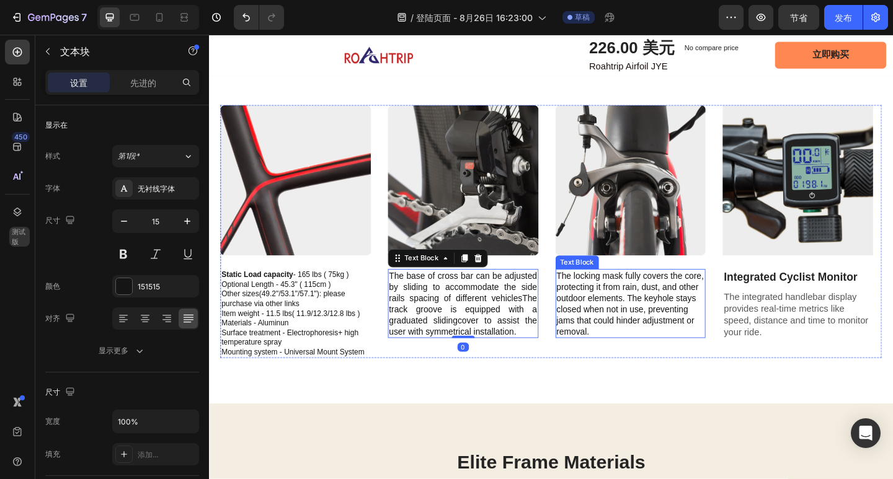
click at [629, 336] on p "The locking mask fully covers the core, protecting it from rain, dust, and othe…" at bounding box center [667, 327] width 161 height 73
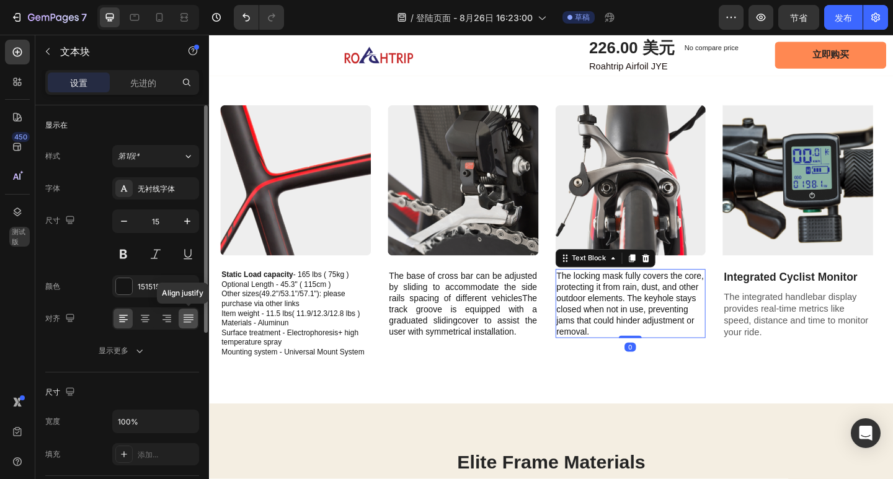
click at [191, 317] on icon at bounding box center [188, 319] width 12 height 12
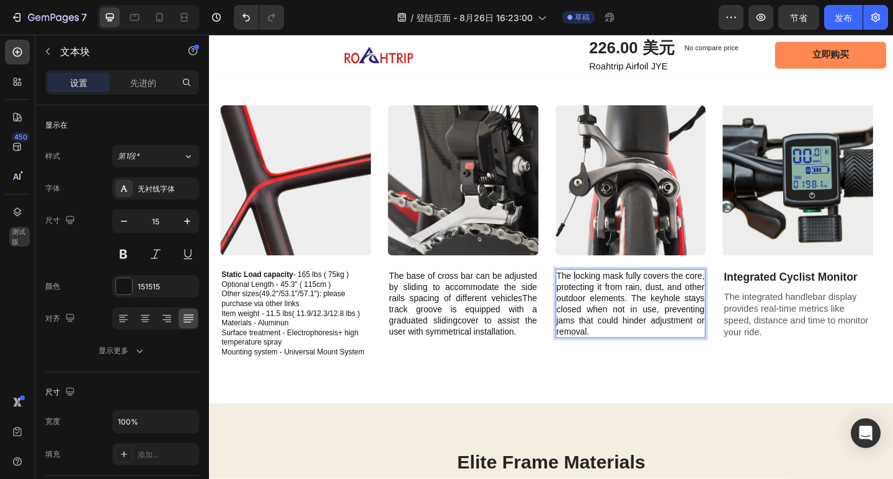
click at [590, 310] on p "The locking mask fully covers the core, protecting it from rain, dust, and othe…" at bounding box center [667, 327] width 161 height 73
click at [892, 307] on p "Integrated Cyclist Monitor" at bounding box center [849, 299] width 161 height 16
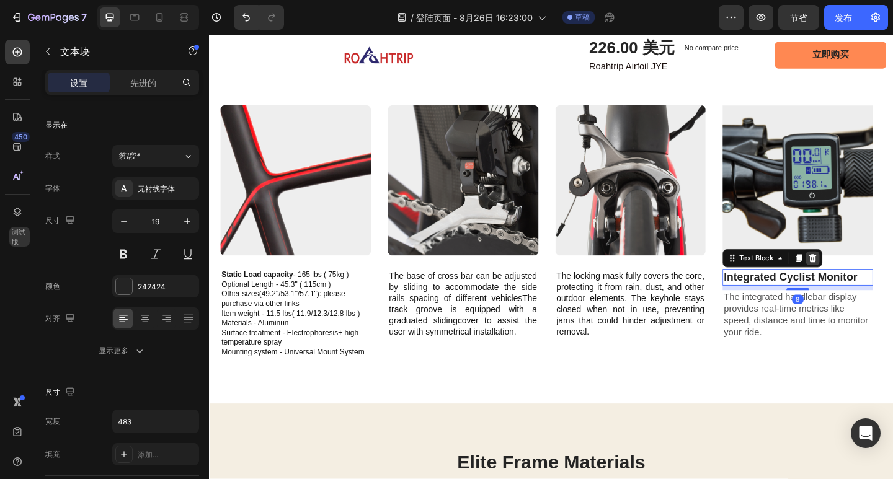
click at [870, 283] on icon at bounding box center [866, 278] width 10 height 10
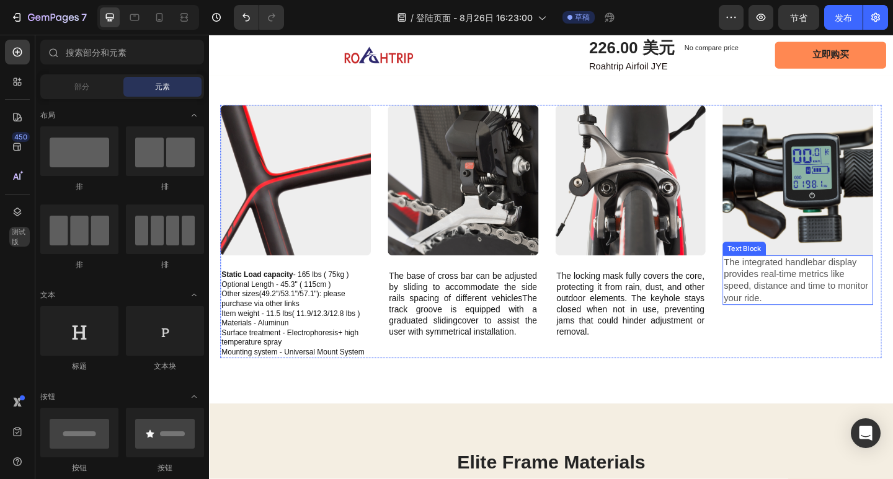
click at [884, 316] on p "The integrated handlebar display provides real-time metrics like speed, distanc…" at bounding box center [849, 302] width 161 height 51
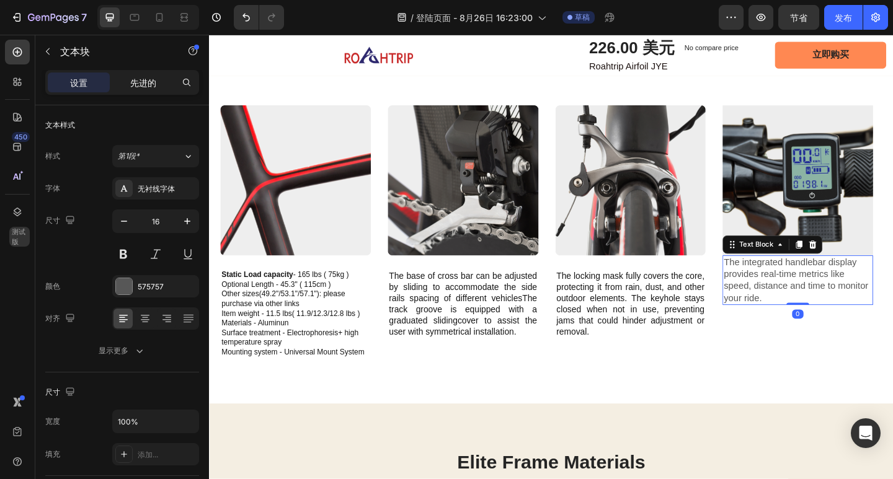
click at [146, 76] on p "先进的" at bounding box center [143, 82] width 26 height 13
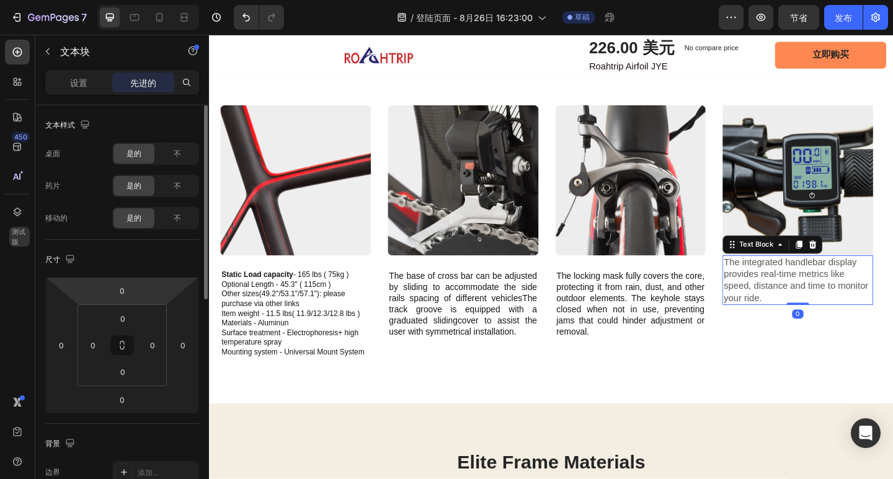
click at [132, 0] on html "7 / 登陆页面 - 8月26日 16:23:00 草稿 预览 节省 发布 450 测试版 章节(18) 元素(83) 部分 元素 英雄部分 产品详情 品牌 …" at bounding box center [446, 0] width 893 height 0
click at [131, 293] on input "0" at bounding box center [122, 291] width 25 height 19
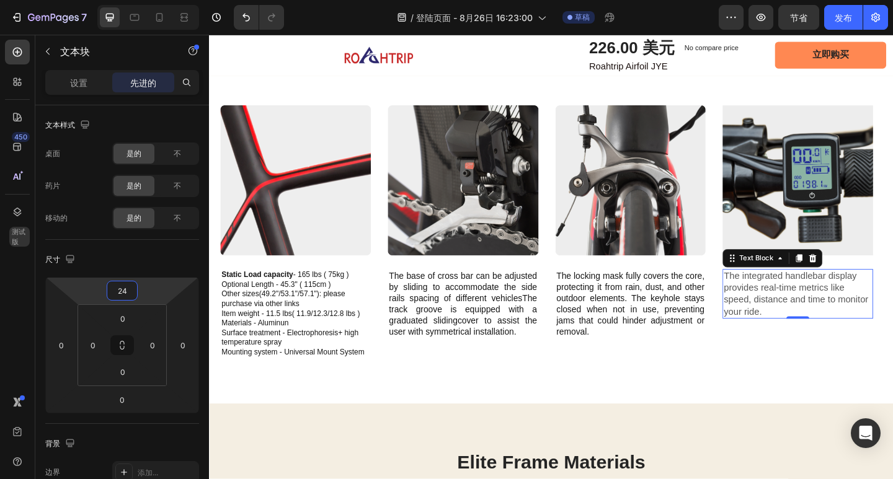
type input "24"
click at [857, 343] on p "The integrated handlebar display provides real-time metrics like speed, distanc…" at bounding box center [849, 316] width 161 height 51
click at [88, 81] on div "设置" at bounding box center [79, 83] width 62 height 20
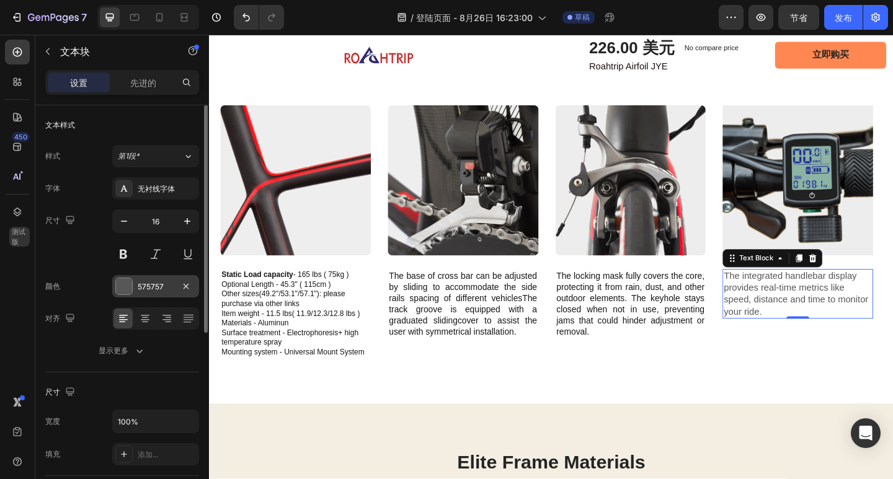
click at [144, 288] on font "575757" at bounding box center [151, 286] width 26 height 9
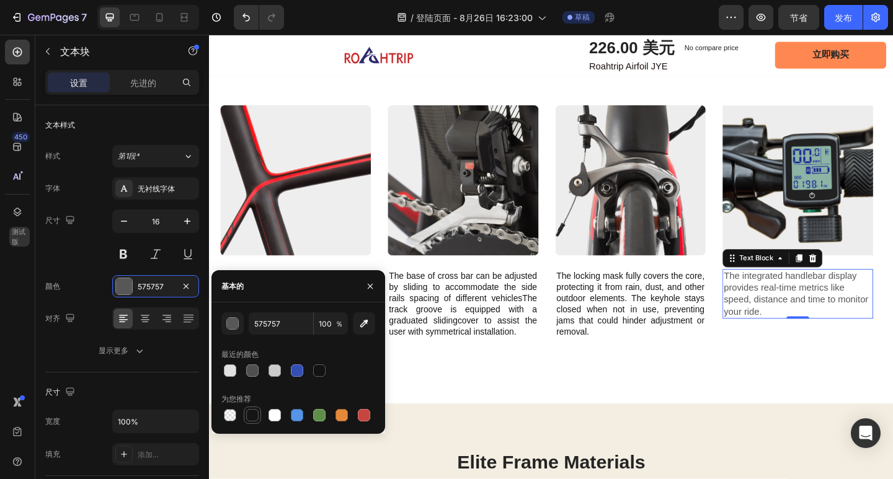
click at [257, 415] on div at bounding box center [252, 415] width 12 height 12
type input "151515"
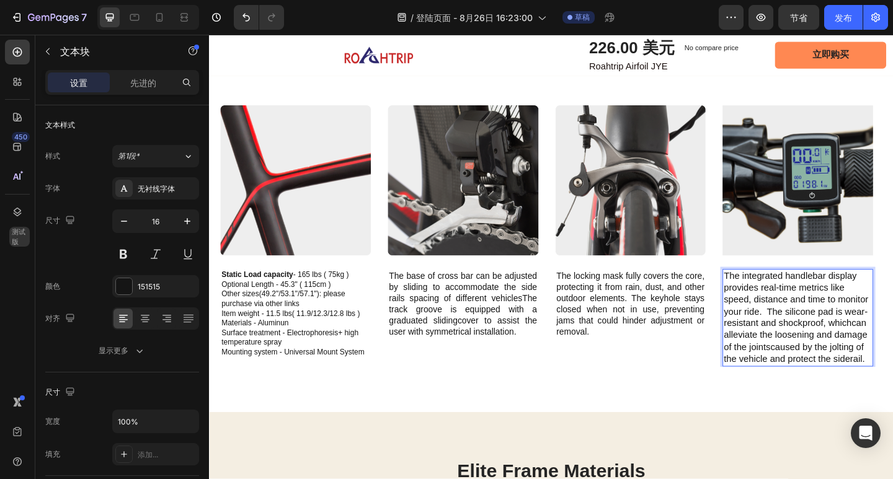
click at [863, 348] on p "The integrated handlebar display provides real-time metrics like speed, distanc…" at bounding box center [849, 342] width 161 height 103
click at [859, 348] on p "The integrated handlebar display provides real-time metrics like speed, distanc…" at bounding box center [849, 342] width 161 height 103
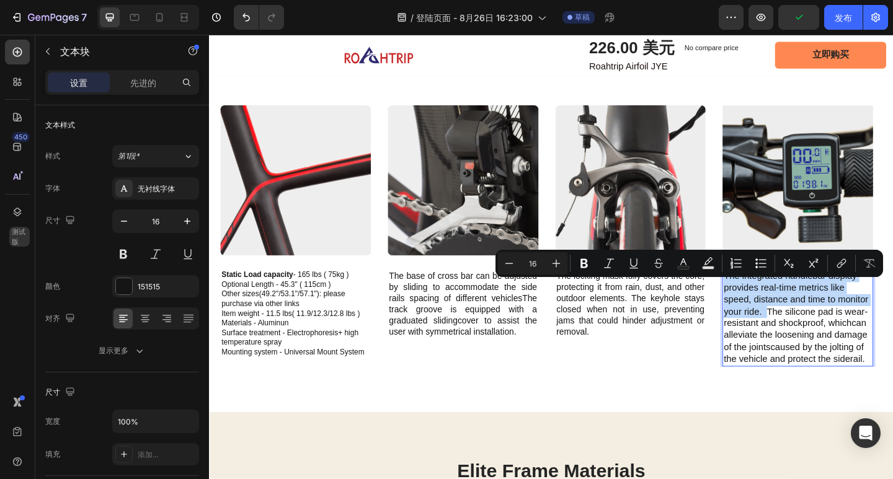
drag, startPoint x: 858, startPoint y: 351, endPoint x: 770, endPoint y: 314, distance: 95.4
click at [770, 314] on p "The integrated handlebar display provides real-time metrics like speed, distanc…" at bounding box center [849, 342] width 161 height 103
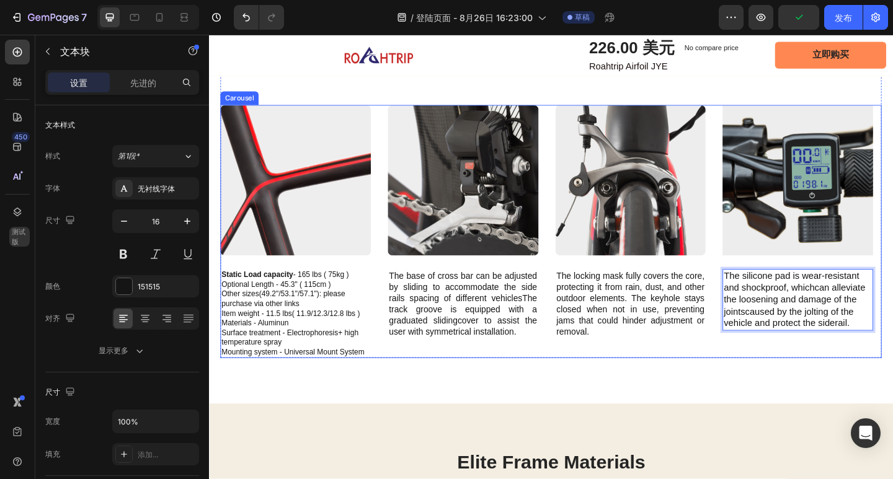
click at [845, 404] on div "Inspired by Aviation, Built for Silence Text Block Product Description Heading …" at bounding box center [581, 200] width 744 height 474
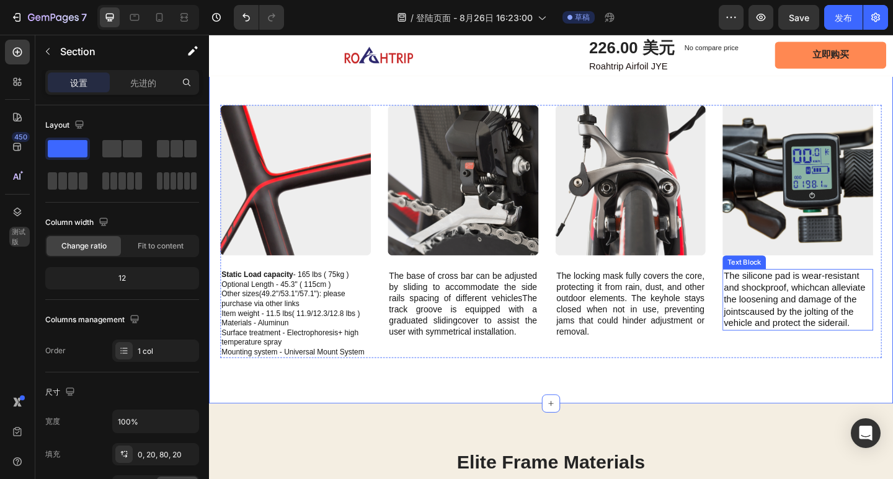
drag, startPoint x: 872, startPoint y: 352, endPoint x: 804, endPoint y: 350, distance: 67.6
click at [872, 352] on p "The silicone pad is wear-resistant and shockproof, whichcan alleviate the loose…" at bounding box center [849, 323] width 161 height 64
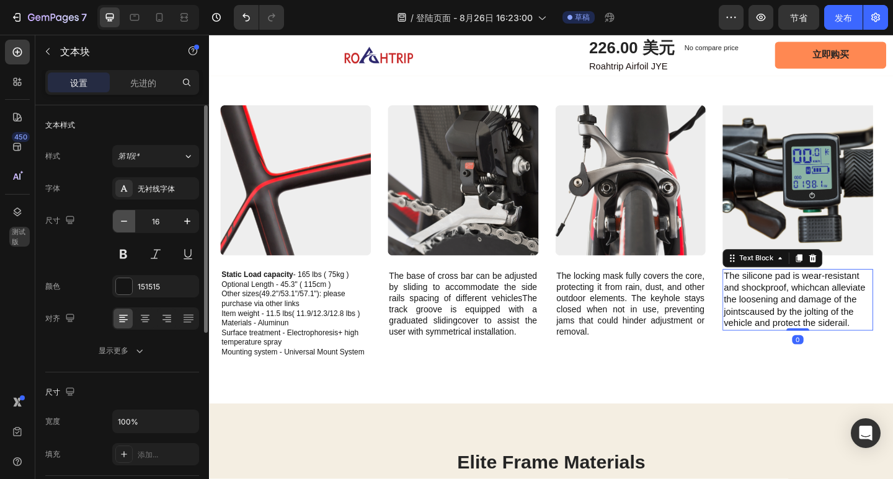
click at [129, 218] on icon "button" at bounding box center [124, 221] width 12 height 12
type input "15"
click at [187, 319] on icon at bounding box center [188, 319] width 12 height 12
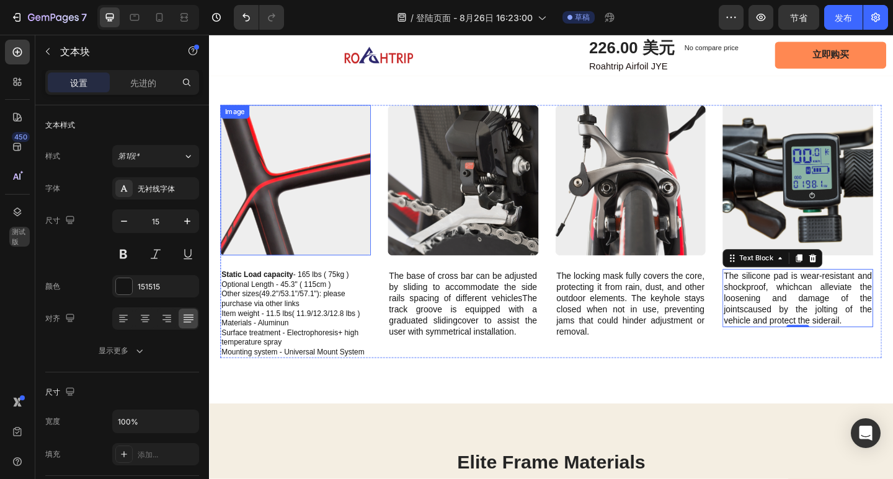
click at [283, 185] on img at bounding box center [303, 194] width 164 height 164
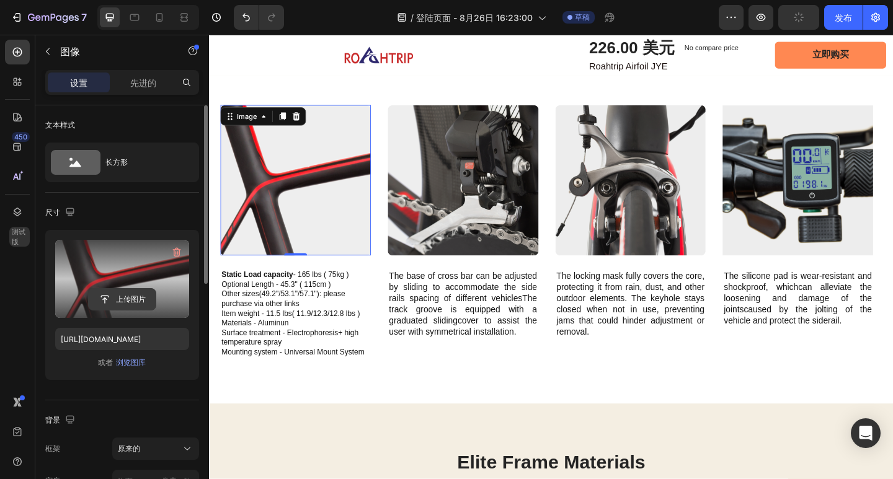
click at [117, 296] on input "file" at bounding box center [122, 299] width 67 height 21
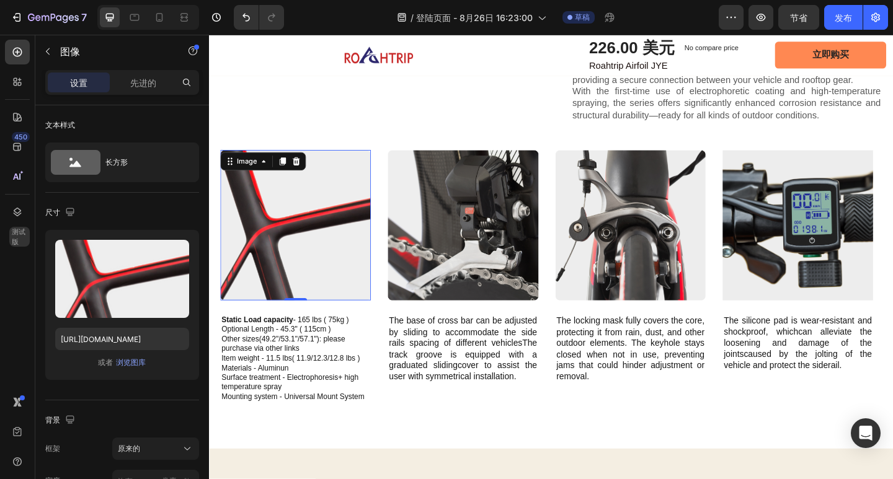
scroll to position [1199, 0]
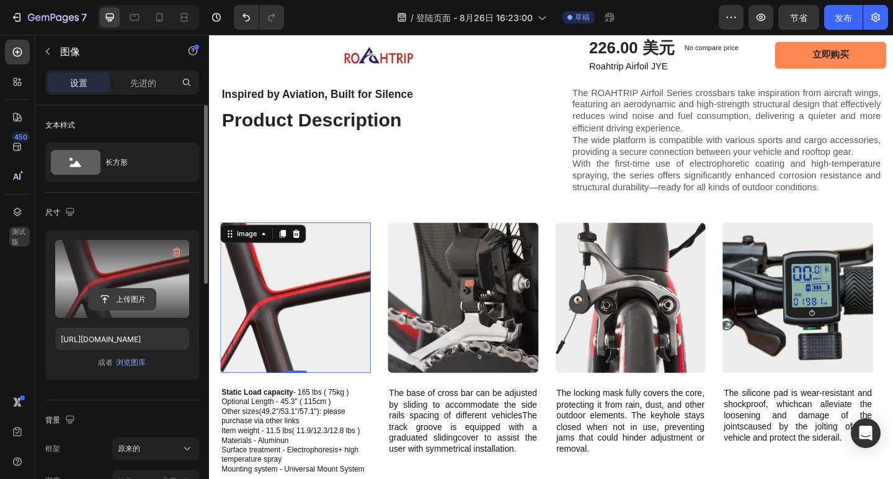
click at [125, 291] on input "file" at bounding box center [122, 299] width 67 height 21
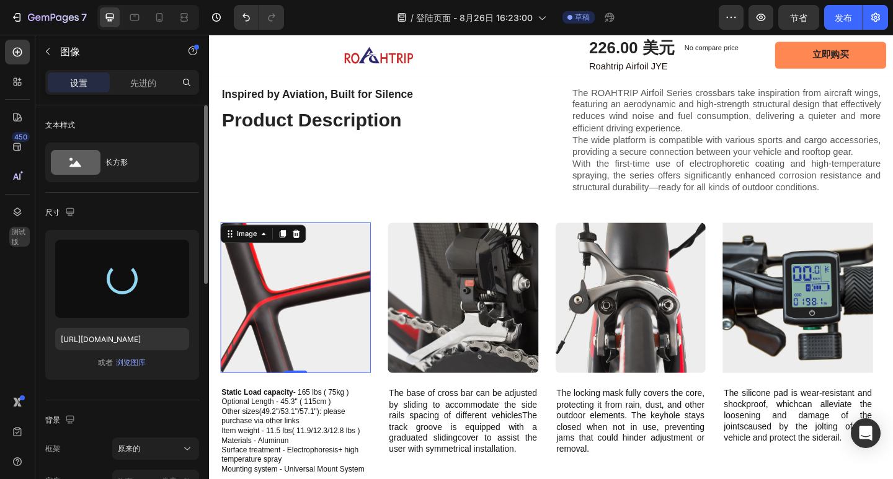
type input "https://cdn.shopify.com/s/files/1/0670/9788/6873/files/gempages_581609219426354…"
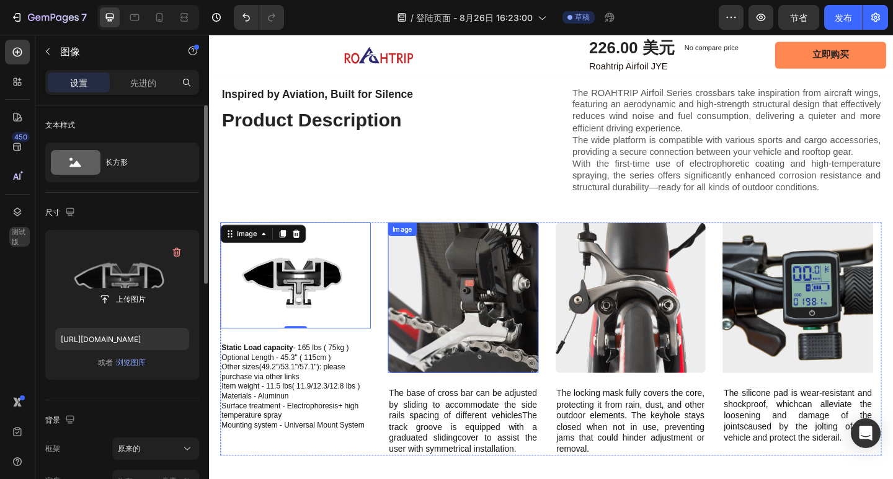
click at [459, 290] on img at bounding box center [486, 321] width 164 height 164
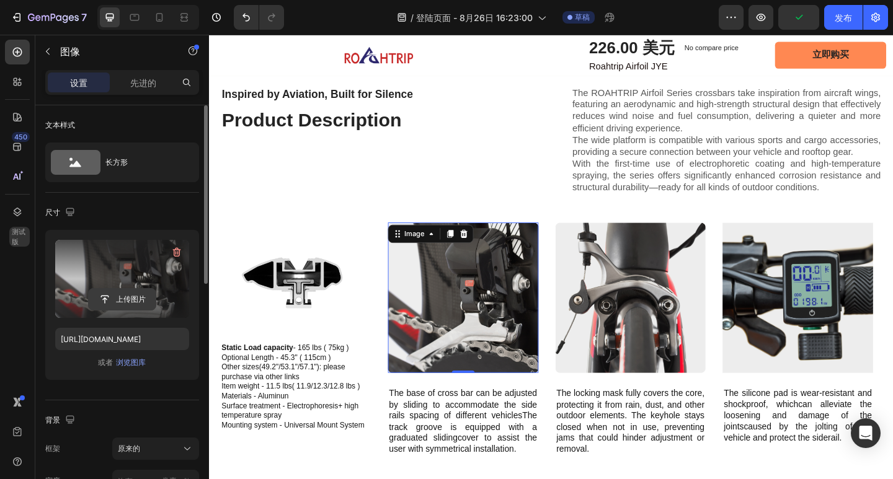
click at [125, 296] on input "file" at bounding box center [122, 299] width 67 height 21
click at [122, 298] on input "file" at bounding box center [122, 299] width 67 height 21
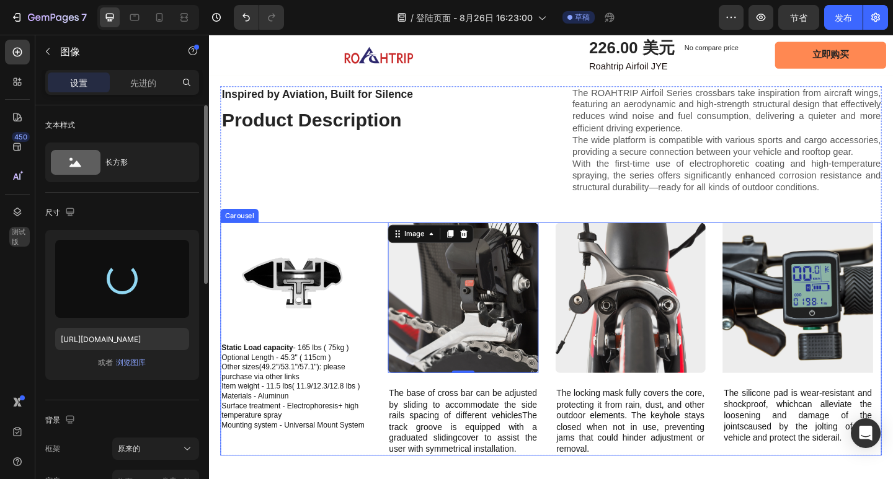
type input "https://cdn.shopify.com/s/files/1/0670/9788/6873/files/gempages_581609219426354…"
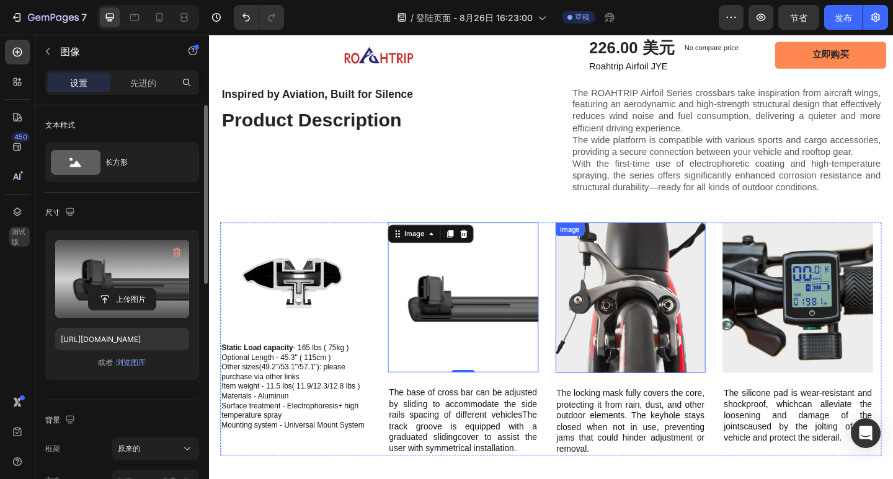
click at [707, 331] on img at bounding box center [668, 321] width 164 height 164
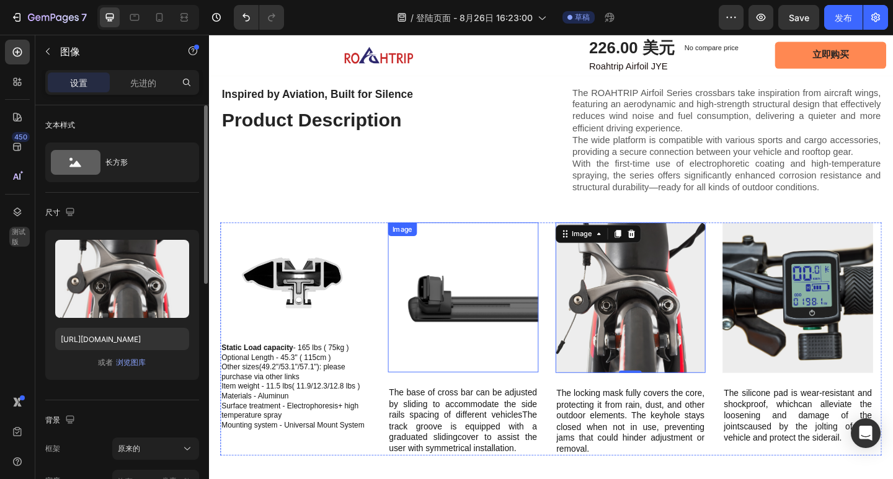
click at [461, 347] on img at bounding box center [486, 321] width 164 height 164
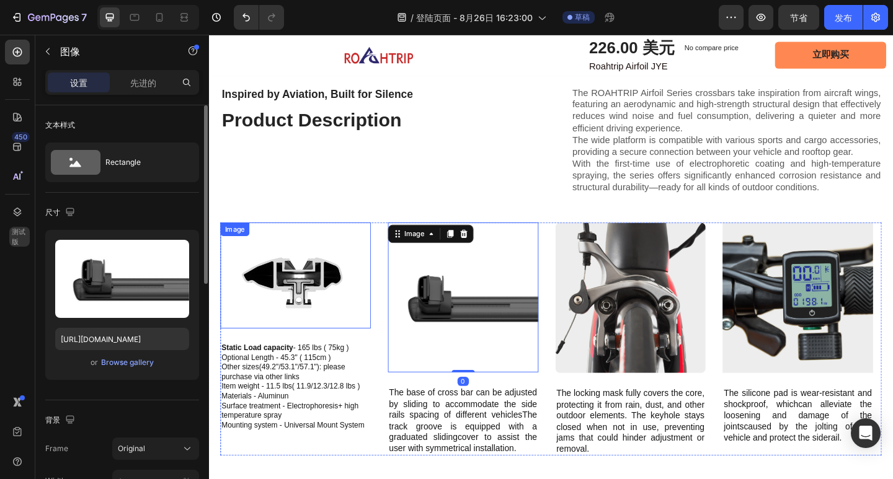
click at [331, 319] on img at bounding box center [303, 297] width 164 height 116
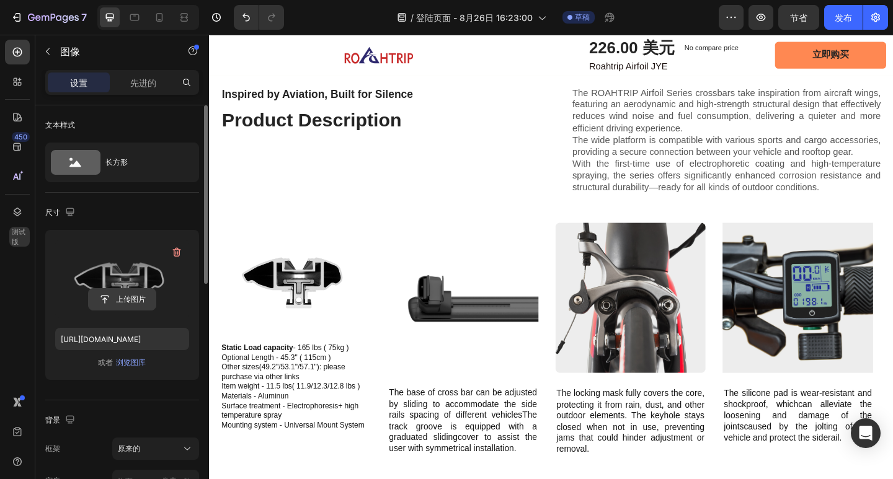
click at [135, 301] on input "file" at bounding box center [122, 299] width 67 height 21
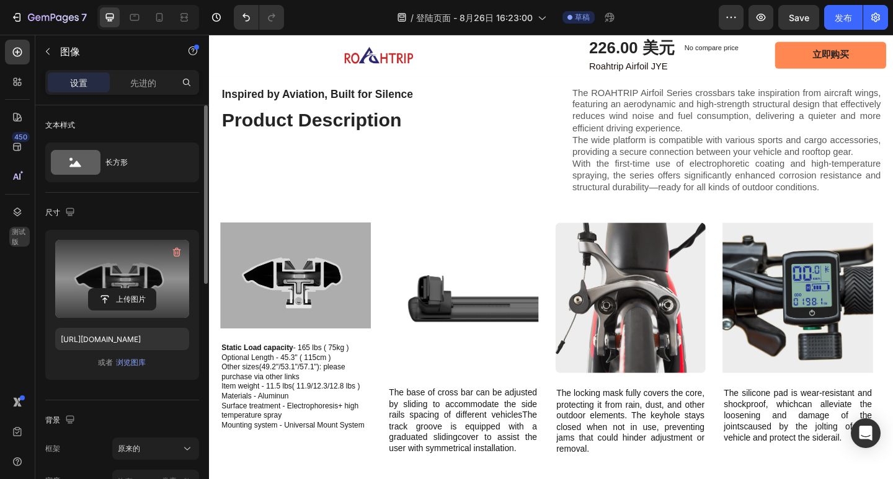
click at [346, 264] on img at bounding box center [303, 297] width 164 height 116
click at [343, 280] on img at bounding box center [303, 297] width 164 height 116
click at [131, 290] on input "file" at bounding box center [122, 299] width 67 height 21
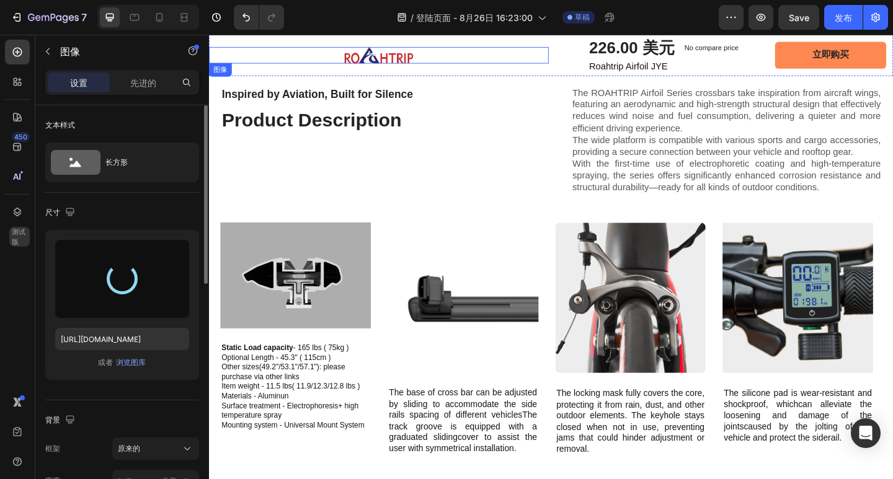
type input "https://cdn.shopify.com/s/files/1/0670/9788/6873/files/gempages_581609219426354…"
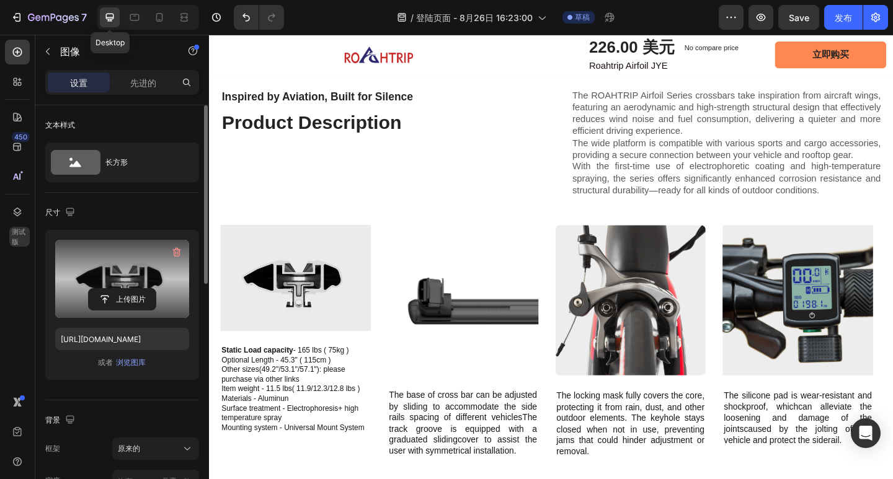
scroll to position [1261, 0]
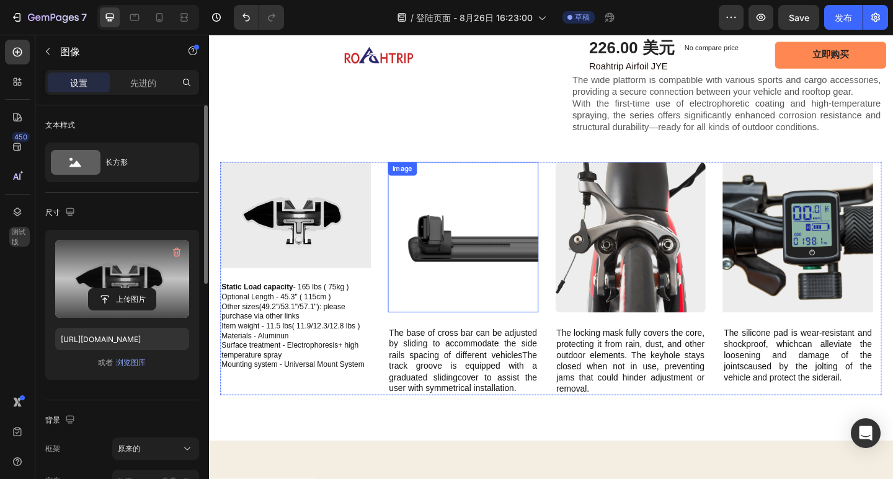
click at [458, 272] on img at bounding box center [486, 256] width 164 height 164
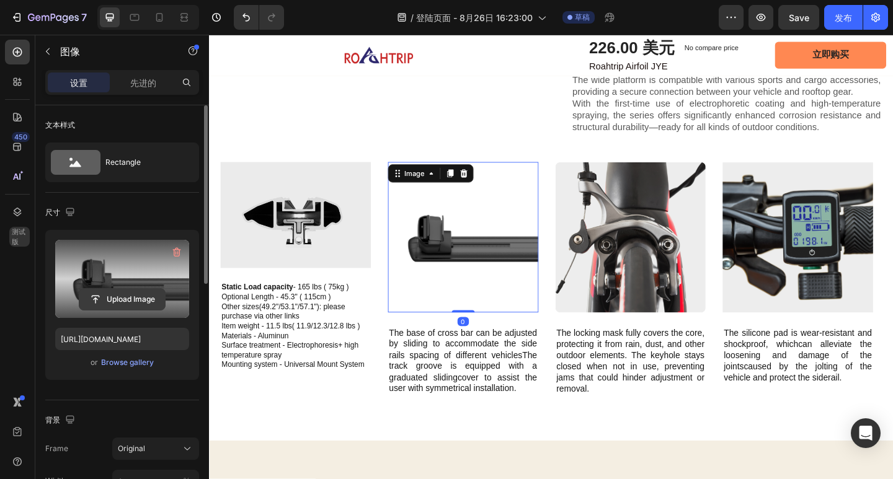
click at [128, 296] on input "file" at bounding box center [122, 299] width 86 height 21
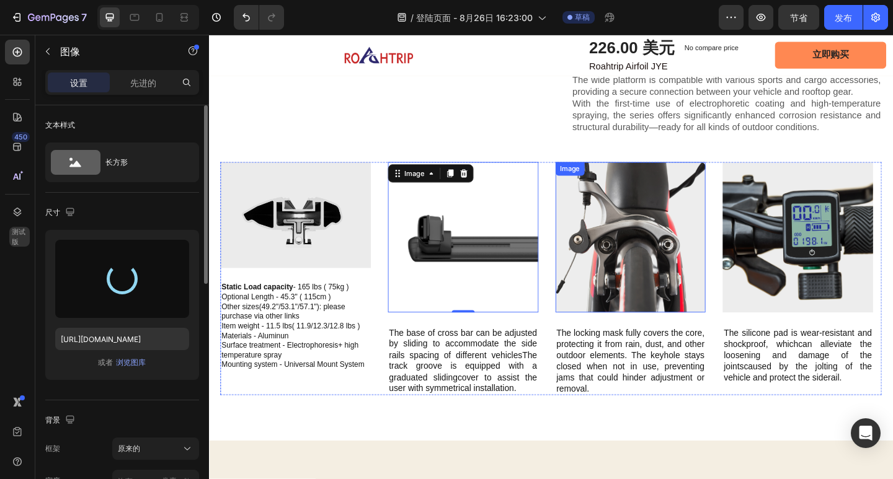
click at [702, 299] on img at bounding box center [668, 256] width 164 height 164
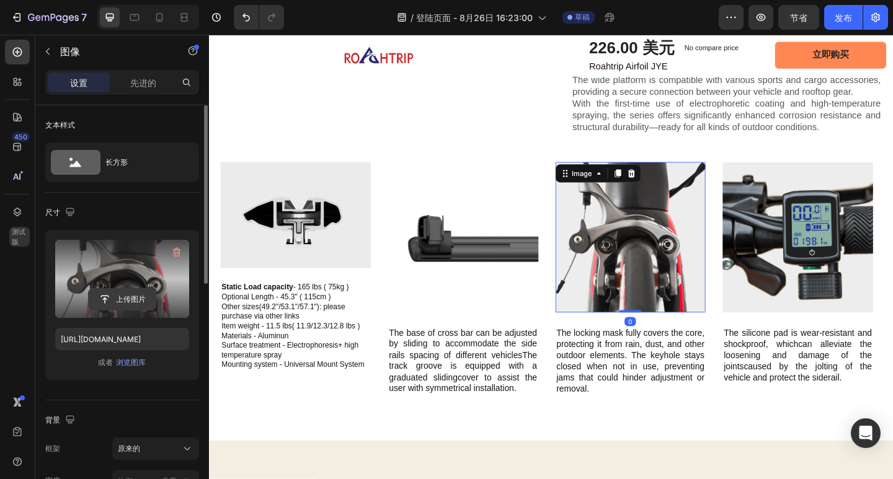
click at [139, 296] on input "file" at bounding box center [122, 299] width 67 height 21
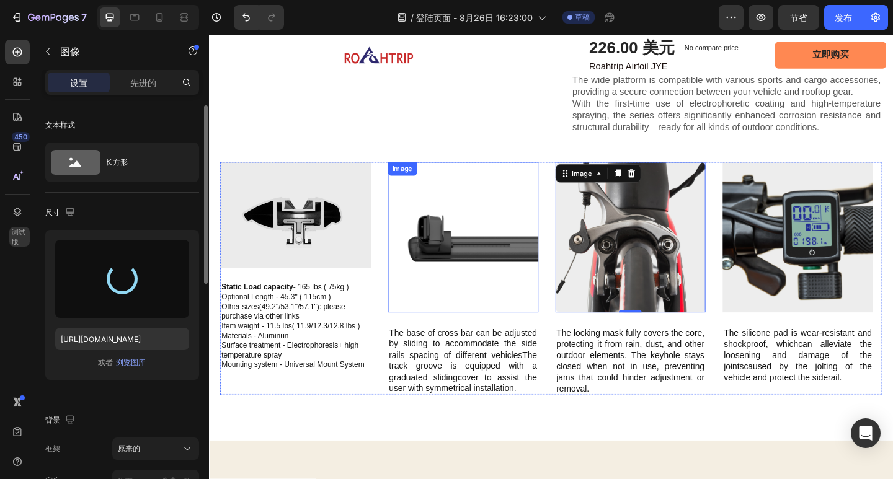
type input "https://cdn.shopify.com/s/files/1/0670/9788/6873/files/gempages_581609219426354…"
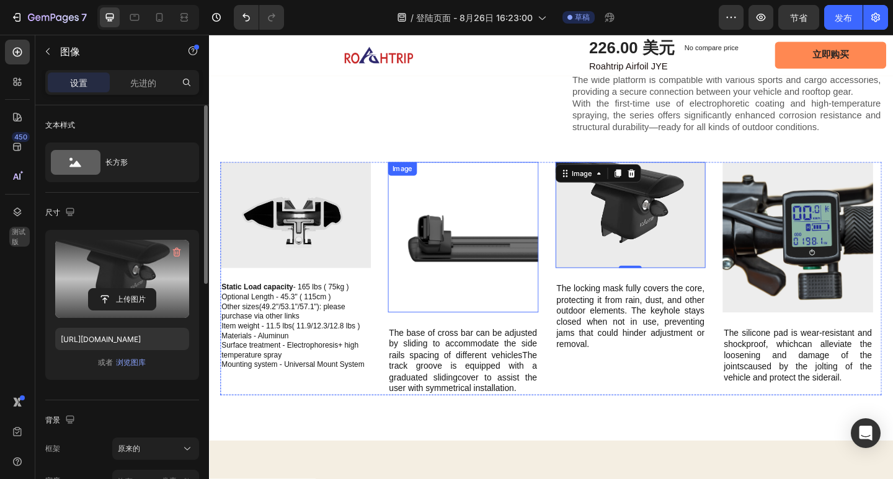
click at [483, 261] on img at bounding box center [486, 256] width 164 height 164
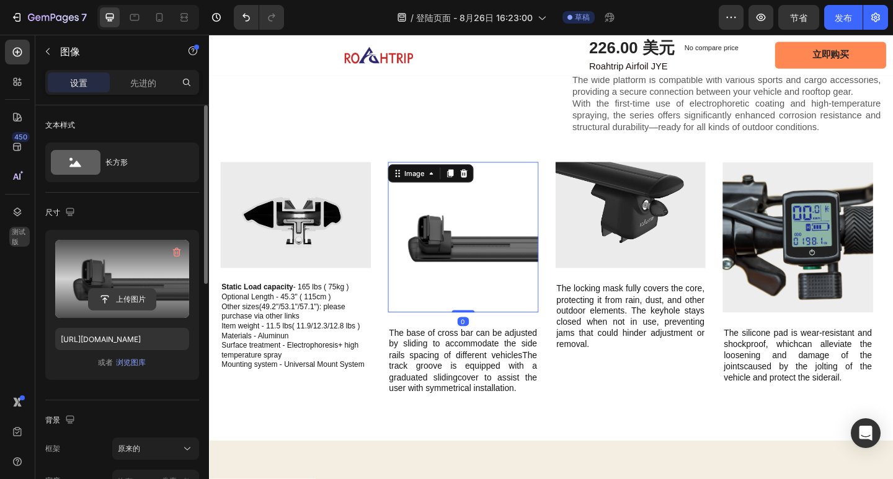
click at [111, 293] on input "file" at bounding box center [122, 299] width 67 height 21
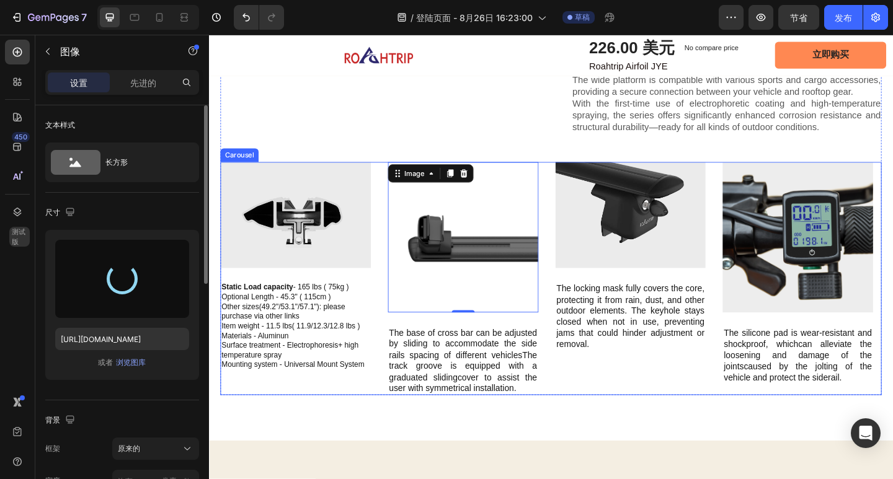
type input "https://cdn.shopify.com/s/files/1/0670/9788/6873/files/gempages_581609219426354…"
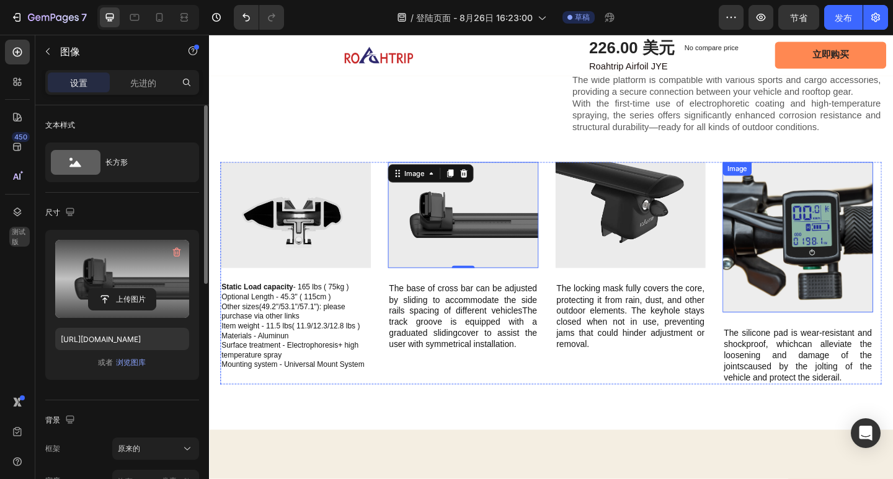
click at [882, 250] on img at bounding box center [850, 256] width 164 height 164
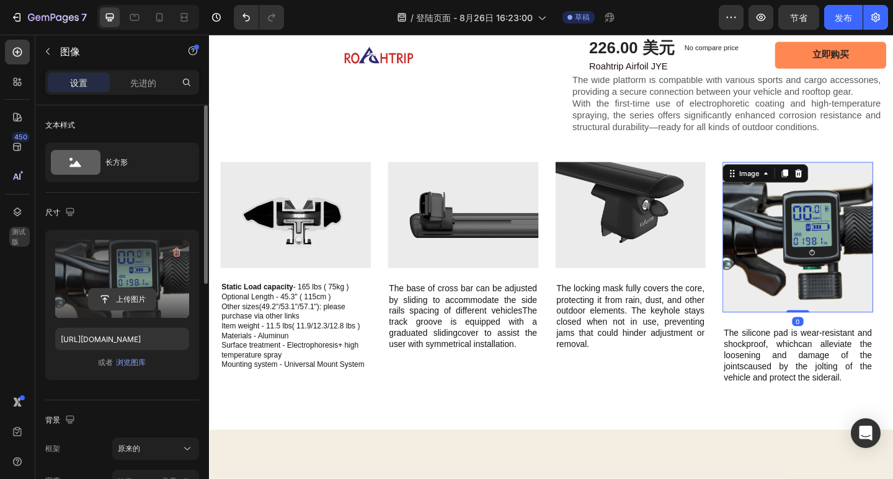
click at [118, 300] on input "file" at bounding box center [122, 299] width 67 height 21
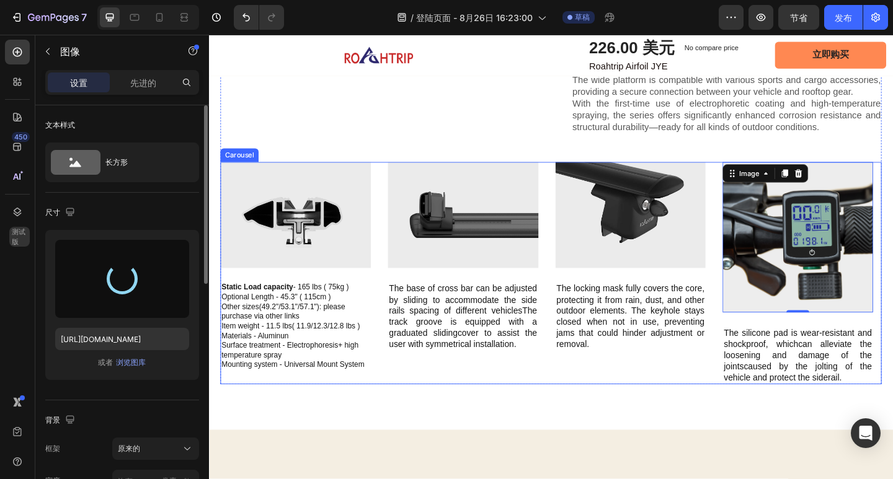
type input "https://cdn.shopify.com/s/files/1/0670/9788/6873/files/gempages_581609219426354…"
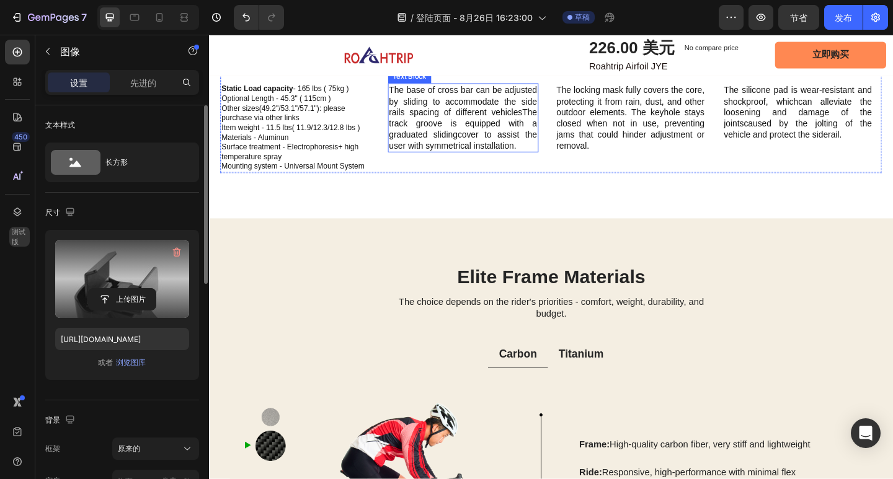
scroll to position [1509, 0]
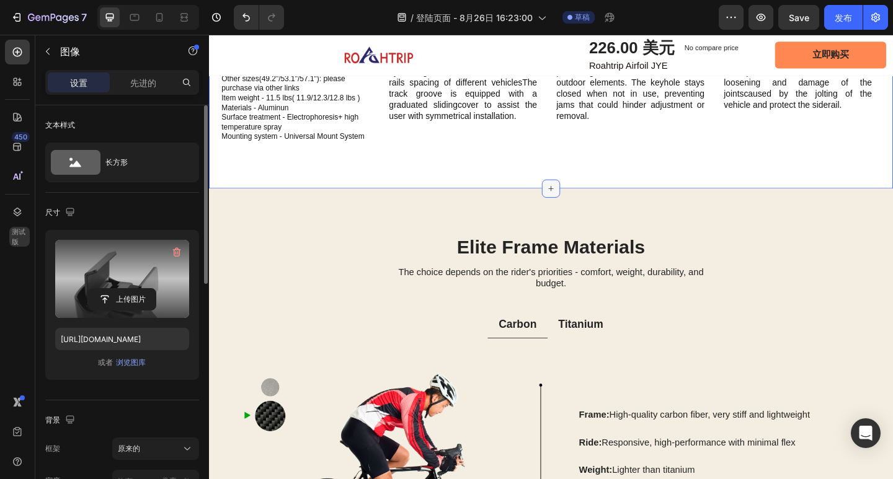
click at [576, 208] on icon at bounding box center [581, 203] width 10 height 10
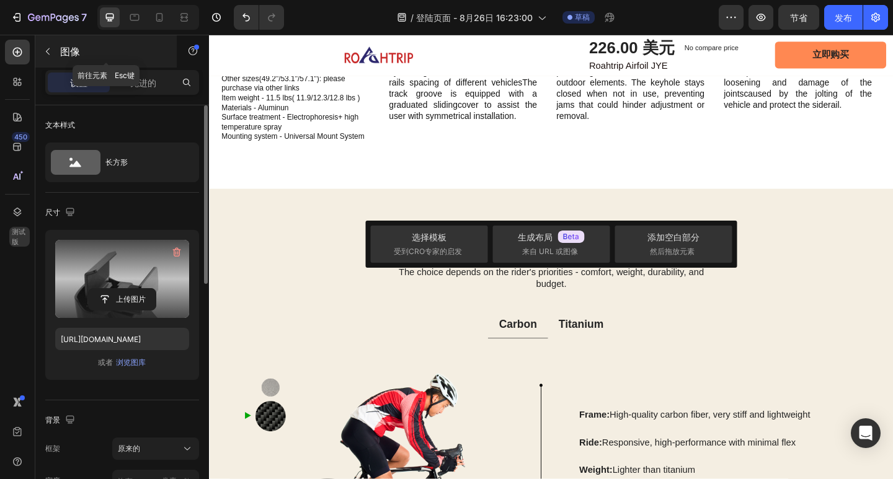
click at [49, 51] on icon "button" at bounding box center [48, 52] width 10 height 10
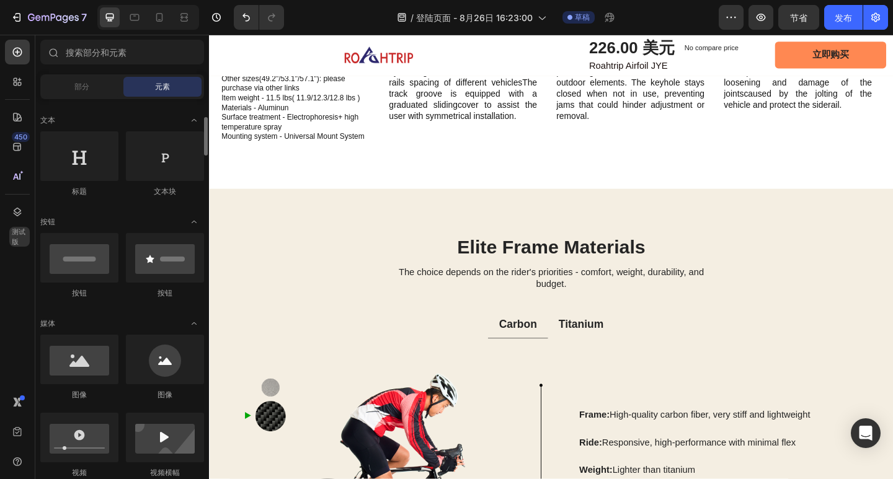
scroll to position [299, 0]
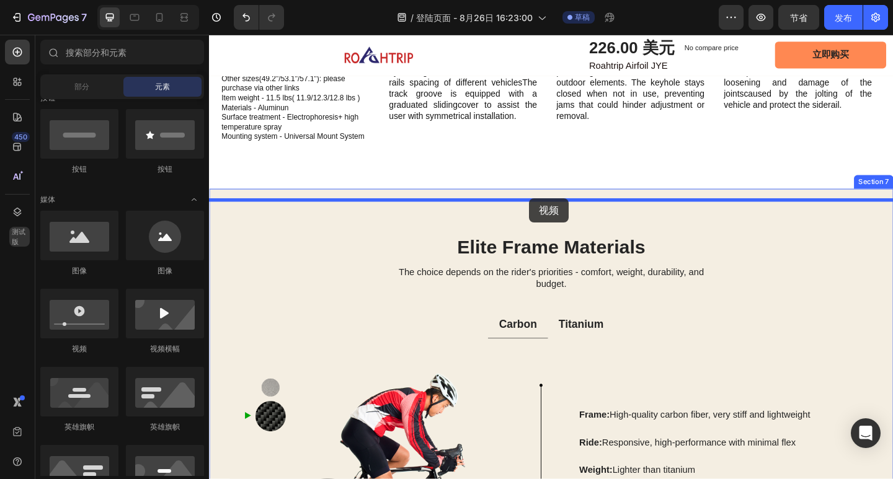
drag, startPoint x: 297, startPoint y: 347, endPoint x: 557, endPoint y: 213, distance: 292.3
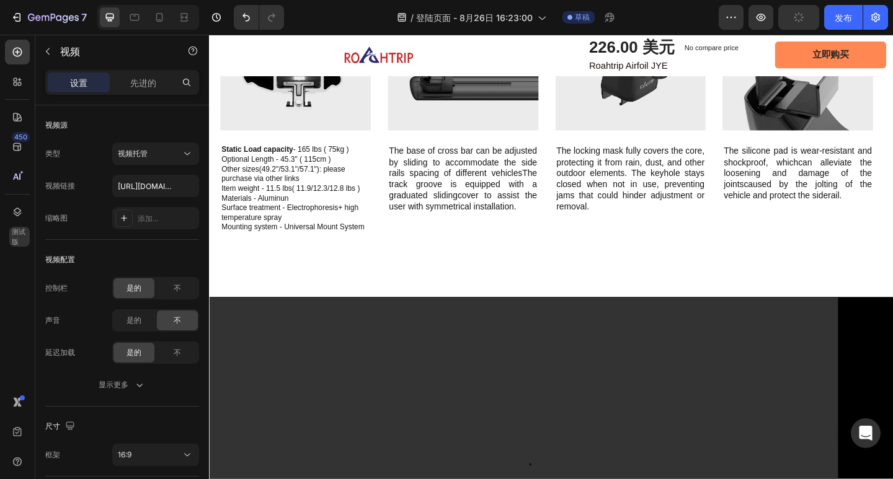
scroll to position [1447, 0]
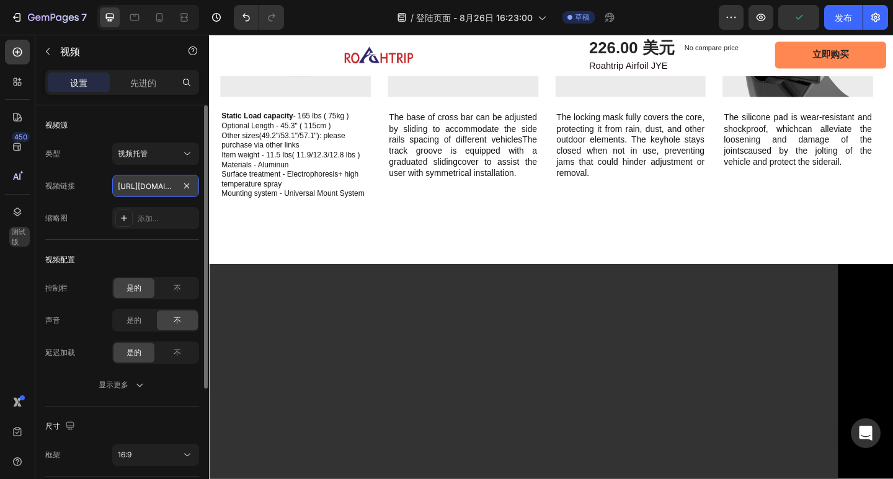
click at [164, 187] on input "https://cdn.shopify.com/videos/c/o/v/2cd3deb506b54b009063f7270ab5cf2e.mp4" at bounding box center [155, 186] width 87 height 22
click at [183, 154] on icon at bounding box center [187, 154] width 12 height 12
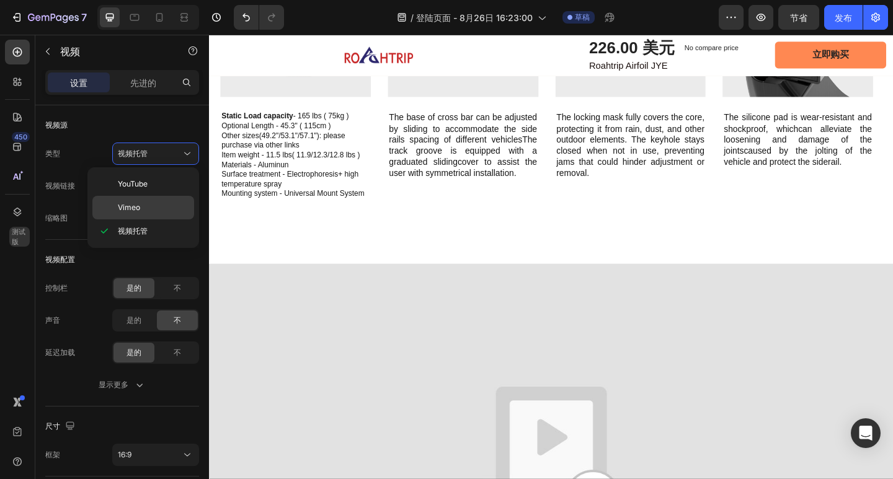
click at [163, 207] on p "Vimeo" at bounding box center [153, 207] width 71 height 11
type input "https://vimeo.com/1095883398"
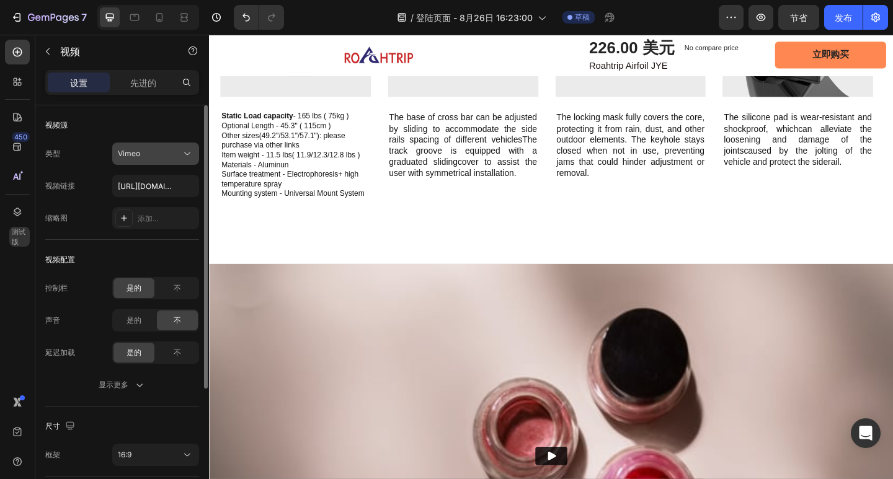
click at [162, 159] on div "Vimeo" at bounding box center [149, 153] width 63 height 11
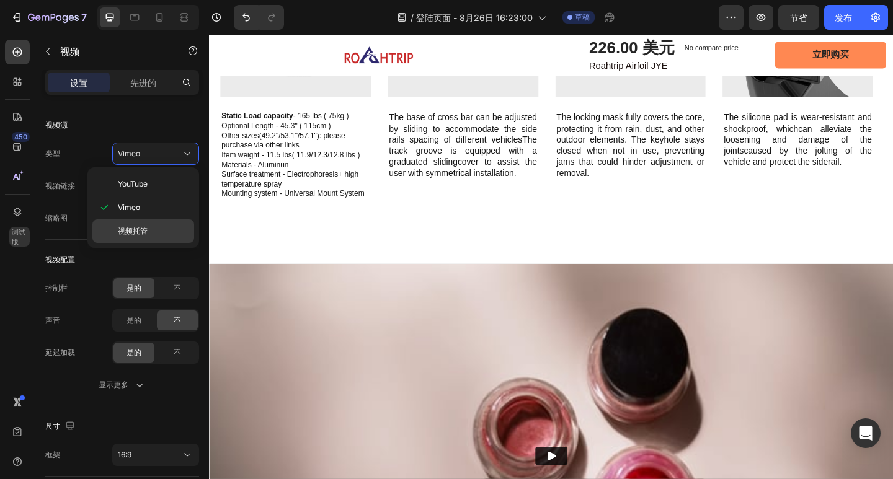
click at [149, 224] on div "视频托管" at bounding box center [143, 232] width 102 height 24
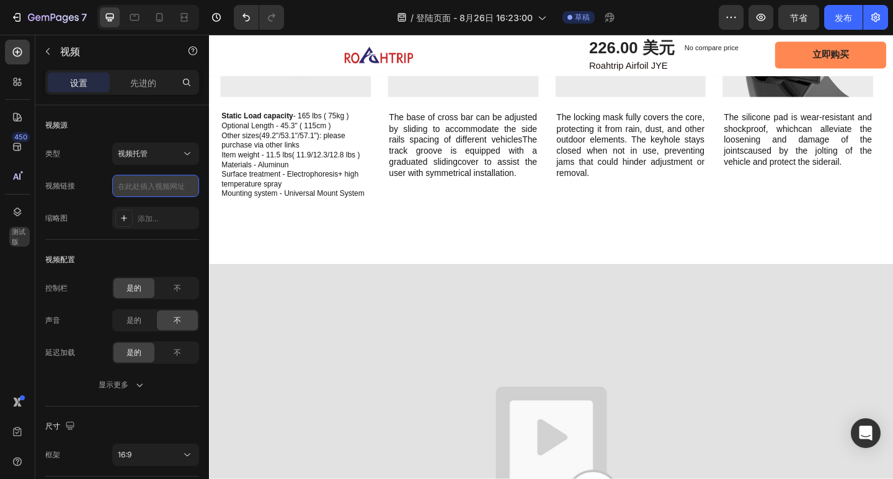
click at [162, 187] on input "text" at bounding box center [155, 186] width 87 height 22
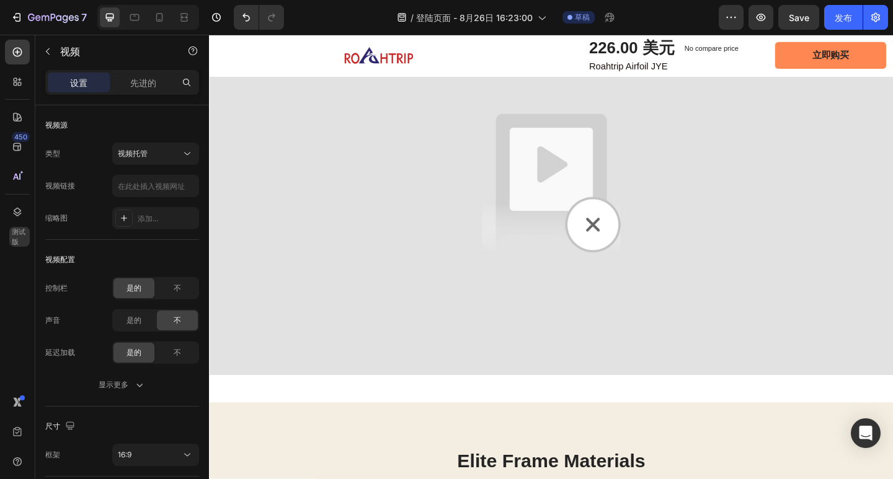
click at [649, 277] on img at bounding box center [581, 196] width 744 height 419
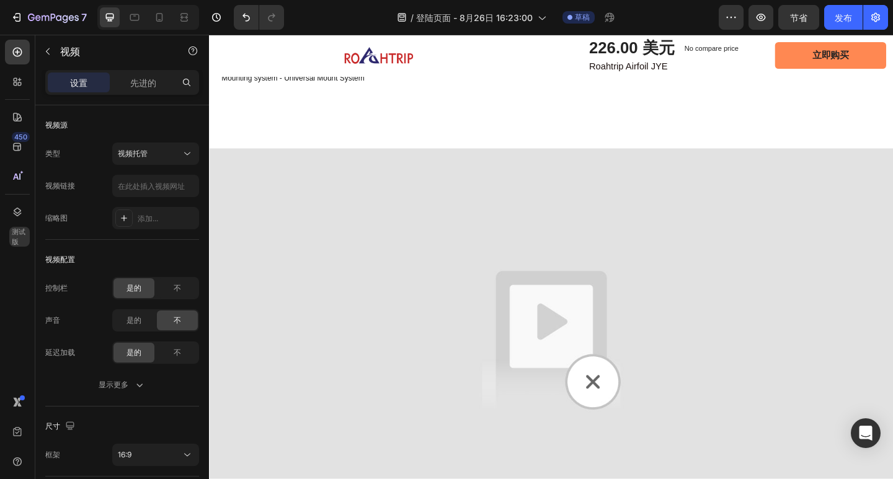
scroll to position [1509, 0]
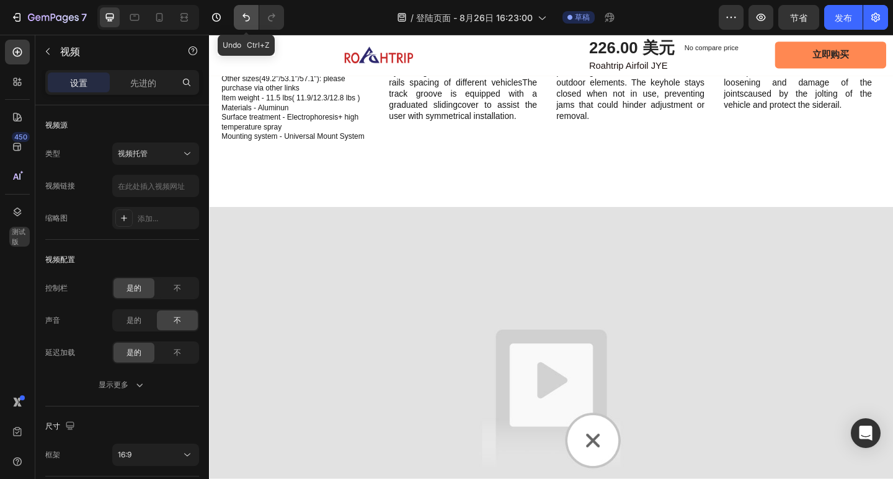
click at [238, 19] on button "撤消/重做" at bounding box center [246, 17] width 25 height 25
type input "https://vimeo.com/1095883398"
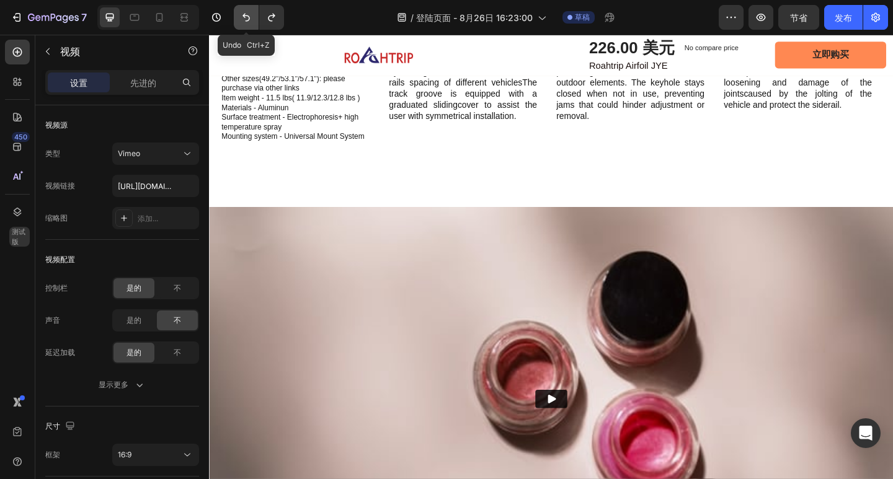
click at [242, 19] on icon "撤消/重做" at bounding box center [246, 17] width 12 height 12
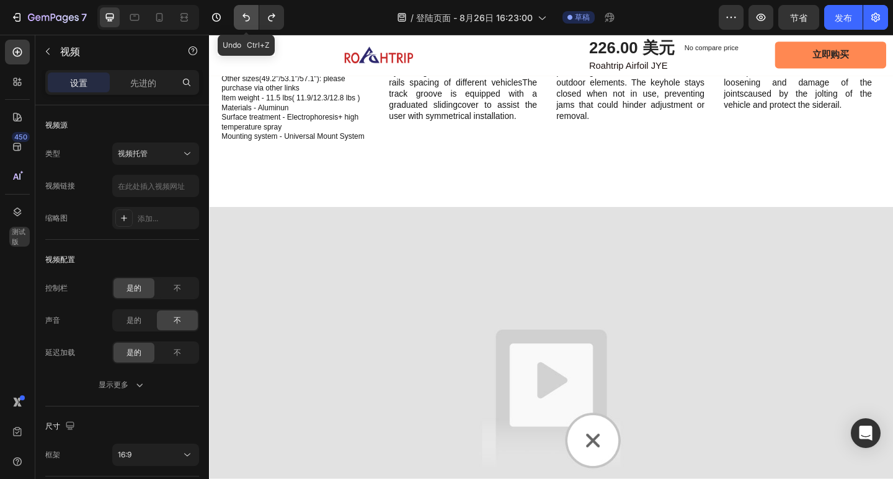
click at [242, 19] on icon "撤消/重做" at bounding box center [246, 17] width 12 height 12
type input "https://cdn.shopify.com/videos/c/o/v/2cd3deb506b54b009063f7270ab5cf2e.mp4"
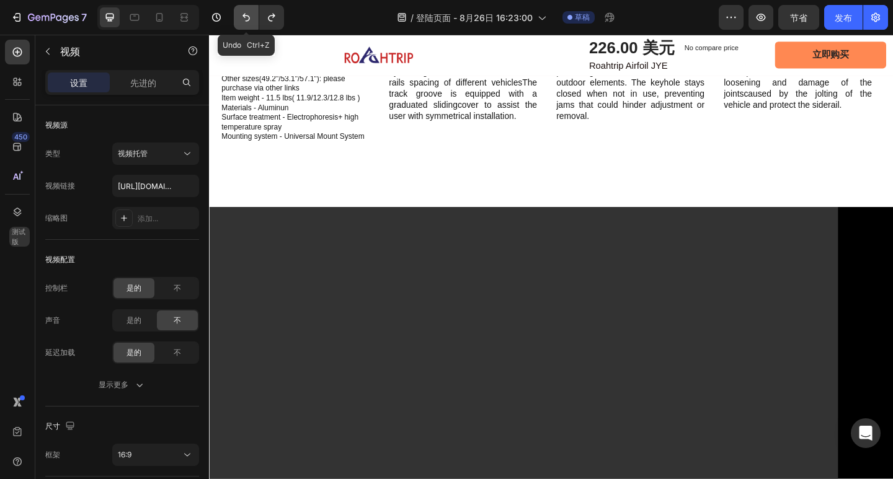
click at [242, 19] on icon "撤消/重做" at bounding box center [246, 17] width 12 height 12
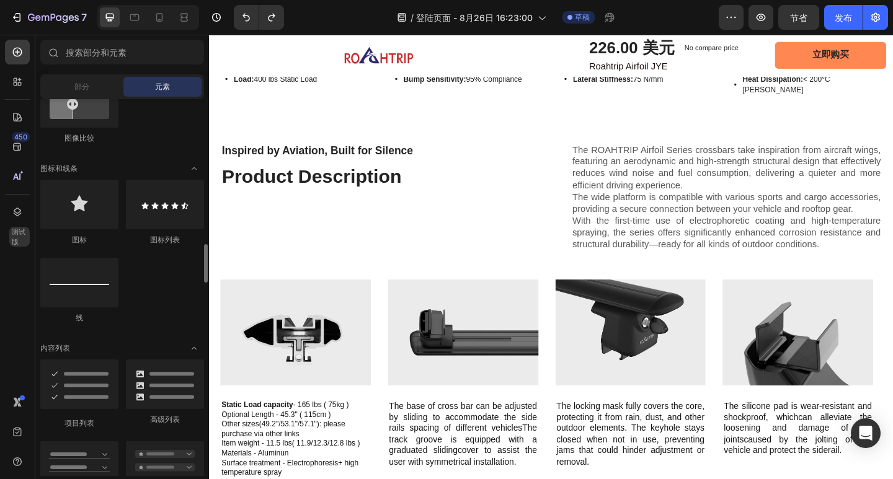
scroll to position [806, 0]
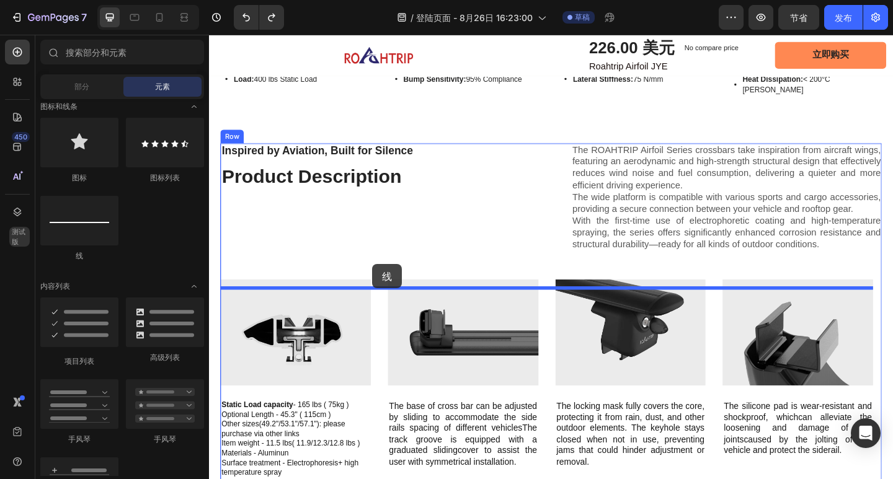
drag, startPoint x: 303, startPoint y: 302, endPoint x: 386, endPoint y: 285, distance: 84.9
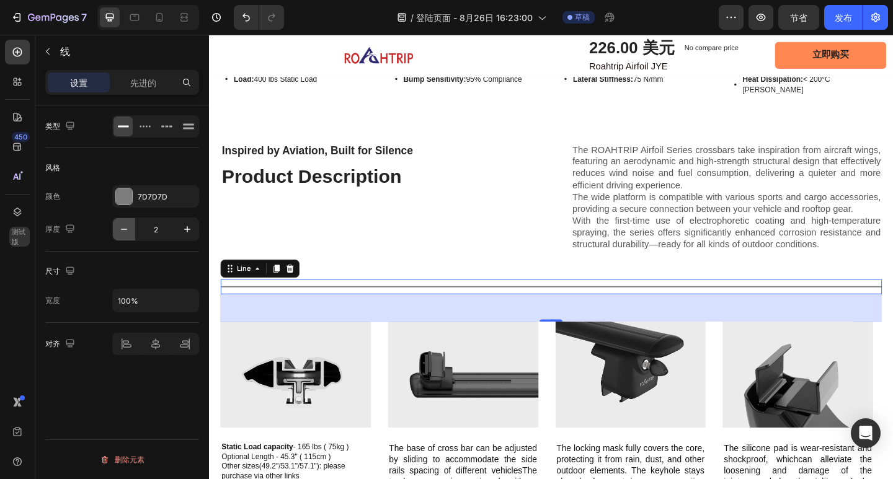
click at [131, 226] on button "button" at bounding box center [124, 229] width 22 height 22
type input "1"
click at [125, 203] on div at bounding box center [124, 197] width 16 height 16
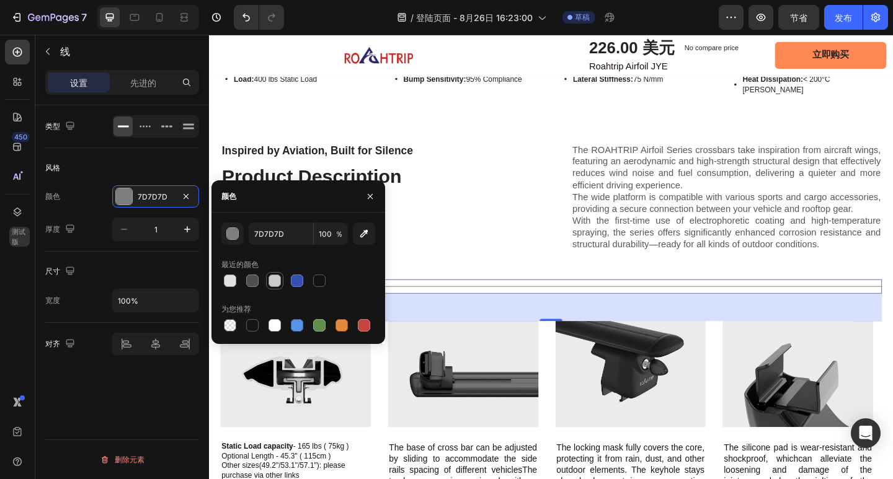
click at [274, 286] on div at bounding box center [274, 281] width 12 height 12
type input "CCCCCC"
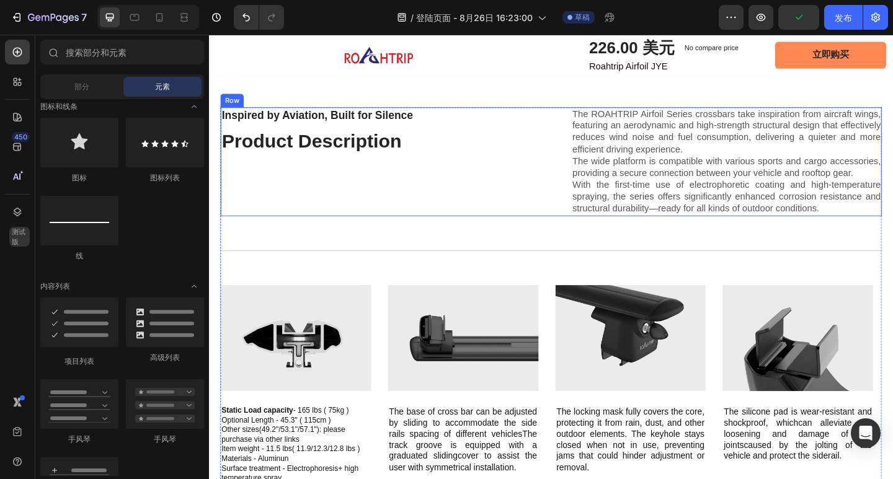
scroll to position [1188, 0]
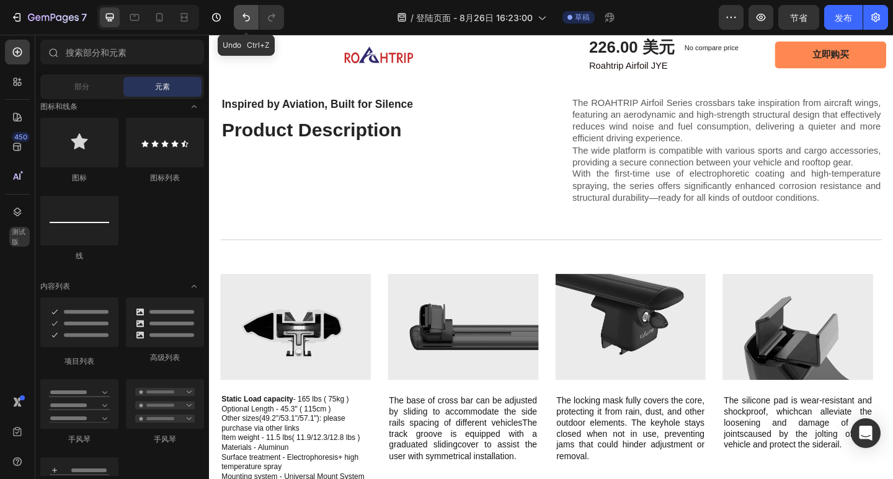
click at [237, 13] on button "撤消/重做" at bounding box center [246, 17] width 25 height 25
click at [239, 13] on button "撤消/重做" at bounding box center [246, 17] width 25 height 25
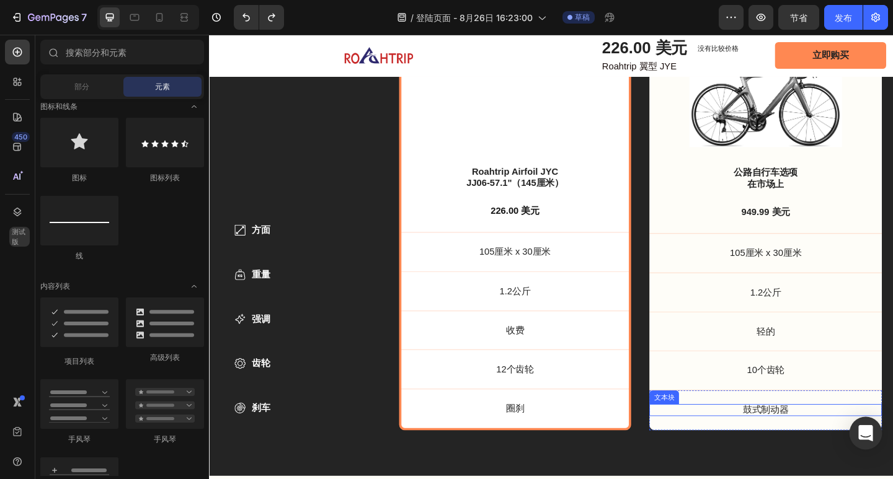
scroll to position [3854, 0]
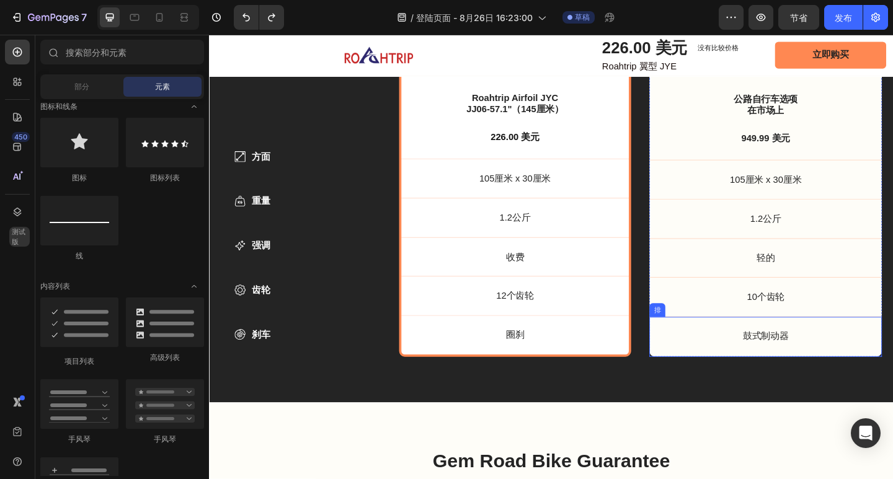
click at [688, 378] on div "鼓式制动器 文本块 排" at bounding box center [814, 364] width 253 height 44
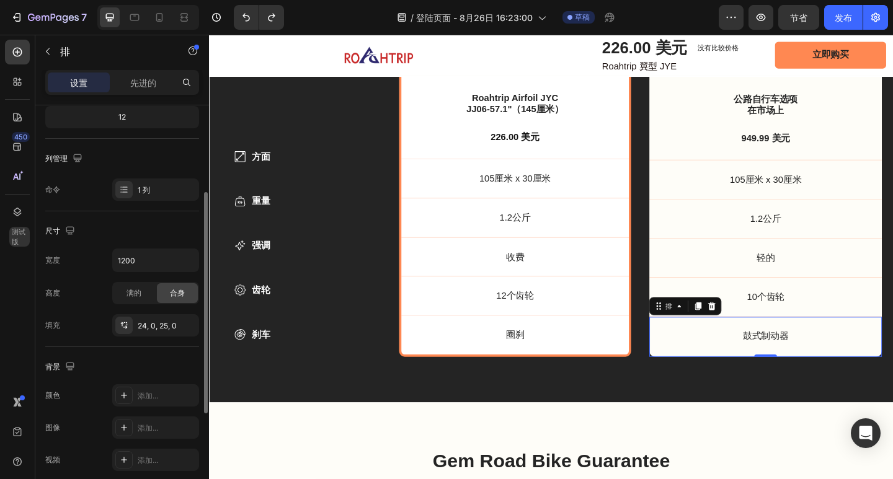
scroll to position [0, 0]
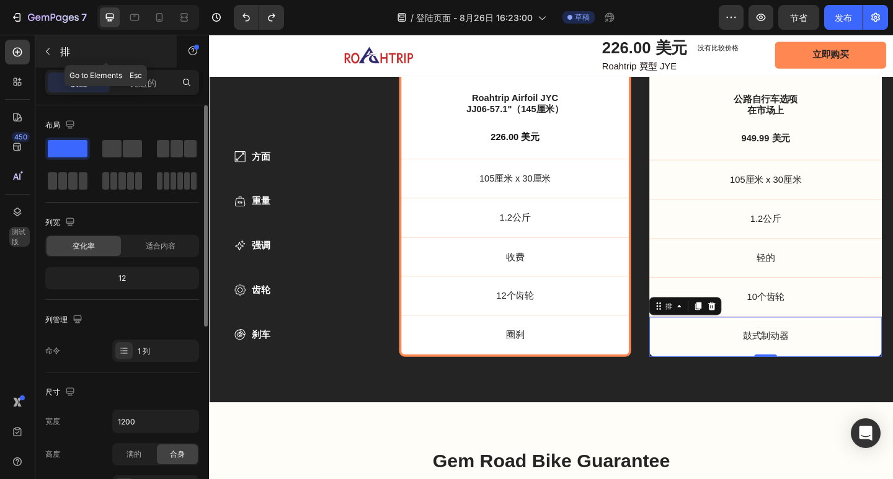
click at [50, 48] on icon "button" at bounding box center [48, 52] width 10 height 10
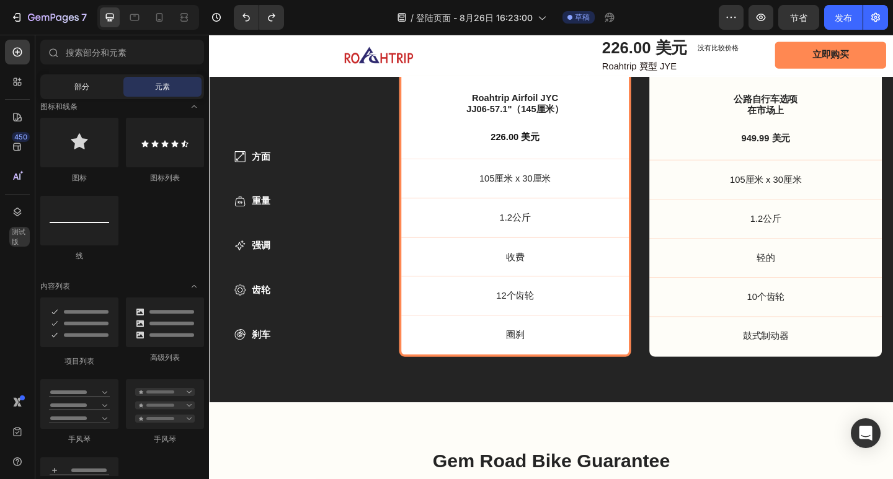
click at [81, 93] on div "部分" at bounding box center [82, 87] width 78 height 20
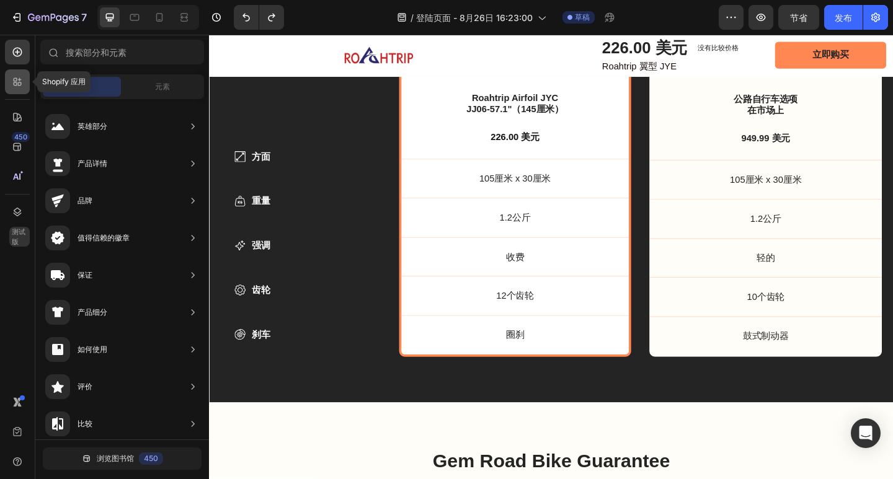
click at [22, 84] on icon at bounding box center [17, 82] width 12 height 12
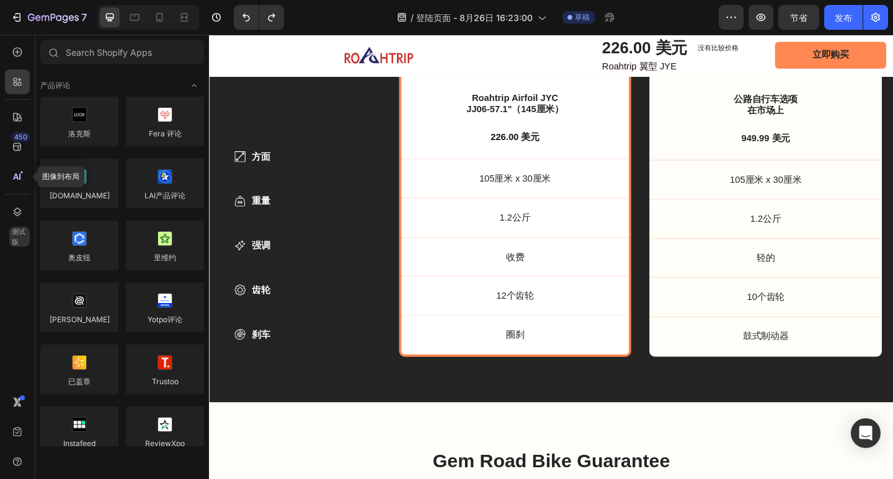
scroll to position [806, 0]
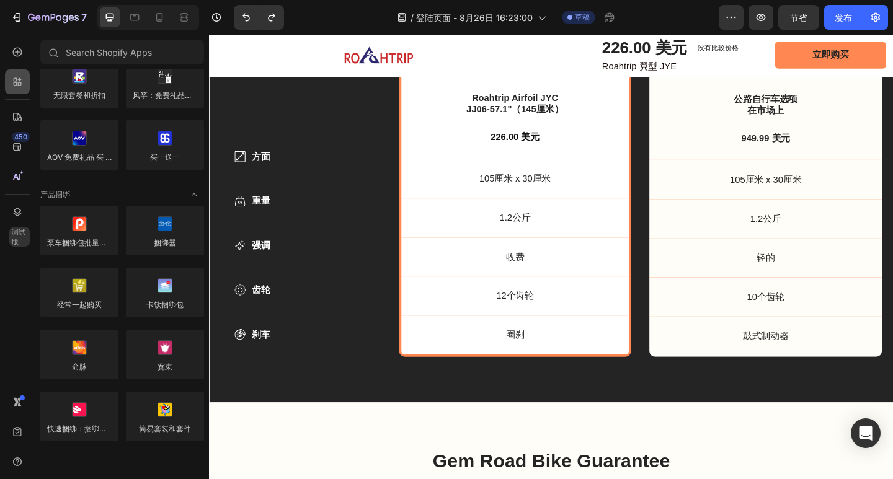
click at [18, 81] on icon at bounding box center [17, 82] width 12 height 12
click at [16, 58] on icon at bounding box center [17, 52] width 12 height 12
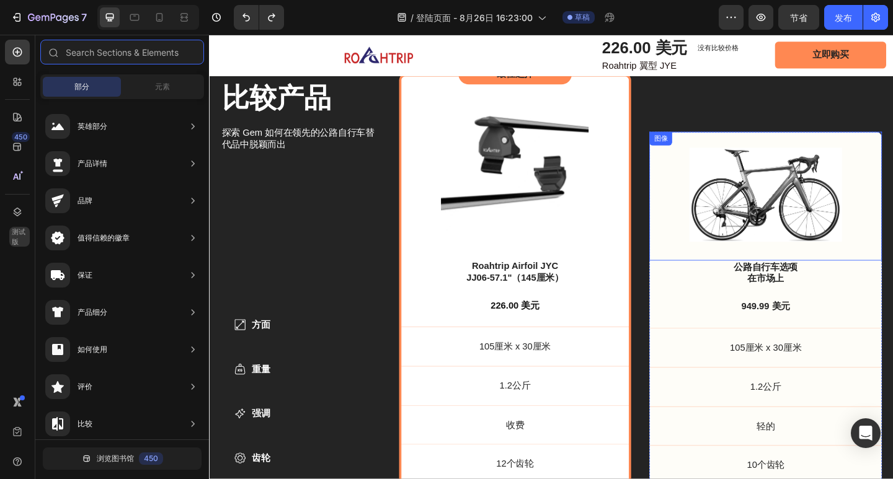
scroll to position [3668, 0]
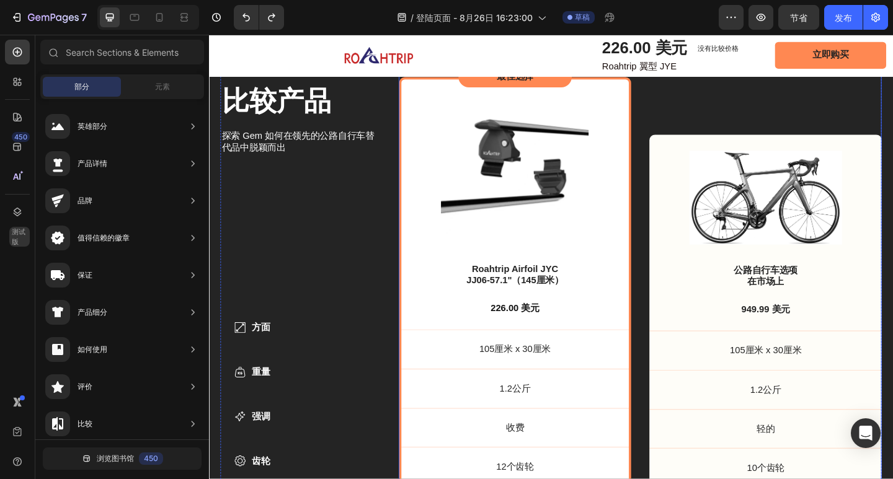
click at [681, 251] on div "最佳选择 文本块 产品图片 Roahtrip Airfoil JYC JJ06-57.1"（145厘米） 产品标题 226.00 美元 产品价格 产品价格 排…" at bounding box center [678, 314] width 526 height 513
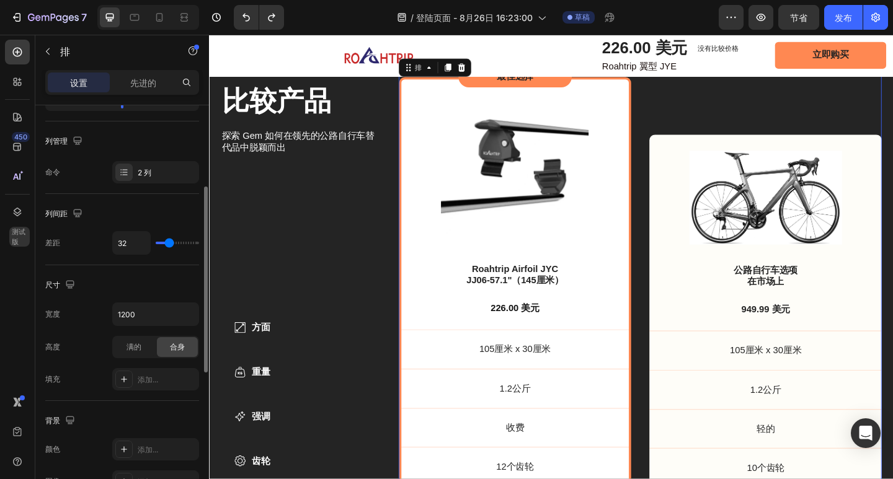
scroll to position [55, 0]
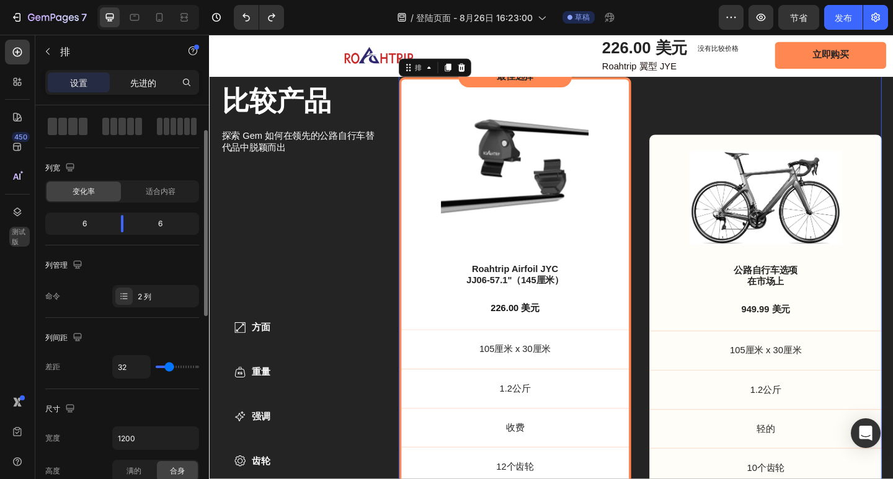
click at [135, 84] on font "先进的" at bounding box center [143, 83] width 26 height 11
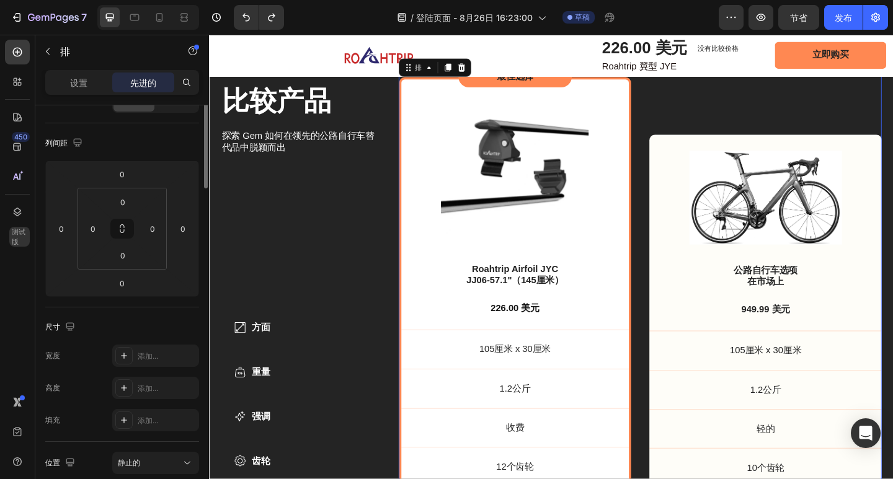
scroll to position [0, 0]
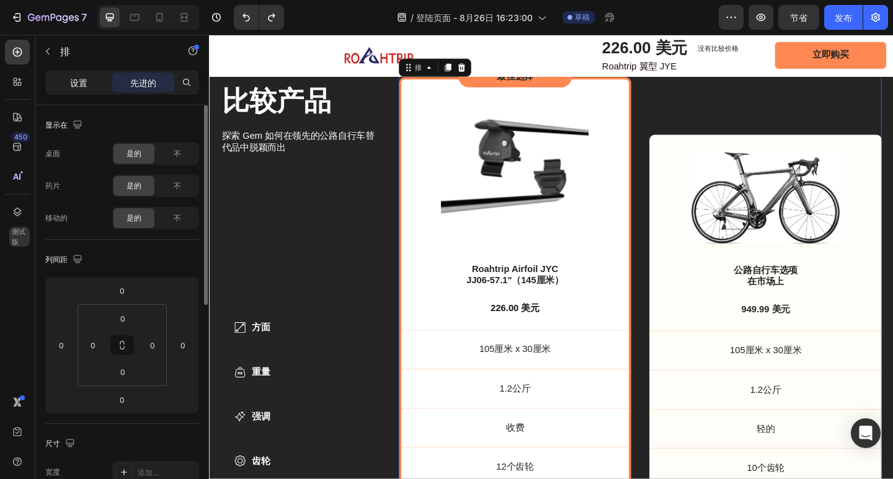
click at [83, 86] on font "设置" at bounding box center [78, 83] width 17 height 11
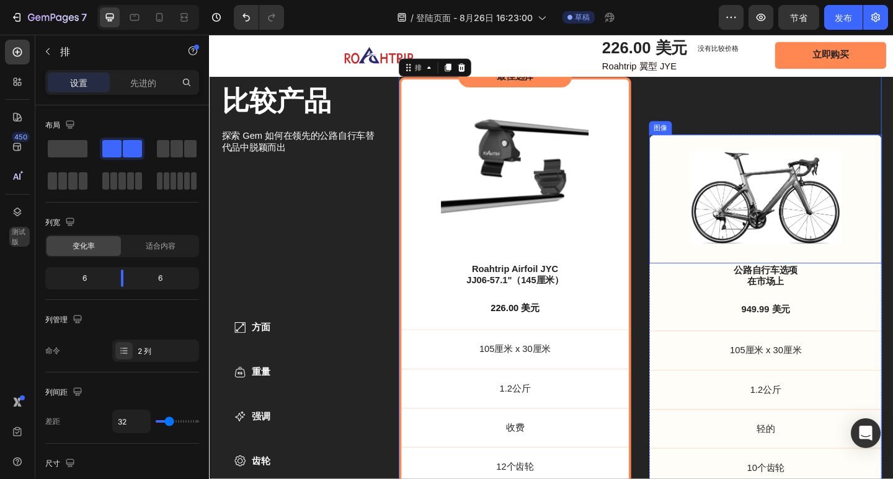
click at [892, 144] on div "图像" at bounding box center [814, 214] width 253 height 140
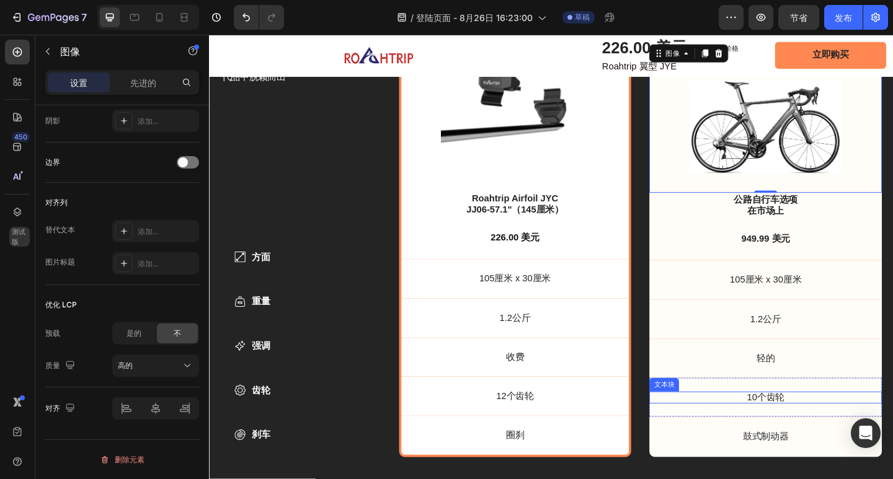
scroll to position [3792, 0]
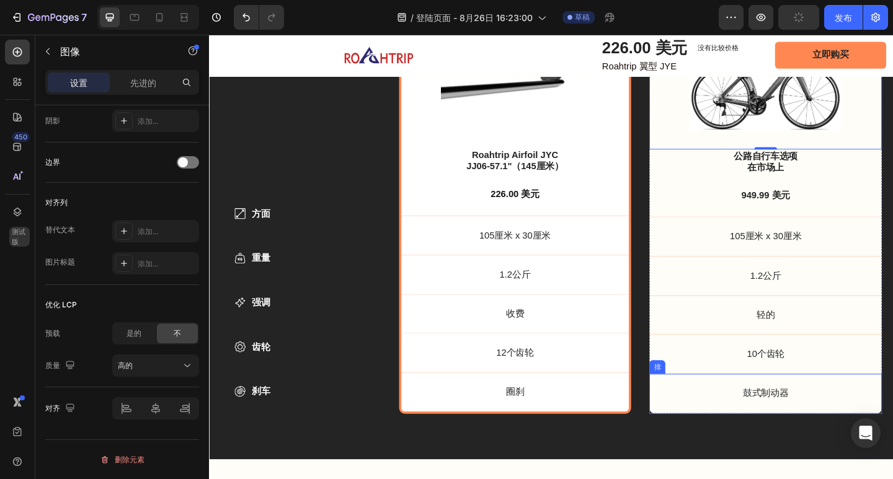
click at [688, 404] on div "鼓式制动器 文本块 排" at bounding box center [814, 426] width 253 height 44
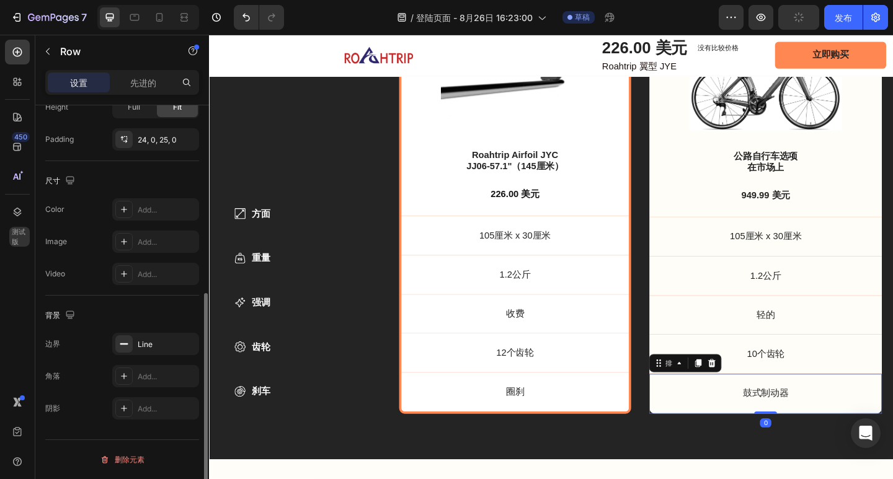
scroll to position [0, 0]
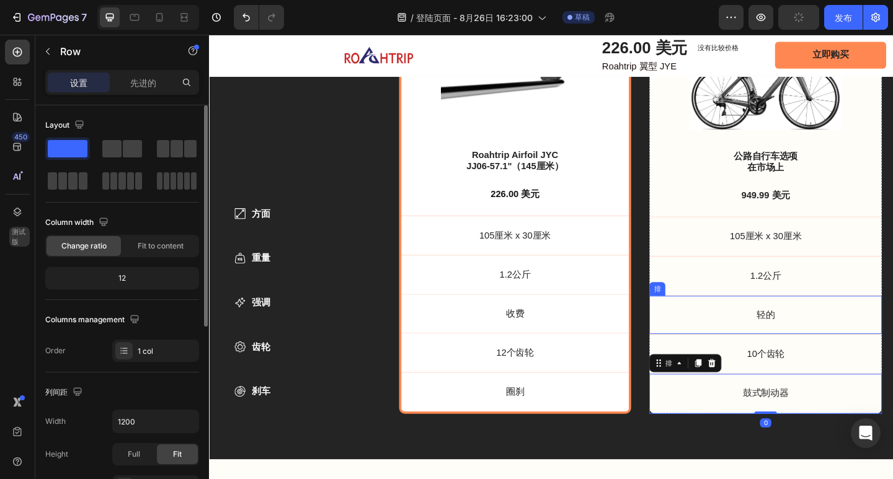
click at [688, 342] on p "轻的" at bounding box center [814, 340] width 253 height 13
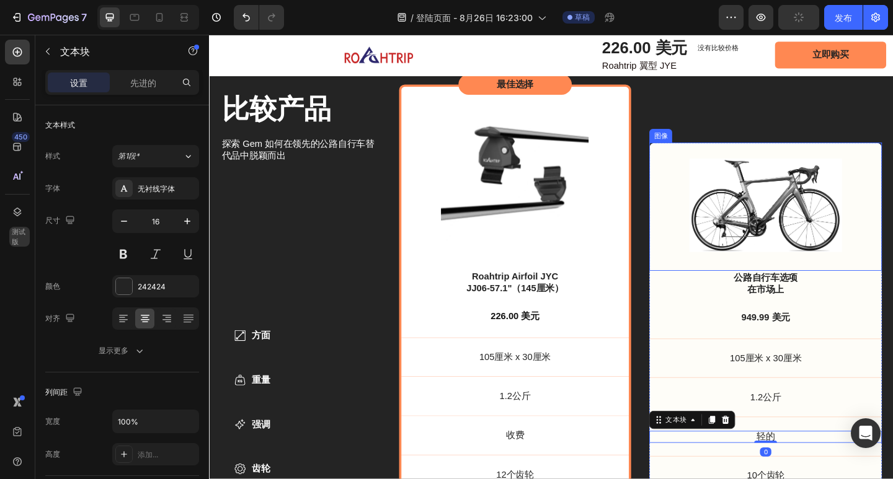
scroll to position [3544, 0]
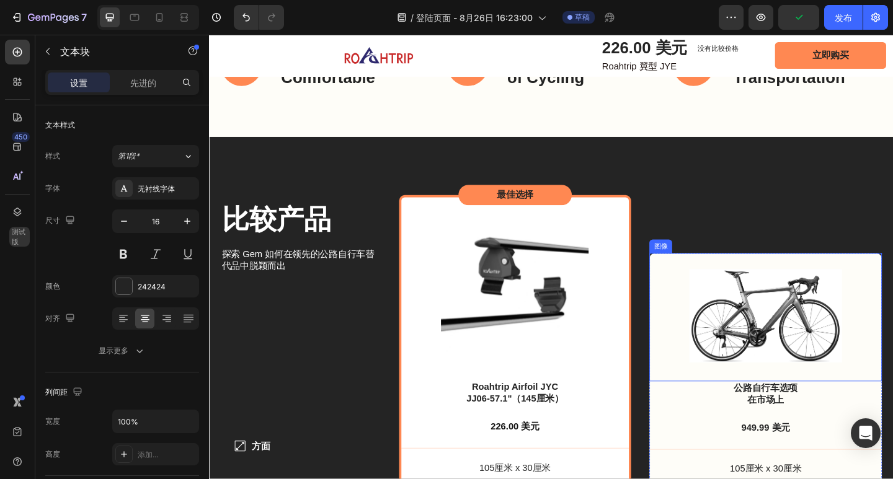
click at [688, 265] on div "图像 公路自行车选项 在市场上 文本块 949.99 美元 文本块 105厘米 x 30厘米 文本块 排 1.2公斤 文本块 排 轻的 文本块 0 排 10个…" at bounding box center [814, 443] width 253 height 513
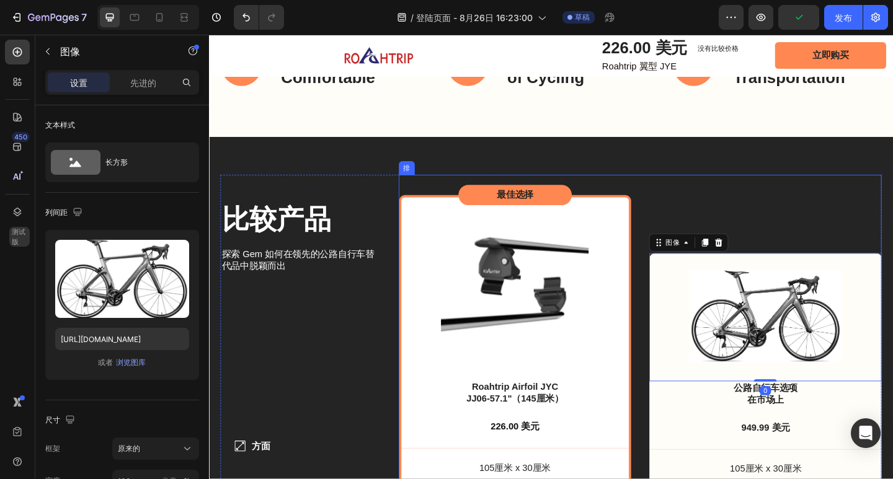
click at [688, 262] on div "图像 0 公路自行车选项 在市场上 文本块 949.99 美元 文本块 105厘米 x 30厘米 文本块 排 1.2公斤 文本块 排 轻的 文本块 排 10个…" at bounding box center [814, 443] width 253 height 513
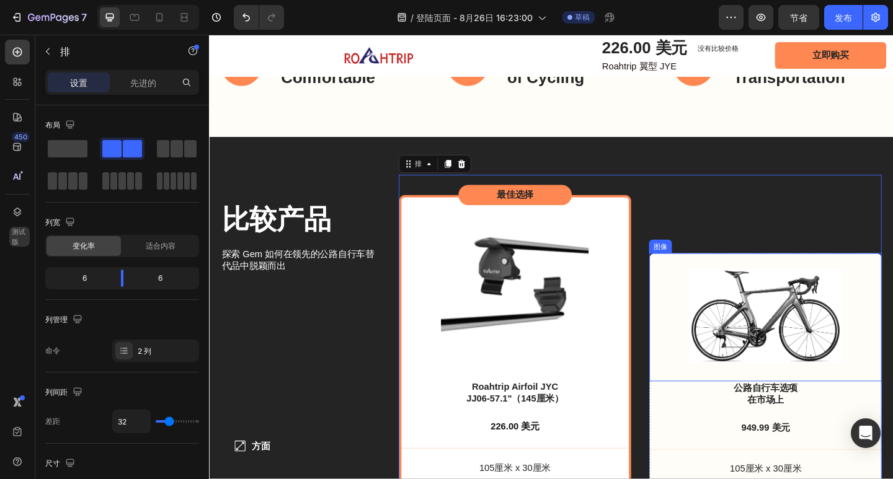
click at [690, 273] on div "图像" at bounding box center [814, 343] width 253 height 140
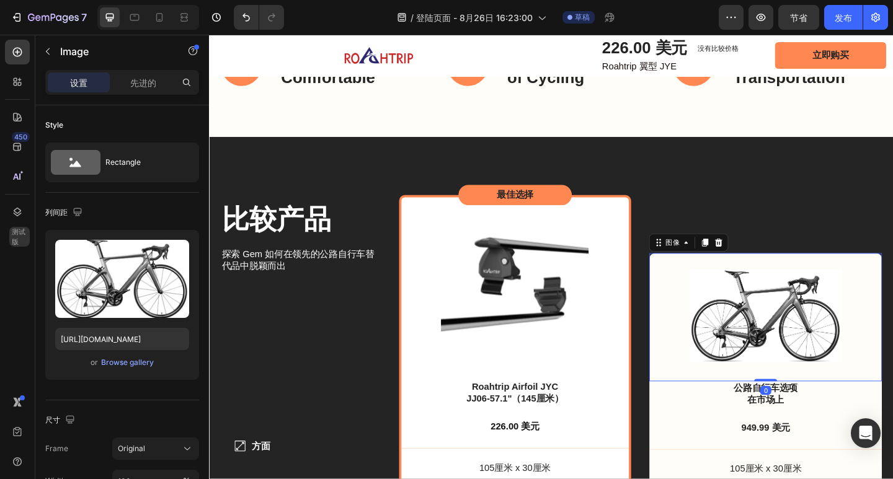
click at [651, 205] on div "最佳选择" at bounding box center [541, 209] width 253 height 23
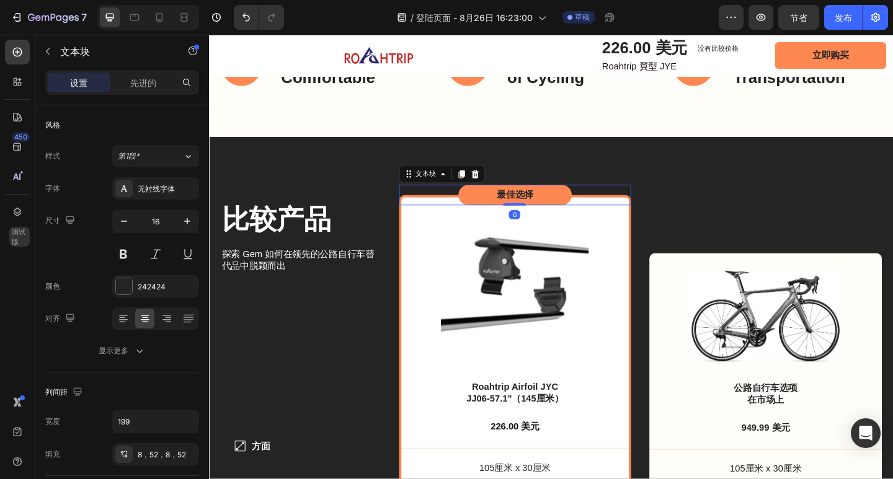
click at [688, 223] on div "图像 公路自行车选项 在市场上 文本块 949.99 美元 文本块 105厘米 x 30厘米 文本块 排 1.2公斤 文本块 排 轻的 文本块 排 10个齿轮…" at bounding box center [814, 443] width 253 height 513
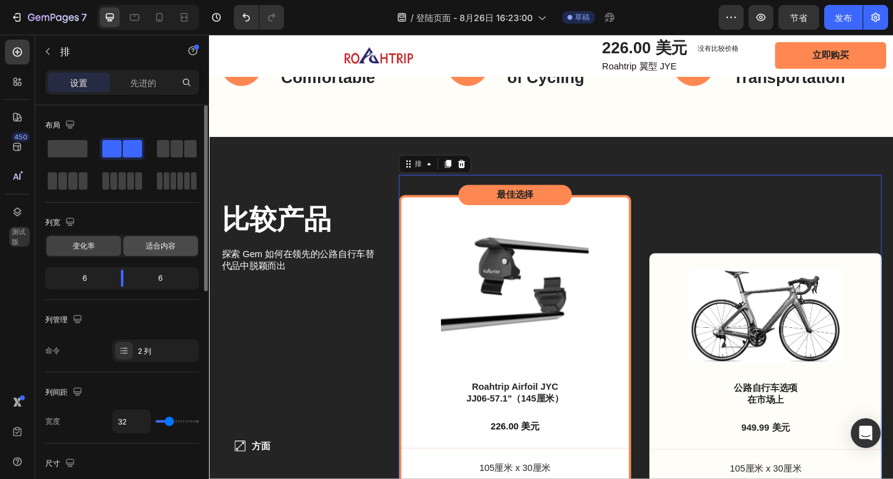
click at [136, 245] on div "适合内容" at bounding box center [160, 246] width 74 height 20
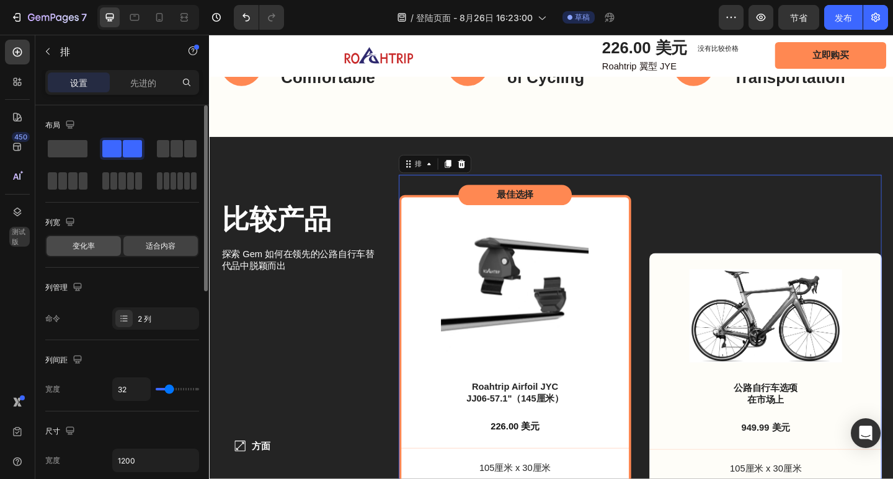
click at [102, 246] on div "变化率" at bounding box center [84, 246] width 74 height 20
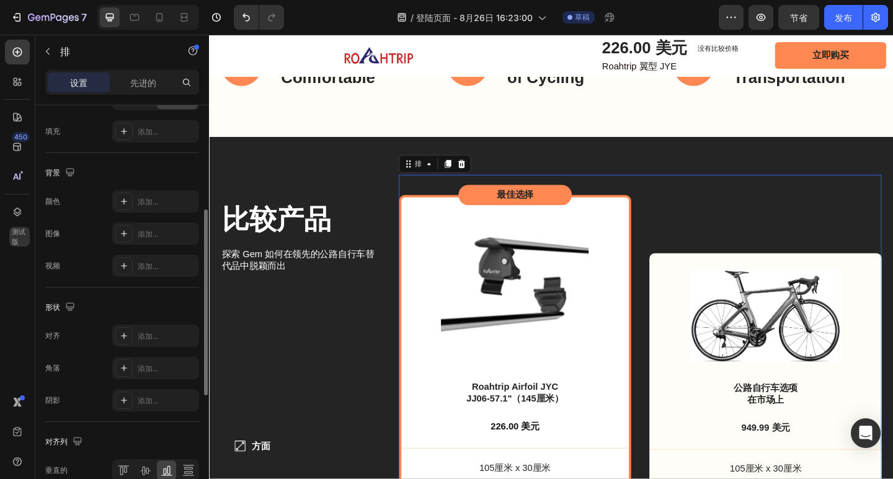
scroll to position [365, 0]
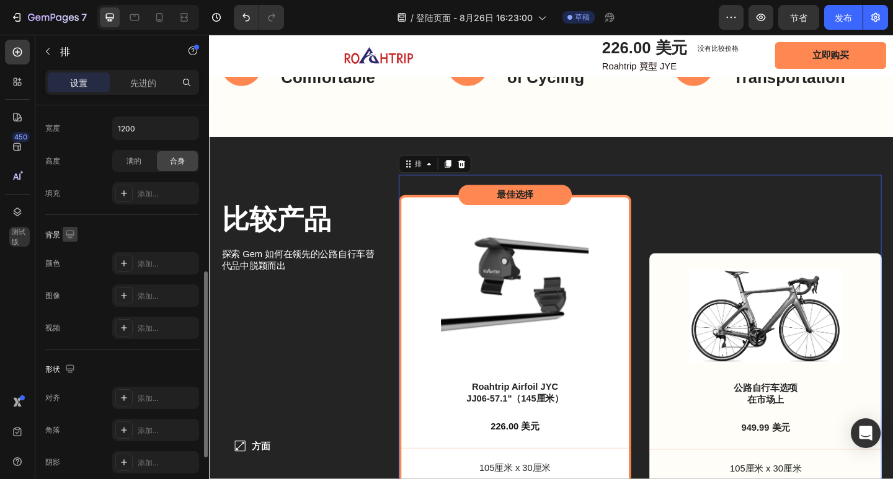
click at [68, 234] on icon "button" at bounding box center [70, 234] width 8 height 8
click at [688, 273] on div "图像" at bounding box center [814, 343] width 253 height 140
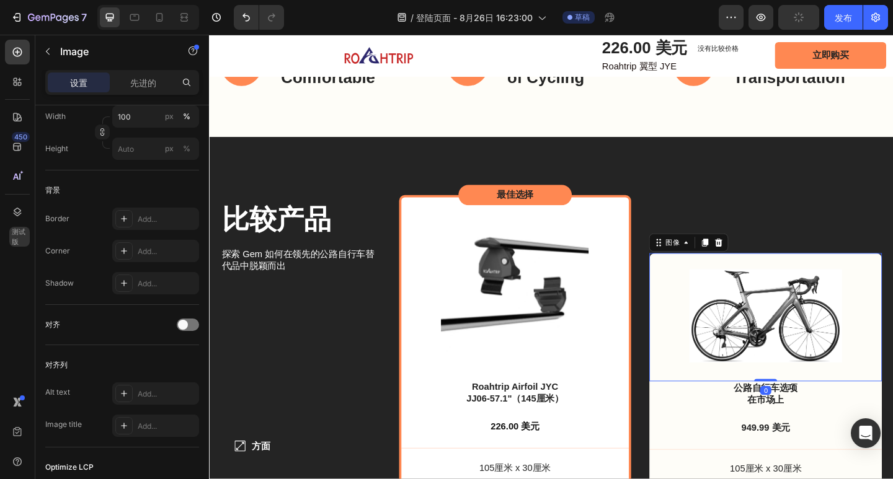
scroll to position [0, 0]
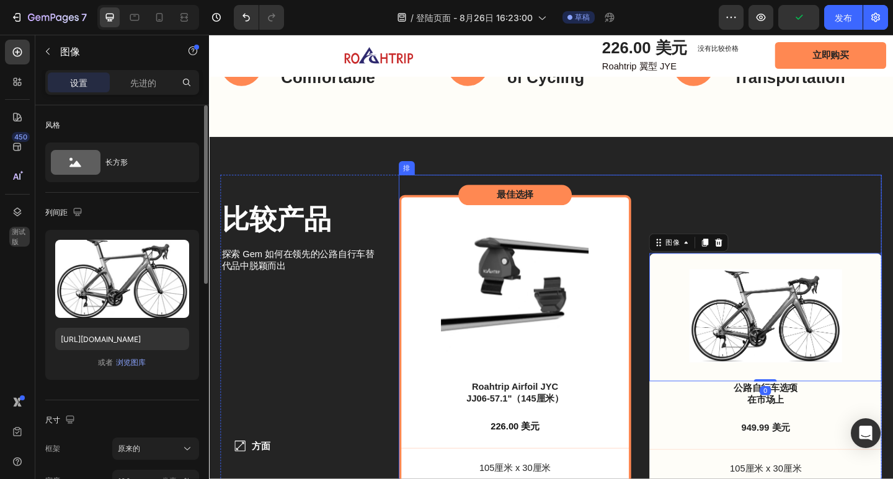
click at [688, 265] on div "图像 0 公路自行车选项 在市场上 文本块 949.99 美元 文本块 105厘米 x 30厘米 文本块 排 1.2公斤 文本块 排 轻的 文本块 排 10个…" at bounding box center [814, 443] width 253 height 513
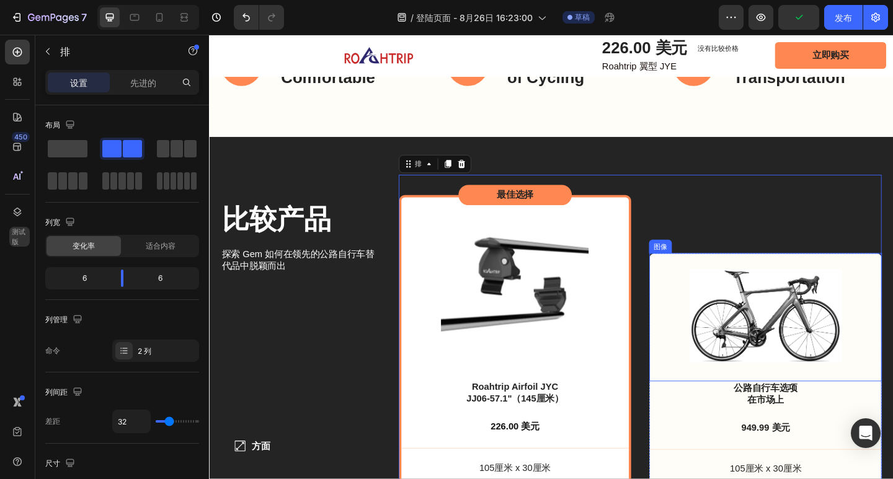
click at [688, 273] on div "图像" at bounding box center [814, 343] width 253 height 140
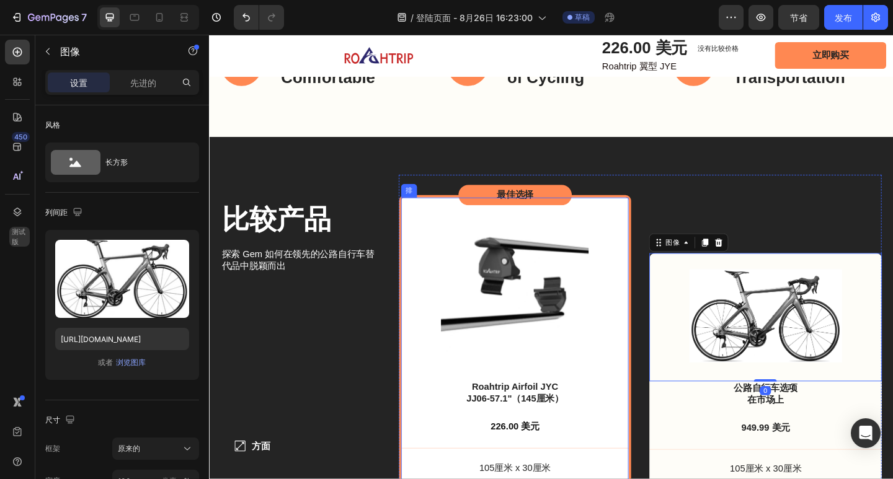
click at [660, 227] on div "产品图片 Roahtrip Airfoil JYC JJ06-57.1"（145厘米） 产品标题 226.00 美元 产品价格 产品价格 排 产品 方面 项目…" at bounding box center [541, 455] width 253 height 490
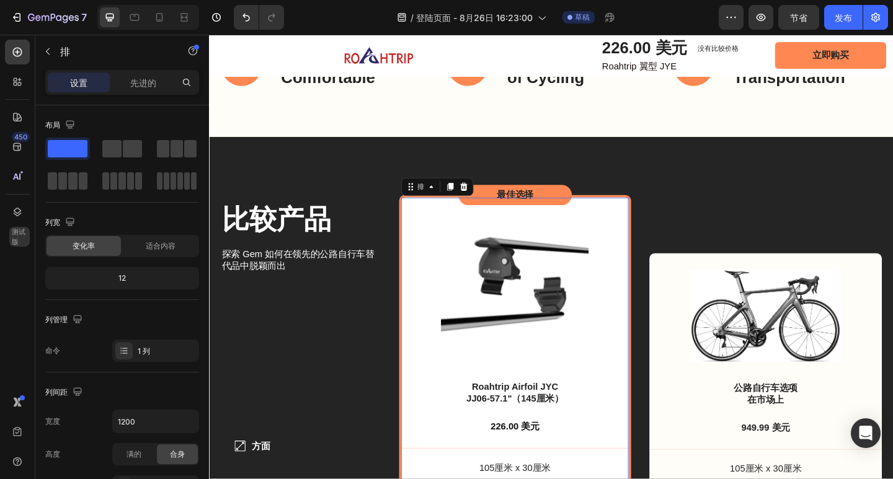
click at [660, 227] on div "产品图片 Roahtrip Airfoil JYC JJ06-57.1"（145厘米） 产品标题 226.00 美元 产品价格 产品价格 排 产品 方面 项目…" at bounding box center [541, 455] width 253 height 490
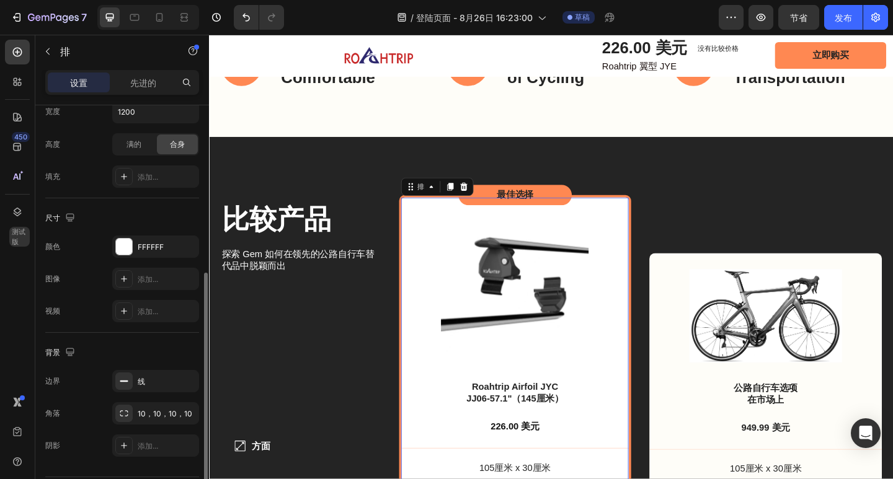
scroll to position [347, 0]
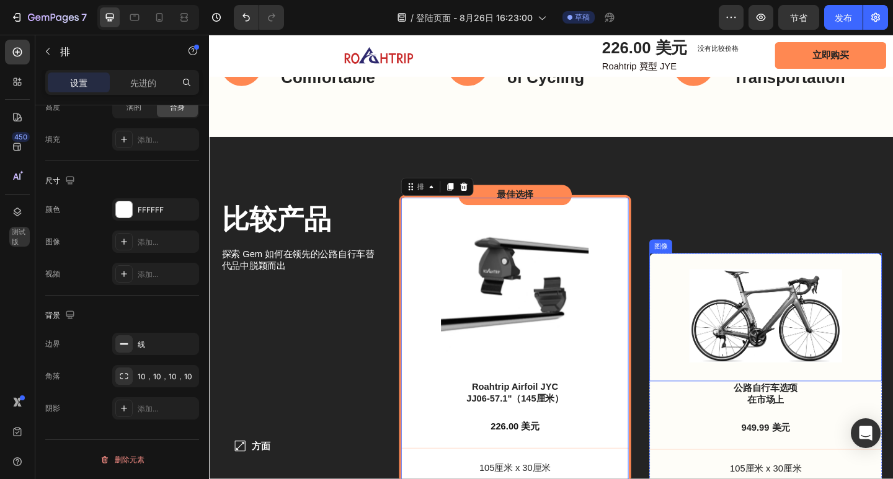
click at [892, 273] on div "图像" at bounding box center [814, 343] width 253 height 140
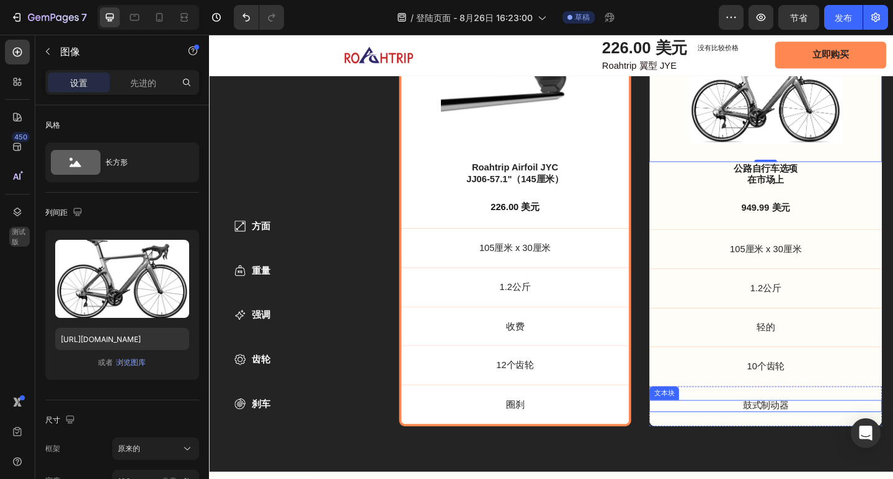
scroll to position [3854, 0]
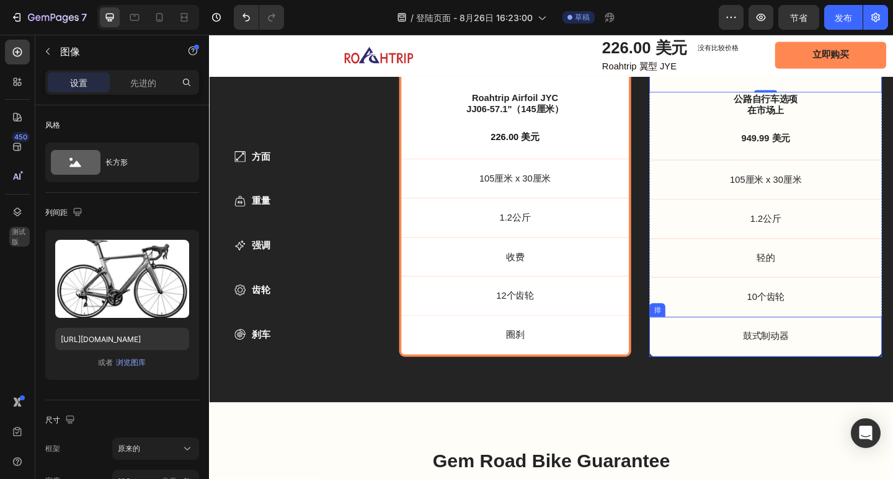
click at [688, 380] on div "鼓式制动器 文本块 排" at bounding box center [814, 364] width 253 height 44
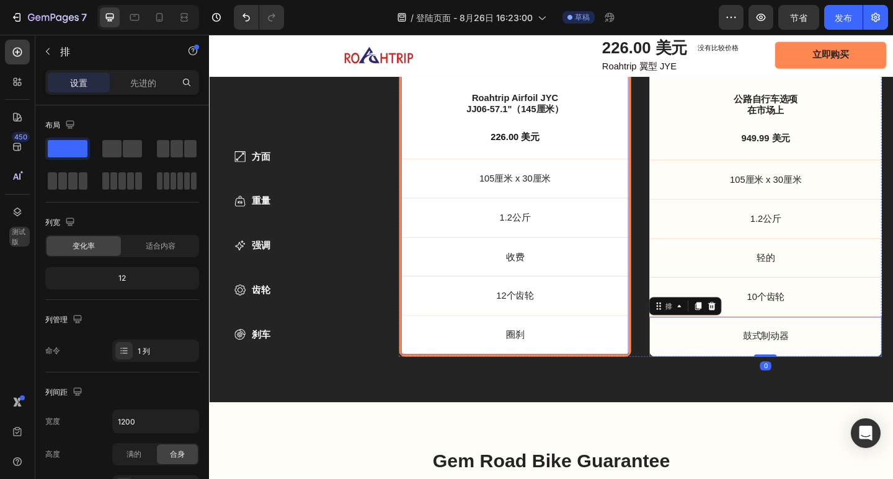
click at [660, 378] on div "产品图片 Roahtrip Airfoil JYC JJ06-57.1"（145厘米） 产品标题 226.00 美元 产品价格 产品价格 排 产品 方面 项目…" at bounding box center [541, 140] width 253 height 490
click at [659, 359] on p "圈刹" at bounding box center [542, 362] width 248 height 13
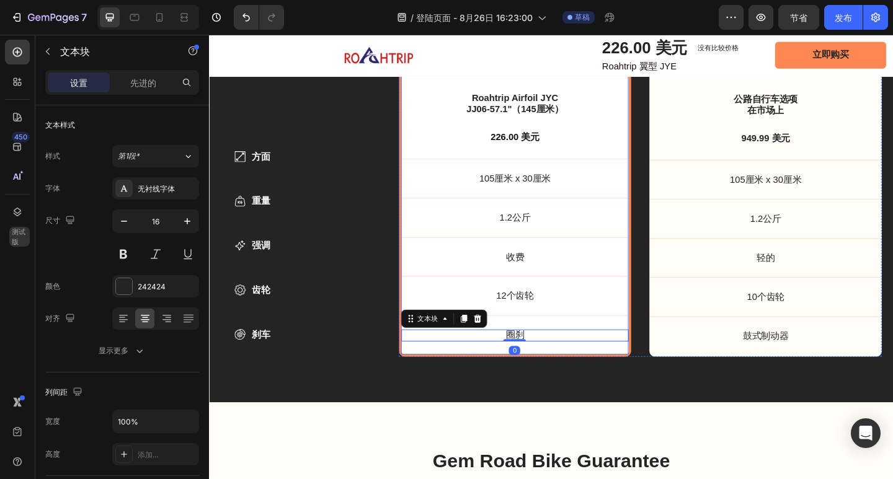
click at [662, 353] on div "产品图片 Roahtrip Airfoil JYC JJ06-57.1"（145厘米） 产品标题 226.00 美元 产品价格 产品价格 排 产品 方面 项目…" at bounding box center [541, 140] width 253 height 490
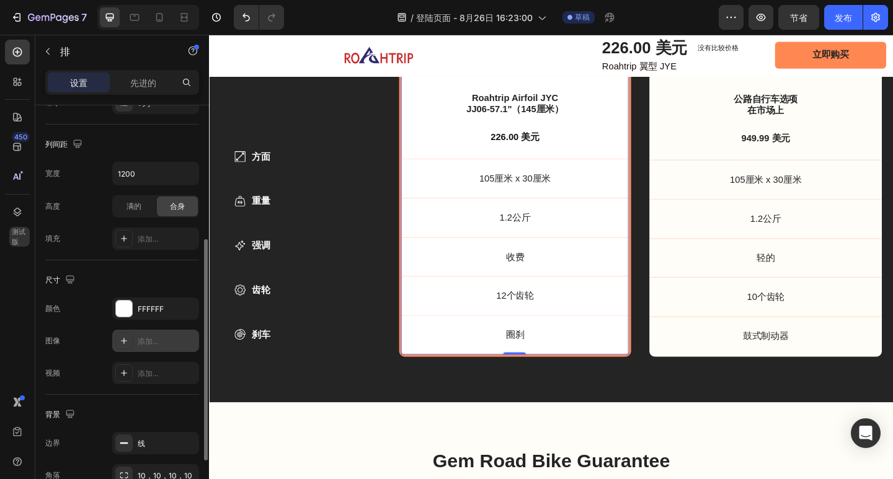
scroll to position [347, 0]
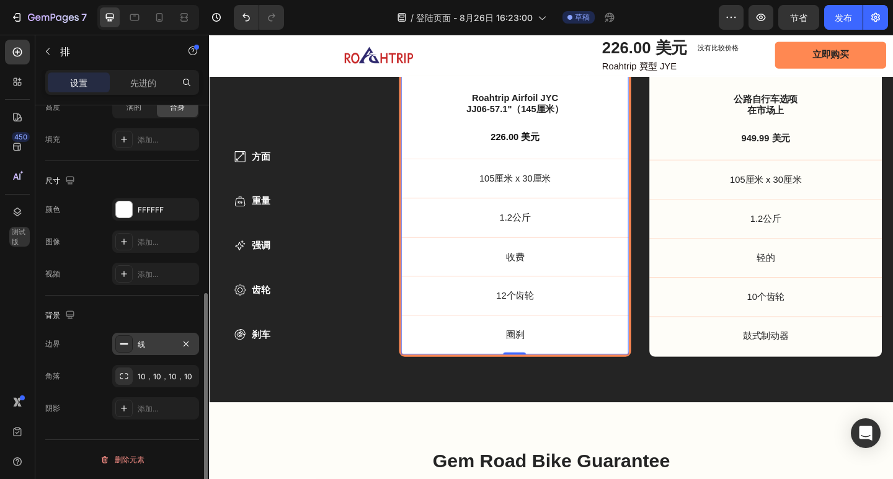
click at [125, 346] on icon at bounding box center [124, 344] width 10 height 10
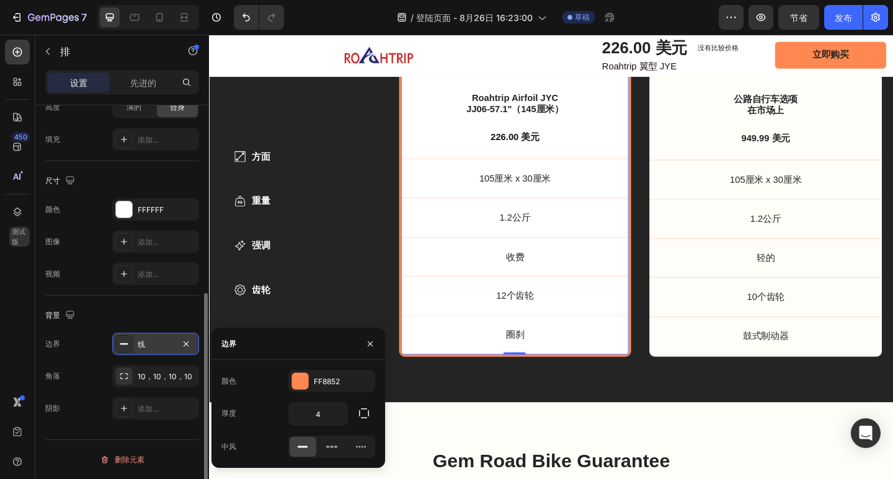
click at [125, 346] on icon at bounding box center [124, 344] width 10 height 10
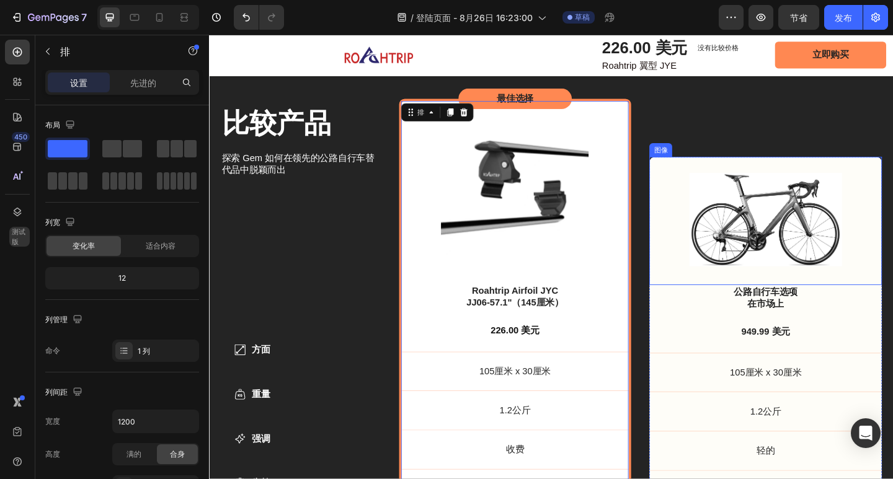
scroll to position [3606, 0]
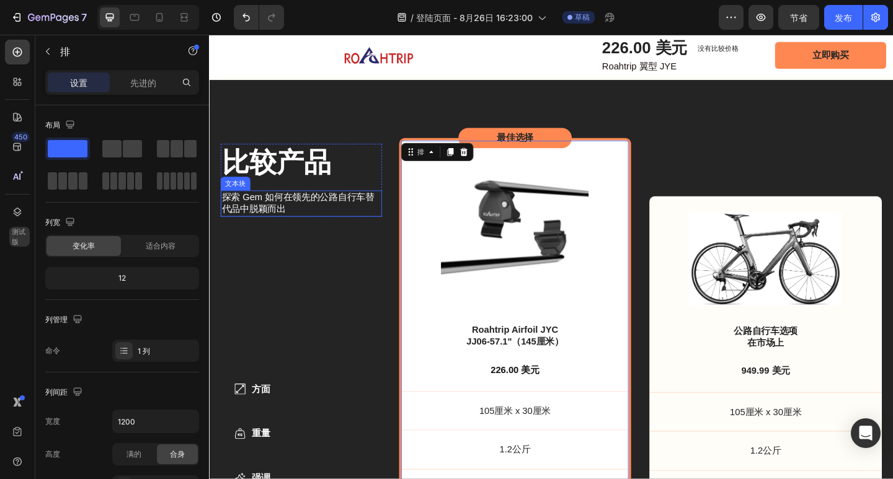
click at [264, 213] on font "探索 Gem 如何在领先的公路自行车替代品中脱颖而出" at bounding box center [306, 218] width 166 height 24
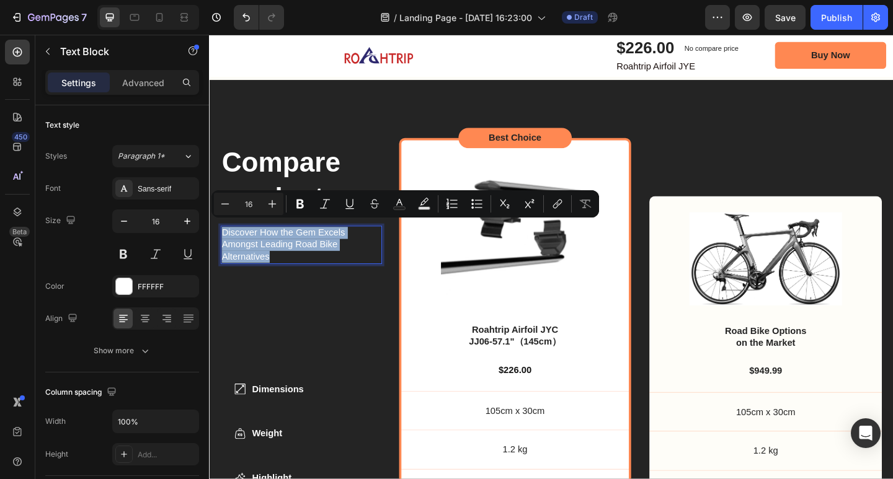
click at [229, 246] on p "Discover How the Gem Excels Amongst Leading Road Bike Alternatives" at bounding box center [309, 263] width 173 height 38
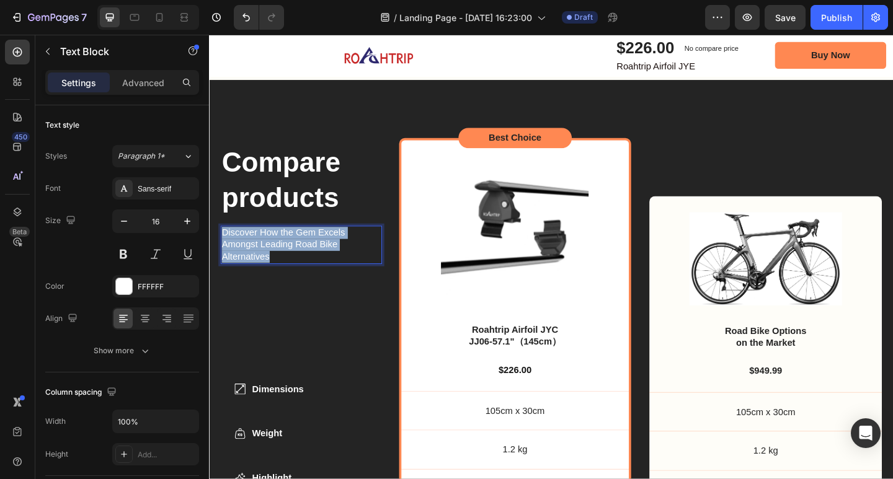
click at [229, 246] on p "Discover How the Gem Excels Amongst Leading Road Bike Alternatives" at bounding box center [309, 263] width 173 height 38
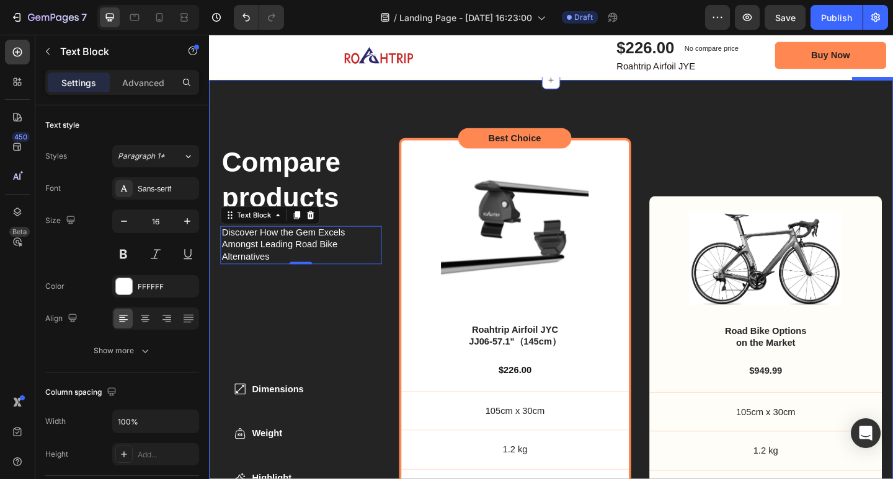
click at [453, 99] on div "Compare products Heading Discover How the Gem Excels Amongst Leading Road Bike …" at bounding box center [581, 386] width 744 height 604
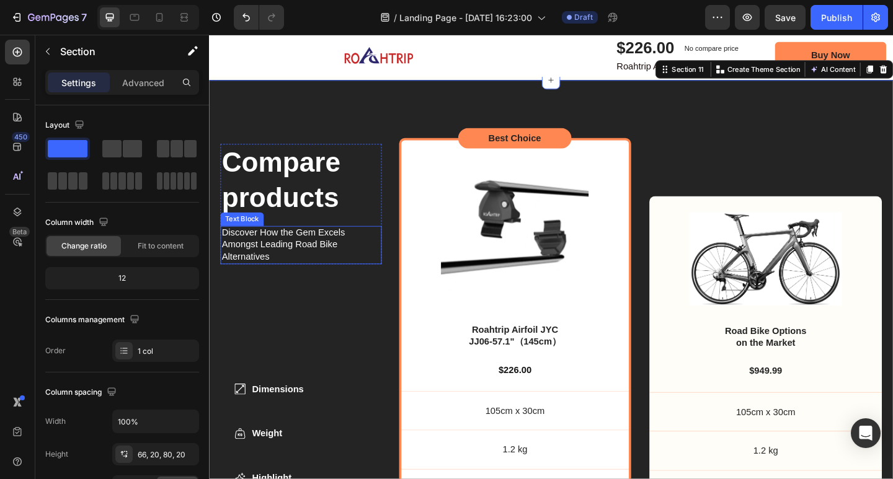
click at [330, 257] on p "Discover How the Gem Excels Amongst Leading Road Bike Alternatives" at bounding box center [309, 263] width 173 height 38
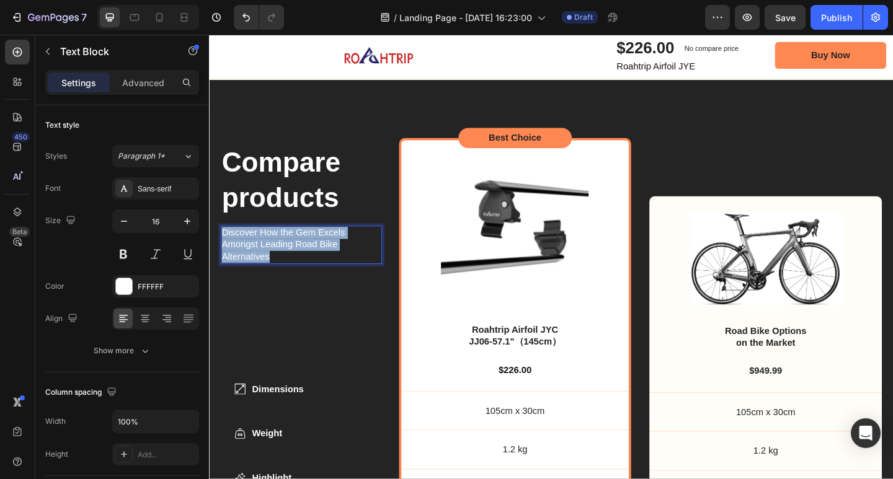
drag, startPoint x: 277, startPoint y: 270, endPoint x: 224, endPoint y: 249, distance: 57.0
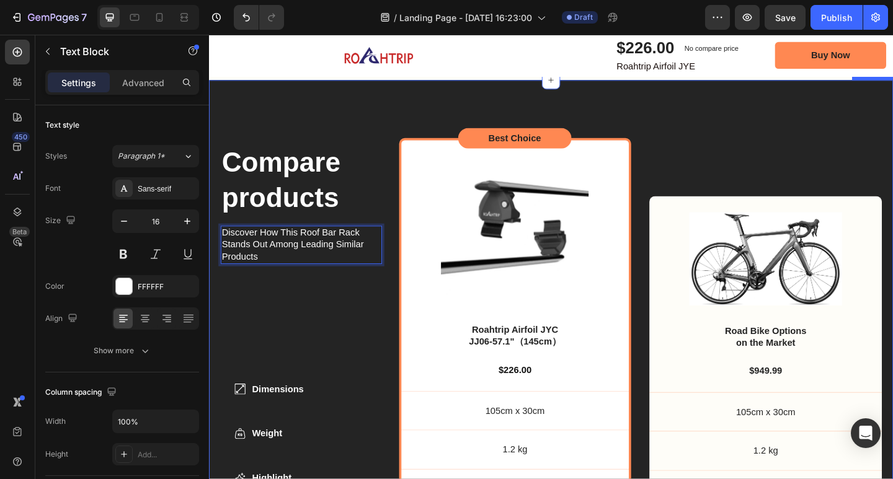
click at [373, 120] on div "Compare products Heading Discover How This Roof Bar Rack Stands Out Among Leadi…" at bounding box center [581, 386] width 744 height 604
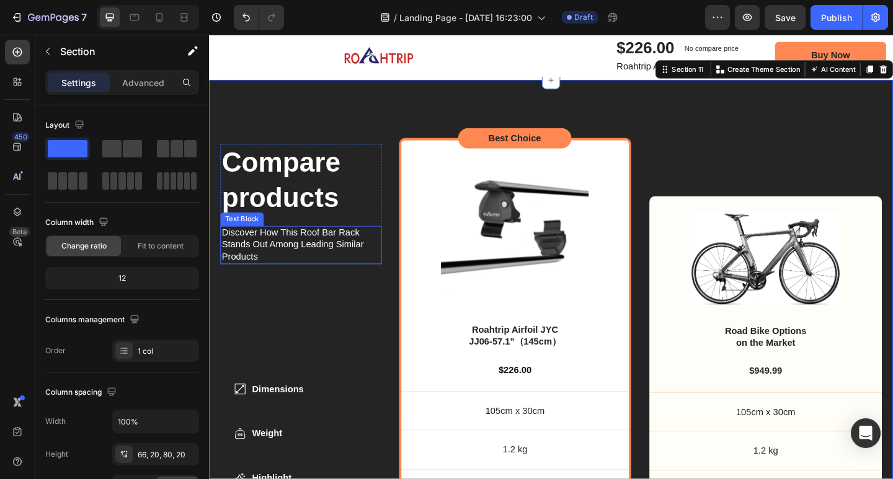
click at [378, 257] on p "Discover How This Roof Bar Rack Stands Out Among Leading Similar Products" at bounding box center [309, 263] width 173 height 38
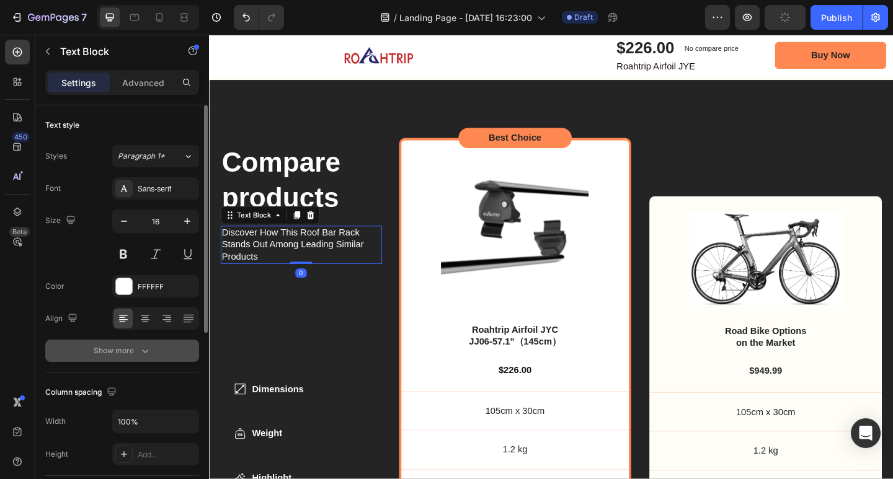
click at [156, 343] on button "Show more" at bounding box center [122, 351] width 154 height 22
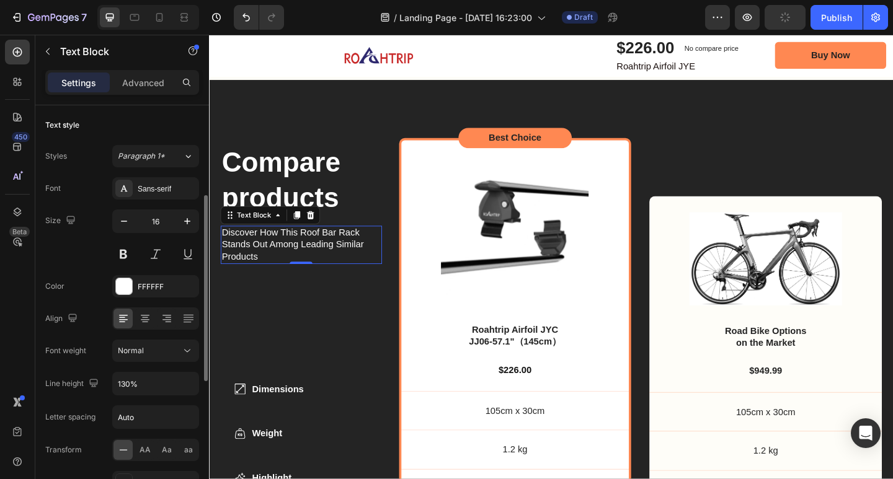
scroll to position [62, 0]
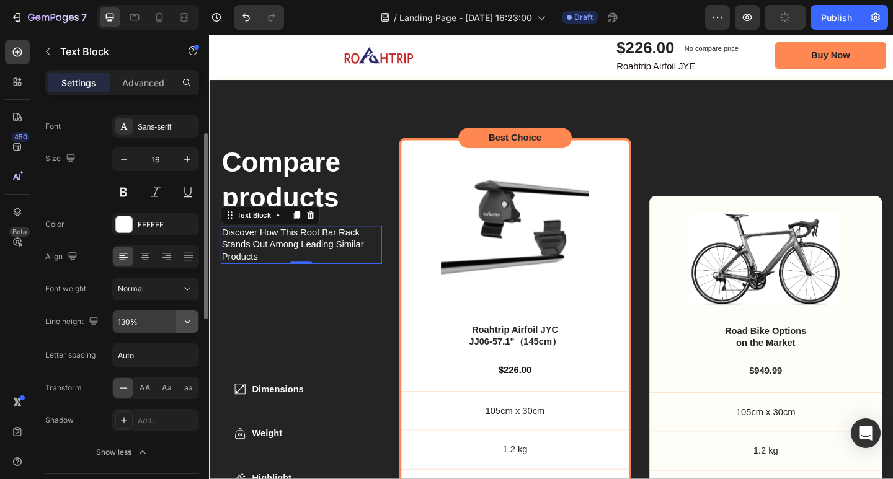
click at [177, 321] on button "button" at bounding box center [187, 322] width 22 height 22
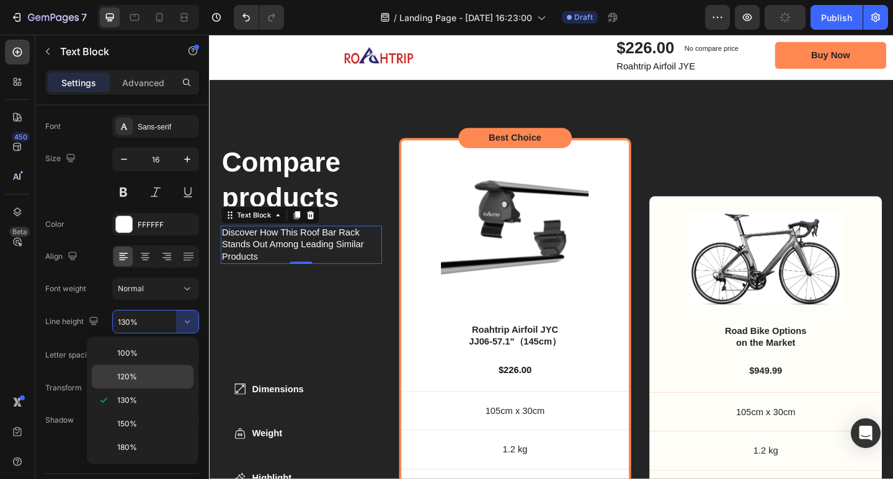
click at [149, 382] on p "120%" at bounding box center [152, 376] width 71 height 11
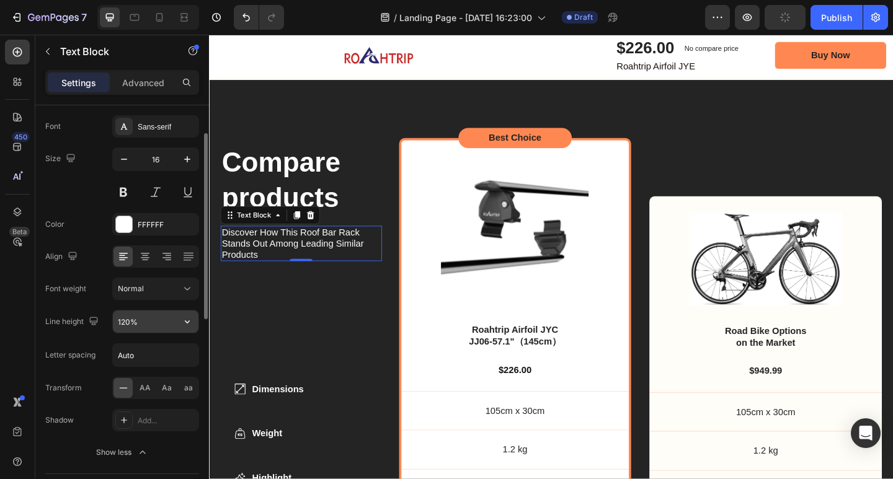
click at [160, 330] on input "120%" at bounding box center [156, 322] width 86 height 22
click at [176, 324] on button "button" at bounding box center [187, 322] width 22 height 22
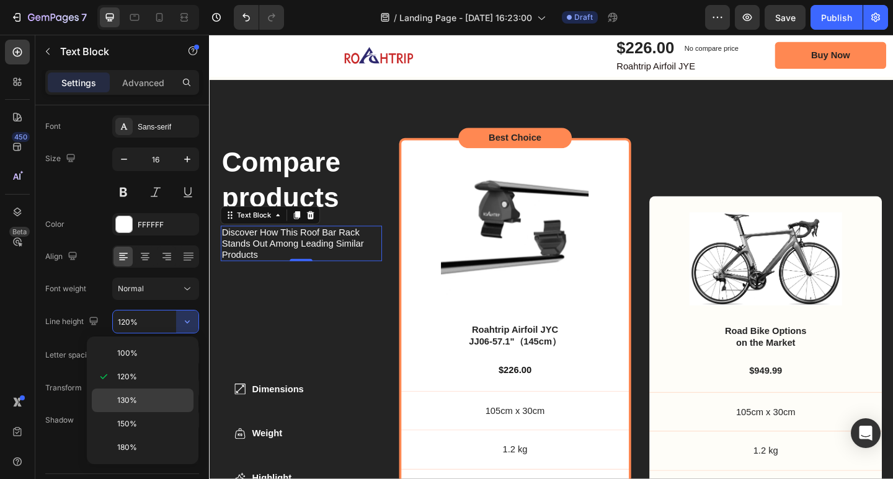
click at [153, 395] on p "130%" at bounding box center [152, 400] width 71 height 11
type input "130%"
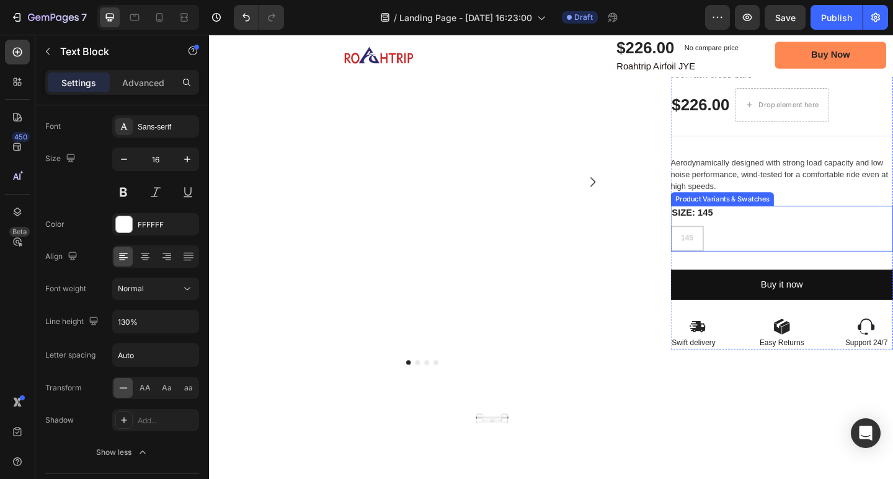
scroll to position [186, 0]
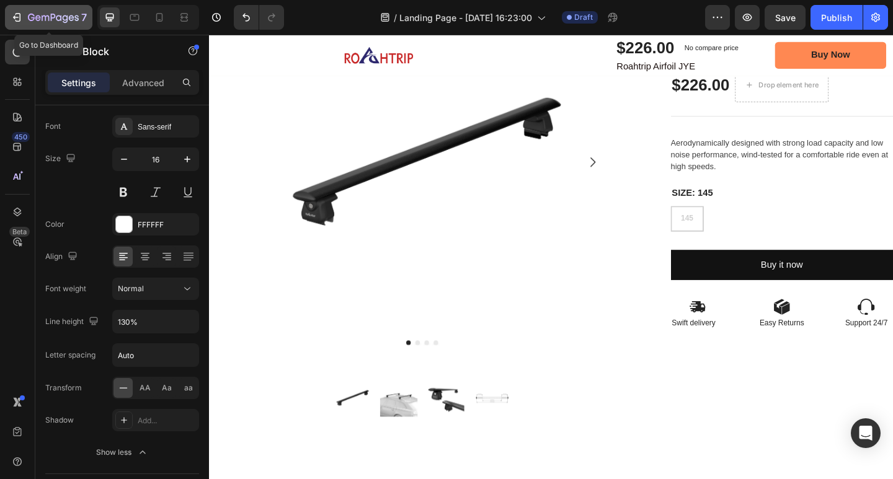
click at [40, 16] on icon "button" at bounding box center [53, 18] width 51 height 11
